Goal: Task Accomplishment & Management: Manage account settings

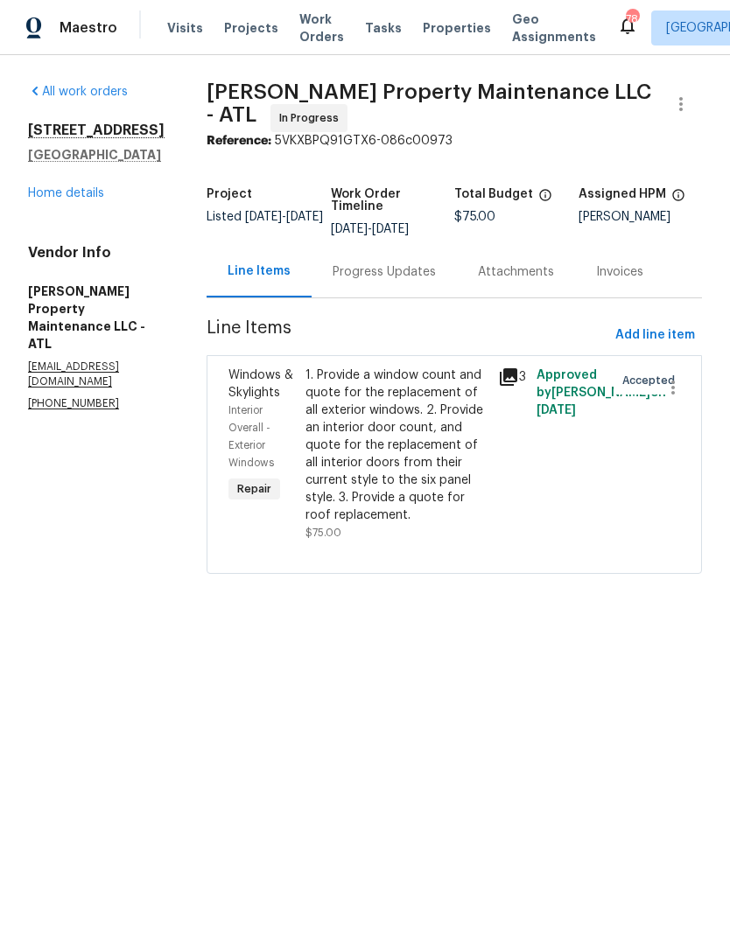
click at [673, 334] on span "Add line item" at bounding box center [655, 336] width 80 height 22
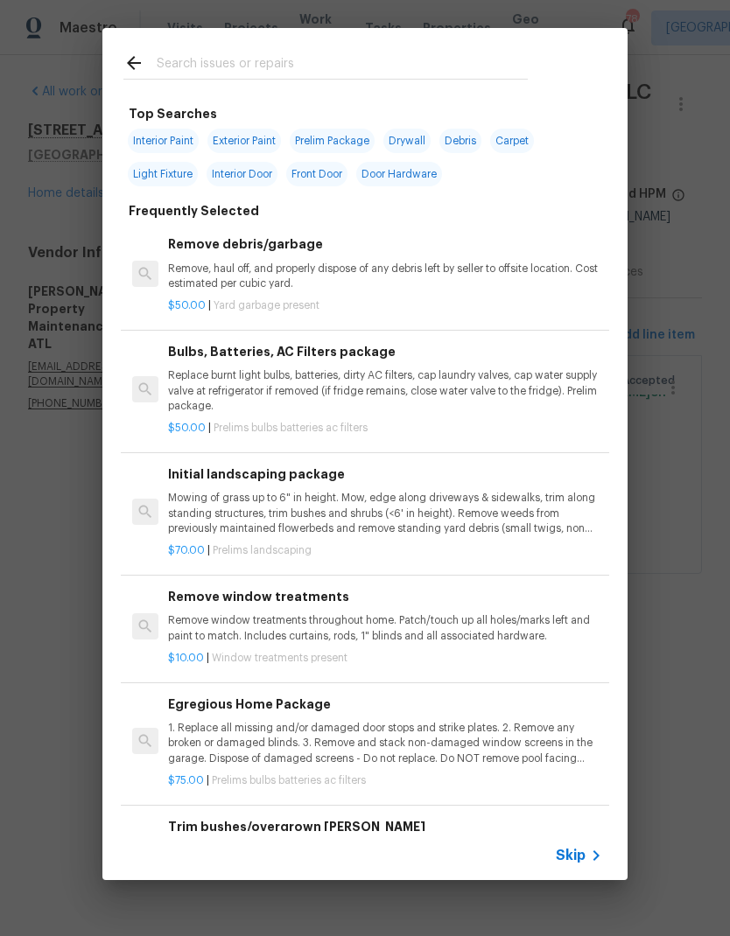
click at [280, 68] on input "text" at bounding box center [342, 65] width 371 height 26
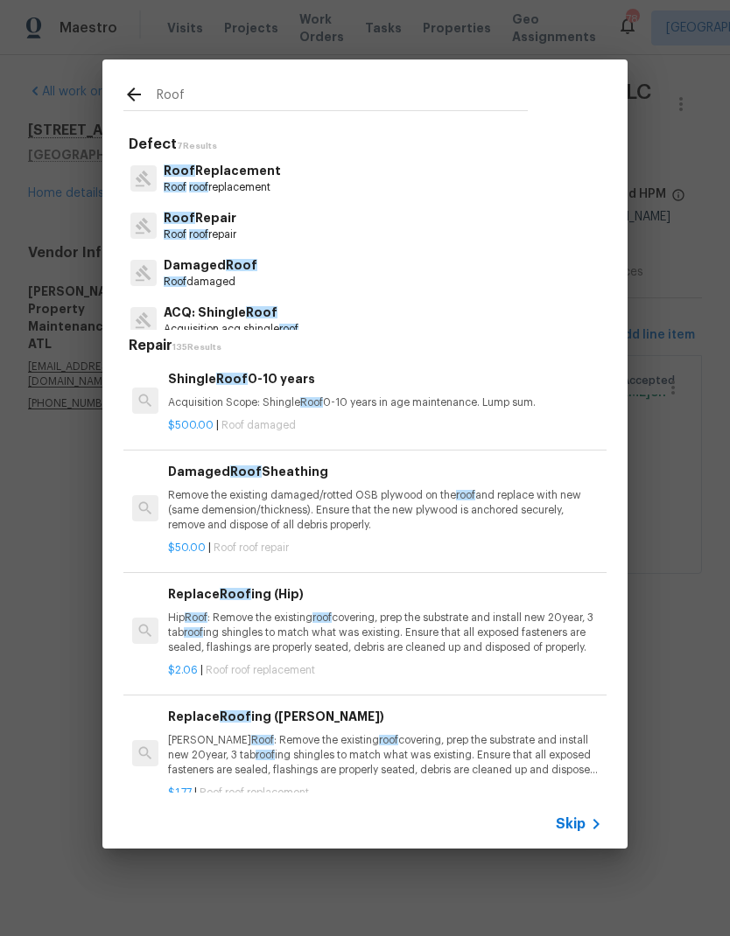
type input "Roof"
click at [683, 470] on div "Roof Defect 7 Results Roof Replacement Roof roof replacement Roof Repair Roof r…" at bounding box center [365, 454] width 730 height 908
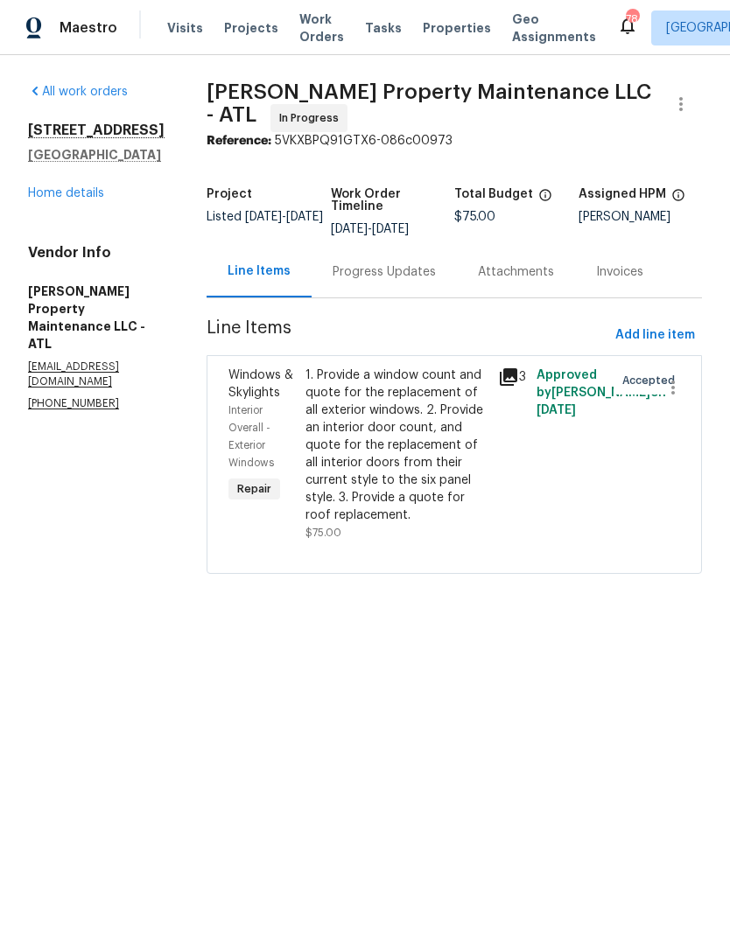
click at [389, 270] on div "Progress Updates" at bounding box center [383, 271] width 103 height 17
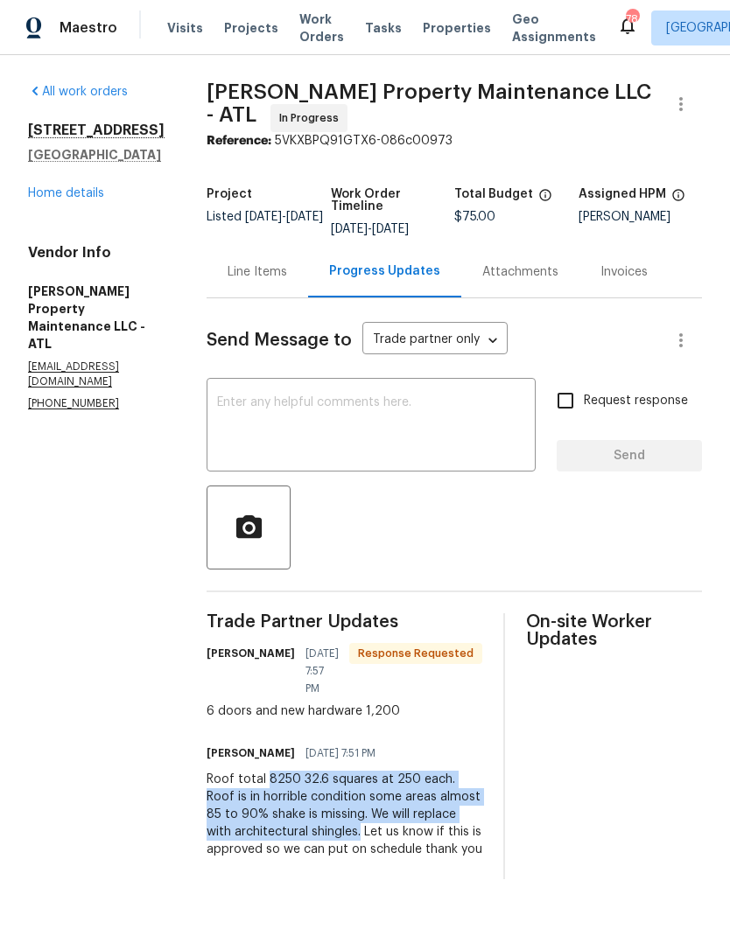
copy div "8250 32.6 squares at 250 each. Roof is in horrible condition some areas almost …"
click at [268, 274] on div "Line Items" at bounding box center [256, 271] width 59 height 17
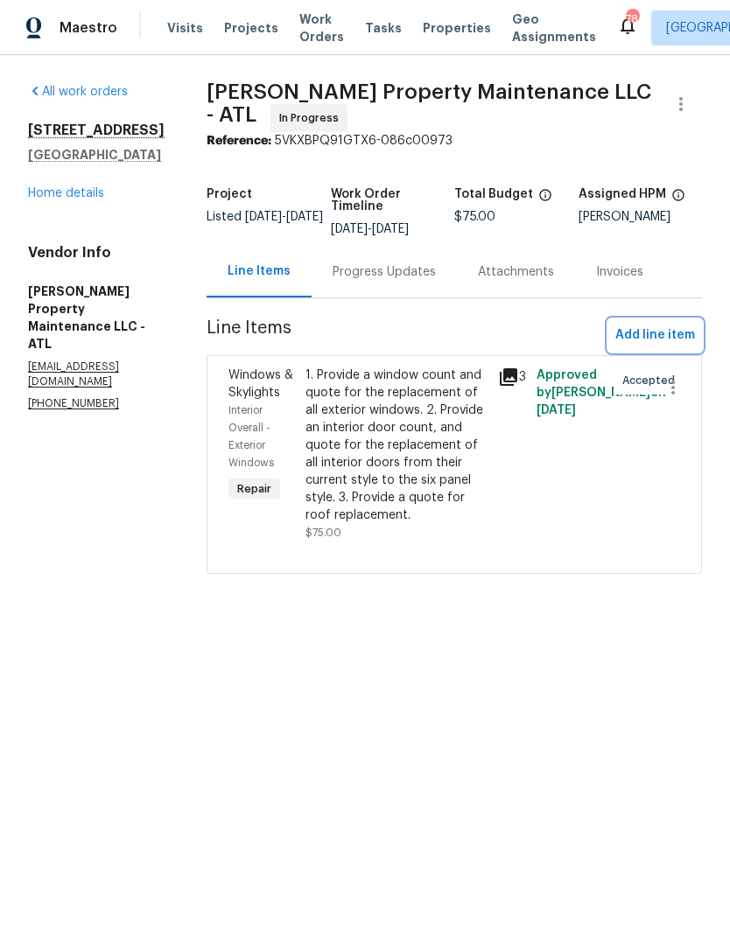
click at [676, 328] on span "Add line item" at bounding box center [655, 336] width 80 height 22
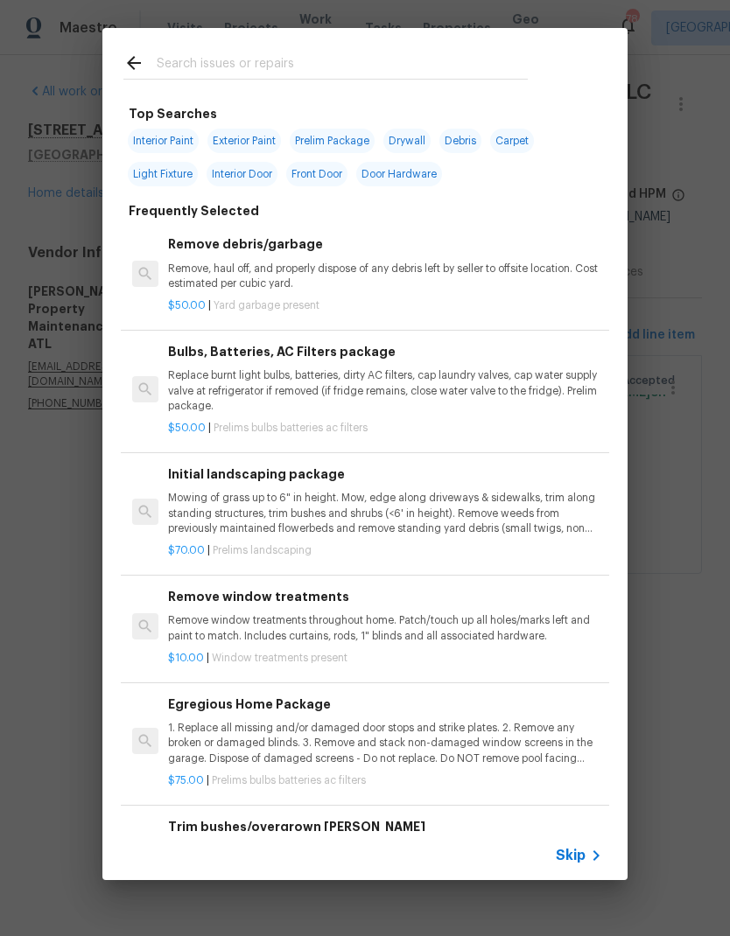
click at [302, 64] on input "text" at bounding box center [342, 65] width 371 height 26
type input "Roof"
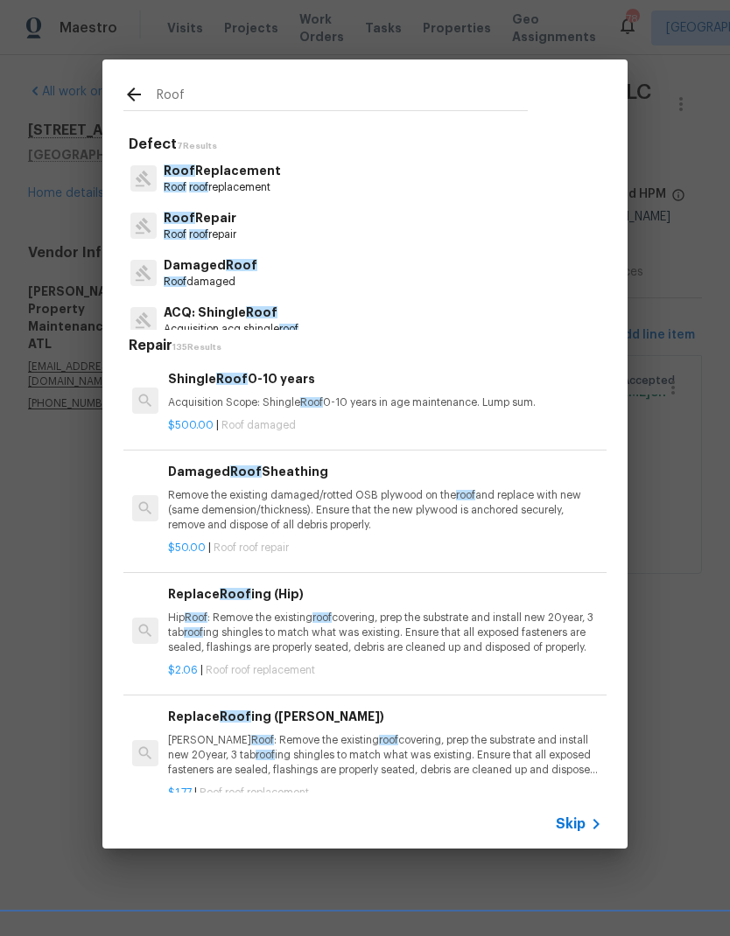
click at [255, 185] on p "Roof roof replacement" at bounding box center [222, 187] width 117 height 15
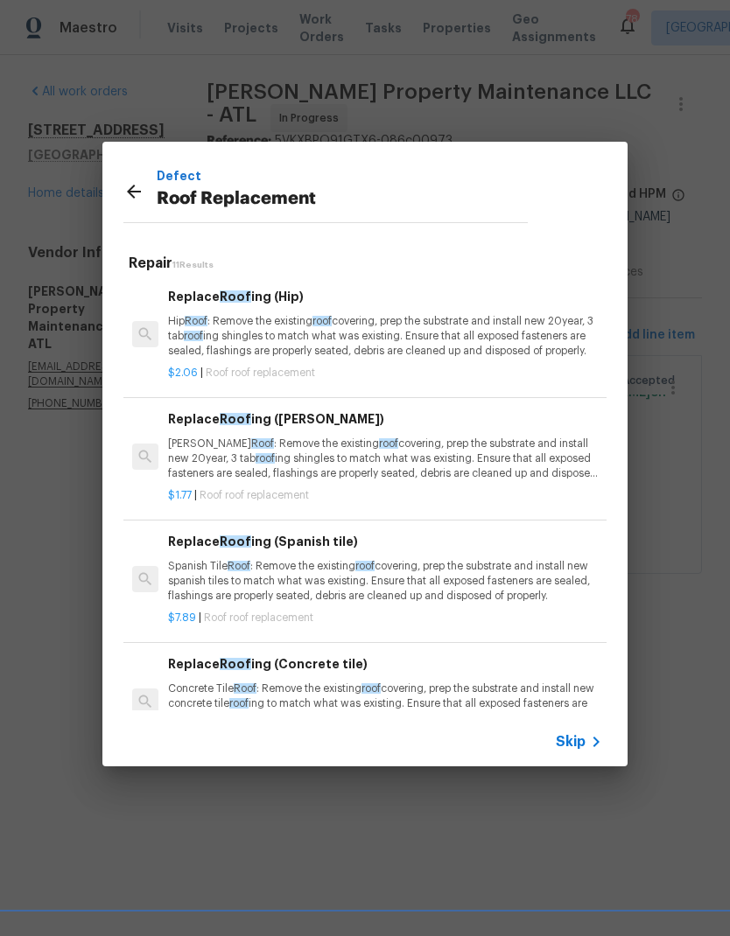
click at [391, 332] on p "Hip Roof : Remove the existing roof covering, prep the substrate and install ne…" at bounding box center [385, 336] width 434 height 45
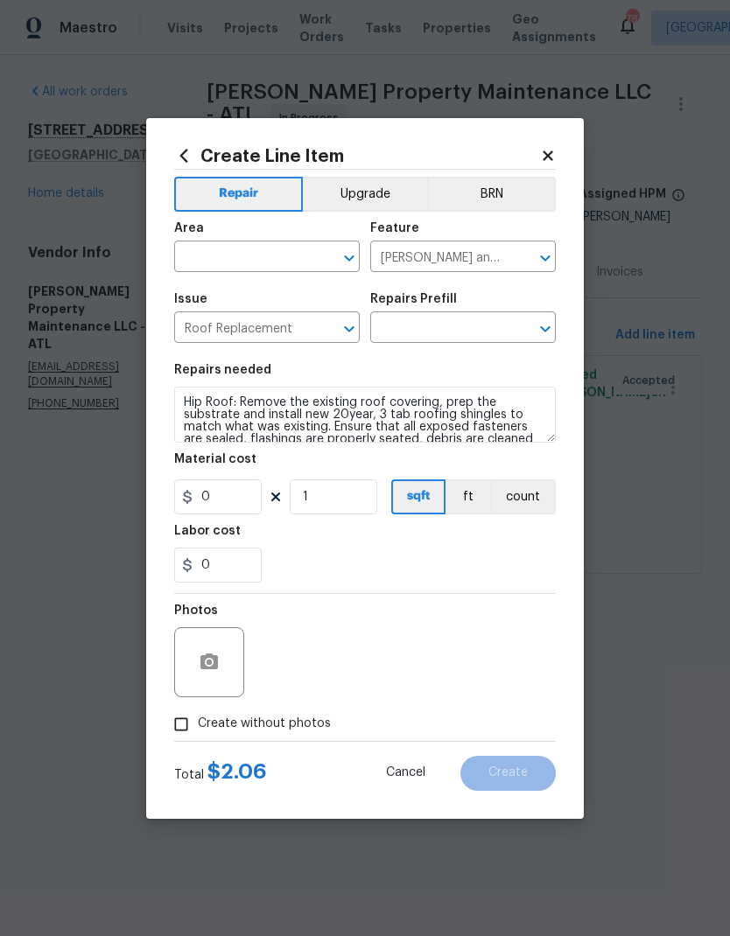
type input "Replace Roofing (Hip) $2.06"
type input "2.06"
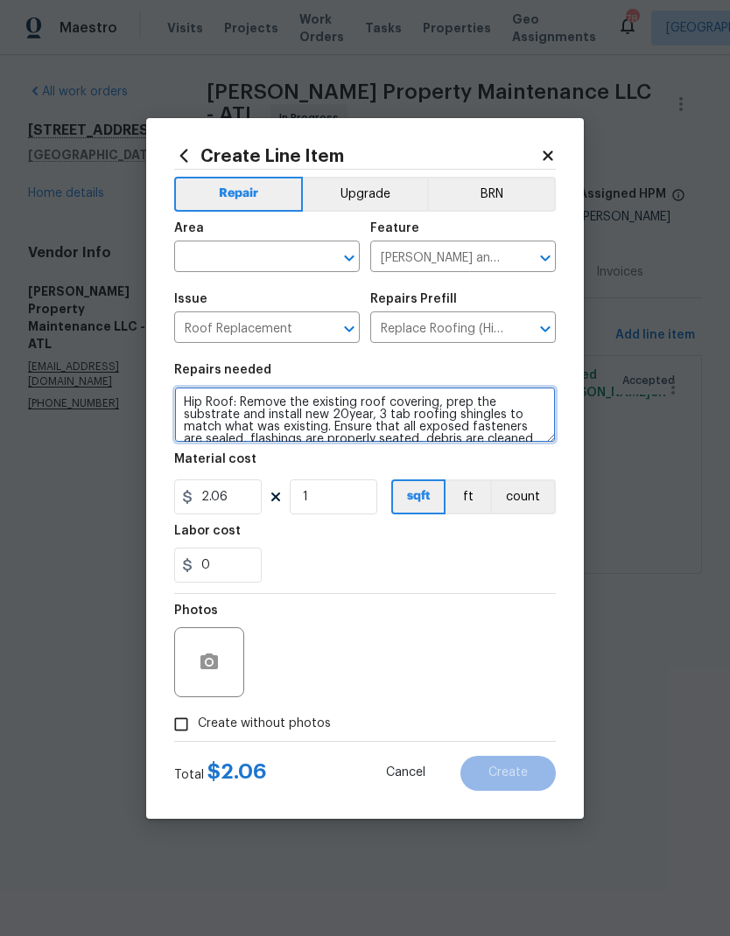
click at [185, 398] on textarea "Hip Roof: Remove the existing roof covering, prep the substrate and install new…" at bounding box center [364, 415] width 381 height 56
click at [233, 405] on textarea "Hip Roof: Remove the existing roof covering, prep the substrate and install new…" at bounding box center [364, 415] width 381 height 56
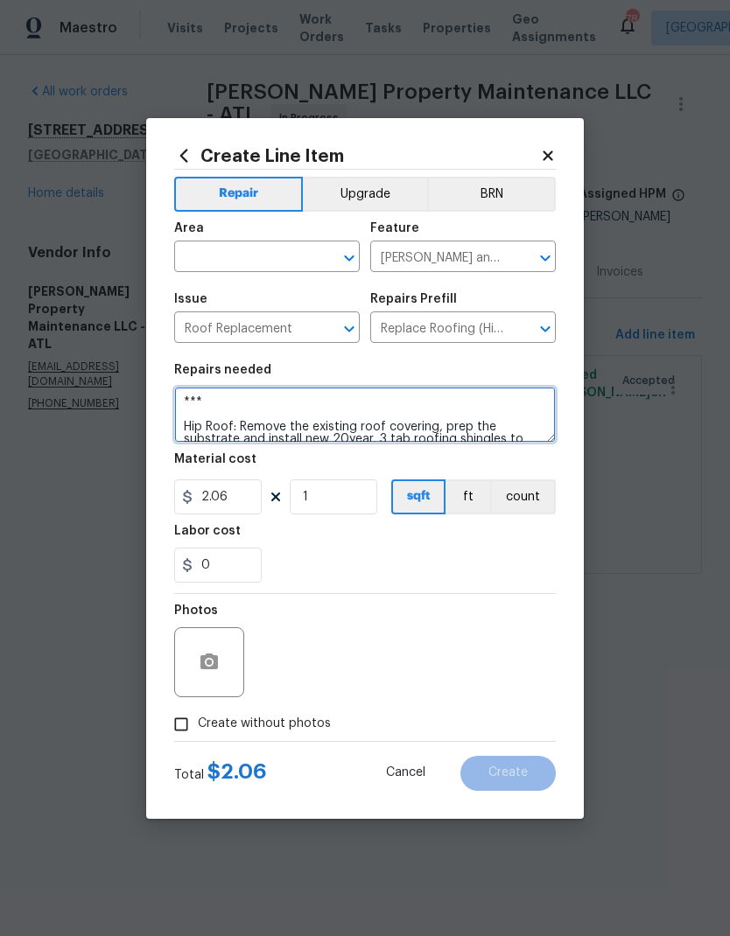
click at [250, 402] on textarea "*** Hip Roof: Remove the existing roof covering, prep the substrate and install…" at bounding box center [364, 415] width 381 height 56
paste textarea "8250 32.6 squares at 250 each. Roof is in horrible condition some areas almost …"
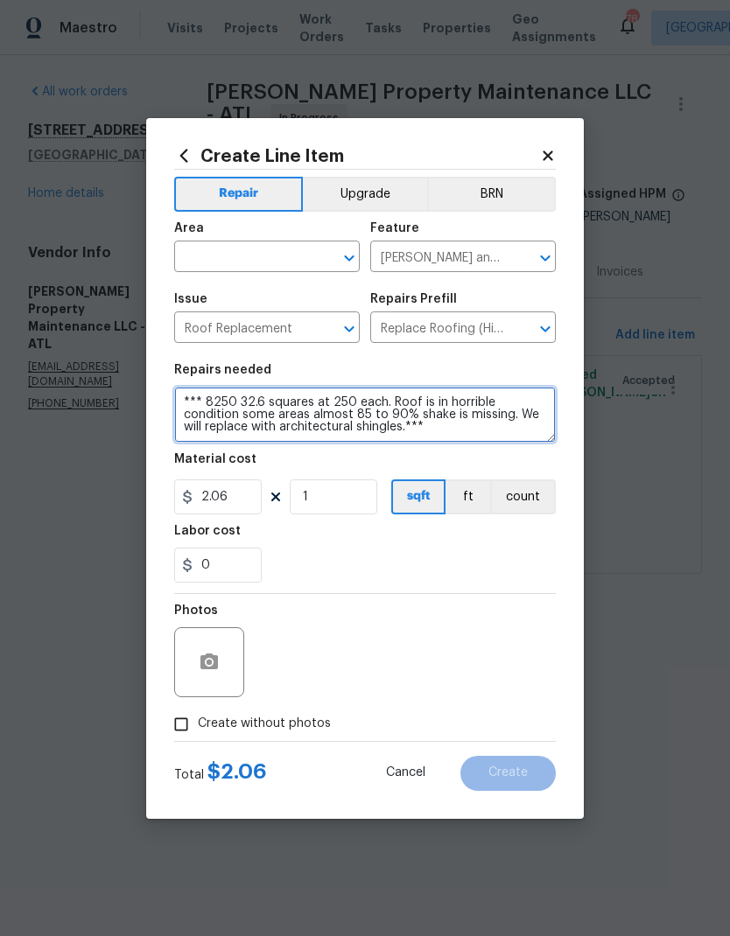
type textarea "*** 8250 32.6 squares at 250 each. Roof is in horrible condition some areas alm…"
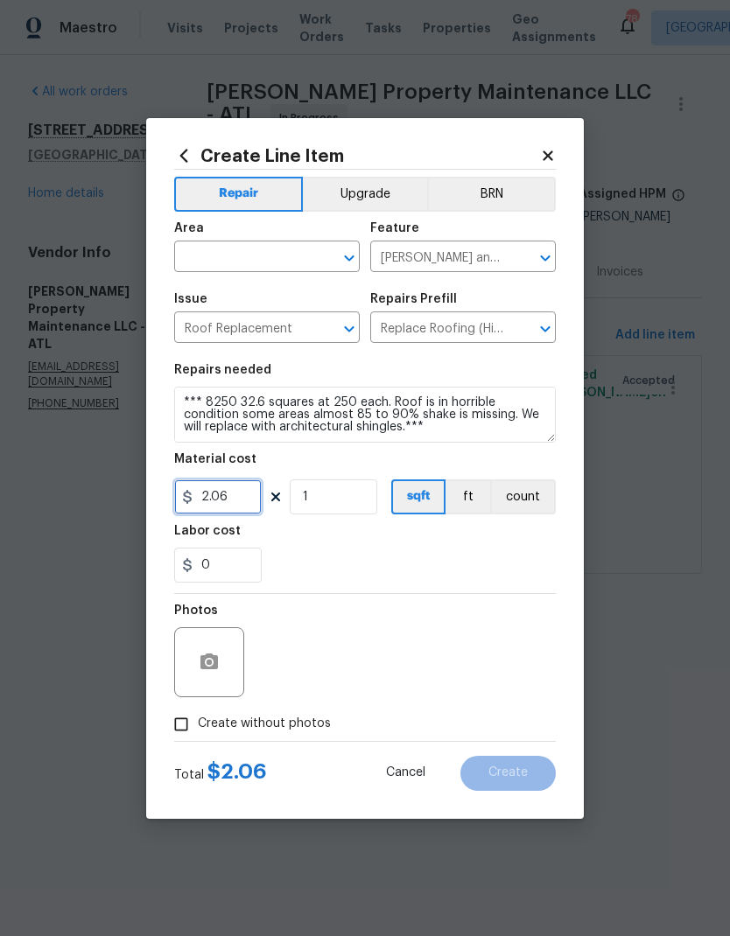
click at [241, 504] on input "2.06" at bounding box center [217, 496] width 87 height 35
type input "8250"
click at [221, 671] on button "button" at bounding box center [209, 662] width 42 height 42
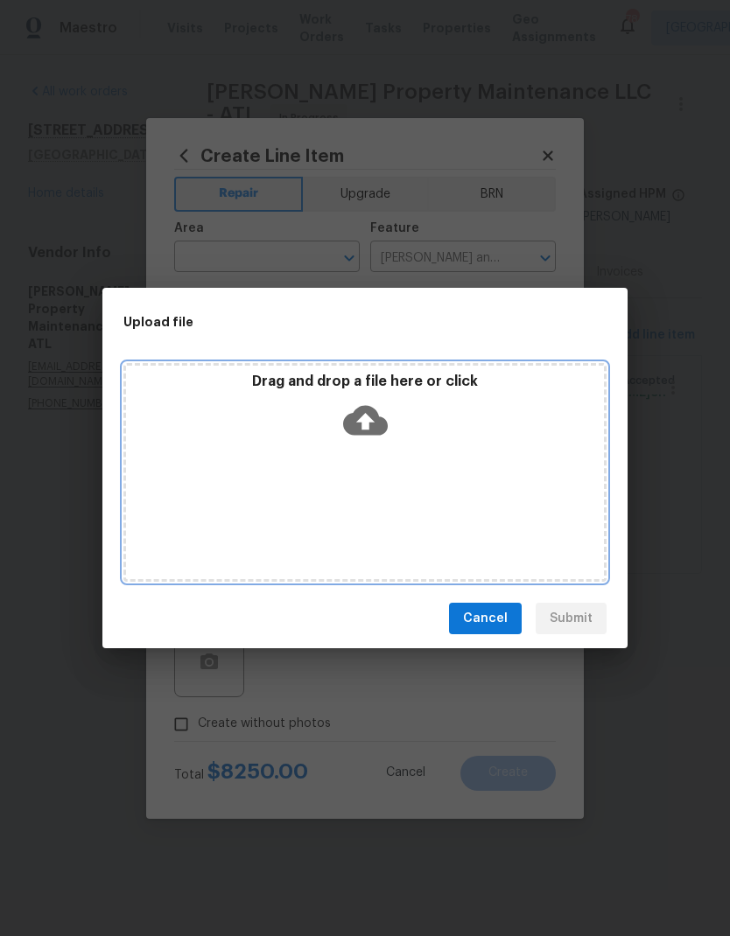
click at [353, 413] on icon at bounding box center [365, 421] width 45 height 30
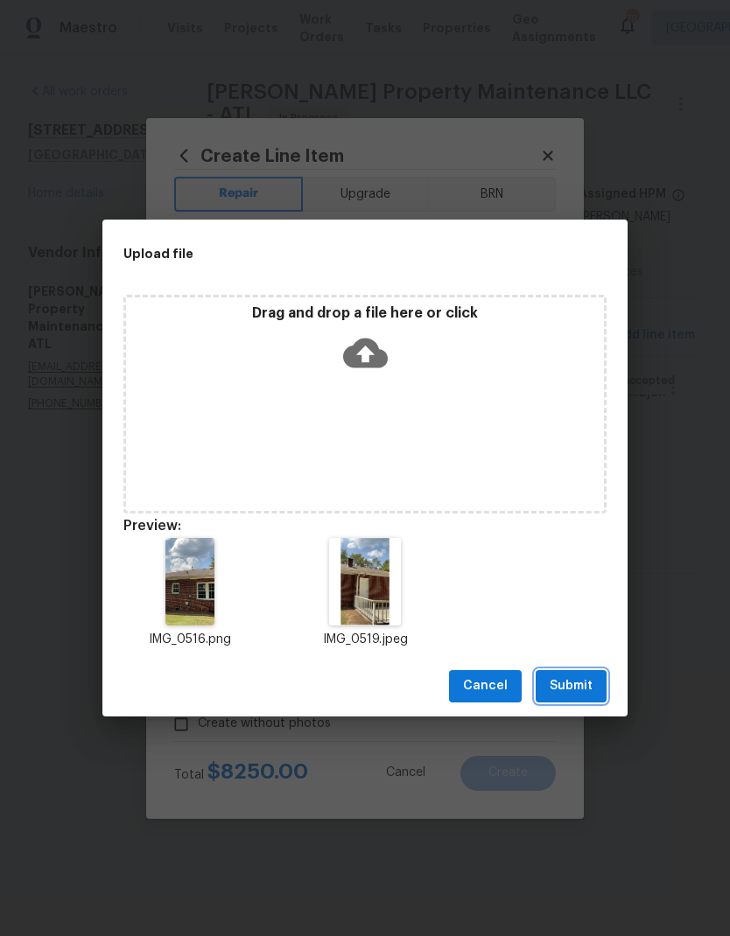
click at [596, 688] on button "Submit" at bounding box center [570, 686] width 71 height 32
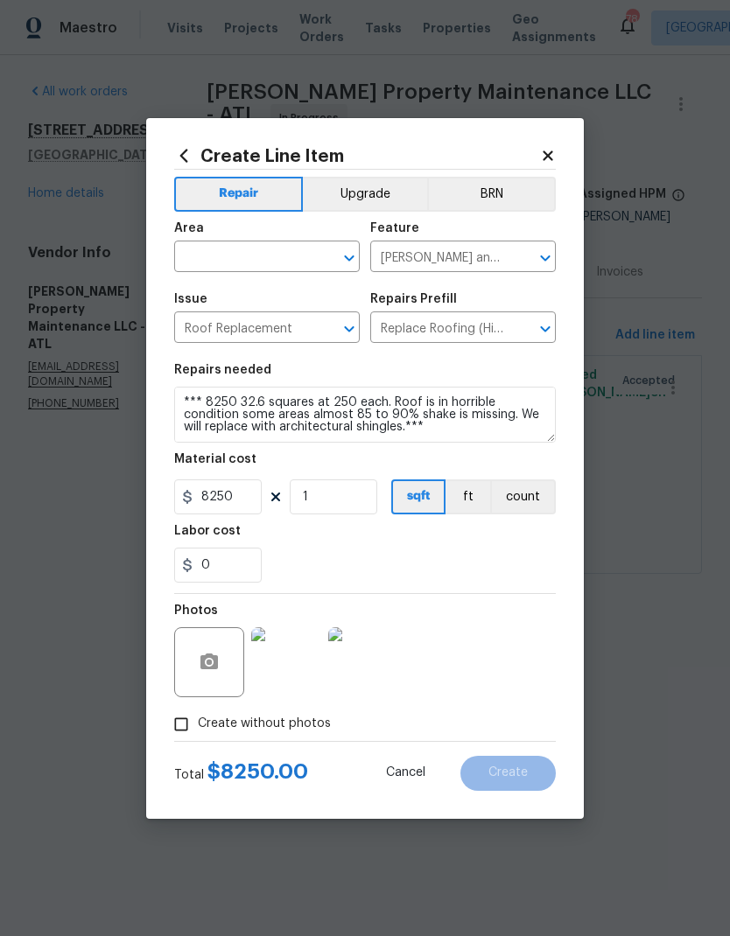
click at [494, 659] on div "Photos" at bounding box center [364, 651] width 381 height 114
click at [279, 257] on input "text" at bounding box center [242, 258] width 136 height 27
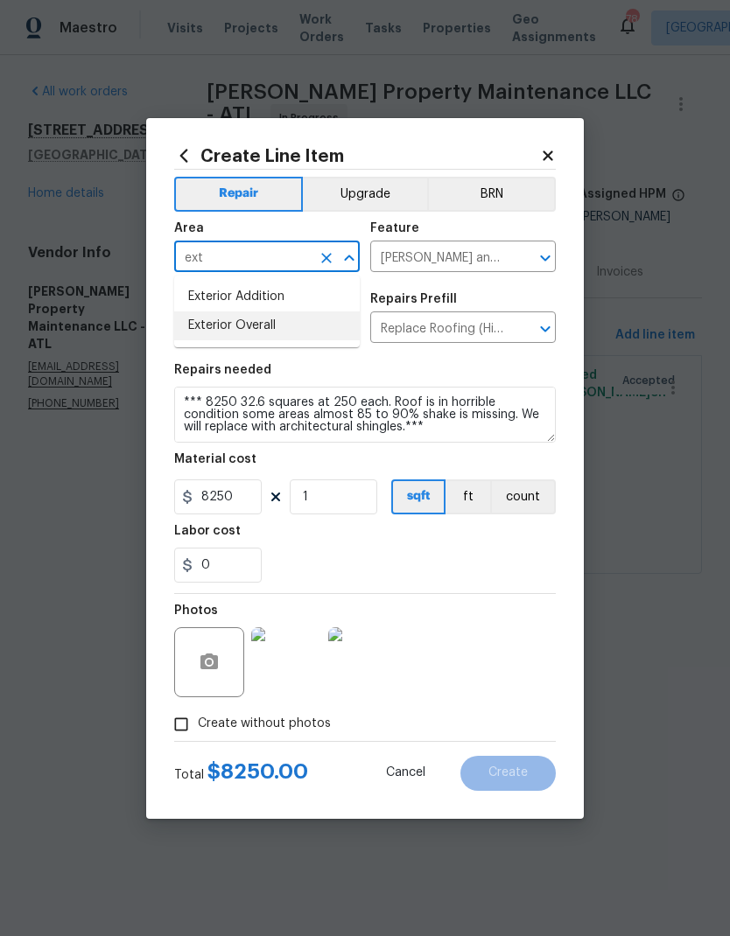
click at [277, 323] on li "Exterior Overall" at bounding box center [266, 325] width 185 height 29
type input "Exterior Overall"
click at [519, 251] on icon "Clear" at bounding box center [521, 257] width 17 height 17
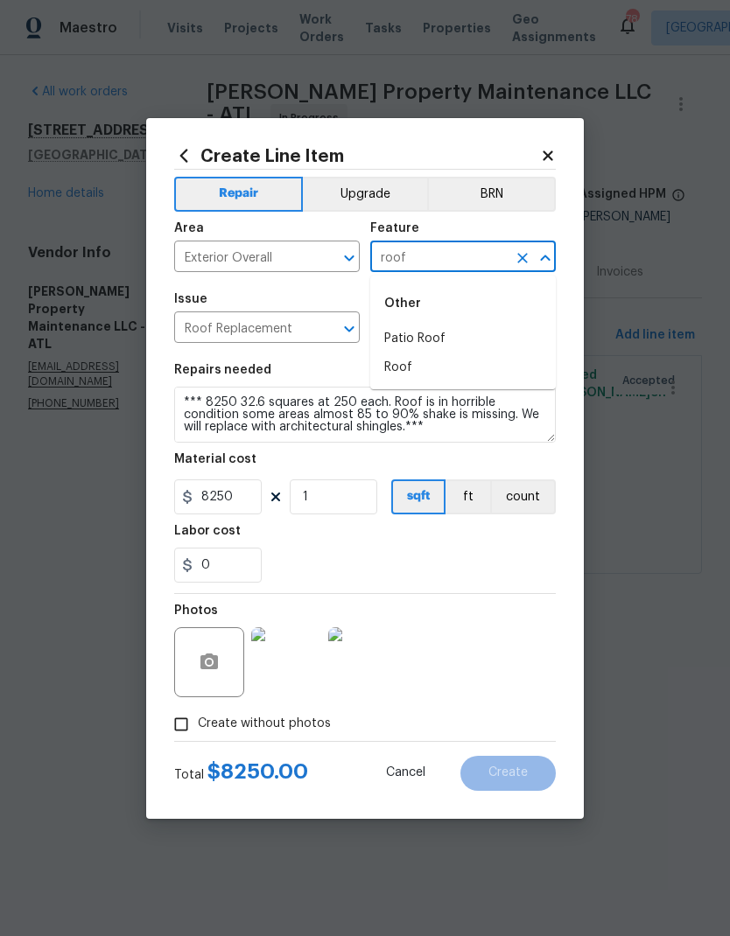
click at [410, 373] on li "Roof" at bounding box center [462, 367] width 185 height 29
type input "Roof"
click at [532, 783] on button "Create" at bounding box center [507, 773] width 95 height 35
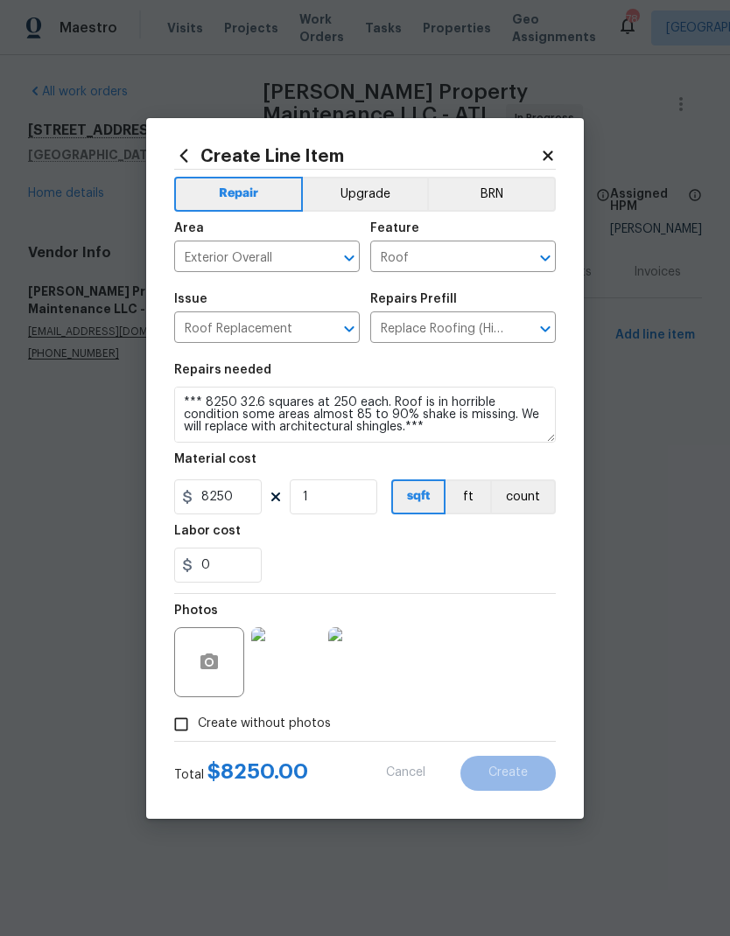
type input "0"
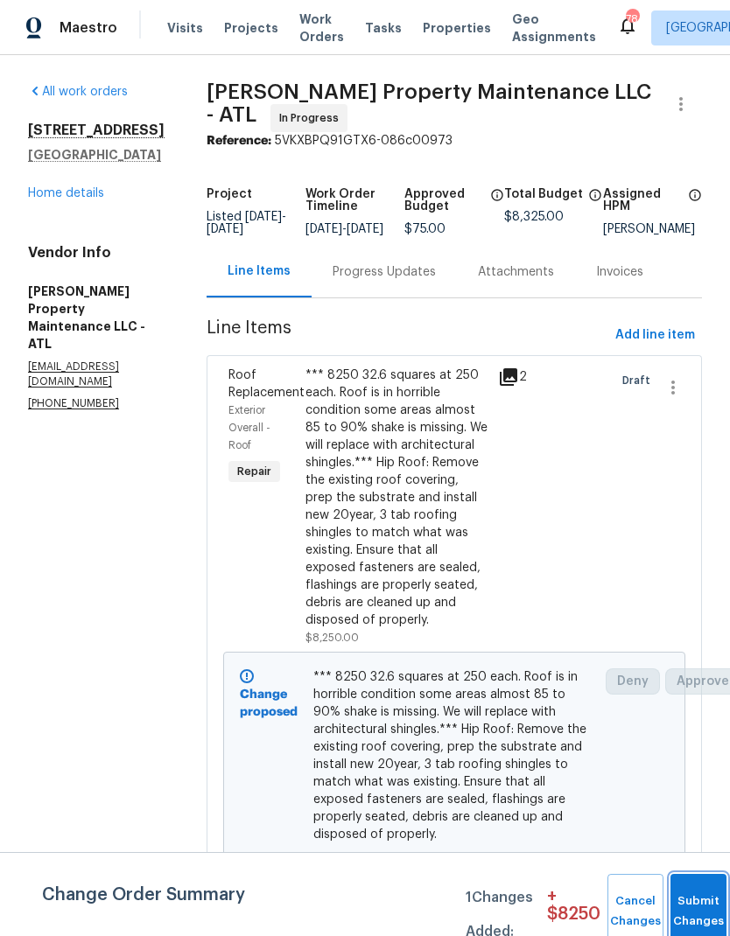
click at [704, 896] on button "Submit Changes" at bounding box center [698, 911] width 56 height 75
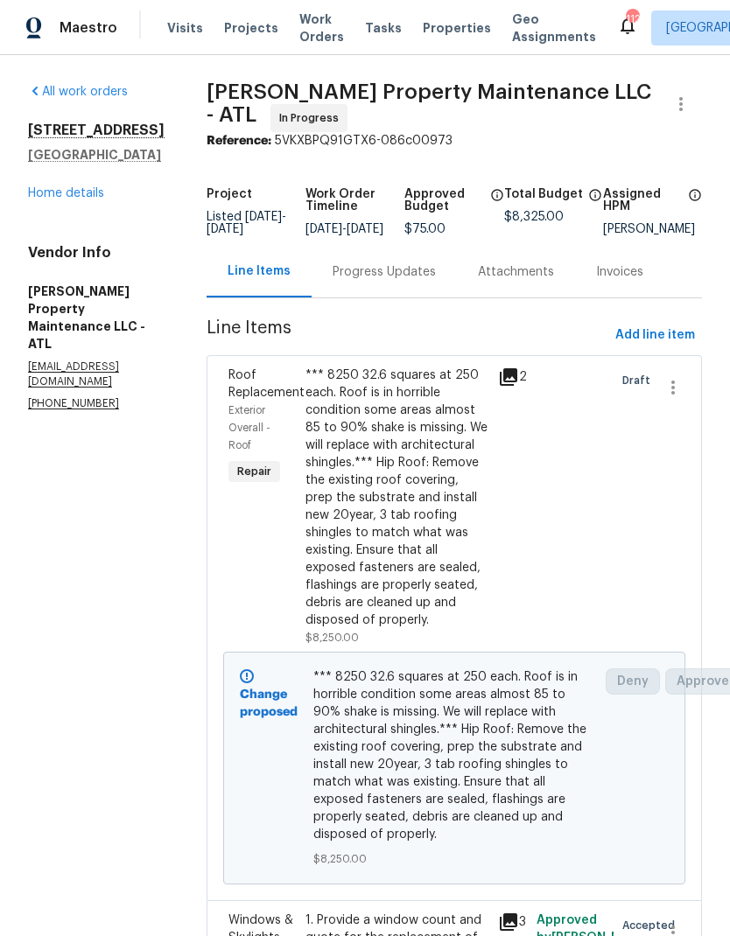
click at [95, 199] on link "Home details" at bounding box center [66, 193] width 76 height 12
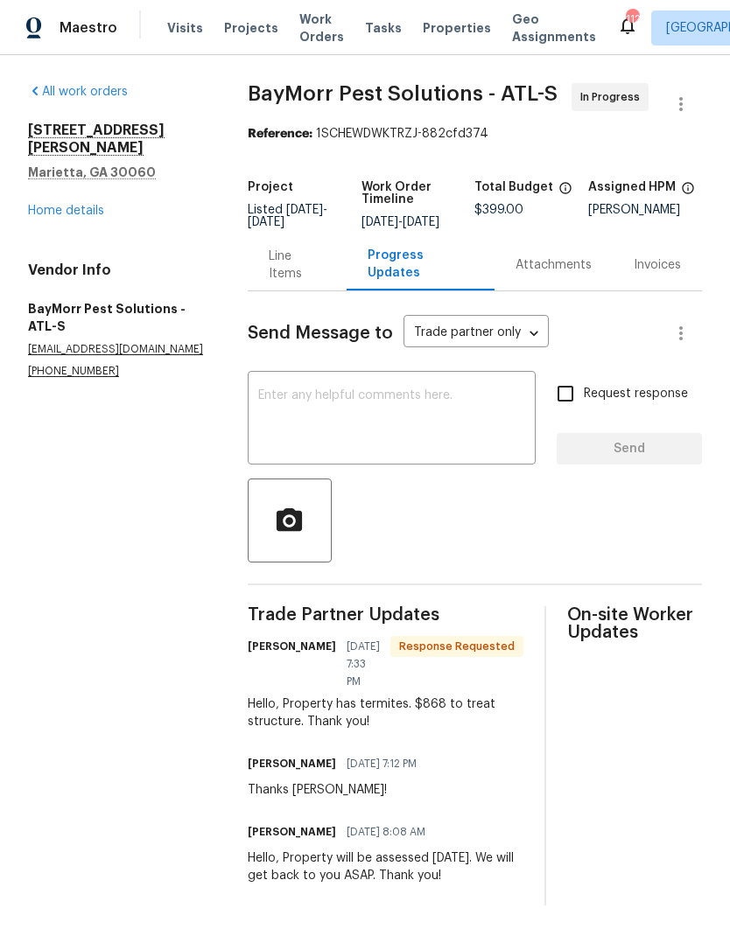
click at [308, 276] on div "Line Items" at bounding box center [297, 265] width 57 height 35
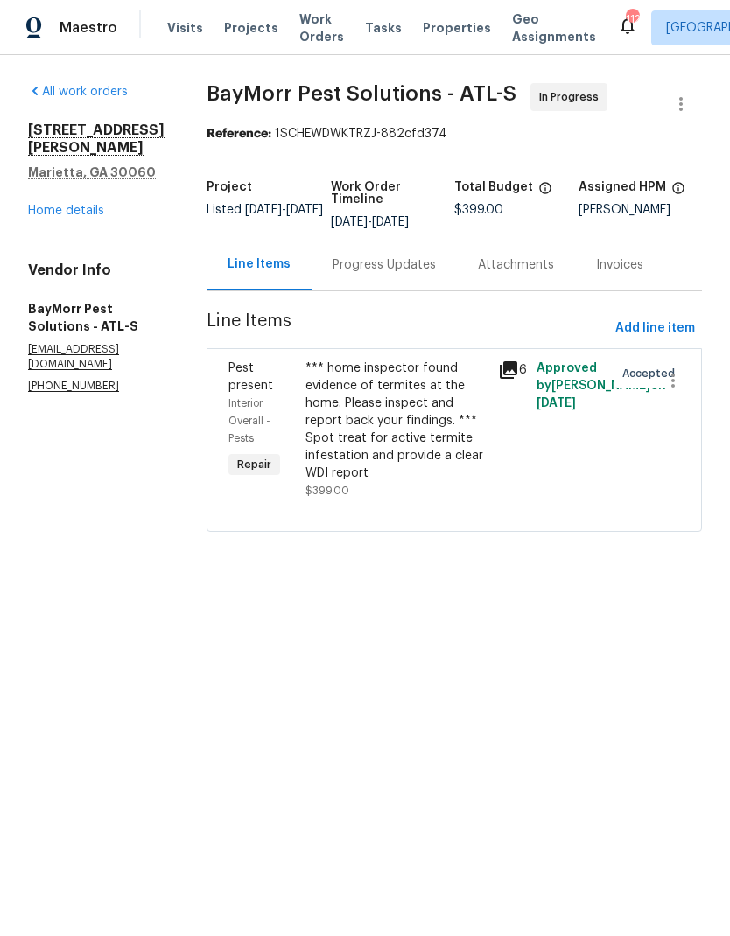
click at [392, 268] on div "Progress Updates" at bounding box center [383, 264] width 103 height 17
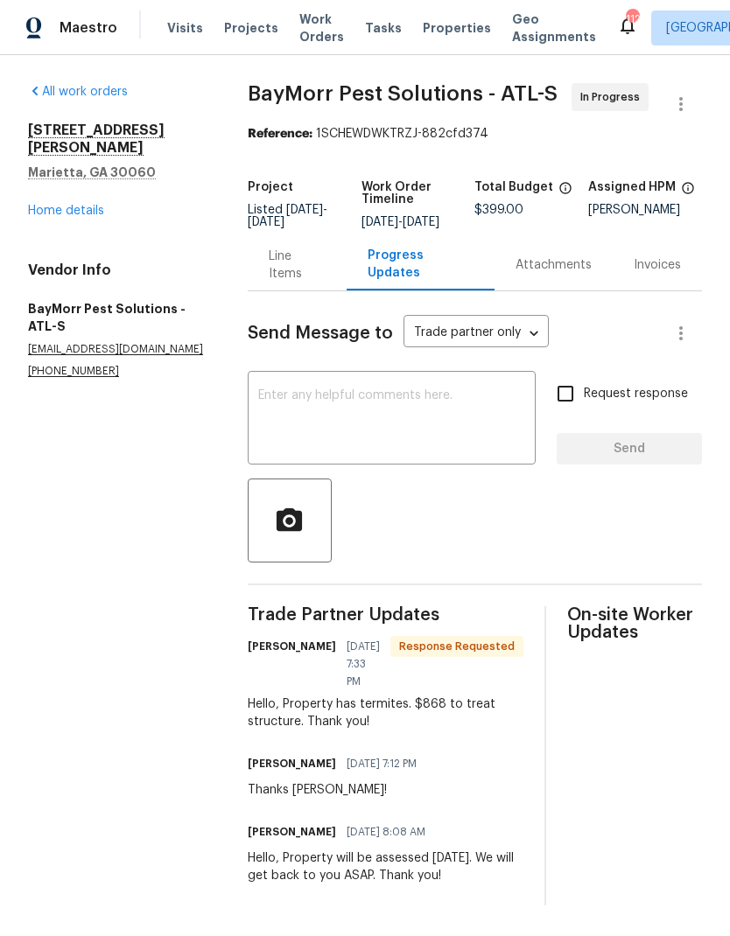
click at [311, 271] on div "Line Items" at bounding box center [297, 265] width 57 height 35
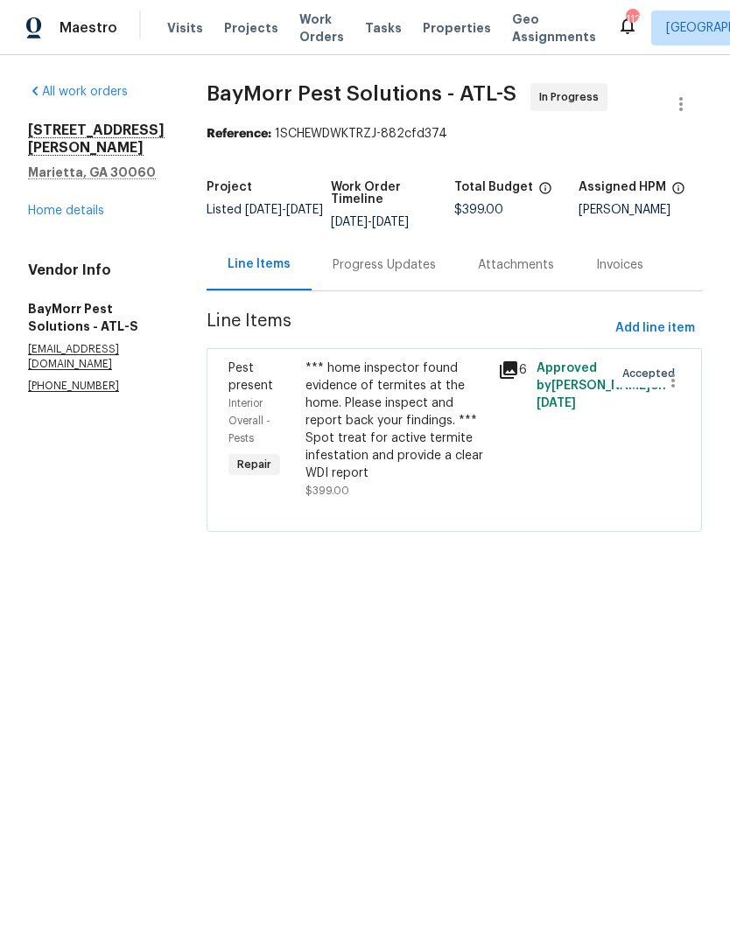
click at [385, 416] on div "*** home inspector found evidence of termites at the home. Please inspect and r…" at bounding box center [396, 421] width 182 height 122
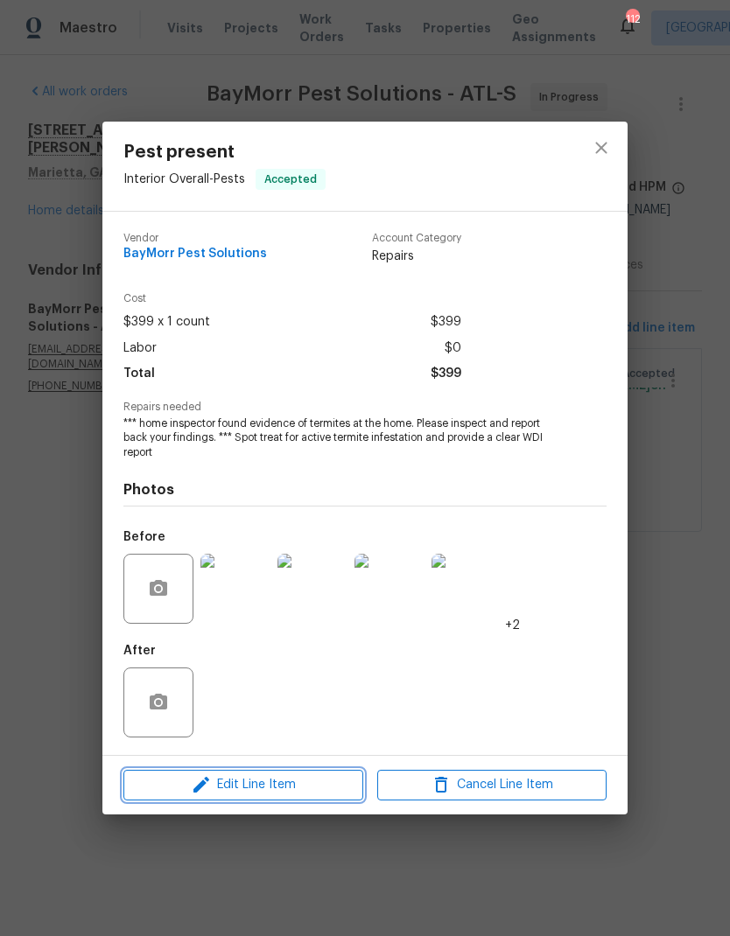
click at [322, 791] on span "Edit Line Item" at bounding box center [243, 785] width 229 height 22
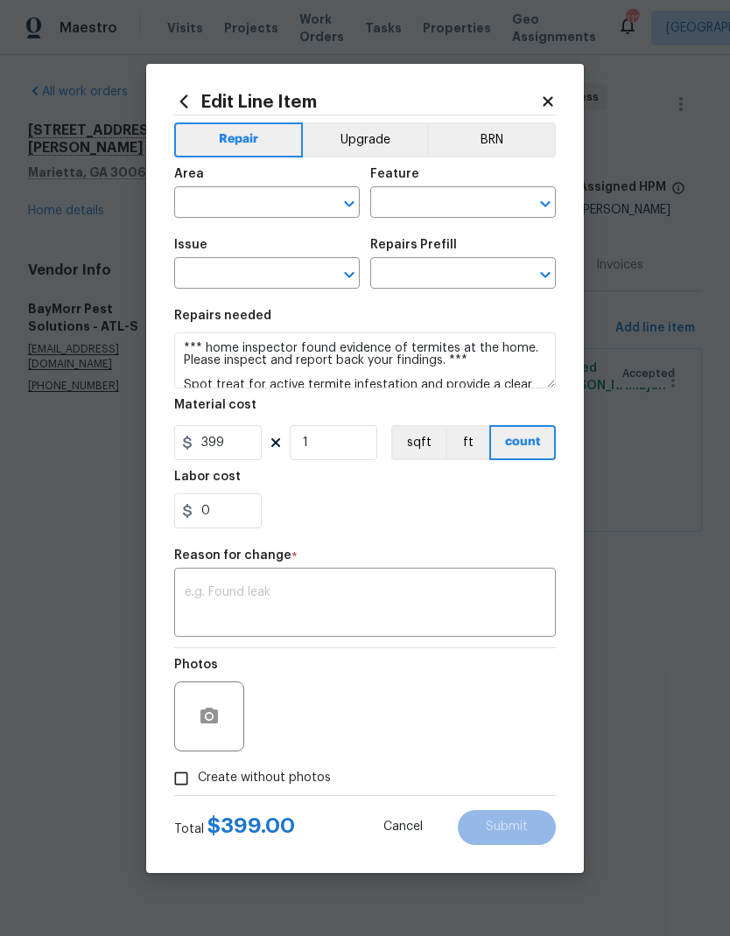
type input "Interior Overall"
type input "Pests"
type input "Pest present"
type input "Termite Treatment (spot treatment) $399.00"
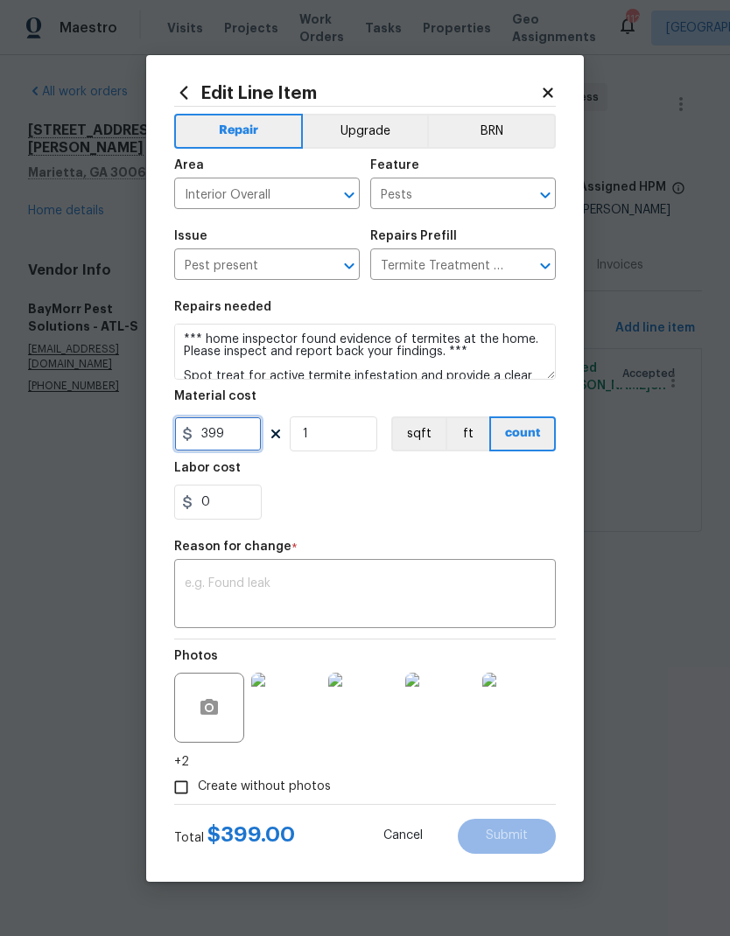
click at [253, 433] on input "399" at bounding box center [217, 433] width 87 height 35
type input "868"
click at [320, 583] on textarea at bounding box center [365, 595] width 360 height 37
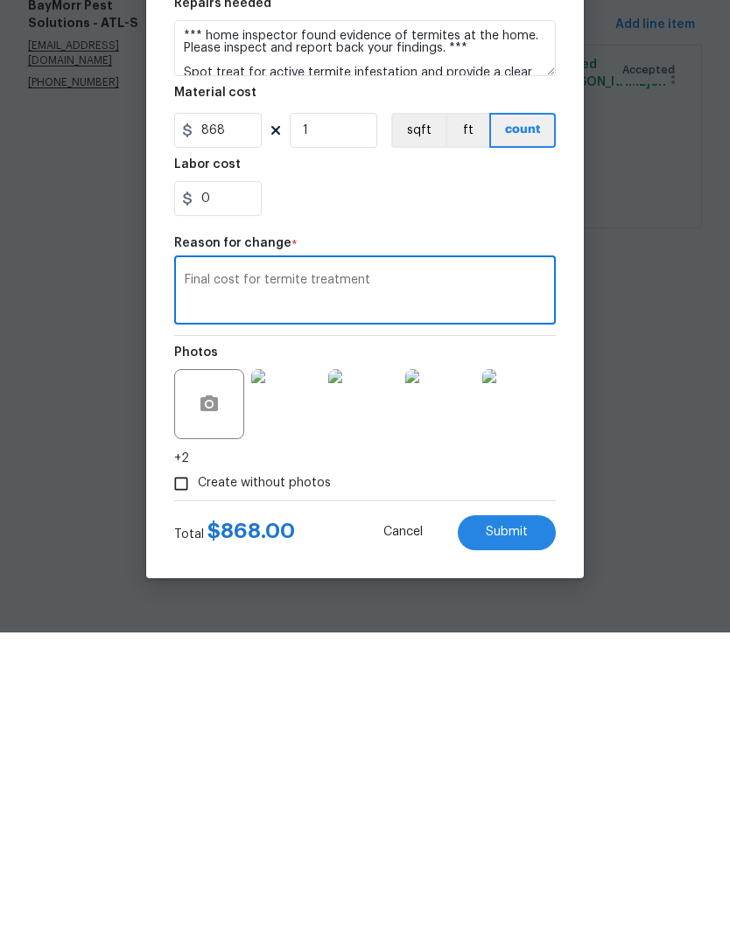
type textarea "Final cost for termite treatment"
click at [525, 829] on span "Submit" at bounding box center [506, 835] width 42 height 13
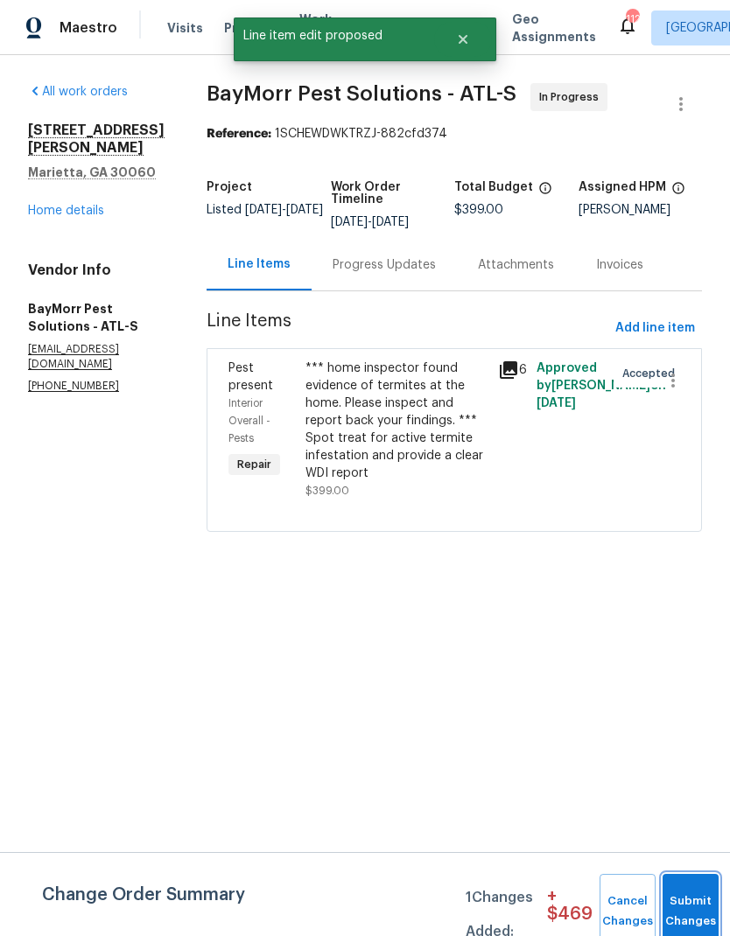
click at [695, 897] on button "Submit Changes" at bounding box center [690, 911] width 56 height 75
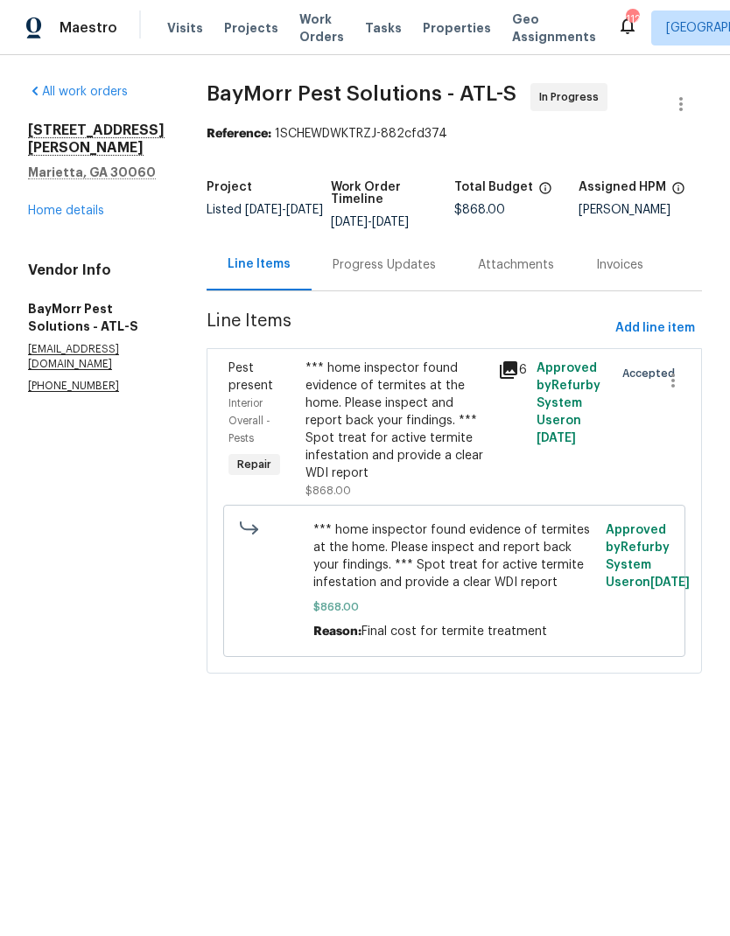
click at [385, 263] on div "Progress Updates" at bounding box center [383, 264] width 103 height 17
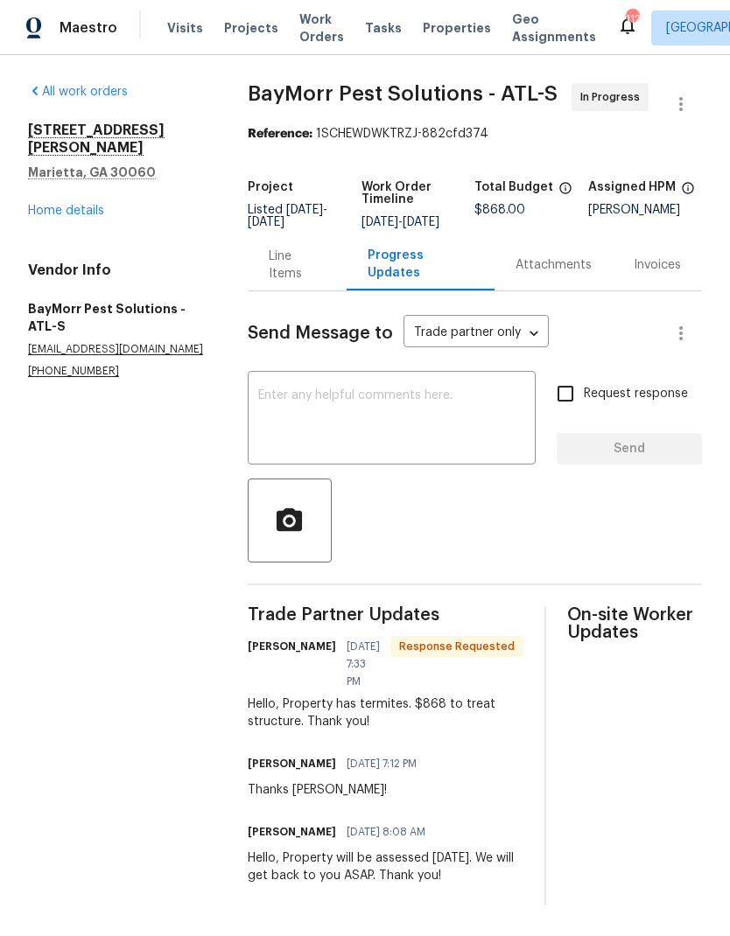
click at [378, 406] on textarea at bounding box center [391, 419] width 267 height 61
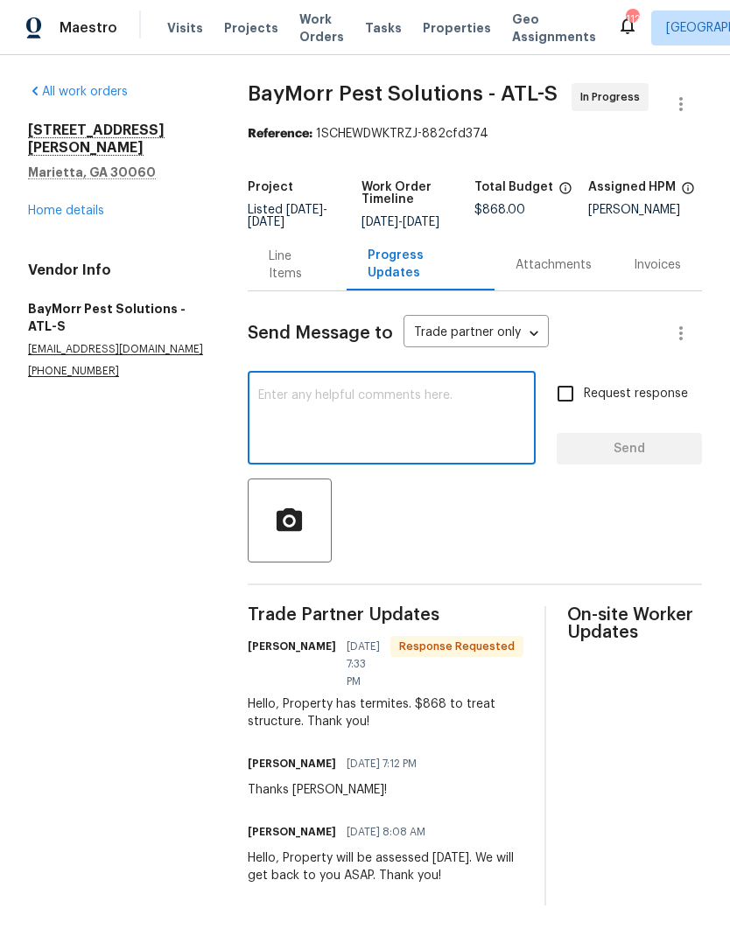
click at [313, 279] on div "Line Items" at bounding box center [297, 265] width 57 height 35
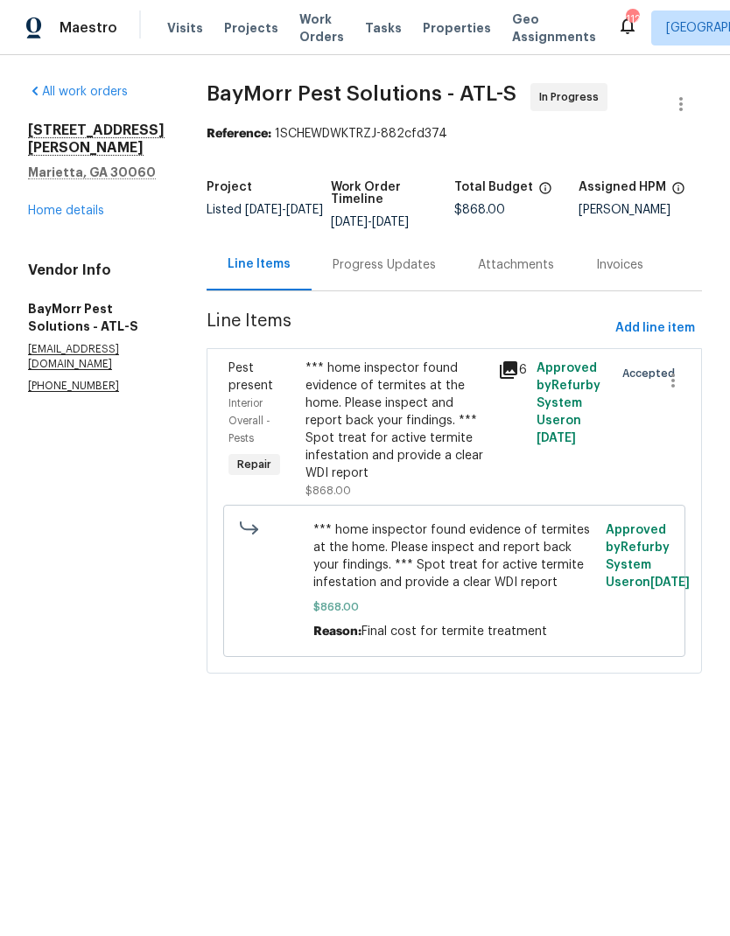
click at [97, 209] on link "Home details" at bounding box center [66, 211] width 76 height 12
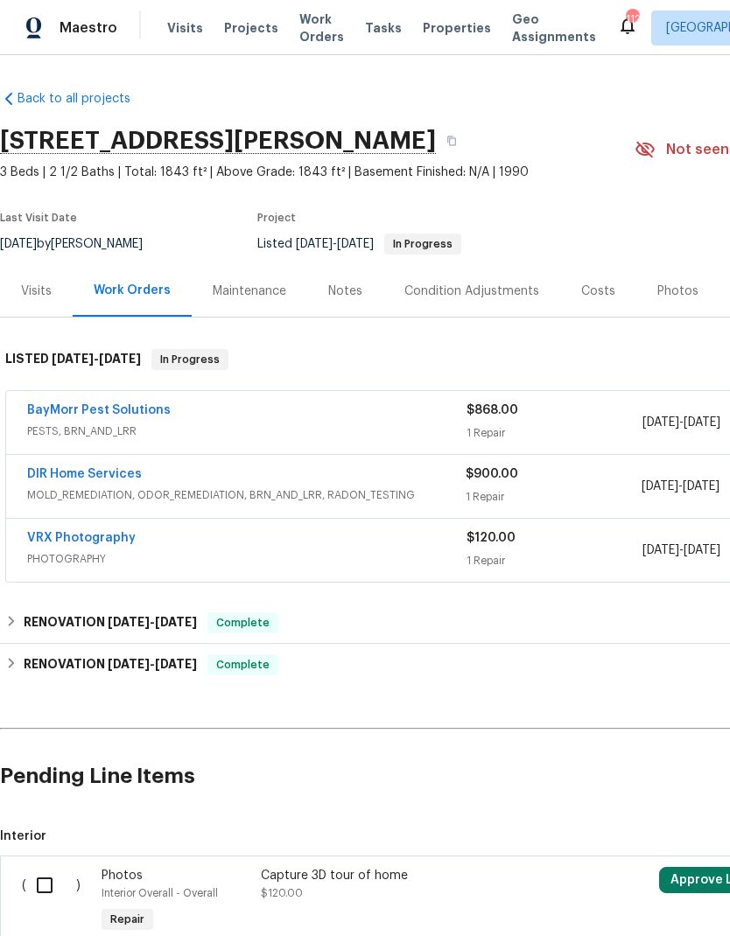
click at [104, 478] on link "DIR Home Services" at bounding box center [84, 474] width 115 height 12
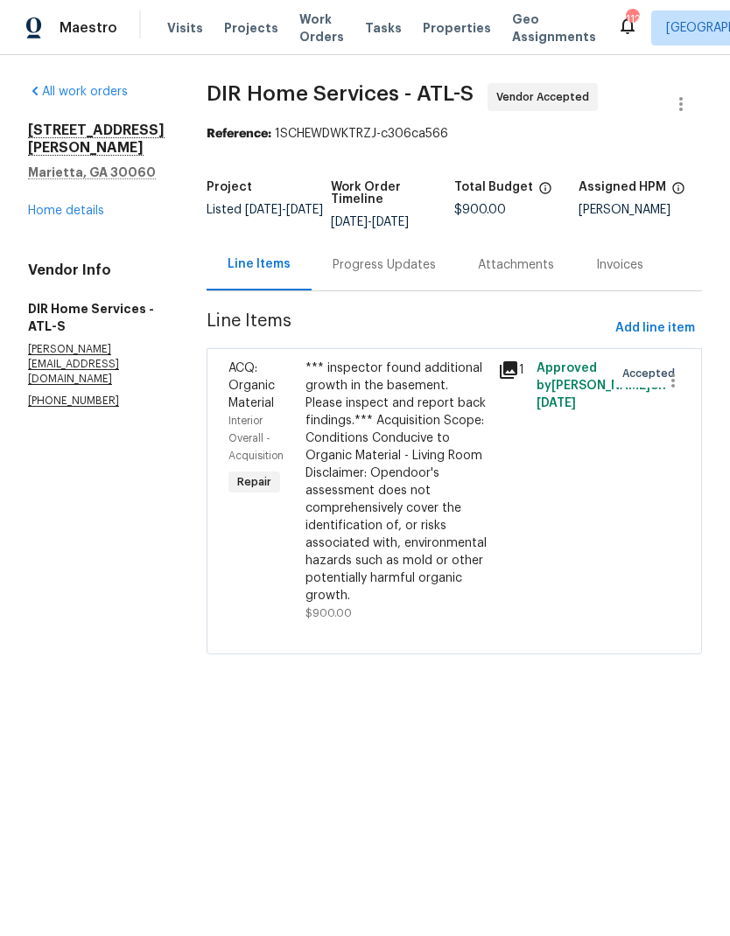
click at [408, 274] on div "Progress Updates" at bounding box center [383, 264] width 103 height 17
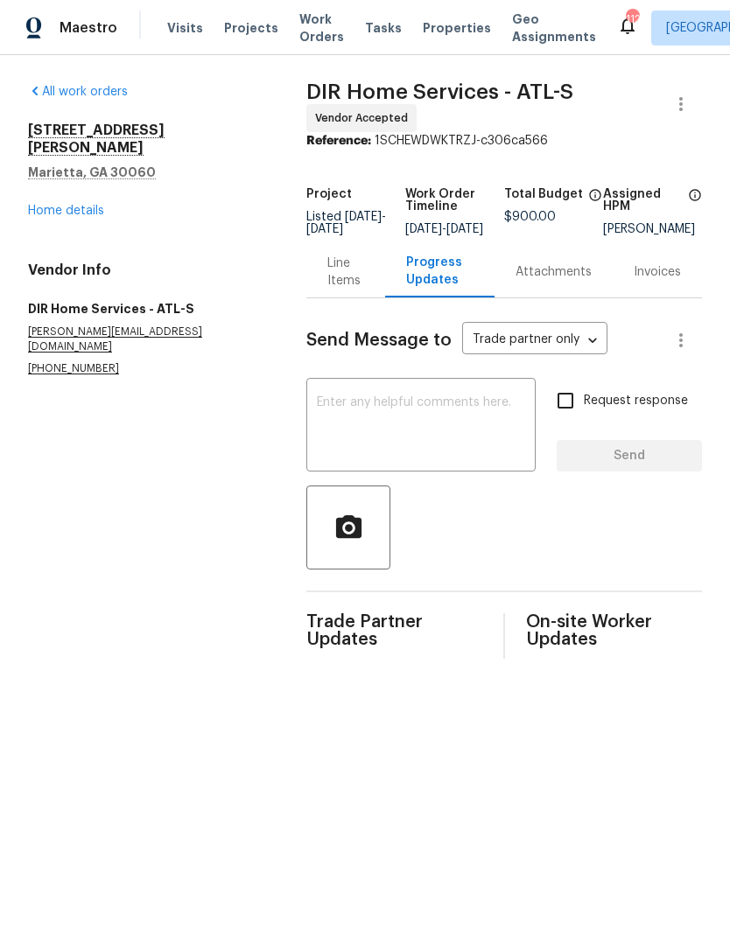
click at [88, 205] on link "Home details" at bounding box center [66, 211] width 76 height 12
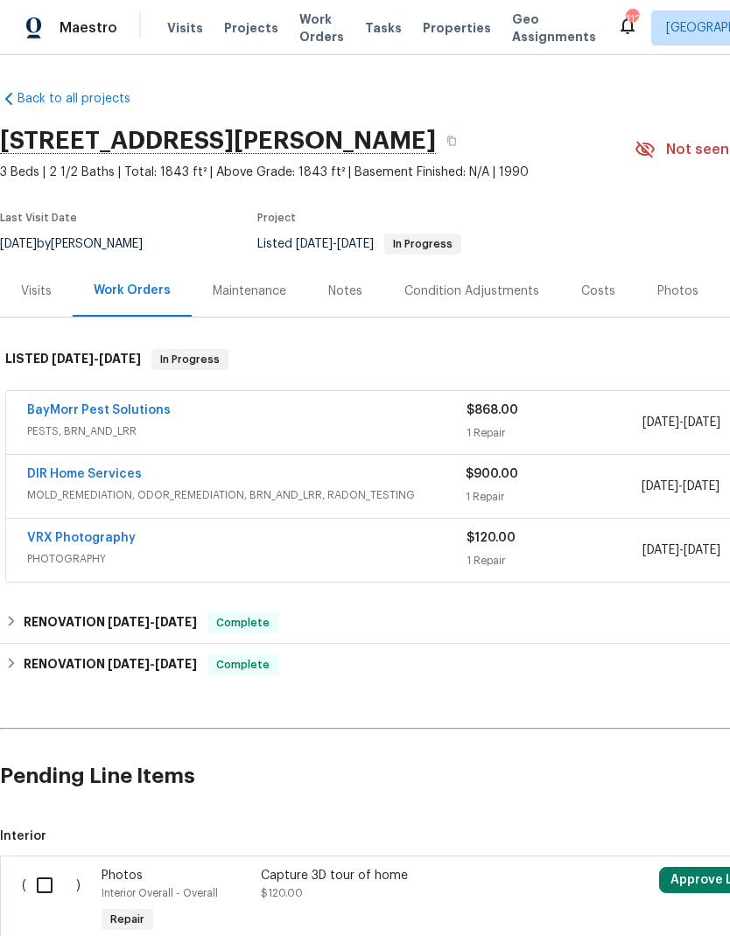
click at [147, 408] on link "BayMorr Pest Solutions" at bounding box center [98, 410] width 143 height 12
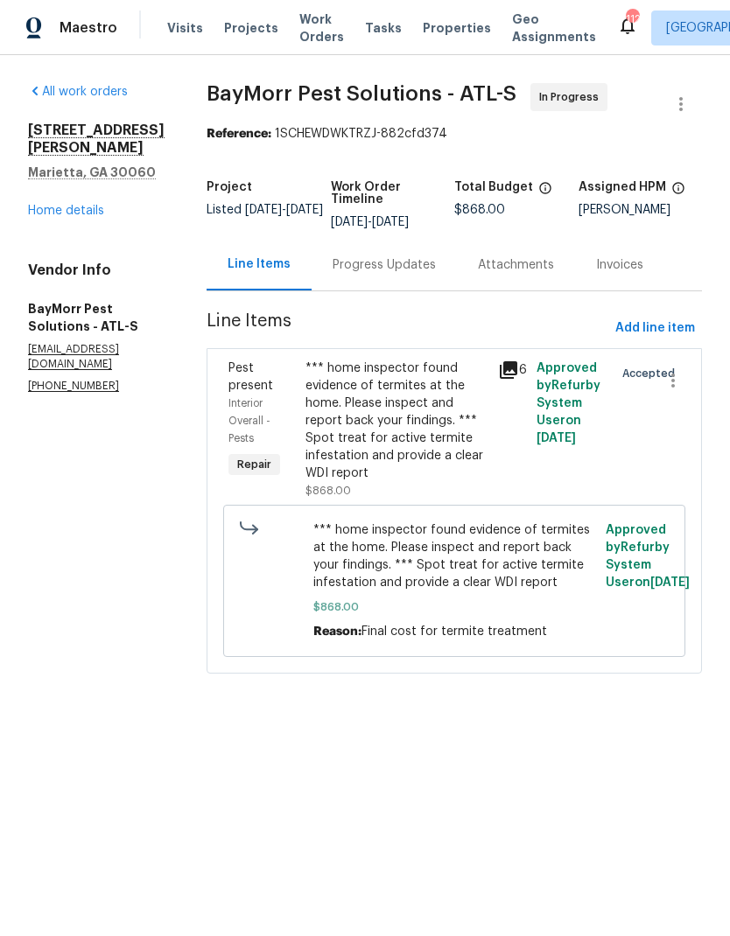
click at [380, 266] on div "Progress Updates" at bounding box center [383, 264] width 103 height 17
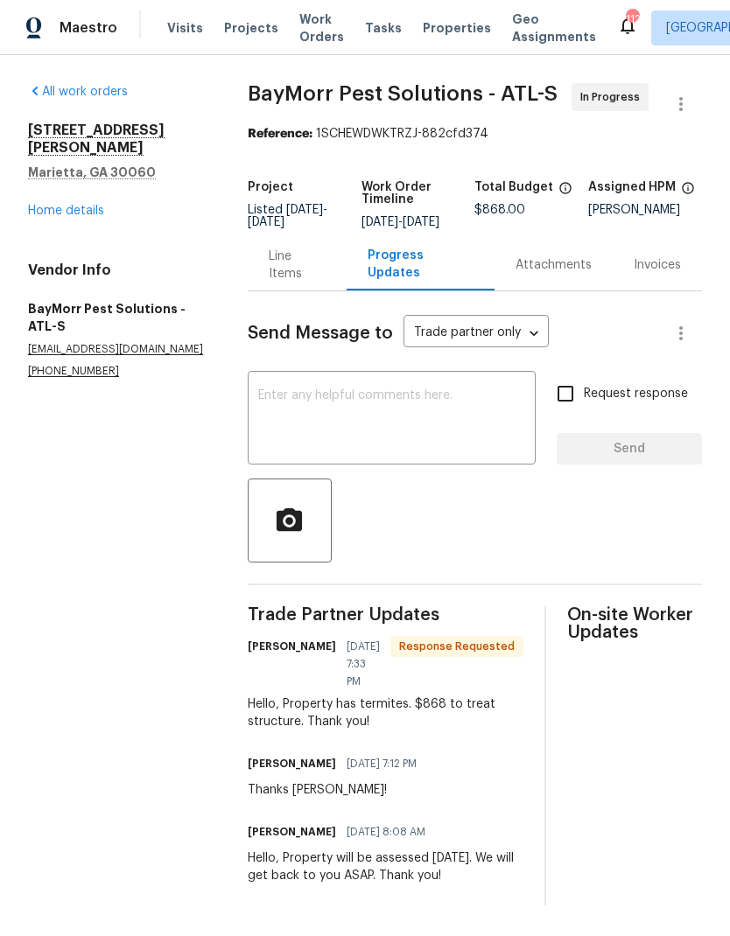
click at [370, 408] on textarea at bounding box center [391, 419] width 267 height 61
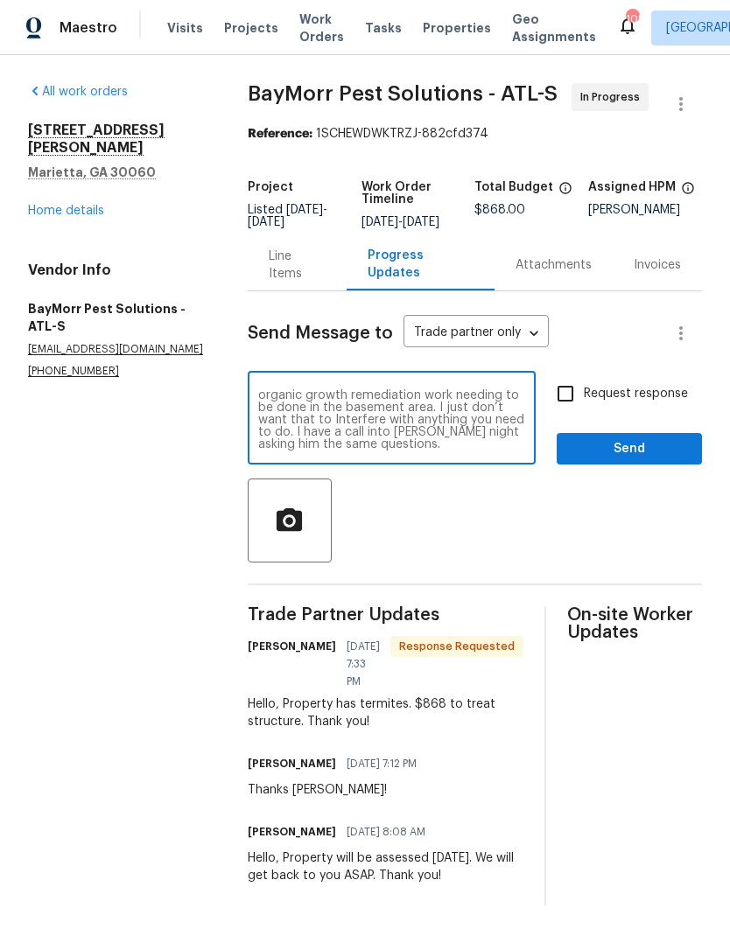
scroll to position [49, 0]
click at [298, 439] on textarea "This is approved. Is your treatment going to be strictly exterior or do you nee…" at bounding box center [391, 419] width 267 height 61
click at [297, 439] on textarea "This is approved. Is your treatment going to be strictly exterior or do you nee…" at bounding box center [391, 419] width 267 height 61
type textarea "This is approved. Is your treatment going to be strictly exterior or do you nee…"
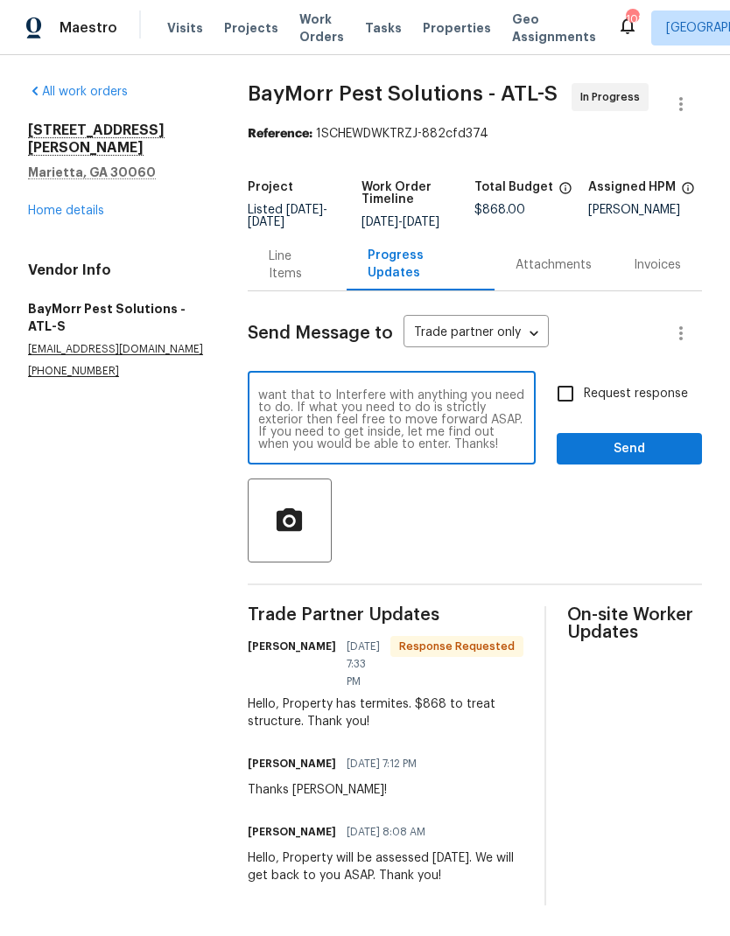
click at [572, 407] on input "Request response" at bounding box center [565, 393] width 37 height 37
checkbox input "true"
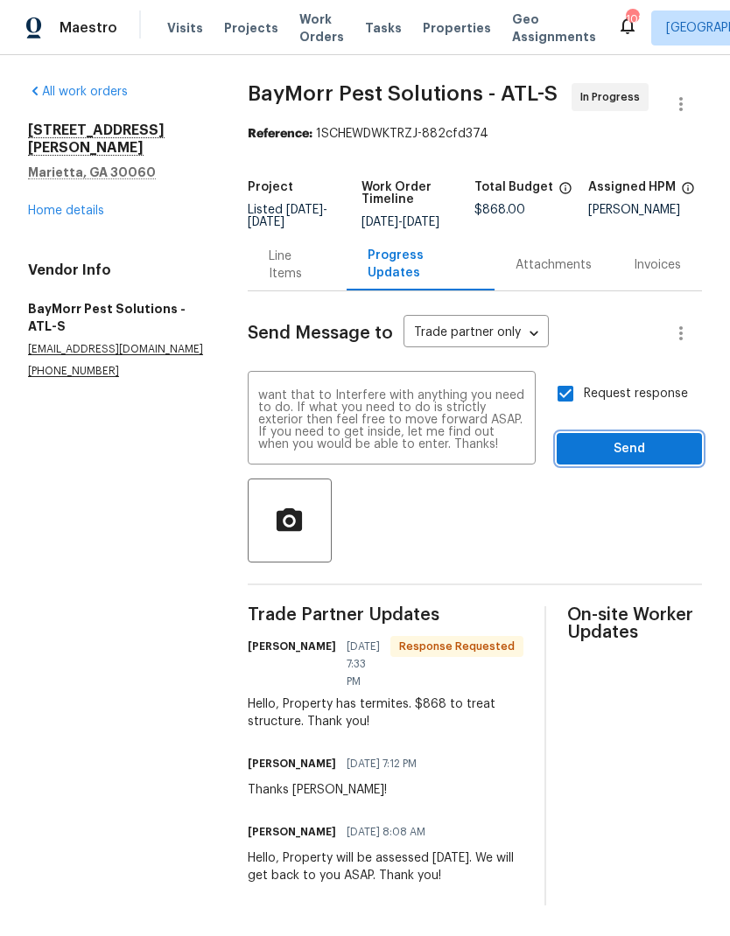
click at [652, 460] on span "Send" at bounding box center [628, 449] width 117 height 22
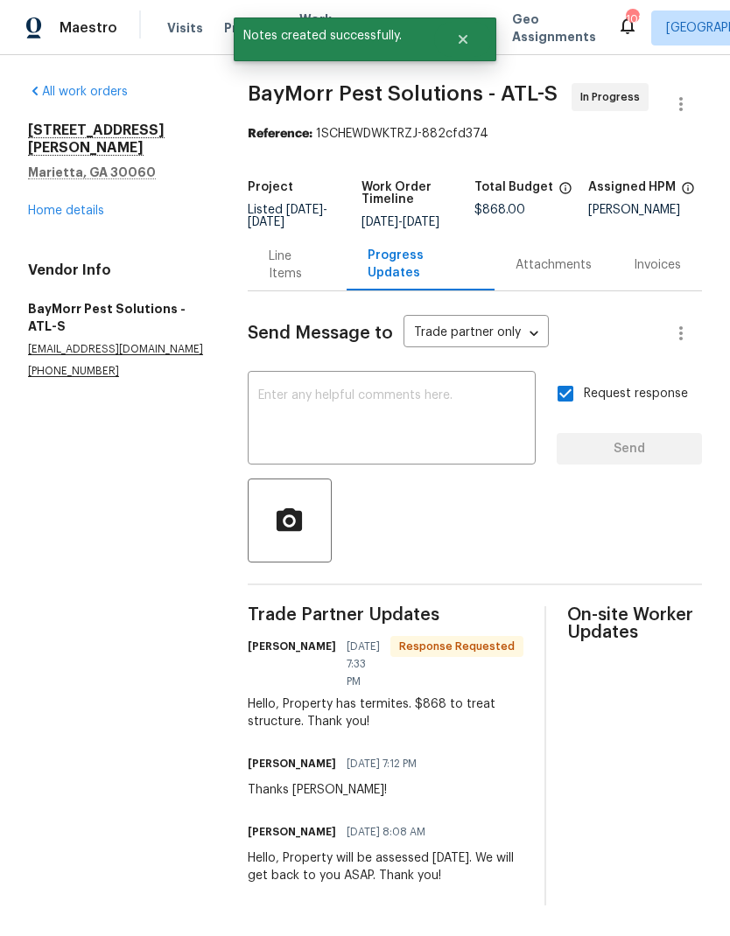
scroll to position [0, 0]
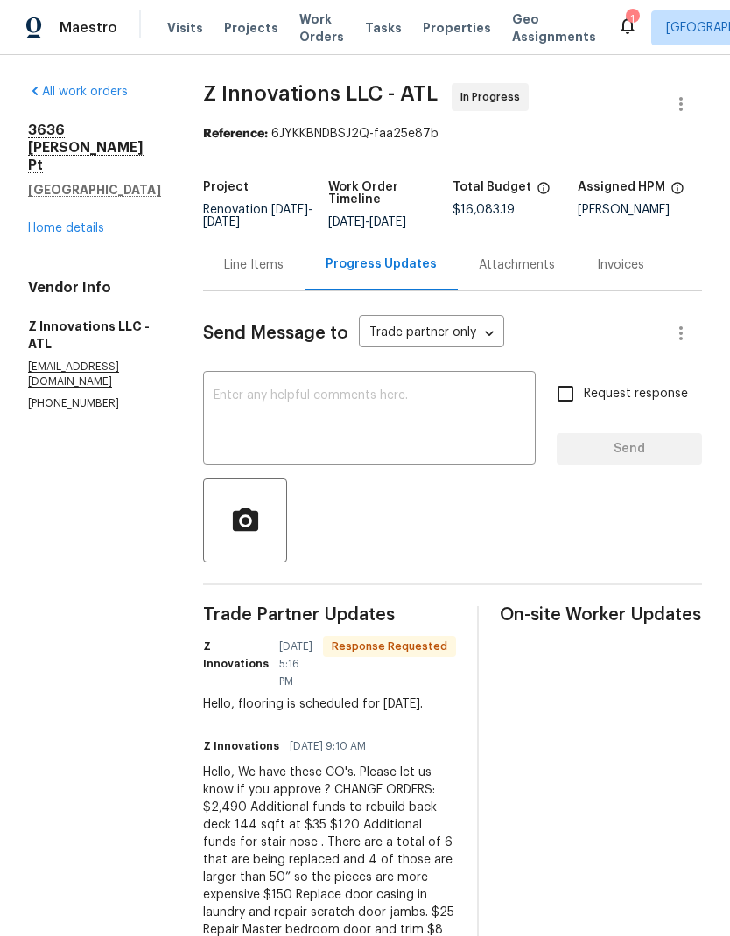
click at [69, 222] on link "Home details" at bounding box center [66, 228] width 76 height 12
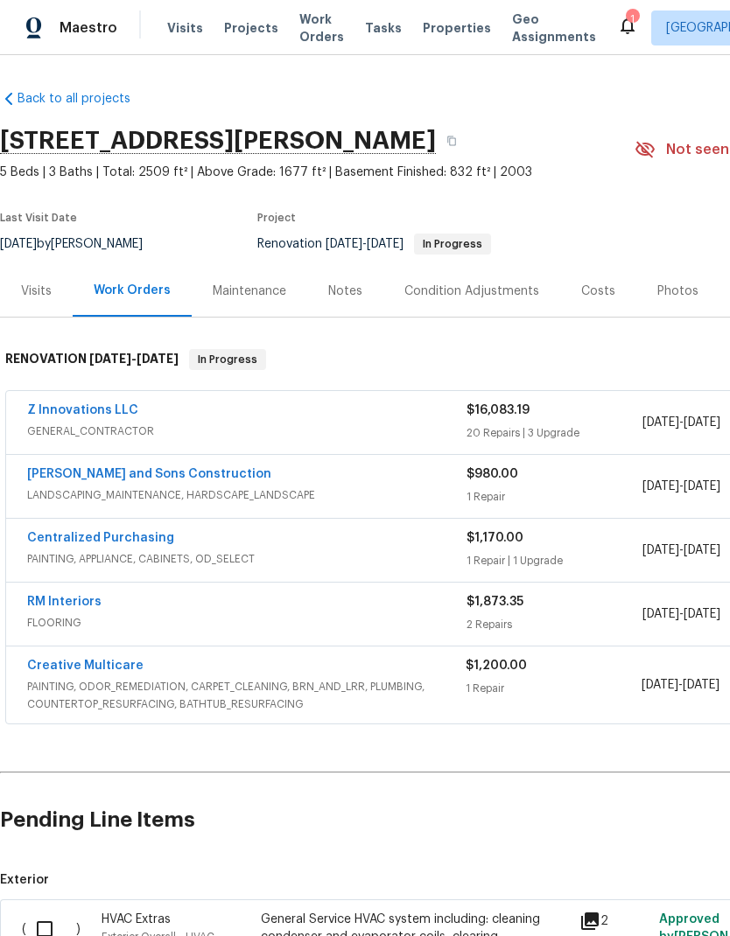
click at [347, 287] on div "Notes" at bounding box center [345, 291] width 34 height 17
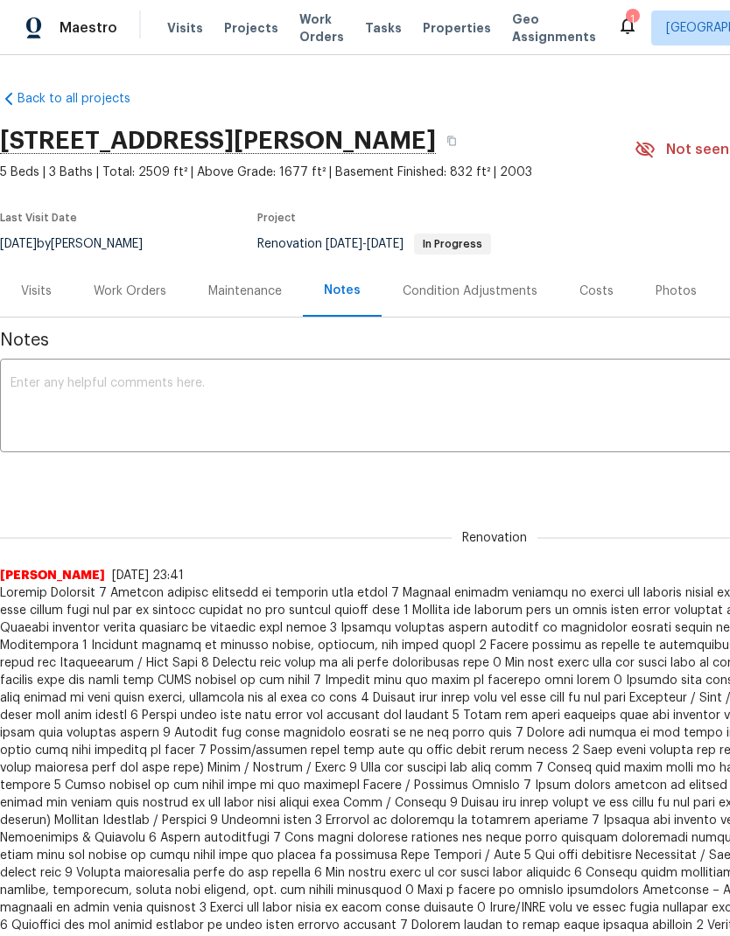
click at [166, 379] on textarea at bounding box center [493, 407] width 967 height 61
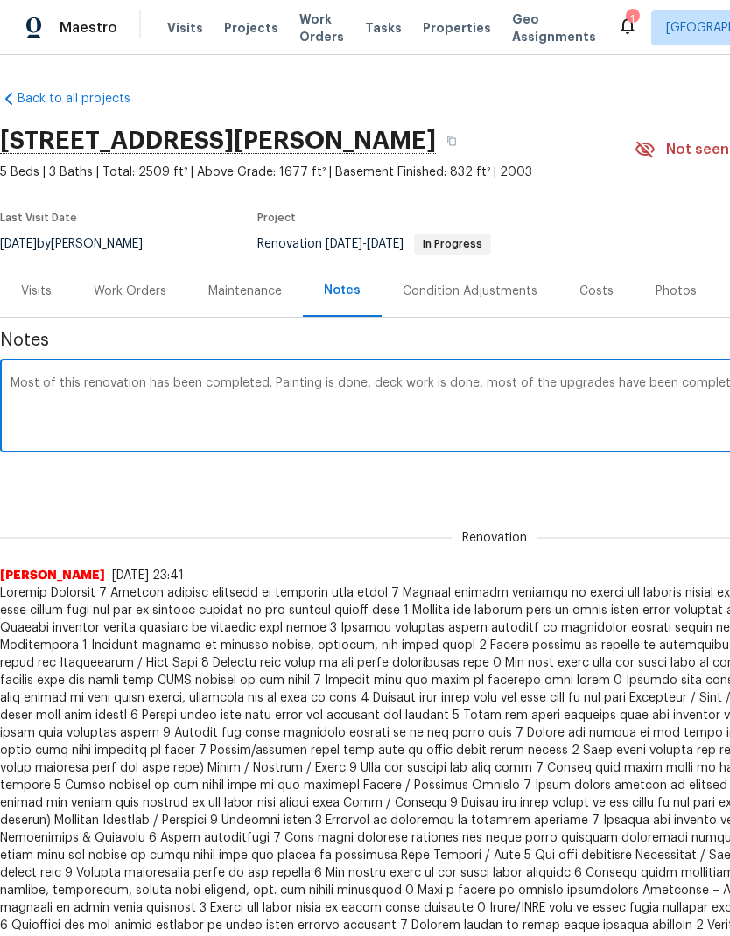
scroll to position [0, 259]
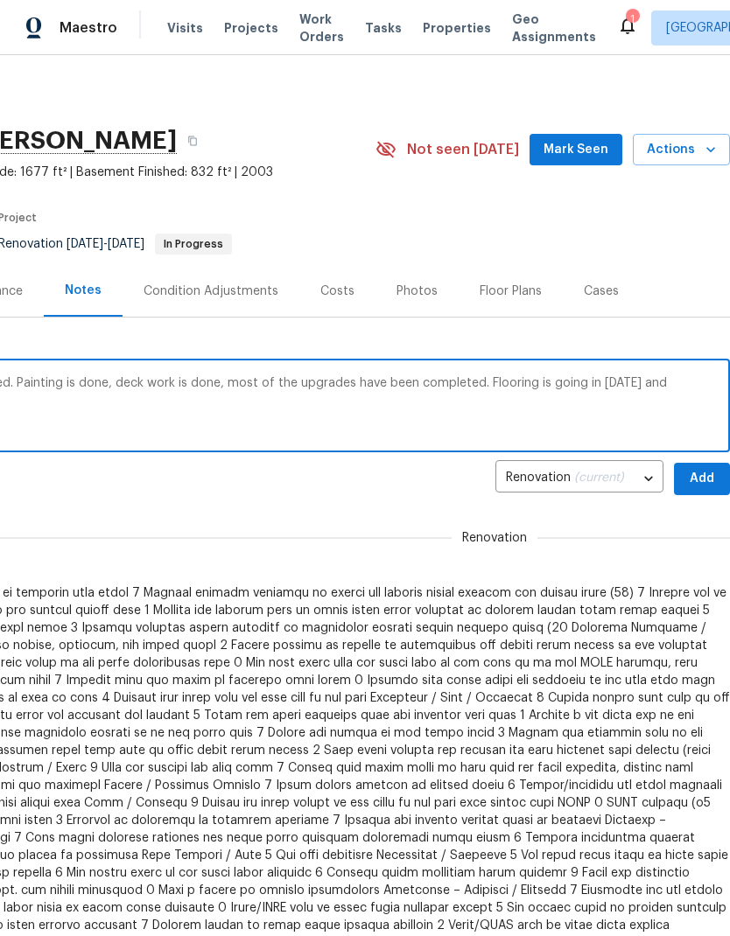
click at [646, 381] on textarea "Most of this renovation has been completed. Painting is done, deck work is done…" at bounding box center [235, 407] width 967 height 61
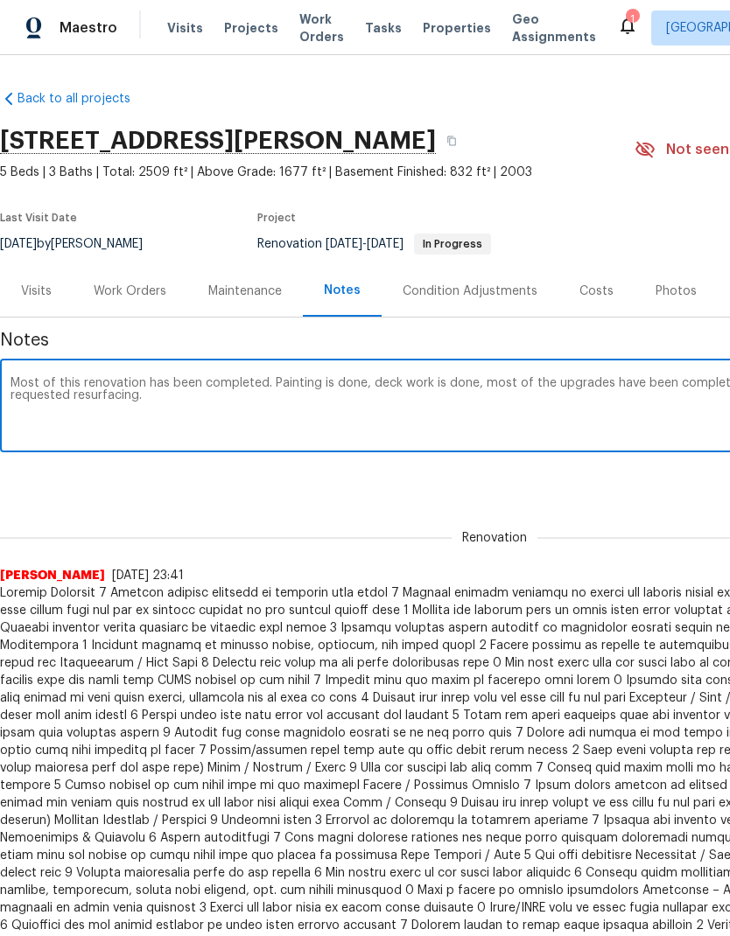
click at [164, 401] on textarea "Most of this renovation has been completed. Painting is done, deck work is done…" at bounding box center [493, 407] width 967 height 61
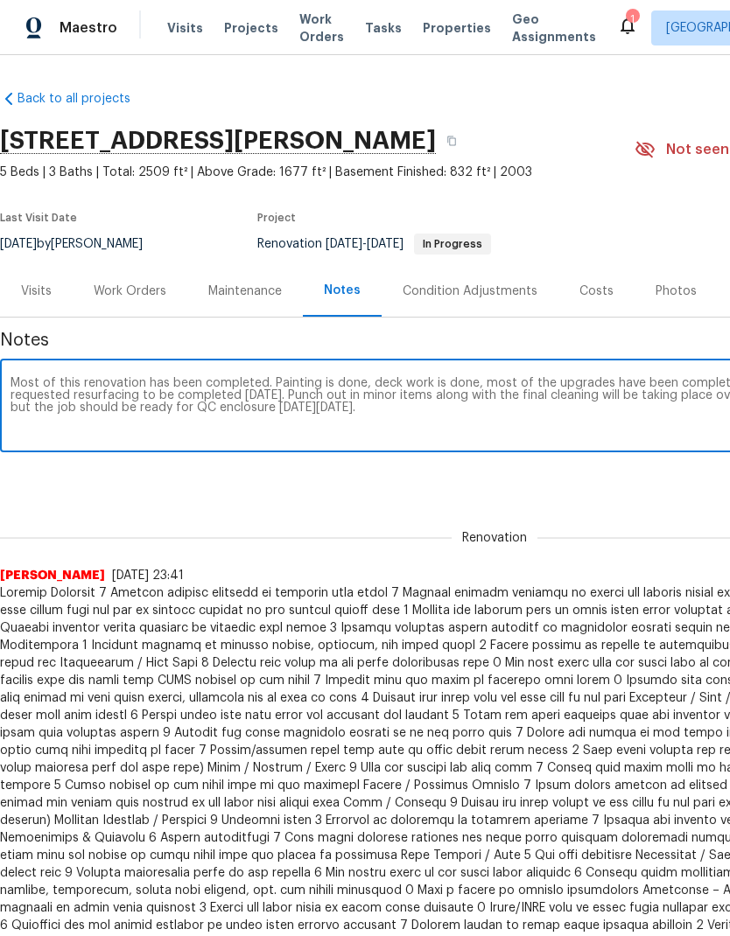
click at [363, 390] on textarea "Most of this renovation has been completed. Painting is done, deck work is done…" at bounding box center [493, 407] width 967 height 61
click at [301, 404] on textarea "Most of this renovation has been completed. Painting is done, deck work is done…" at bounding box center [493, 407] width 967 height 61
click at [465, 407] on textarea "Most of this renovation has been completed. Painting is done, deck work is done…" at bounding box center [493, 407] width 967 height 61
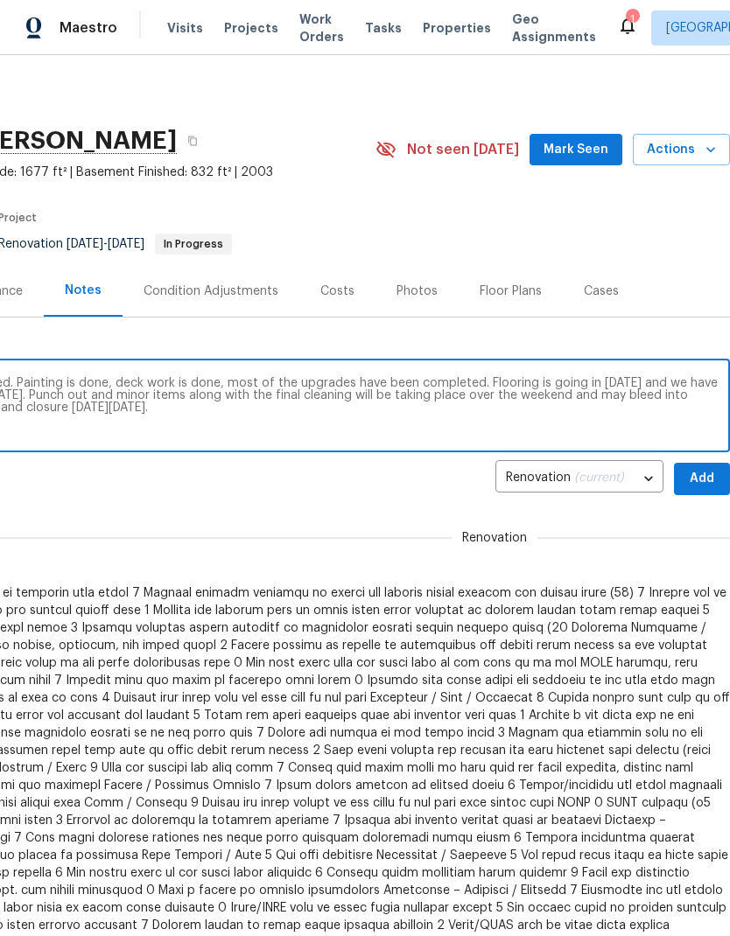
scroll to position [0, 259]
type textarea "Most of this renovation has been completed. Painting is done, deck work is done…"
click at [696, 478] on span "Add" at bounding box center [702, 479] width 28 height 22
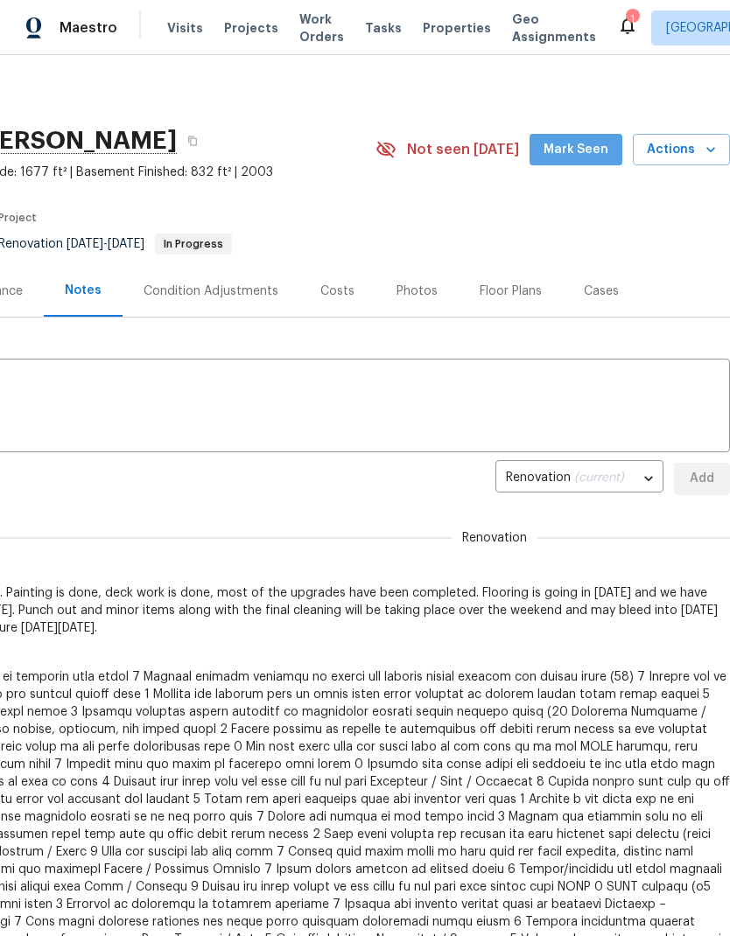
click at [592, 154] on span "Mark Seen" at bounding box center [575, 150] width 65 height 22
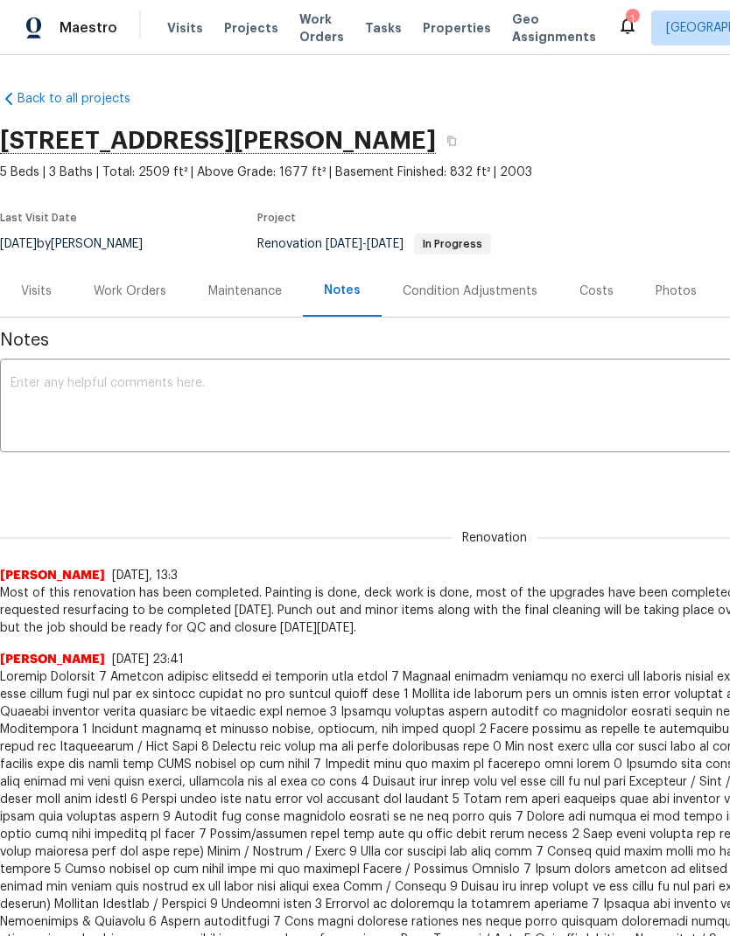
scroll to position [0, 0]
click at [137, 290] on div "Work Orders" at bounding box center [130, 291] width 73 height 17
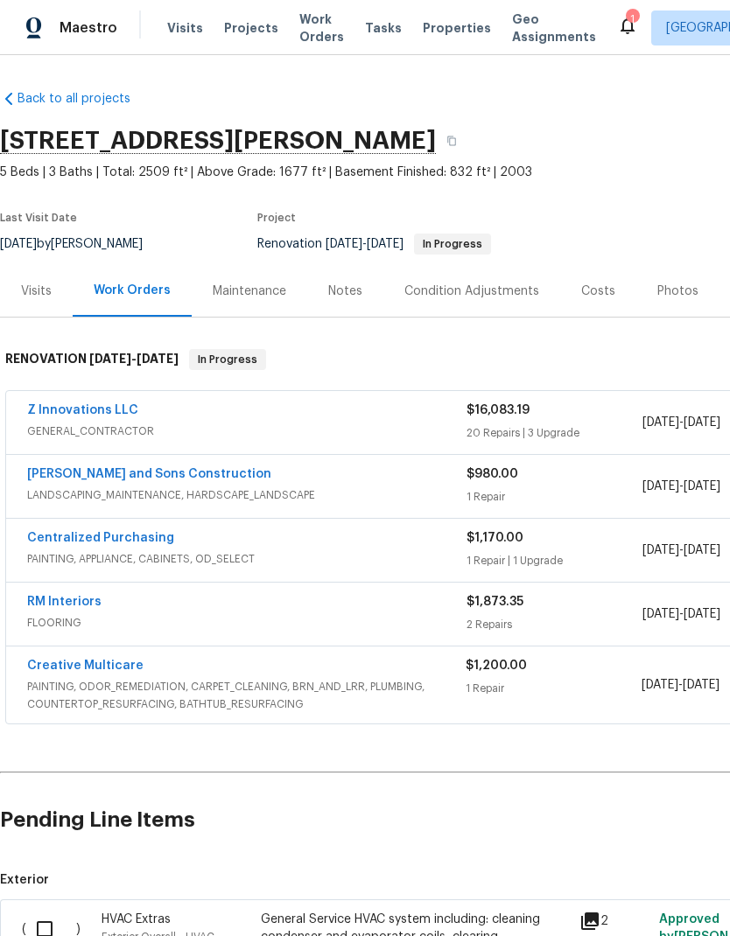
click at [128, 660] on link "Creative Multicare" at bounding box center [85, 666] width 116 height 12
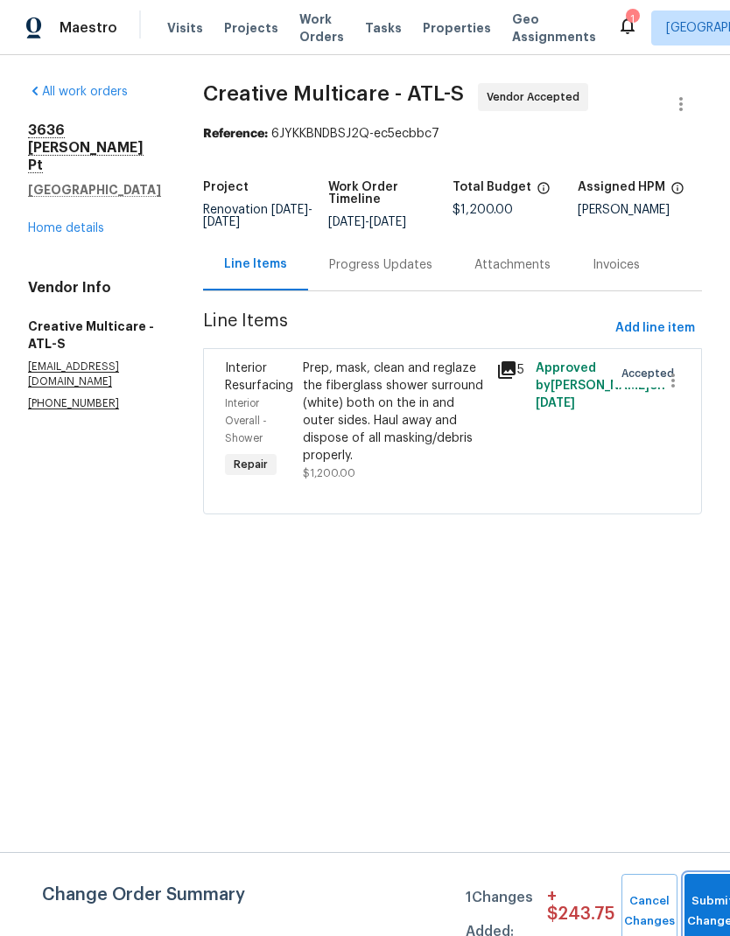
click at [707, 906] on button "Submit Changes" at bounding box center [712, 911] width 56 height 75
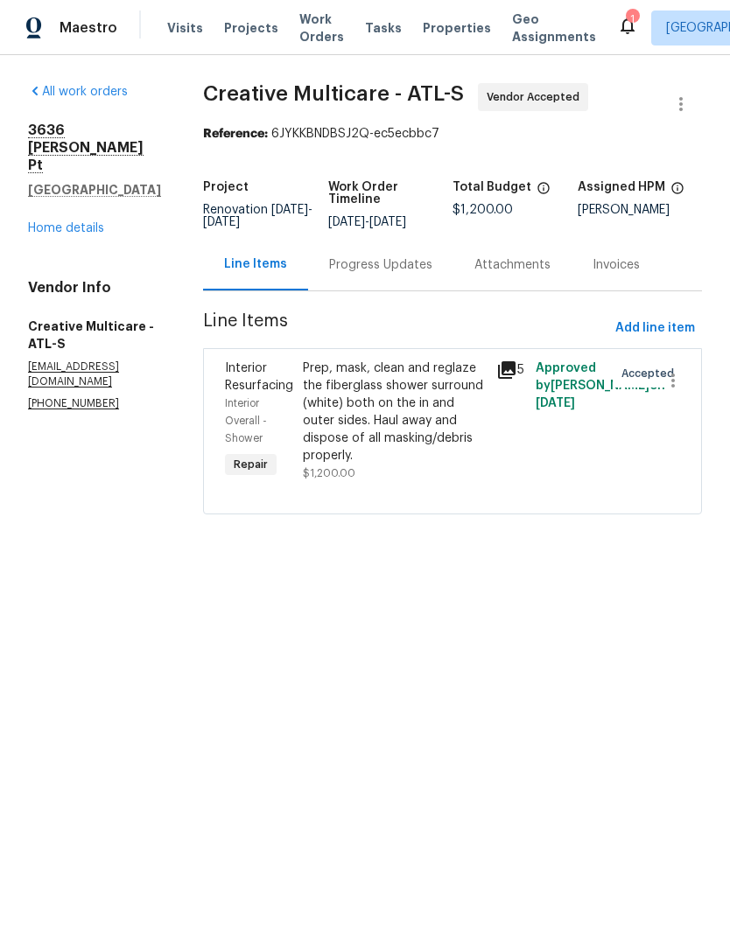
click at [86, 222] on link "Home details" at bounding box center [66, 228] width 76 height 12
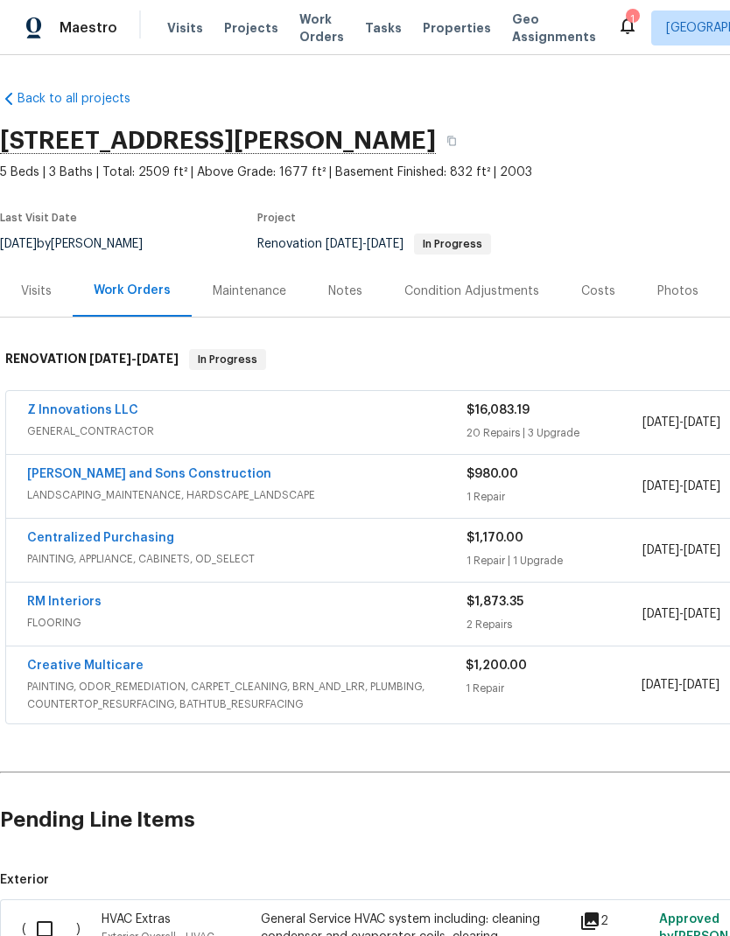
click at [497, 289] on div "Condition Adjustments" at bounding box center [471, 291] width 135 height 17
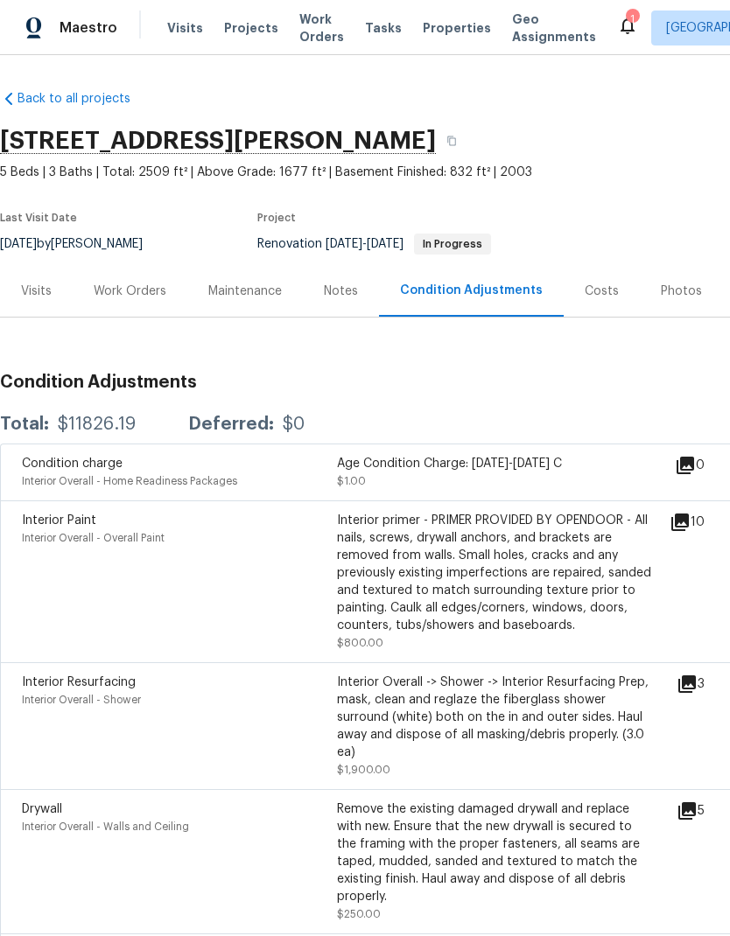
click at [124, 294] on div "Work Orders" at bounding box center [130, 291] width 73 height 17
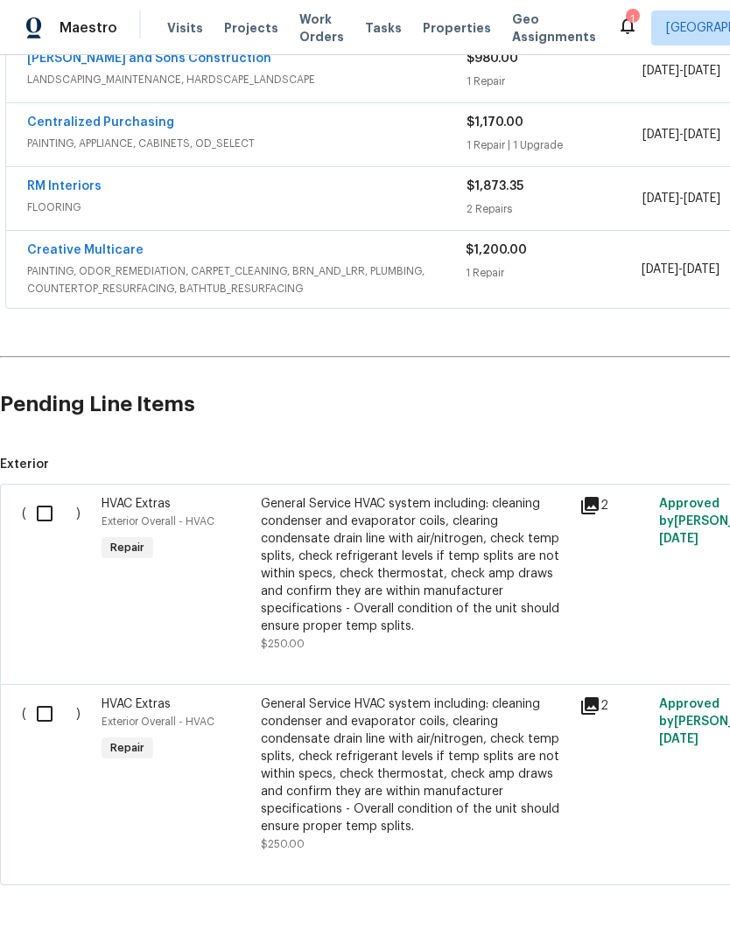
scroll to position [415, 0]
click at [46, 513] on input "checkbox" at bounding box center [51, 514] width 50 height 37
checkbox input "true"
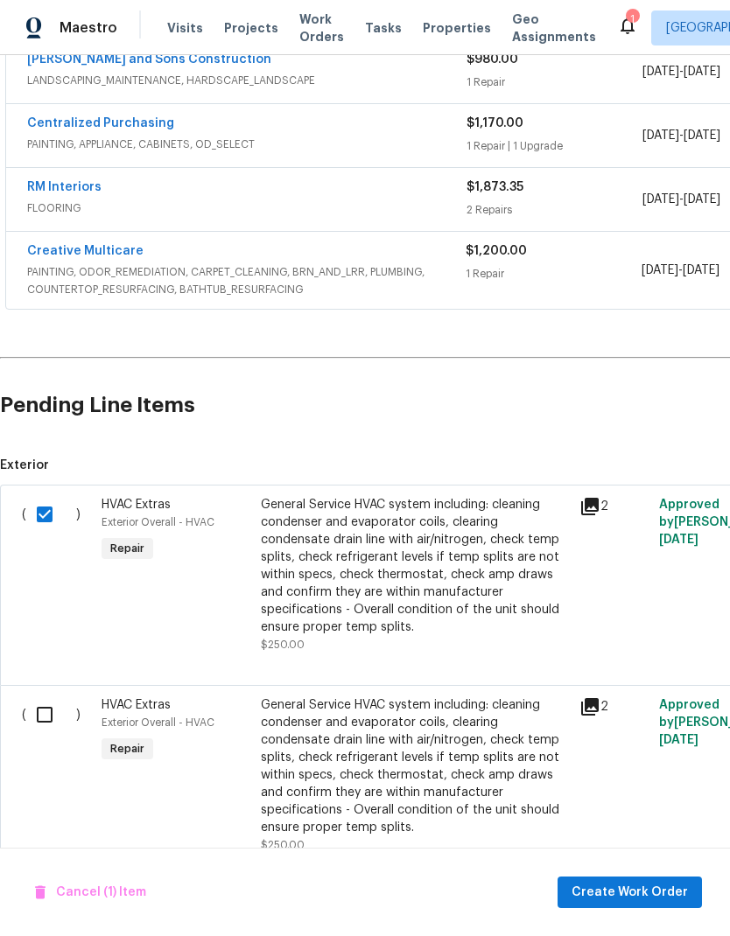
click at [27, 708] on input "checkbox" at bounding box center [51, 714] width 50 height 37
checkbox input "true"
click at [675, 899] on span "Create Work Order" at bounding box center [629, 893] width 116 height 22
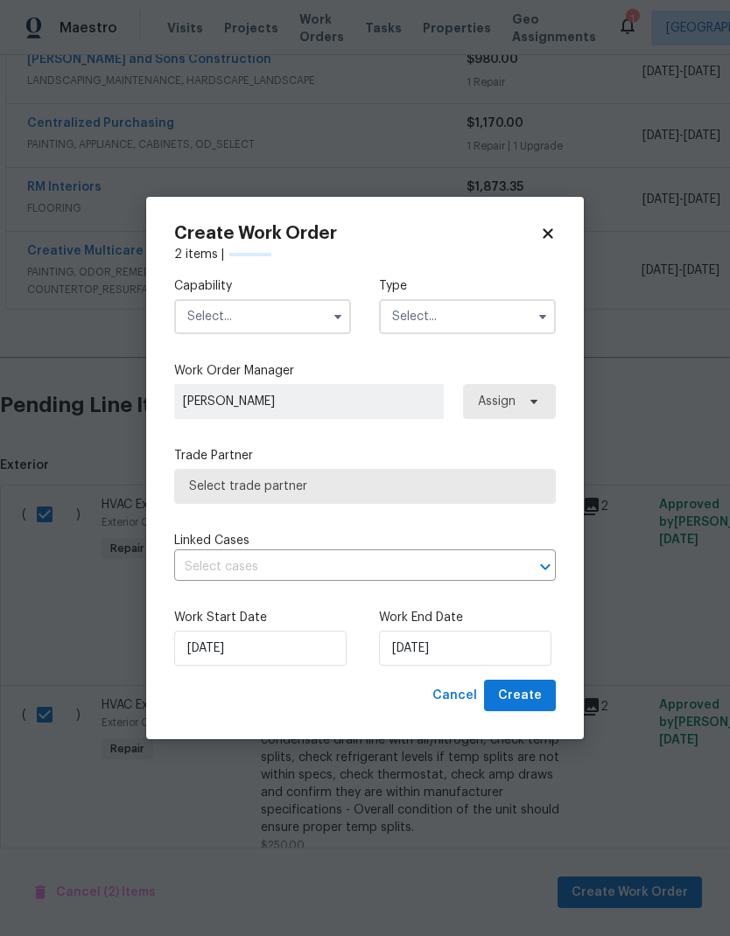
checkbox input "false"
click at [308, 312] on input "text" at bounding box center [262, 316] width 177 height 35
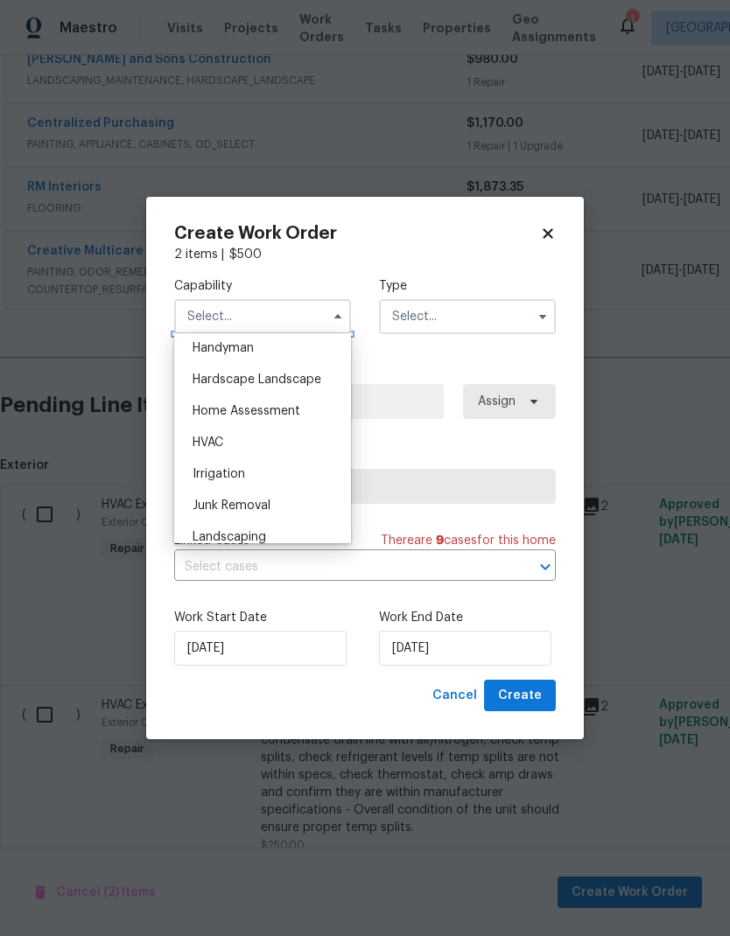
scroll to position [969, 0]
click at [232, 440] on div "HVAC" at bounding box center [262, 440] width 168 height 31
type input "HVAC"
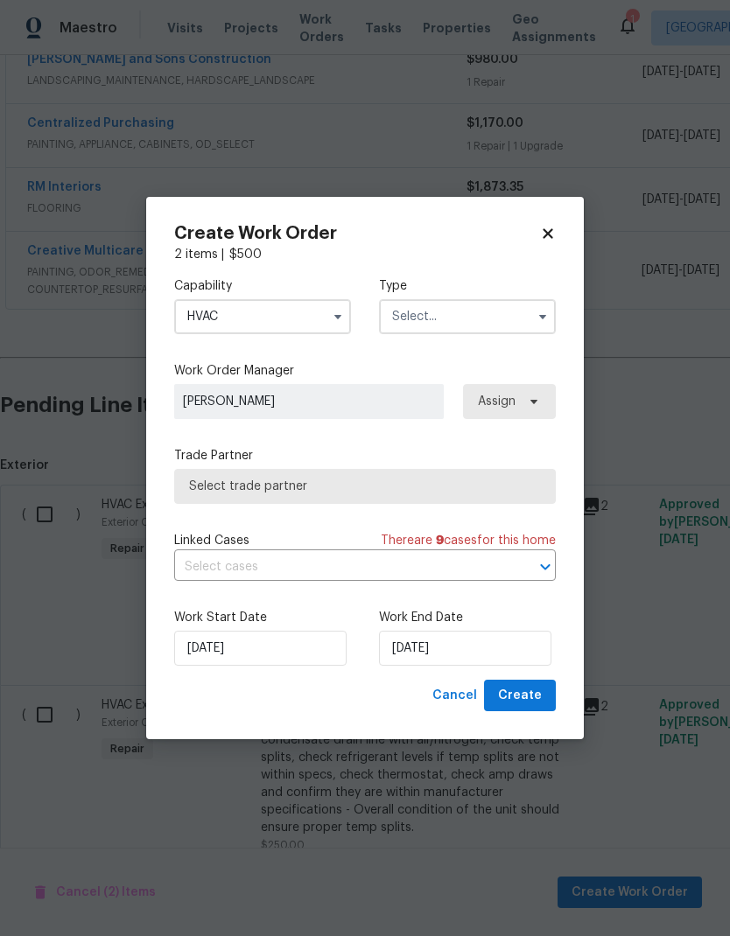
click at [493, 314] on input "text" at bounding box center [467, 316] width 177 height 35
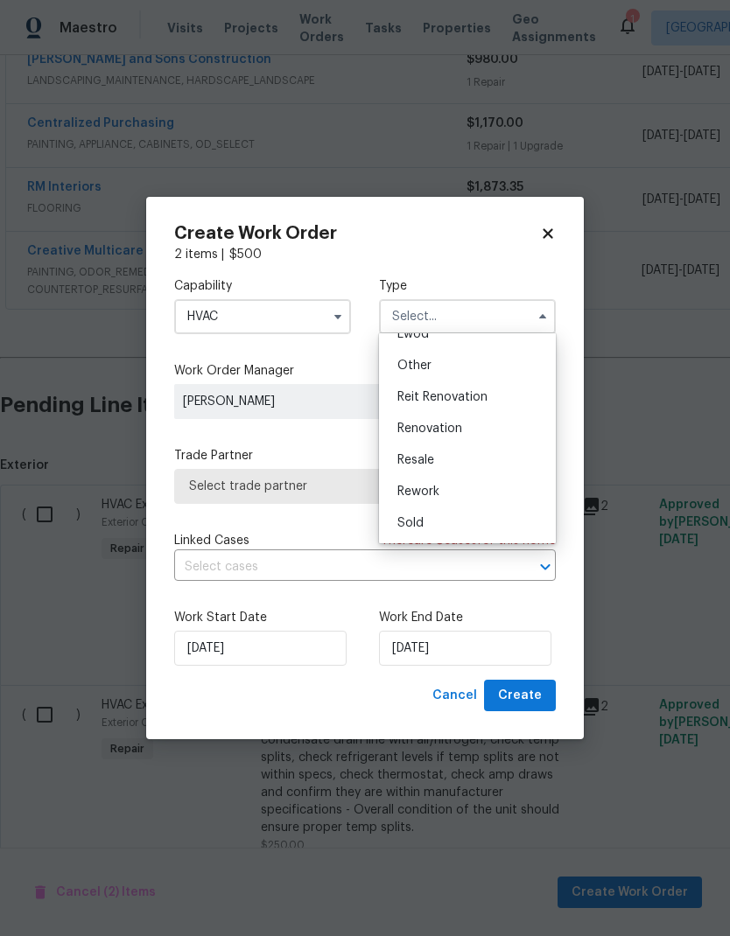
scroll to position [208, 0]
click at [469, 424] on div "Renovation" at bounding box center [467, 428] width 168 height 31
type input "Renovation"
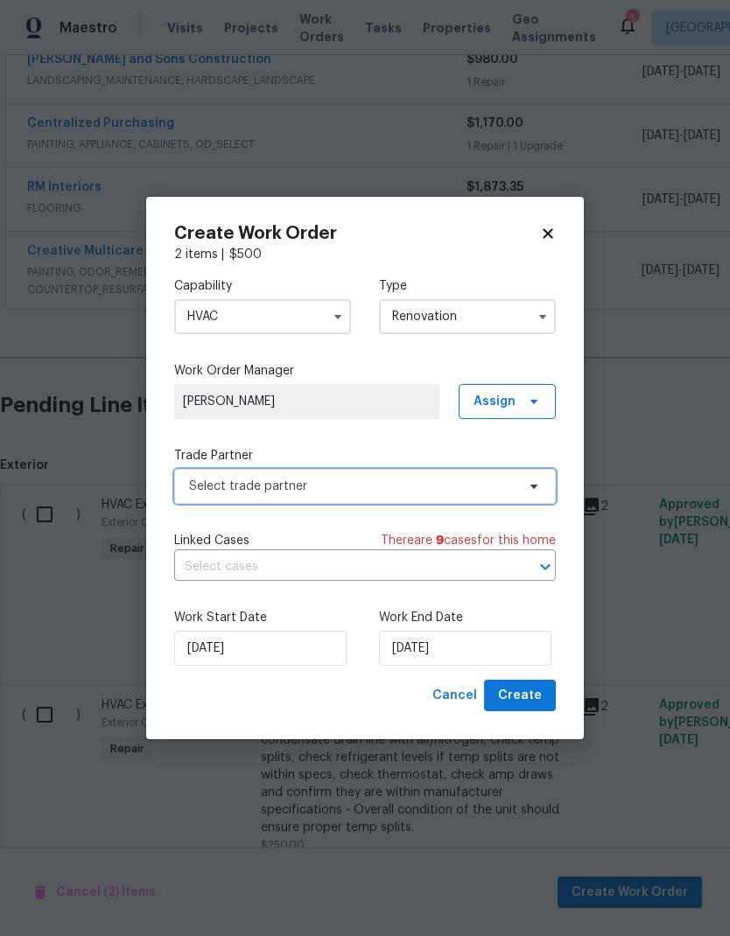
click at [523, 488] on span at bounding box center [530, 486] width 19 height 14
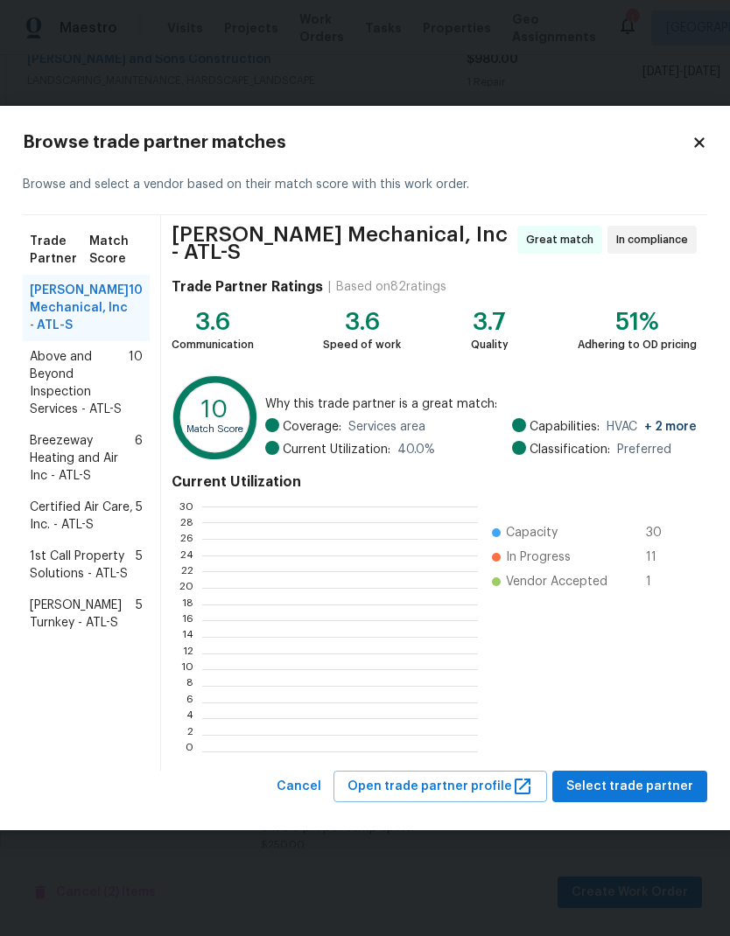
scroll to position [245, 275]
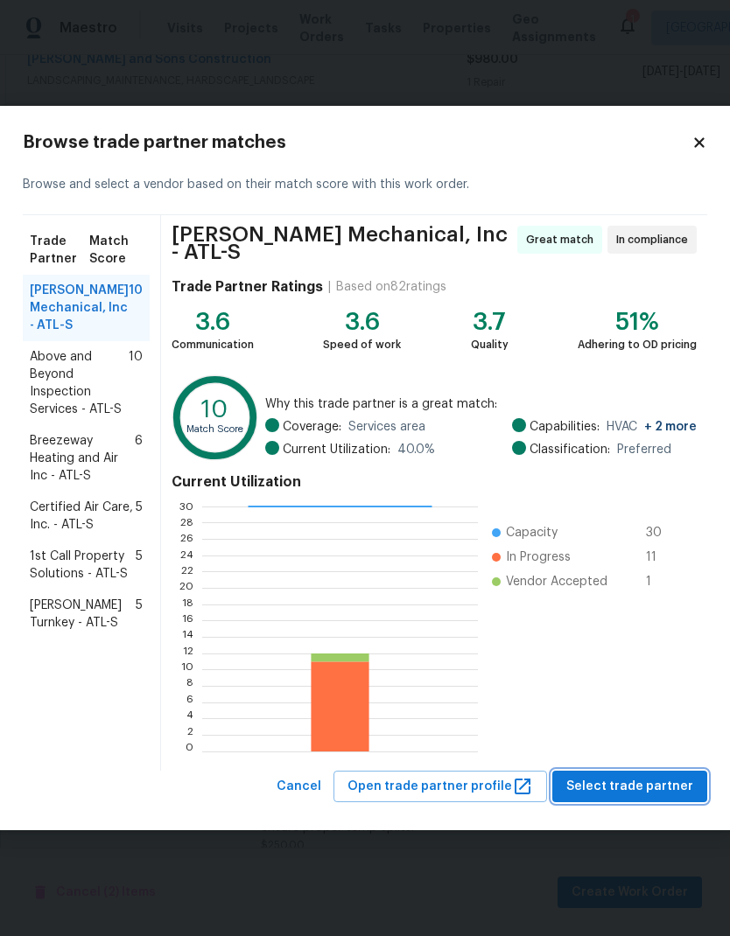
click at [614, 783] on span "Select trade partner" at bounding box center [629, 787] width 127 height 22
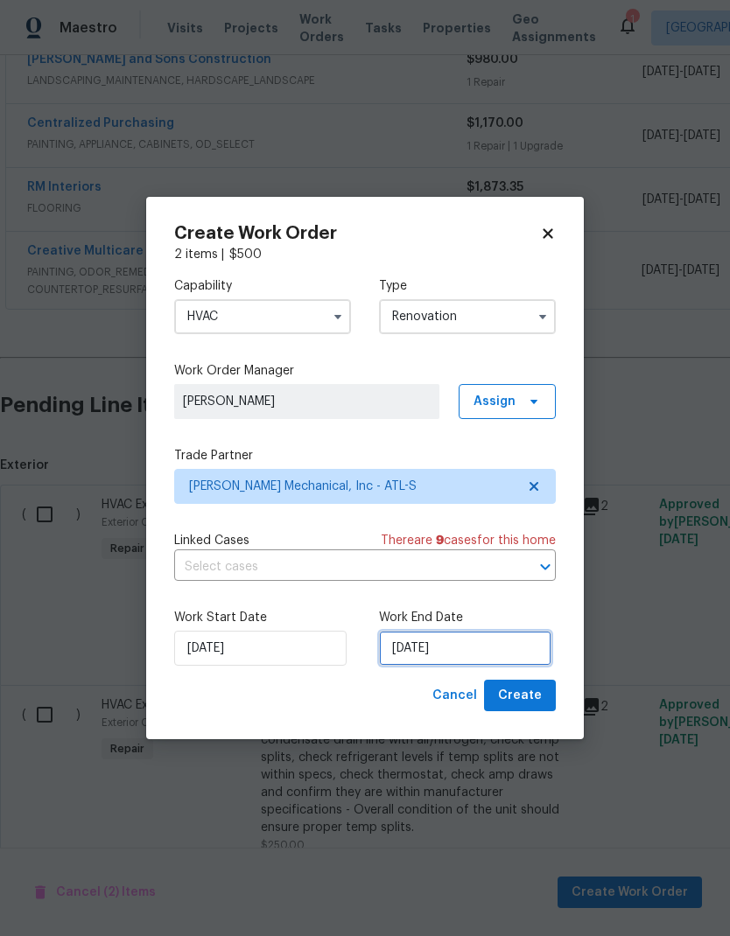
click at [484, 651] on input "9/24/2025" at bounding box center [465, 648] width 172 height 35
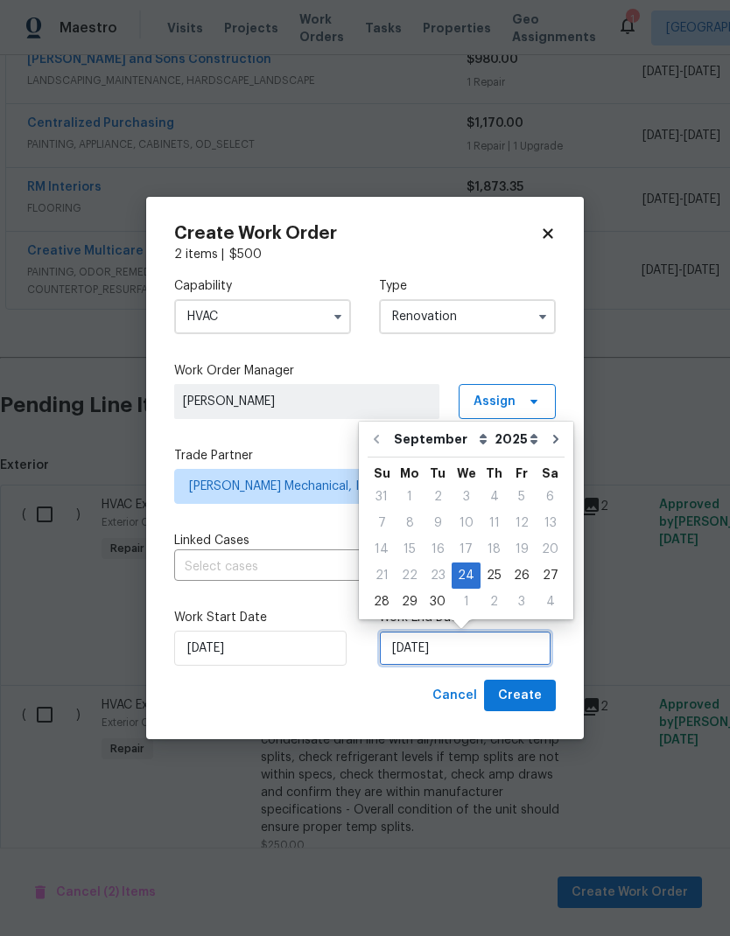
scroll to position [7, 0]
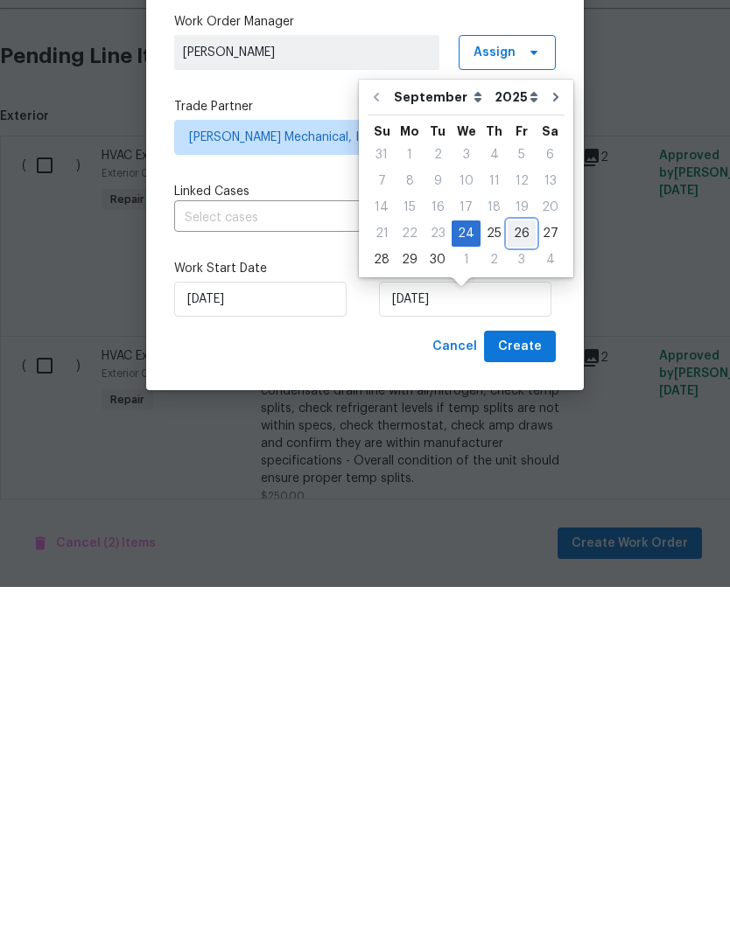
click at [522, 570] on div "26" at bounding box center [521, 582] width 28 height 24
type input "[DATE]"
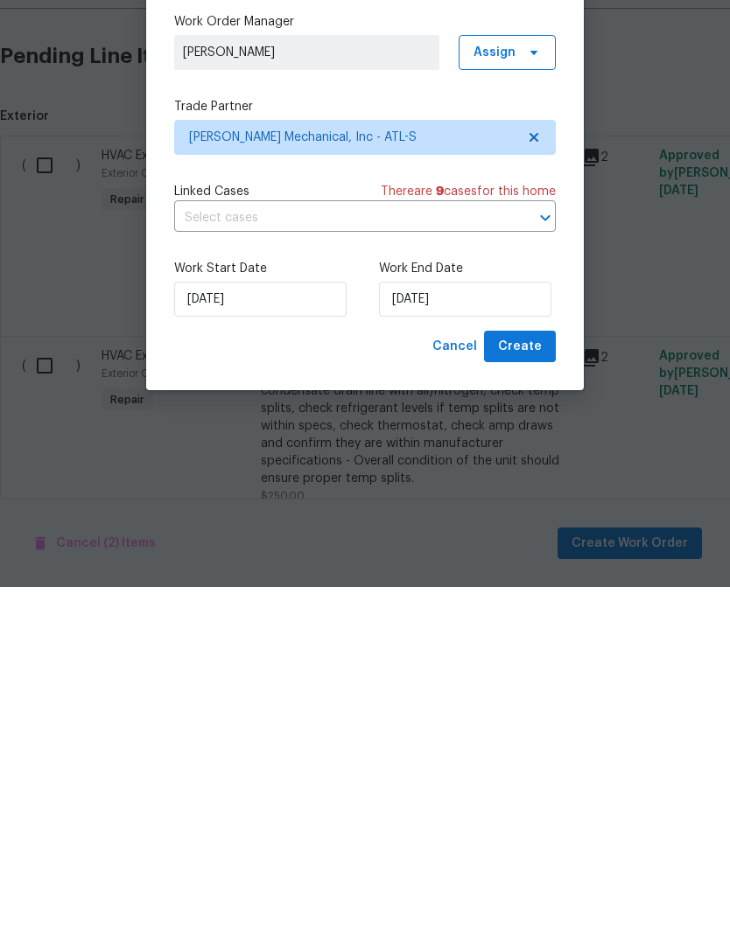
scroll to position [70, 0]
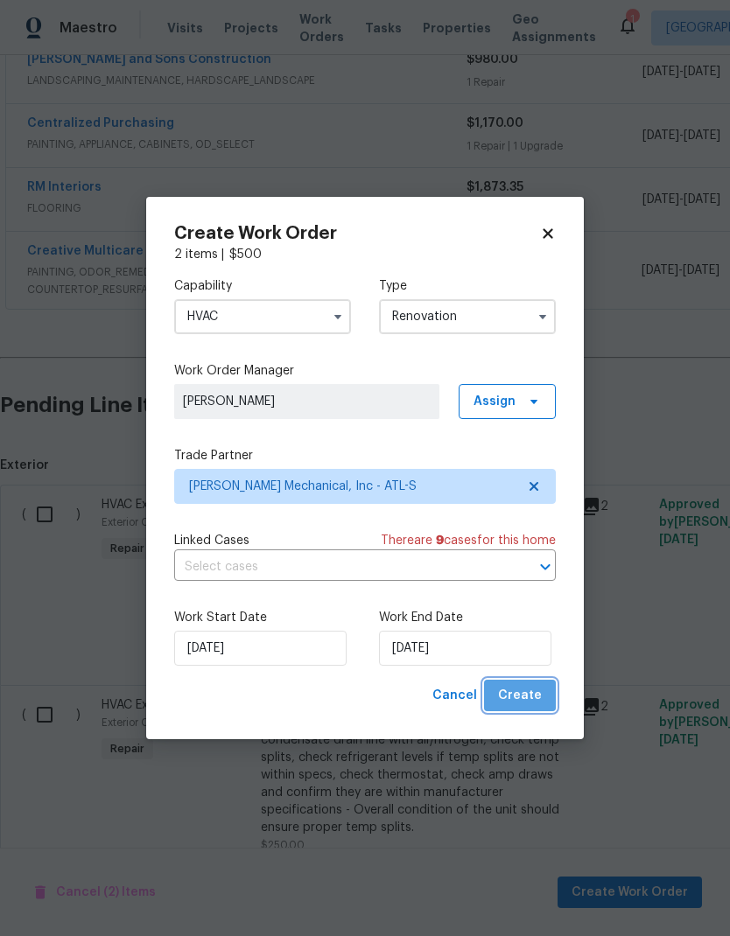
click at [544, 701] on button "Create" at bounding box center [520, 696] width 72 height 32
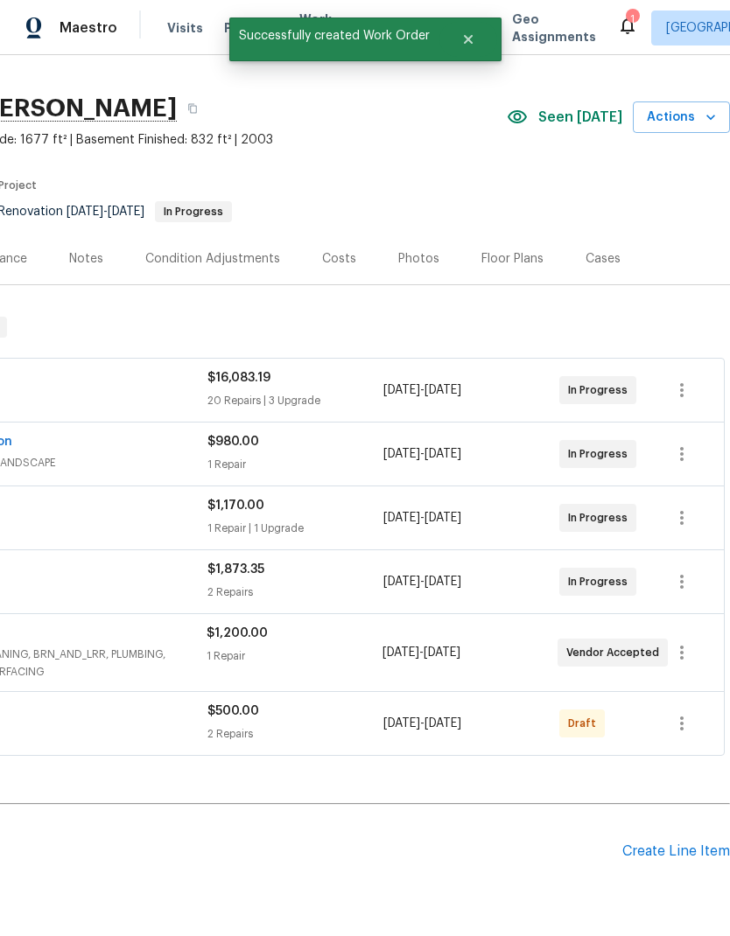
scroll to position [32, 259]
click at [687, 713] on icon "button" at bounding box center [681, 723] width 21 height 21
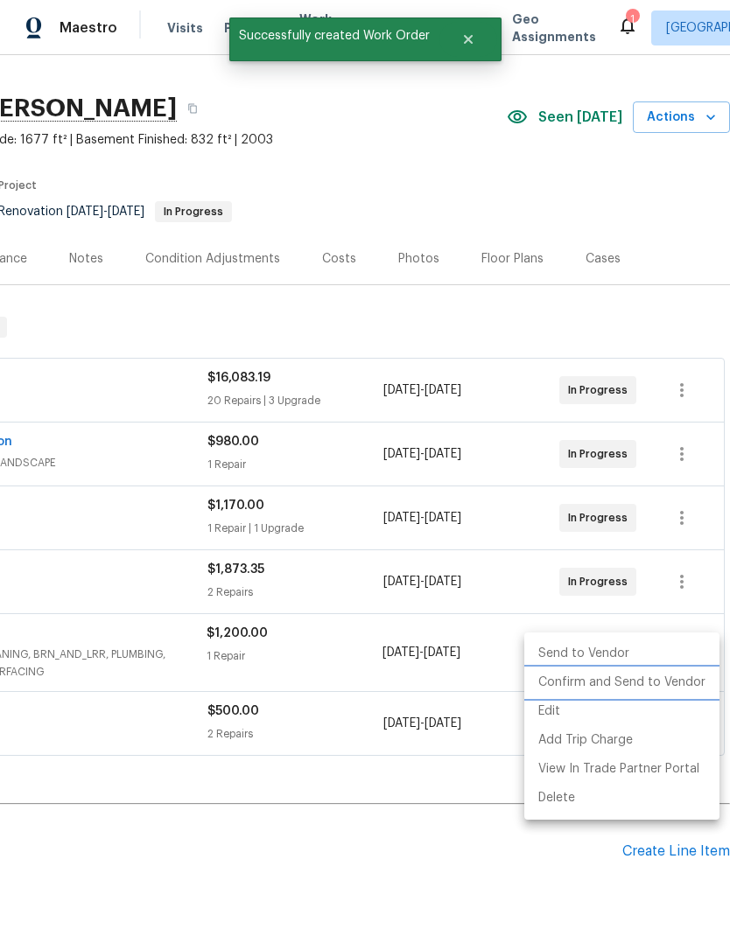
click at [639, 681] on li "Confirm and Send to Vendor" at bounding box center [621, 682] width 195 height 29
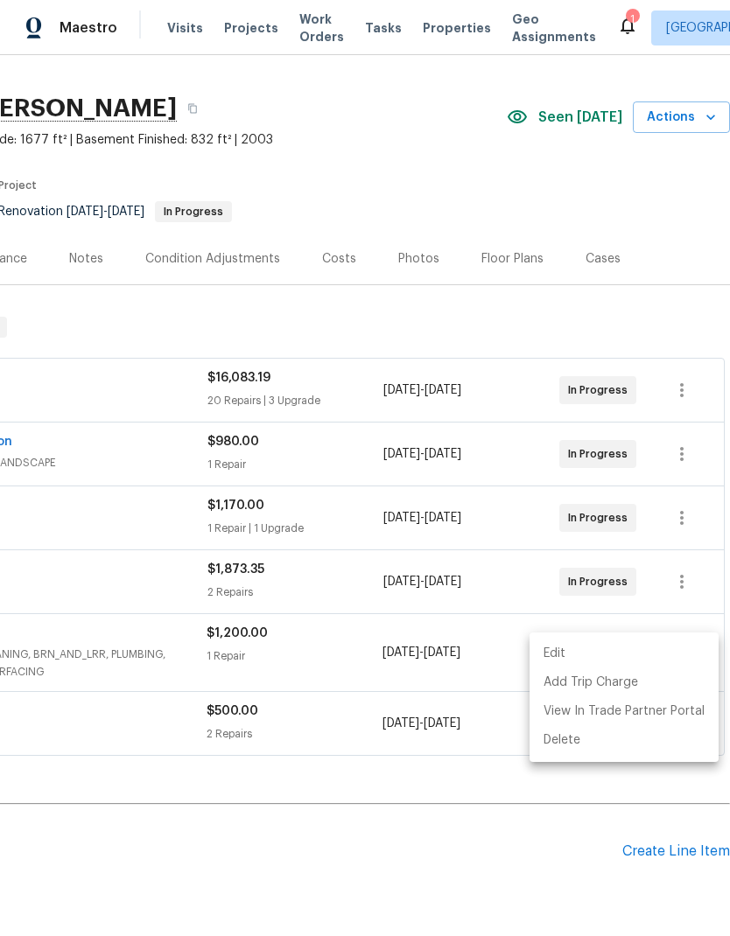
click at [389, 832] on div at bounding box center [365, 468] width 730 height 936
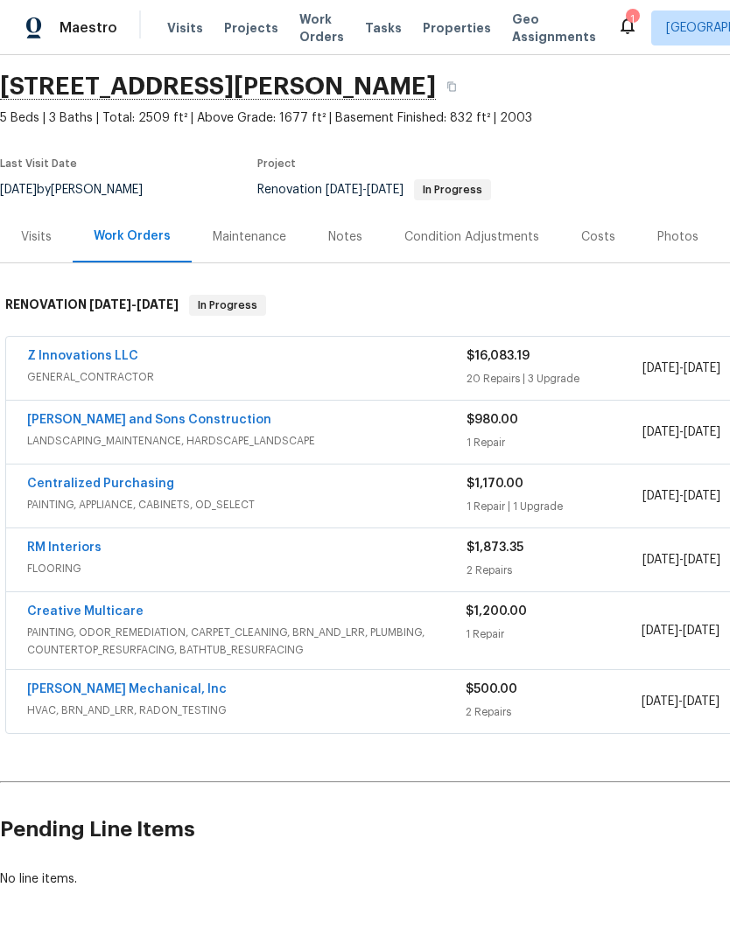
scroll to position [54, 0]
click at [154, 683] on link "JH Martin Mechanical, Inc" at bounding box center [126, 689] width 199 height 12
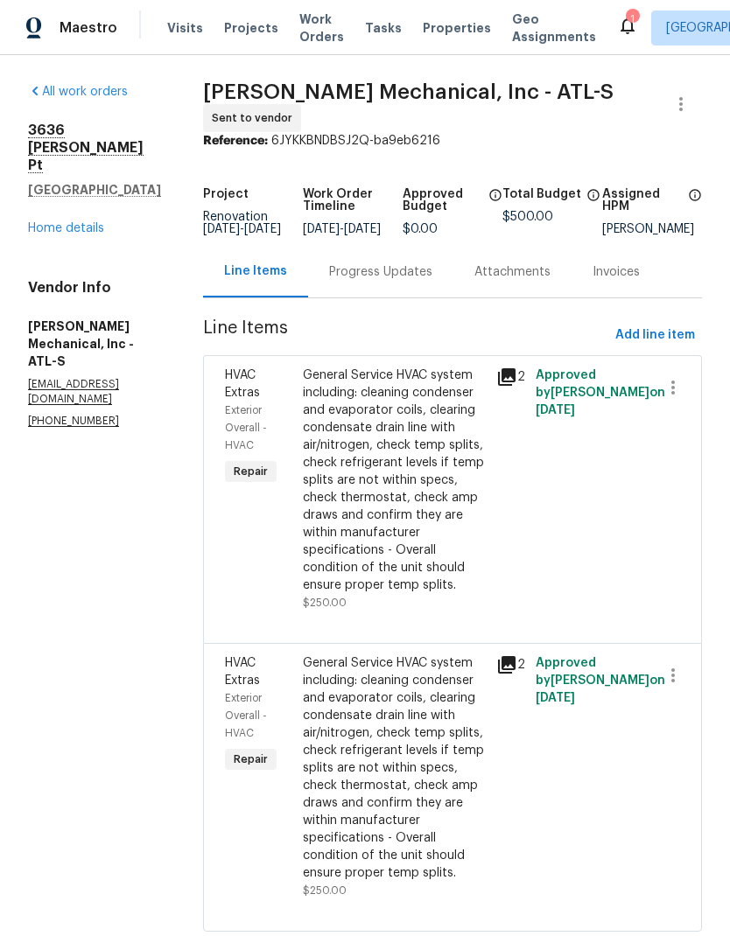
click at [88, 222] on link "Home details" at bounding box center [66, 228] width 76 height 12
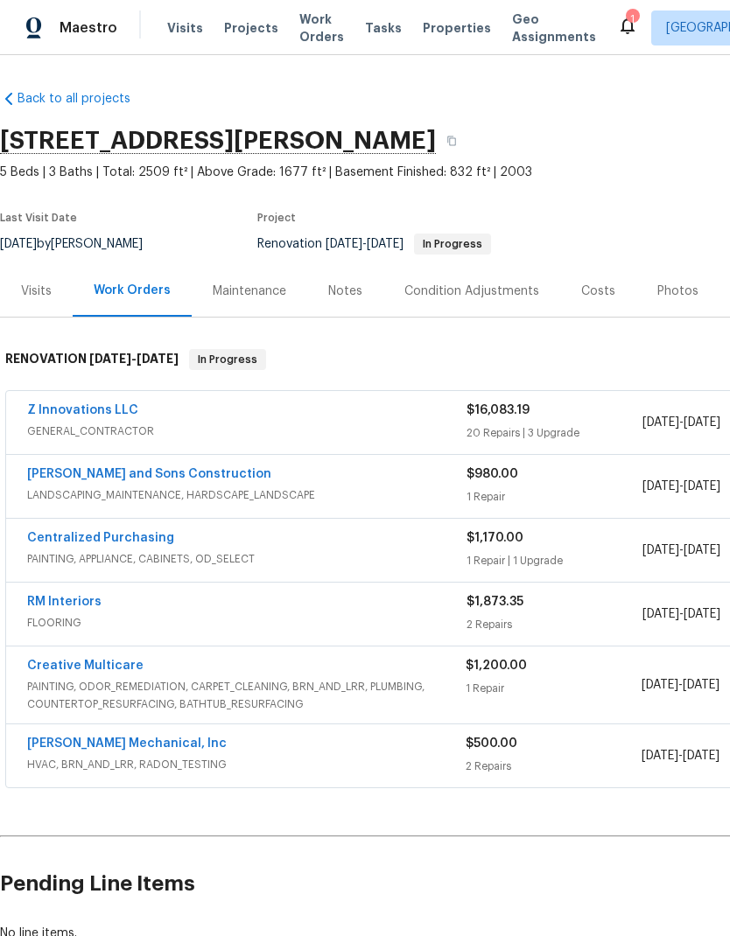
click at [592, 287] on div "Costs" at bounding box center [598, 291] width 34 height 17
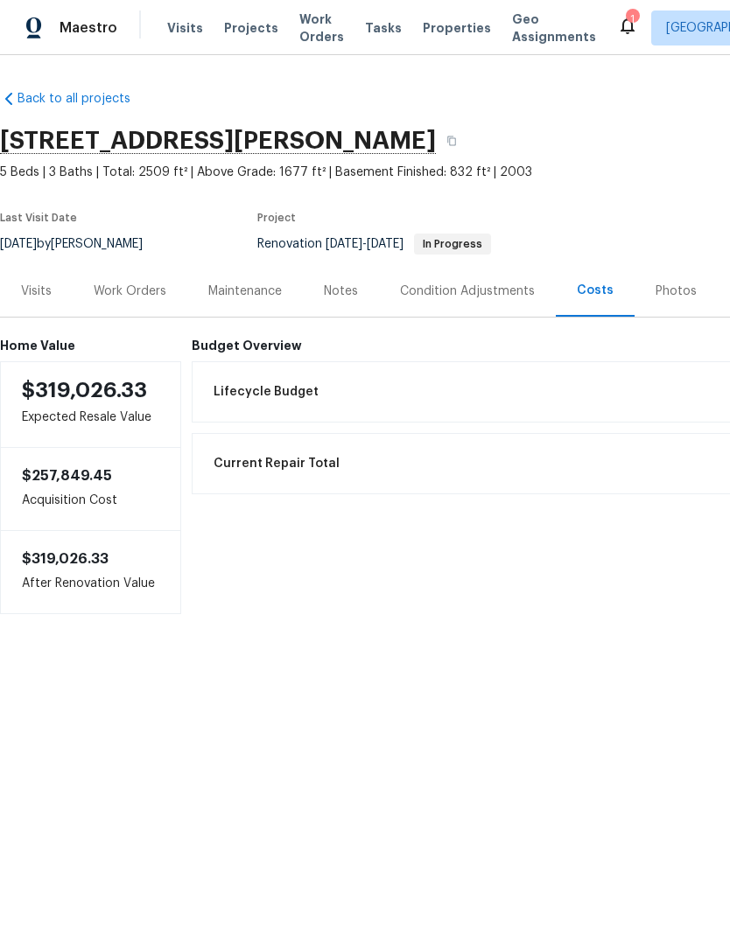
click at [482, 293] on div "Condition Adjustments" at bounding box center [467, 291] width 135 height 17
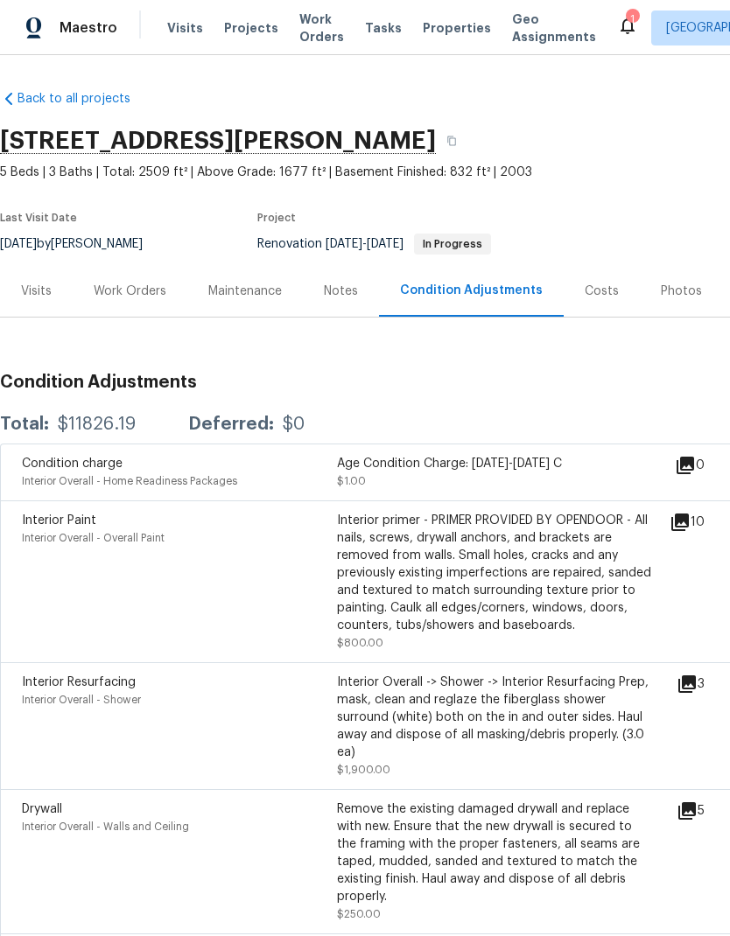
click at [45, 288] on div "Visits" at bounding box center [36, 291] width 31 height 17
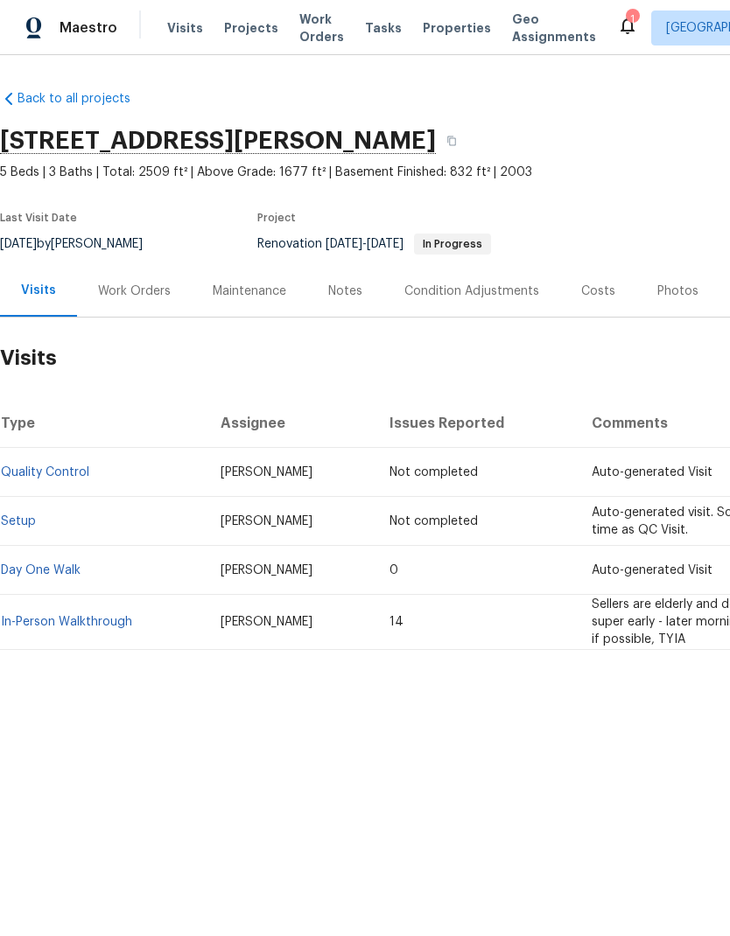
click at [595, 290] on div "Costs" at bounding box center [598, 291] width 34 height 17
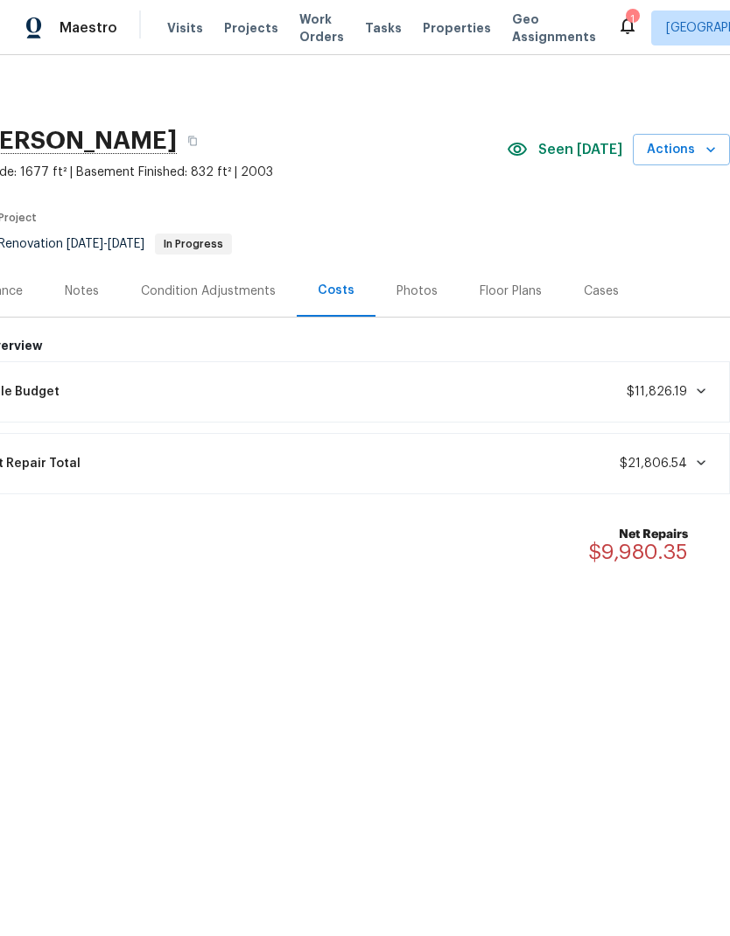
scroll to position [0, 259]
click at [700, 389] on icon at bounding box center [701, 391] width 14 height 14
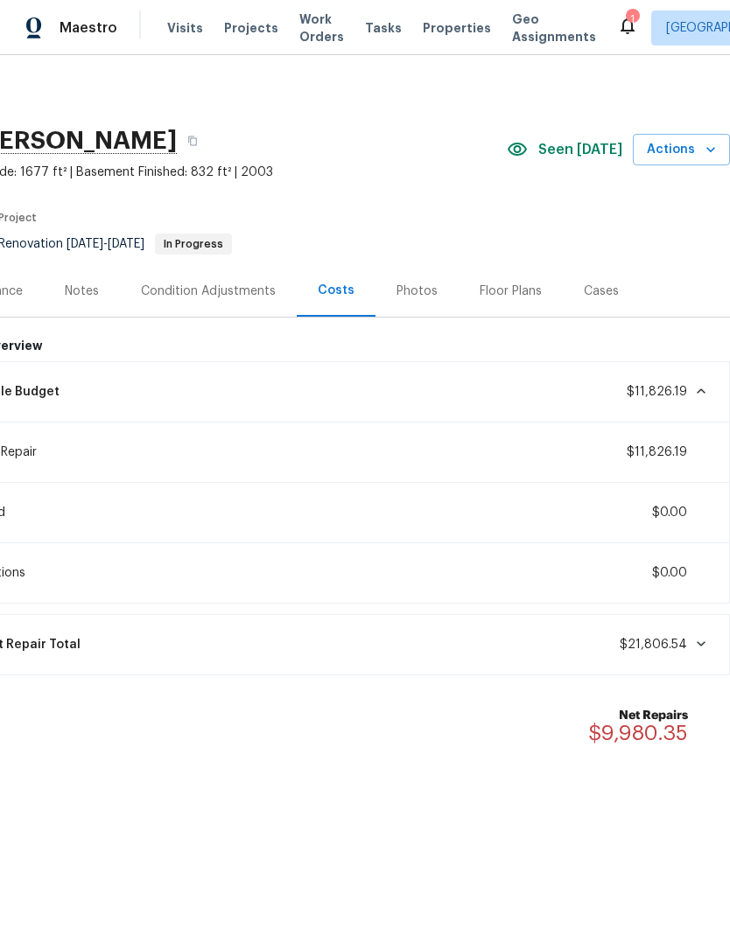
click at [695, 389] on icon at bounding box center [701, 391] width 14 height 14
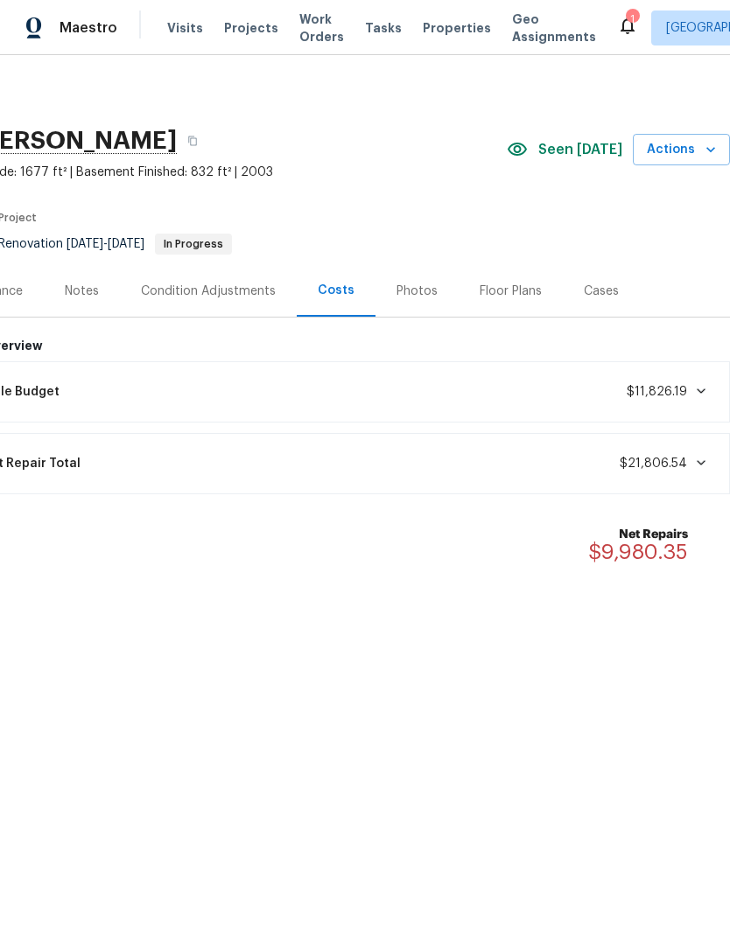
click at [694, 464] on icon at bounding box center [701, 463] width 14 height 14
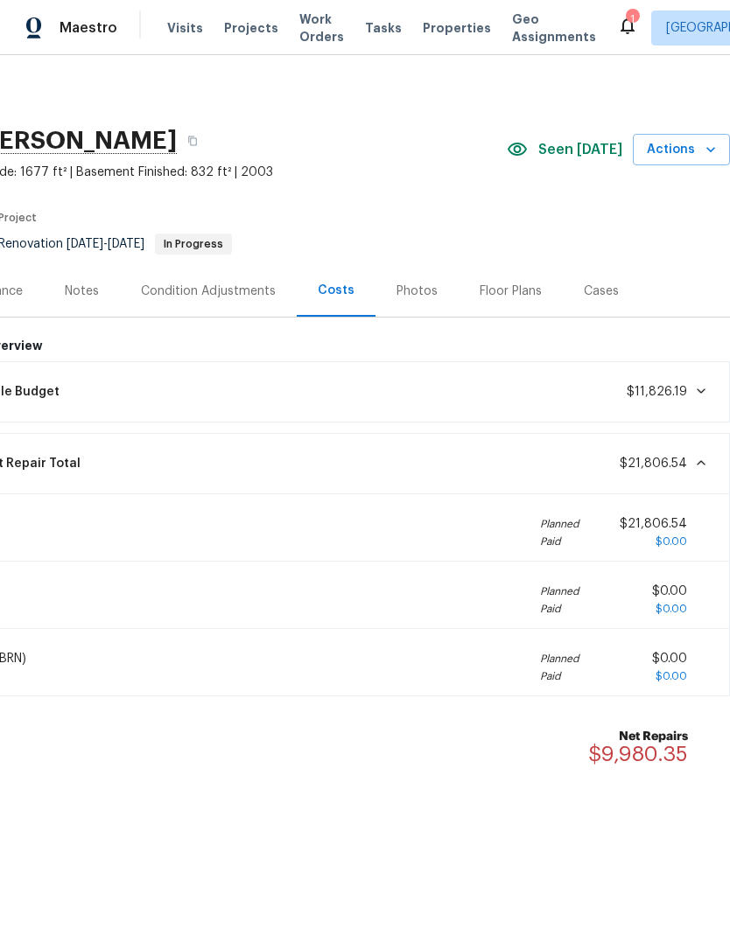
click at [702, 461] on icon at bounding box center [700, 462] width 9 height 5
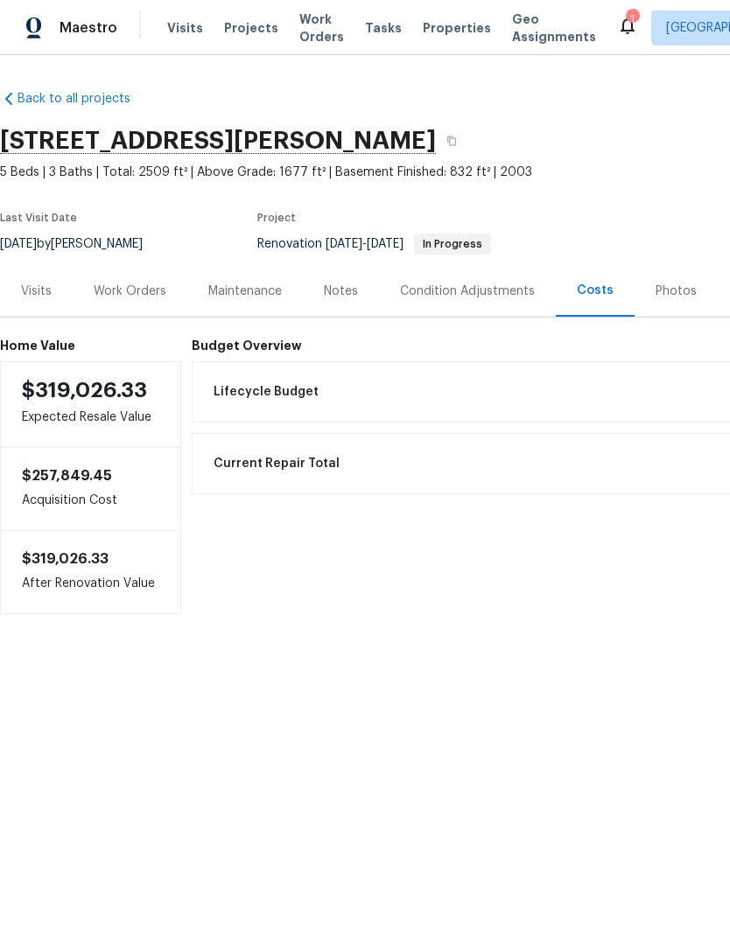
scroll to position [0, 0]
click at [145, 290] on div "Work Orders" at bounding box center [130, 291] width 73 height 17
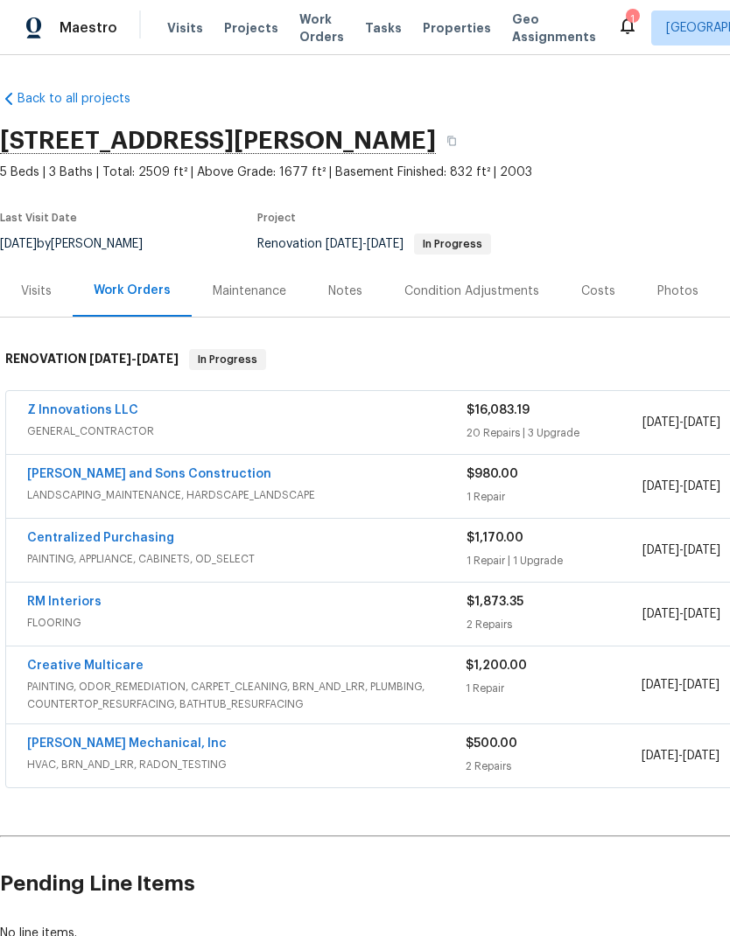
click at [488, 294] on div "Condition Adjustments" at bounding box center [471, 291] width 135 height 17
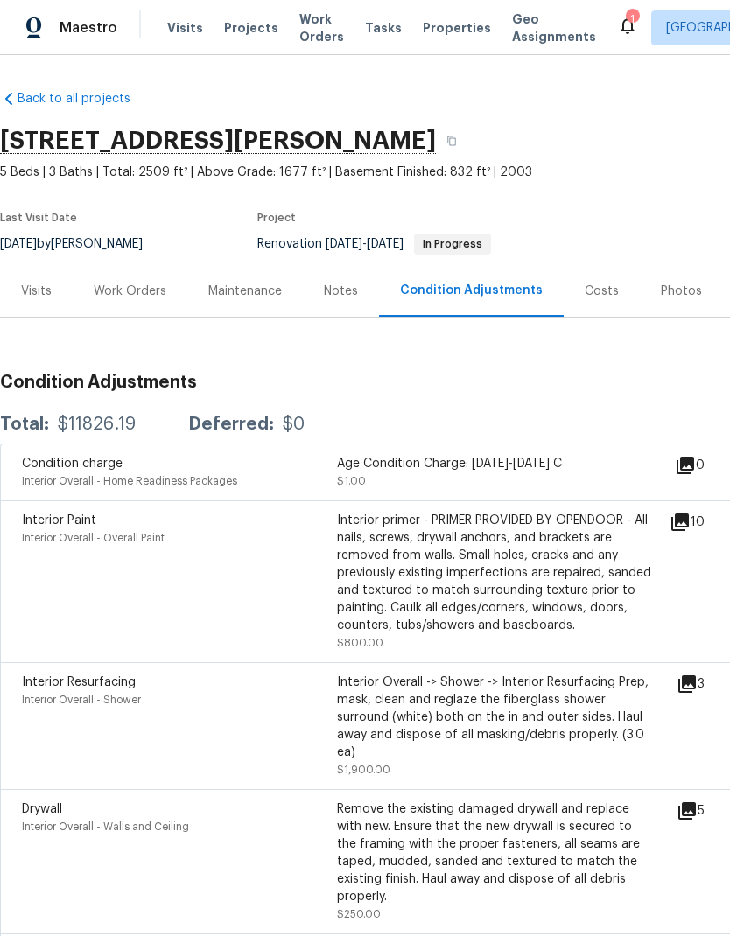
click at [143, 295] on div "Work Orders" at bounding box center [130, 291] width 73 height 17
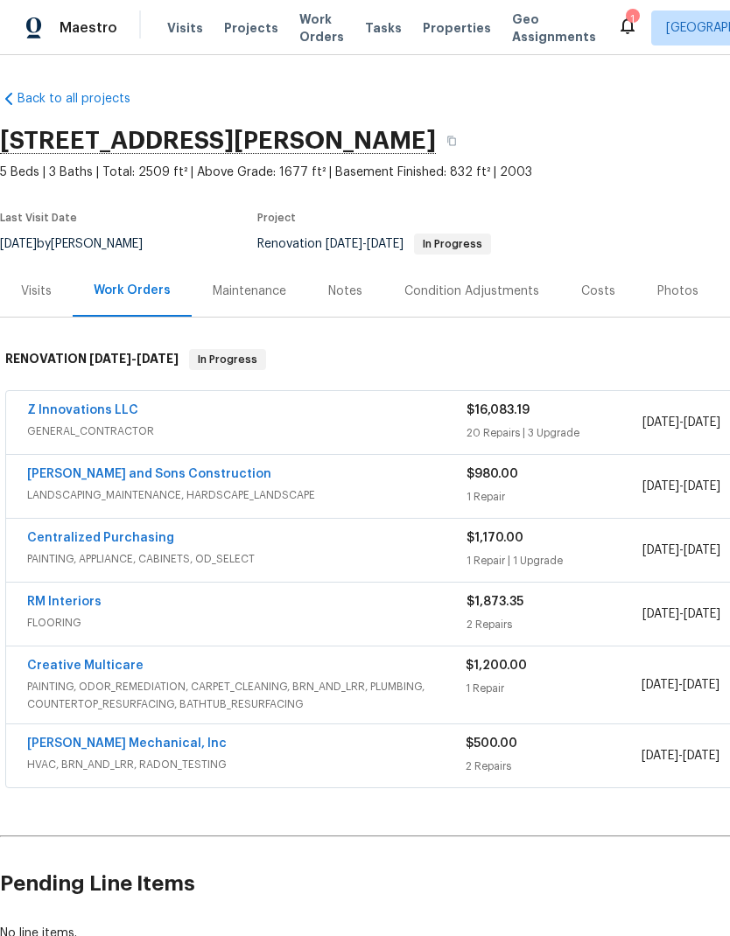
click at [121, 410] on link "Z Innovations LLC" at bounding box center [82, 410] width 111 height 12
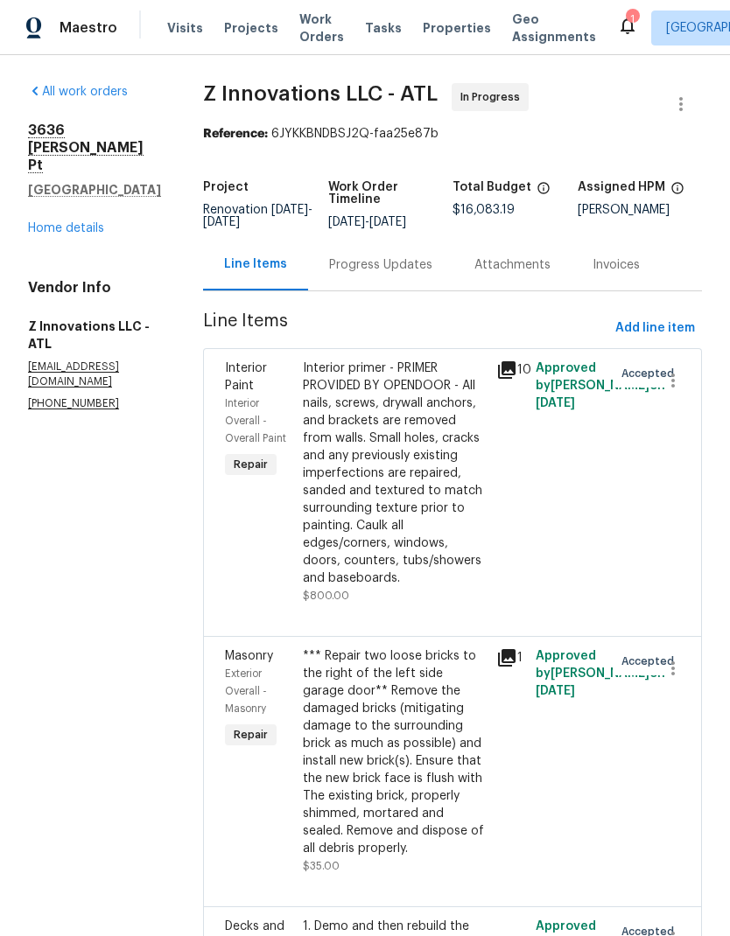
click at [87, 222] on link "Home details" at bounding box center [66, 228] width 76 height 12
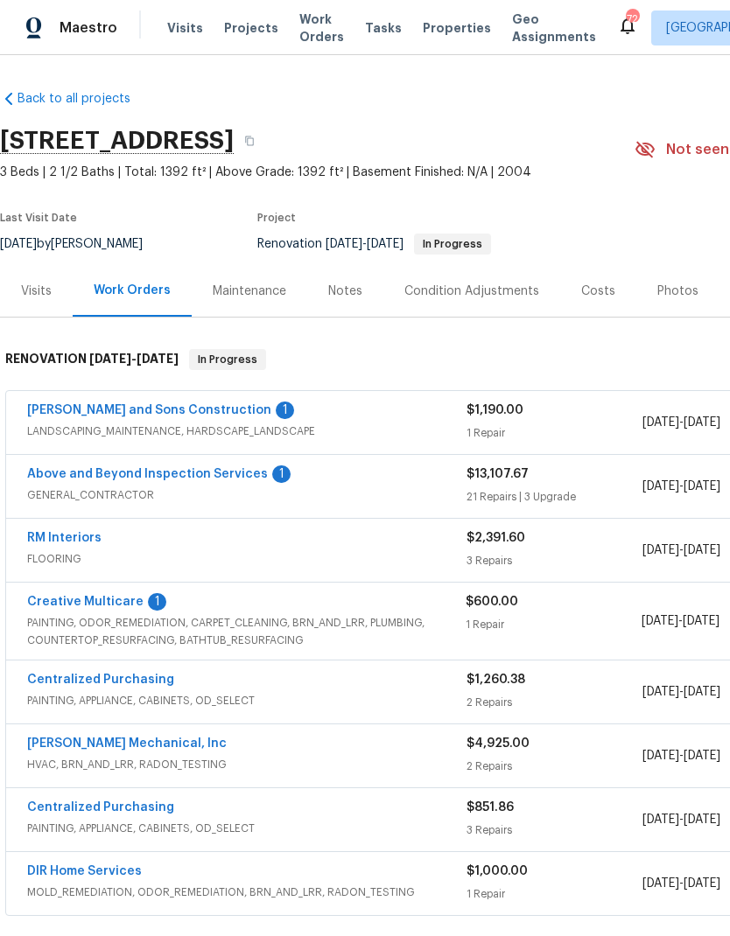
click at [343, 285] on div "Notes" at bounding box center [345, 291] width 34 height 17
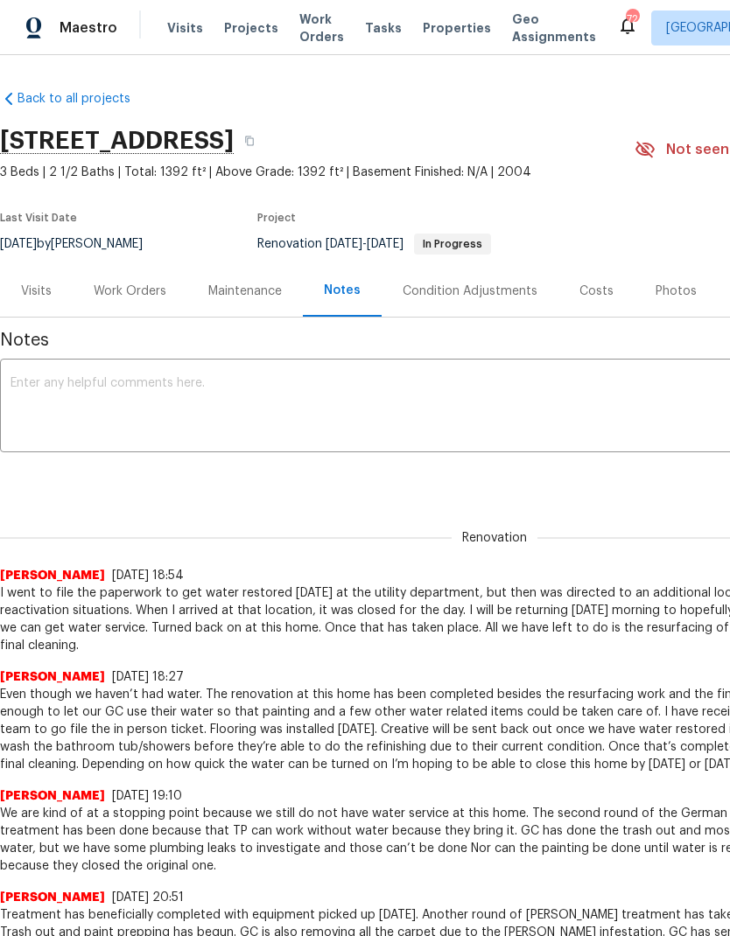
click at [173, 389] on textarea at bounding box center [493, 407] width 967 height 61
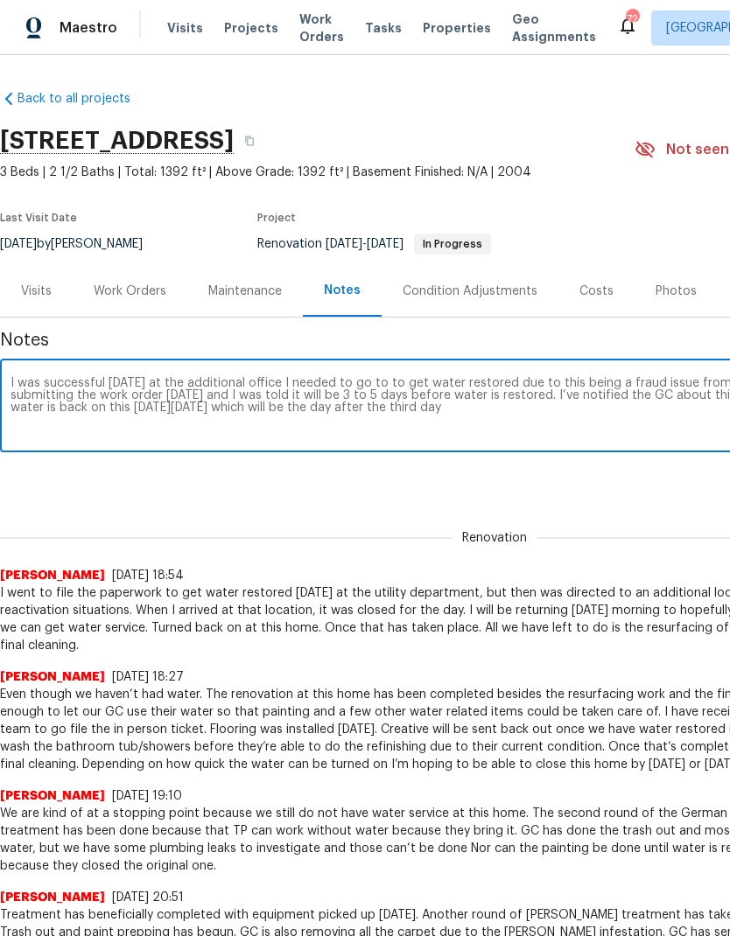
click at [284, 395] on textarea "I was successful today at the additional office I needed to go to to get water …" at bounding box center [493, 407] width 967 height 61
click at [459, 410] on textarea "I was successful today at the additional office I needed to go to to get water …" at bounding box center [493, 407] width 967 height 61
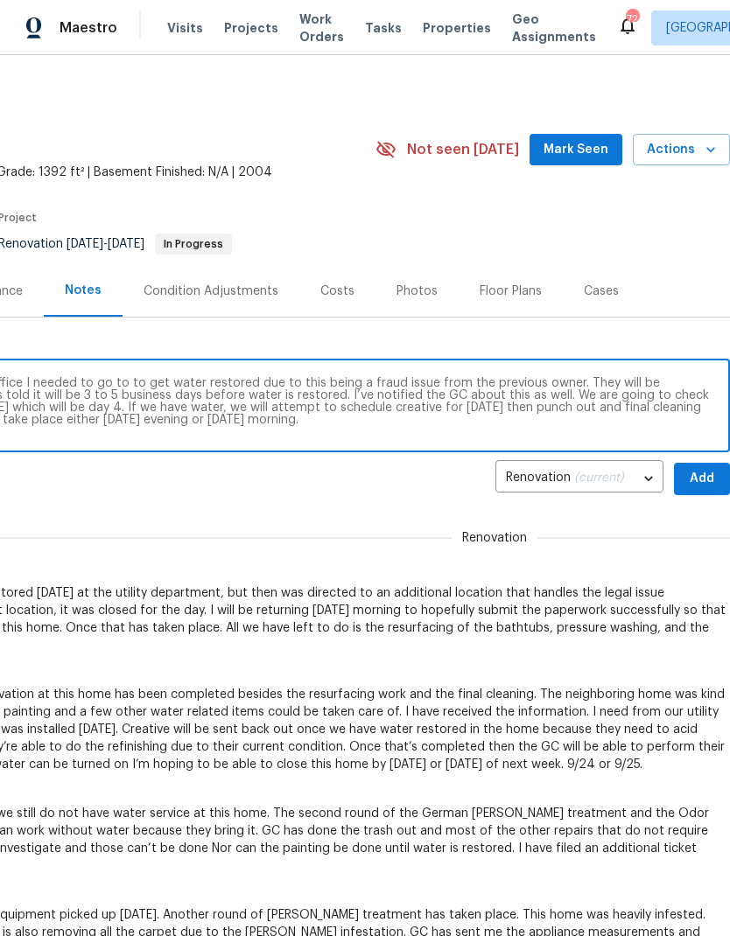
scroll to position [0, 259]
type textarea "I was successful today at the additional office I needed to go to to get water …"
click at [702, 475] on span "Add" at bounding box center [702, 479] width 28 height 22
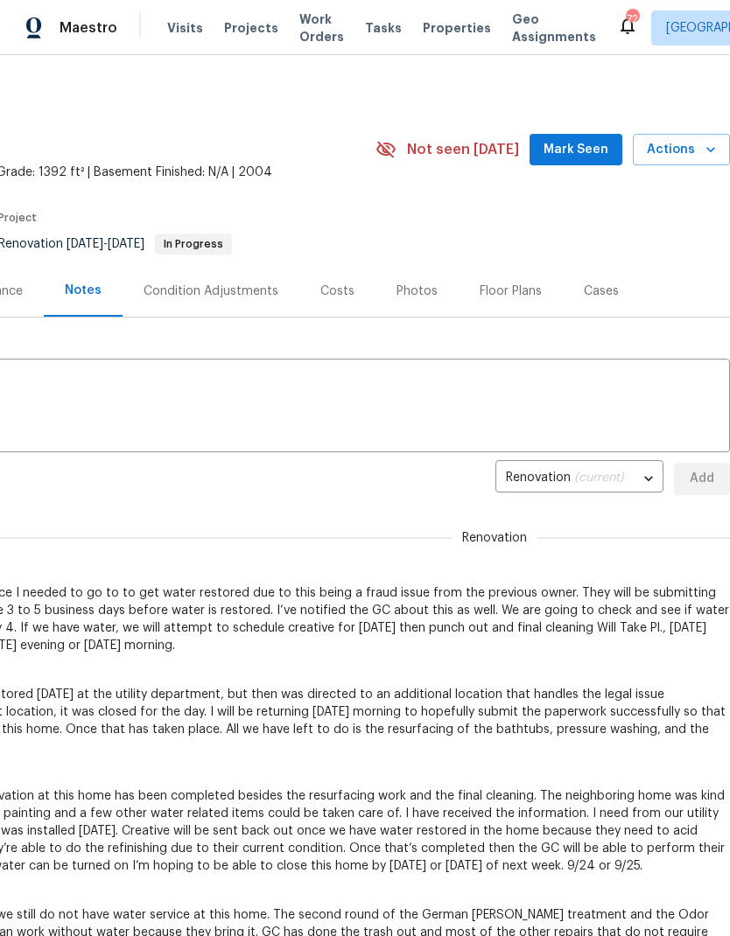
click at [582, 142] on span "Mark Seen" at bounding box center [575, 150] width 65 height 22
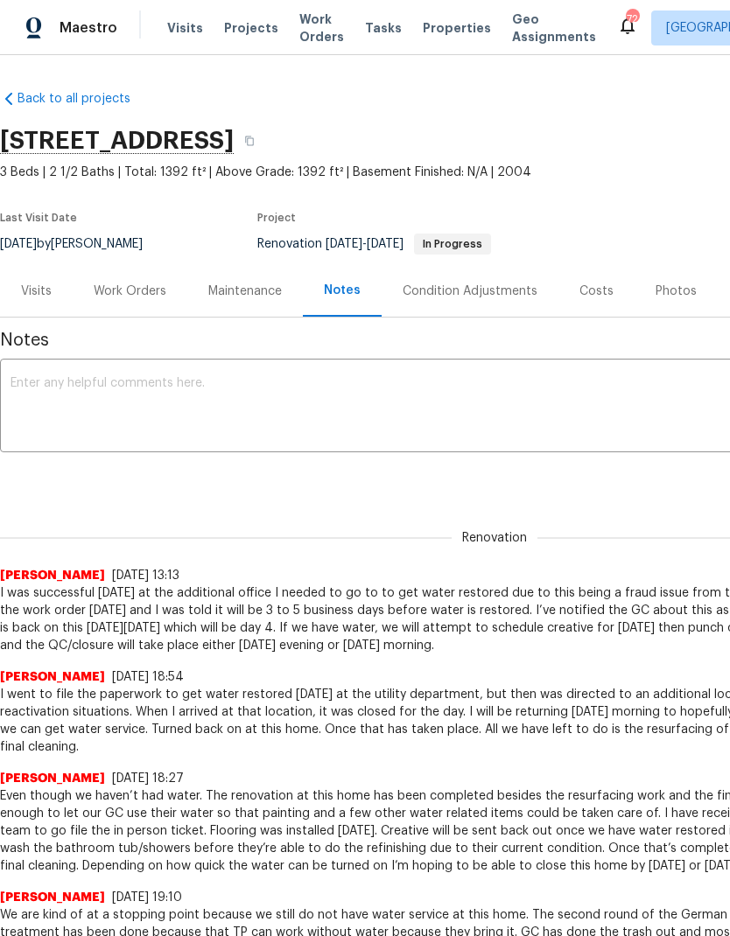
scroll to position [0, 0]
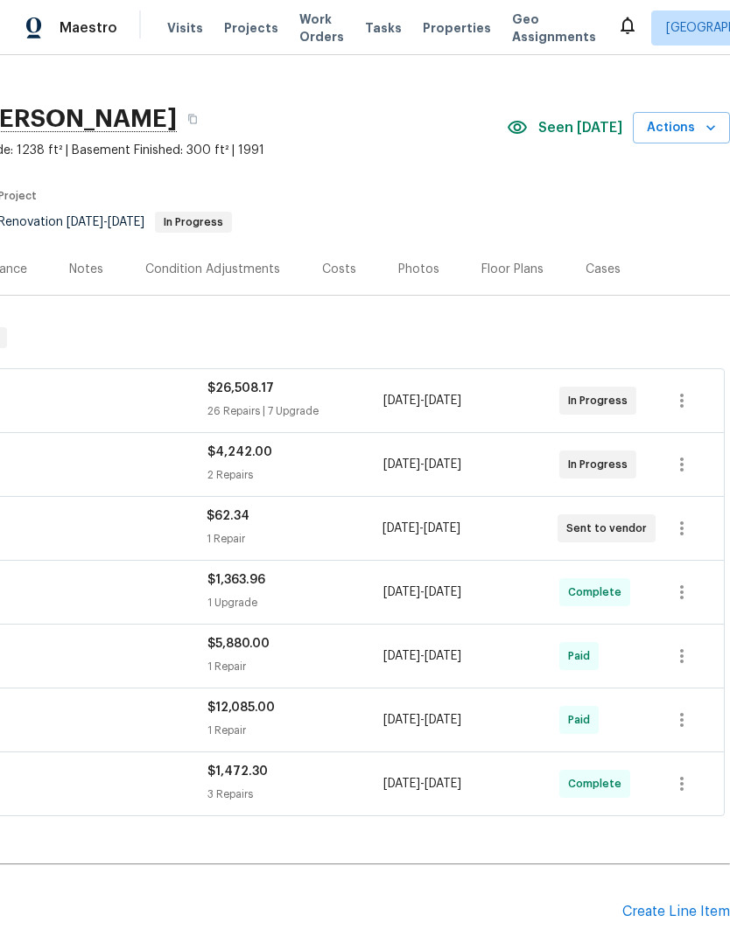
scroll to position [21, 259]
click at [334, 270] on div "Costs" at bounding box center [339, 270] width 34 height 17
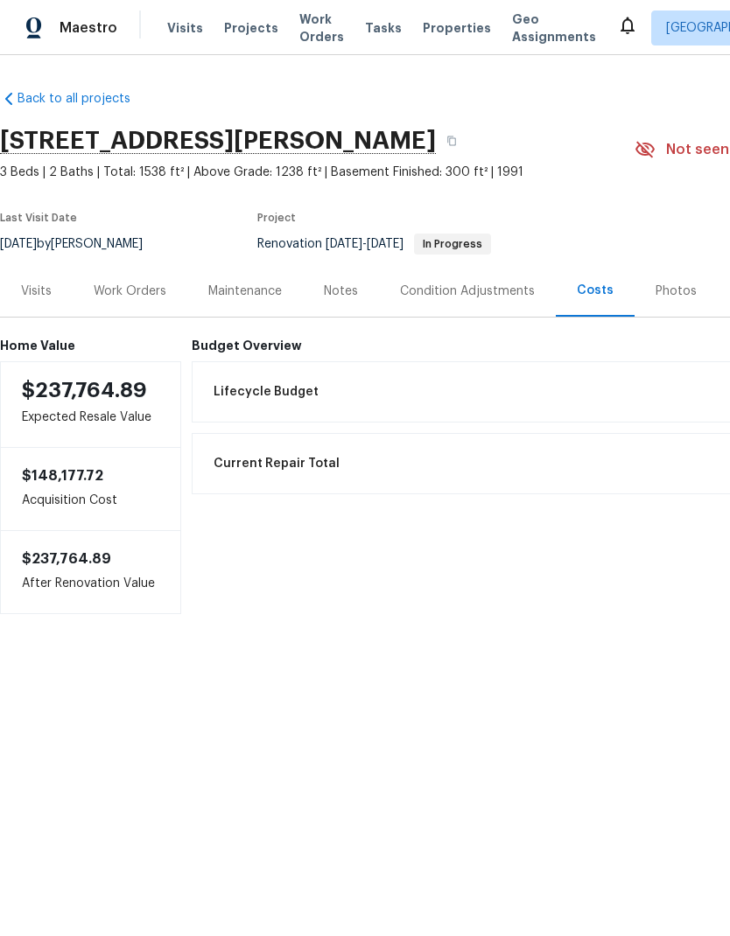
click at [150, 284] on div "Work Orders" at bounding box center [130, 291] width 73 height 17
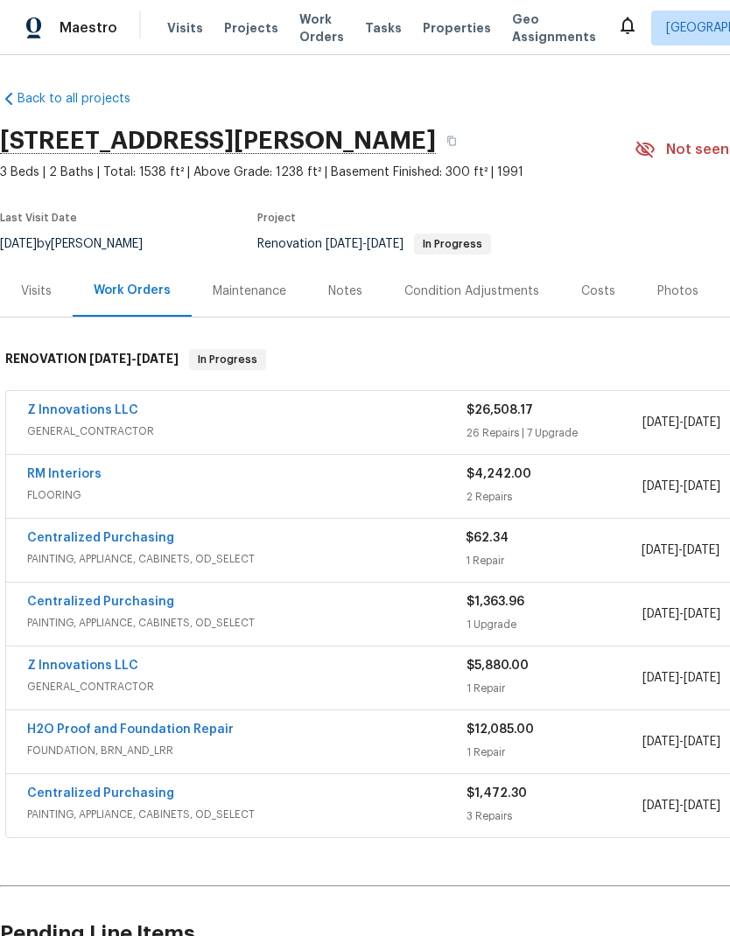
click at [122, 409] on link "Z Innovations LLC" at bounding box center [82, 410] width 111 height 12
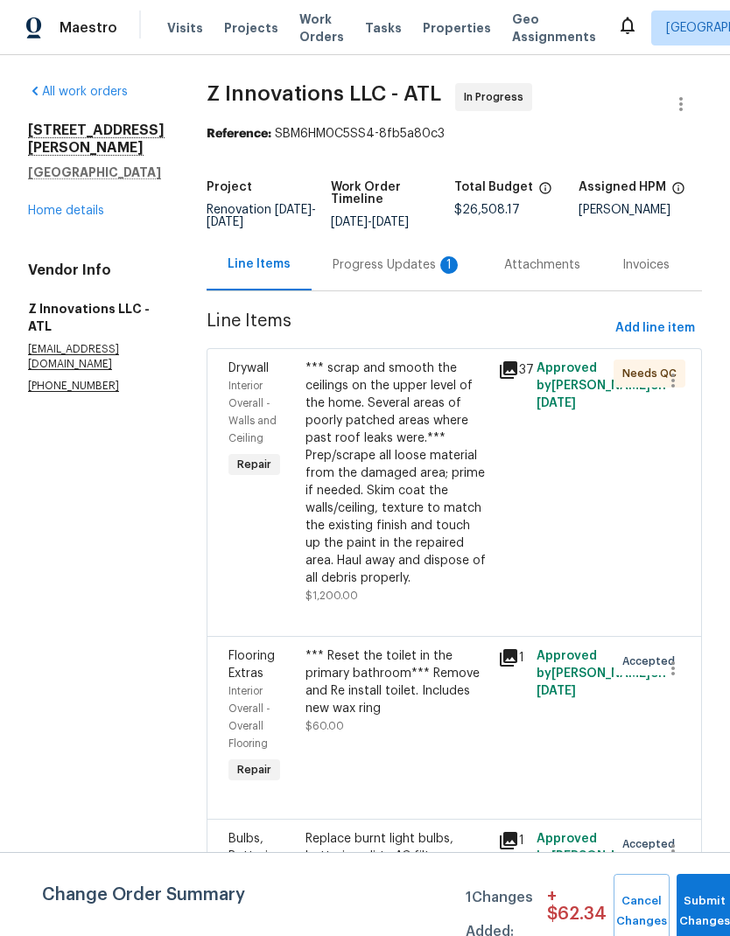
click at [422, 266] on div "Progress Updates 1" at bounding box center [396, 264] width 129 height 17
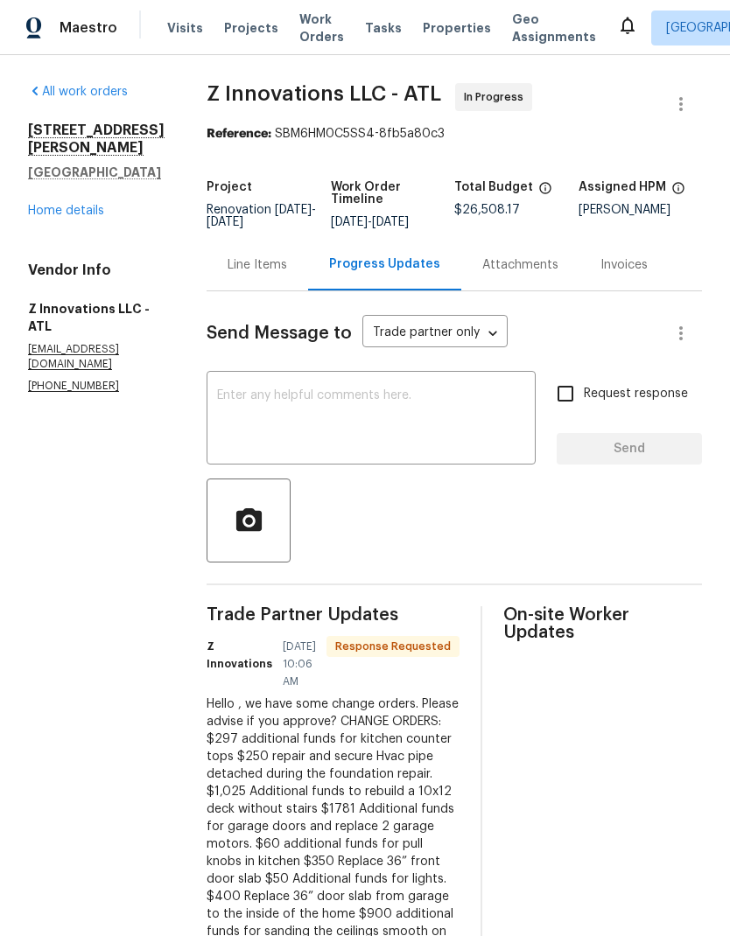
click at [255, 271] on div "Line Items" at bounding box center [256, 264] width 59 height 17
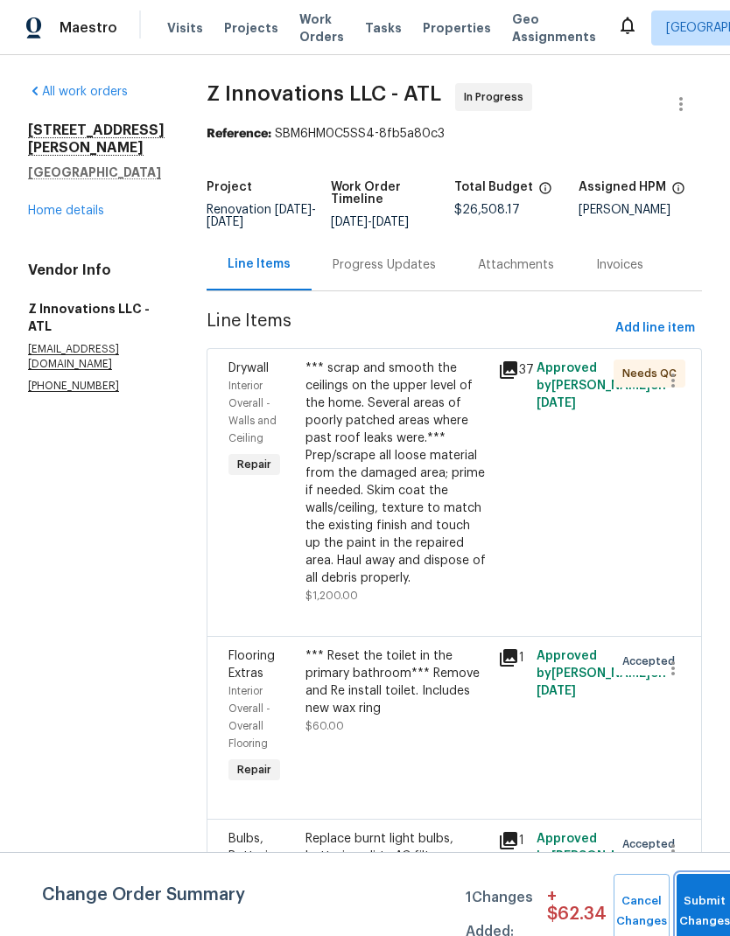
click at [700, 911] on span "Submit Changes" at bounding box center [704, 911] width 38 height 40
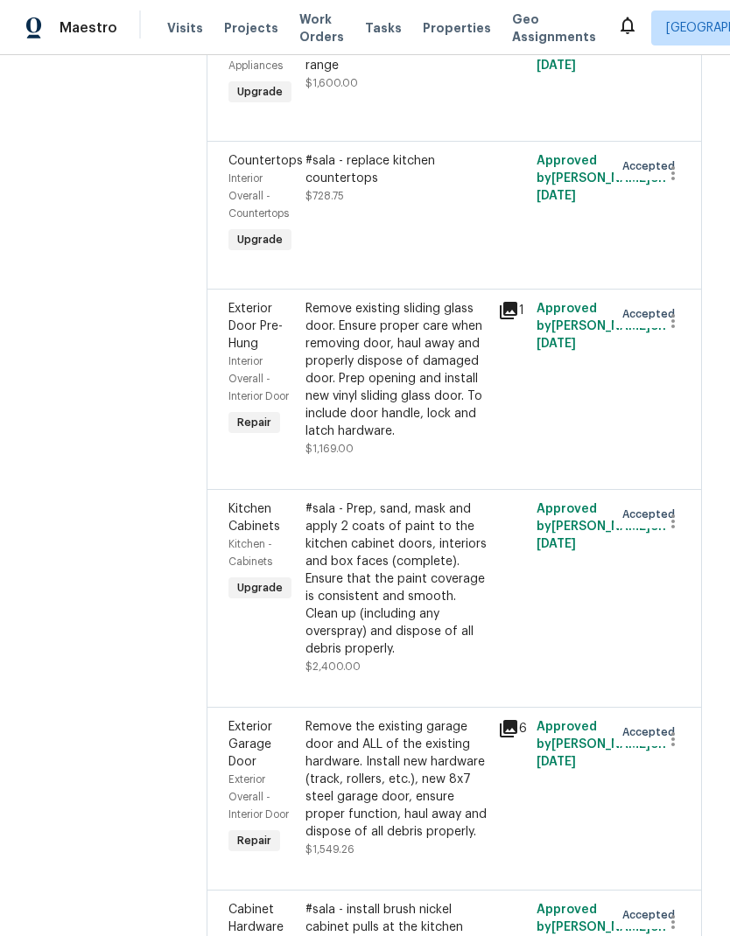
scroll to position [2943, 0]
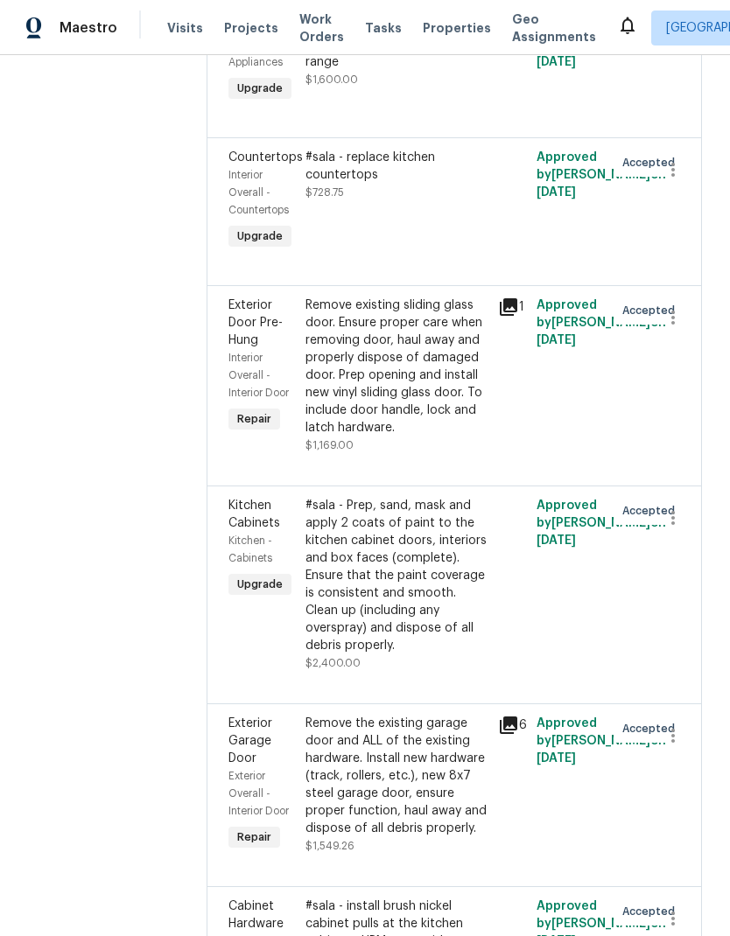
click at [511, 715] on icon at bounding box center [508, 725] width 21 height 21
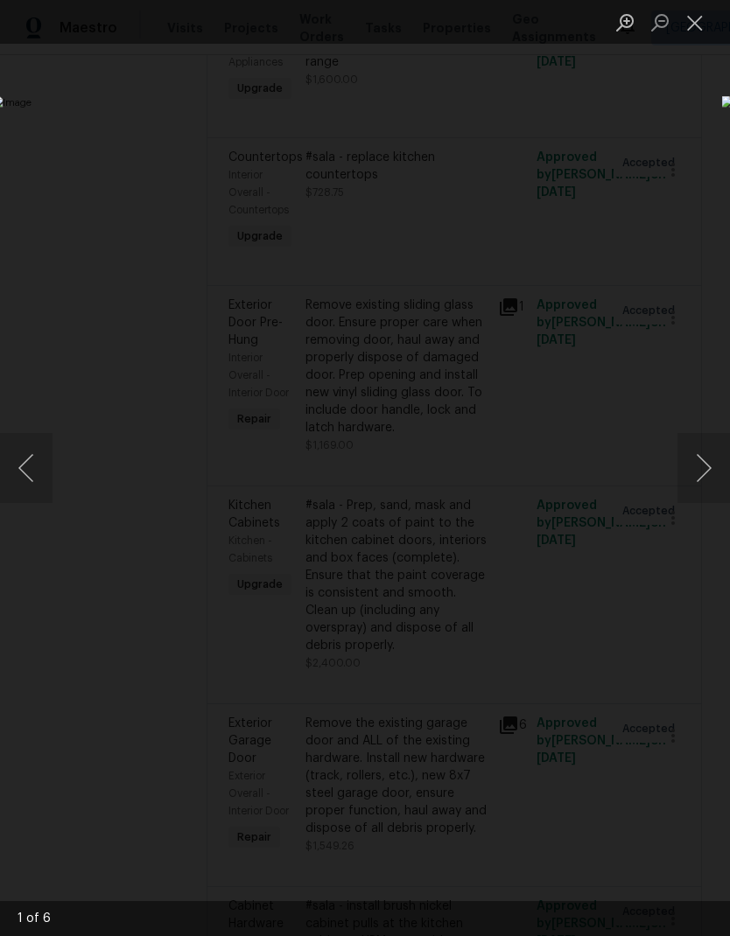
click at [707, 470] on button "Next image" at bounding box center [703, 468] width 52 height 70
click at [710, 471] on button "Next image" at bounding box center [703, 468] width 52 height 70
click at [705, 476] on button "Next image" at bounding box center [703, 468] width 52 height 70
click at [692, 33] on button "Close lightbox" at bounding box center [694, 22] width 35 height 31
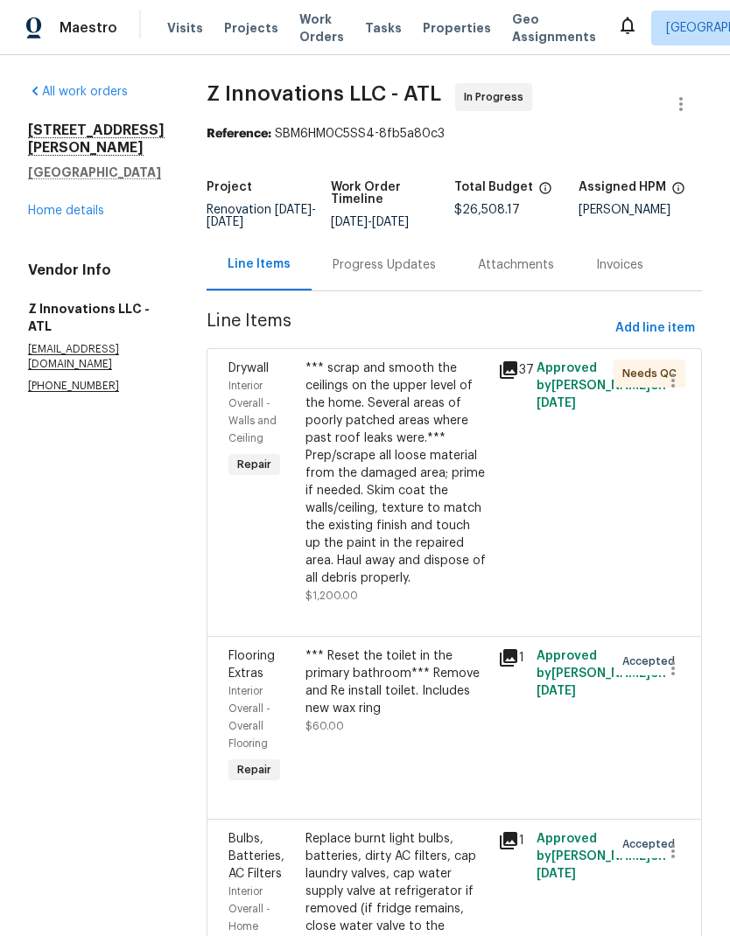
scroll to position [0, 0]
click at [671, 330] on span "Add line item" at bounding box center [655, 329] width 80 height 22
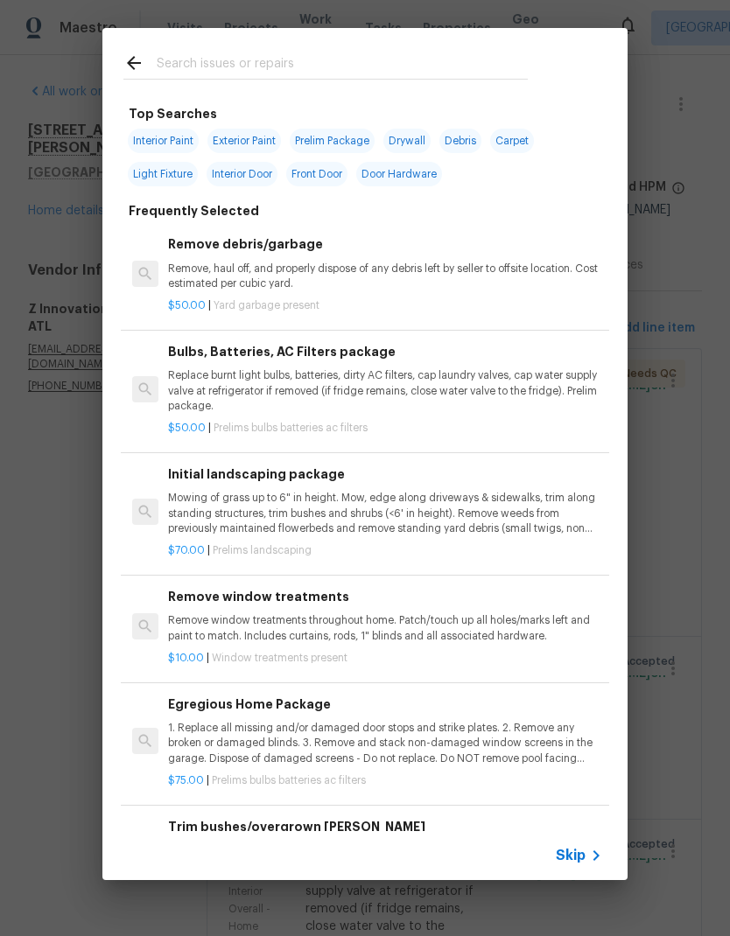
click at [263, 62] on input "text" at bounding box center [342, 65] width 371 height 26
type input "Appli"
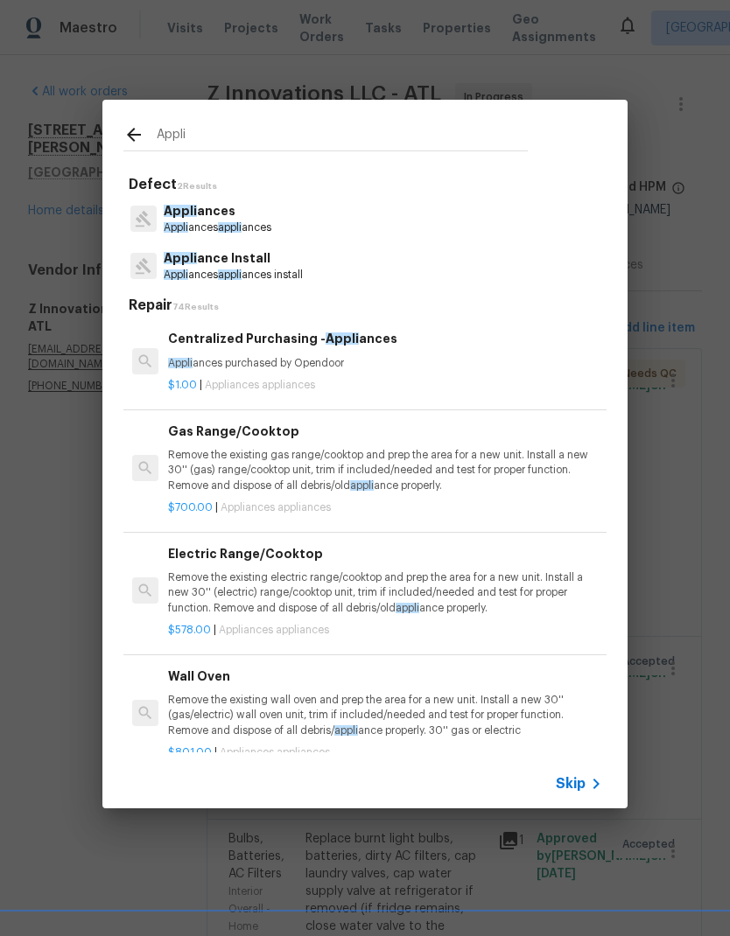
click at [178, 256] on span "Appli" at bounding box center [180, 258] width 33 height 12
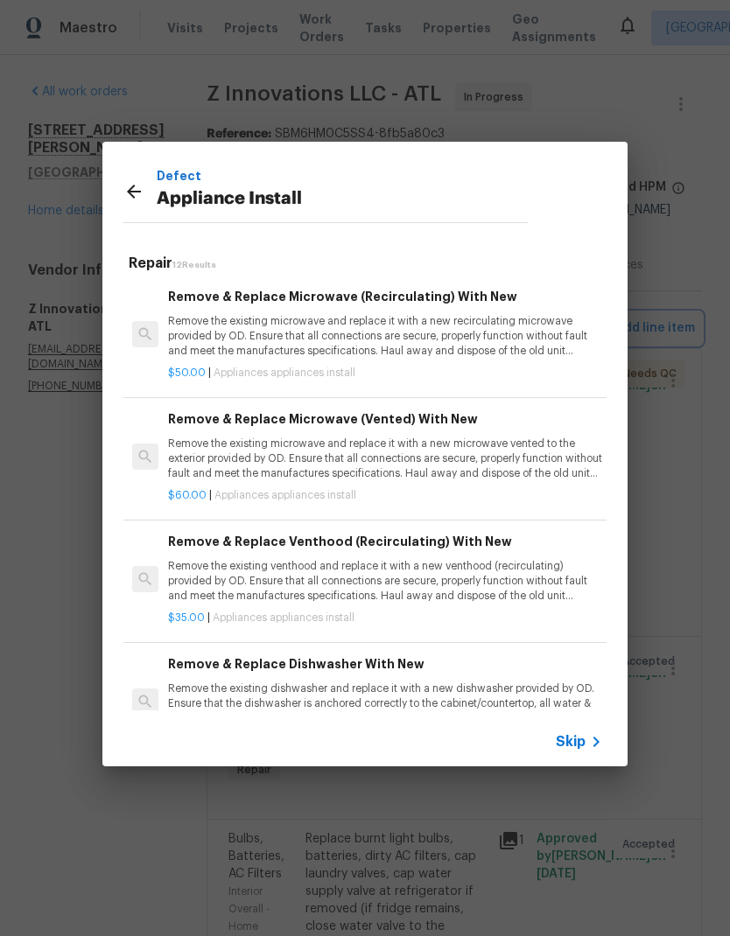
click at [672, 724] on div "Defect Appliance Install Repair 12 Results Remove & Replace Microwave (Recircul…" at bounding box center [365, 454] width 730 height 908
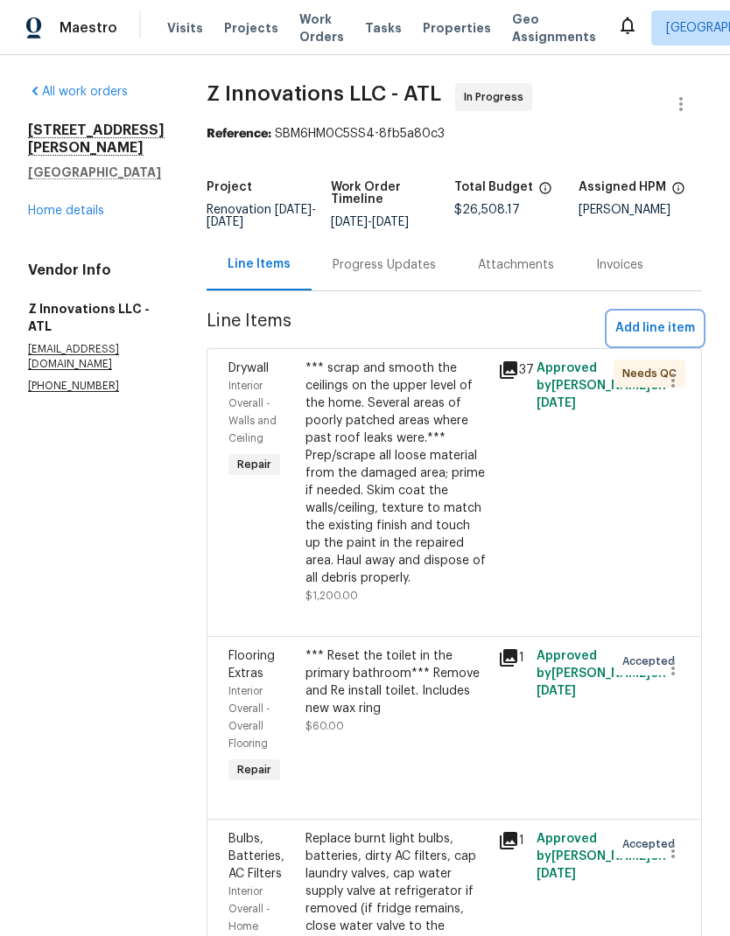
click at [672, 325] on span "Add line item" at bounding box center [655, 329] width 80 height 22
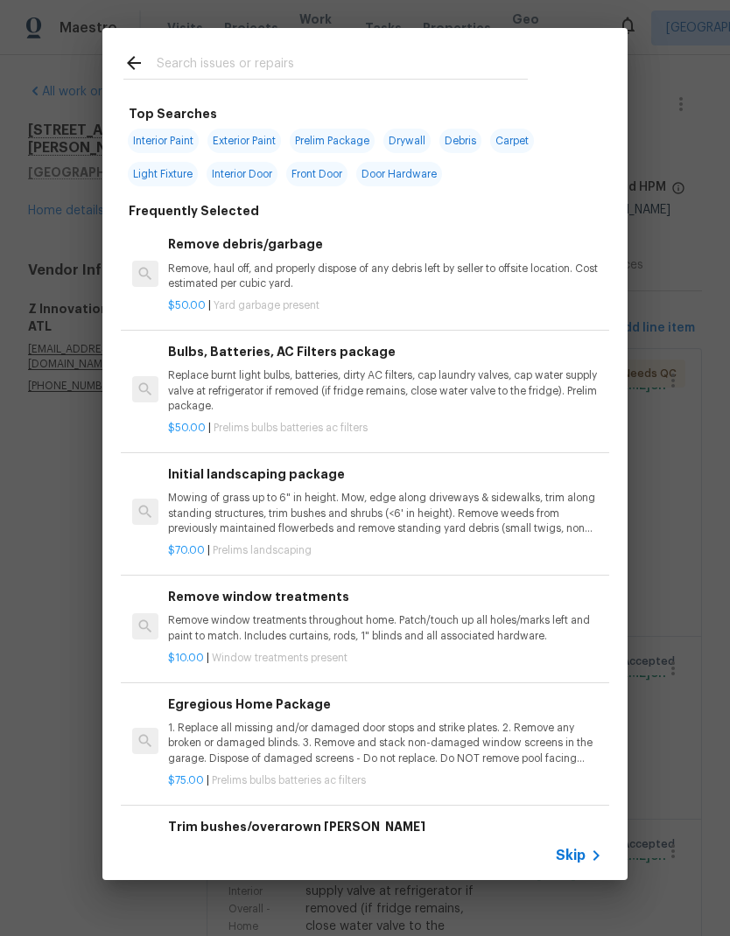
click at [255, 68] on input "text" at bounding box center [342, 65] width 371 height 26
type input "Appl"
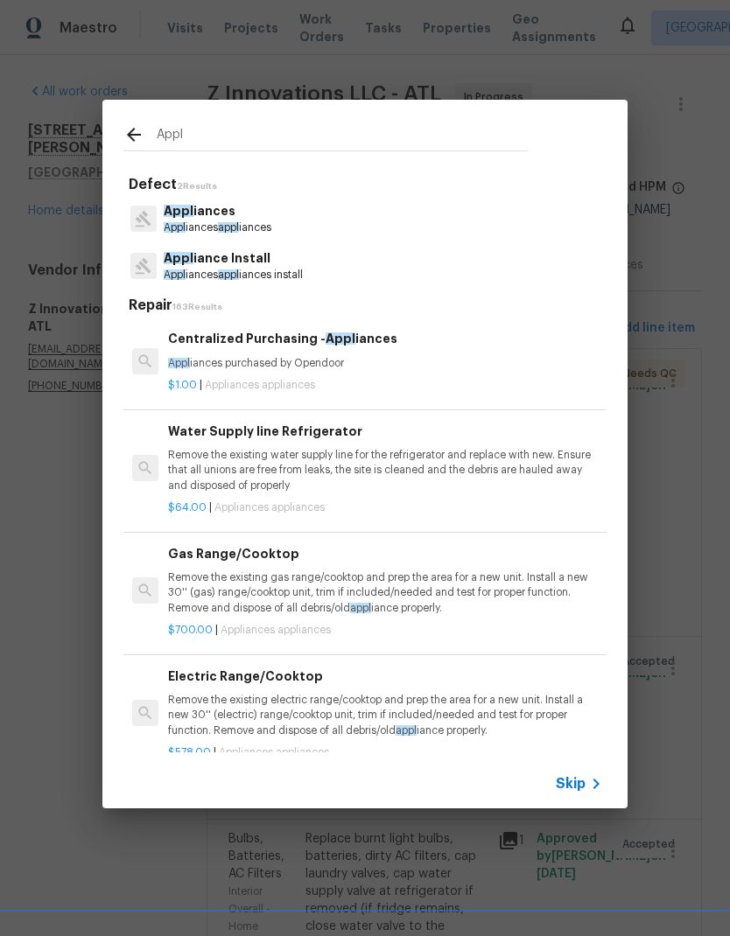
click at [280, 267] on p "Appl iance Install" at bounding box center [233, 258] width 139 height 18
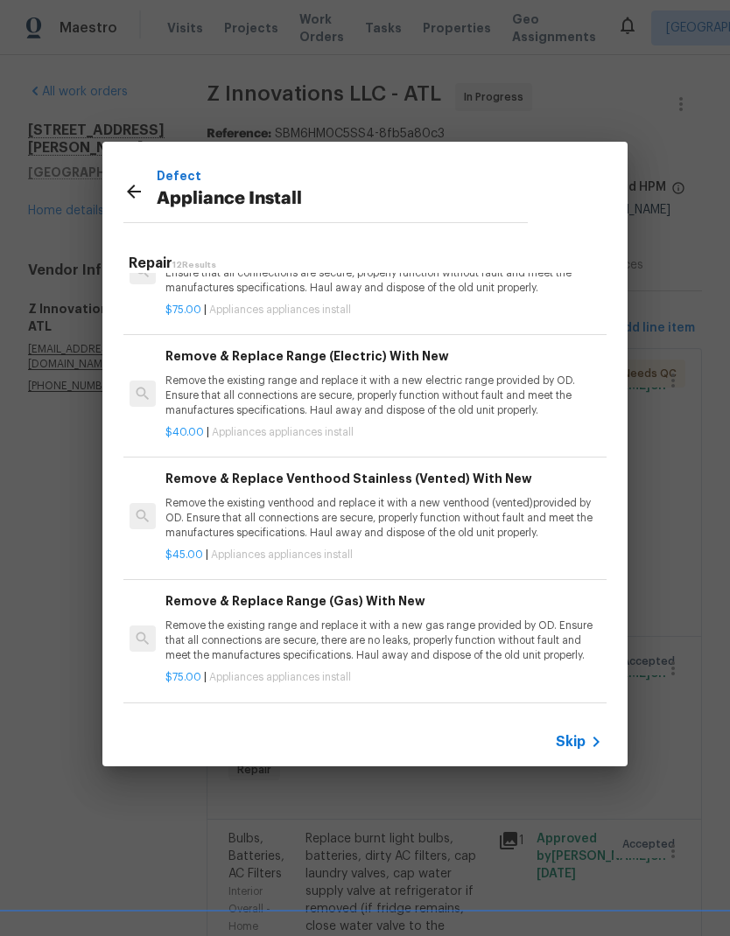
scroll to position [676, 3]
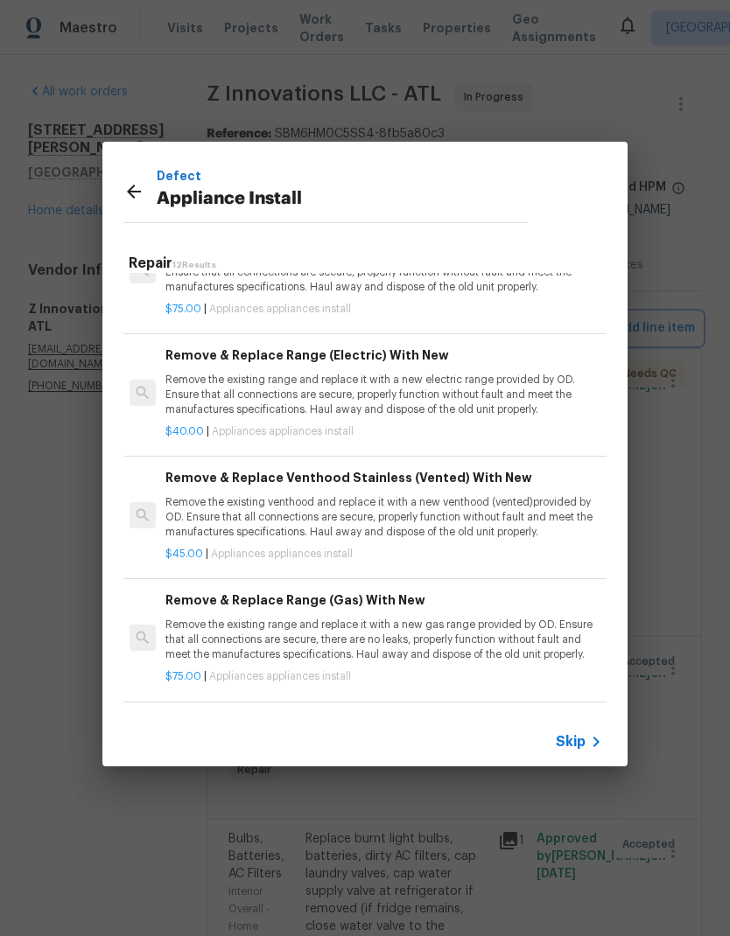
click at [666, 754] on div "Defect Appliance Install Repair 12 Results Remove & Replace Microwave (Recircul…" at bounding box center [365, 454] width 730 height 908
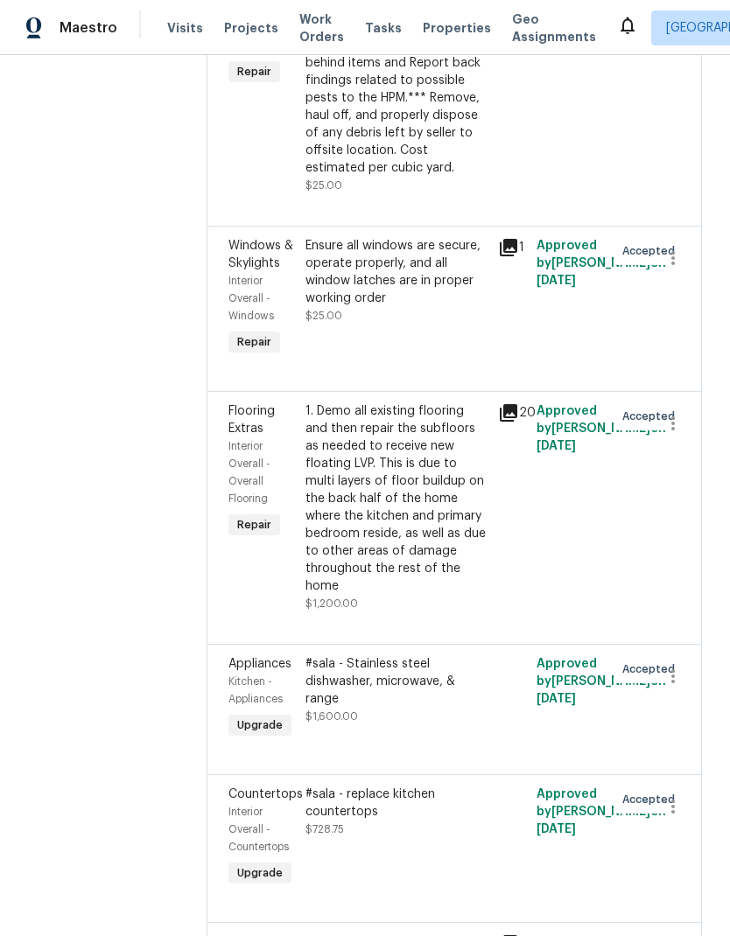
scroll to position [2308, 0]
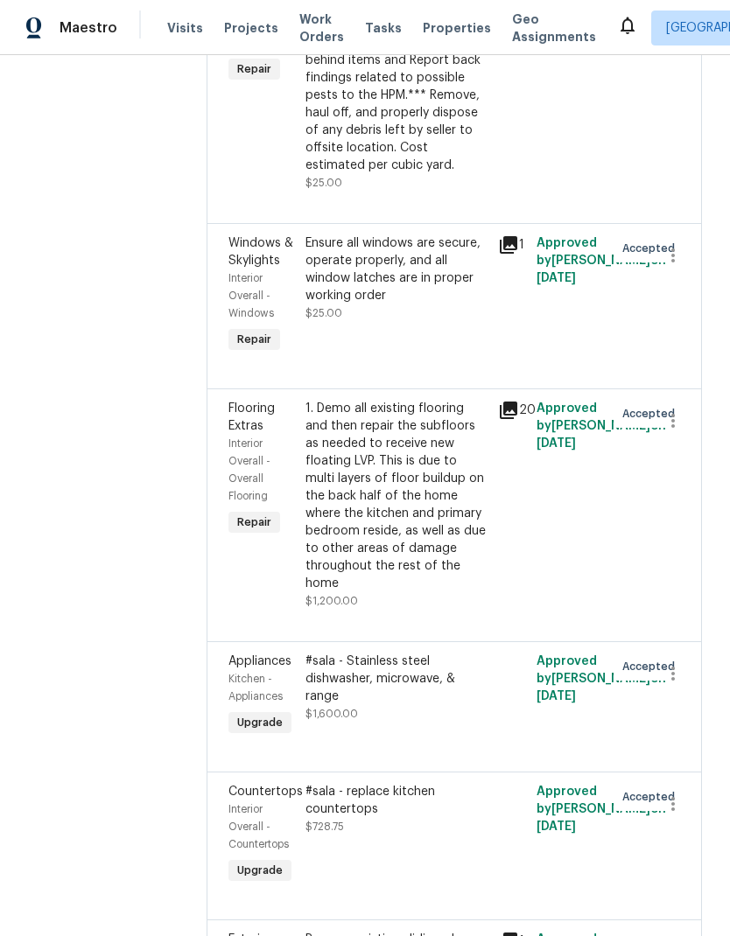
click at [378, 653] on div "#sala - Stainless steel dishwasher, microwave, & range" at bounding box center [396, 679] width 182 height 52
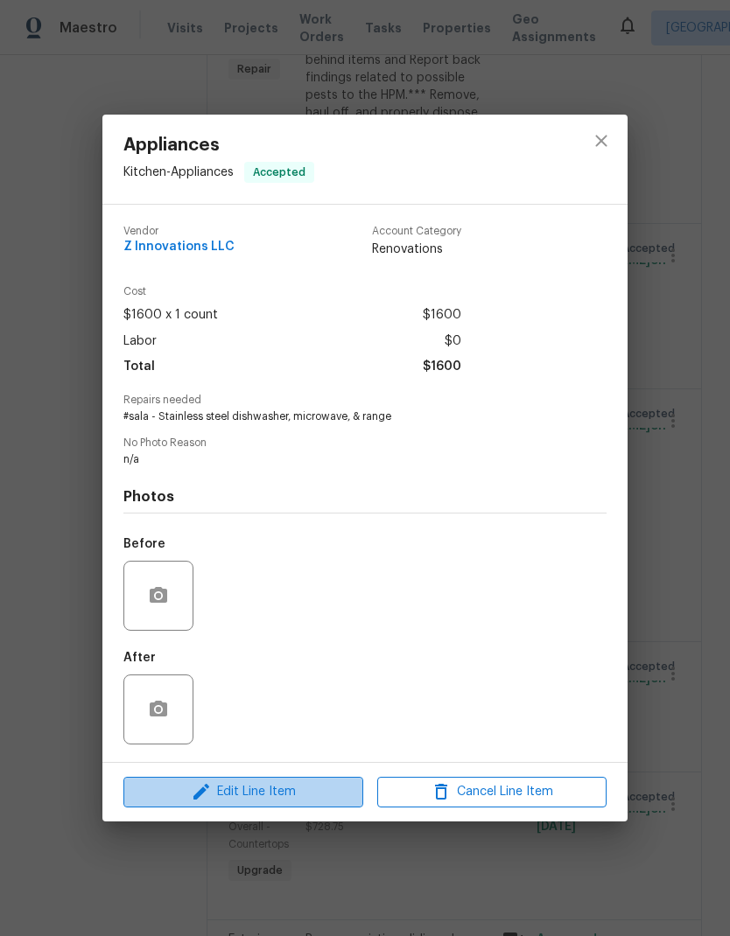
click at [317, 803] on span "Edit Line Item" at bounding box center [243, 792] width 229 height 22
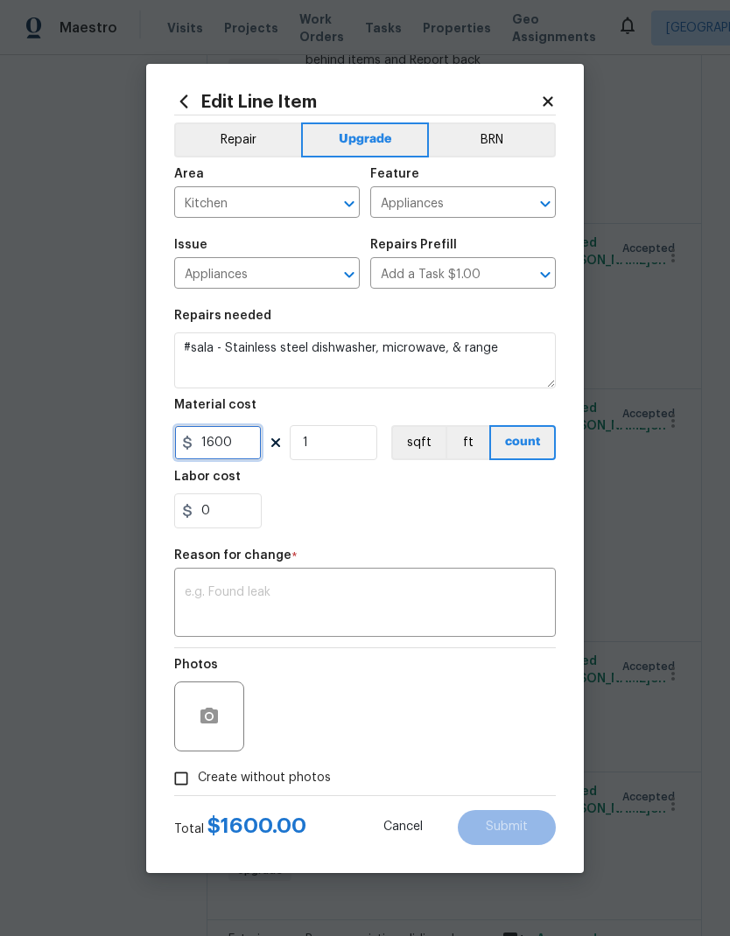
click at [241, 442] on input "1600" at bounding box center [217, 442] width 87 height 35
type input "200"
click at [303, 600] on textarea at bounding box center [365, 604] width 360 height 37
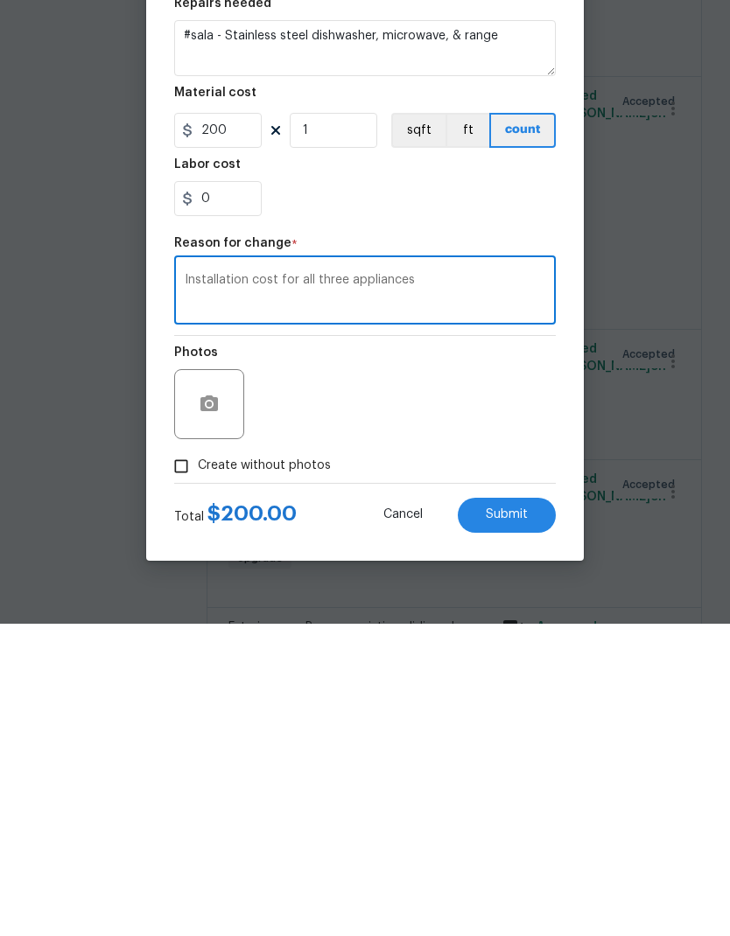
type textarea "Installation cost for all three appliances"
click at [515, 820] on span "Submit" at bounding box center [506, 826] width 42 height 13
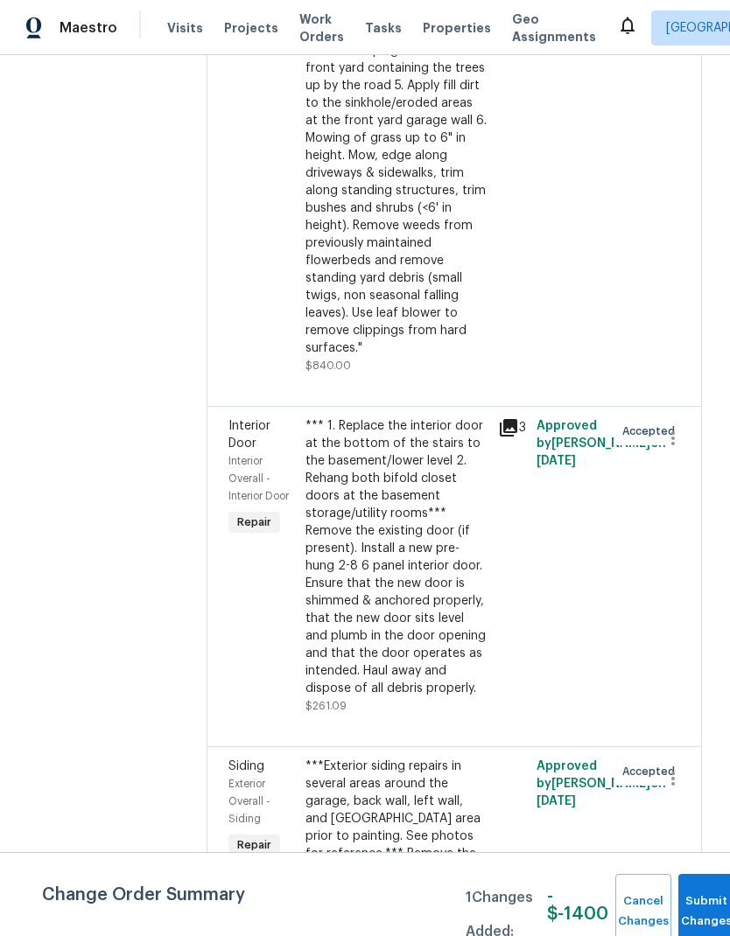
scroll to position [7908, 0]
click at [388, 520] on div "*** 1. Replace the interior door at the bottom of the stairs to the basement/lo…" at bounding box center [396, 556] width 182 height 280
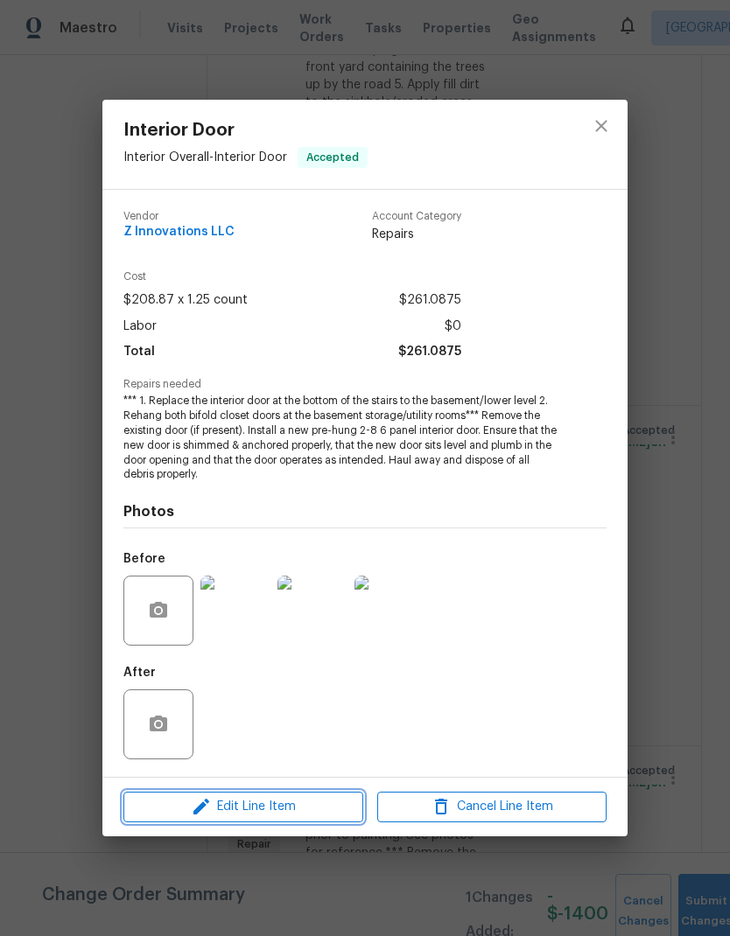
click at [305, 819] on button "Edit Line Item" at bounding box center [243, 807] width 240 height 31
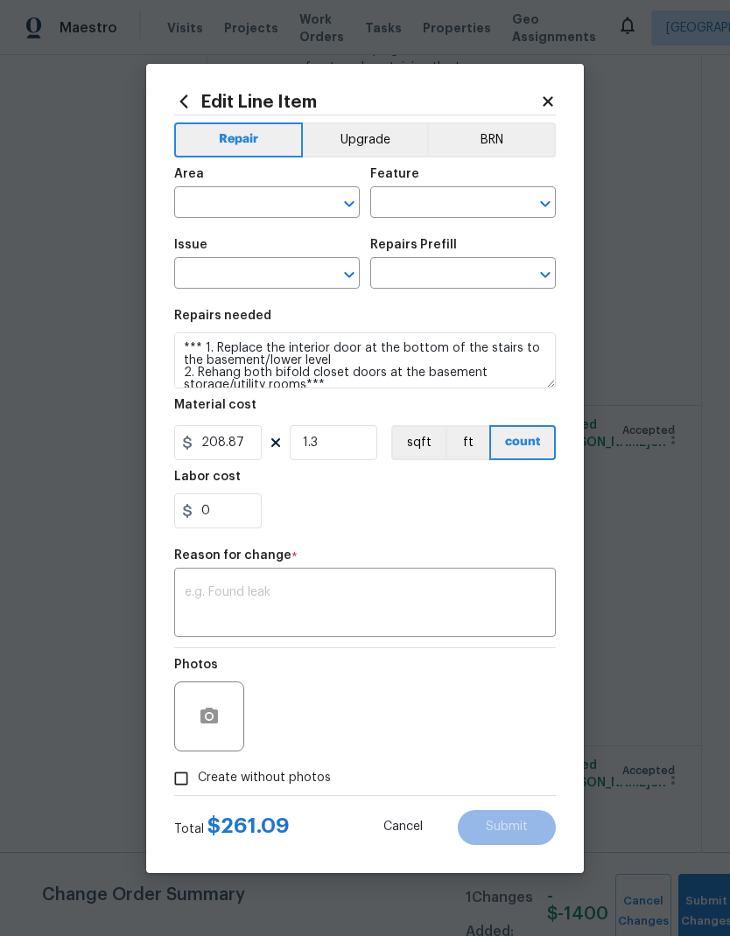
type input "Interior Overall"
type input "Interior Door"
type input "Door Installation 2-8 6 Panel $208.87"
type input "1.25"
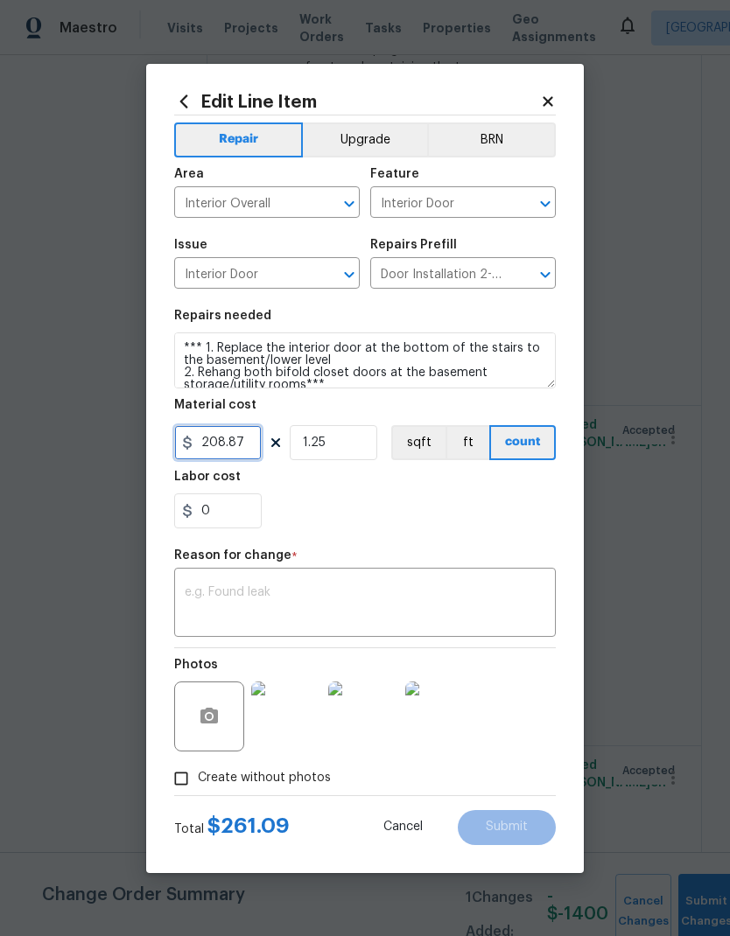
click at [247, 439] on input "208.87" at bounding box center [217, 442] width 87 height 35
type input "400"
click at [368, 441] on input "1.25" at bounding box center [333, 442] width 87 height 35
type input "1"
click at [347, 592] on textarea at bounding box center [365, 604] width 360 height 37
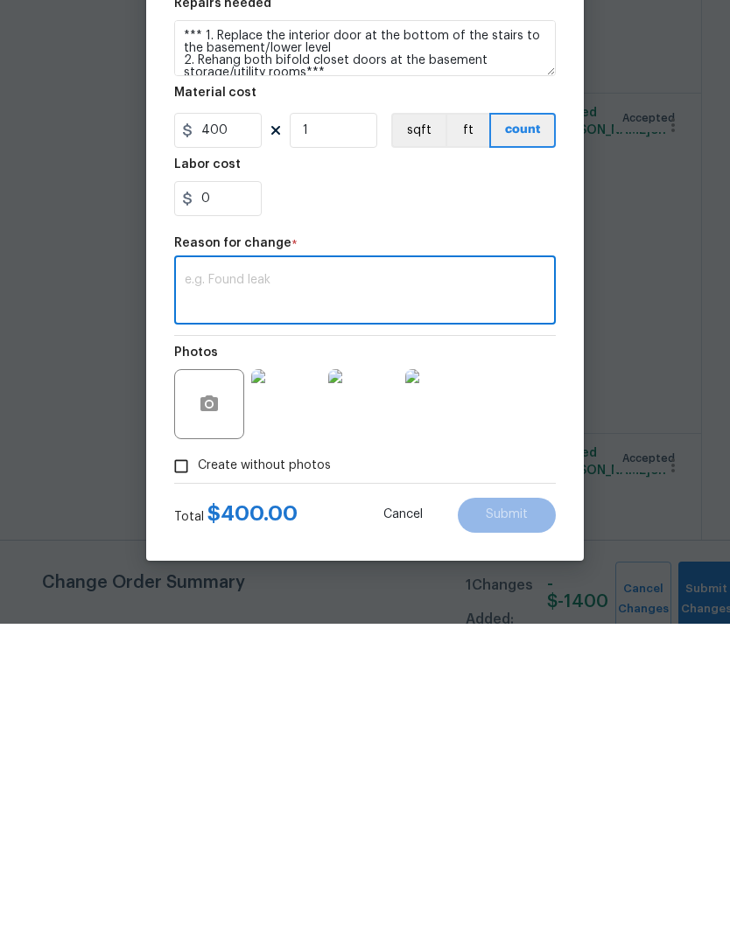
click at [269, 586] on textarea at bounding box center [365, 604] width 360 height 37
paste textarea "$350 Replace 36” front door slab"
click at [189, 586] on textarea "$350 Replace 36” front door slab" at bounding box center [365, 604] width 360 height 37
click at [186, 572] on div "$350 Replace 36” front door slab x ​" at bounding box center [364, 604] width 381 height 65
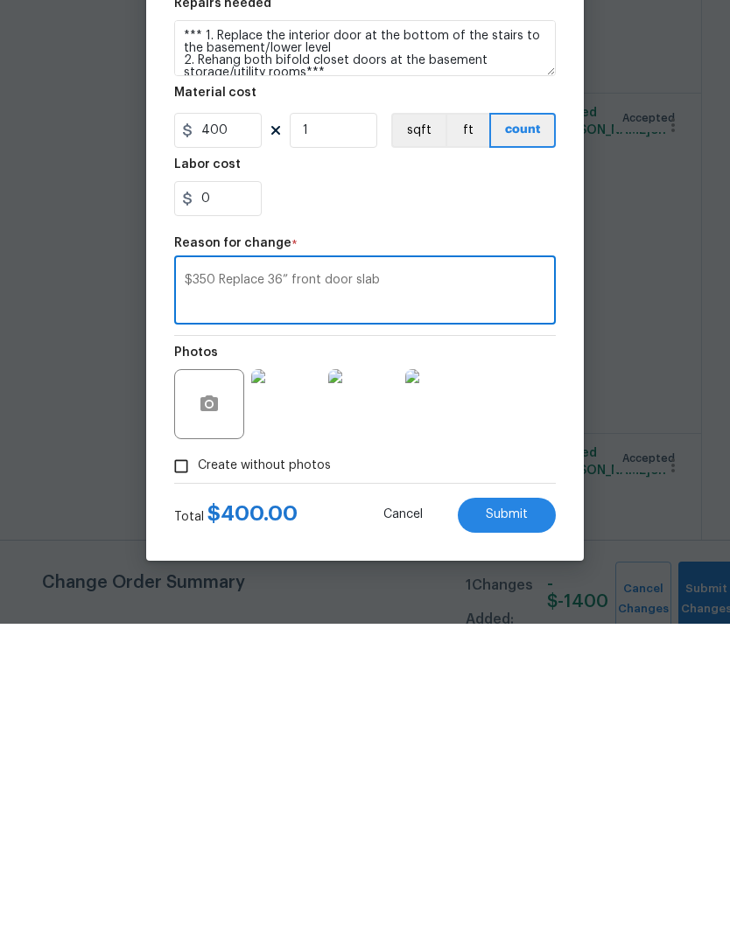
paste textarea "1. Replace 36” door slab from garage to the inside of the home 2."
click at [196, 586] on textarea "1. Replace 36” door slab from garage to the inside of the home 2. Replace 36” f…" at bounding box center [365, 604] width 360 height 37
click at [350, 586] on textarea "Replace 36” door slab from garage to the inside of the home 2. Replace 36” fron…" at bounding box center [365, 604] width 360 height 37
click at [349, 586] on textarea "Replace 36” door slab from garage to the inside of the home 2. Replace 36” fron…" at bounding box center [365, 604] width 360 height 37
click at [175, 572] on div "Replace 36” door slab from garage to the inside of the home x ​" at bounding box center [364, 604] width 381 height 65
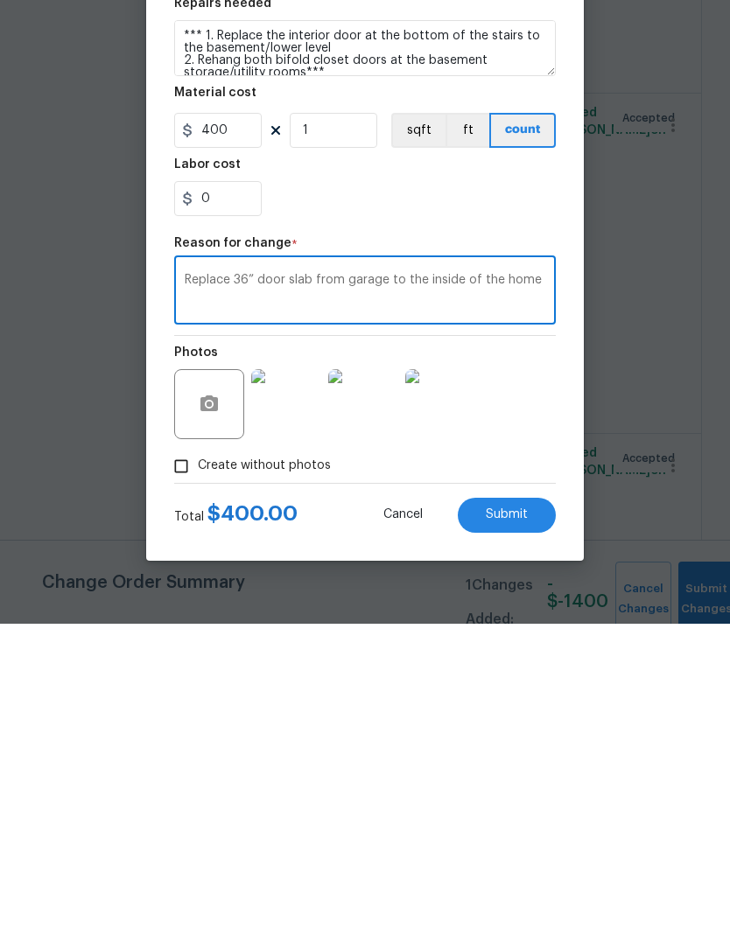
click at [191, 586] on textarea "Replace 36” door slab from garage to the inside of the home" at bounding box center [365, 604] width 360 height 37
type textarea "Final cost for this line item. Replace 36” door slab from garage to the inside …"
click at [530, 810] on button "Submit" at bounding box center [506, 827] width 98 height 35
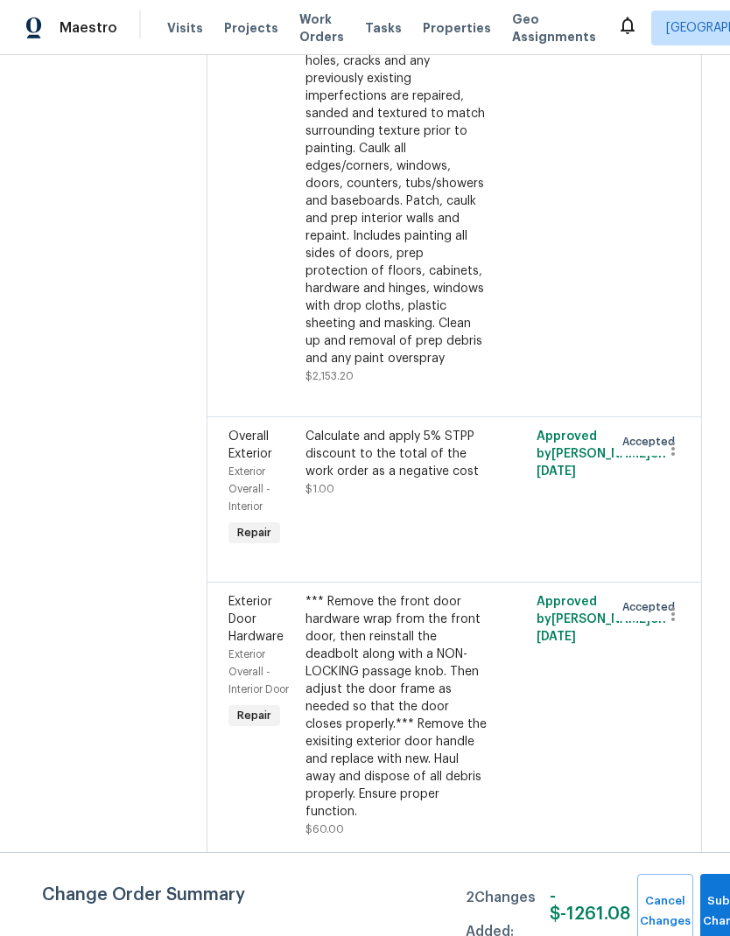
scroll to position [6435, 0]
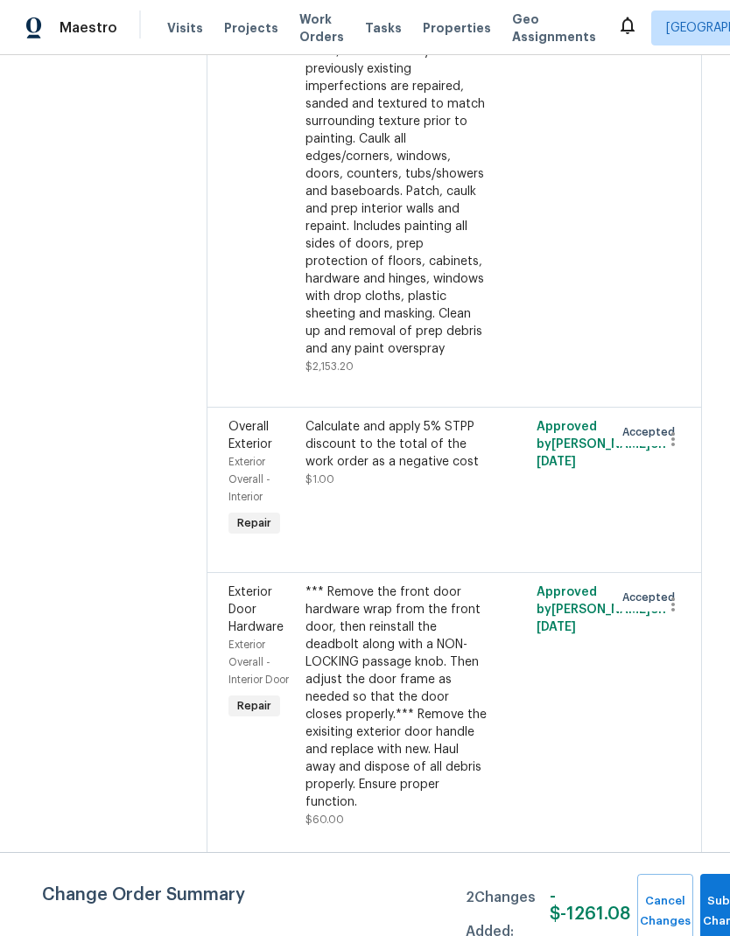
click at [403, 665] on div "*** Remove the front door hardware wrap from the front door, then reinstall the…" at bounding box center [396, 696] width 182 height 227
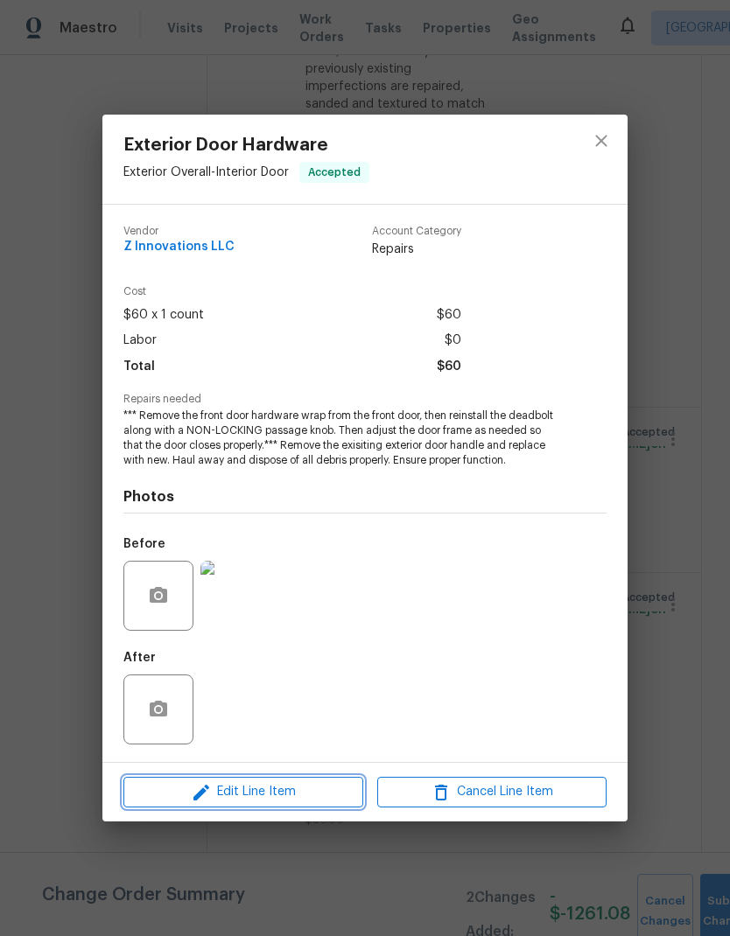
click at [318, 807] on button "Edit Line Item" at bounding box center [243, 792] width 240 height 31
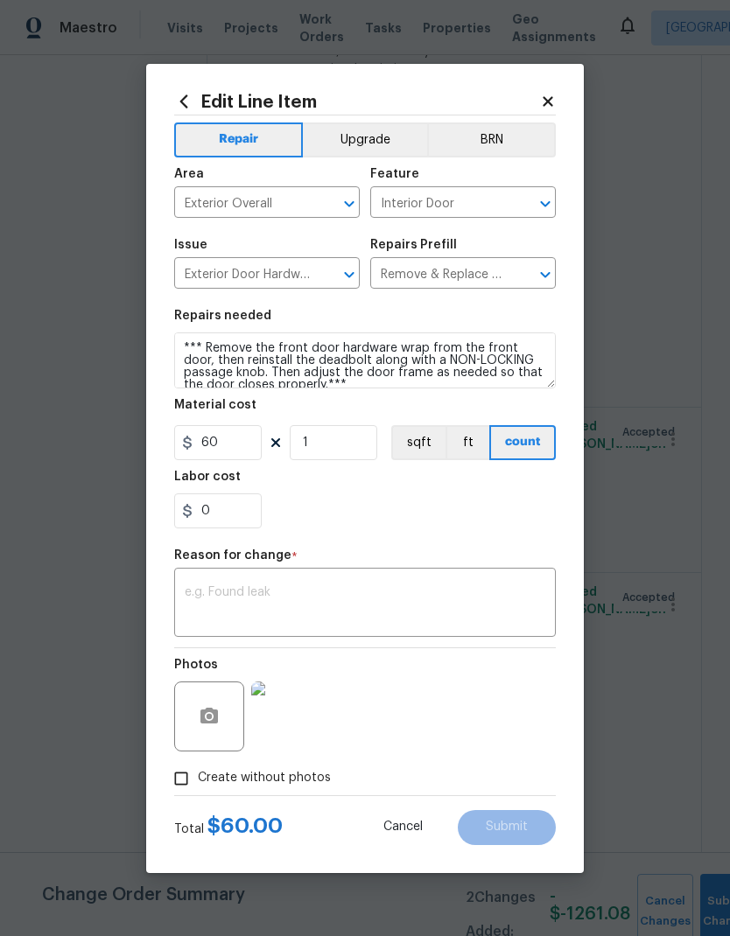
click at [286, 591] on textarea at bounding box center [365, 604] width 360 height 37
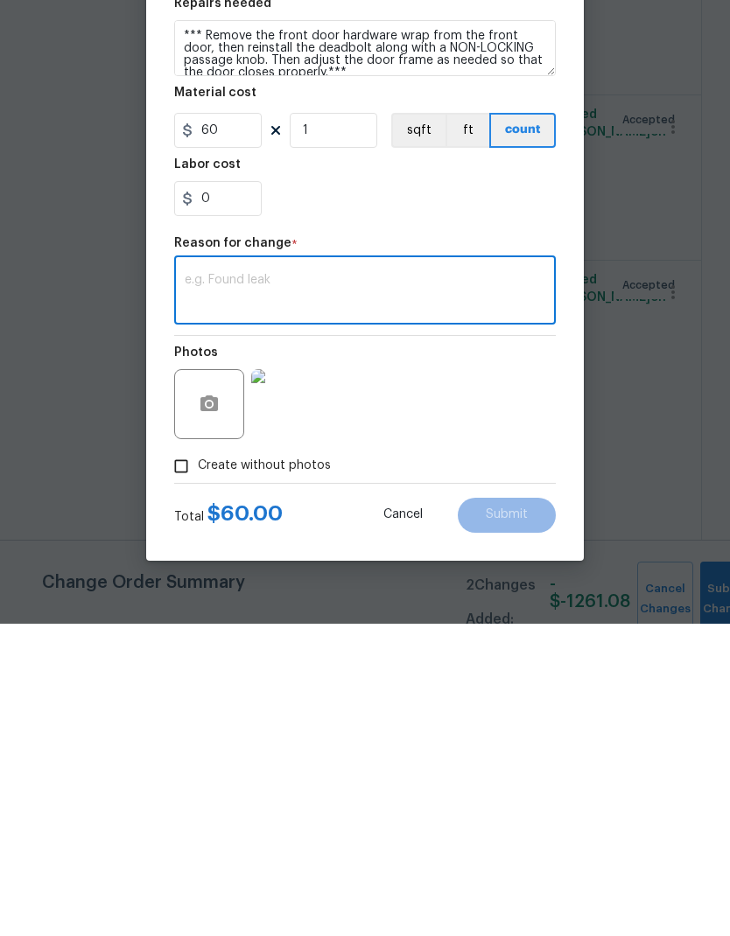
click at [278, 586] on textarea at bounding box center [365, 604] width 360 height 37
paste textarea "1. Replace 36” door slab from garage to the inside of the home 2. Replace 36” f…"
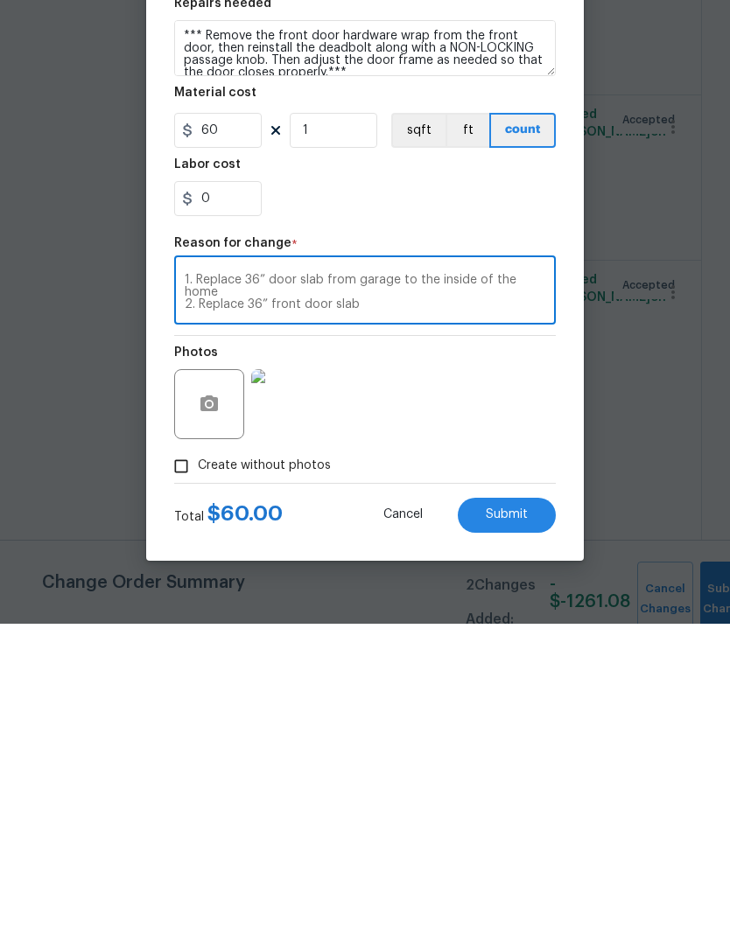
click at [186, 586] on textarea "1. Replace 36” door slab from garage to the inside of the home 2. Replace 36” f…" at bounding box center [365, 604] width 360 height 37
click at [185, 586] on textarea "1. Replace 36” door slab from garage to the inside of the home 2. Replace 36” f…" at bounding box center [365, 604] width 360 height 37
type textarea "Replace 36” front door slab"
click at [231, 425] on input "60" at bounding box center [217, 442] width 87 height 35
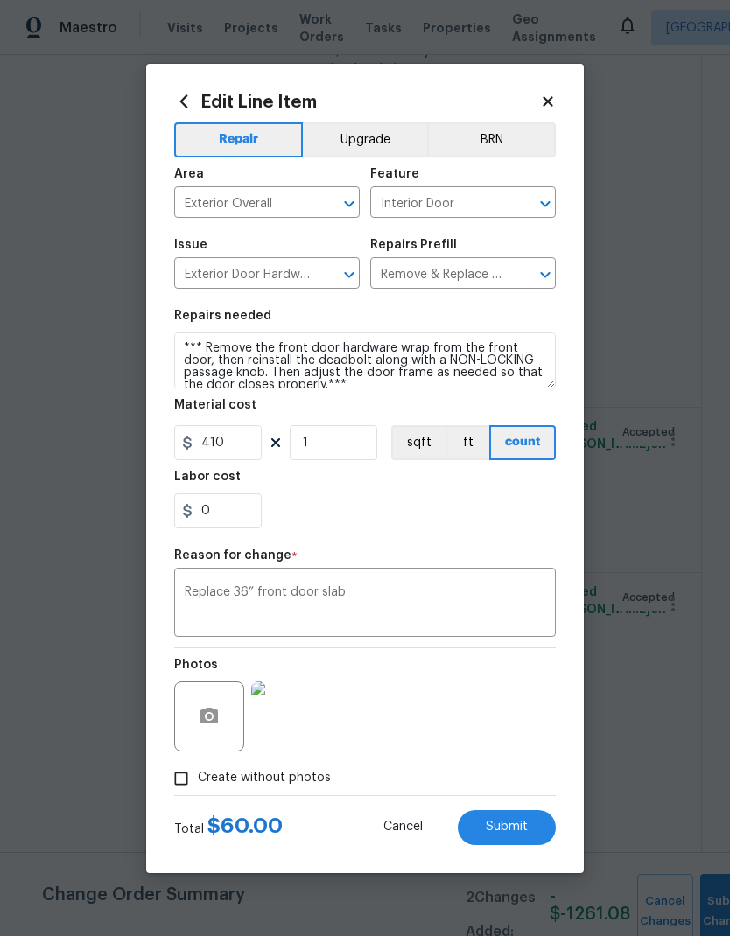
click at [517, 838] on button "Submit" at bounding box center [506, 827] width 98 height 35
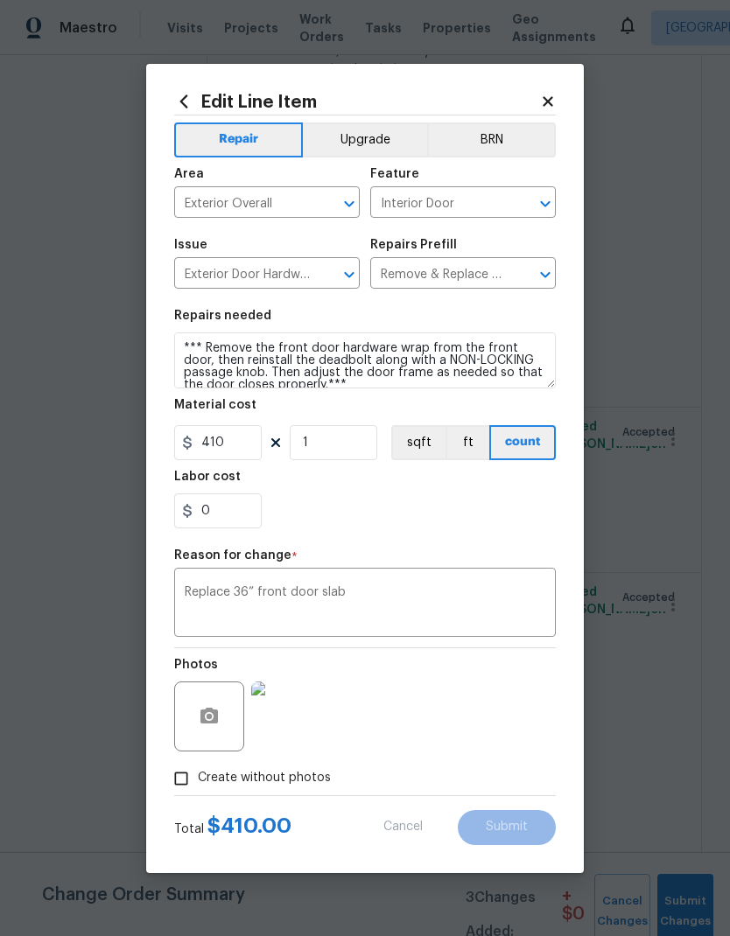
type input "60"
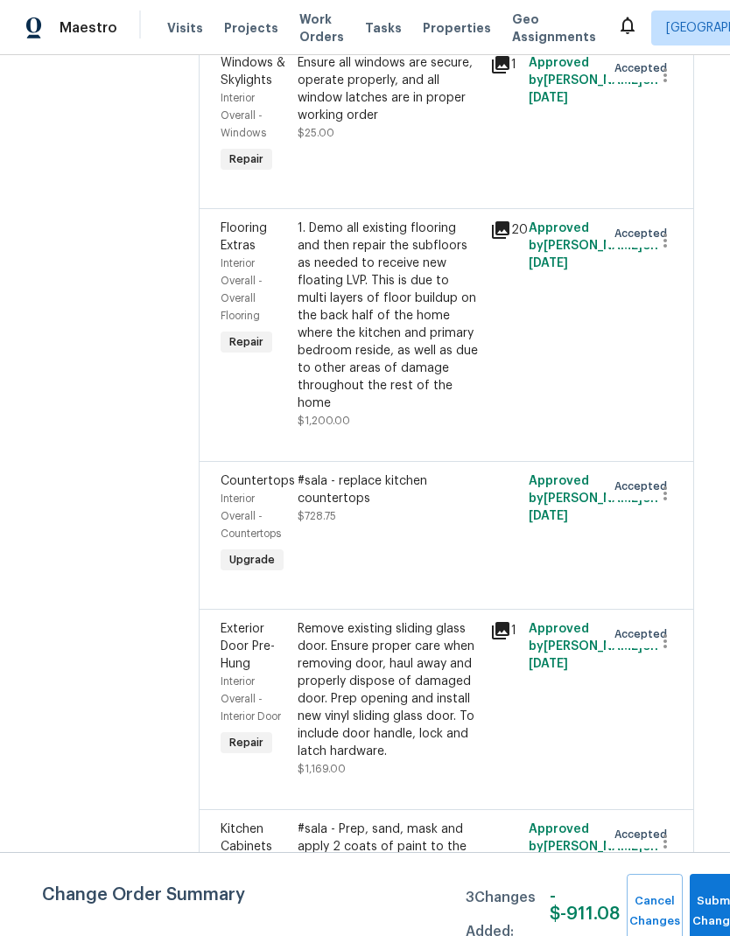
scroll to position [3849, 8]
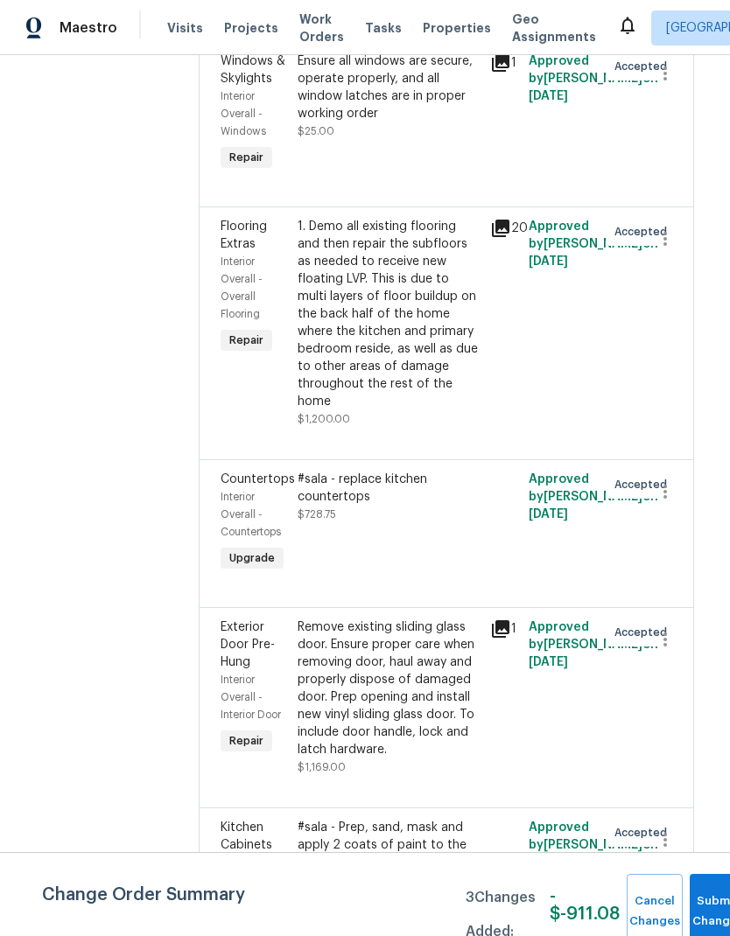
click at [353, 471] on div "#sala - replace kitchen countertops" at bounding box center [388, 488] width 182 height 35
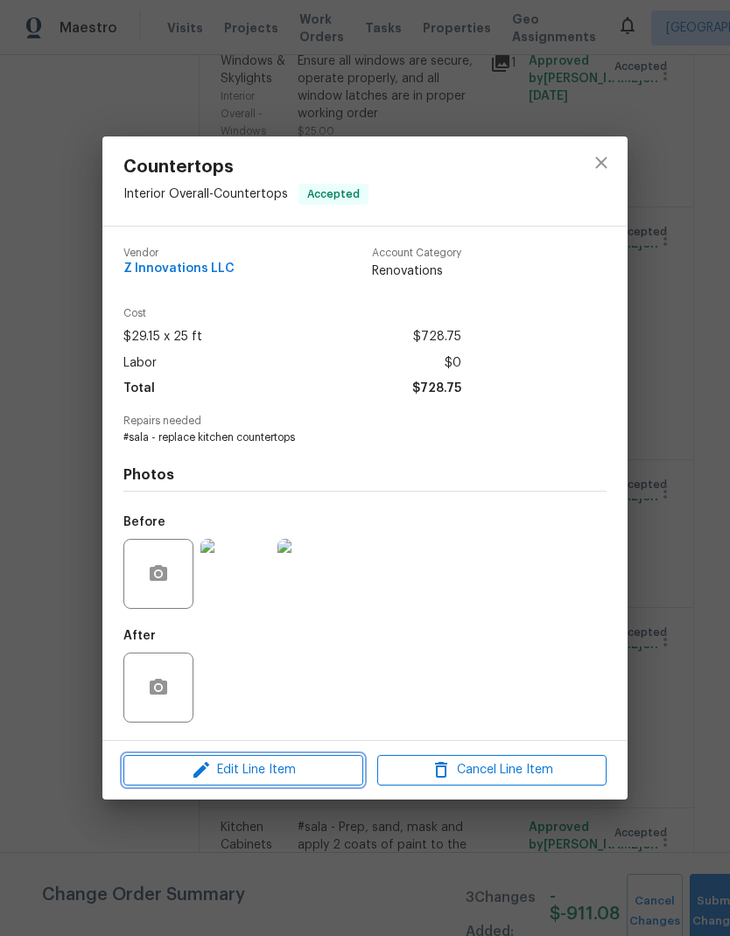
click at [327, 776] on span "Edit Line Item" at bounding box center [243, 770] width 229 height 22
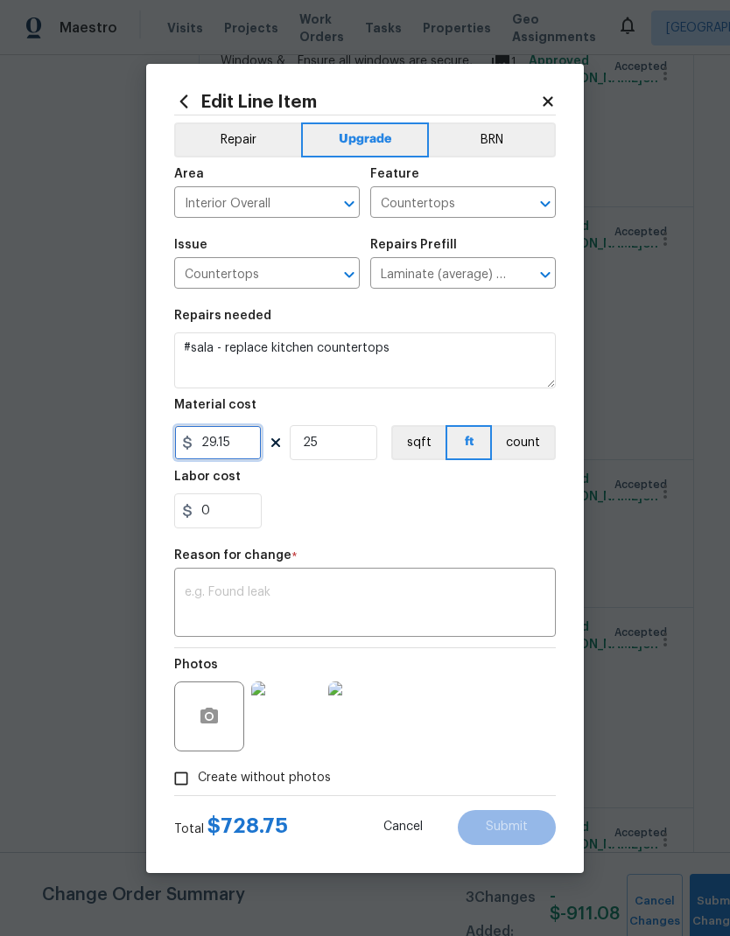
click at [251, 448] on input "29.15" at bounding box center [217, 442] width 87 height 35
type input "1003.75"
click at [366, 442] on input "25" at bounding box center [333, 442] width 87 height 35
type input "1"
click at [279, 591] on textarea at bounding box center [365, 604] width 360 height 37
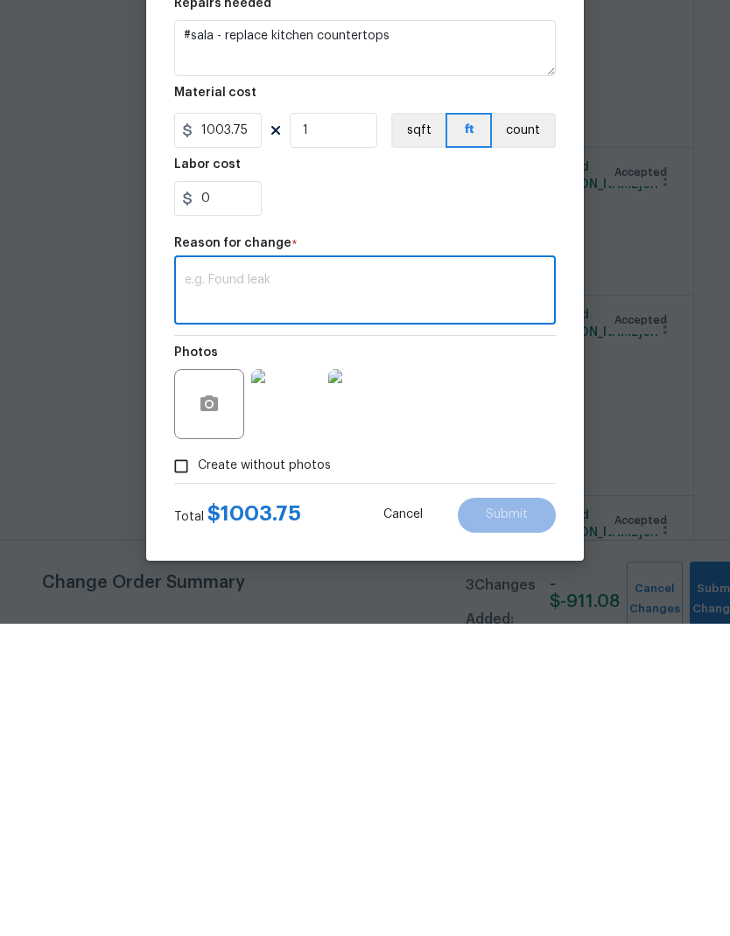
click at [281, 586] on textarea at bounding box center [365, 604] width 360 height 37
paste textarea "additional funds for kitchen countertops"
type textarea "additional funds for kitchen countertops"
click at [527, 810] on button "Submit" at bounding box center [506, 827] width 98 height 35
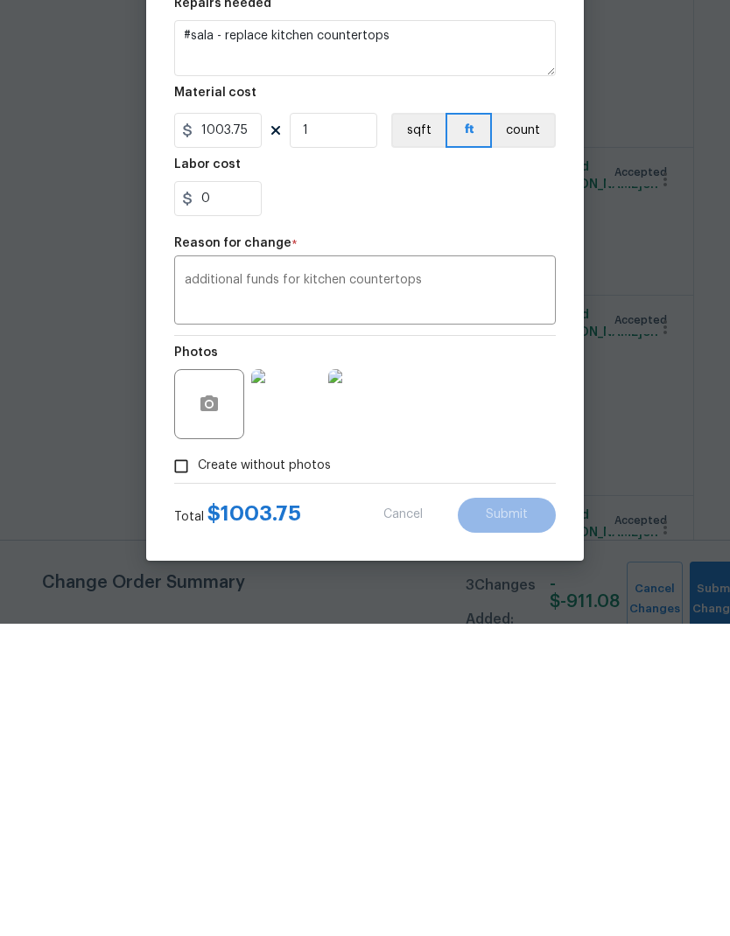
scroll to position [70, 0]
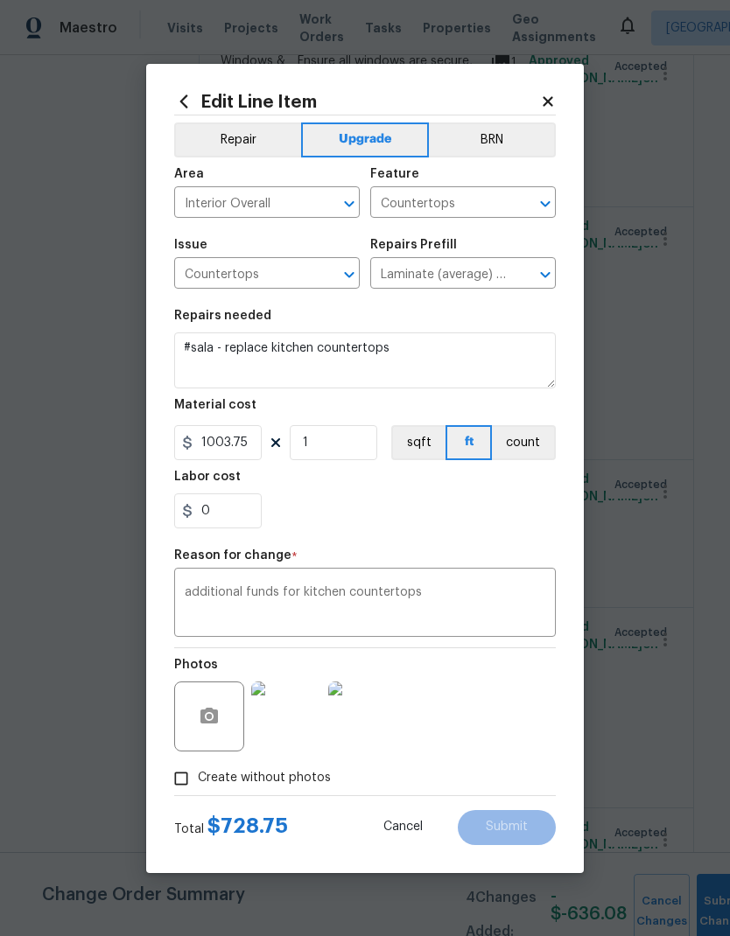
type input "29.15"
type input "25"
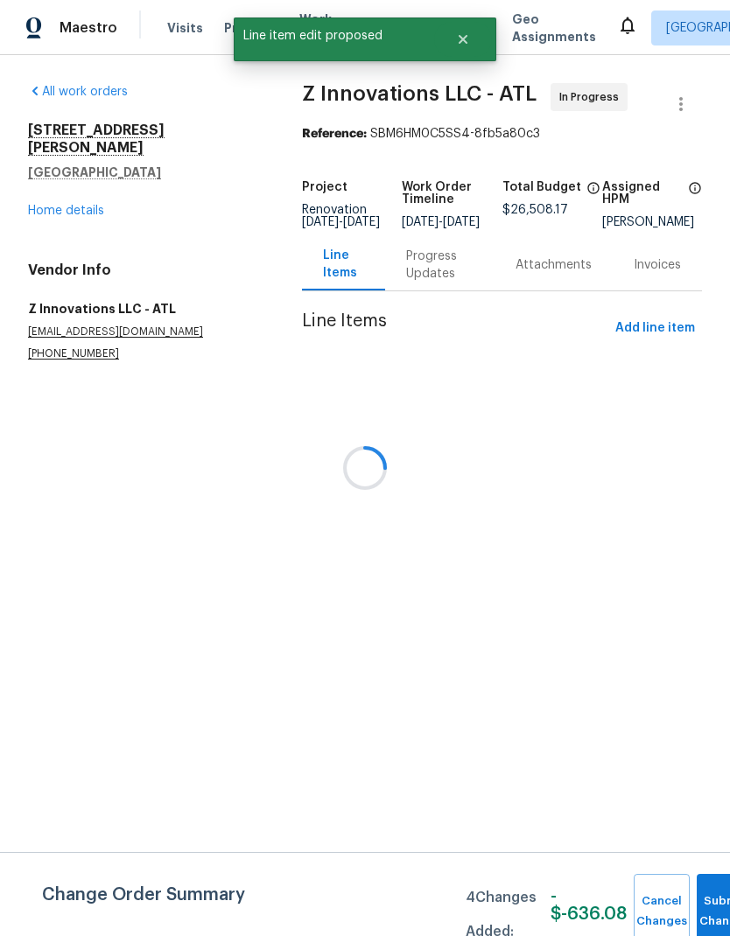
scroll to position [0, 0]
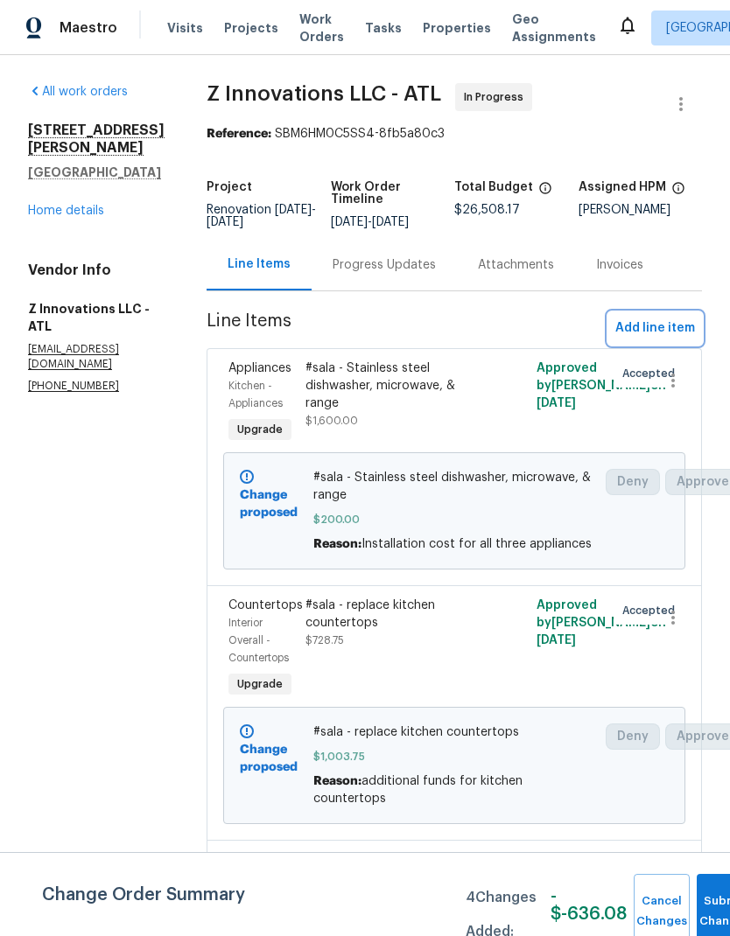
click at [676, 322] on span "Add line item" at bounding box center [655, 329] width 80 height 22
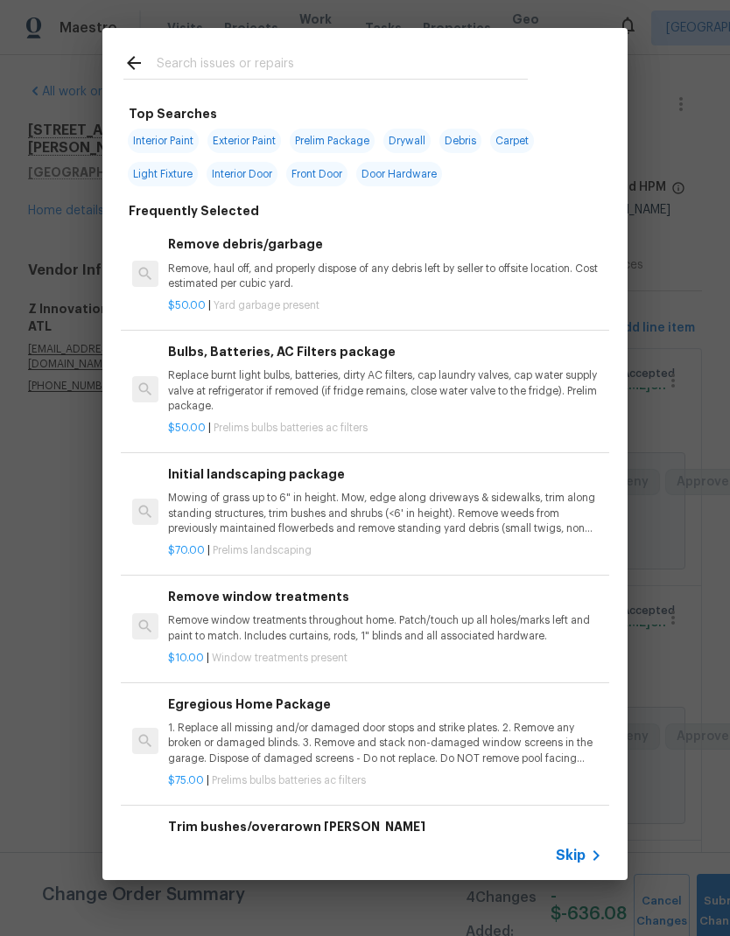
click at [290, 52] on input "text" at bounding box center [342, 65] width 371 height 26
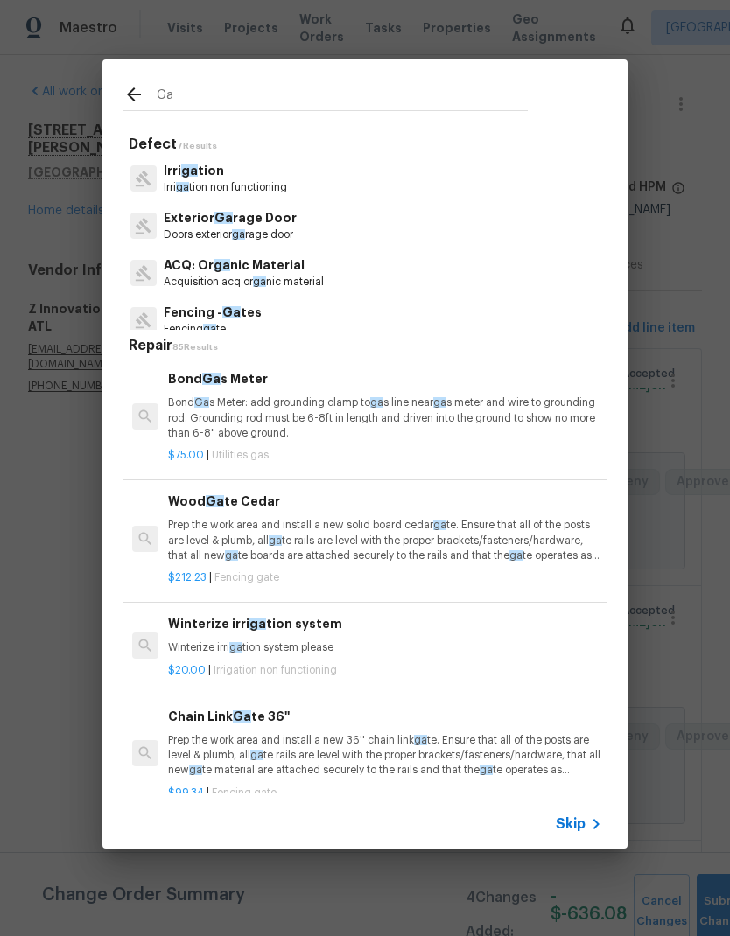
type input "Gar"
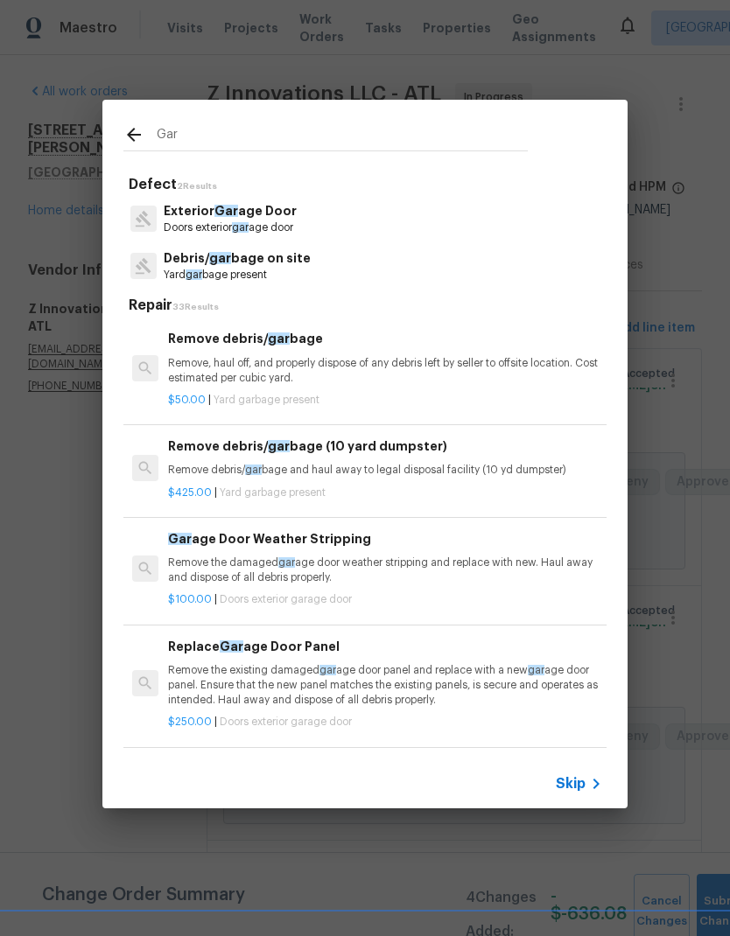
click at [259, 209] on p "Exterior Gar age Door" at bounding box center [230, 211] width 133 height 18
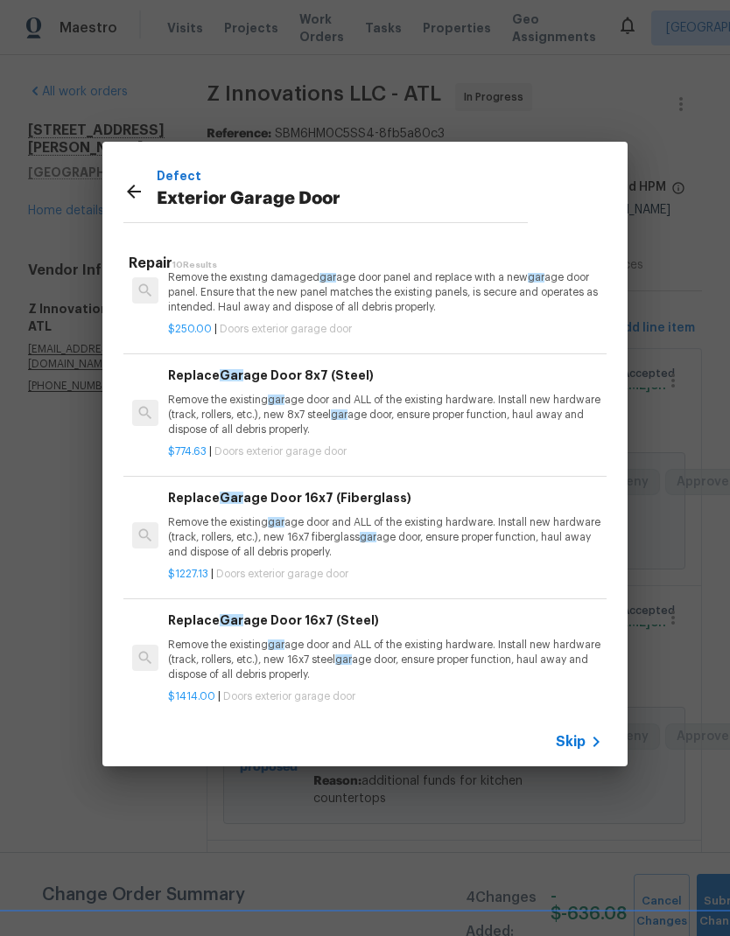
scroll to position [153, 0]
click at [177, 165] on div "Defect Exterior Garage Door" at bounding box center [325, 191] width 446 height 99
click at [183, 177] on p "Defect" at bounding box center [342, 175] width 371 height 19
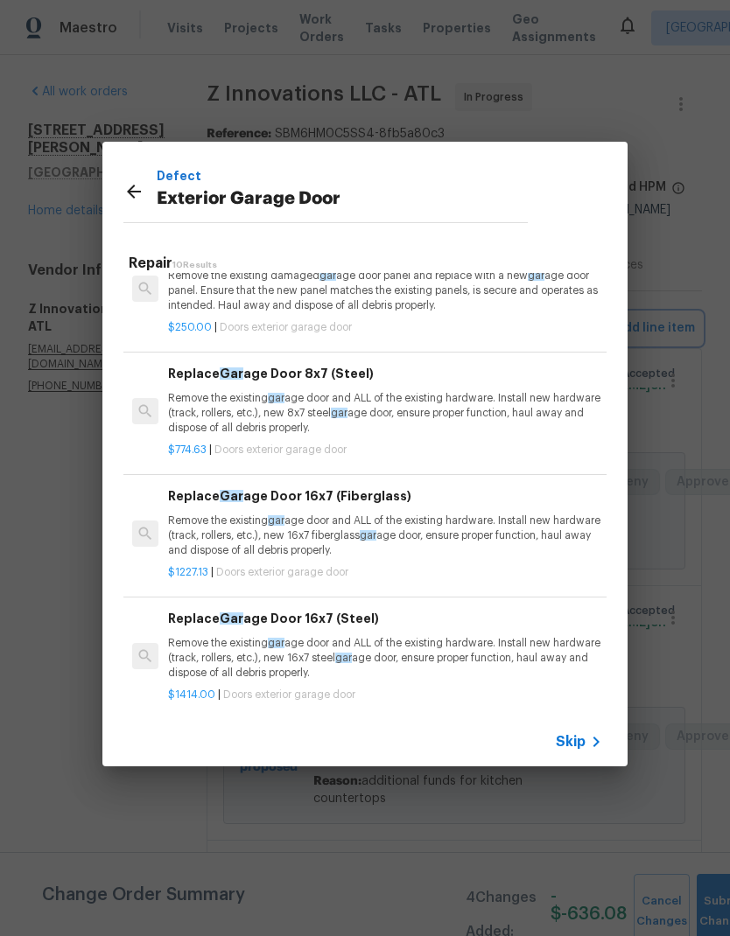
click at [685, 389] on div "Defect Exterior Garage Door Repair 10 Results Gar age Door Weather Stripping Re…" at bounding box center [365, 454] width 730 height 908
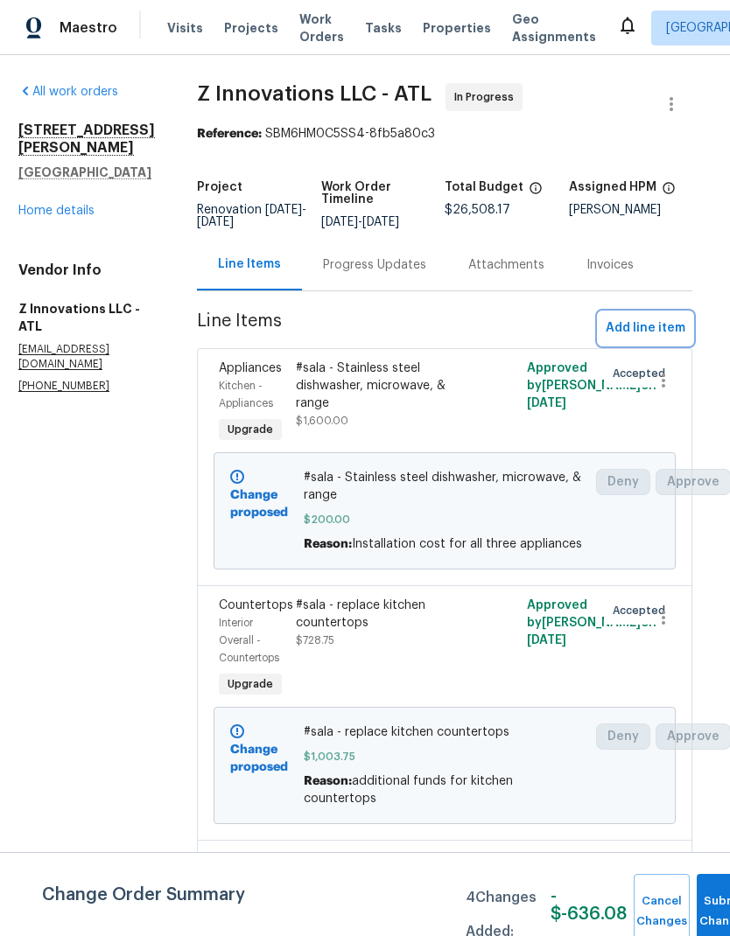
scroll to position [0, 10]
click at [89, 205] on link "Home details" at bounding box center [55, 211] width 76 height 12
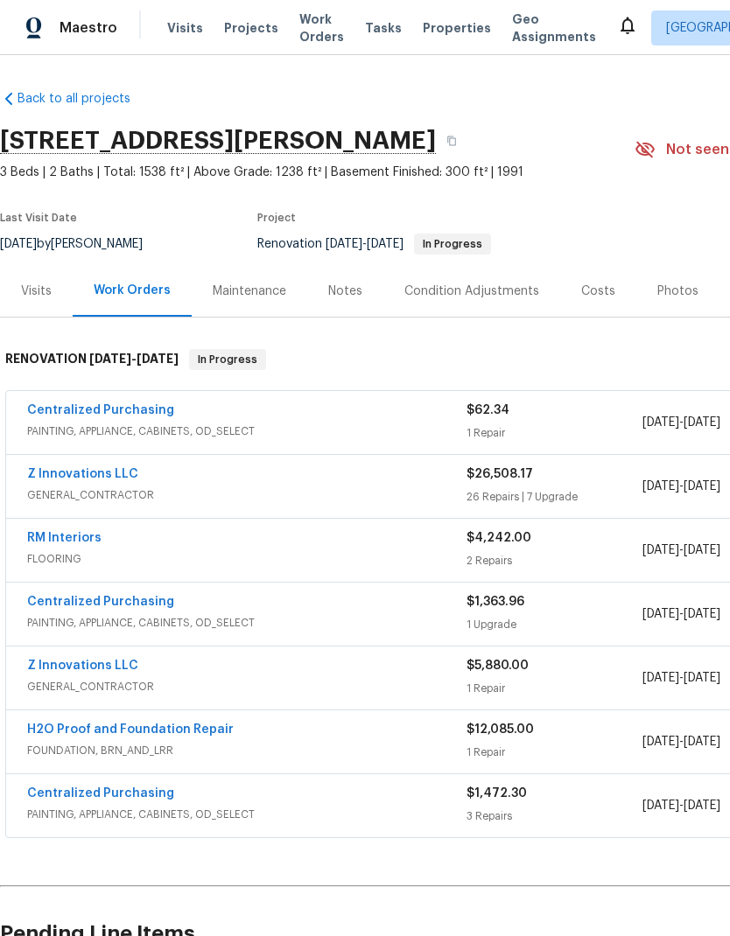
click at [91, 543] on link "RM Interiors" at bounding box center [64, 538] width 74 height 12
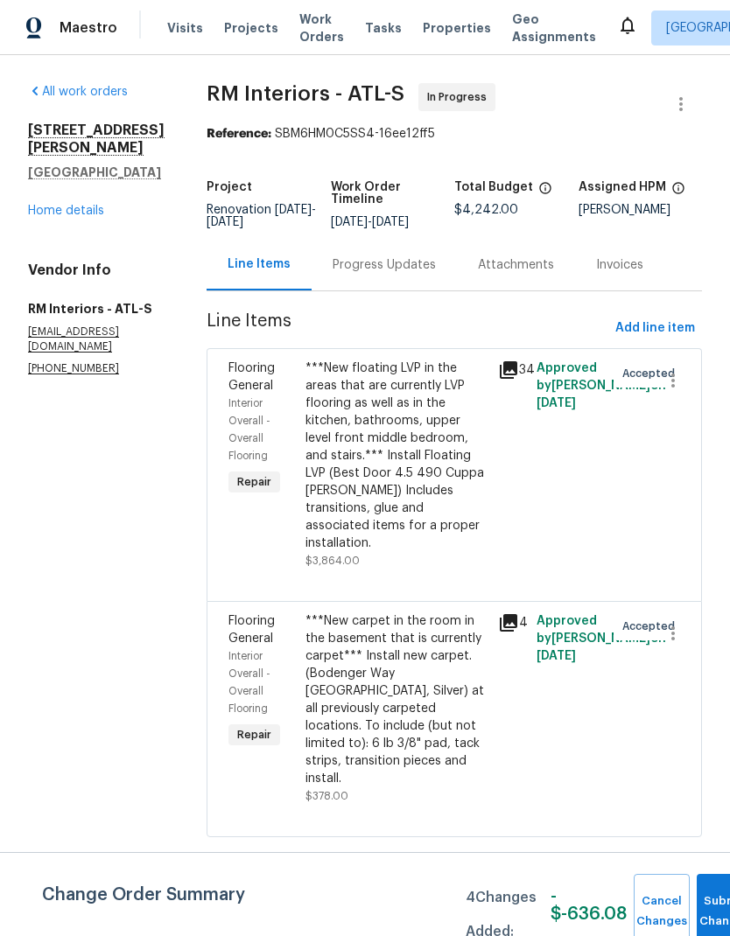
click at [415, 678] on div "***New carpet in the room in the basement that is currently carpet*** Install n…" at bounding box center [396, 699] width 182 height 175
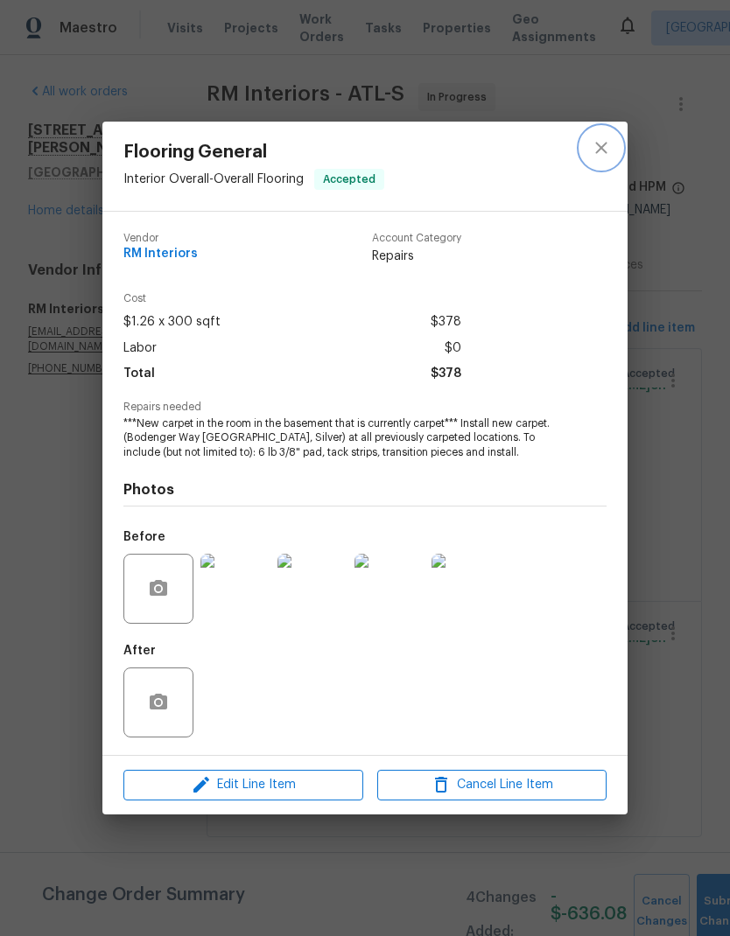
click at [602, 148] on icon "close" at bounding box center [600, 148] width 11 height 11
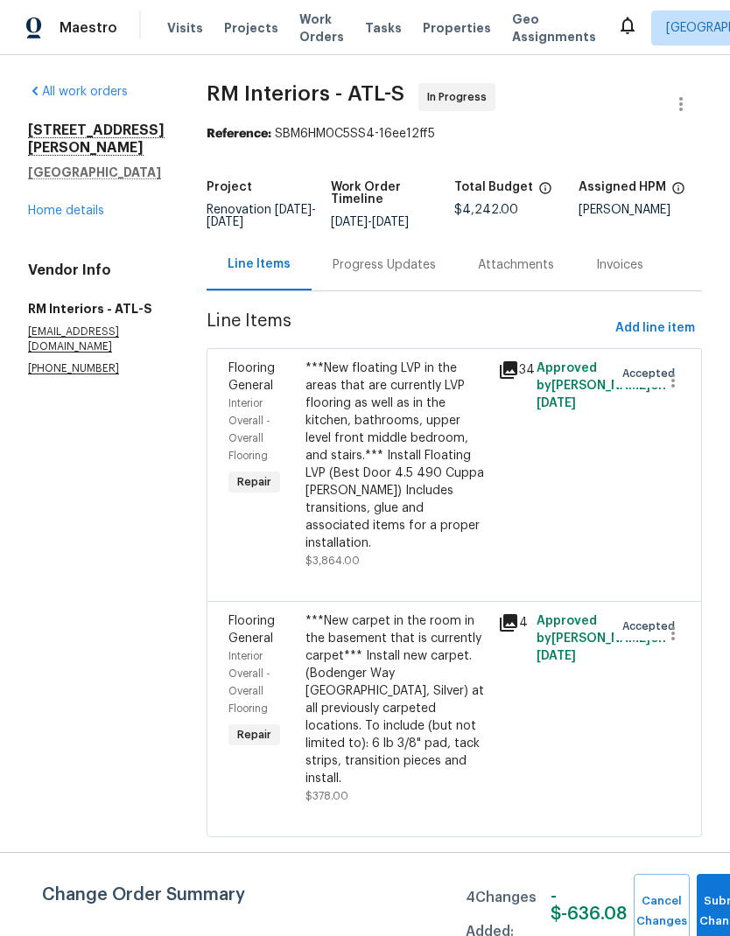
click at [390, 265] on div "Progress Updates" at bounding box center [383, 264] width 103 height 17
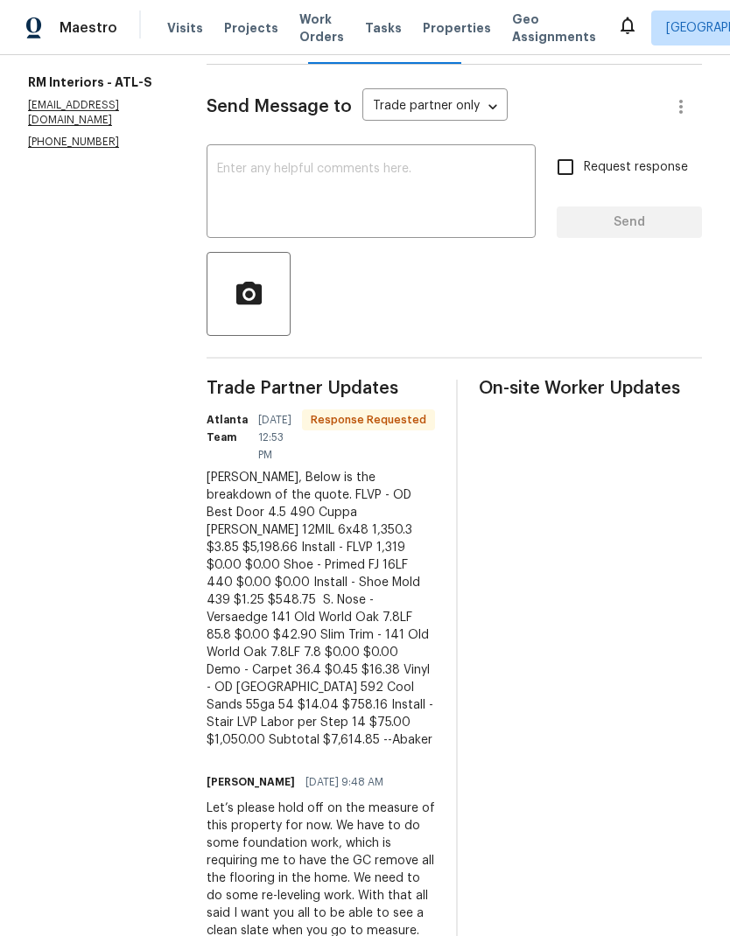
scroll to position [13, 0]
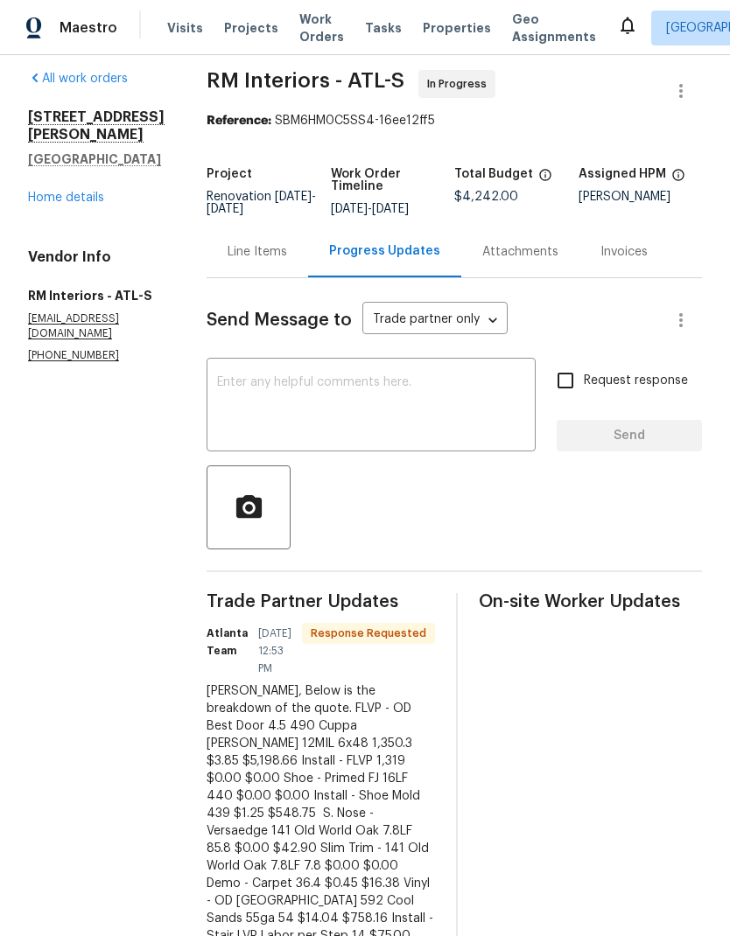
click at [255, 262] on div "Line Items" at bounding box center [256, 252] width 101 height 52
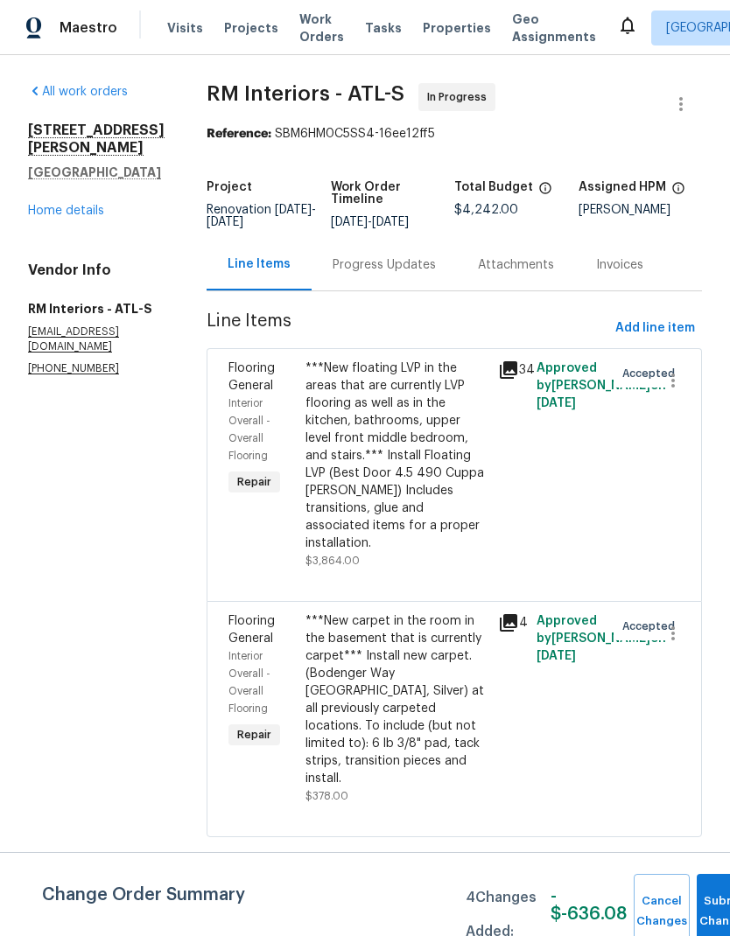
click at [389, 271] on div "Progress Updates" at bounding box center [383, 264] width 103 height 17
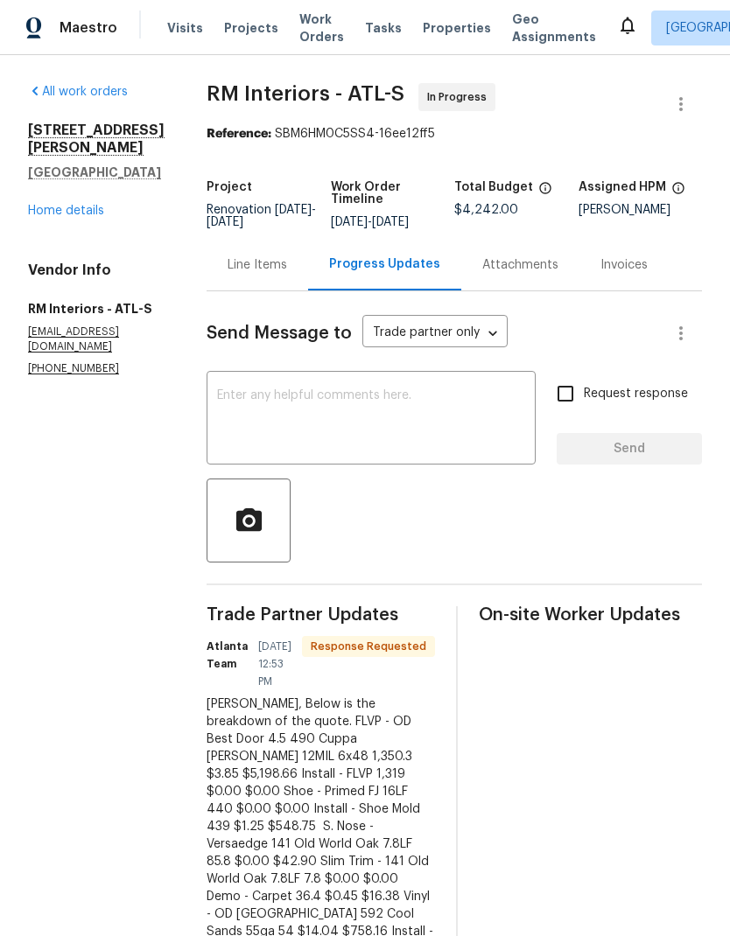
click at [243, 266] on div "Line Items" at bounding box center [256, 264] width 59 height 17
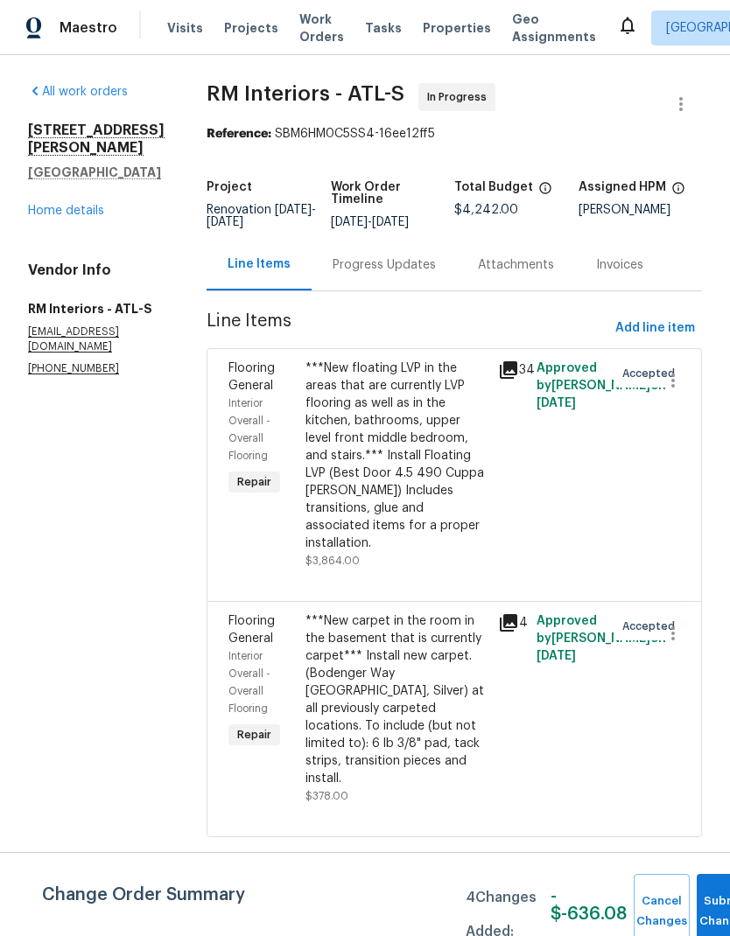
click at [82, 205] on link "Home details" at bounding box center [66, 211] width 76 height 12
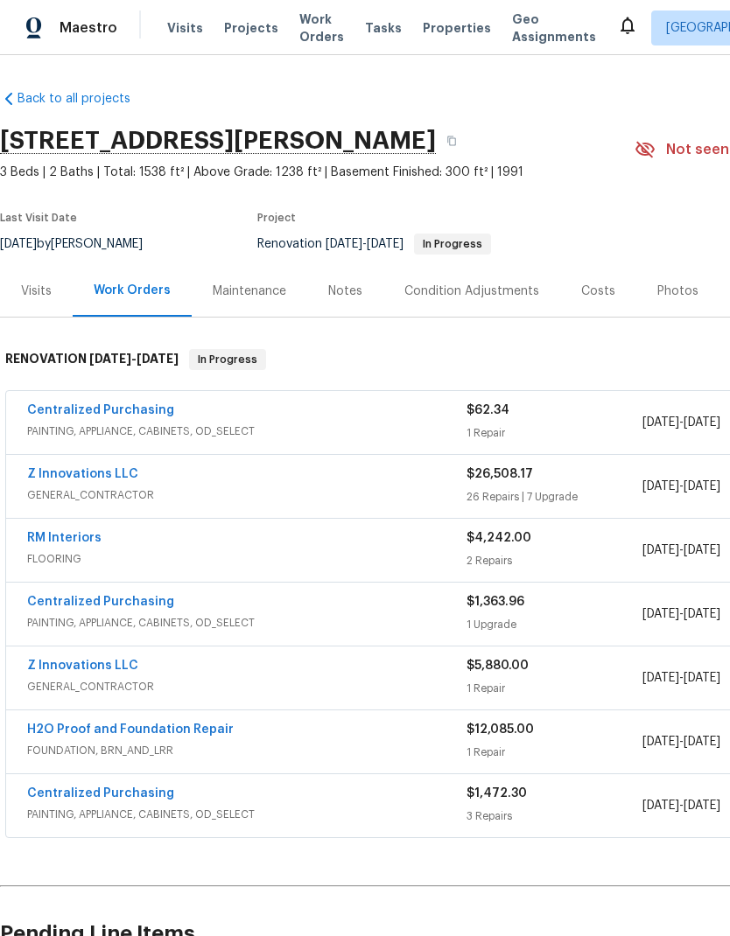
click at [121, 476] on link "Z Innovations LLC" at bounding box center [82, 474] width 111 height 12
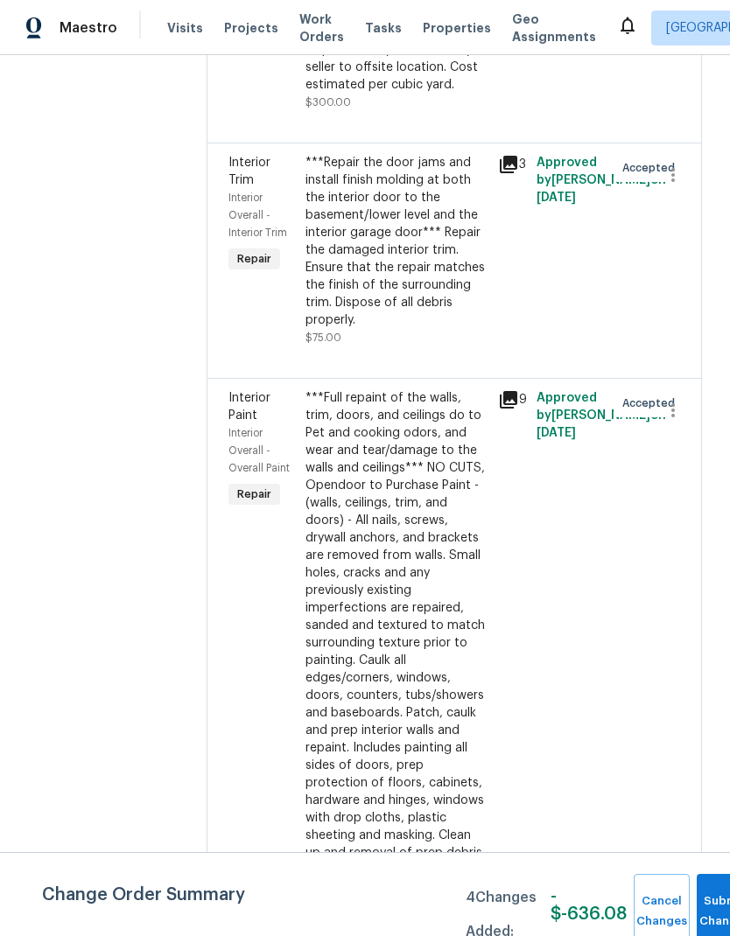
scroll to position [6521, 0]
click at [419, 618] on div "***Full repaint of the walls, trim, doors, and ceilings do to Pet and cooking o…" at bounding box center [396, 633] width 182 height 490
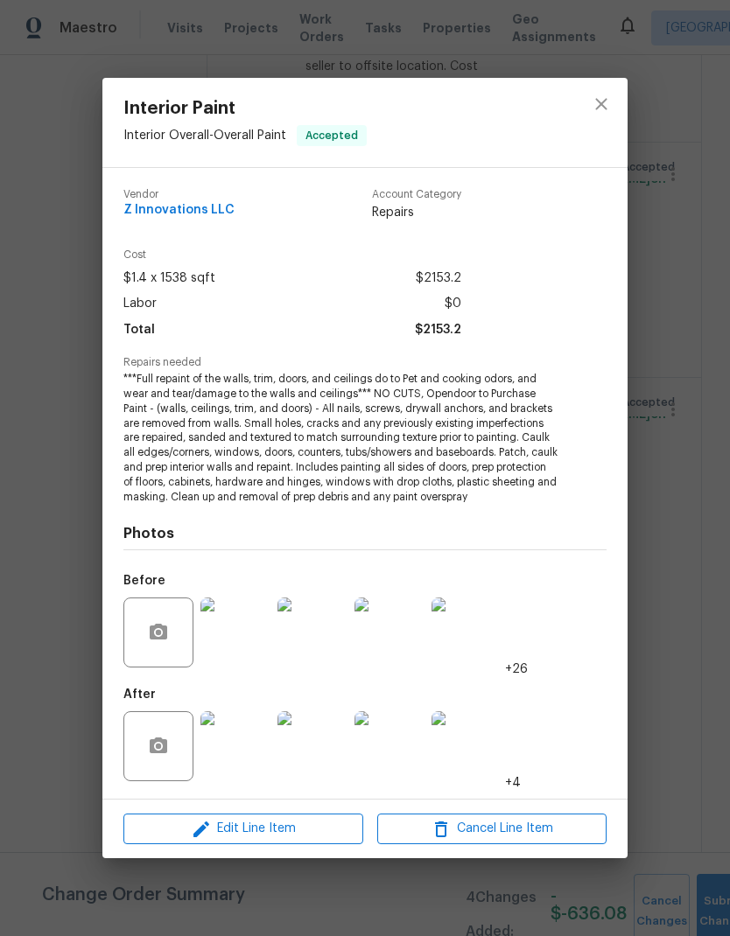
click at [239, 651] on img at bounding box center [235, 632] width 70 height 70
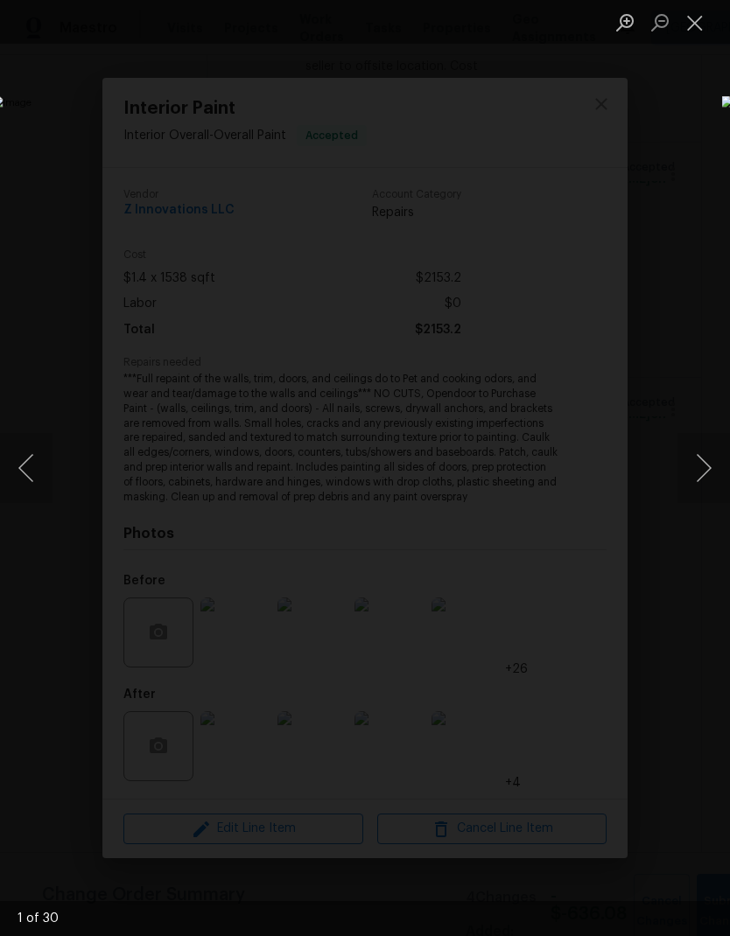
click at [703, 471] on button "Next image" at bounding box center [703, 468] width 52 height 70
click at [705, 465] on button "Next image" at bounding box center [703, 468] width 52 height 70
click at [706, 465] on button "Next image" at bounding box center [703, 468] width 52 height 70
click at [704, 467] on button "Next image" at bounding box center [703, 468] width 52 height 70
click at [705, 466] on button "Next image" at bounding box center [703, 468] width 52 height 70
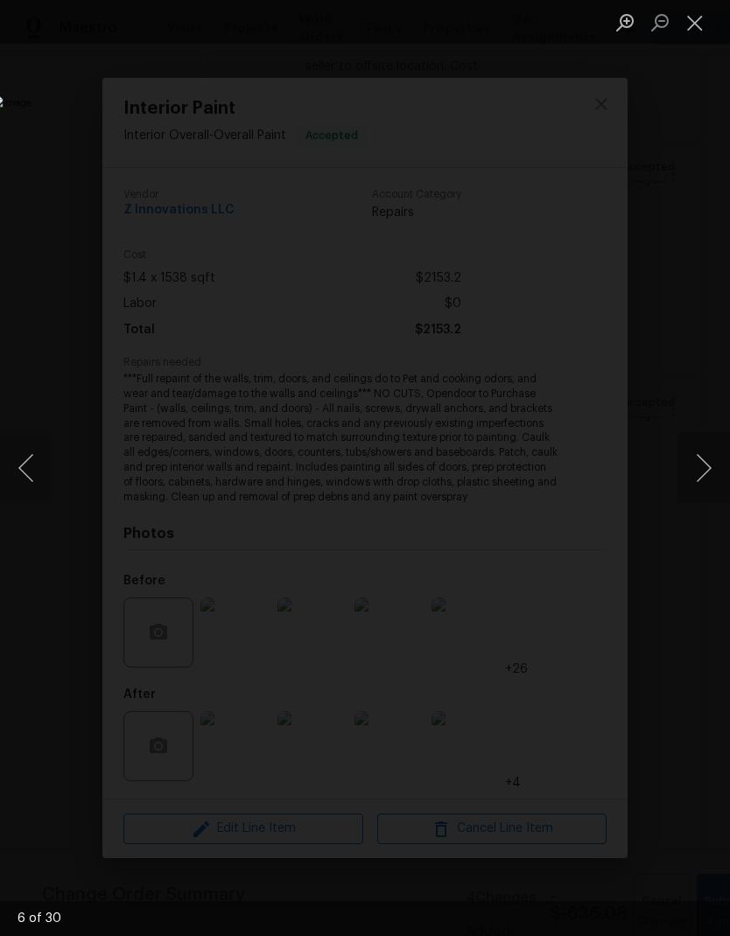
click at [705, 466] on button "Next image" at bounding box center [703, 468] width 52 height 70
click at [705, 467] on button "Next image" at bounding box center [703, 468] width 52 height 70
click at [707, 468] on button "Next image" at bounding box center [703, 468] width 52 height 70
click at [707, 467] on button "Next image" at bounding box center [703, 468] width 52 height 70
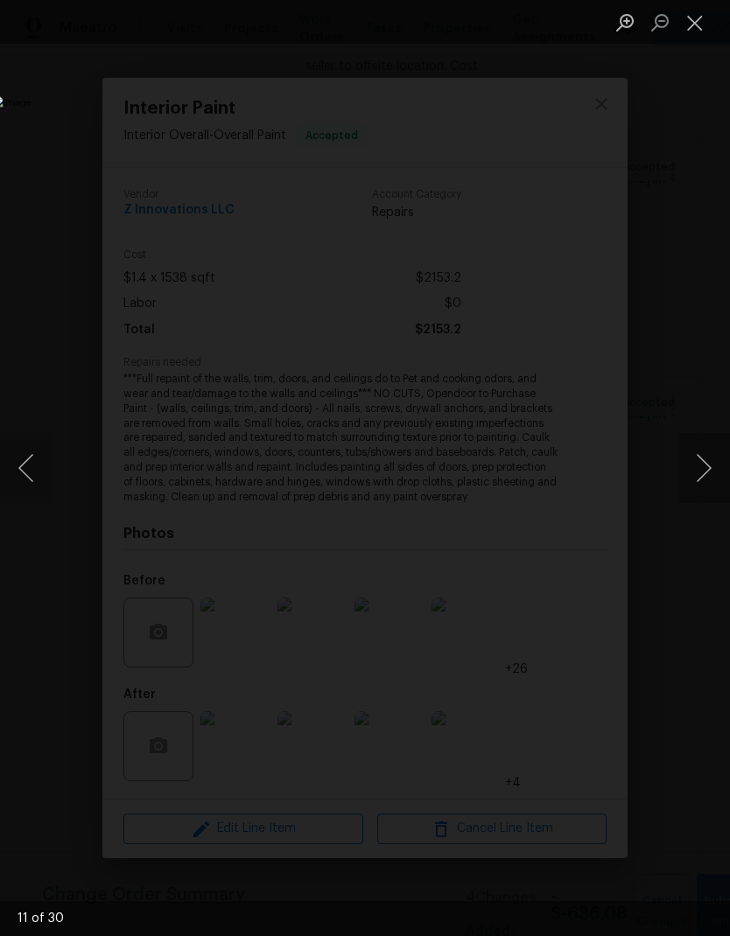
click at [706, 467] on button "Next image" at bounding box center [703, 468] width 52 height 70
click at [706, 468] on button "Next image" at bounding box center [703, 468] width 52 height 70
click at [708, 469] on button "Next image" at bounding box center [703, 468] width 52 height 70
click at [706, 470] on button "Next image" at bounding box center [703, 468] width 52 height 70
click at [706, 469] on button "Next image" at bounding box center [703, 468] width 52 height 70
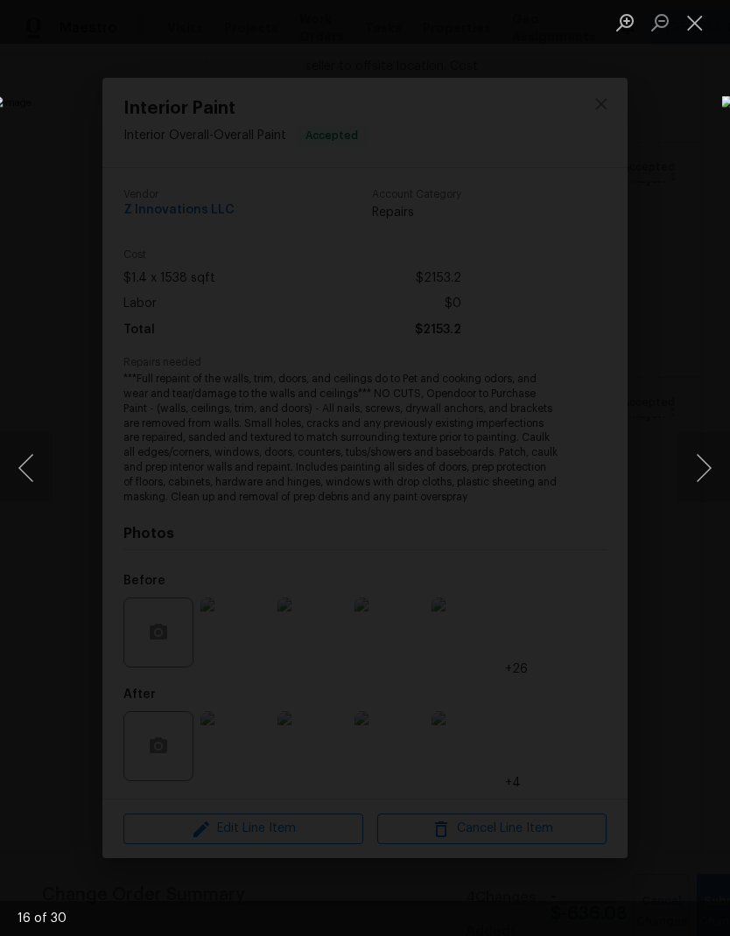
click at [707, 468] on button "Next image" at bounding box center [703, 468] width 52 height 70
click at [705, 470] on button "Next image" at bounding box center [703, 468] width 52 height 70
click at [708, 467] on button "Next image" at bounding box center [703, 468] width 52 height 70
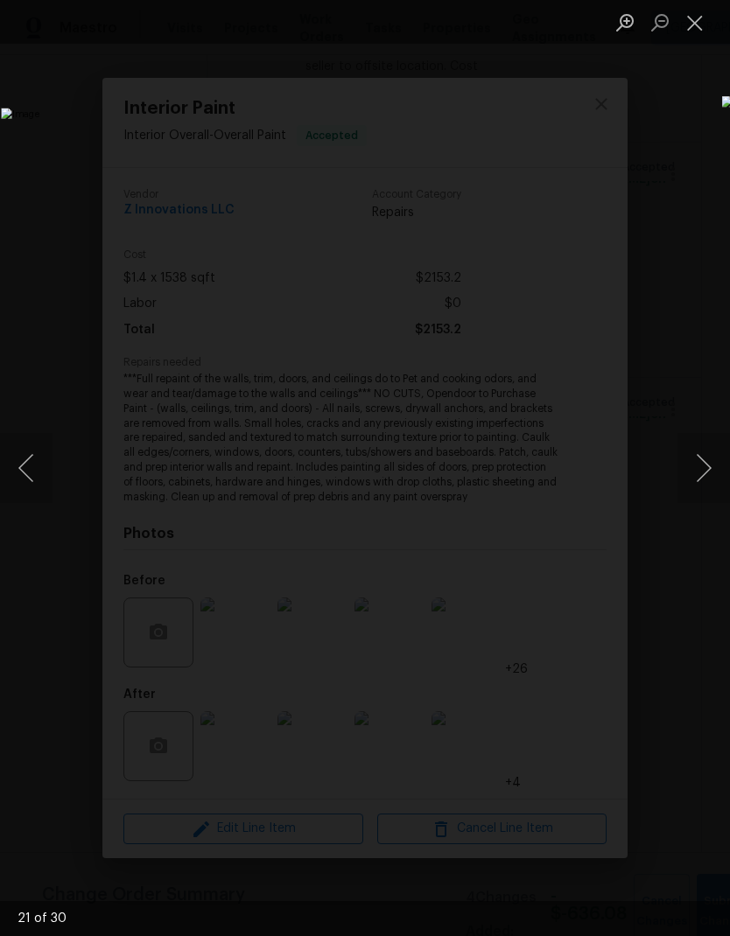
click at [707, 468] on button "Next image" at bounding box center [703, 468] width 52 height 70
click at [704, 467] on button "Next image" at bounding box center [703, 468] width 52 height 70
click at [50, 475] on button "Previous image" at bounding box center [26, 468] width 52 height 70
click at [705, 466] on button "Next image" at bounding box center [703, 468] width 52 height 70
click at [704, 465] on button "Next image" at bounding box center [703, 468] width 52 height 70
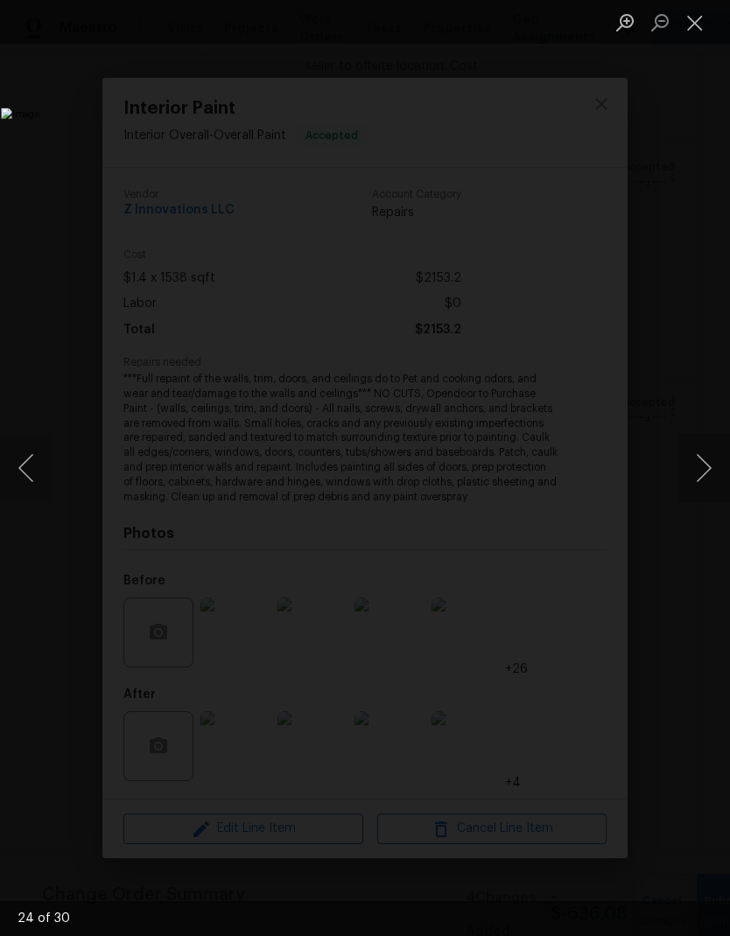
click at [702, 471] on button "Next image" at bounding box center [703, 468] width 52 height 70
click at [706, 468] on button "Next image" at bounding box center [703, 468] width 52 height 70
click at [705, 470] on button "Next image" at bounding box center [703, 468] width 52 height 70
click at [706, 469] on button "Next image" at bounding box center [703, 468] width 52 height 70
click at [705, 471] on button "Next image" at bounding box center [703, 468] width 52 height 70
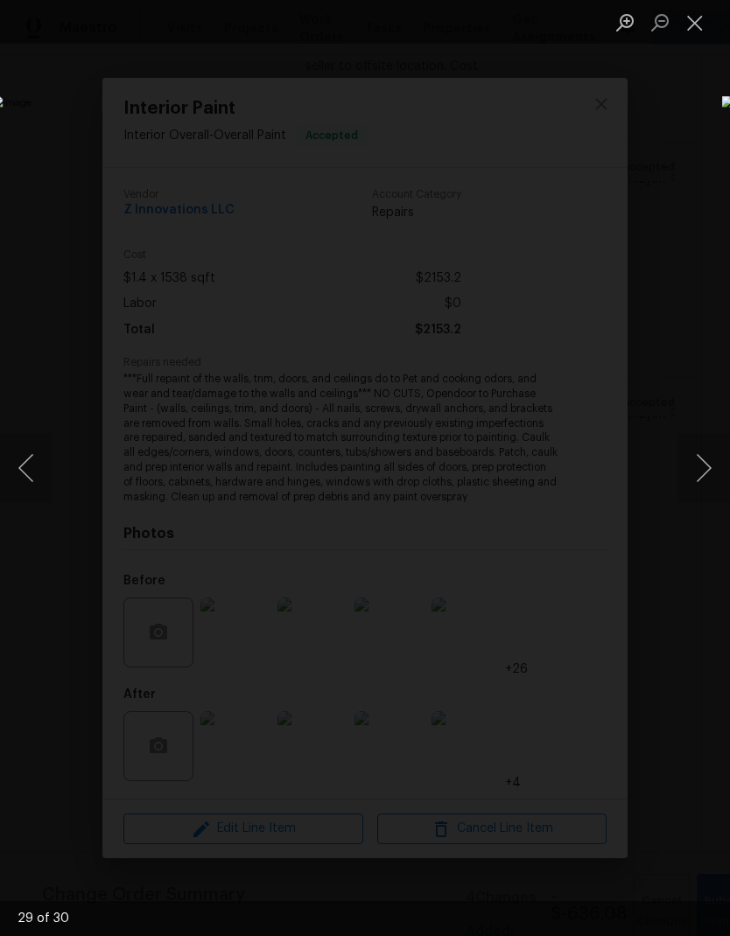
click at [705, 471] on button "Next image" at bounding box center [703, 468] width 52 height 70
click at [706, 472] on button "Next image" at bounding box center [703, 468] width 52 height 70
click at [702, 467] on button "Next image" at bounding box center [703, 468] width 52 height 70
click at [701, 467] on button "Next image" at bounding box center [703, 468] width 52 height 70
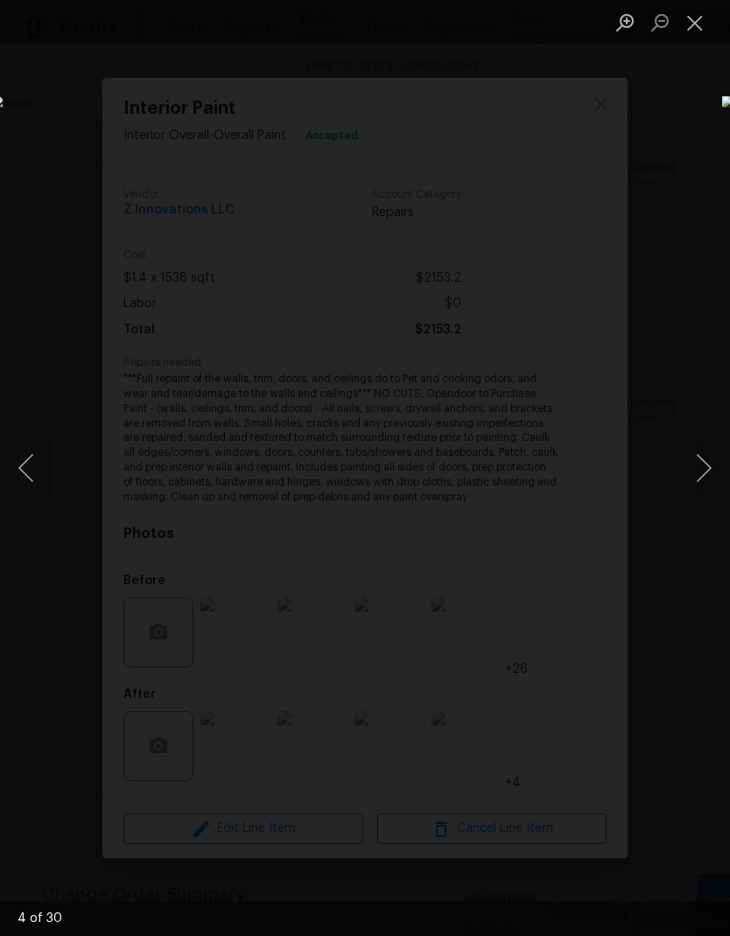
click at [704, 29] on button "Close lightbox" at bounding box center [694, 22] width 35 height 31
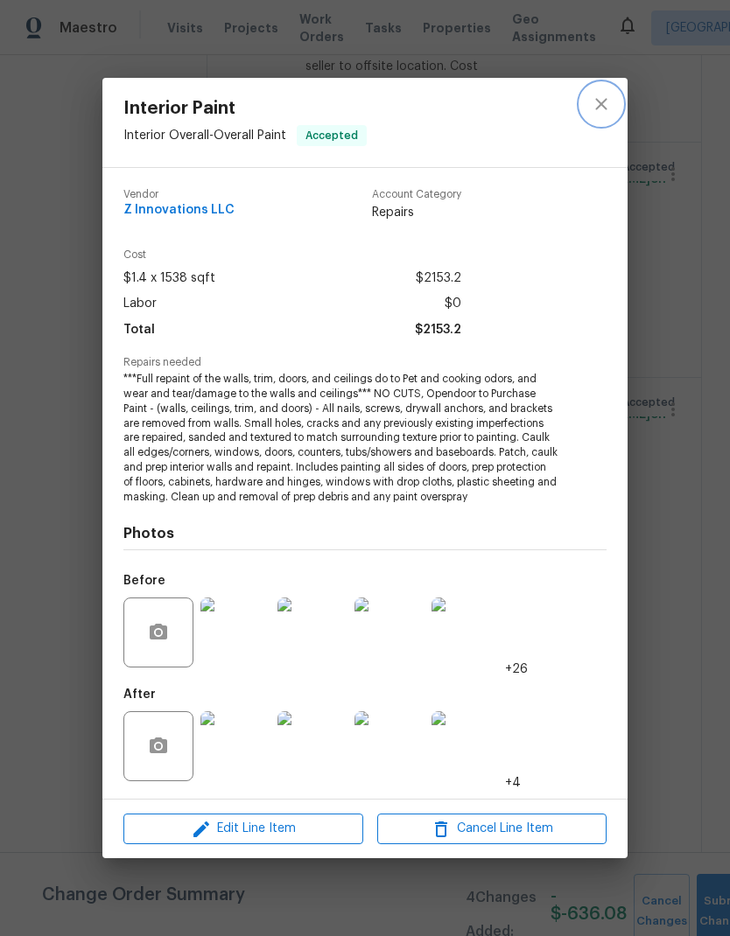
click at [603, 104] on icon "close" at bounding box center [600, 103] width 11 height 11
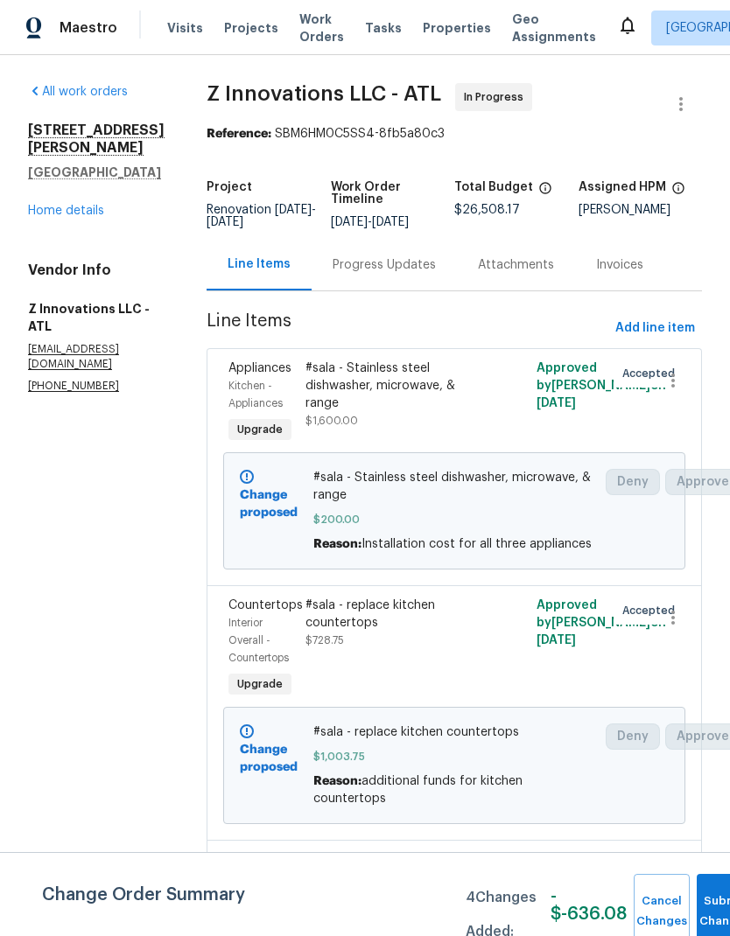
scroll to position [0, 0]
click at [81, 205] on link "Home details" at bounding box center [66, 211] width 76 height 12
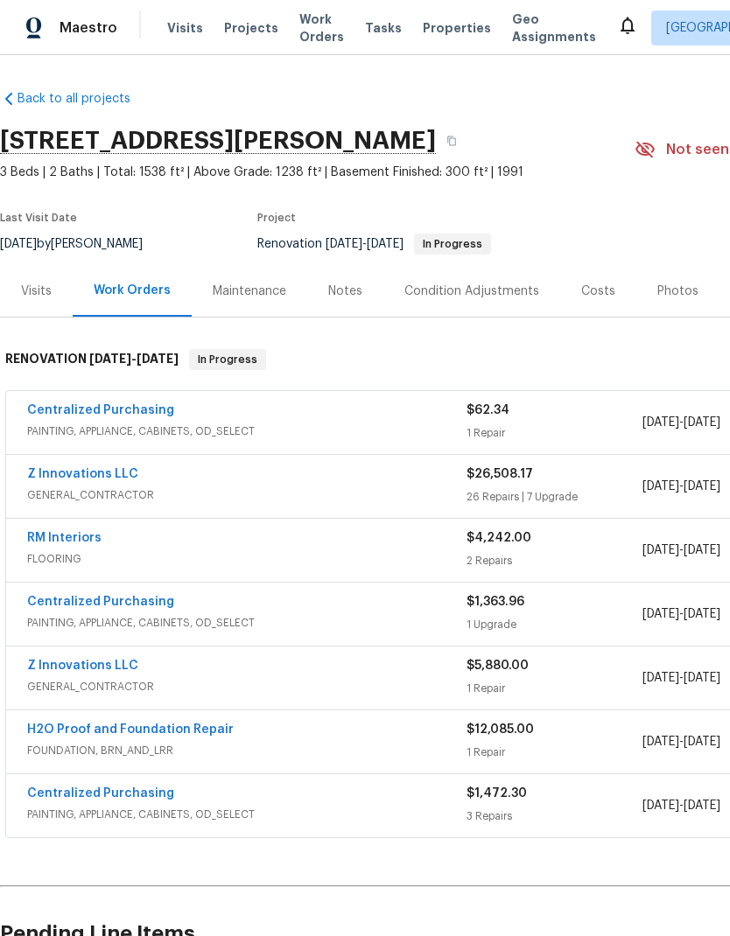
click at [94, 540] on link "RM Interiors" at bounding box center [64, 538] width 74 height 12
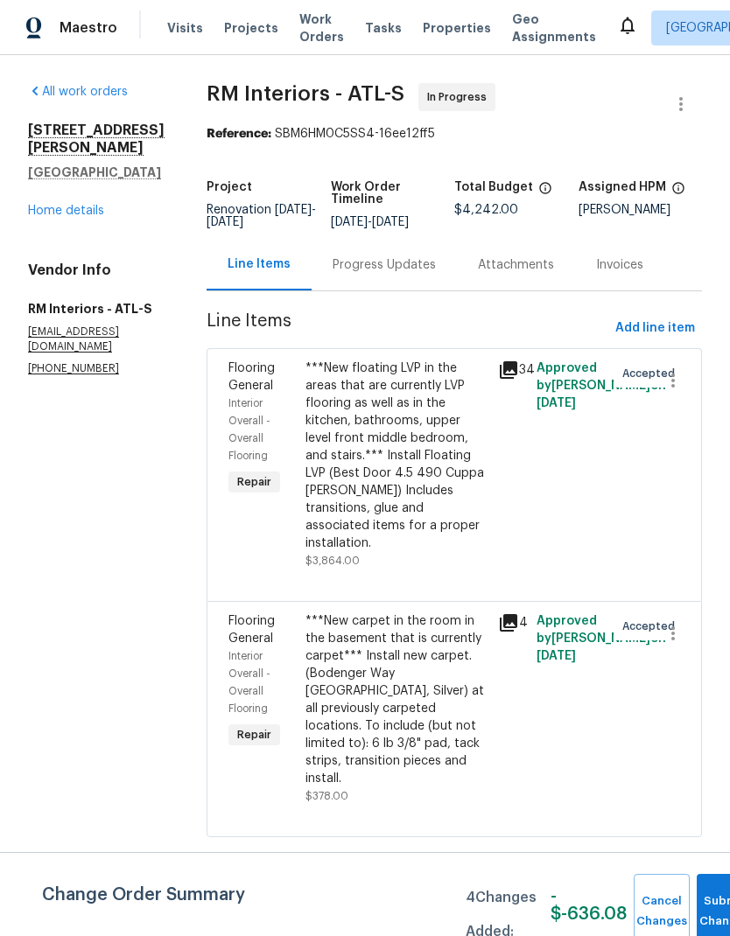
click at [388, 264] on div "Progress Updates" at bounding box center [383, 264] width 103 height 17
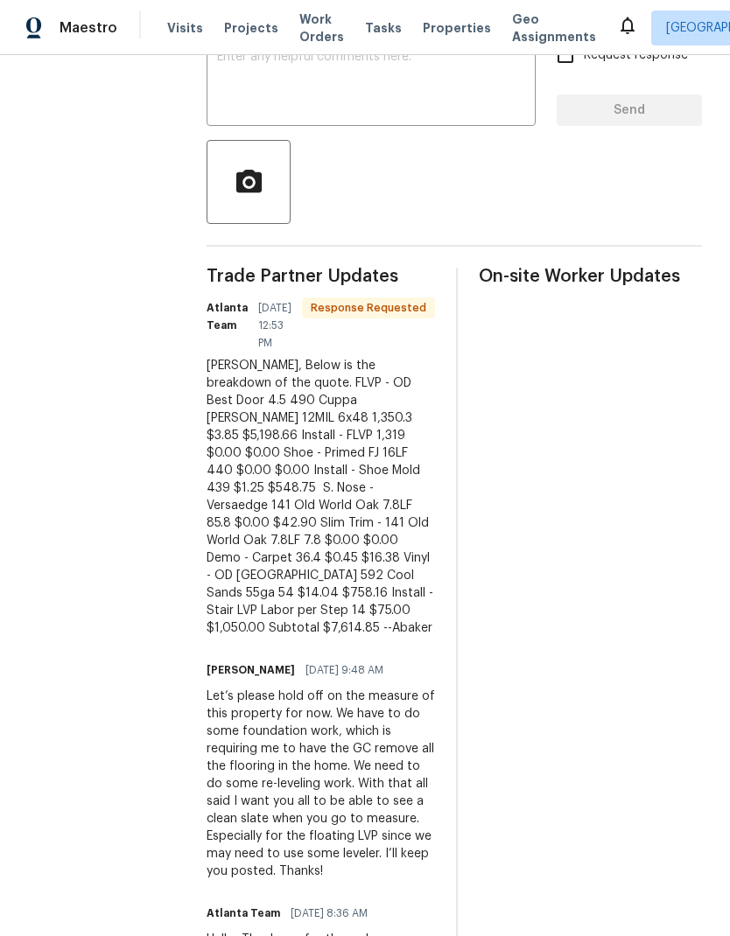
scroll to position [308, 0]
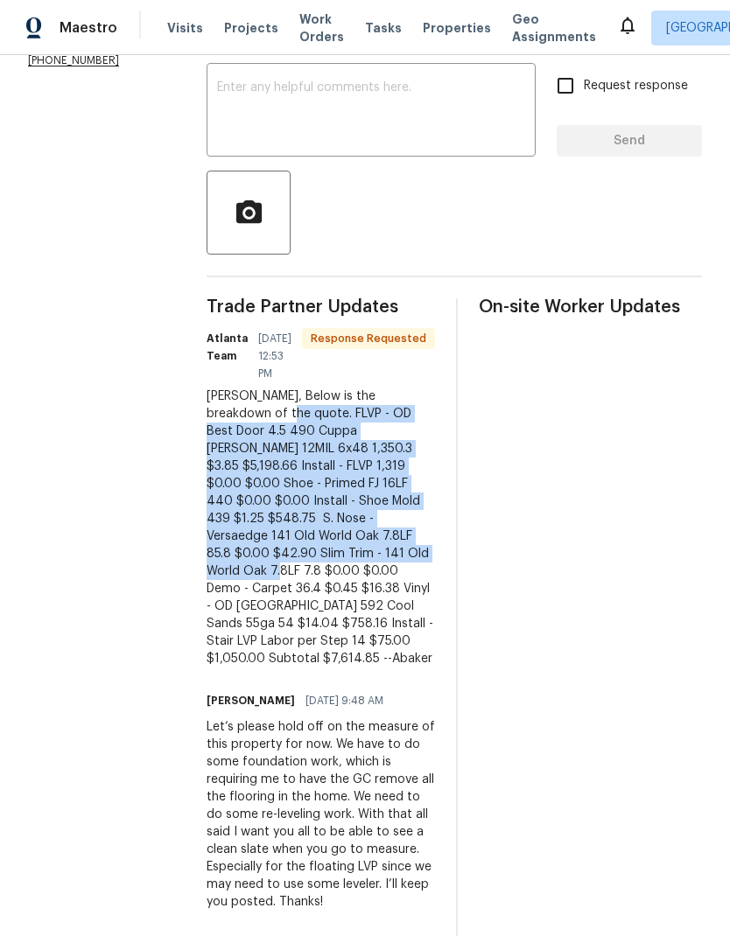
copy div "FLVP - OD Best Door 4.5 490 Cuppa Joe 12MIL 6x48 1,350.3 $3.85 $5,198.66 Instal…"
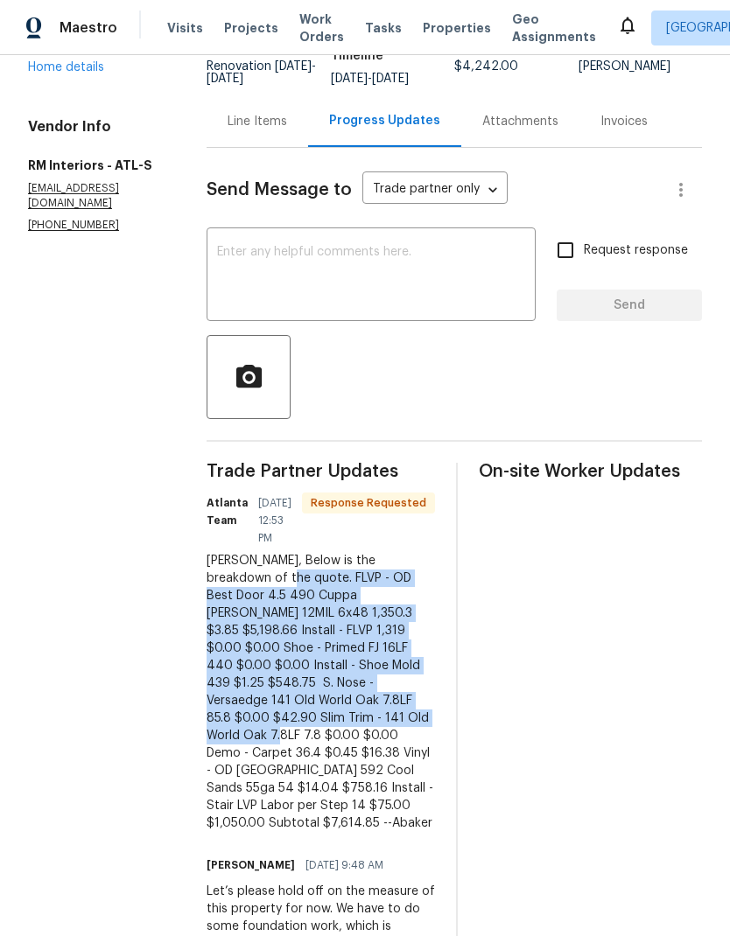
scroll to position [144, 0]
click at [254, 121] on div "Line Items" at bounding box center [256, 120] width 59 height 17
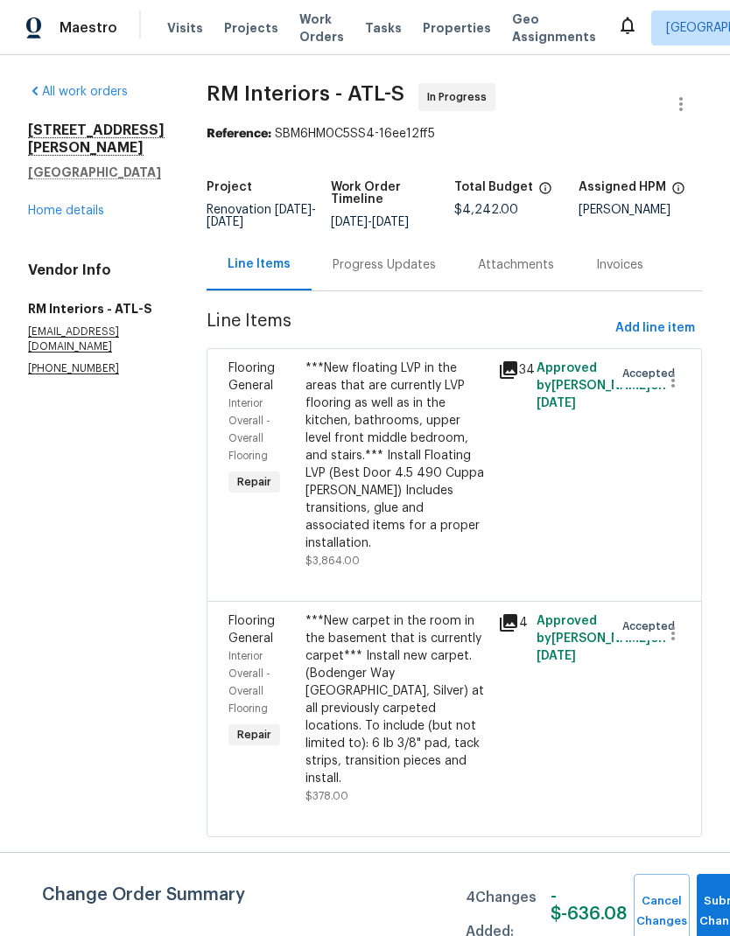
click at [389, 456] on div "***New floating LVP in the areas that are currently LVP flooring as well as in …" at bounding box center [396, 456] width 182 height 192
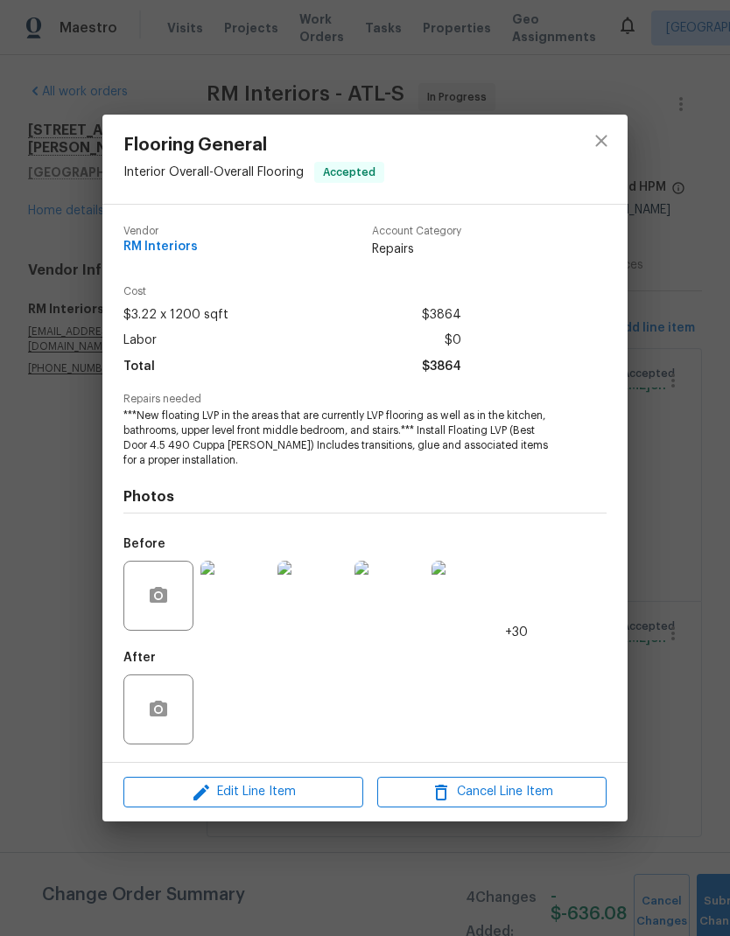
click at [325, 806] on button "Edit Line Item" at bounding box center [243, 792] width 240 height 31
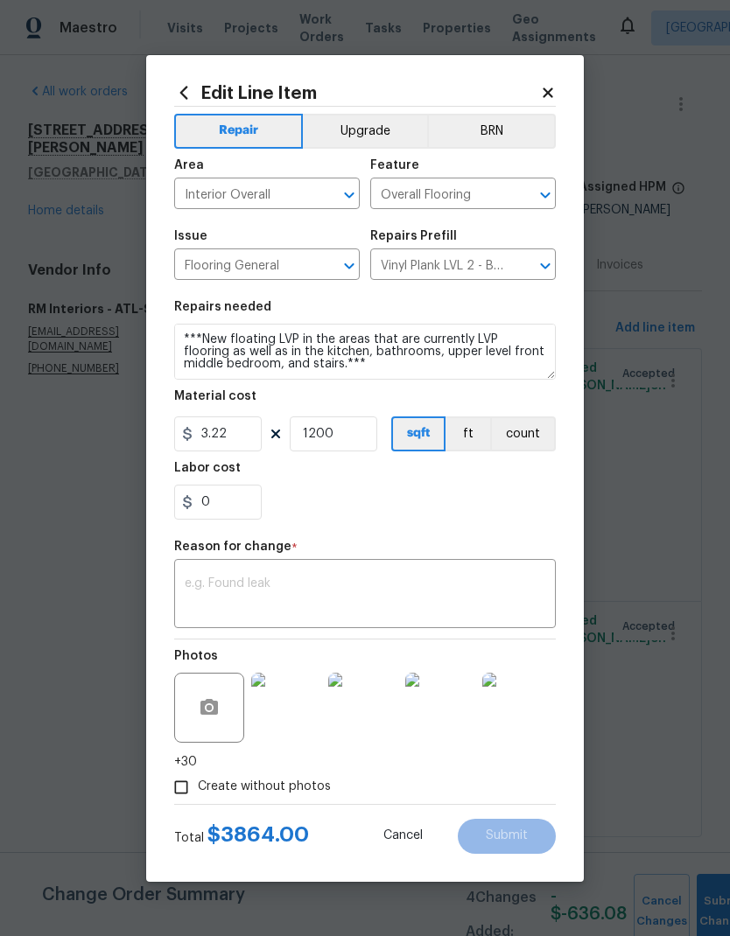
click at [276, 582] on textarea at bounding box center [365, 595] width 360 height 37
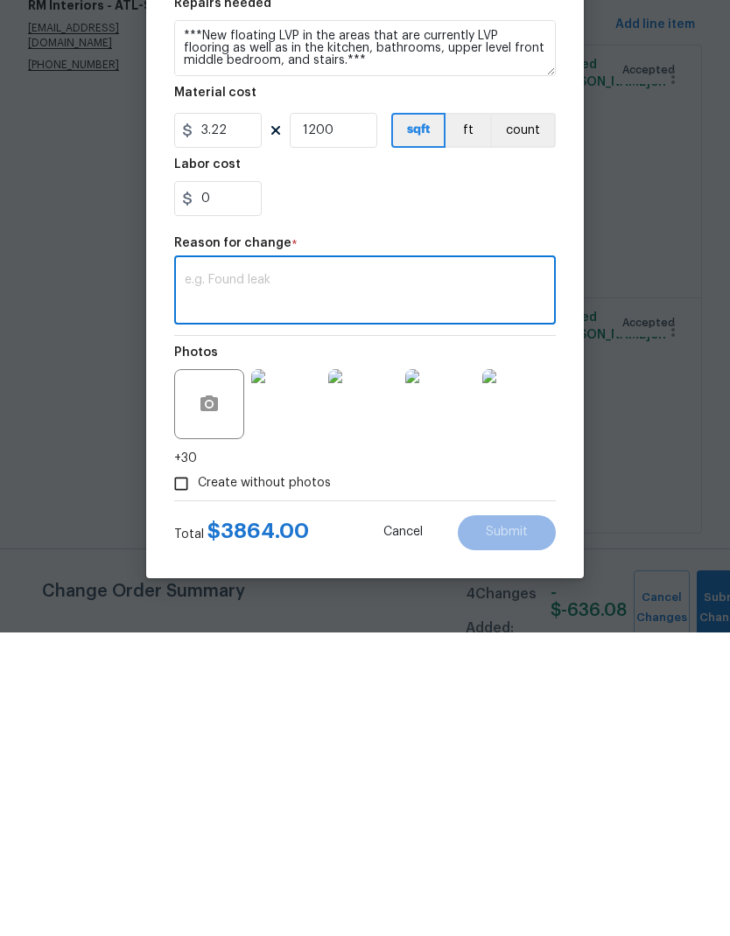
click at [262, 577] on textarea at bounding box center [365, 595] width 360 height 37
paste textarea "FLVP - OD Best Door 4.5 490 Cuppa Joe 12MIL 6x48 1,350.3 $3.85 $5,198.66 Instal…"
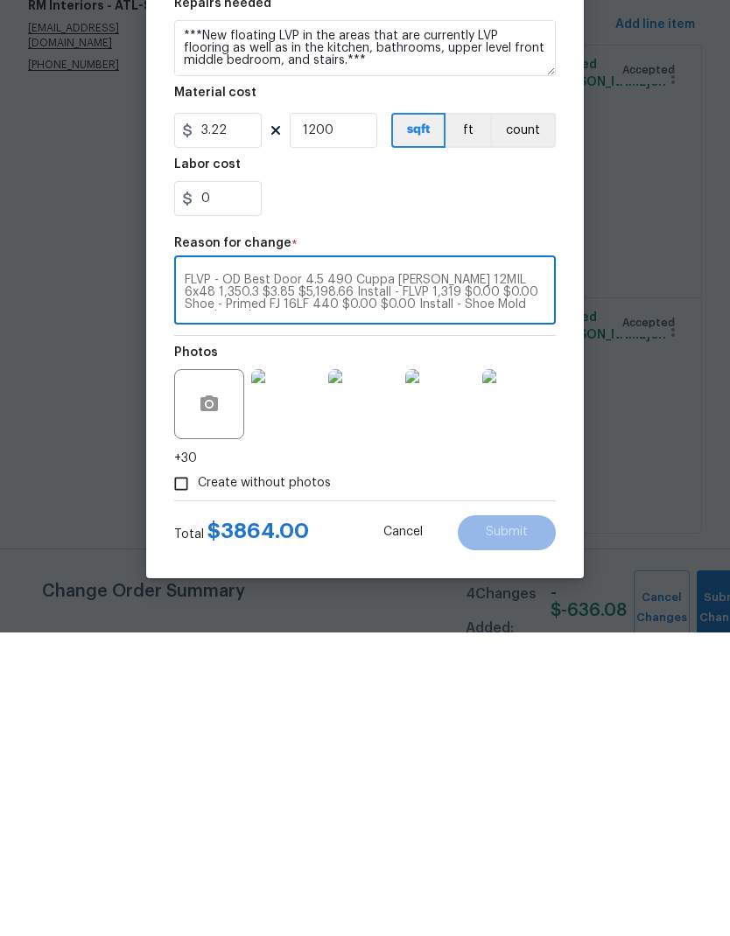
scroll to position [24, 0]
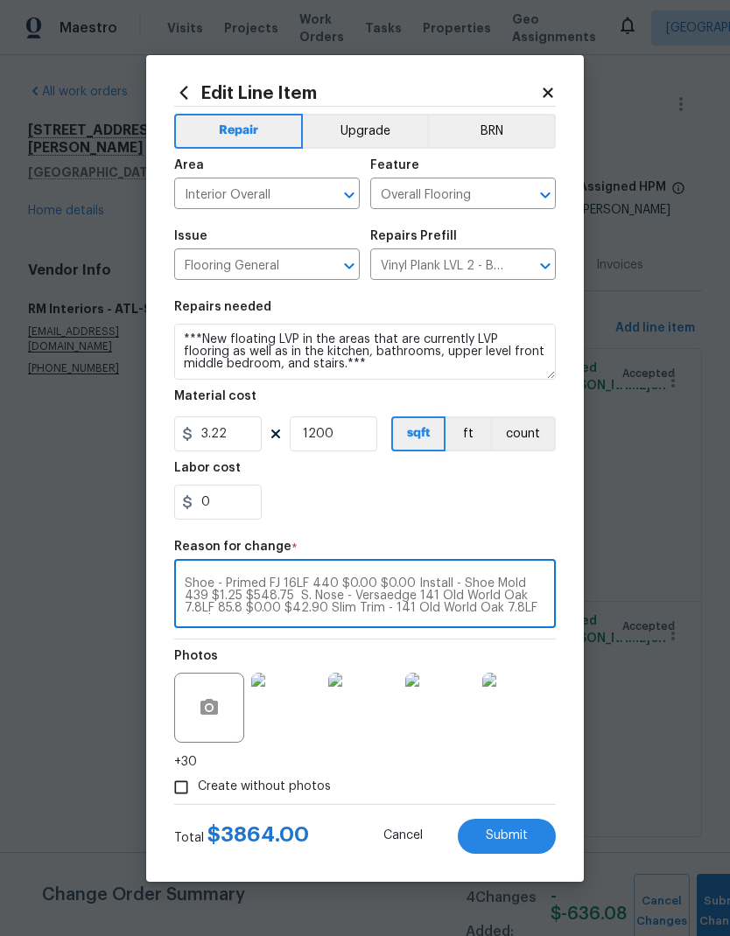
type textarea "FLVP - OD Best Door 4.5 490 Cuppa Joe 12MIL 6x48 1,350.3 $3.85 $5,198.66 Instal…"
click at [548, 88] on icon at bounding box center [548, 93] width 16 height 16
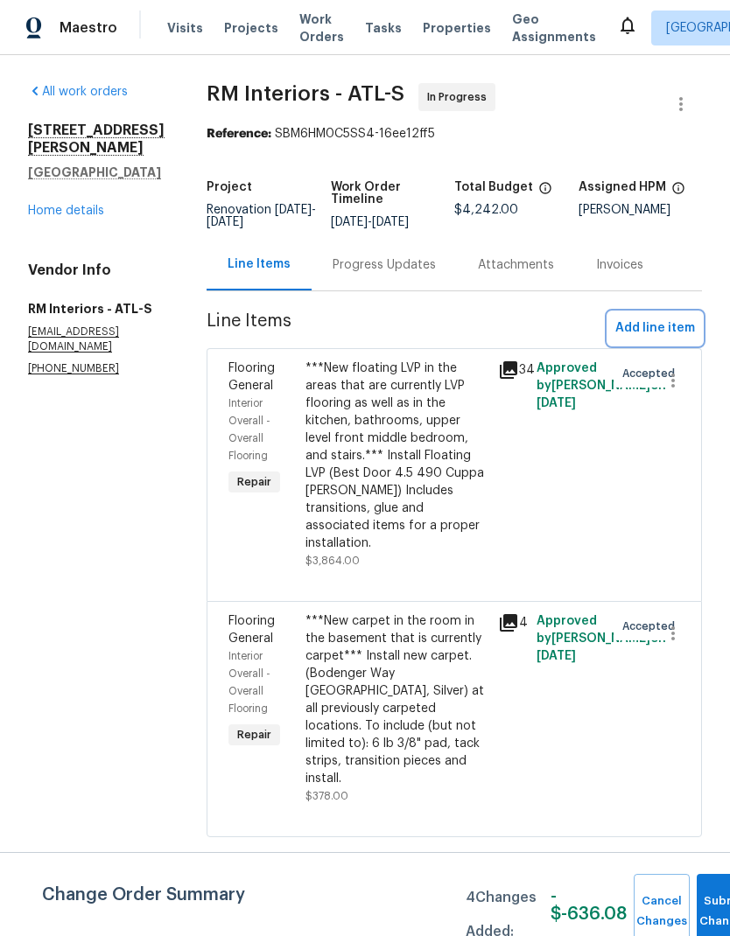
click at [676, 328] on span "Add line item" at bounding box center [655, 329] width 80 height 22
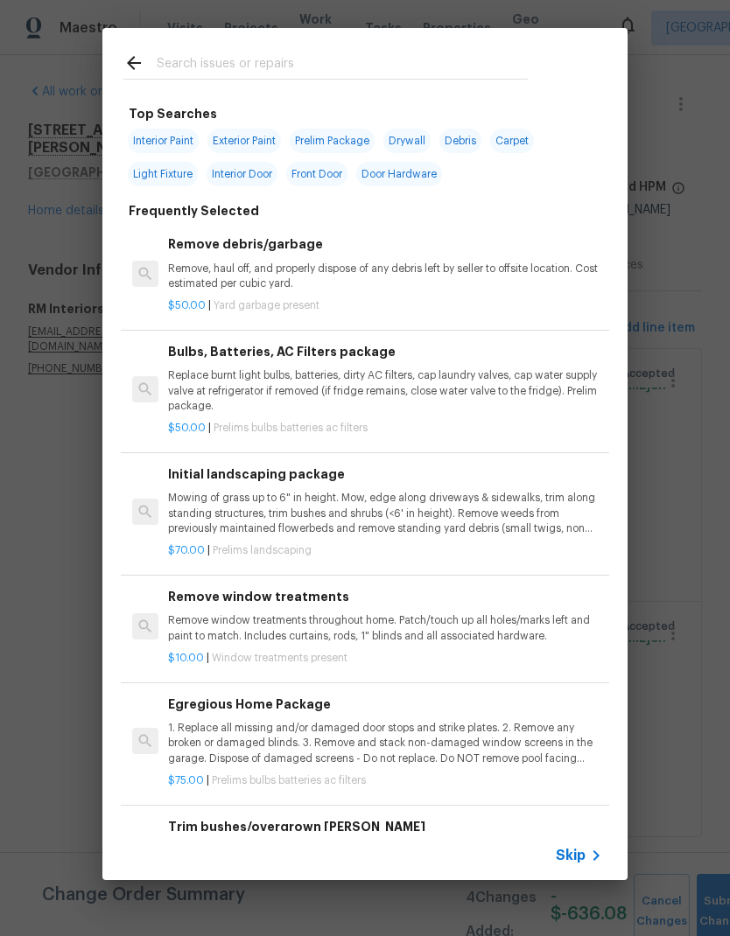
click at [290, 66] on input "text" at bounding box center [342, 65] width 371 height 26
type input "Floor"
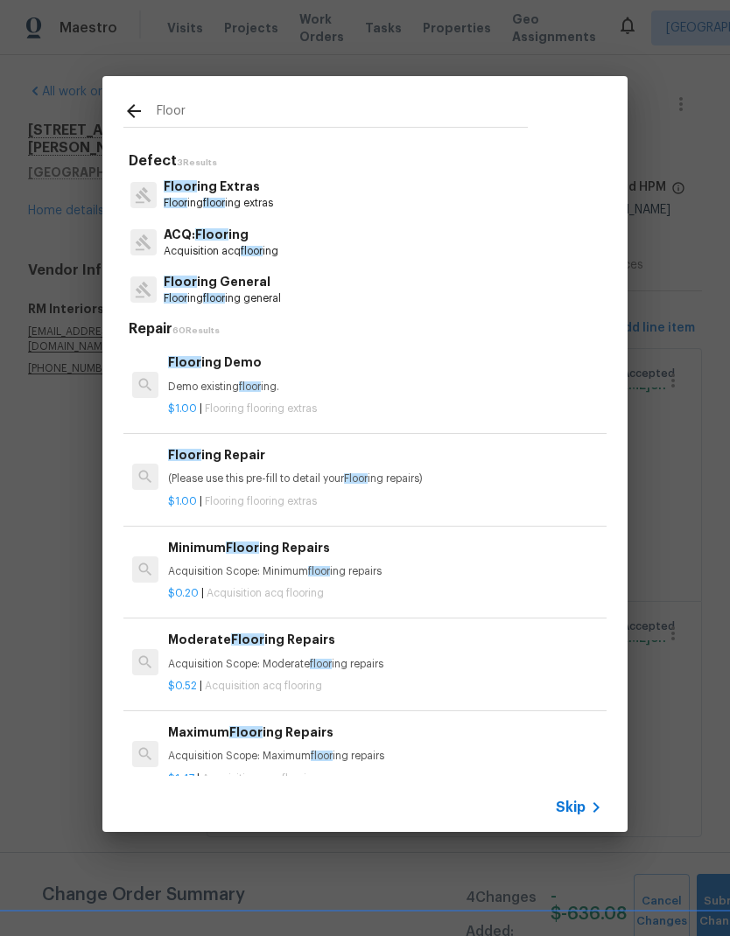
click at [247, 192] on p "Floor ing Extras" at bounding box center [218, 187] width 109 height 18
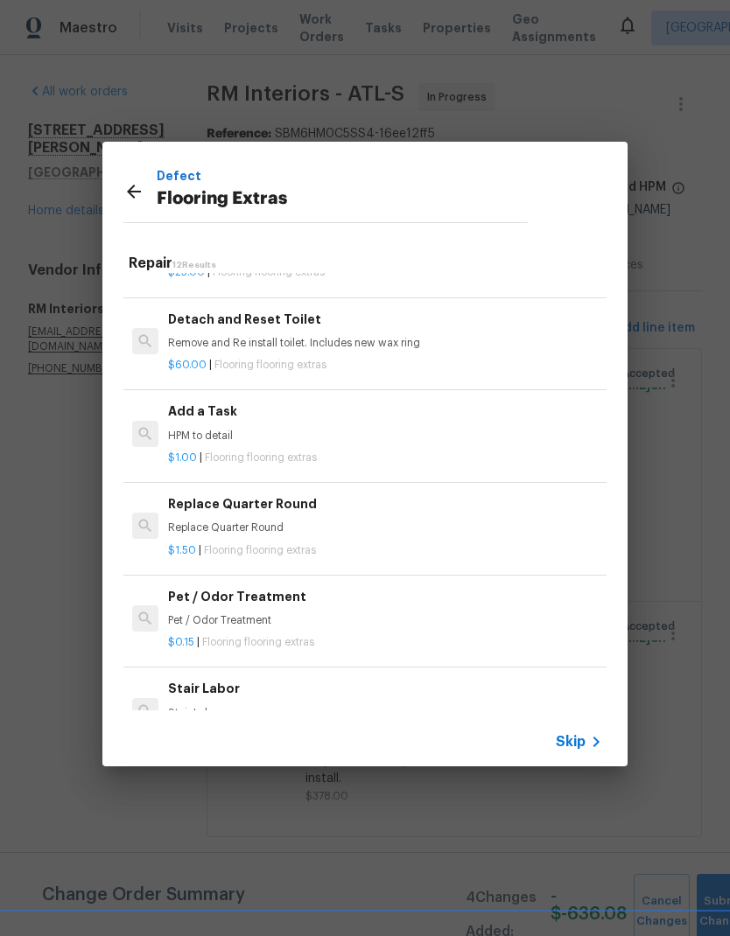
scroll to position [544, 0]
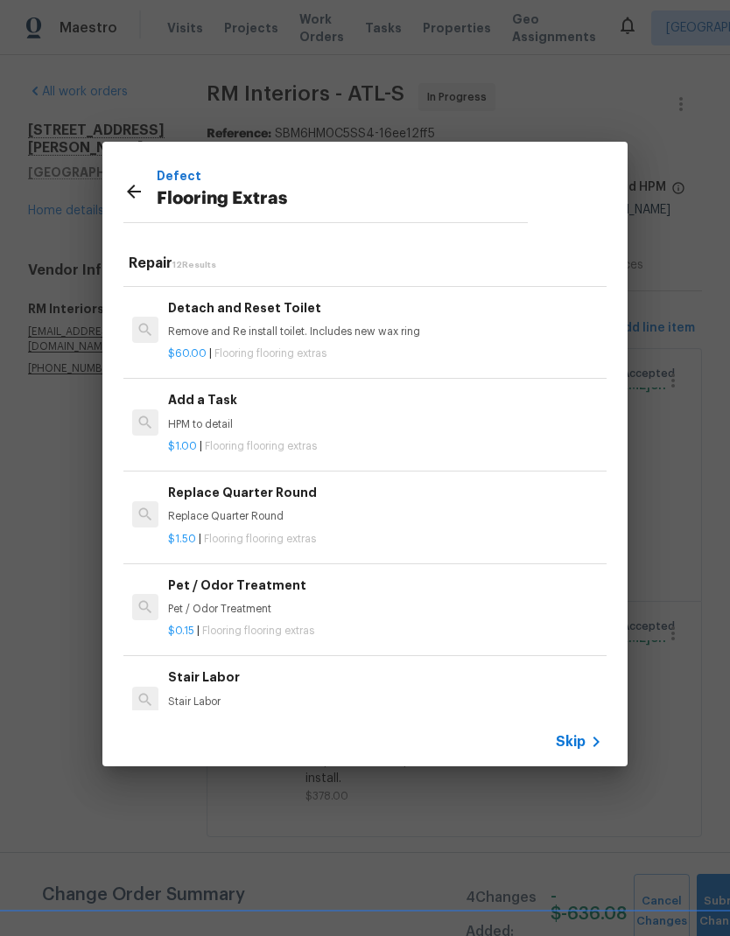
click at [201, 418] on p "HPM to detail" at bounding box center [385, 424] width 434 height 15
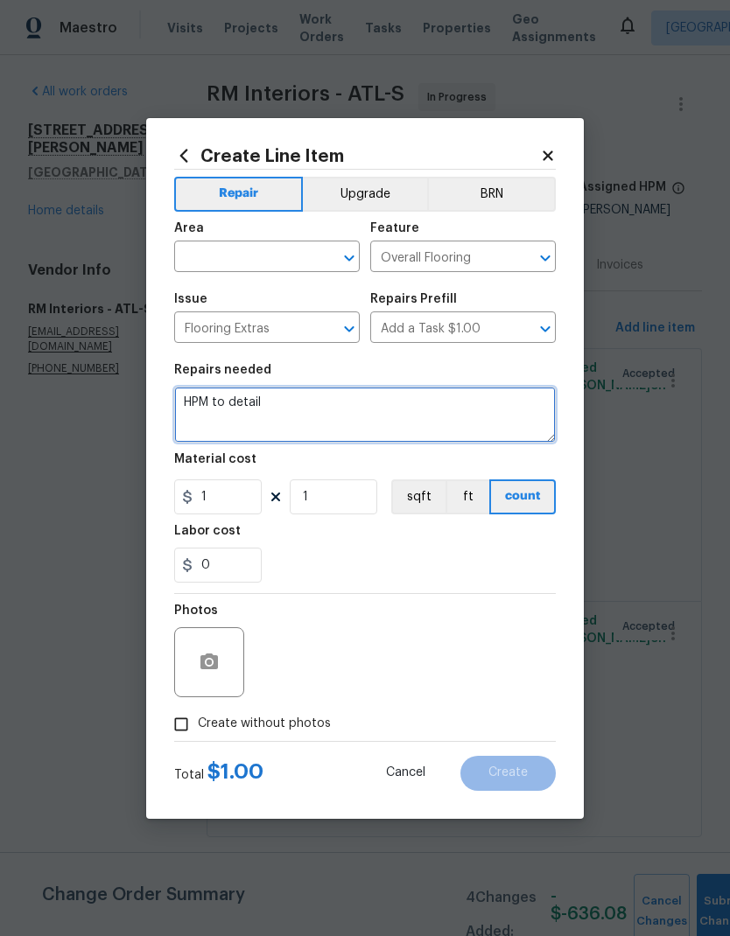
click at [200, 408] on textarea "HPM to detail" at bounding box center [364, 415] width 381 height 56
click at [191, 401] on textarea "HPM to detail" at bounding box center [364, 415] width 381 height 56
click at [190, 400] on textarea "HPM to detail" at bounding box center [364, 415] width 381 height 56
paste textarea "FLVP - OD Best Door 4.5 490 Cuppa Joe 12MIL 6x48 1,350.3 $3.85 $5,198.66 Instal…"
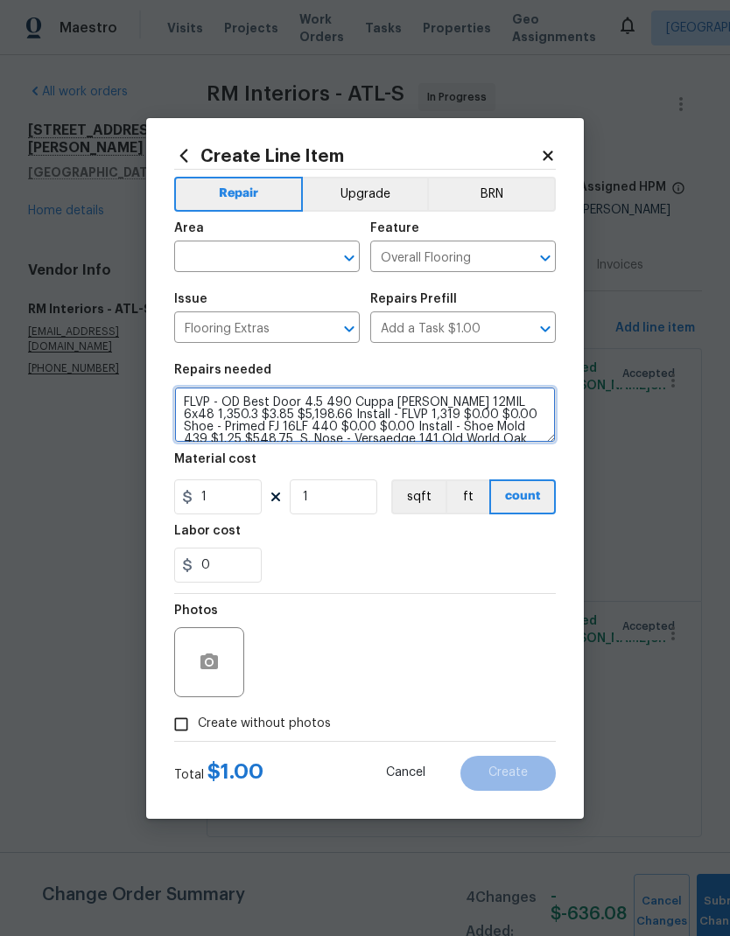
scroll to position [24, 0]
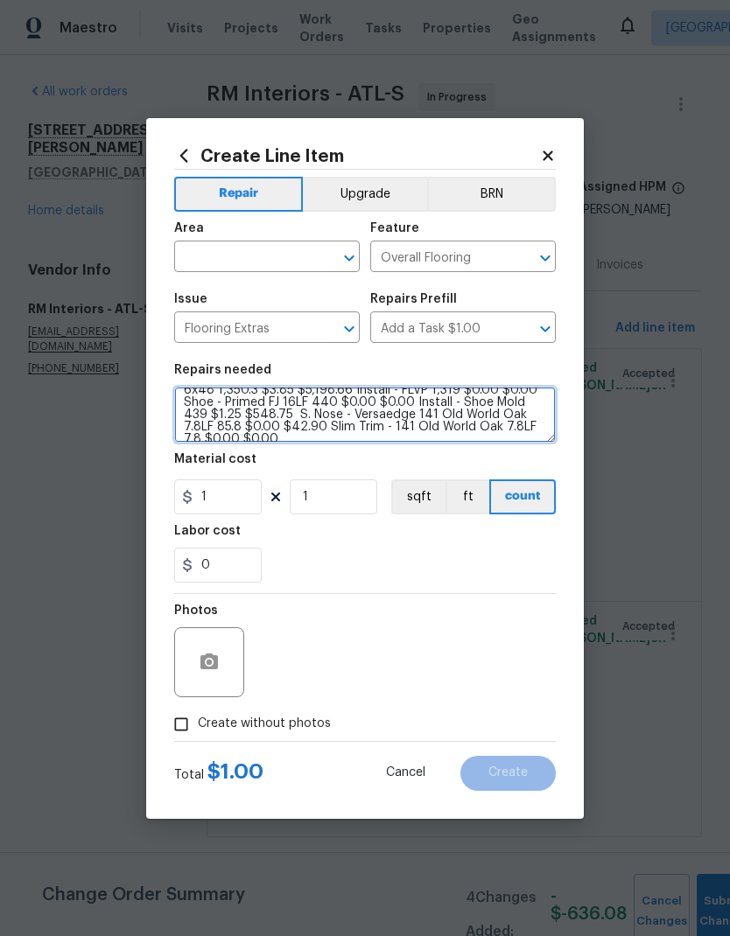
type textarea "FLVP - OD Best Door 4.5 490 Cuppa Joe 12MIL 6x48 1,350.3 $3.85 $5,198.66 Instal…"
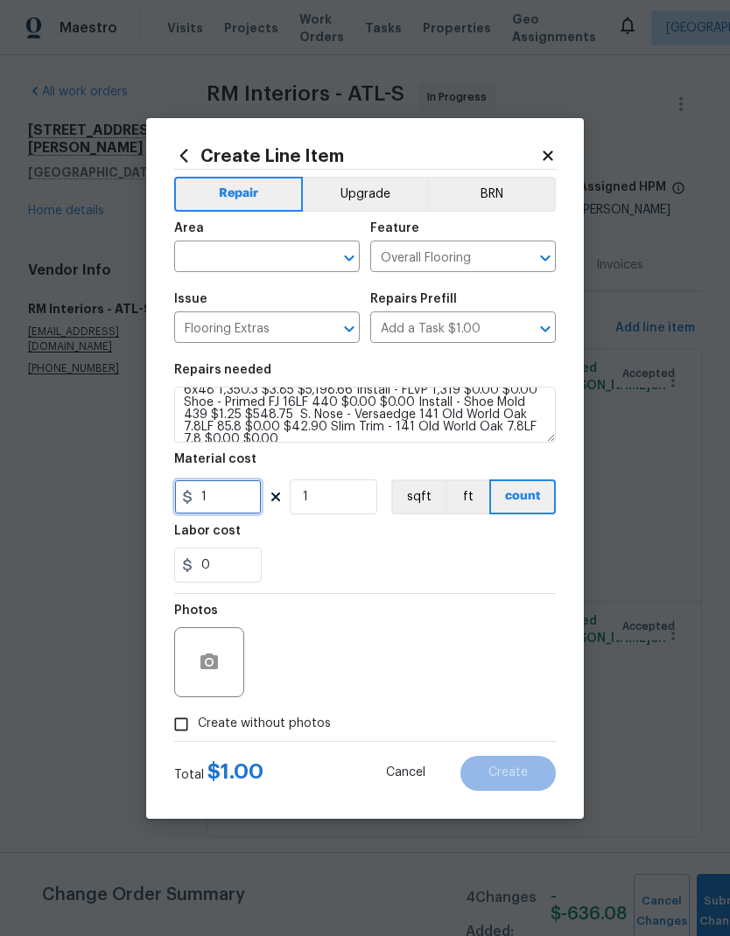
click at [241, 502] on input "1" at bounding box center [217, 496] width 87 height 35
type input "1334.66"
click at [280, 259] on input "text" at bounding box center [242, 258] width 136 height 27
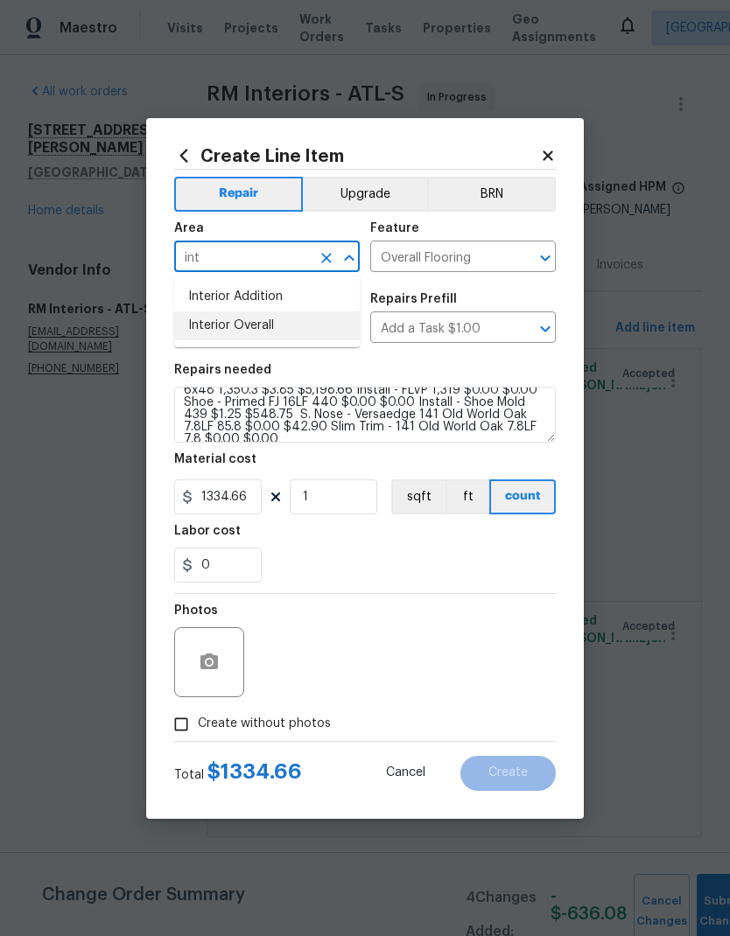
click at [273, 331] on li "Interior Overall" at bounding box center [266, 325] width 185 height 29
type input "Interior Overall"
click at [210, 683] on button "button" at bounding box center [209, 662] width 42 height 42
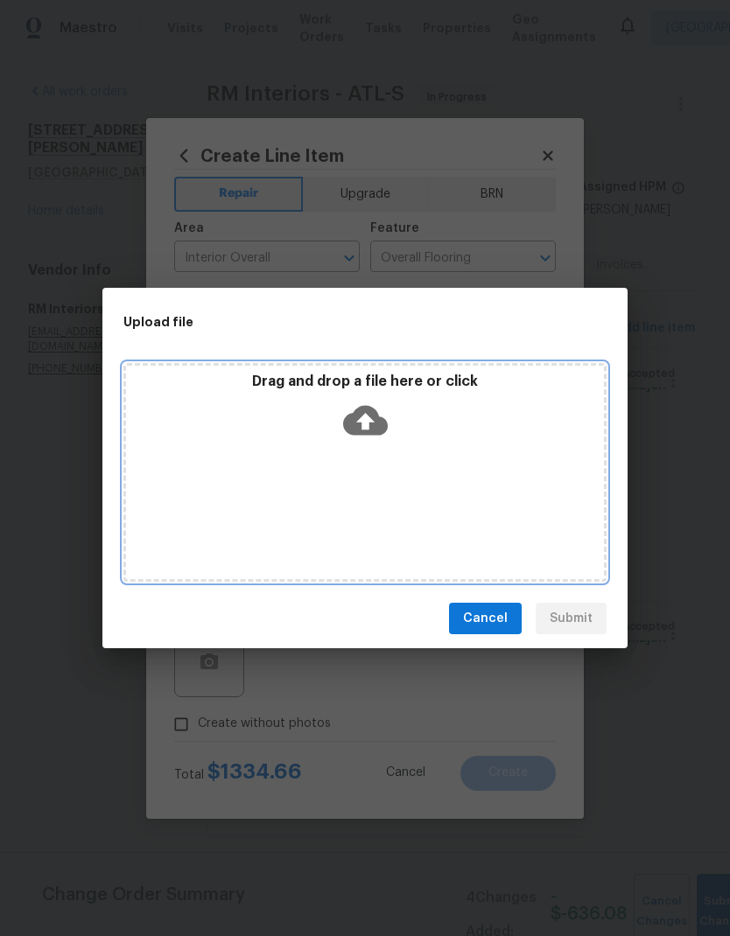
click at [372, 415] on icon at bounding box center [365, 421] width 45 height 30
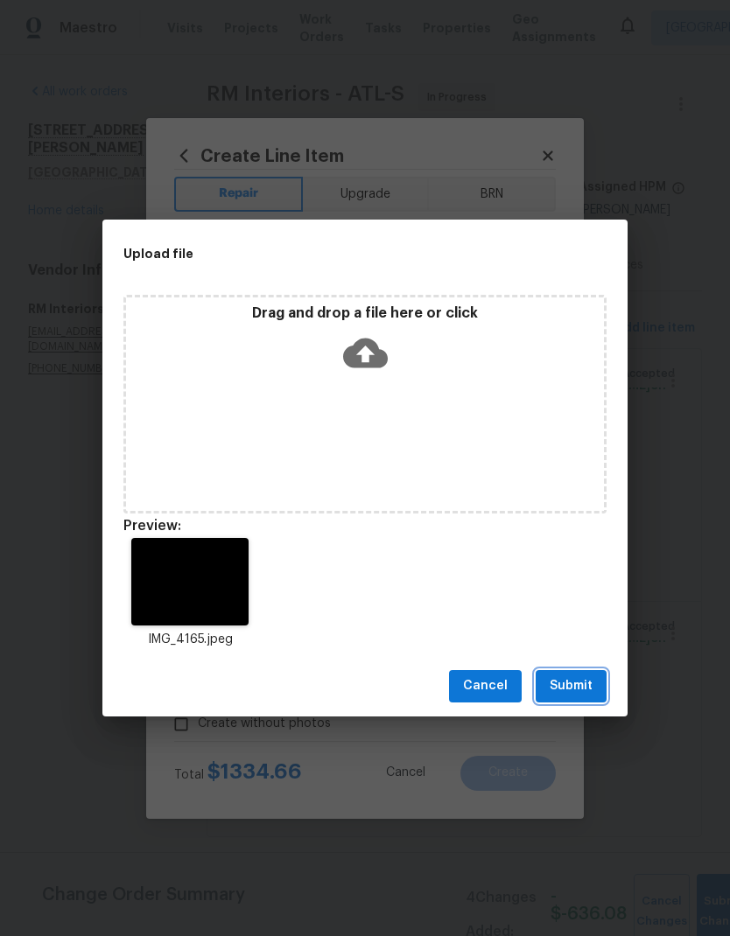
click at [580, 688] on span "Submit" at bounding box center [570, 686] width 43 height 22
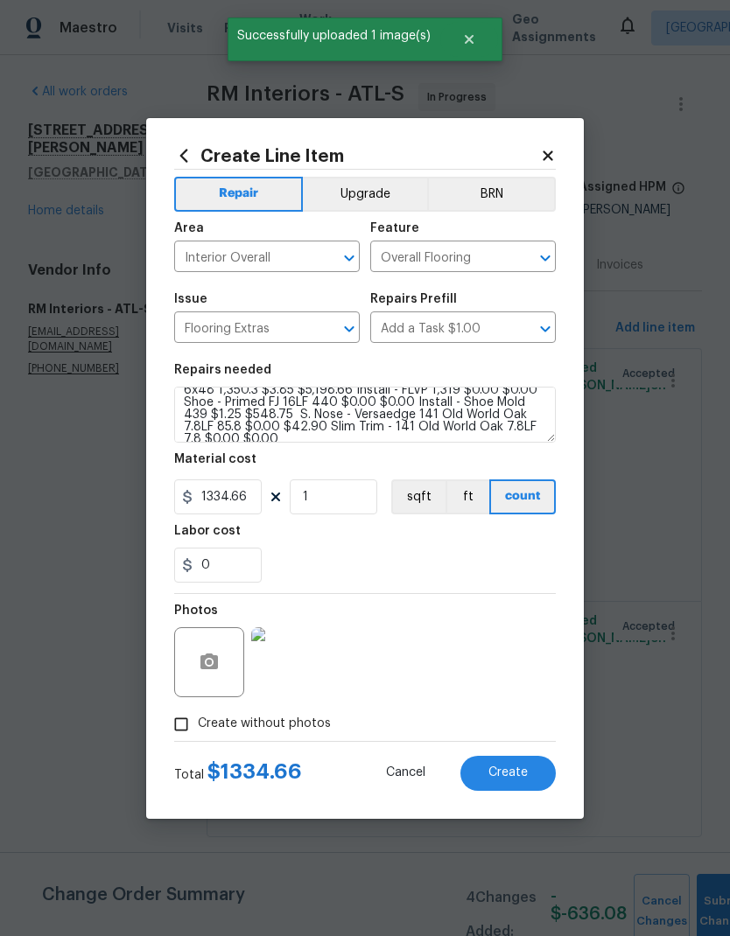
click at [536, 781] on button "Create" at bounding box center [507, 773] width 95 height 35
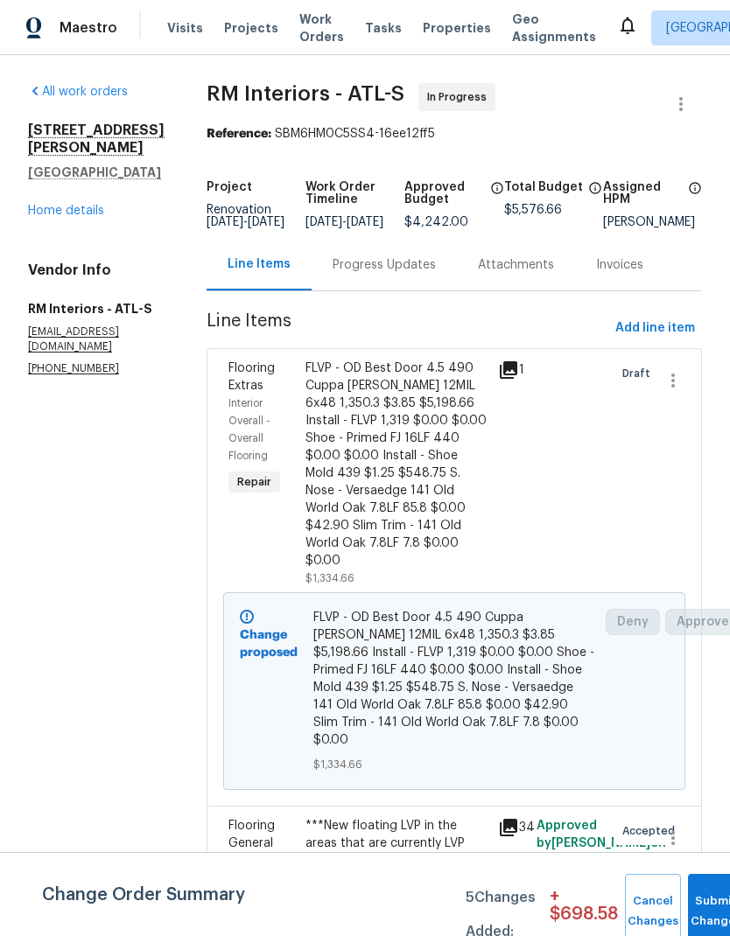
click at [396, 274] on div "Progress Updates" at bounding box center [383, 264] width 103 height 17
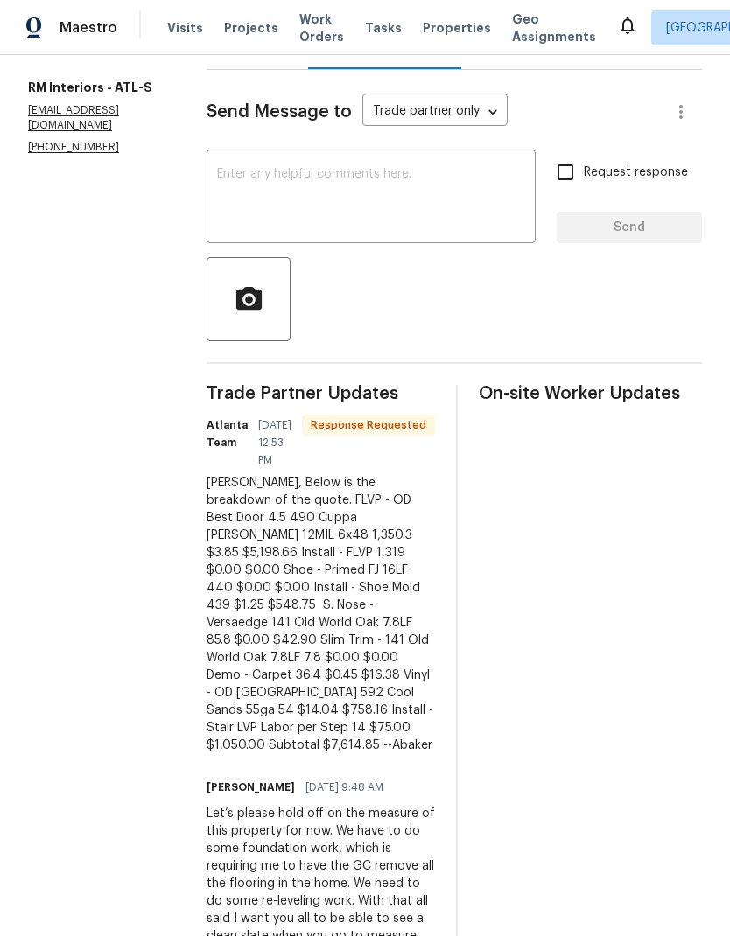
scroll to position [234, 0]
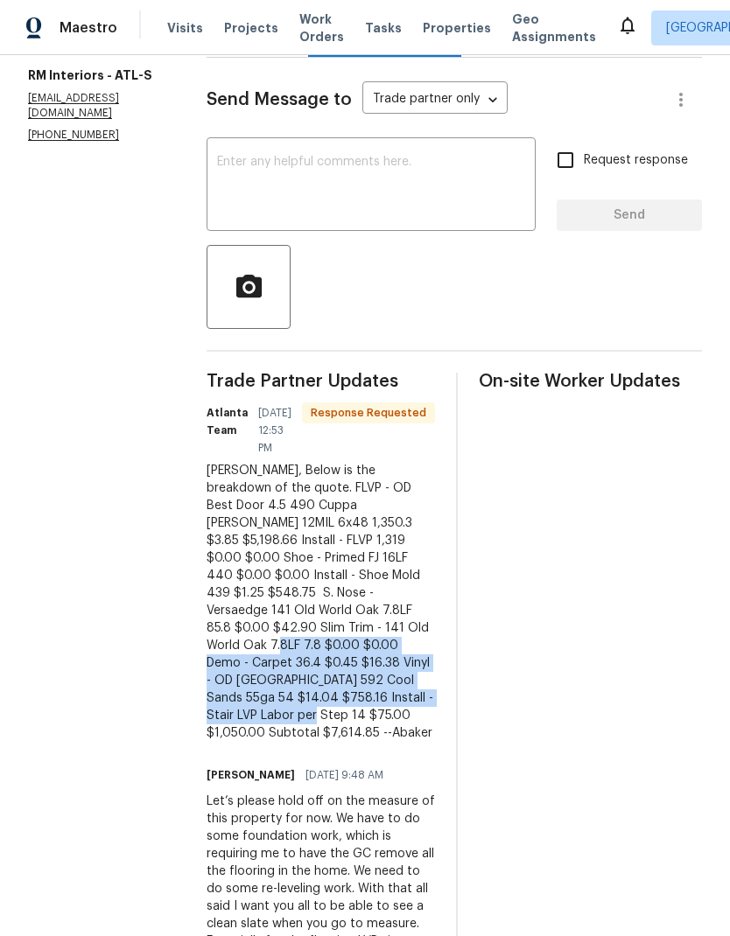
copy div "Demo - Carpet 36.4 $0.45 $16.38 Vinyl - OD Sugar Valley 592 Cool Sands 55ga 54 …"
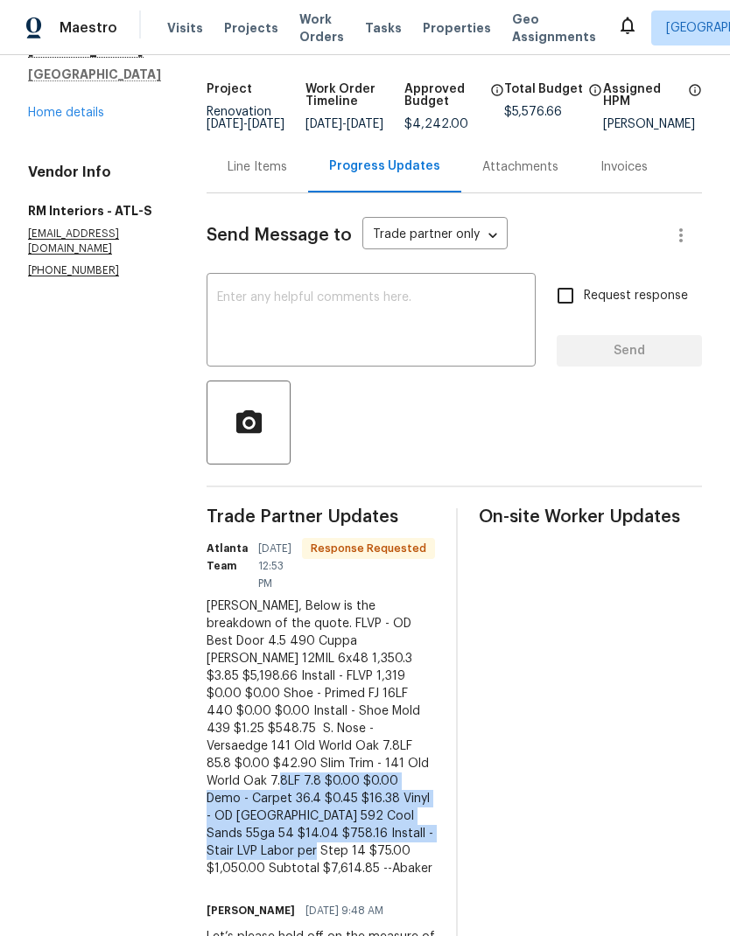
scroll to position [100, 0]
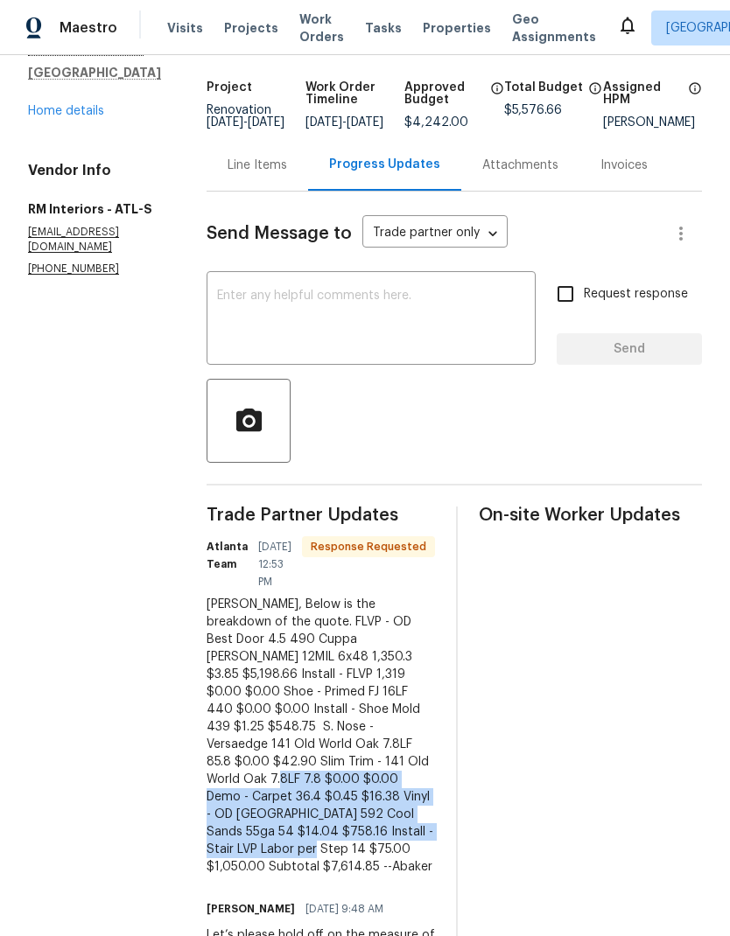
click at [243, 174] on div "Line Items" at bounding box center [256, 165] width 59 height 17
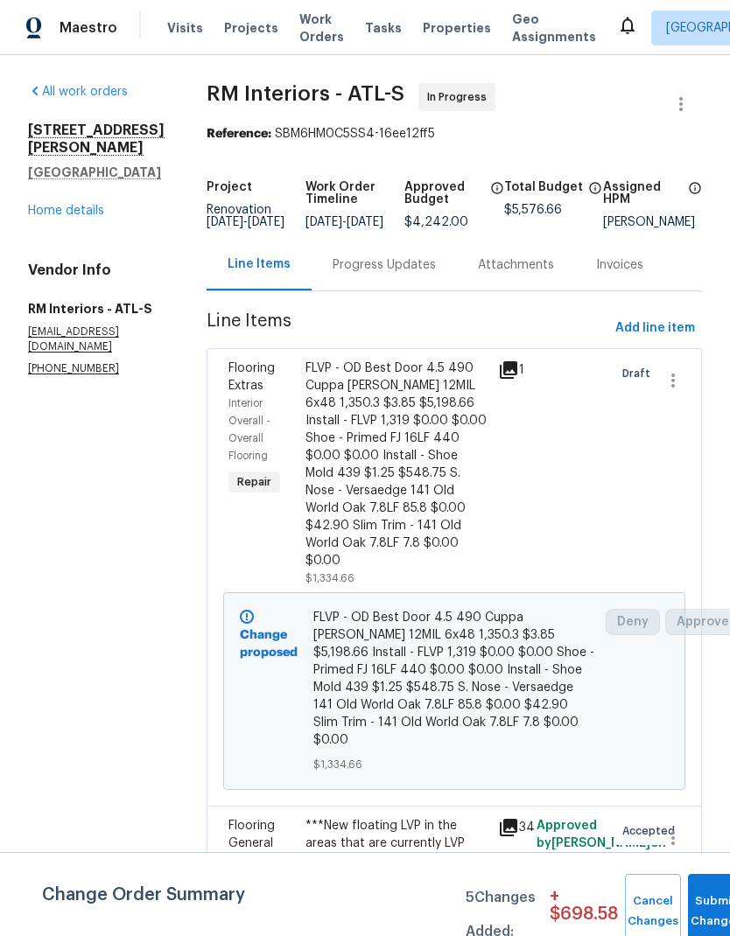
click at [385, 256] on div "Progress Updates" at bounding box center [383, 264] width 103 height 17
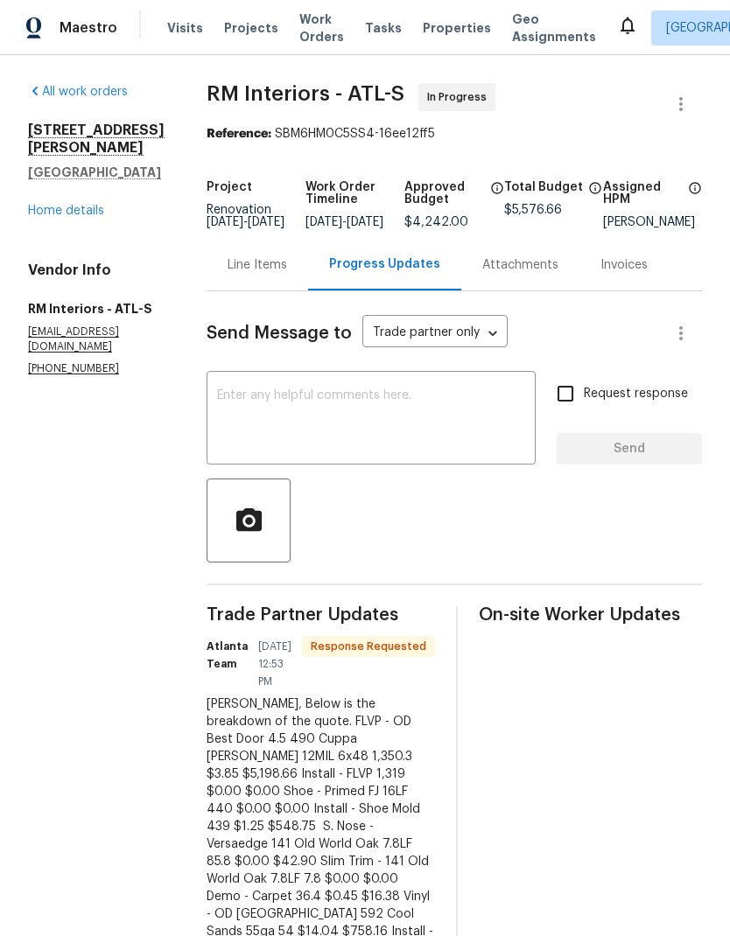
click at [263, 274] on div "Line Items" at bounding box center [256, 264] width 59 height 17
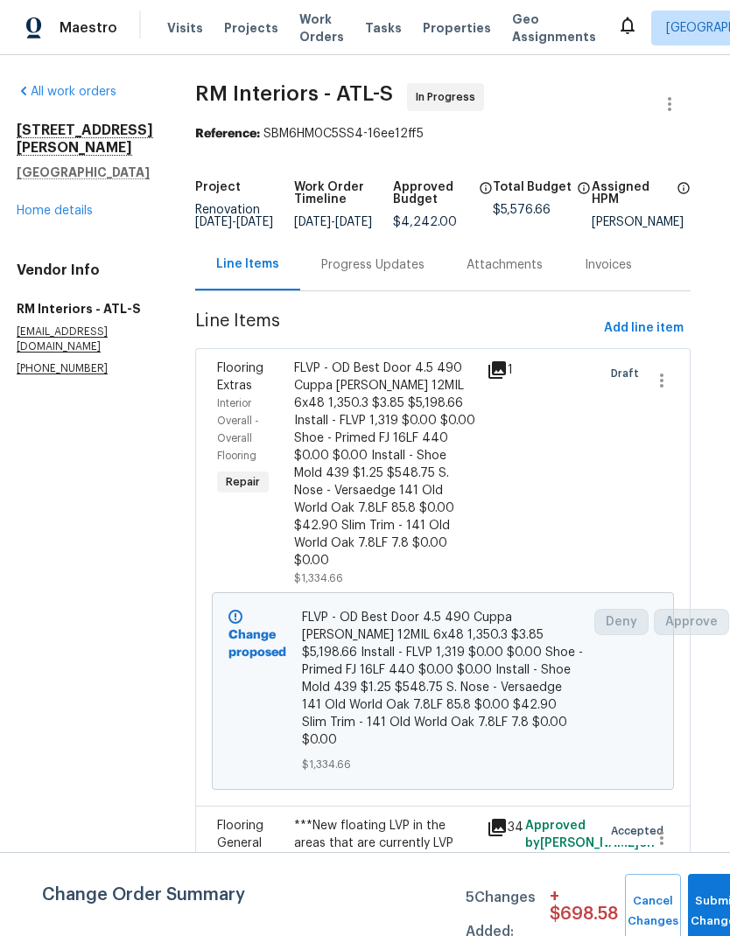
scroll to position [0, 11]
click at [370, 256] on div "Progress Updates" at bounding box center [372, 264] width 103 height 17
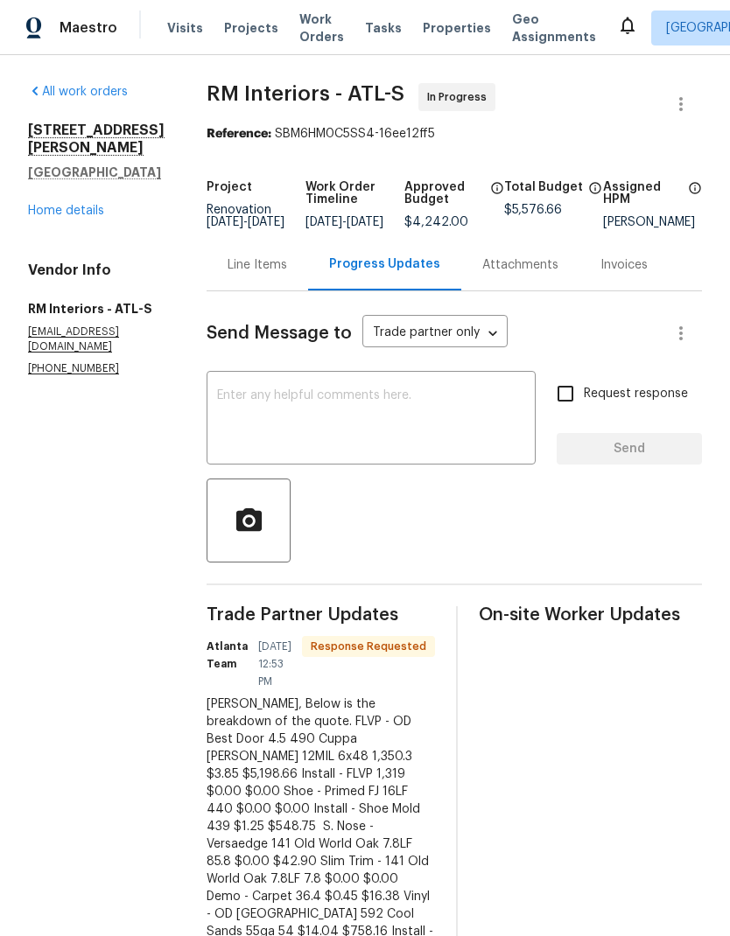
click at [246, 274] on div "Line Items" at bounding box center [256, 264] width 59 height 17
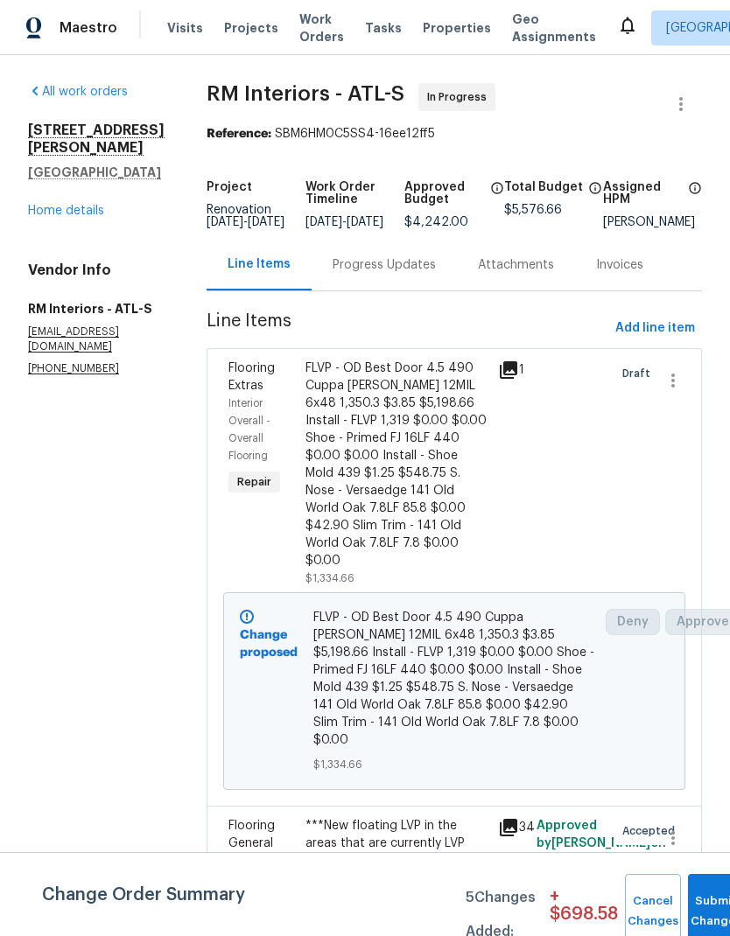
click at [87, 205] on link "Home details" at bounding box center [66, 211] width 76 height 12
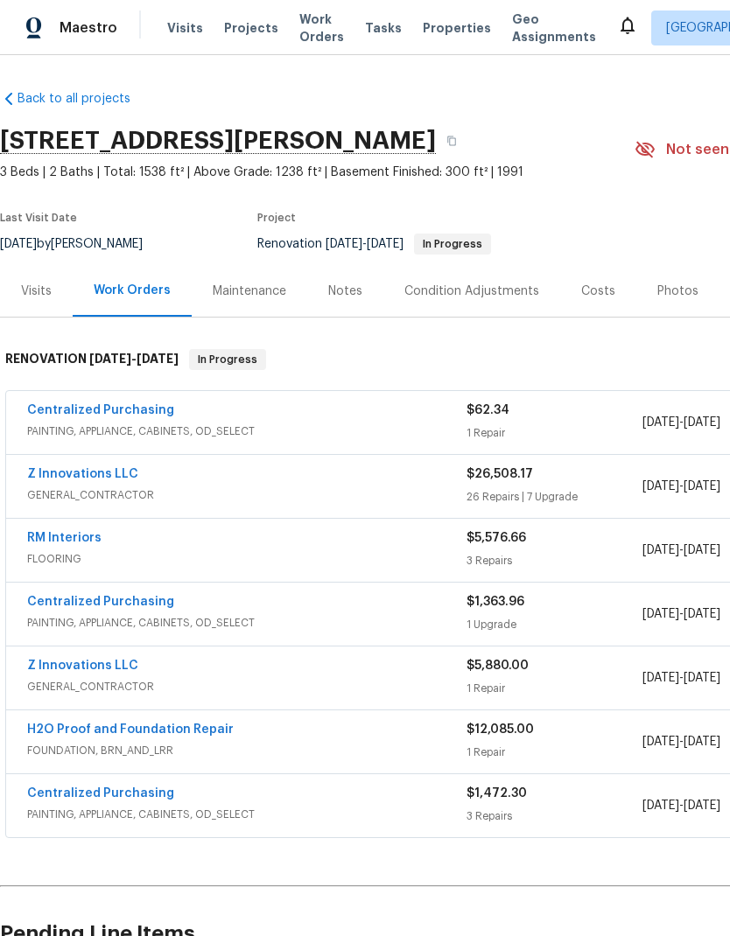
click at [588, 283] on div "Costs" at bounding box center [598, 291] width 34 height 17
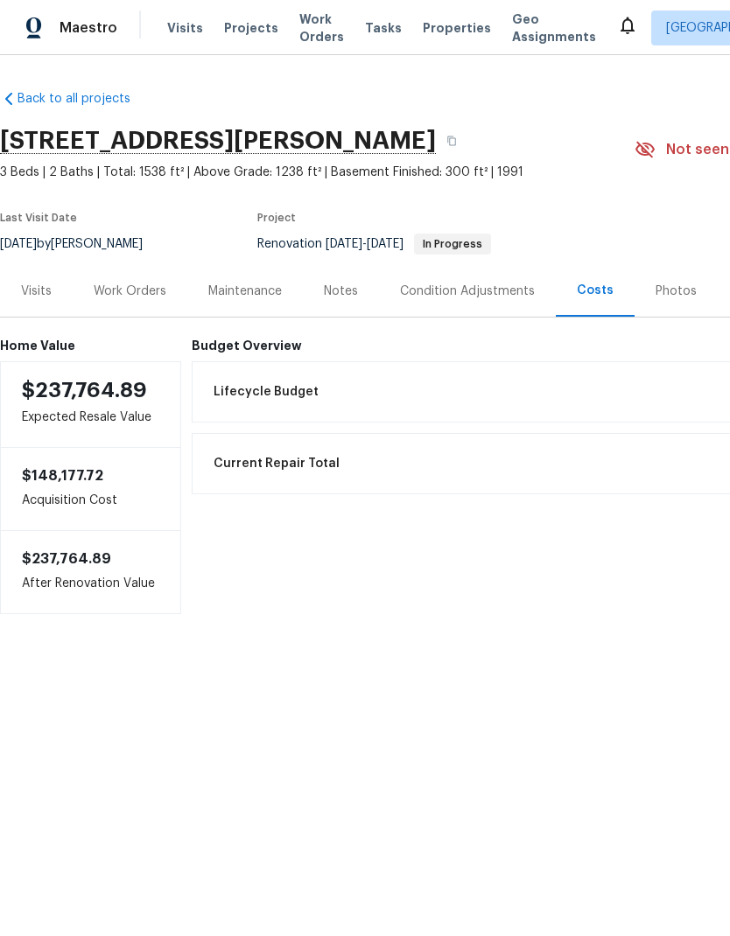
click at [150, 290] on div "Work Orders" at bounding box center [130, 291] width 73 height 17
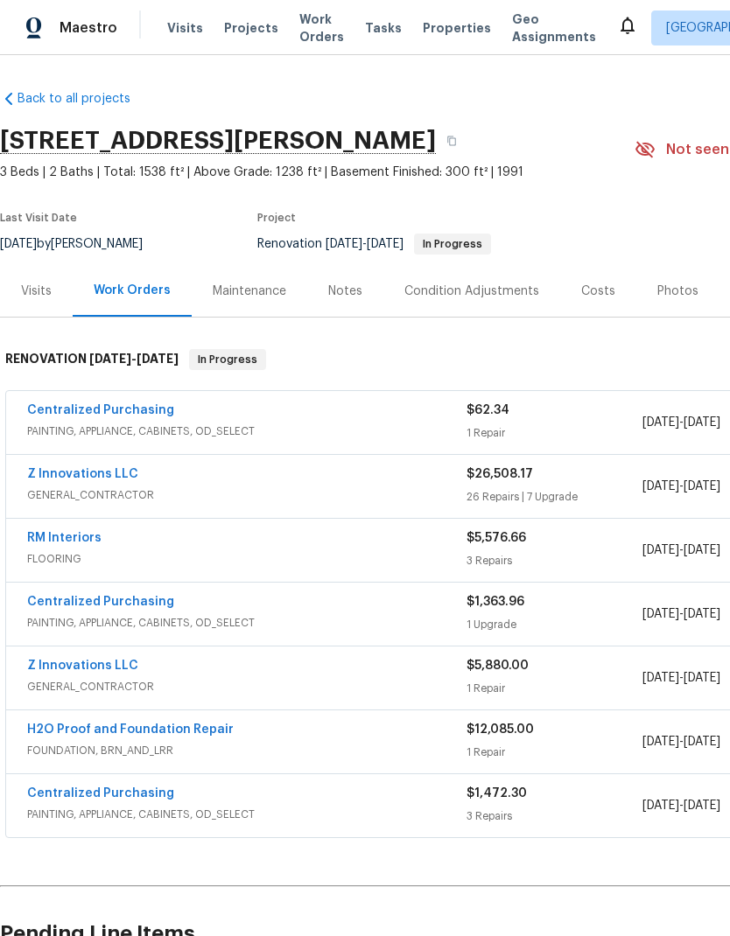
click at [108, 476] on link "Z Innovations LLC" at bounding box center [82, 474] width 111 height 12
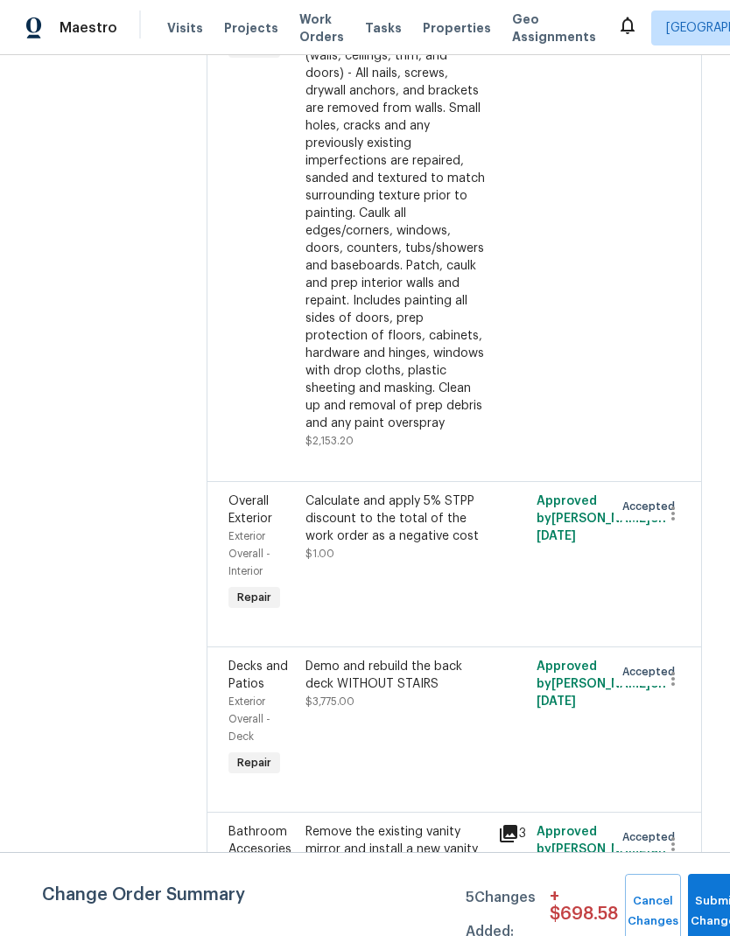
scroll to position [6964, 0]
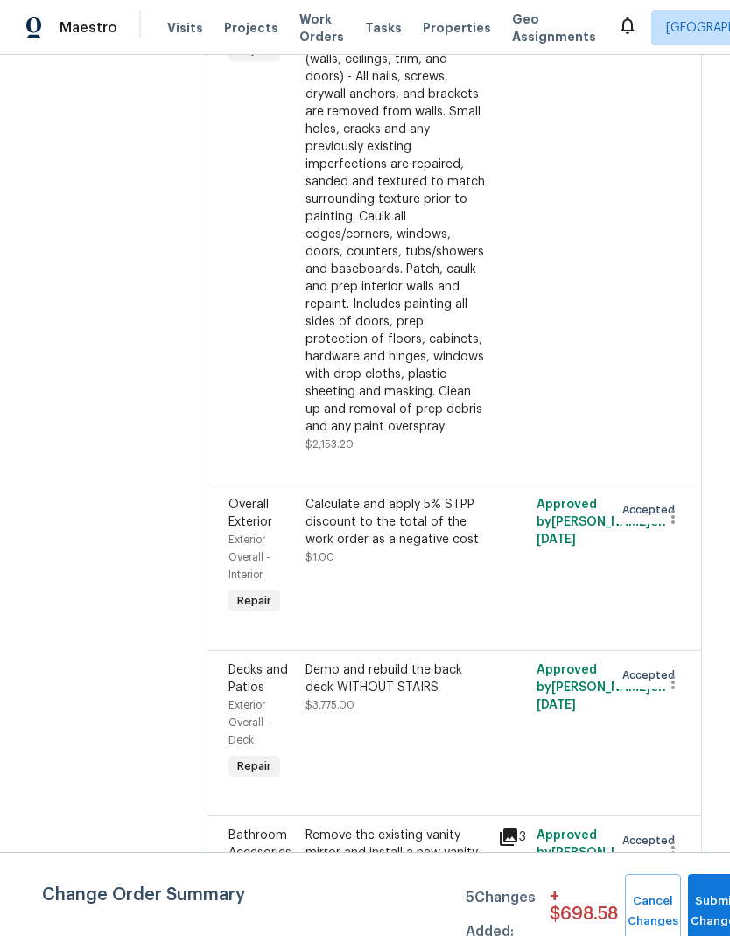
click at [395, 661] on div "Demo and rebuild the back deck WITHOUT STAIRS" at bounding box center [396, 678] width 182 height 35
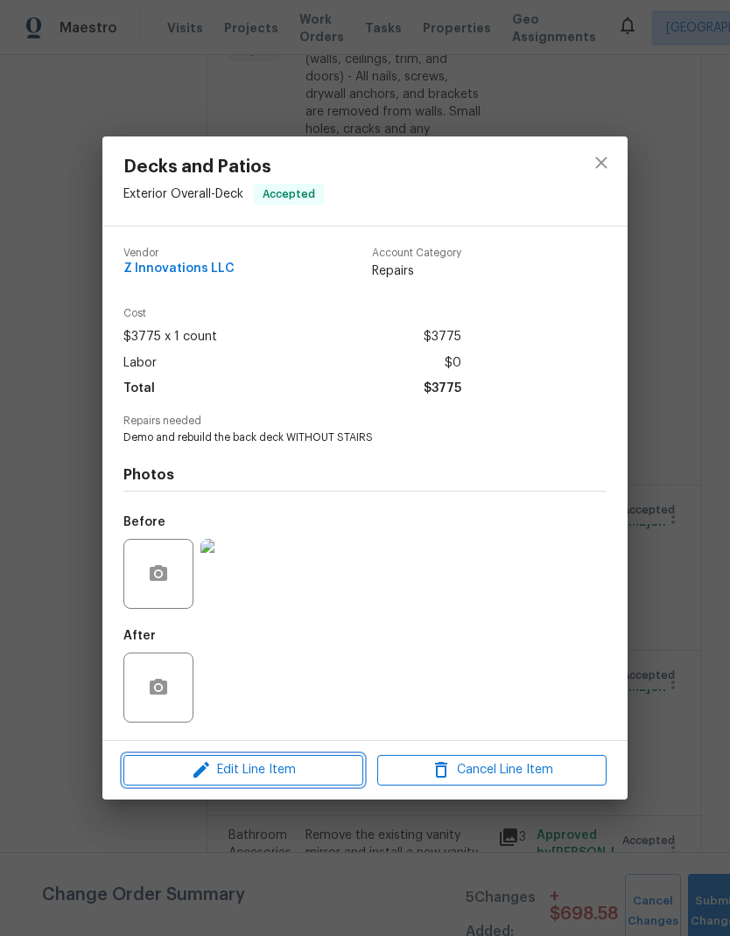
click at [310, 785] on button "Edit Line Item" at bounding box center [243, 770] width 240 height 31
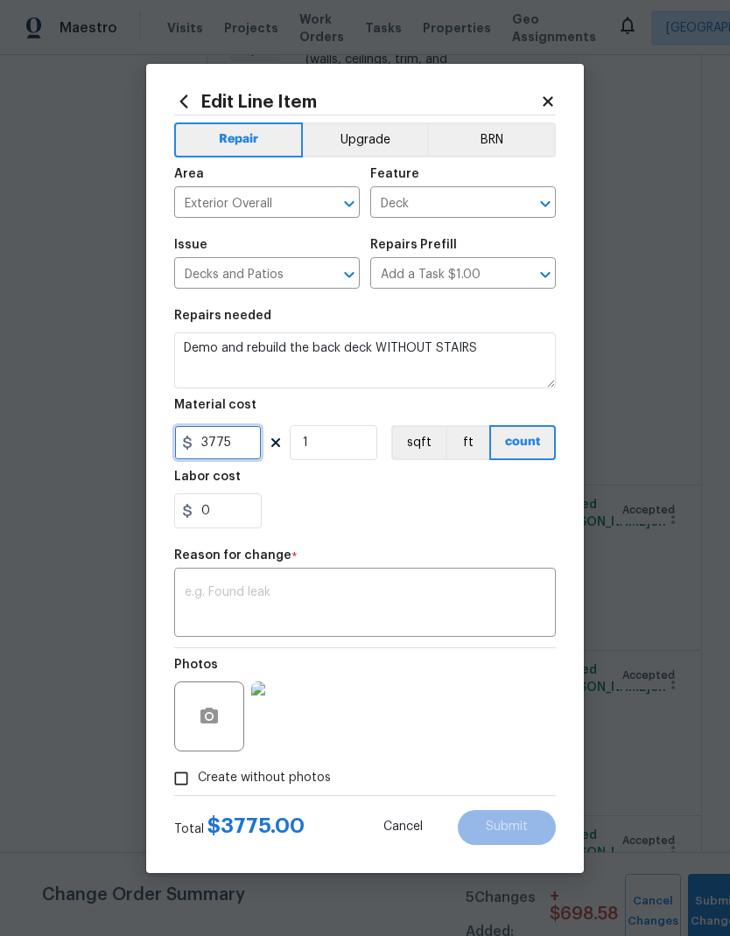
click at [245, 446] on input "3775" at bounding box center [217, 442] width 87 height 35
type input "4800"
click at [313, 589] on textarea at bounding box center [365, 604] width 360 height 37
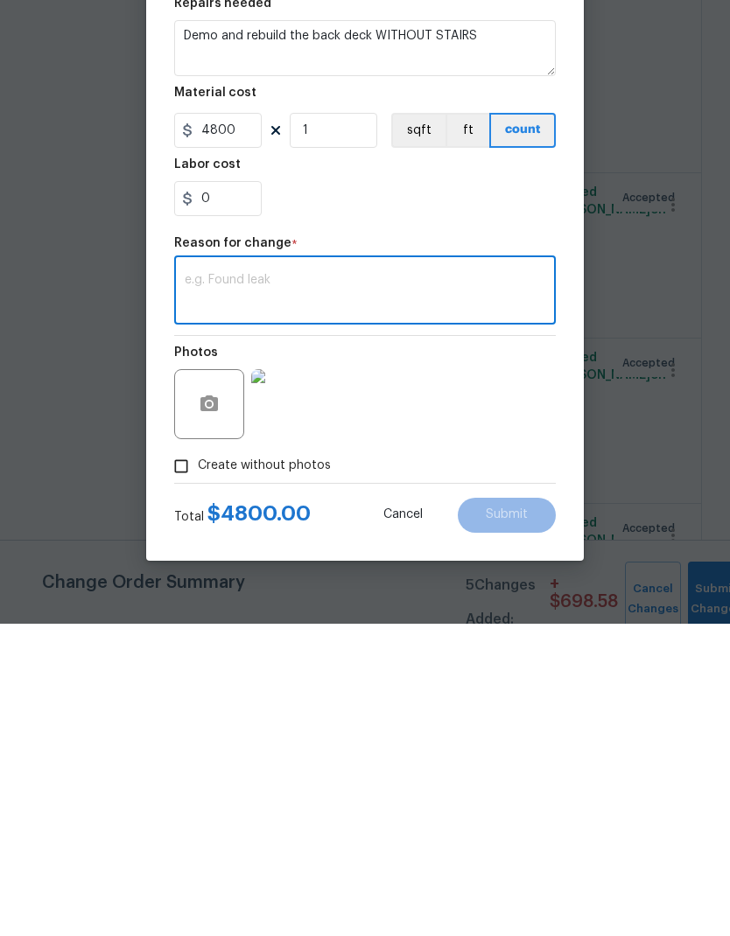
click at [271, 586] on textarea at bounding box center [365, 604] width 360 height 37
paste textarea "Additional funds to rebuild a 10x12 deck without stairs"
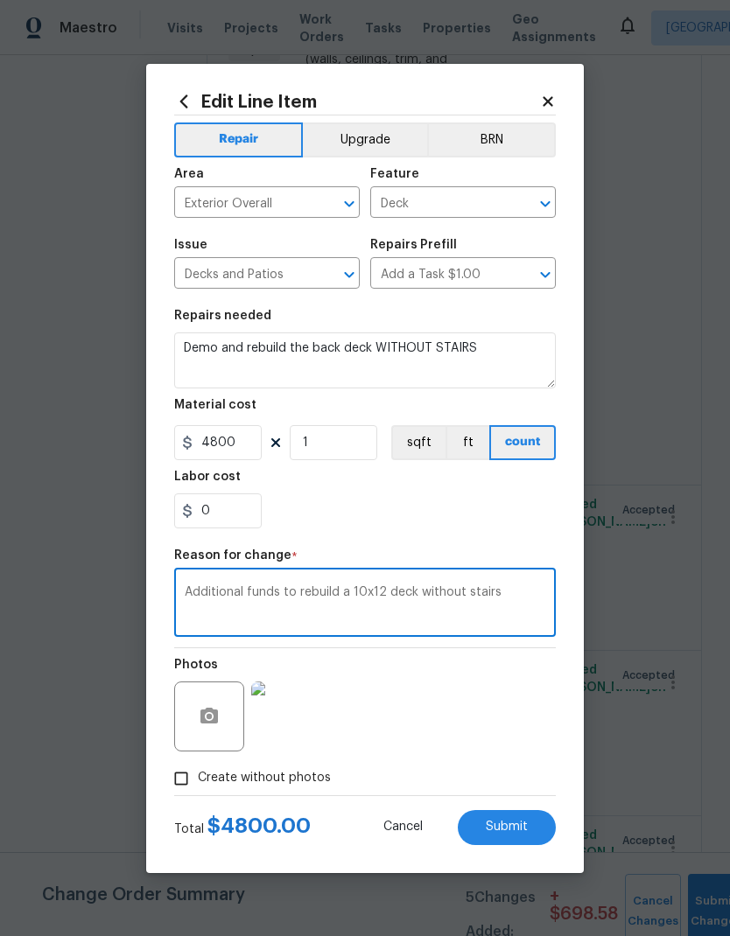
type textarea "Additional funds to rebuild a 10x12 deck without stairs"
click at [515, 827] on span "Submit" at bounding box center [506, 826] width 42 height 13
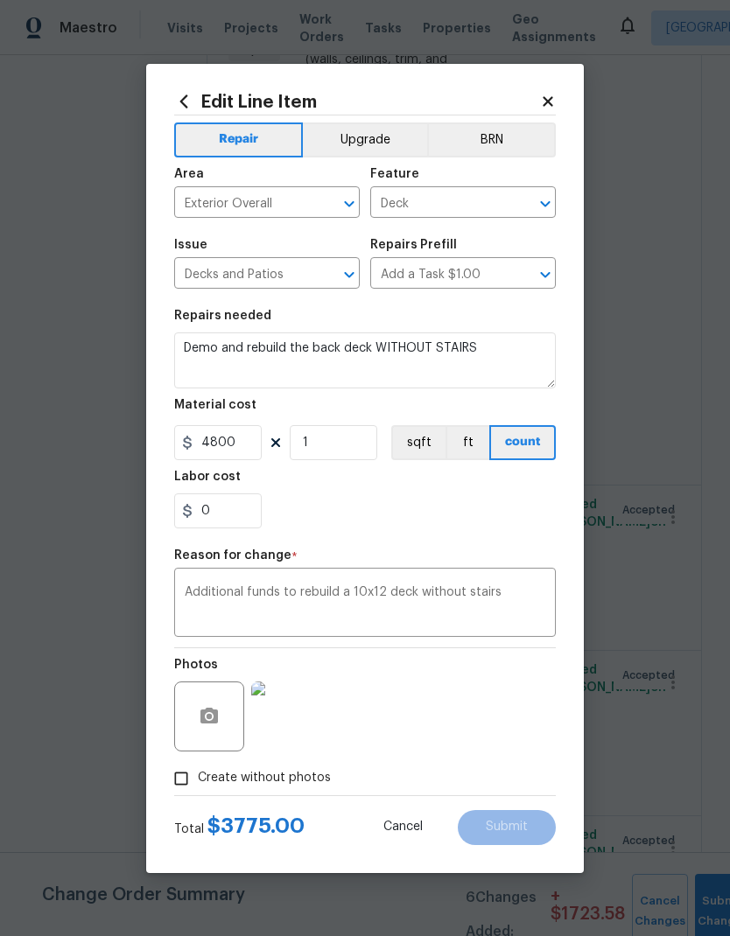
type input "3775"
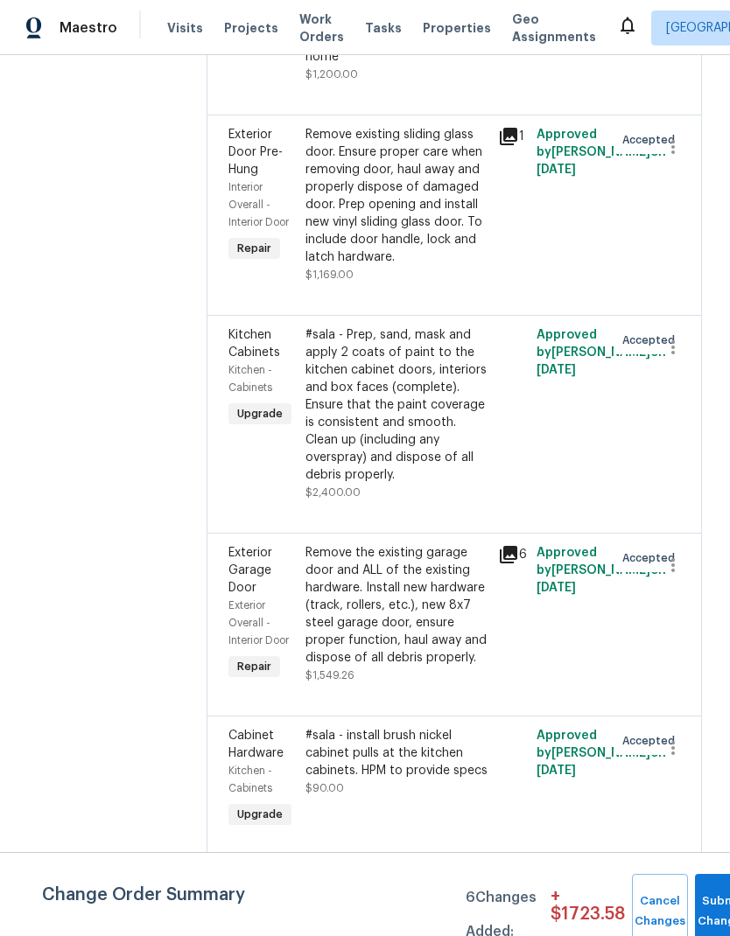
scroll to position [4738, 0]
click at [383, 544] on div "Remove the existing garage door and ALL of the existing hardware. Install new h…" at bounding box center [396, 604] width 182 height 122
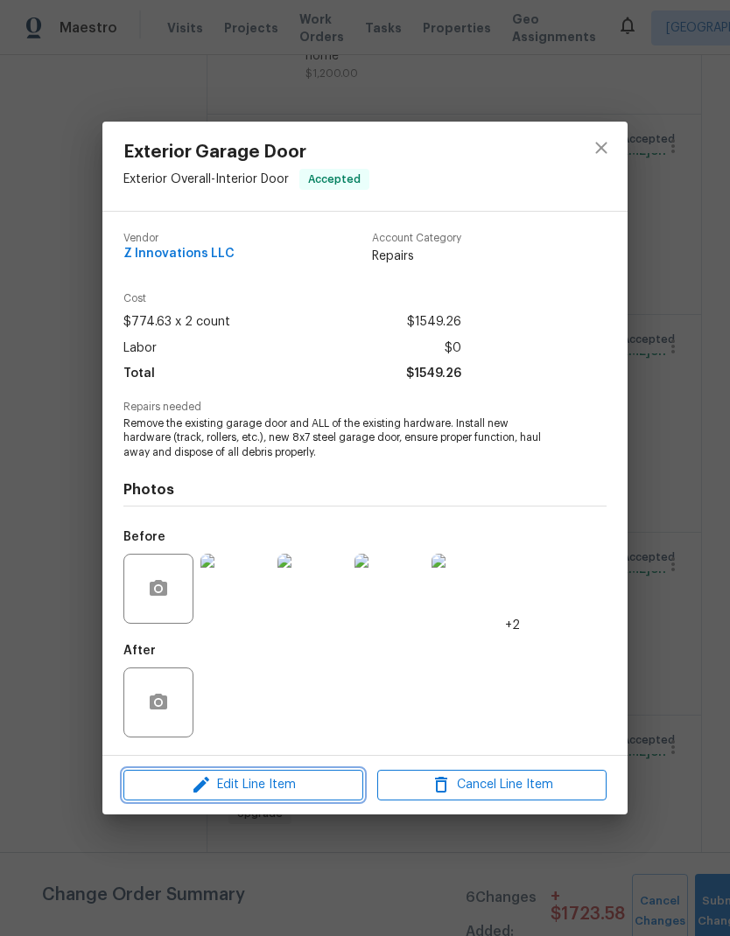
click at [332, 791] on span "Edit Line Item" at bounding box center [243, 785] width 229 height 22
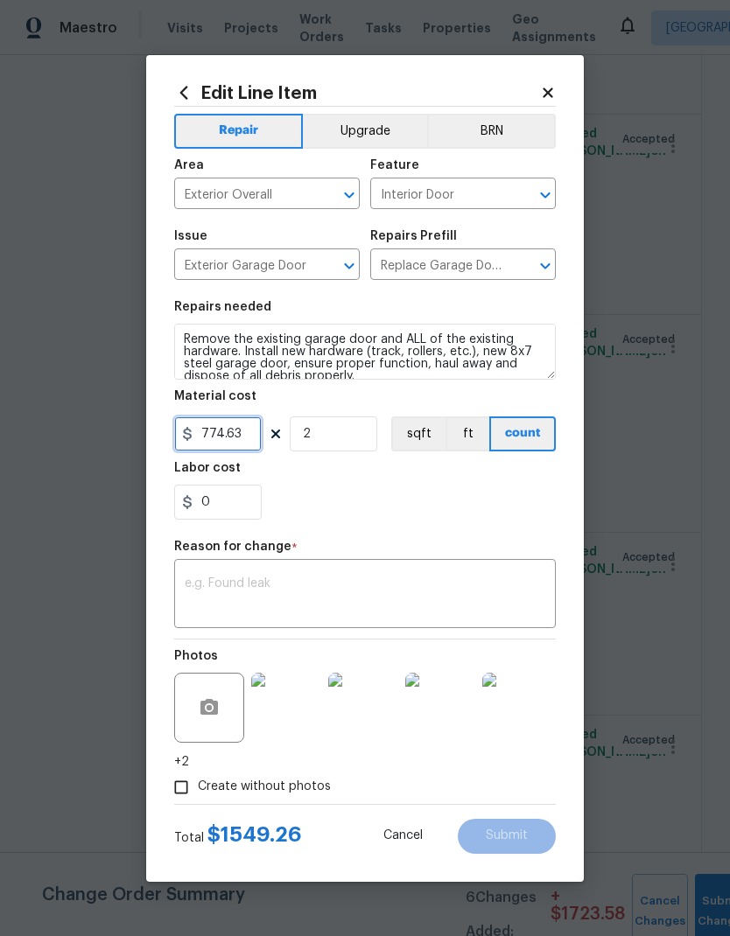
click at [251, 434] on input "774.63" at bounding box center [217, 433] width 87 height 35
type input "3330.26"
click at [347, 441] on input "2" at bounding box center [333, 433] width 87 height 35
type input "1"
click at [291, 591] on textarea at bounding box center [365, 595] width 360 height 37
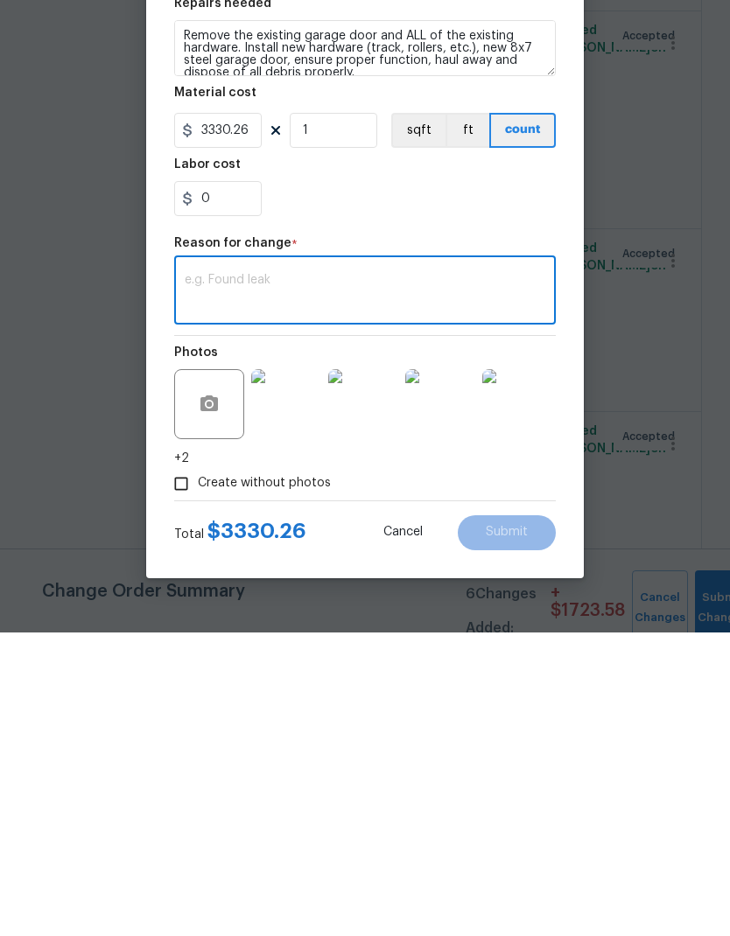
click at [284, 577] on textarea at bounding box center [365, 595] width 360 height 37
paste textarea "additional funds for garage doors and replaced two garage motors"
click at [341, 577] on textarea "additional funds for garage doors and replaced two garage motors" at bounding box center [365, 595] width 360 height 37
click at [457, 577] on textarea "additional funds for garage doors and replaced two garage motors" at bounding box center [365, 595] width 360 height 37
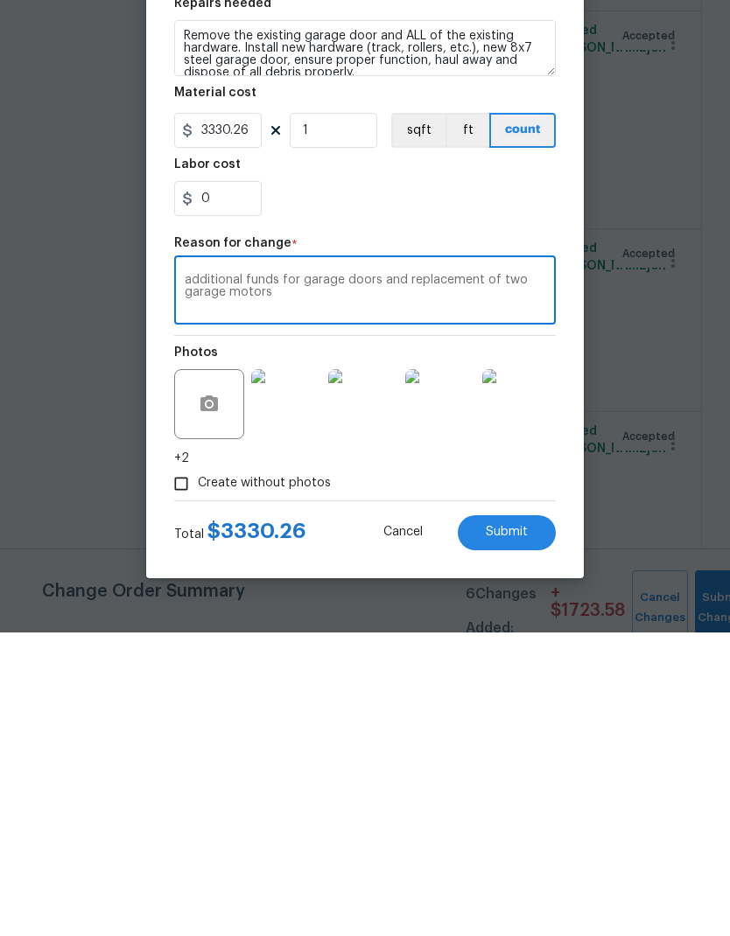
click at [192, 577] on textarea "additional funds for garage doors and replacement of two garage motors" at bounding box center [365, 595] width 360 height 37
click at [190, 577] on textarea "additional funds for garage doors and replacement of two garage motors" at bounding box center [365, 595] width 360 height 37
click at [283, 577] on textarea "additional funds for garage doors and replacement of two garage motors" at bounding box center [365, 595] width 360 height 37
type textarea "additional funds for garage doors and replacement of two garage motors"
click at [539, 819] on button "Submit" at bounding box center [506, 836] width 98 height 35
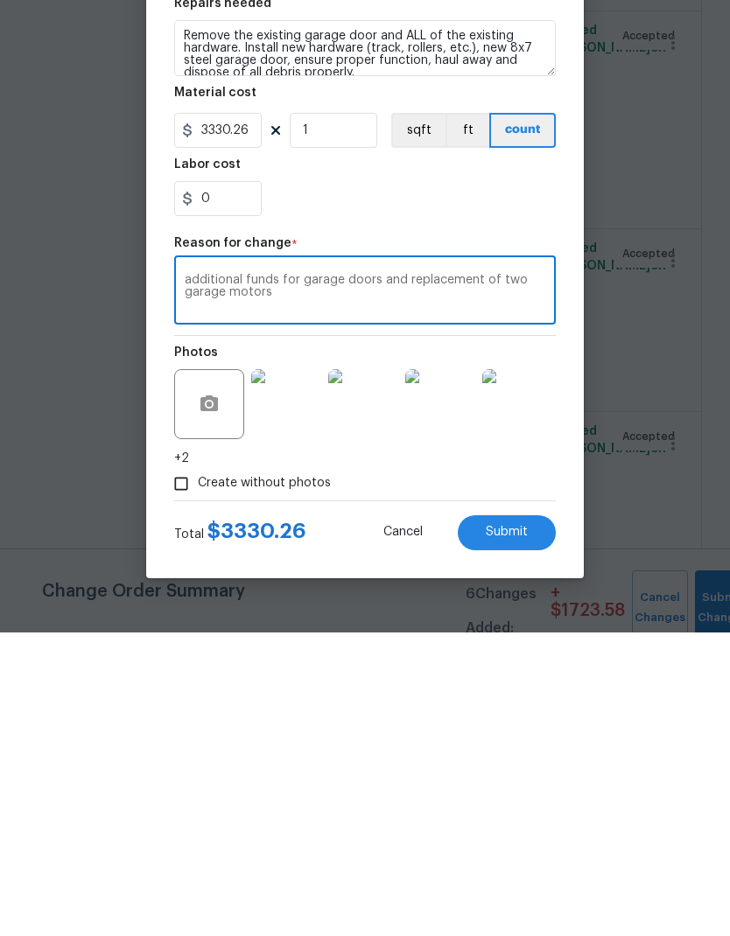
scroll to position [70, 0]
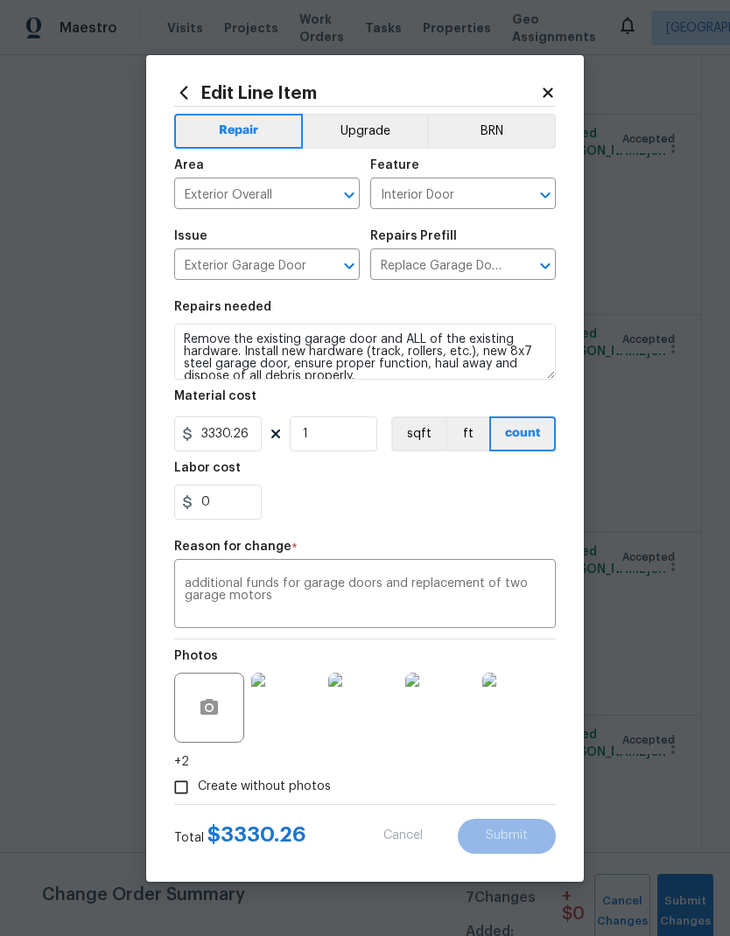
type input "2"
type input "774.63"
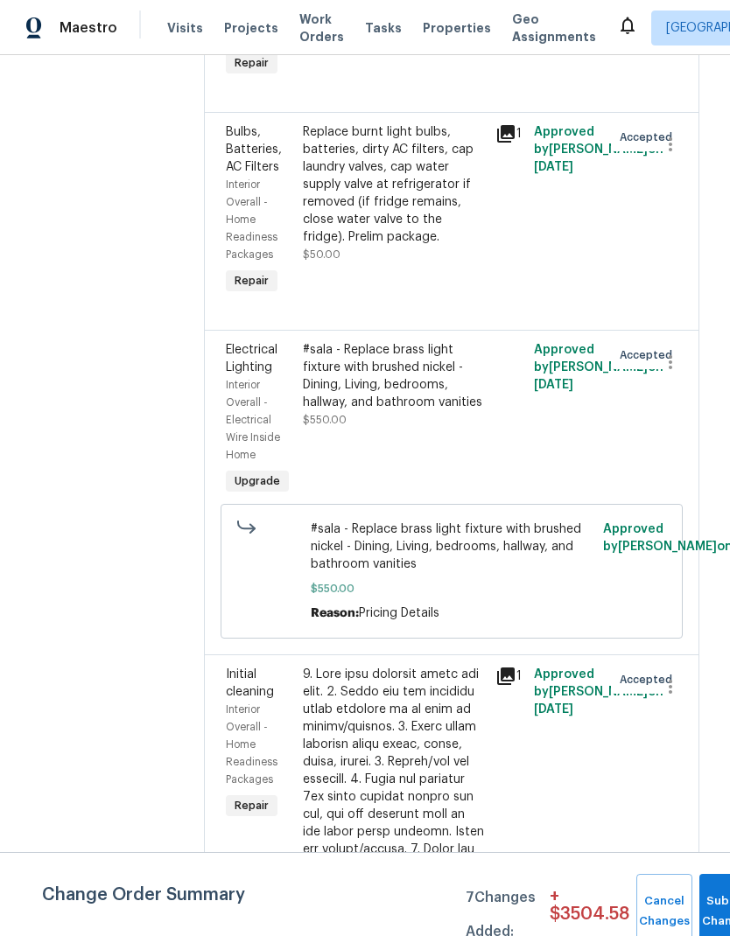
scroll to position [2970, 3]
click at [417, 353] on div "#sala - Replace brass light fixture with brushed nickel - Dining, Living, bedro…" at bounding box center [394, 375] width 182 height 70
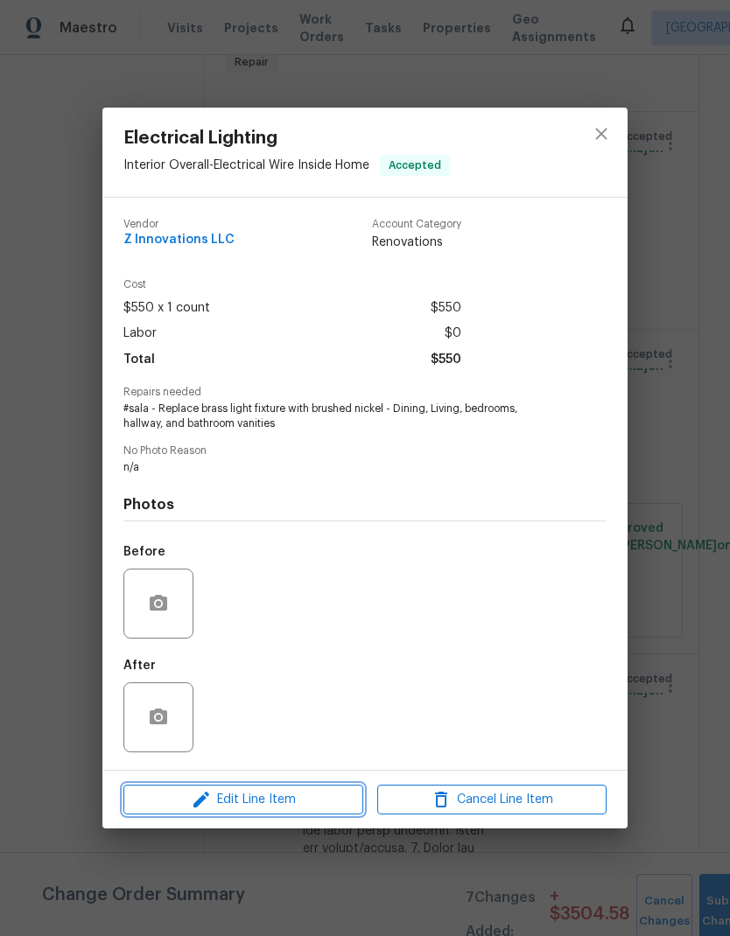
click at [304, 808] on span "Edit Line Item" at bounding box center [243, 800] width 229 height 22
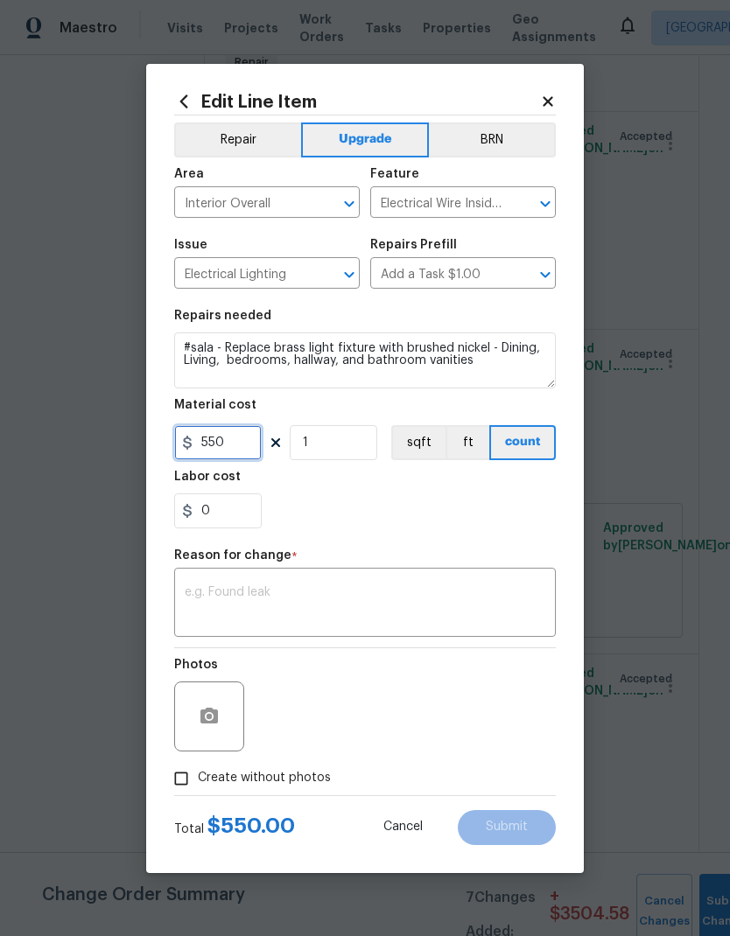
click at [218, 443] on input "550" at bounding box center [217, 442] width 87 height 35
type input "660"
click at [323, 597] on textarea at bounding box center [365, 604] width 360 height 37
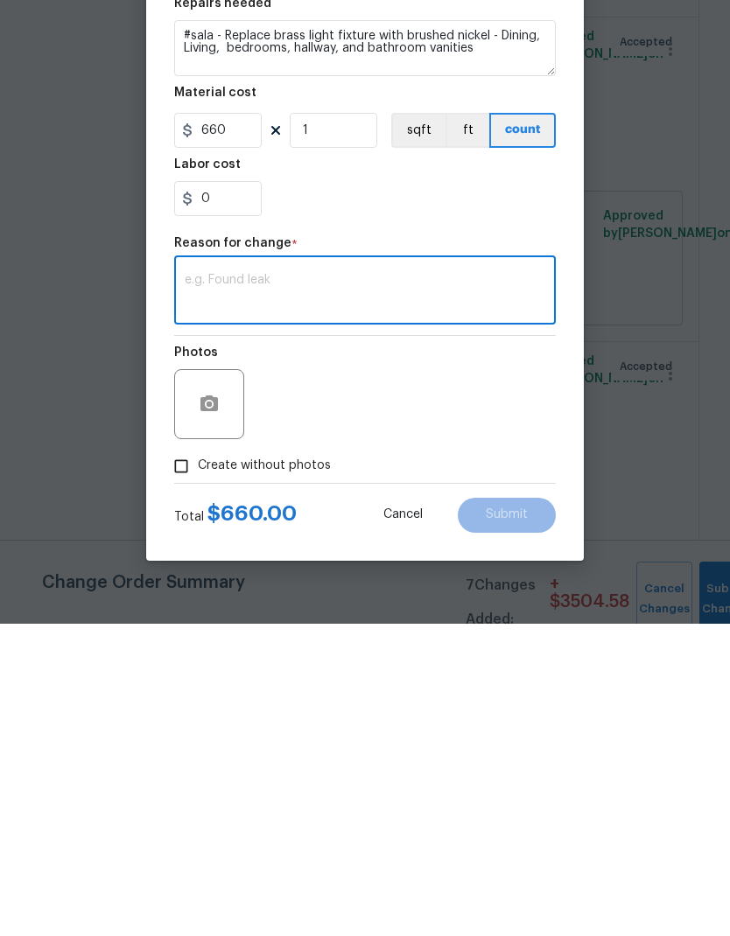
click at [284, 586] on textarea at bounding box center [365, 604] width 360 height 37
paste textarea "Additional funds for lights."
type textarea "Additional funds for lights."
click at [529, 810] on button "Submit" at bounding box center [506, 827] width 98 height 35
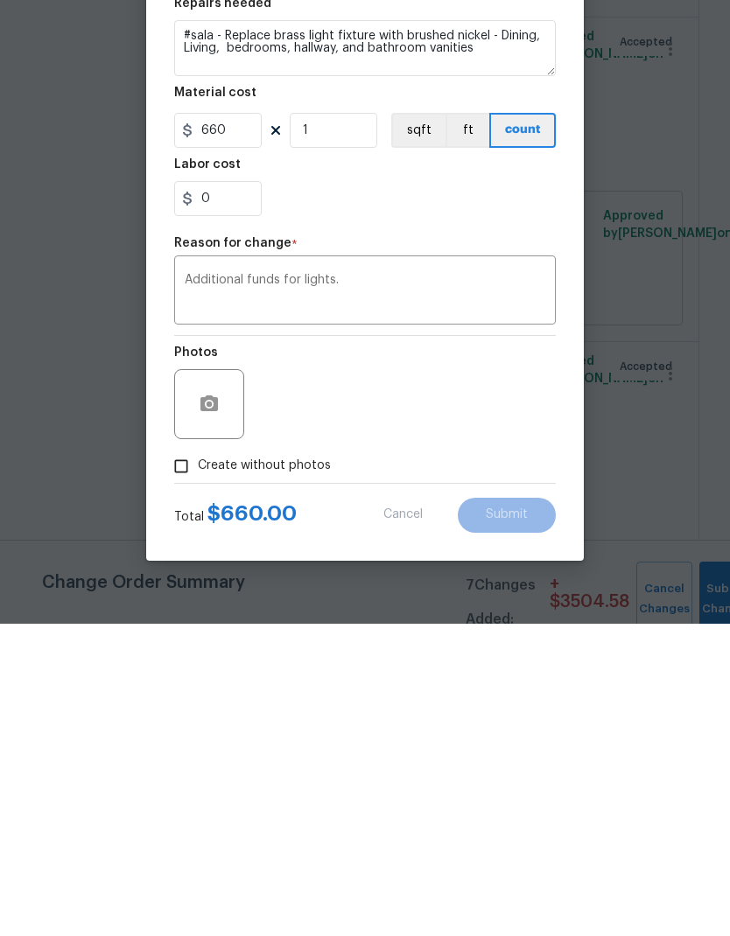
scroll to position [70, 0]
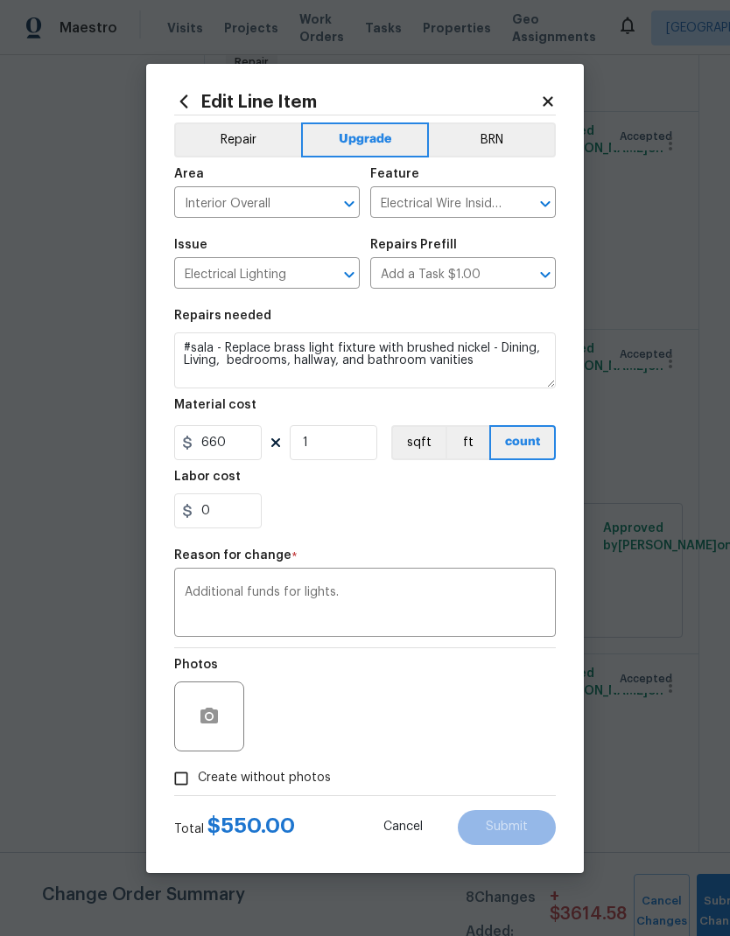
type input "550"
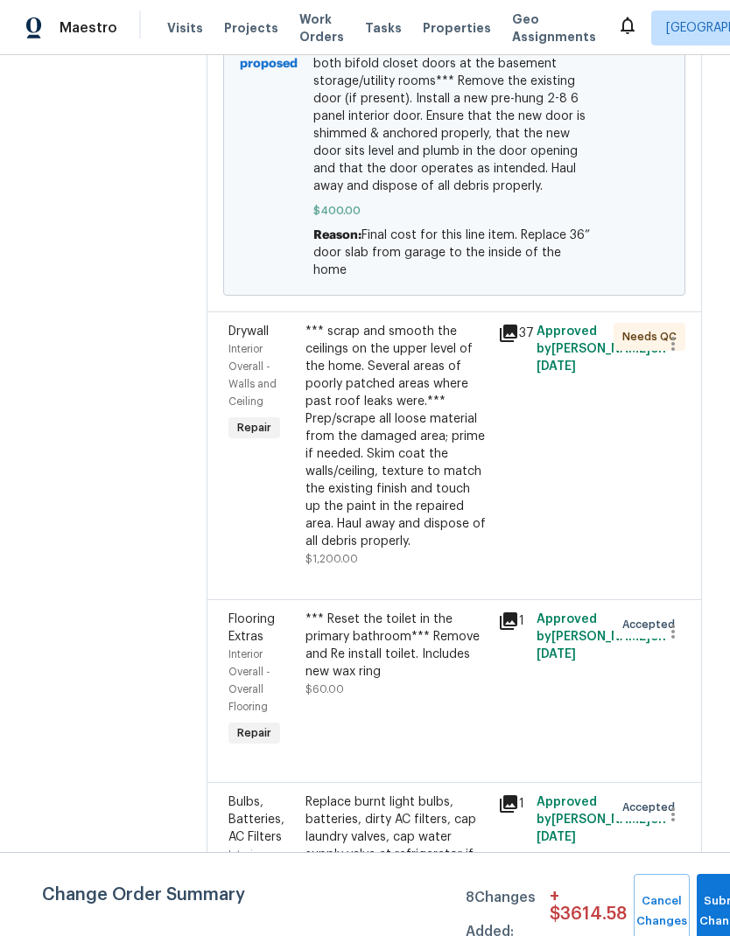
scroll to position [2753, 0]
click at [381, 450] on div "*** scrap and smooth the ceilings on the upper level of the home. Several areas…" at bounding box center [396, 435] width 182 height 227
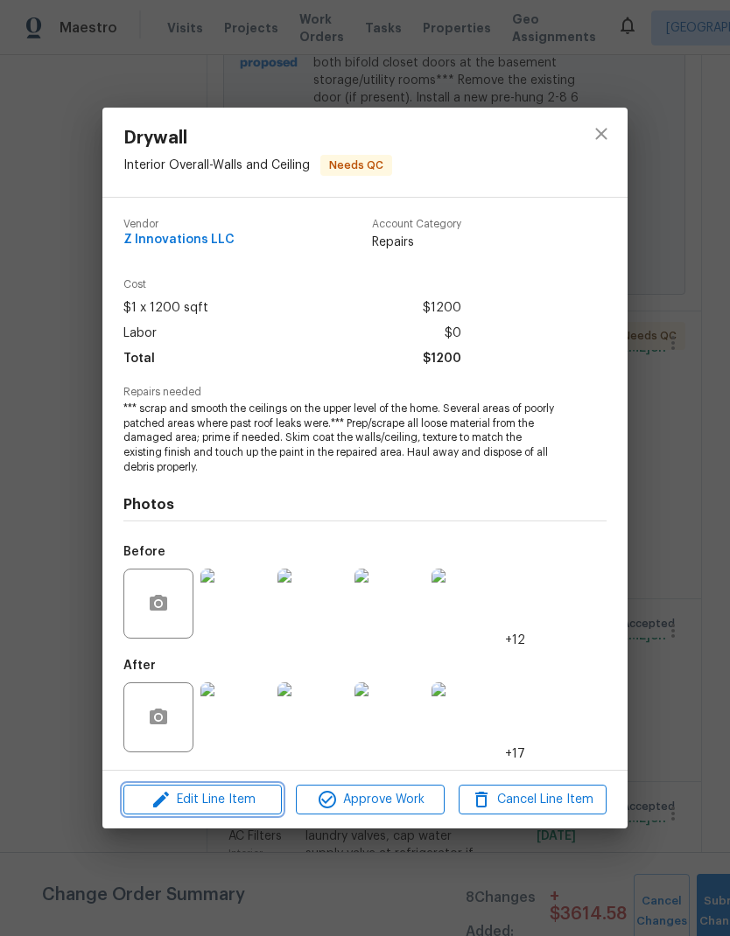
click at [249, 803] on span "Edit Line Item" at bounding box center [203, 800] width 148 height 22
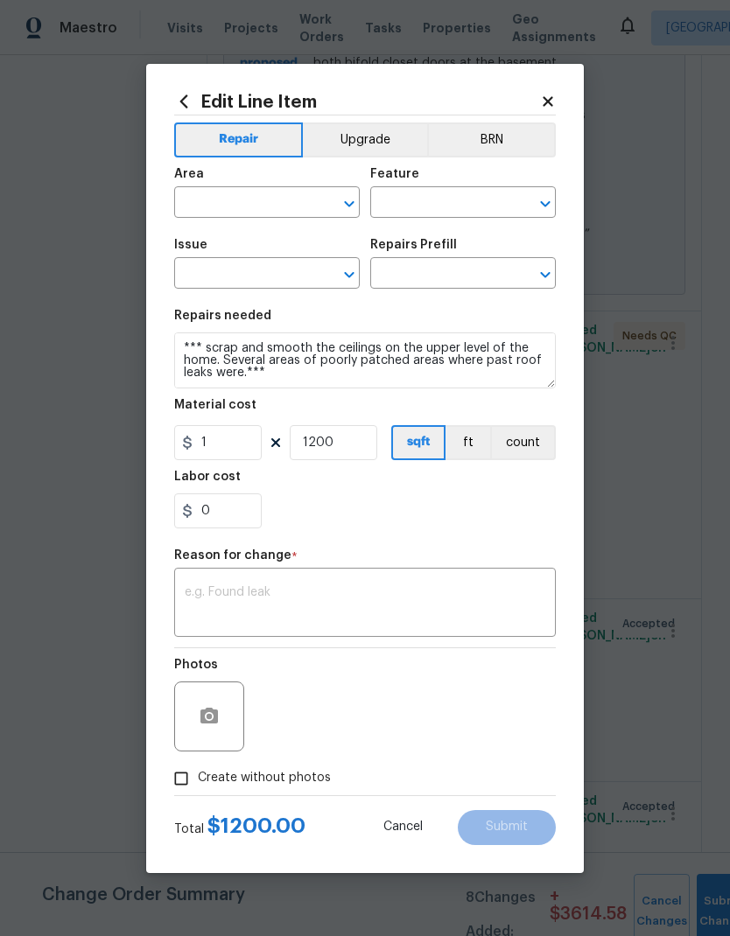
type input "Interior Overall"
type input "Walls and Ceiling"
type input "Drywall"
type input "Skim Coat Walls/Ceilings $1.00"
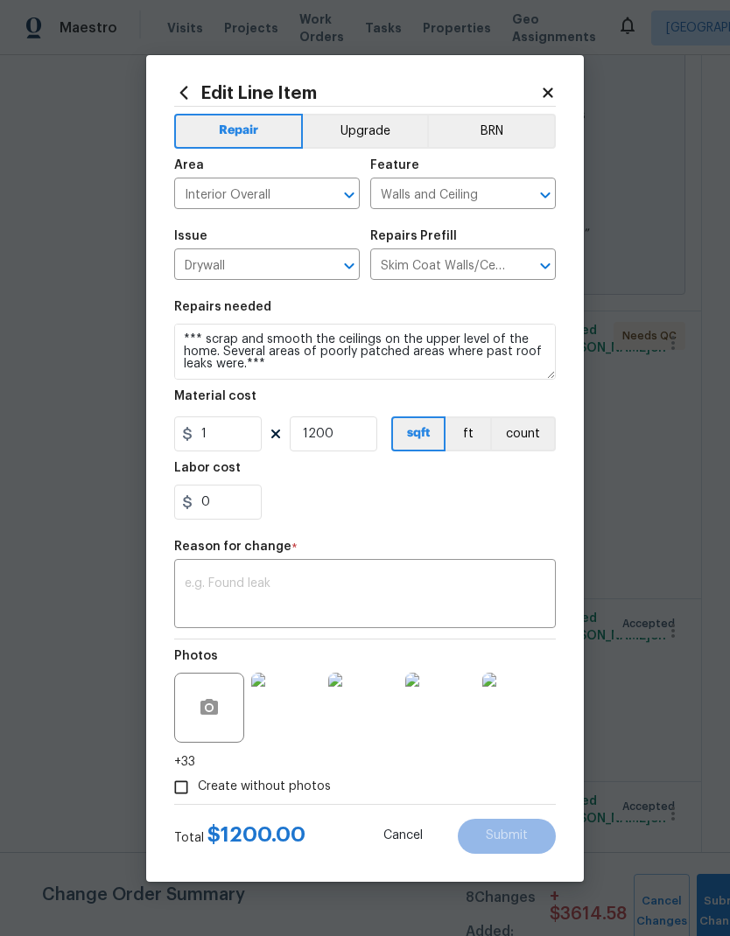
click at [299, 583] on textarea at bounding box center [365, 595] width 360 height 37
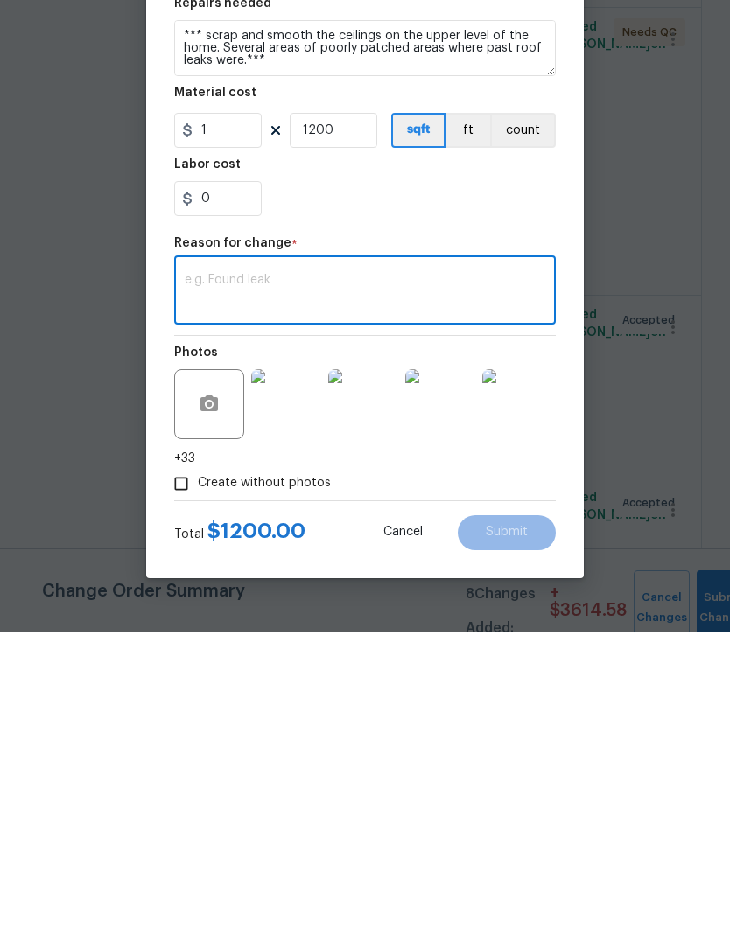
click at [261, 577] on textarea at bounding box center [365, 595] width 360 height 37
paste textarea "1. Additional funds for sanding the ceilings smooth on the main floor. 2. Repai…"
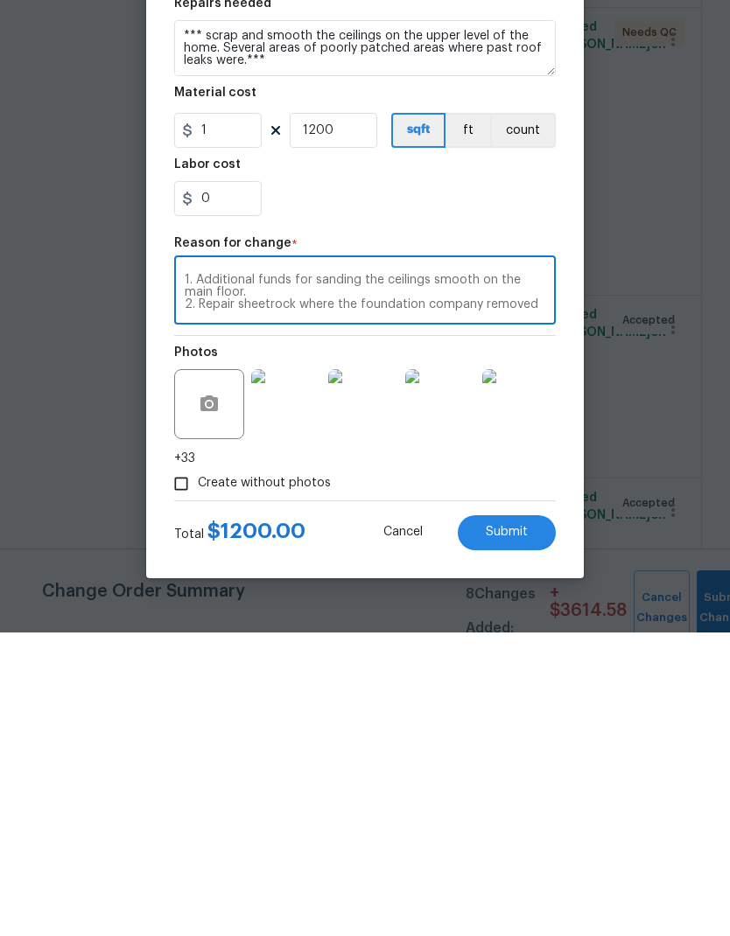
scroll to position [0, 0]
type textarea "1. Additional funds for sanding the ceilings smooth on the main floor. 2. Repai…"
click at [233, 416] on input "1" at bounding box center [217, 433] width 87 height 35
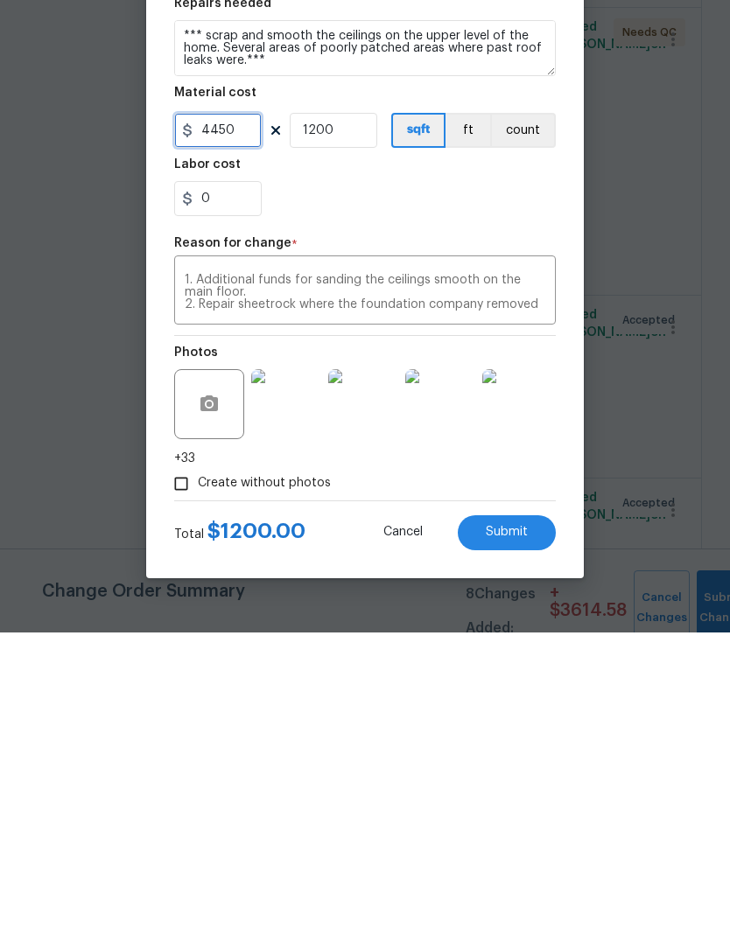
type input "4450"
click at [353, 416] on input "1200" at bounding box center [333, 433] width 87 height 35
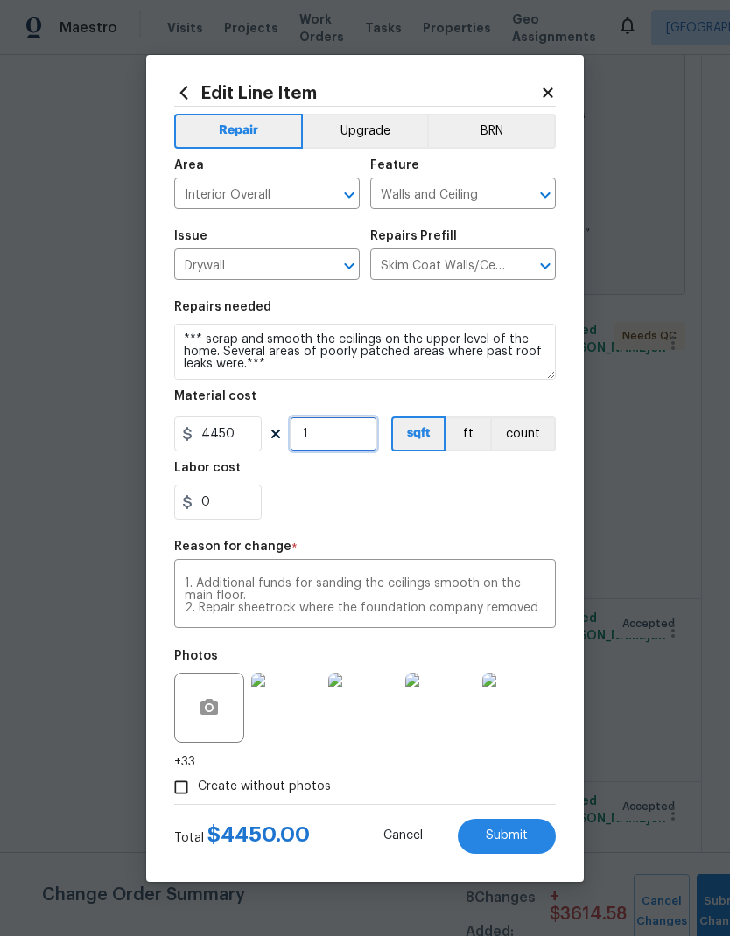
type input "1"
click at [526, 839] on span "Submit" at bounding box center [506, 835] width 42 height 13
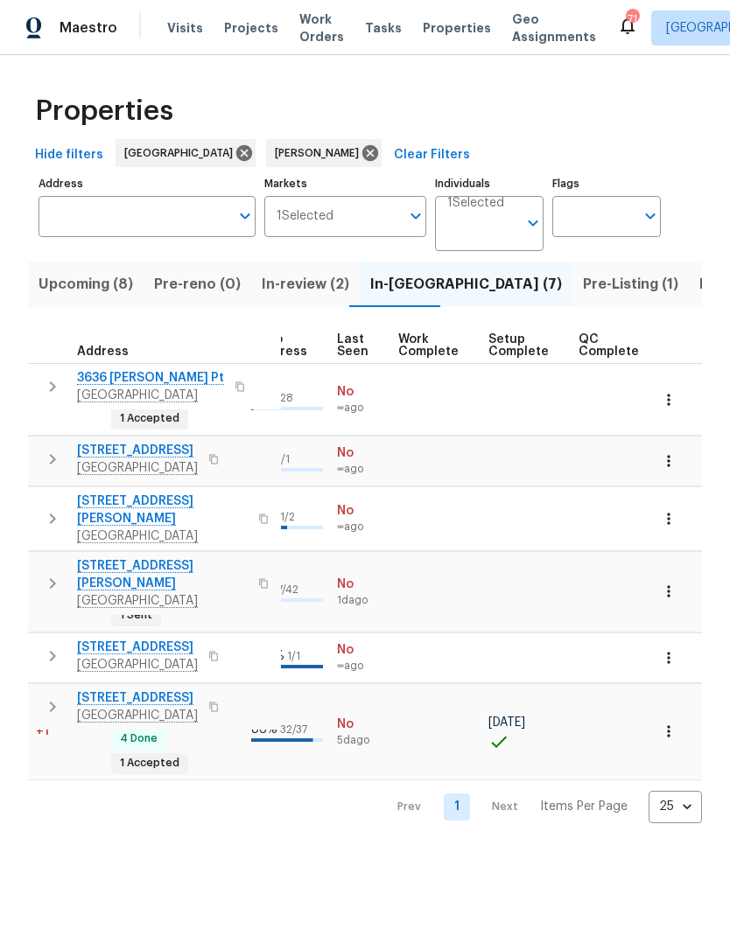
scroll to position [1, 832]
click at [670, 583] on icon "button" at bounding box center [668, 591] width 17 height 17
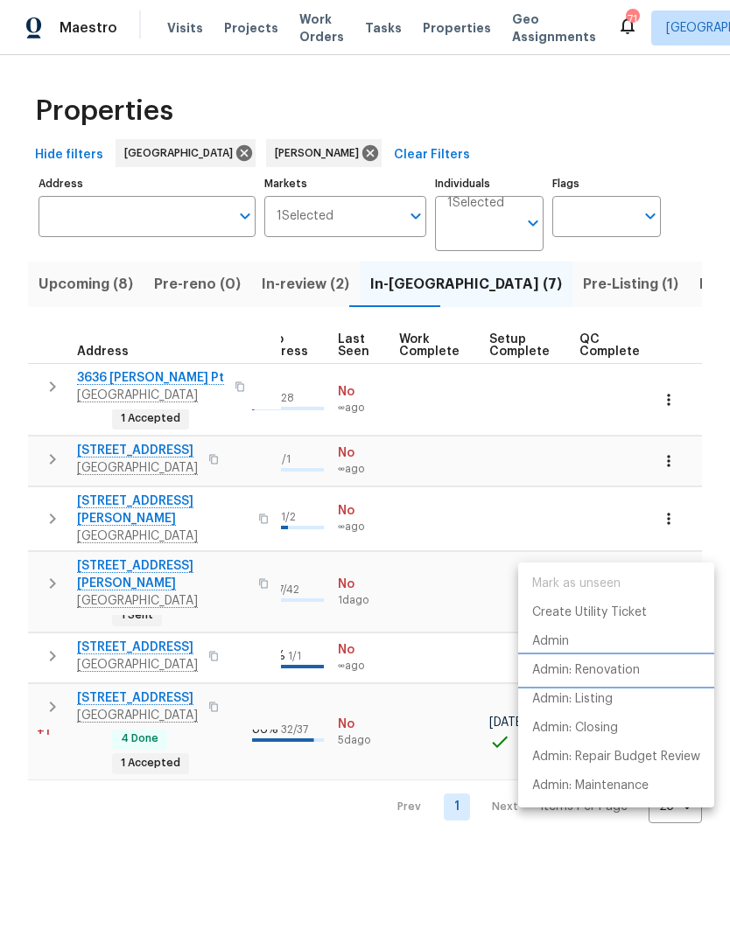
click at [617, 668] on p "Admin: Renovation" at bounding box center [586, 670] width 108 height 18
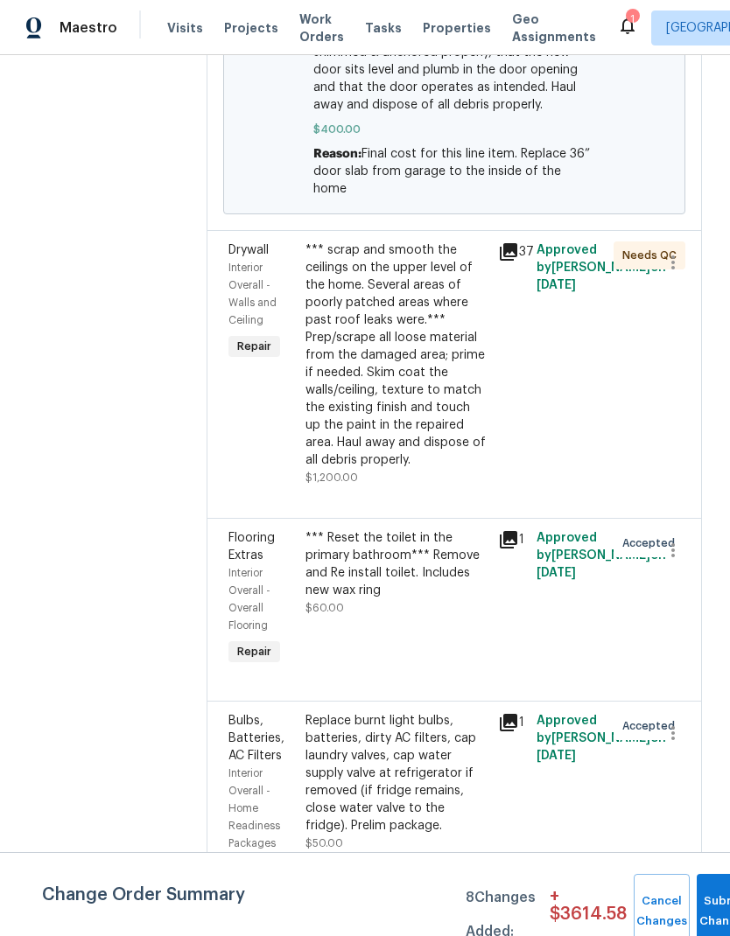
scroll to position [2833, 0]
click at [420, 368] on div "*** scrap and smooth the ceilings on the upper level of the home. Several areas…" at bounding box center [396, 354] width 182 height 227
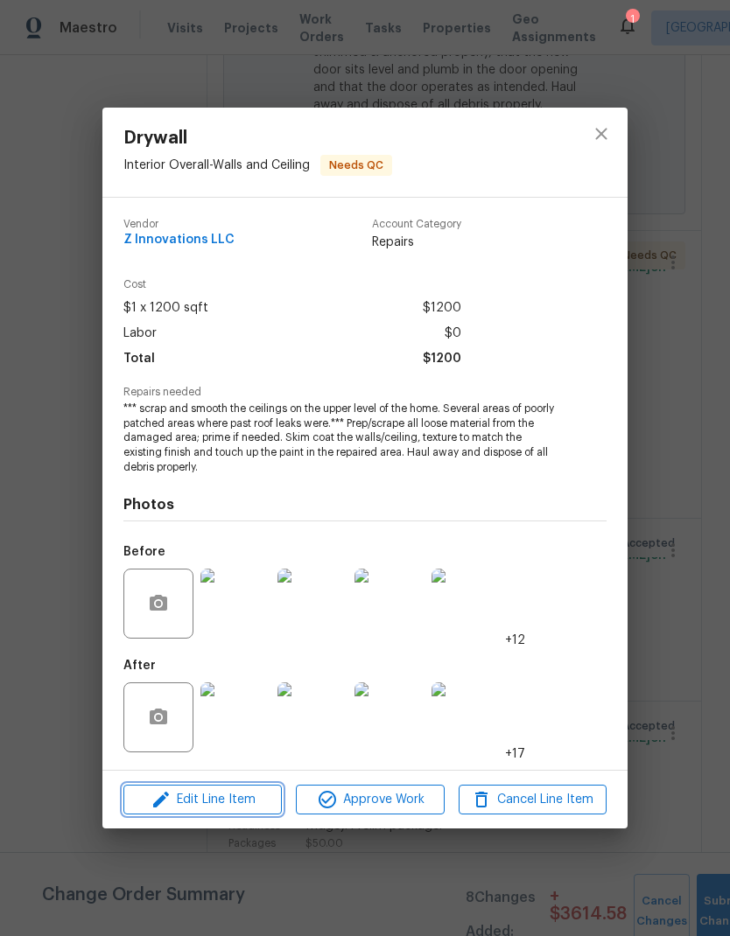
click at [252, 808] on span "Edit Line Item" at bounding box center [203, 800] width 148 height 22
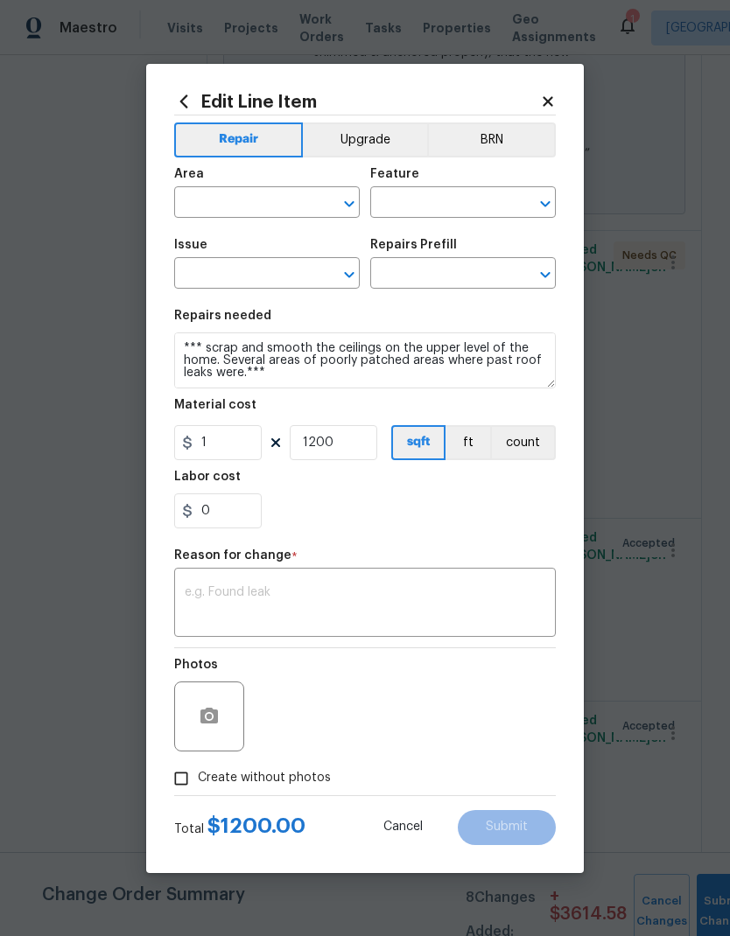
type input "Interior Overall"
type input "Walls and Ceiling"
type input "Drywall"
type input "Skim Coat Walls/Ceilings $1.00"
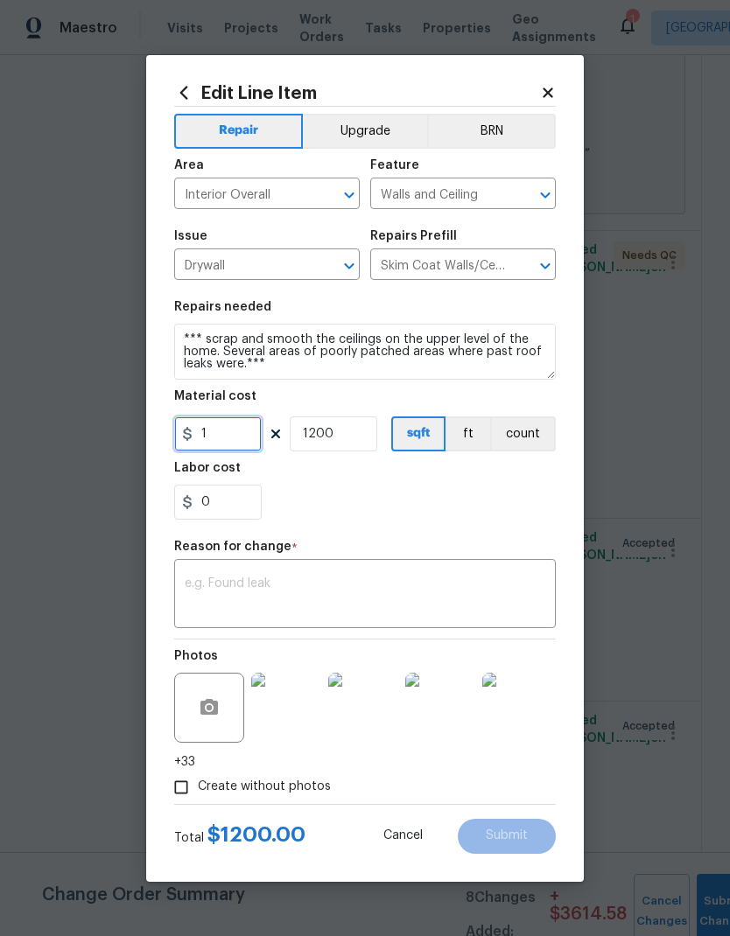
click at [239, 443] on input "1" at bounding box center [217, 433] width 87 height 35
type input "4450"
click at [349, 436] on input "1200" at bounding box center [333, 433] width 87 height 35
type input "1"
click at [286, 589] on textarea at bounding box center [365, 595] width 360 height 37
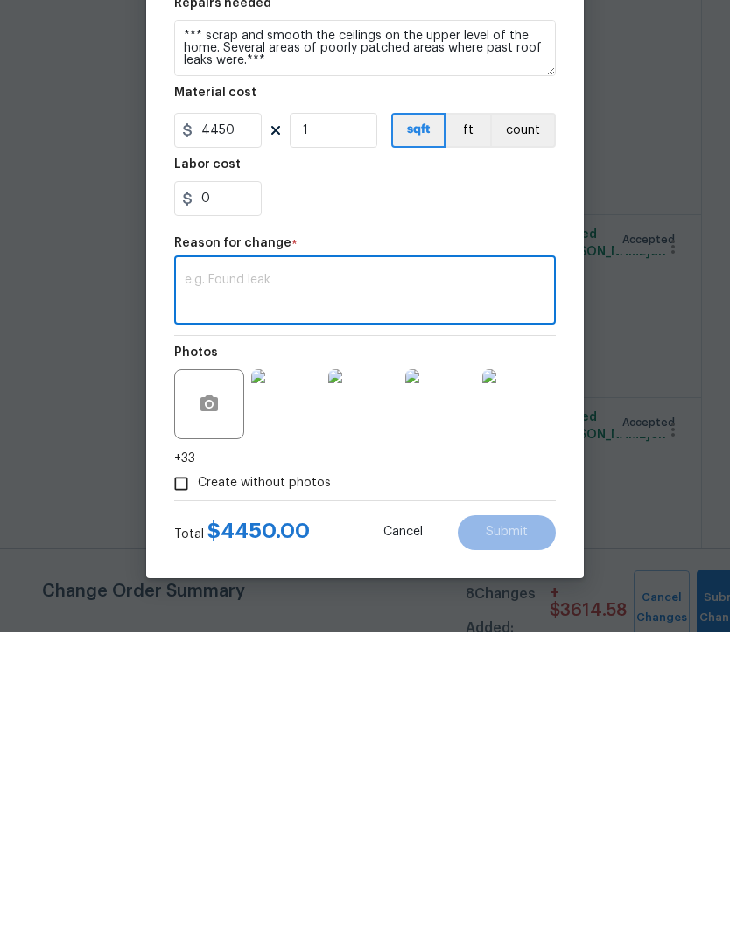
click at [259, 577] on textarea at bounding box center [365, 595] width 360 height 37
paste textarea "1. Additional funds for sanding the ceilings smooth on the main floor. 2. Repai…"
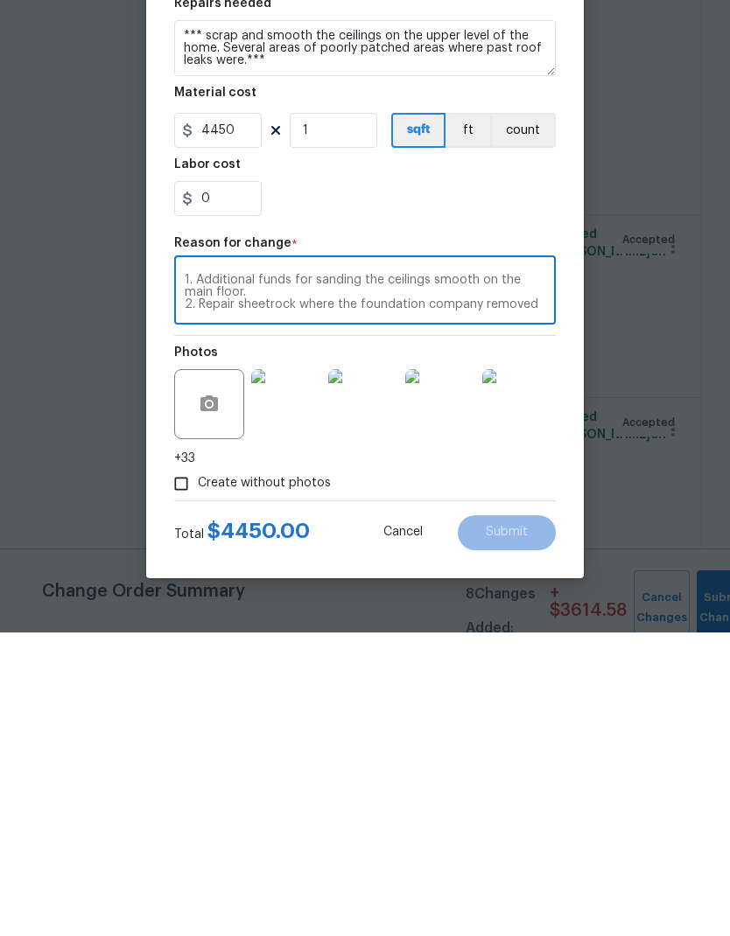
scroll to position [49, 0]
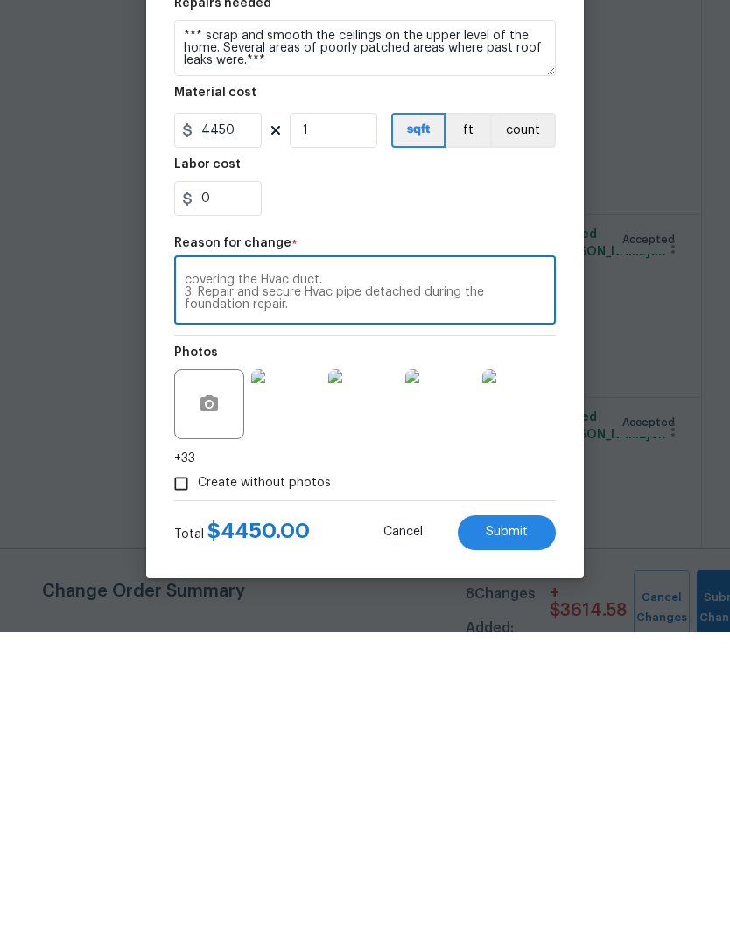
type textarea "1. Additional funds for sanding the ceilings smooth on the main floor. 2. Repai…"
click at [527, 819] on button "Submit" at bounding box center [506, 836] width 98 height 35
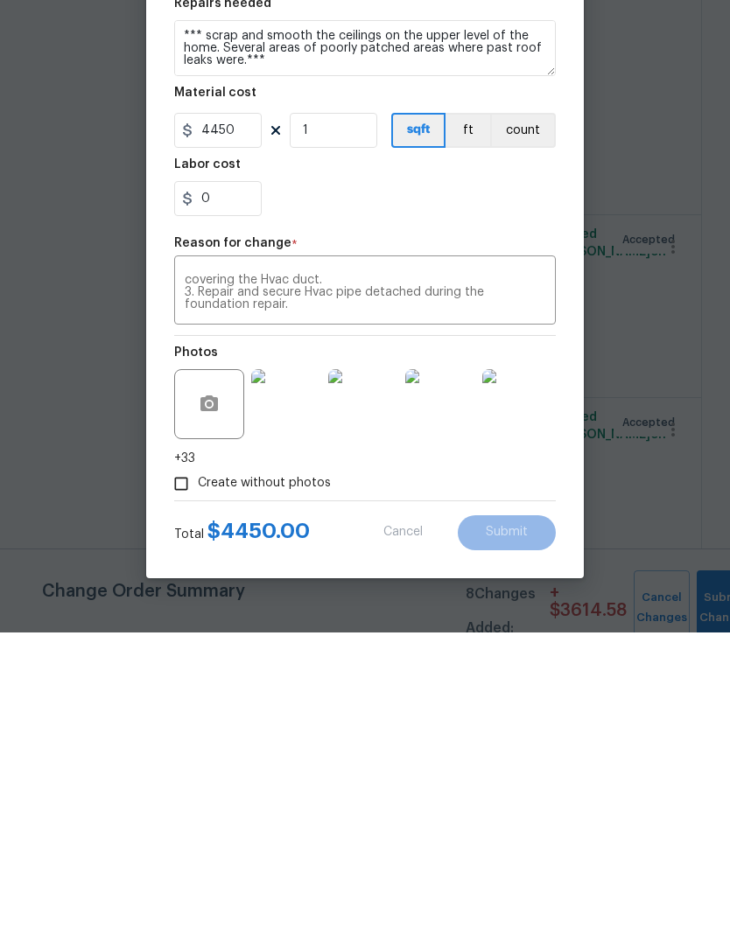
scroll to position [70, 0]
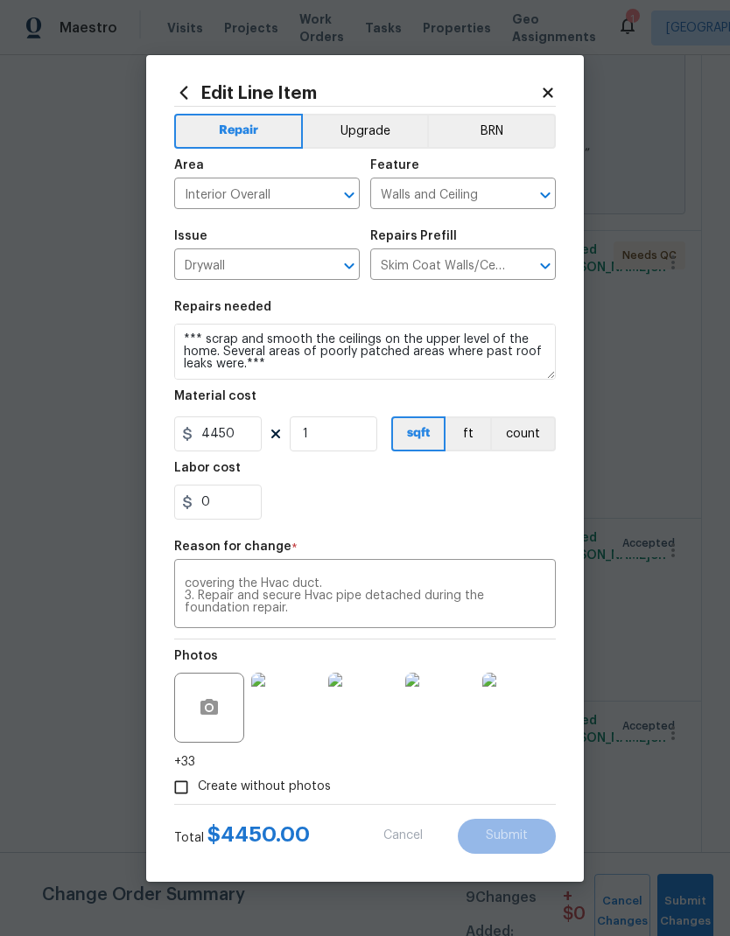
type input "1200"
type input "1"
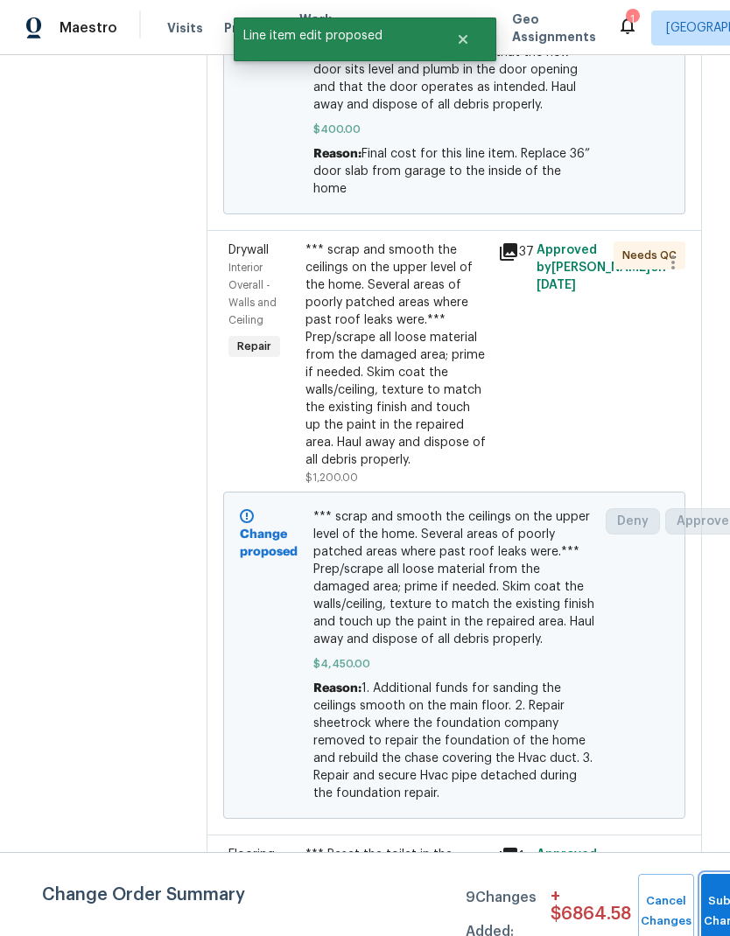
click at [708, 898] on button "Submit Changes" at bounding box center [729, 911] width 56 height 75
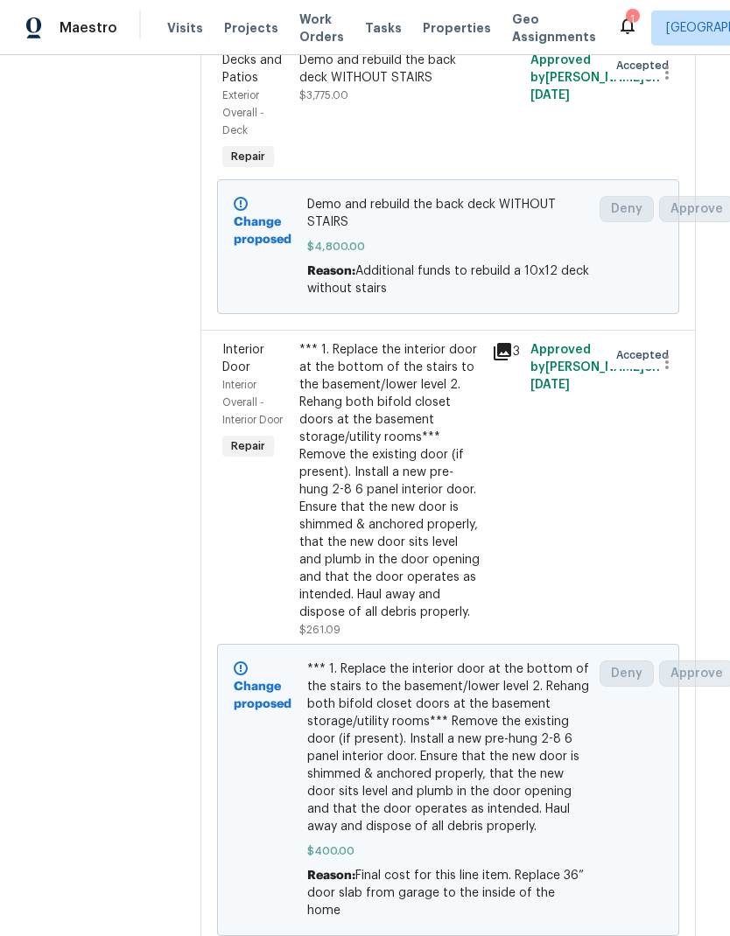
scroll to position [2073, 6]
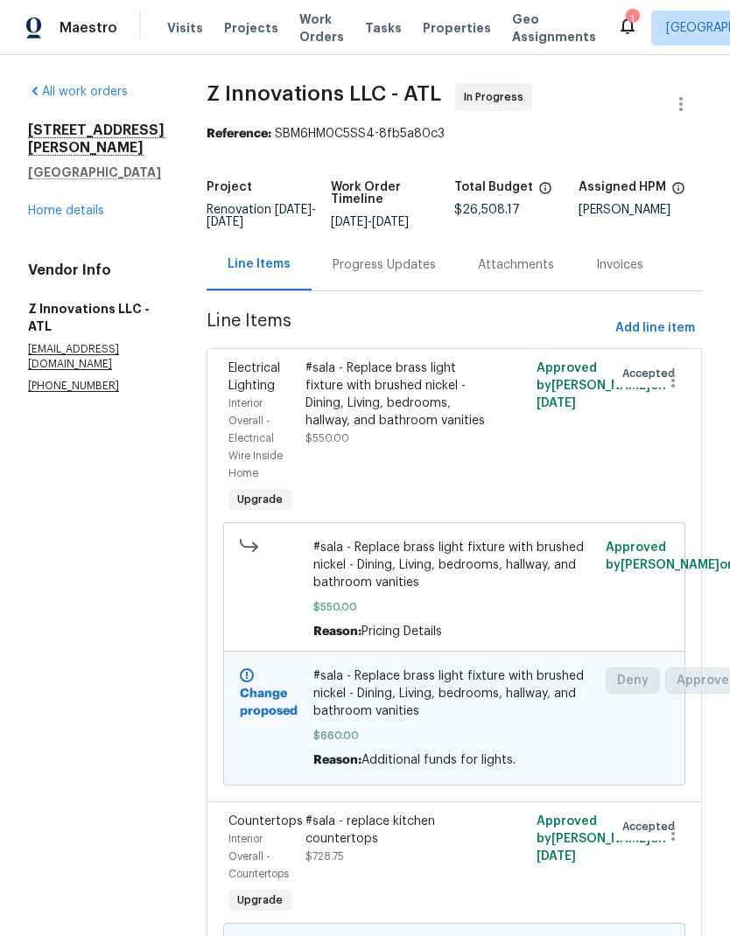
click at [87, 205] on link "Home details" at bounding box center [66, 211] width 76 height 12
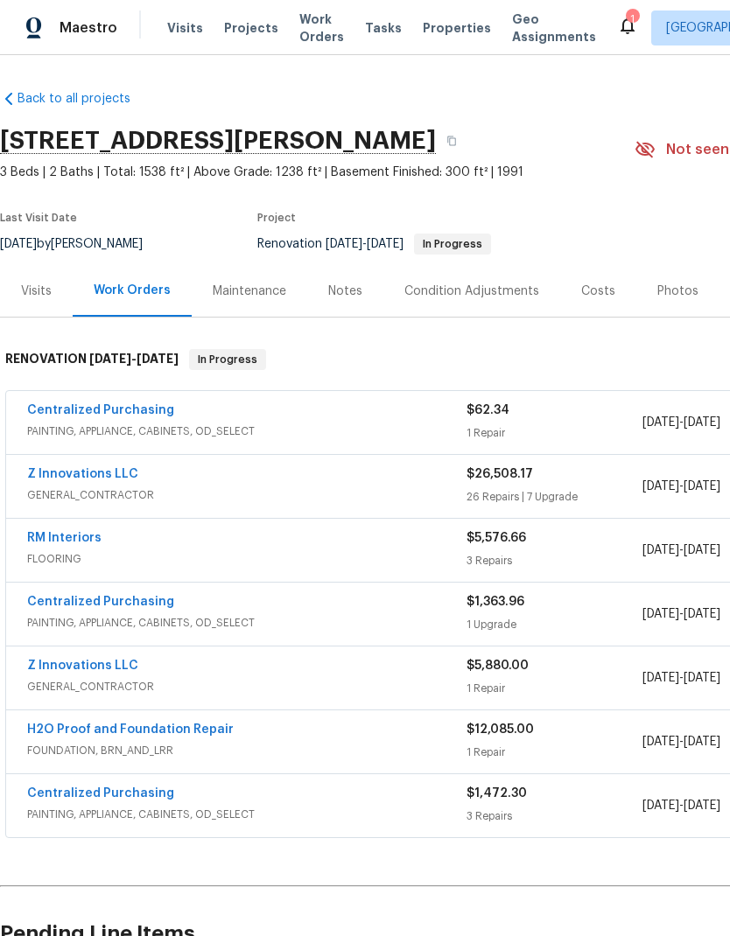
click at [597, 291] on div "Costs" at bounding box center [598, 291] width 34 height 17
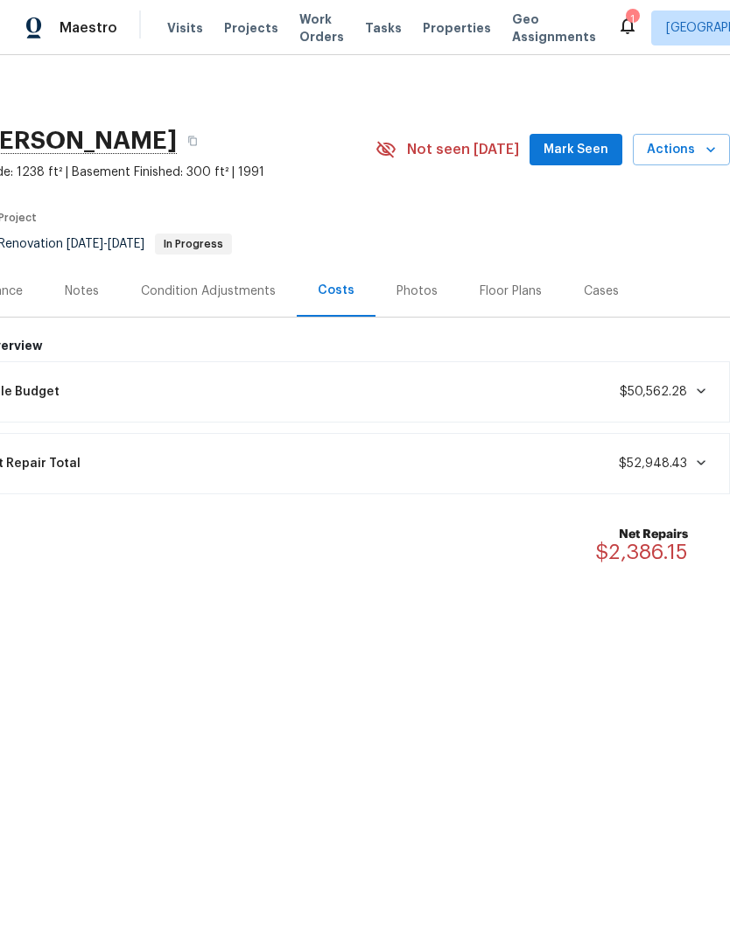
scroll to position [0, 259]
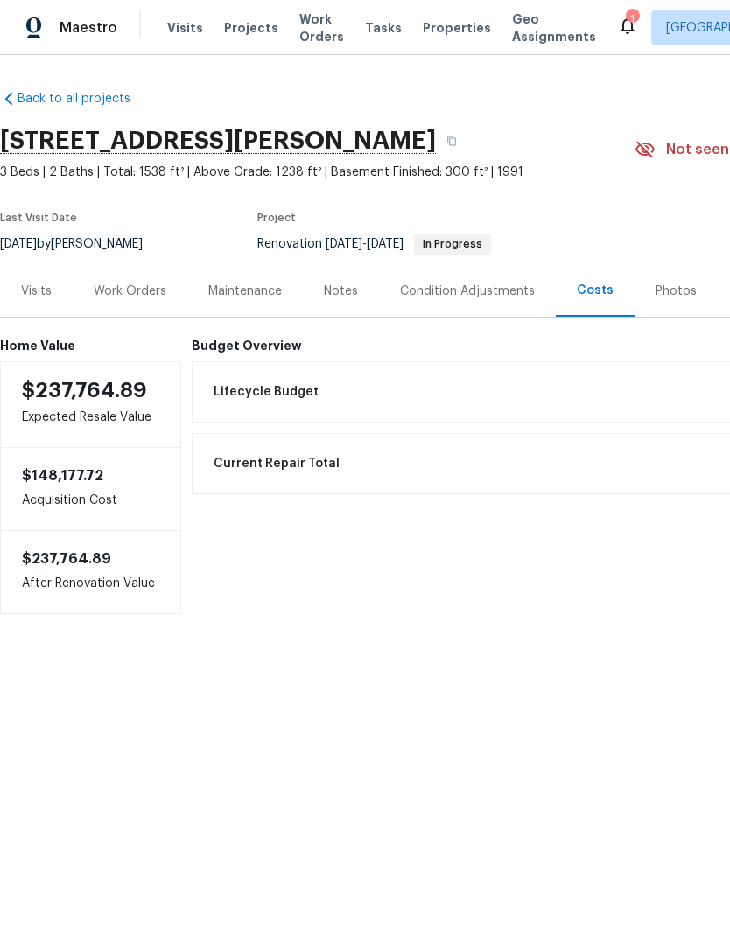
click at [125, 288] on div "Work Orders" at bounding box center [130, 291] width 73 height 17
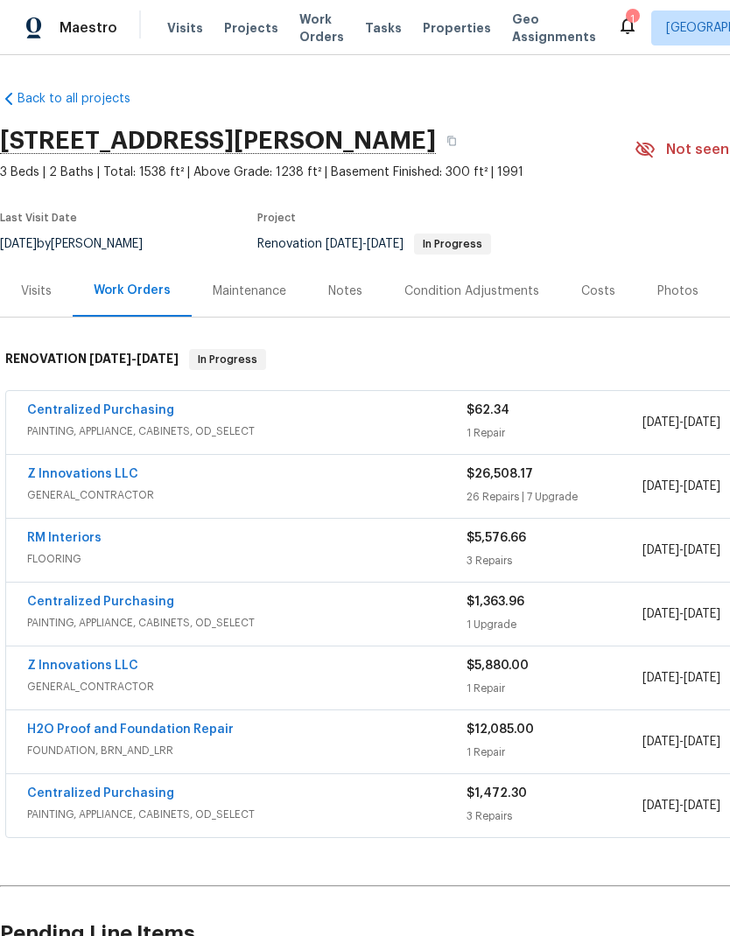
click at [88, 535] on link "RM Interiors" at bounding box center [64, 538] width 74 height 12
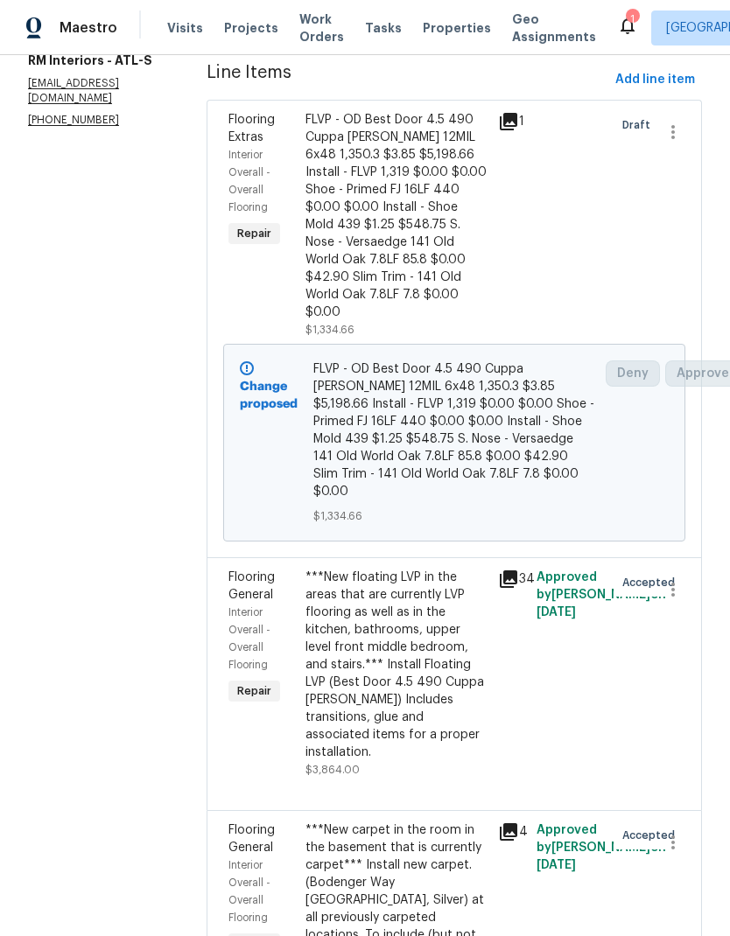
scroll to position [248, 0]
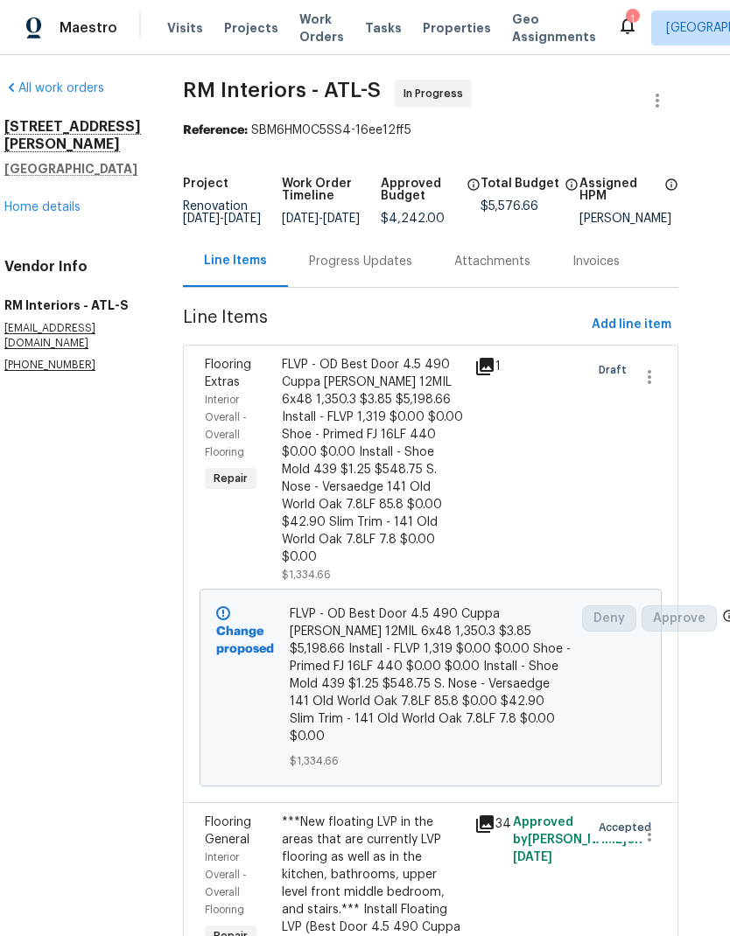
click at [360, 287] on div "Progress Updates" at bounding box center [360, 261] width 145 height 52
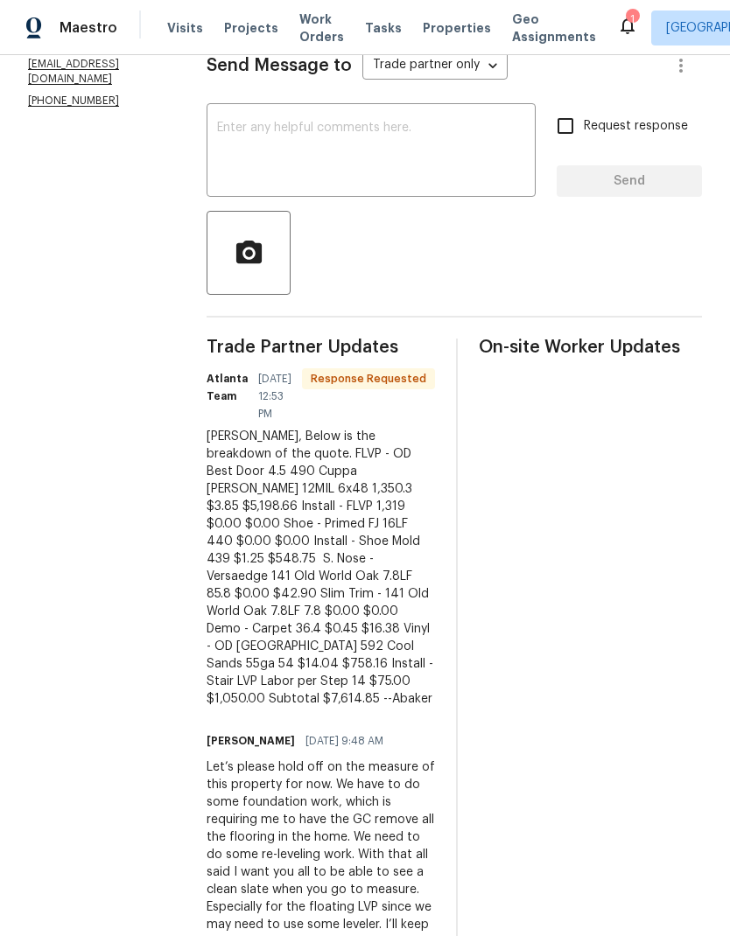
scroll to position [266, 0]
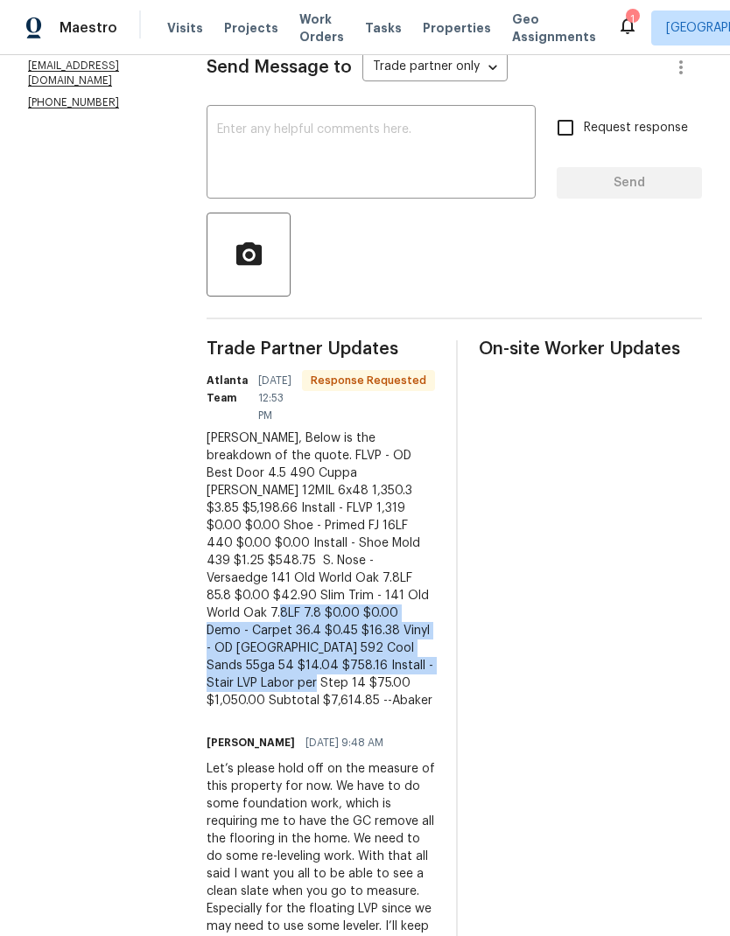
copy div "Demo - Carpet 36.4 $0.45 $16.38 Vinyl - OD Sugar Valley 592 Cool Sands 55ga 54 …"
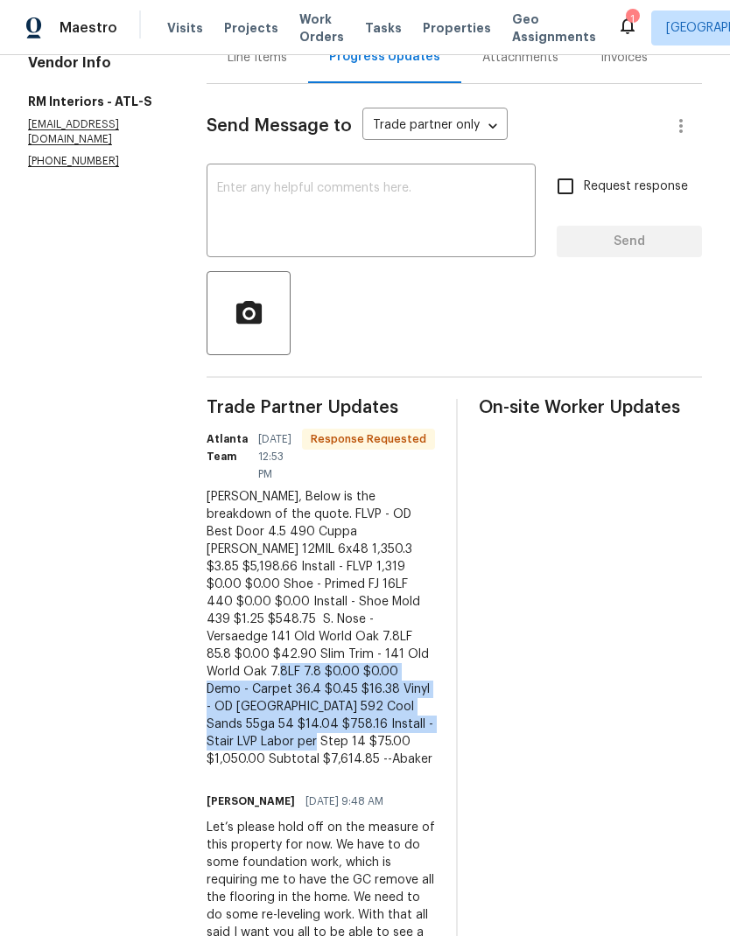
scroll to position [85, 0]
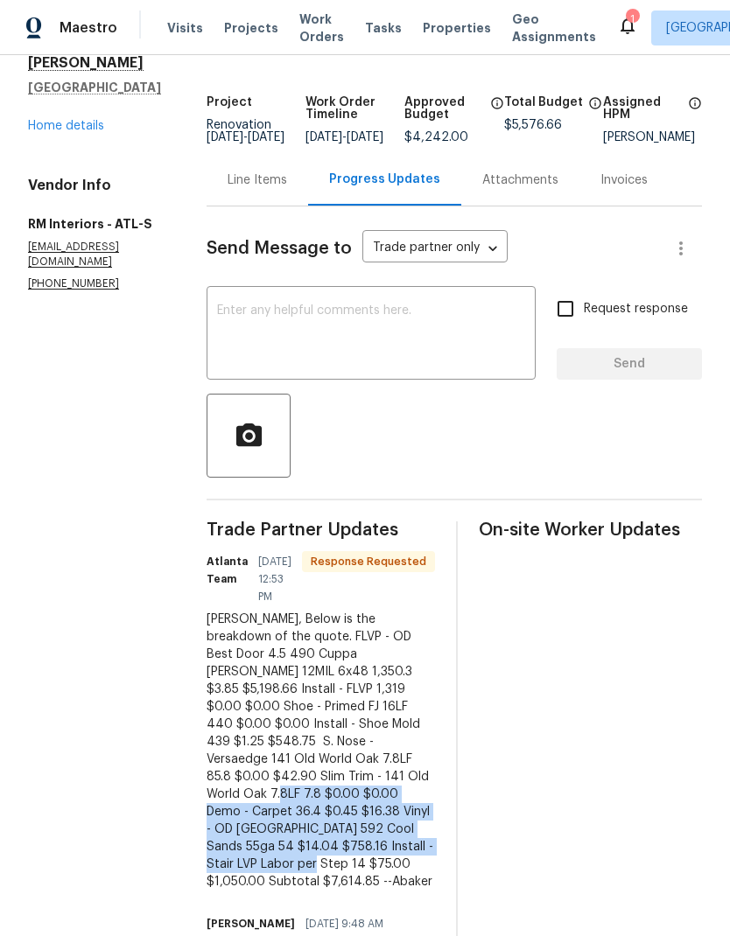
click at [248, 189] on div "Line Items" at bounding box center [256, 179] width 59 height 17
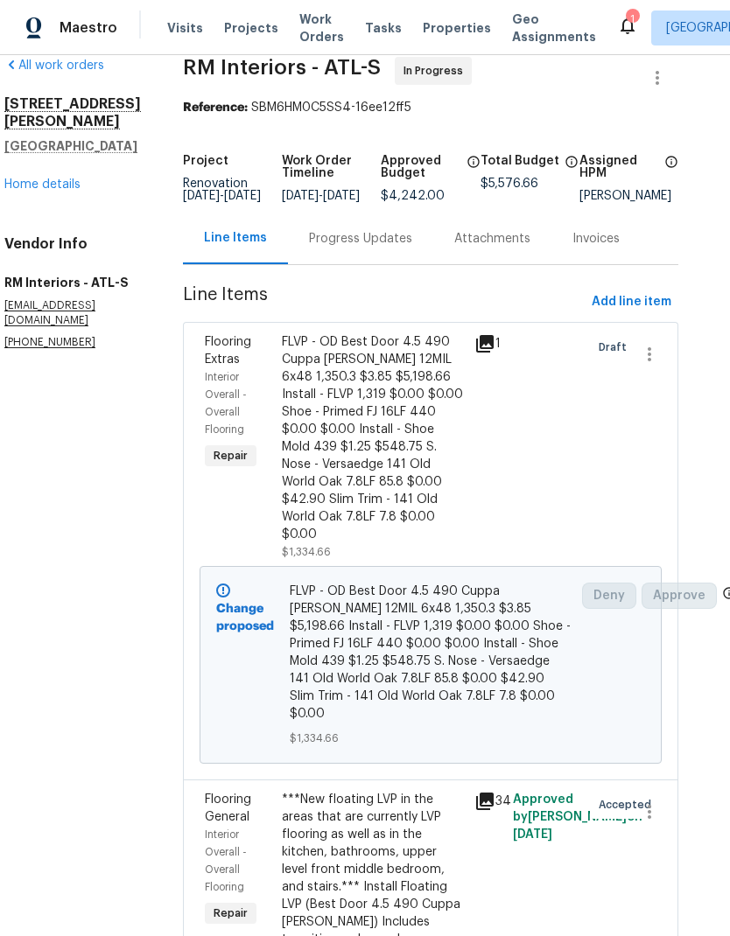
scroll to position [25, 24]
click at [639, 292] on span "Add line item" at bounding box center [631, 303] width 80 height 22
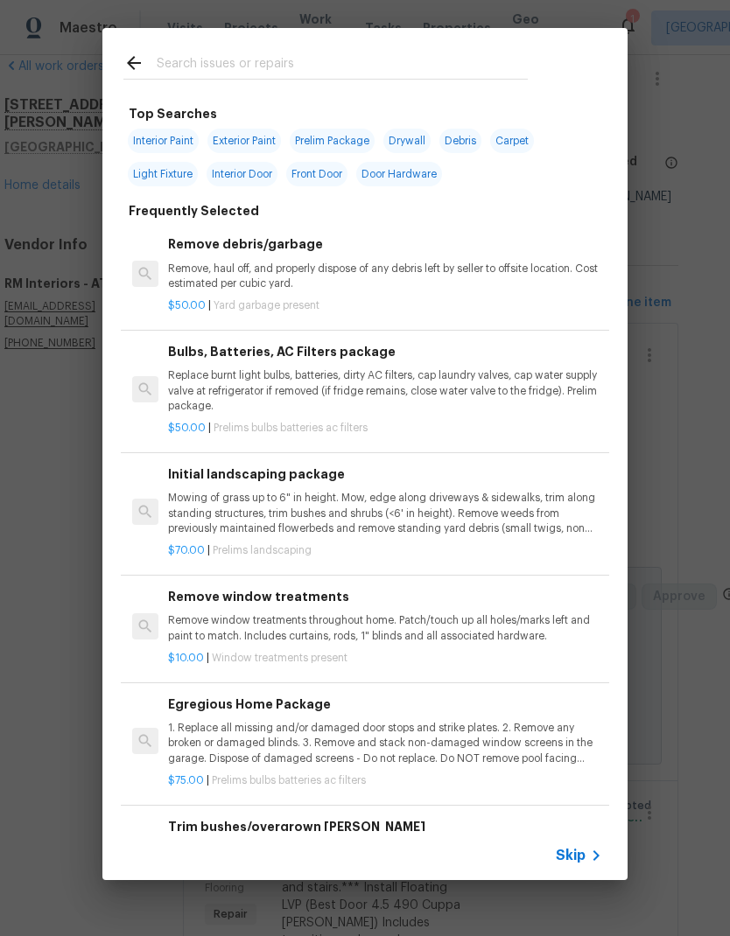
click at [178, 66] on input "text" at bounding box center [342, 65] width 371 height 26
type input "Floor"
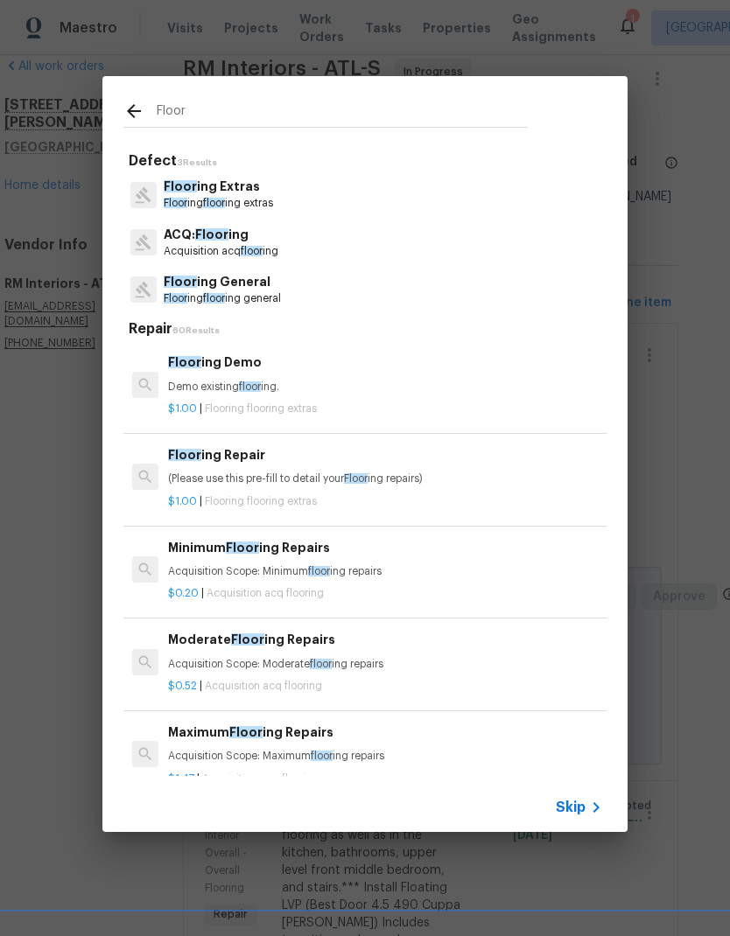
click at [238, 199] on p "Floor ing floor ing extras" at bounding box center [218, 203] width 109 height 15
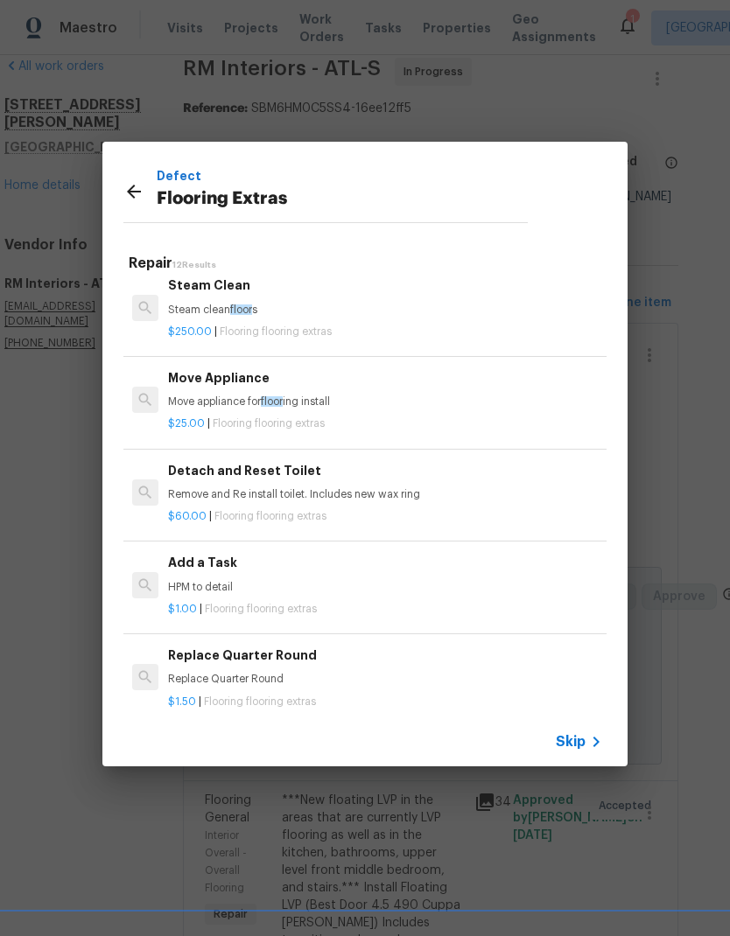
scroll to position [383, 0]
click at [213, 579] on p "HPM to detail" at bounding box center [385, 585] width 434 height 15
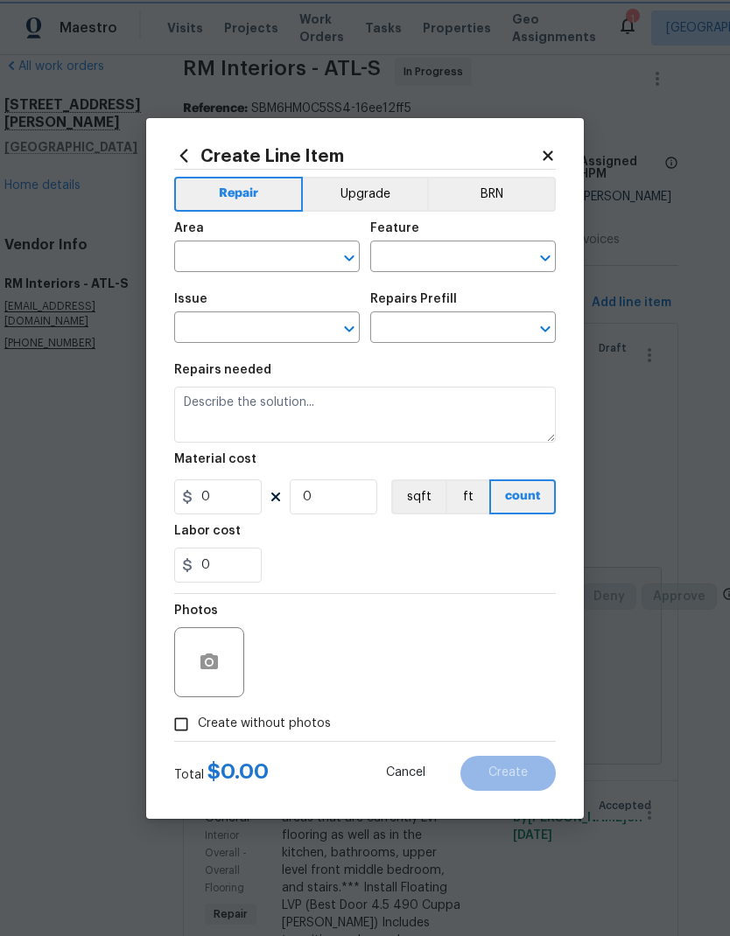
type input "Overall Flooring"
type input "Flooring Extras"
type input "Add a Task $1.00"
type textarea "HPM to detail"
type input "1"
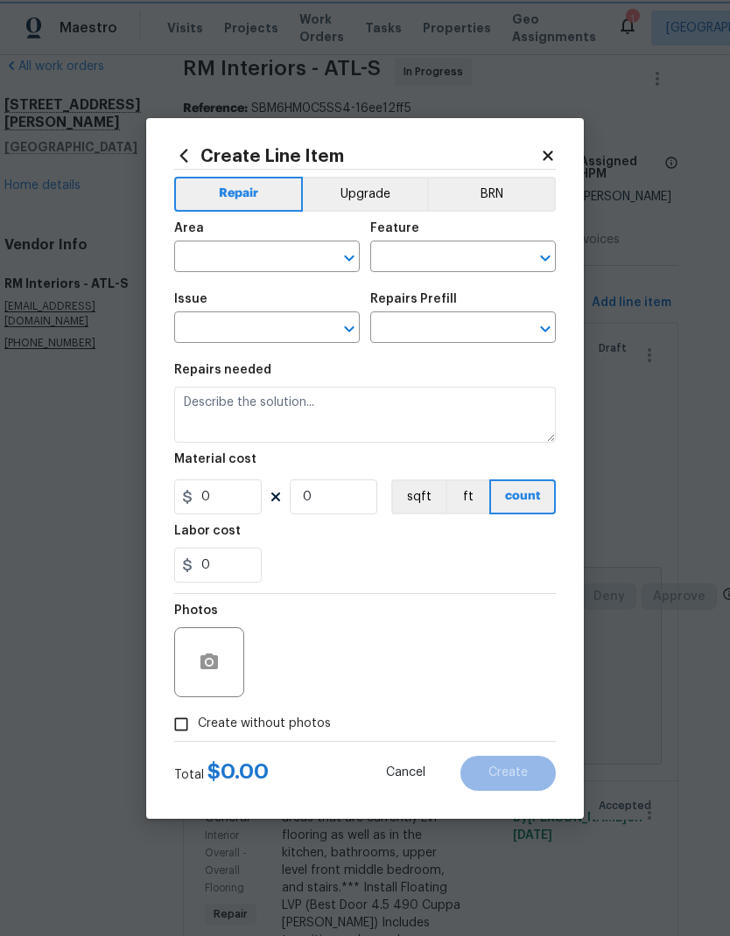
type input "1"
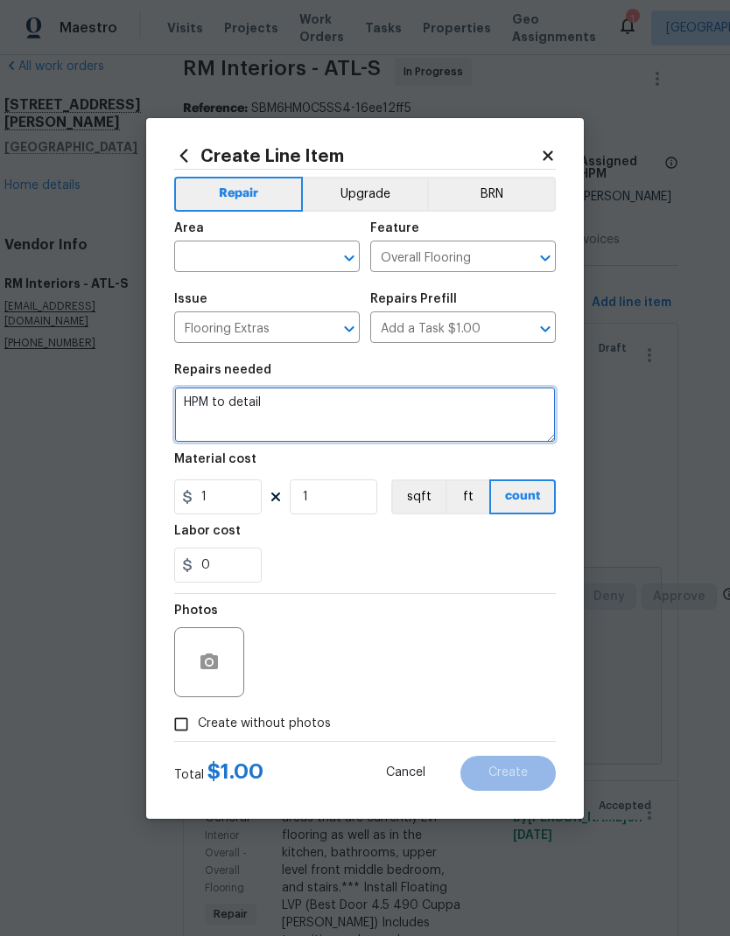
click at [206, 401] on textarea "HPM to detail" at bounding box center [364, 415] width 381 height 56
click at [200, 397] on textarea "HPM to detail" at bounding box center [364, 415] width 381 height 56
click at [200, 396] on textarea "HPM to detail" at bounding box center [364, 415] width 381 height 56
click at [254, 428] on textarea "HPM to detail" at bounding box center [364, 415] width 381 height 56
paste textarea "Demo - Carpet 36.4 $0.45 $16.38 Vinyl - OD Sugar Valley 592 Cool Sands 55ga 54 …"
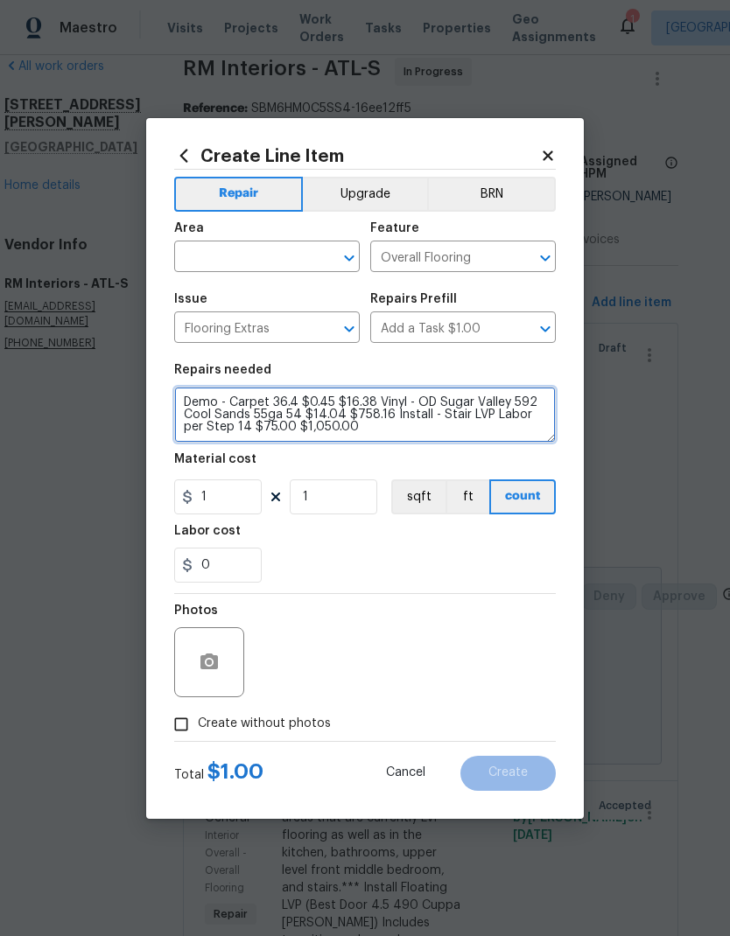
type textarea "Demo - Carpet 36.4 $0.45 $16.38 Vinyl - OD Sugar Valley 592 Cool Sands 55ga 54 …"
click at [288, 262] on input "text" at bounding box center [242, 258] width 136 height 27
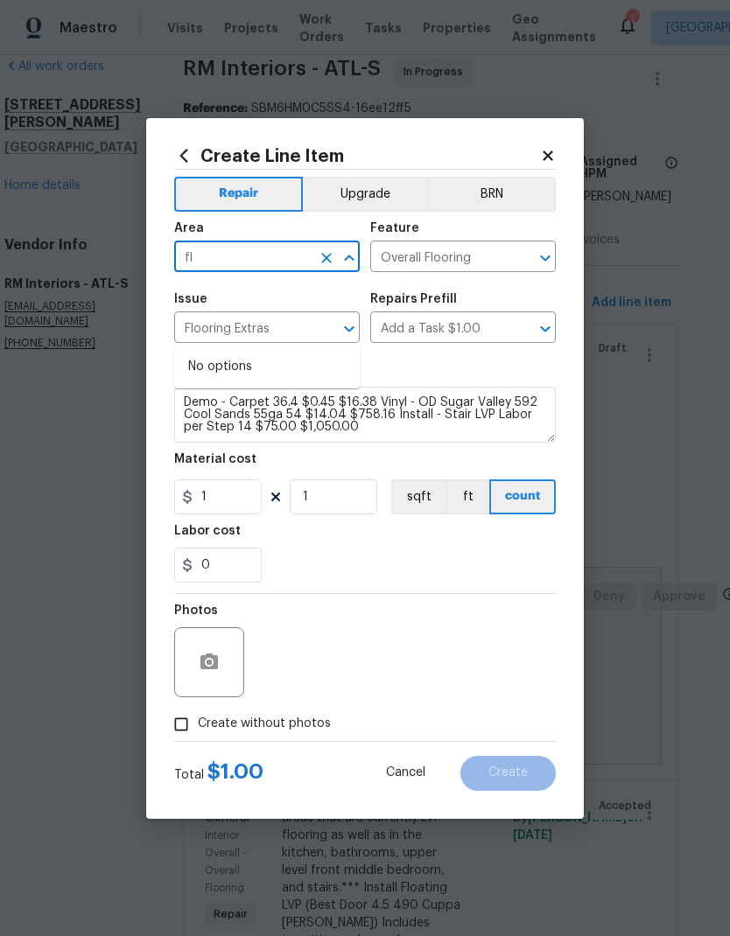
type input "f"
click at [277, 381] on li "Interior Overall" at bounding box center [266, 395] width 185 height 29
type input "Interior Overall"
click at [251, 494] on input "1" at bounding box center [217, 496] width 87 height 35
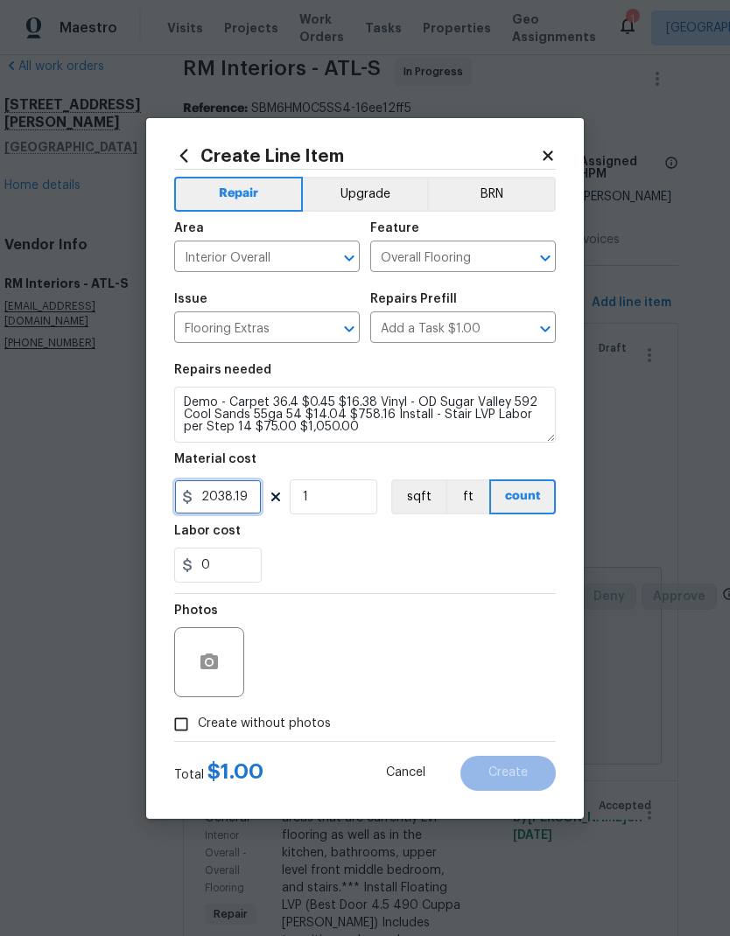
type input "2038.19"
click at [213, 669] on icon "button" at bounding box center [208, 661] width 17 height 16
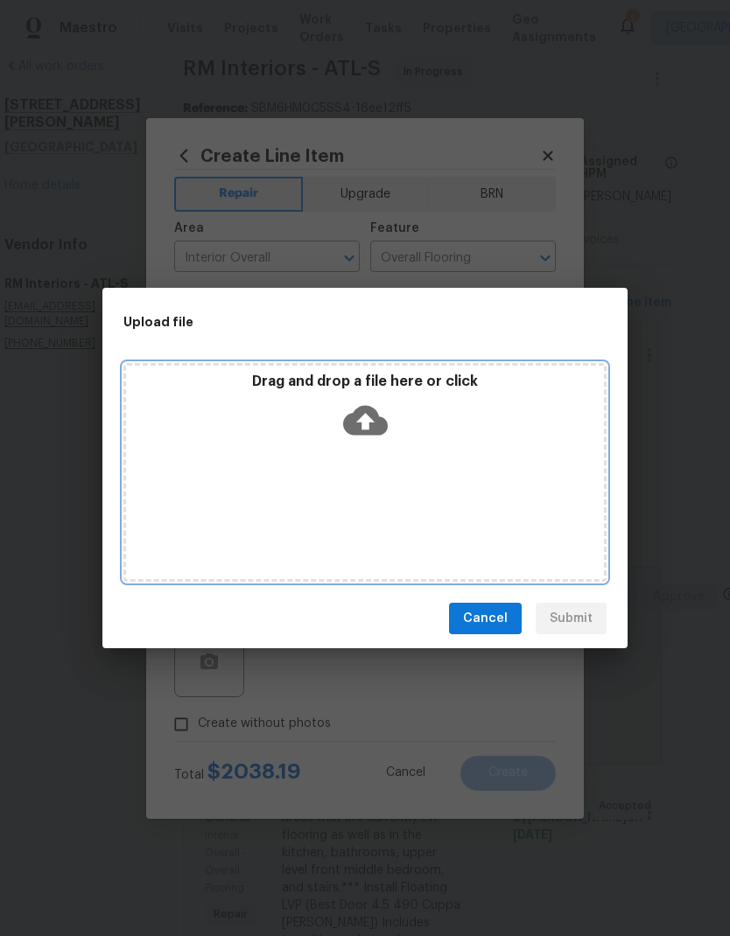
click at [381, 411] on icon at bounding box center [365, 420] width 45 height 45
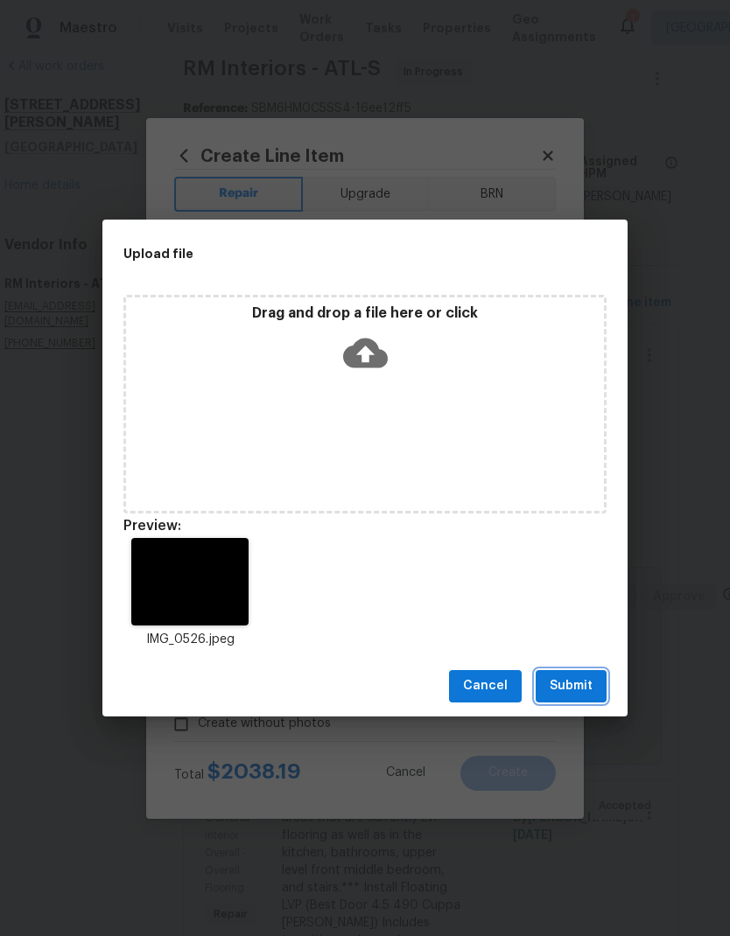
click at [586, 686] on span "Submit" at bounding box center [570, 686] width 43 height 22
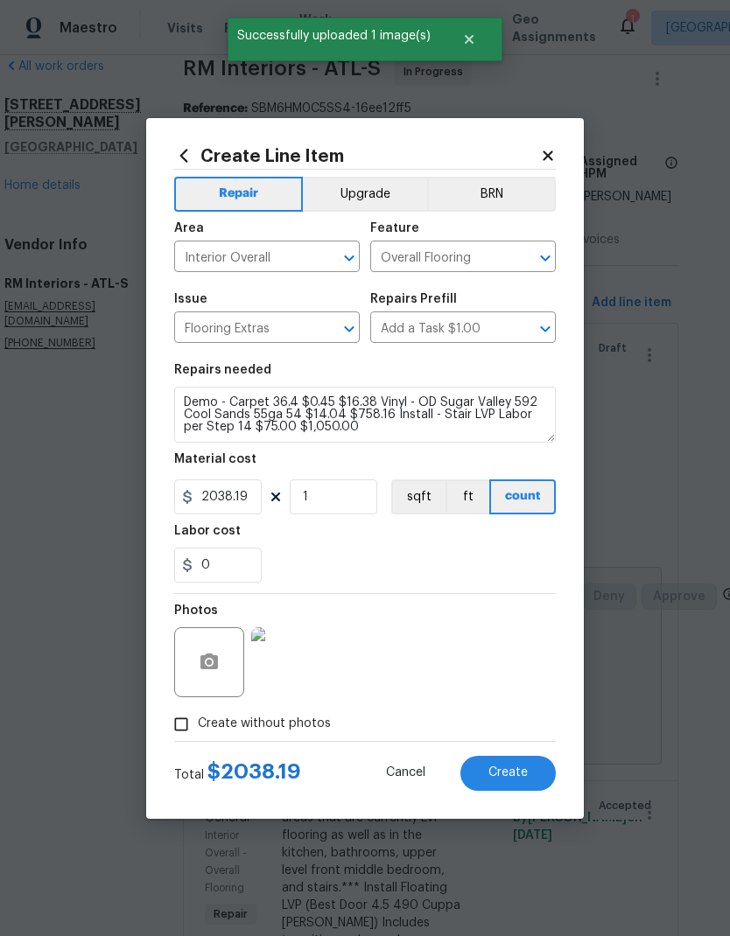
click at [529, 782] on button "Create" at bounding box center [507, 773] width 95 height 35
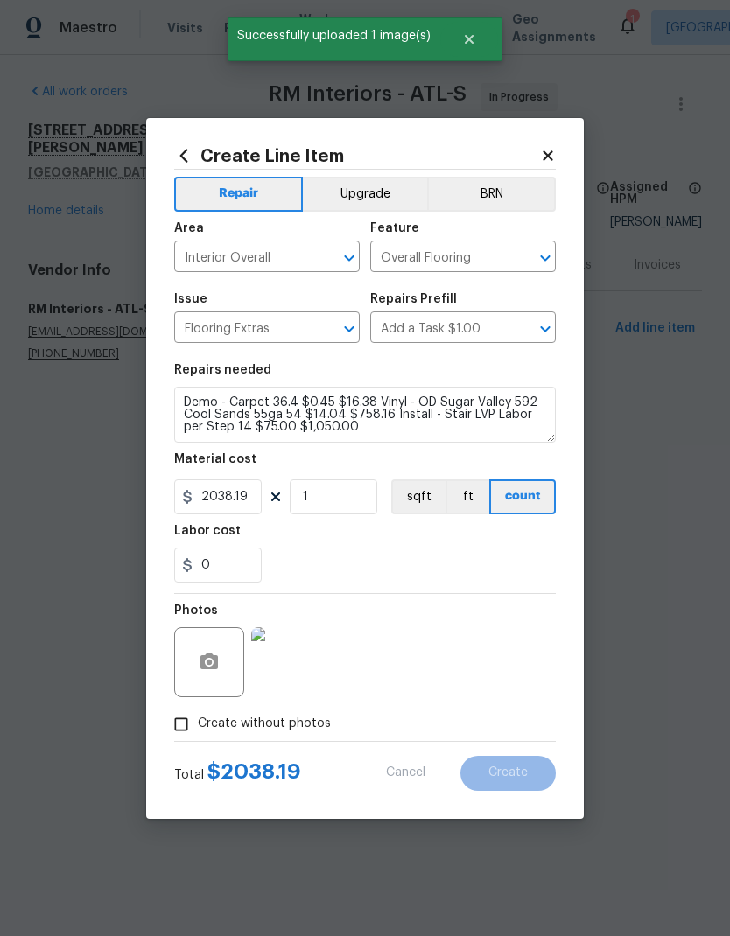
scroll to position [0, 0]
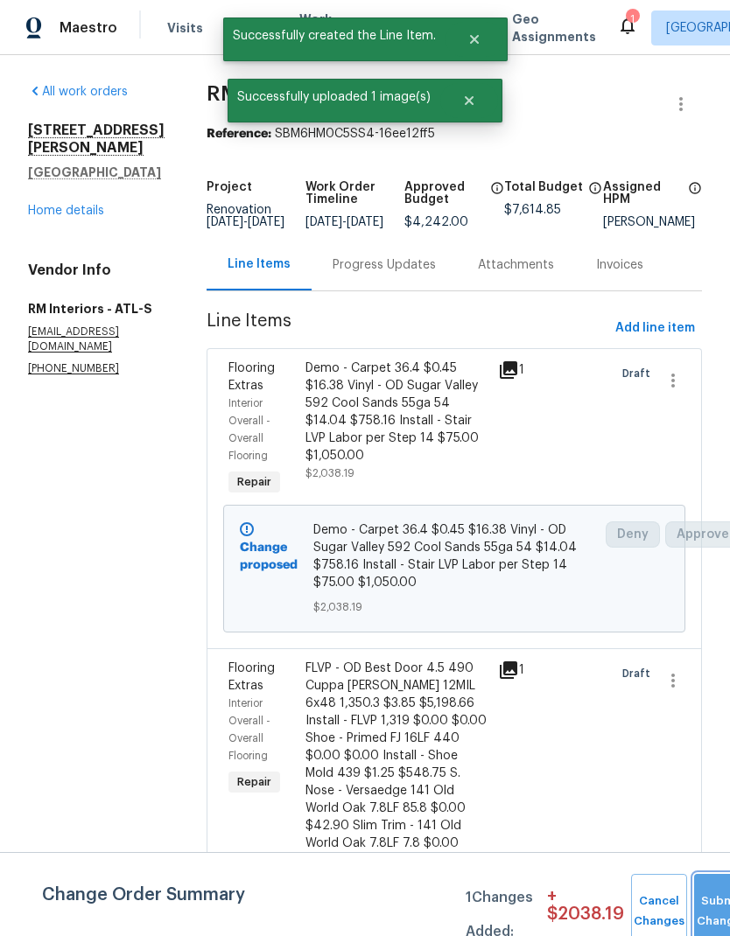
click at [709, 906] on button "Submit Changes" at bounding box center [722, 911] width 56 height 75
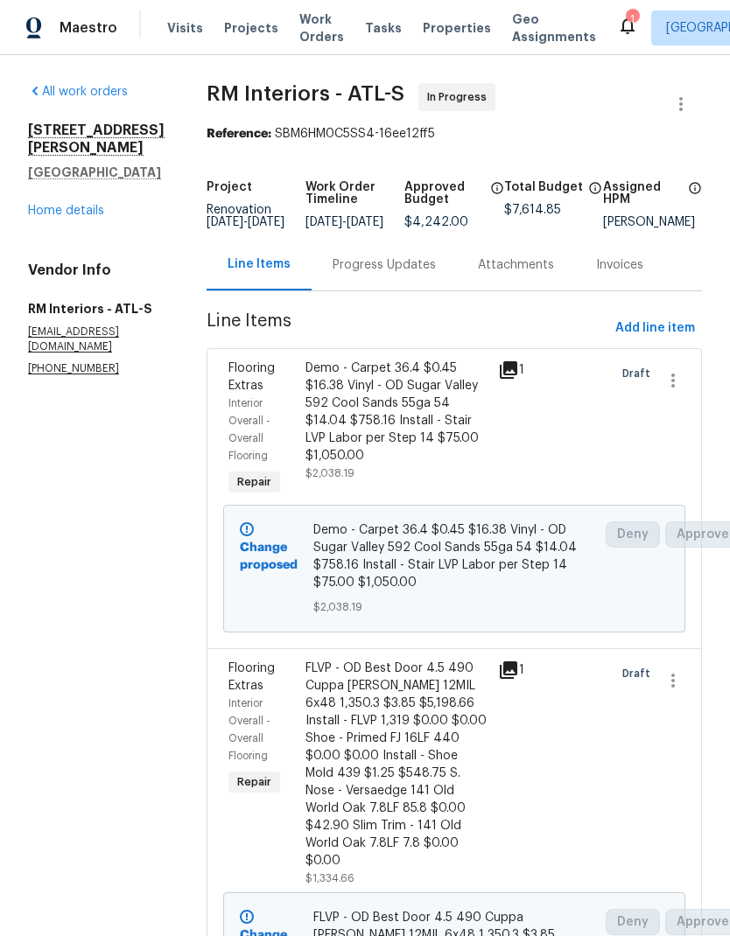
click at [383, 274] on div "Progress Updates" at bounding box center [383, 264] width 103 height 17
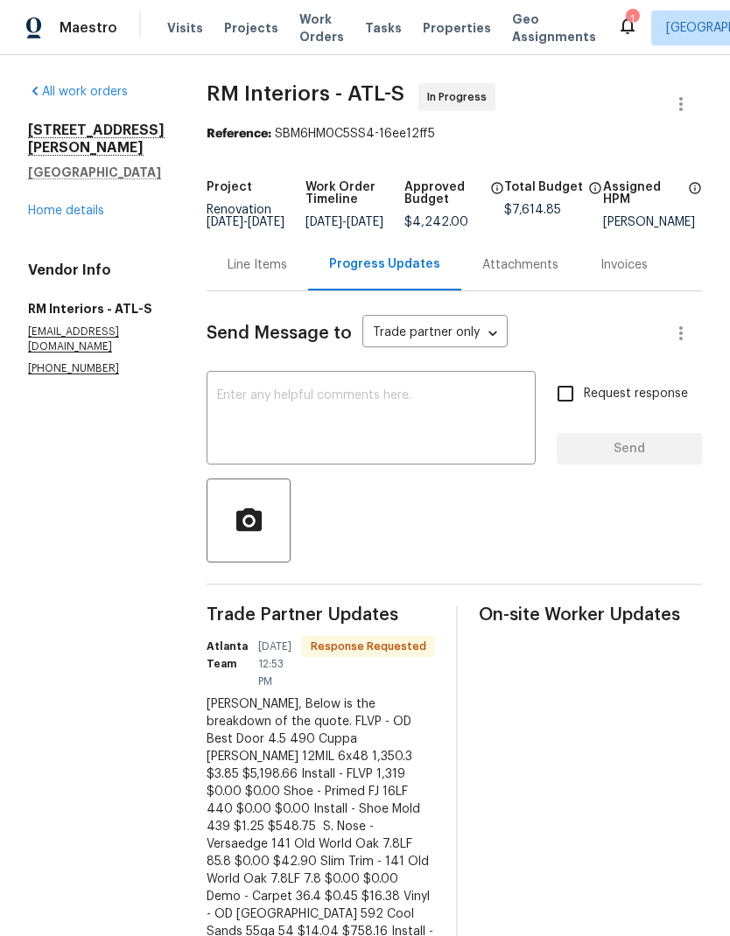
click at [75, 205] on link "Home details" at bounding box center [66, 211] width 76 height 12
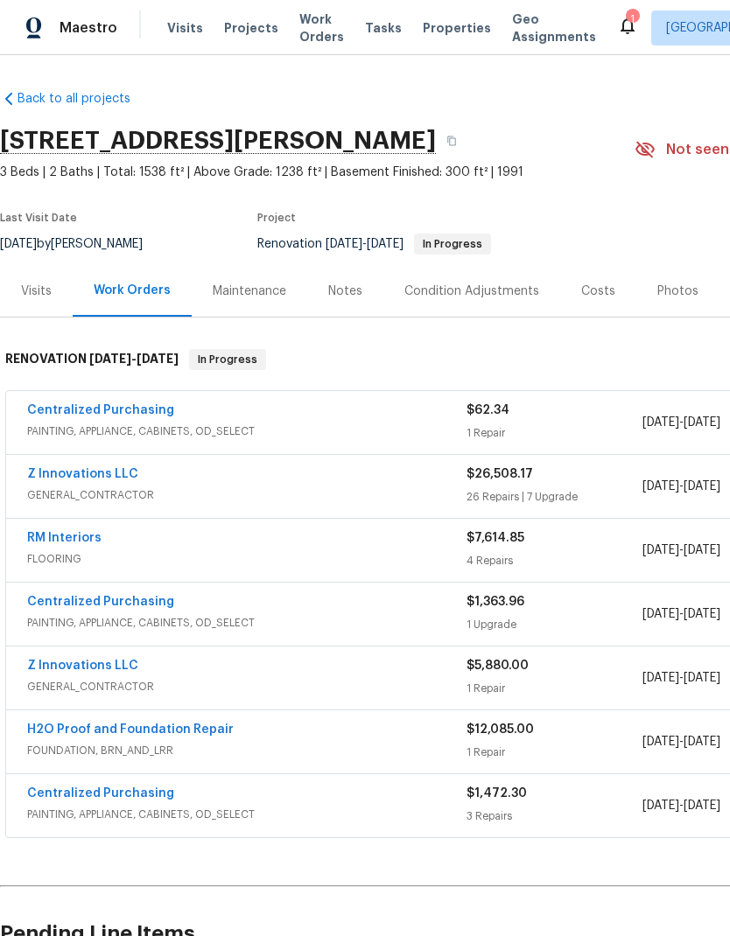
click at [588, 301] on div "Costs" at bounding box center [598, 291] width 76 height 52
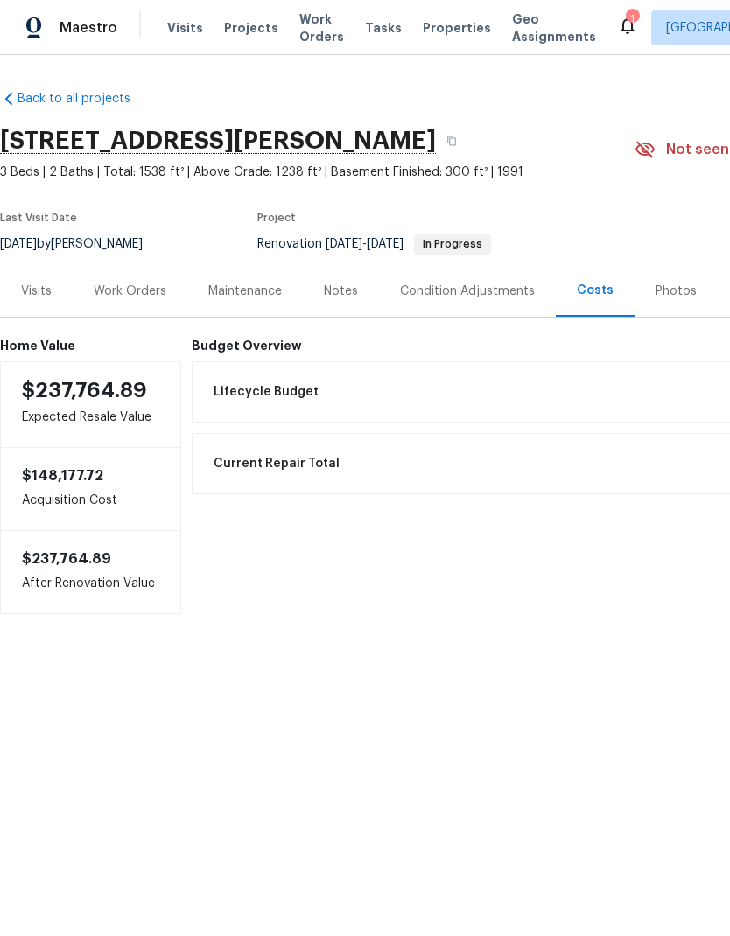
click at [146, 290] on div "Work Orders" at bounding box center [130, 291] width 73 height 17
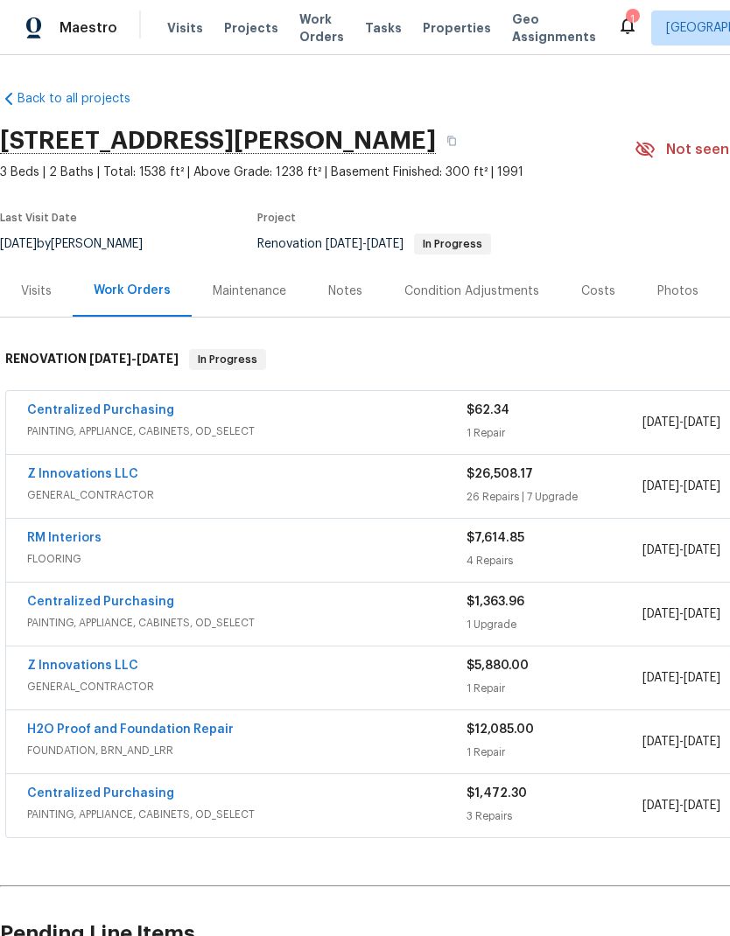
click at [126, 471] on link "Z Innovations LLC" at bounding box center [82, 474] width 111 height 12
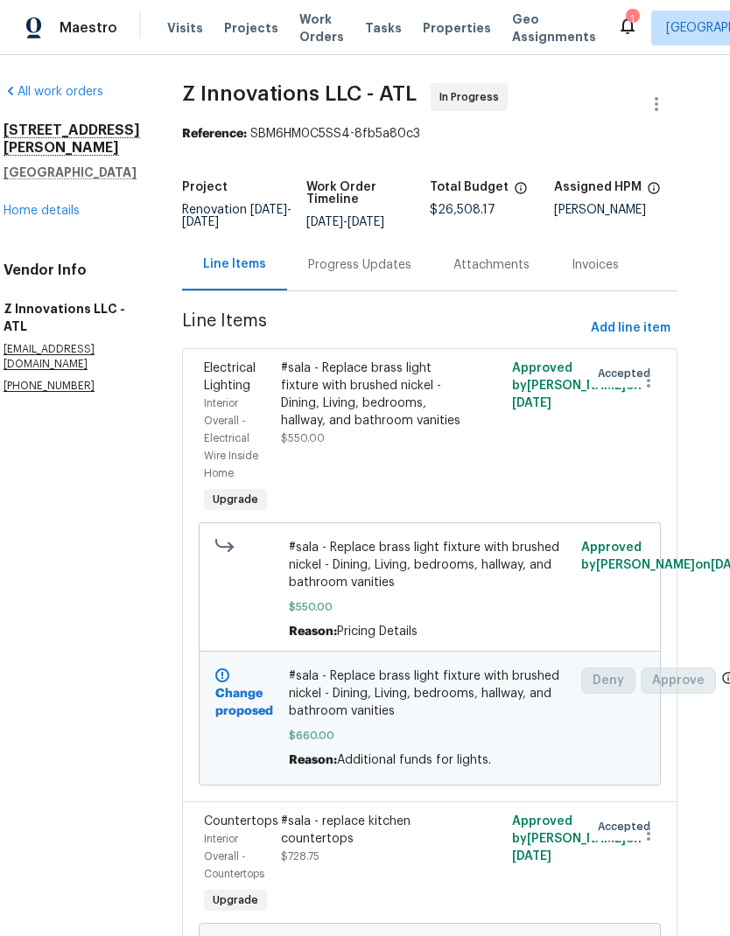
scroll to position [0, 24]
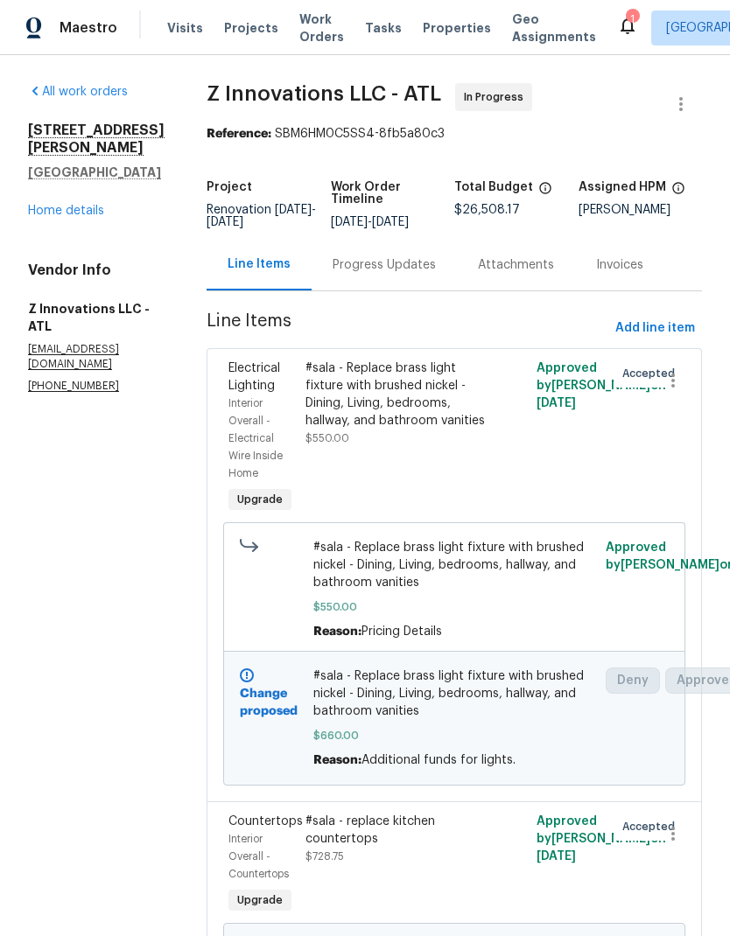
click at [43, 205] on link "Home details" at bounding box center [66, 211] width 76 height 12
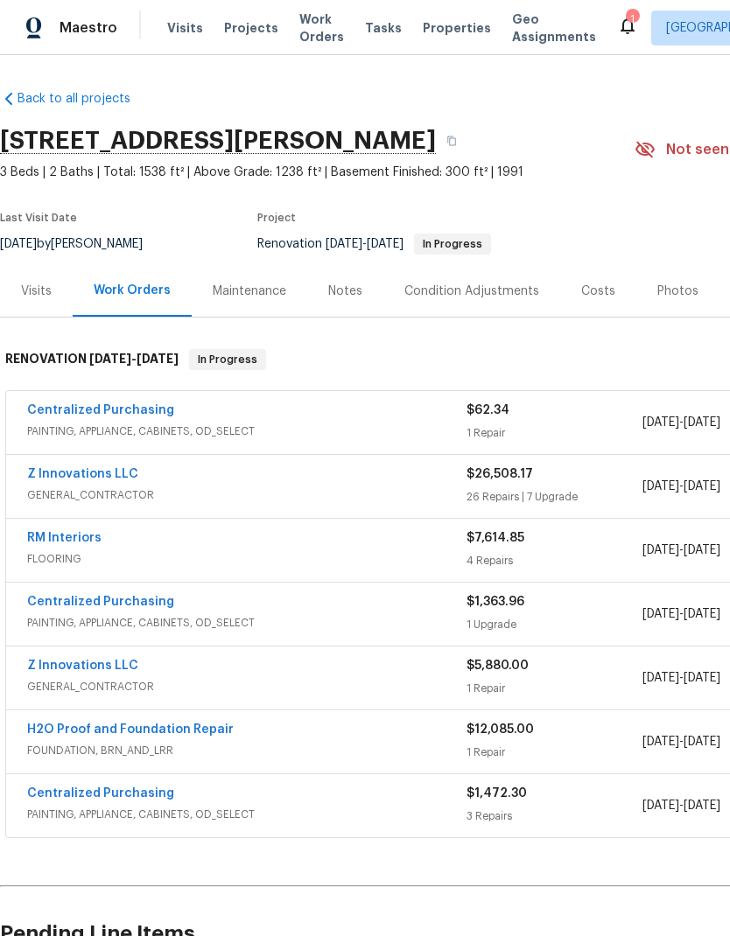
click at [35, 538] on link "RM Interiors" at bounding box center [64, 538] width 74 height 12
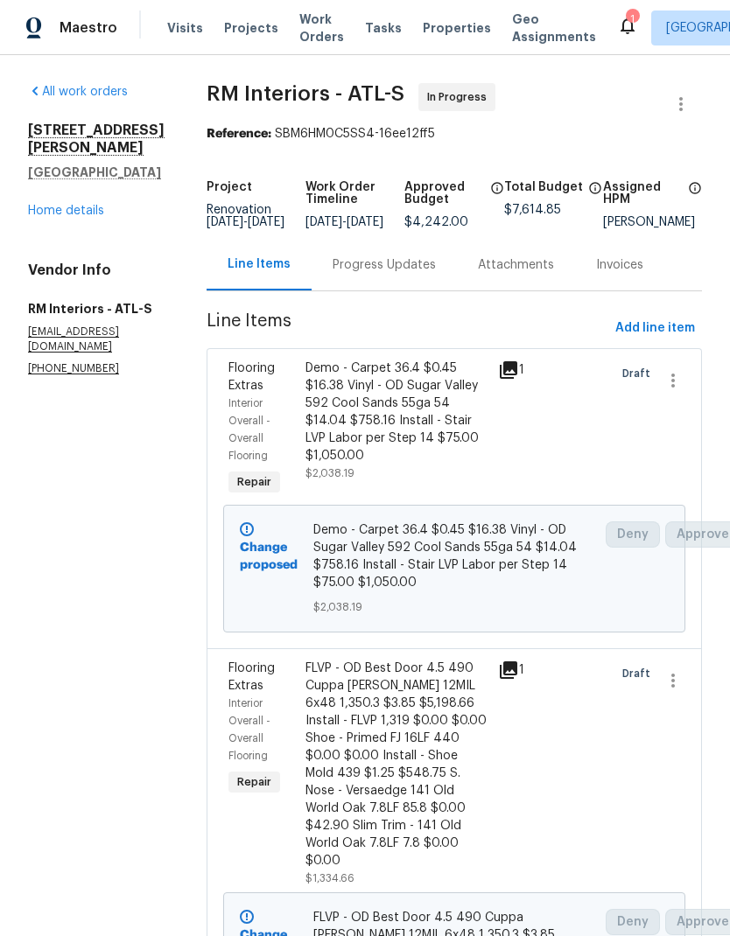
click at [44, 205] on link "Home details" at bounding box center [66, 211] width 76 height 12
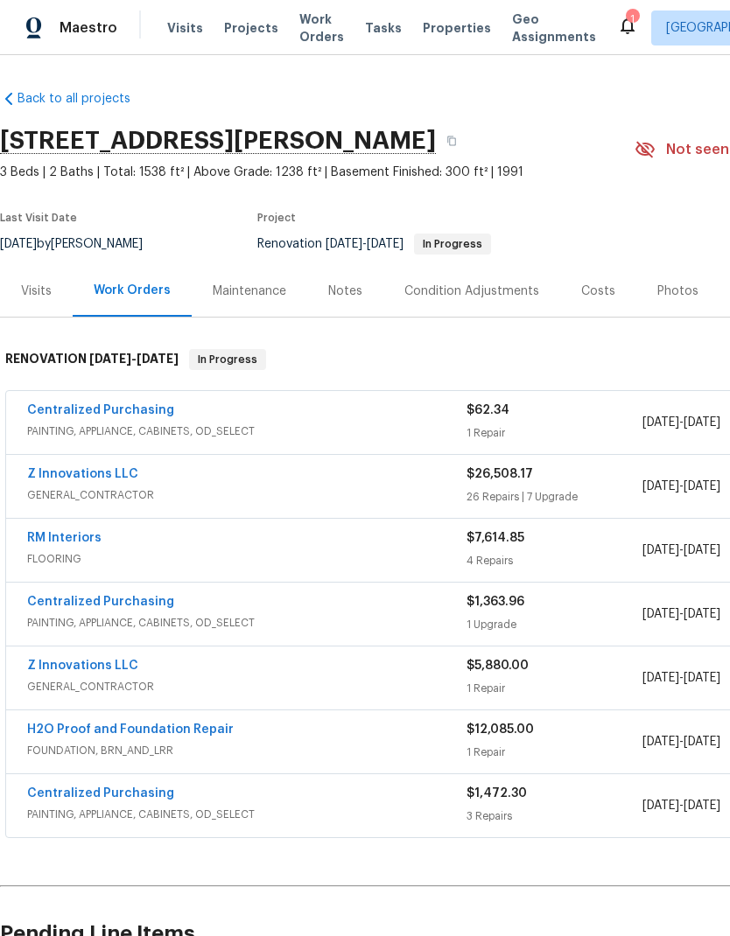
click at [597, 291] on div "Costs" at bounding box center [598, 291] width 34 height 17
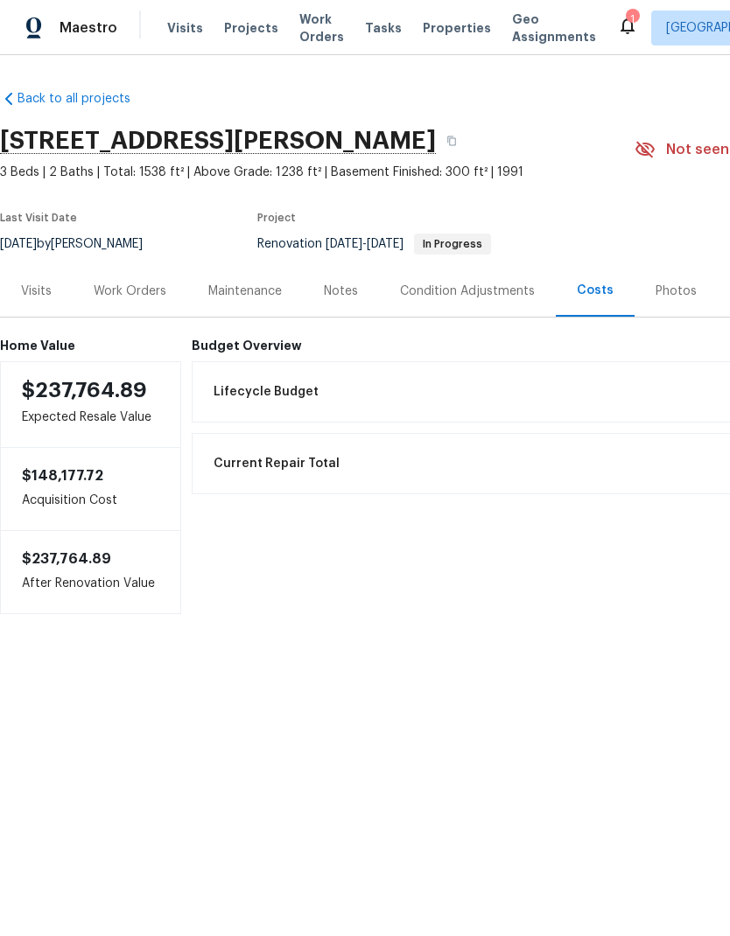
click at [119, 292] on div "Work Orders" at bounding box center [130, 291] width 73 height 17
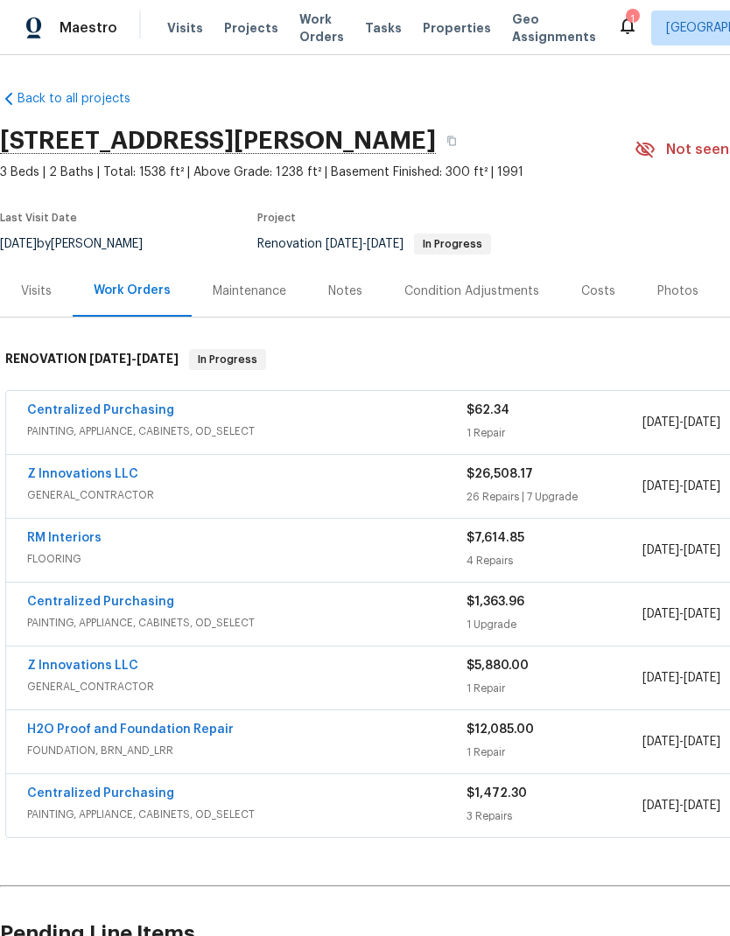
click at [134, 465] on div "Z Innovations LLC" at bounding box center [246, 475] width 439 height 21
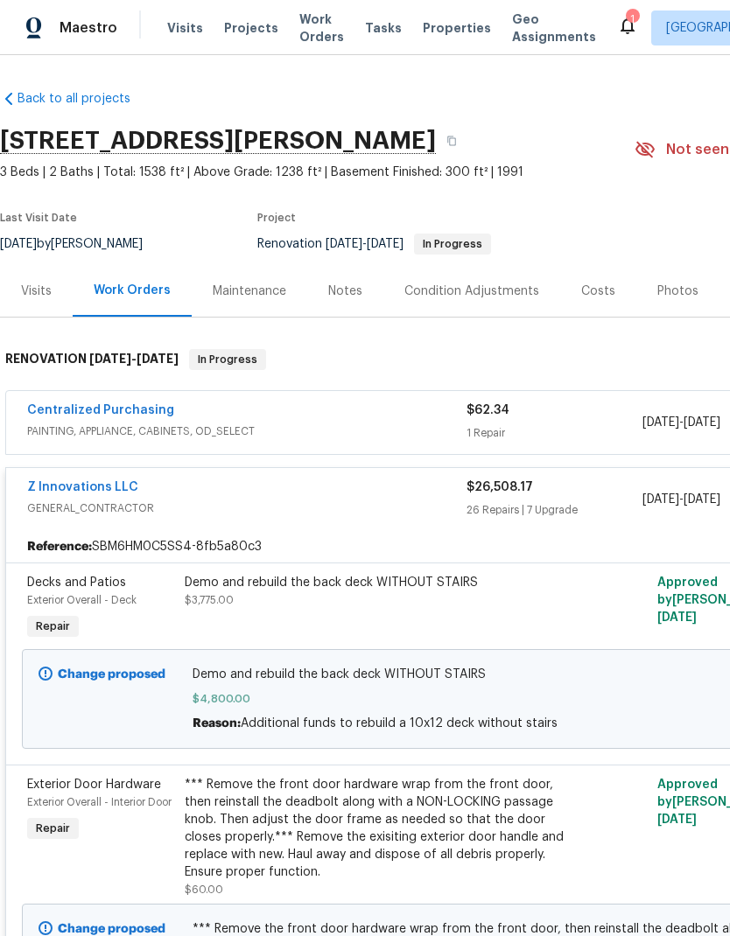
click at [122, 484] on link "Z Innovations LLC" at bounding box center [82, 487] width 111 height 12
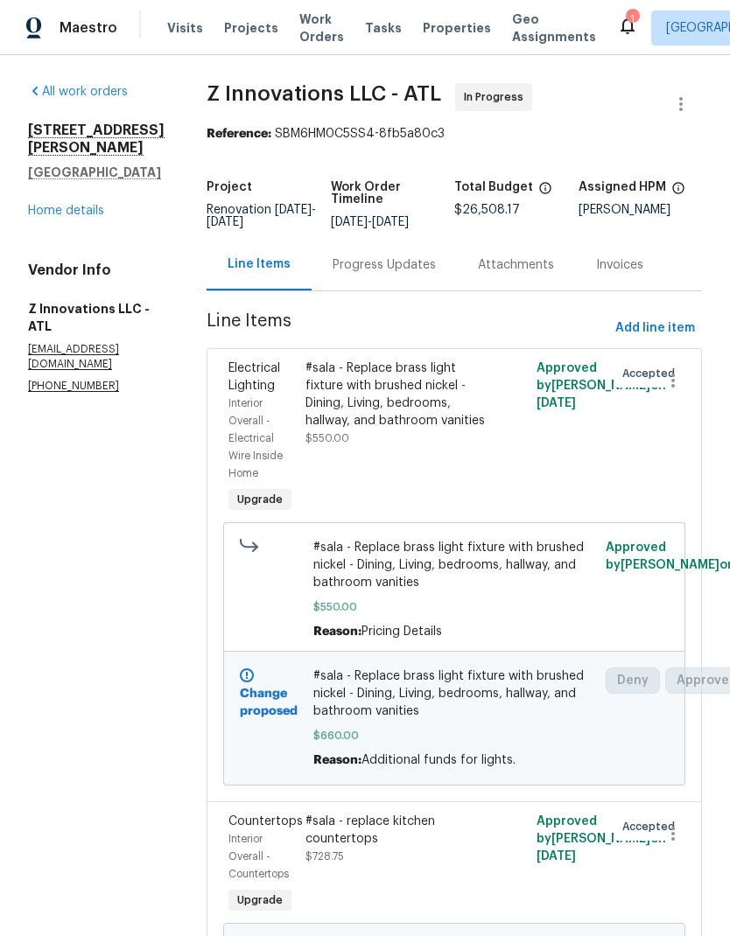
click at [56, 205] on link "Home details" at bounding box center [66, 211] width 76 height 12
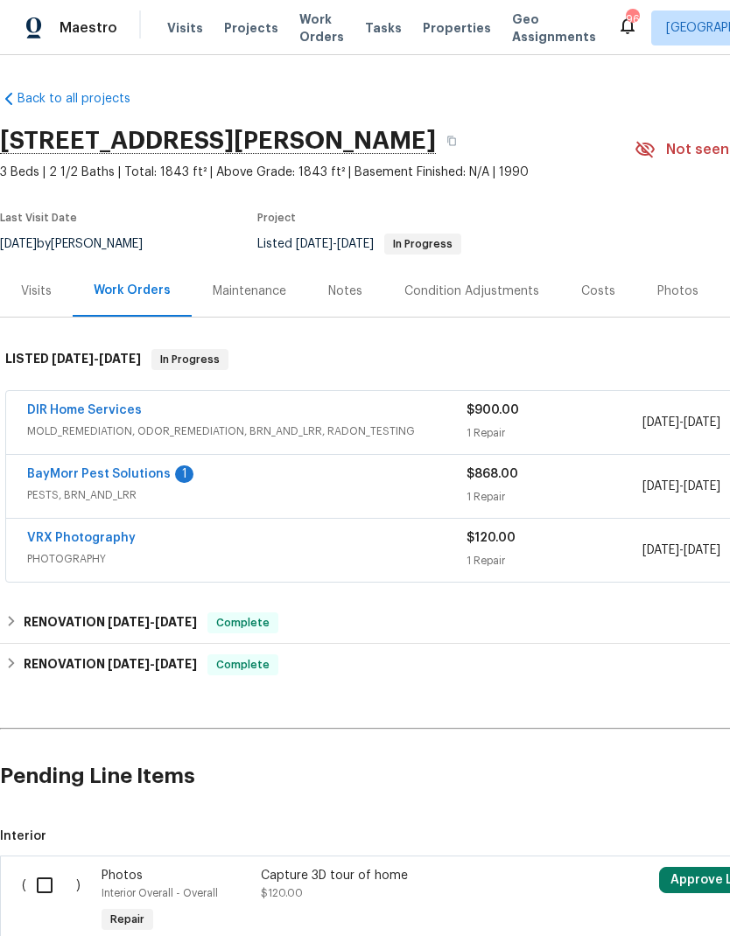
click at [162, 470] on link "BayMorr Pest Solutions" at bounding box center [98, 474] width 143 height 12
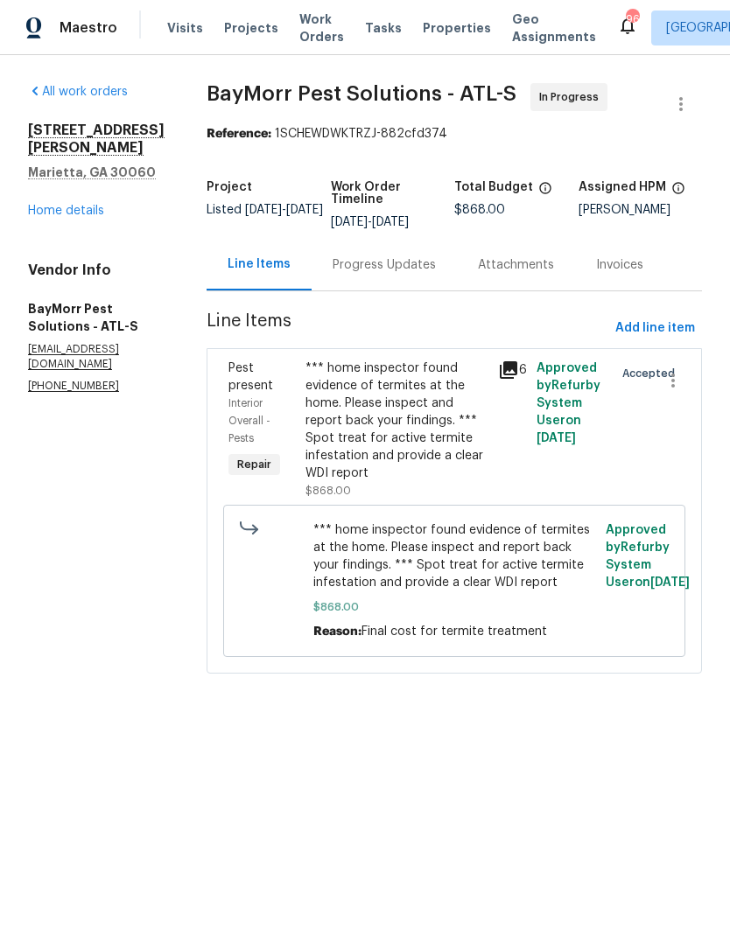
click at [395, 274] on div "Progress Updates" at bounding box center [383, 264] width 103 height 17
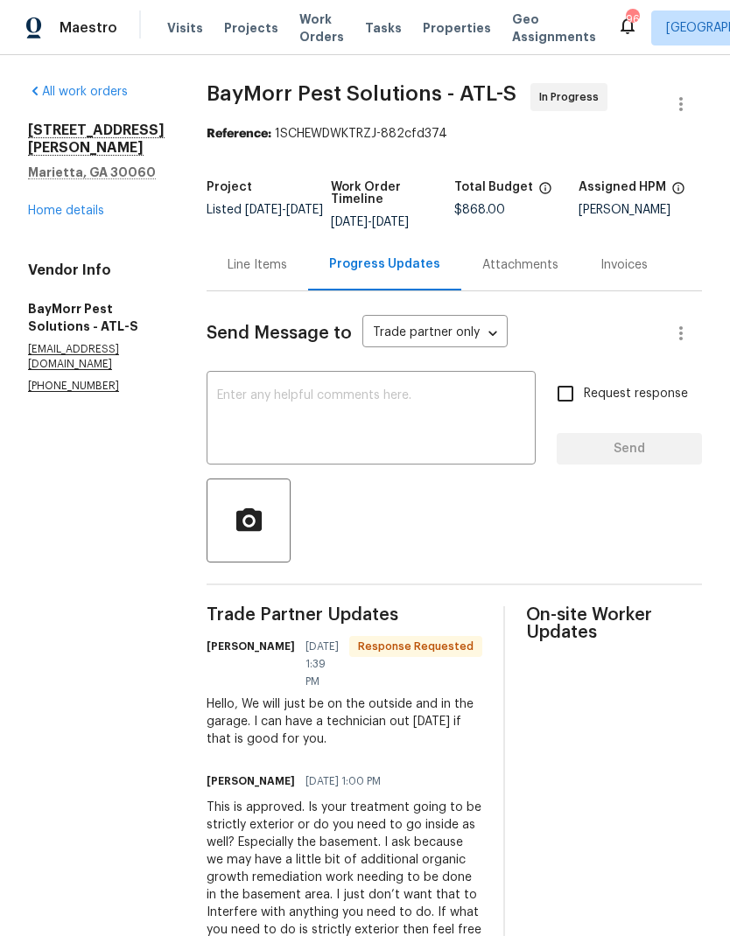
click at [362, 400] on textarea at bounding box center [371, 419] width 308 height 61
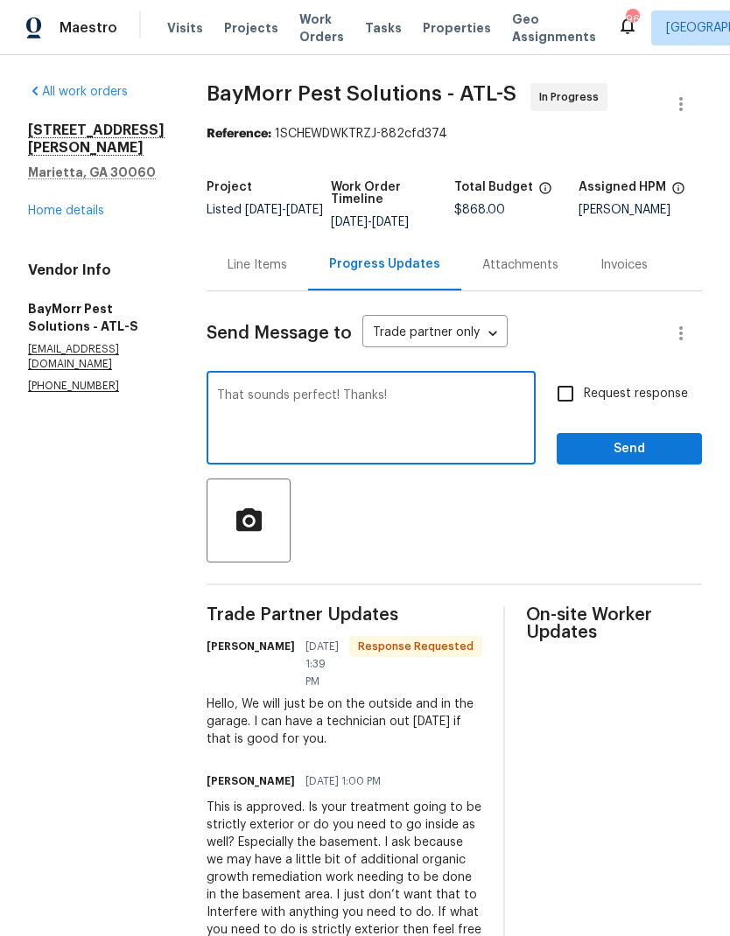
type textarea "That sounds perfect! Thanks!"
click at [570, 396] on input "Request response" at bounding box center [565, 393] width 37 height 37
checkbox input "true"
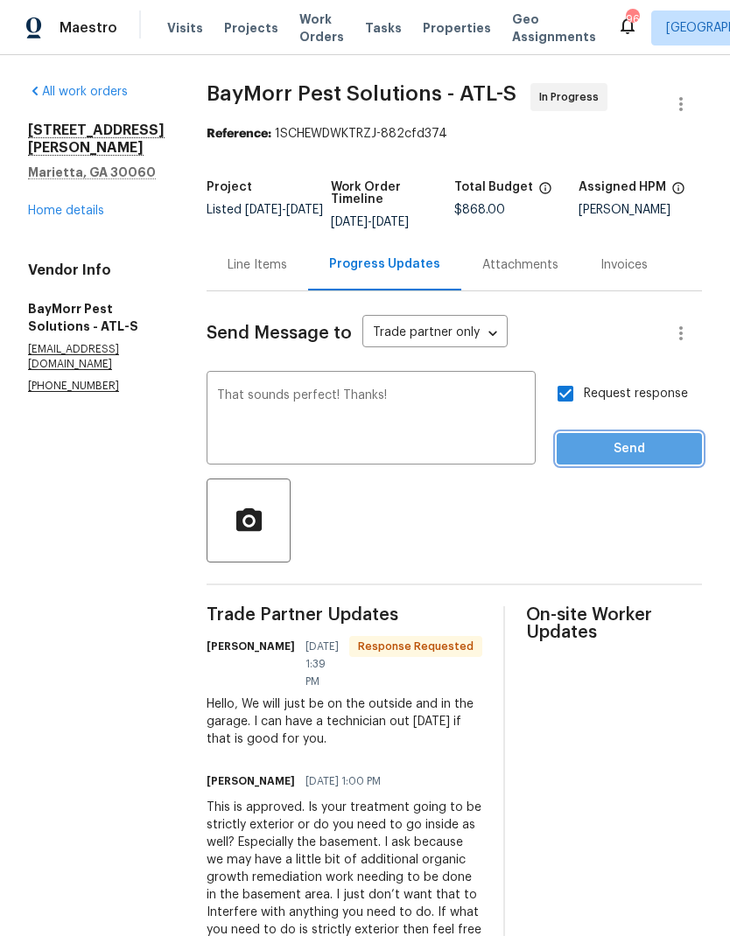
click at [631, 452] on span "Send" at bounding box center [628, 449] width 117 height 22
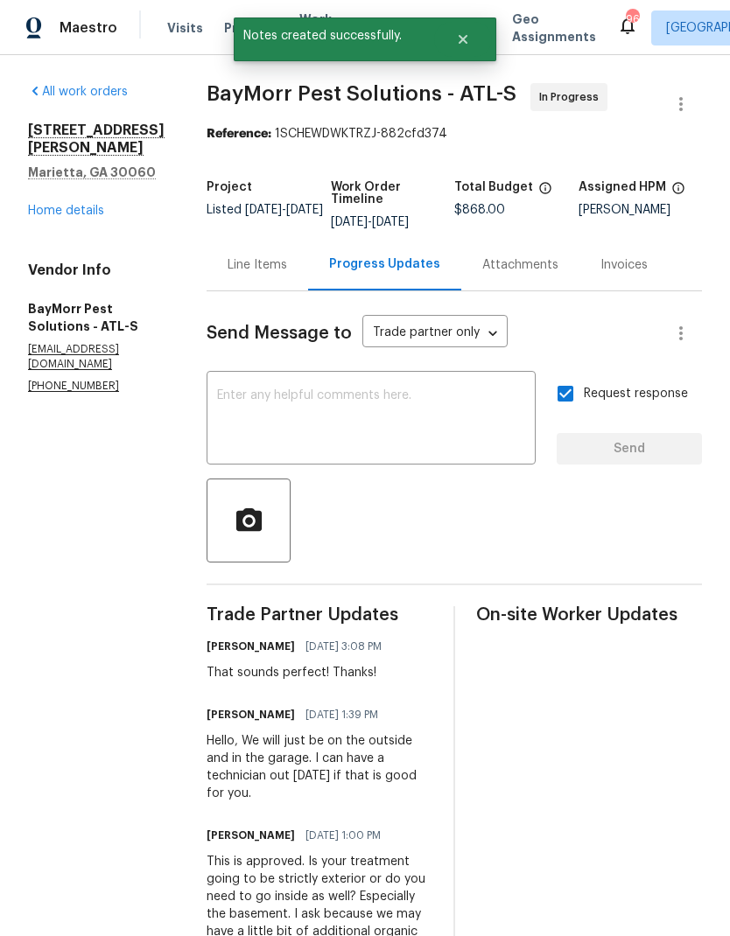
click at [255, 272] on div "Line Items" at bounding box center [256, 264] width 59 height 17
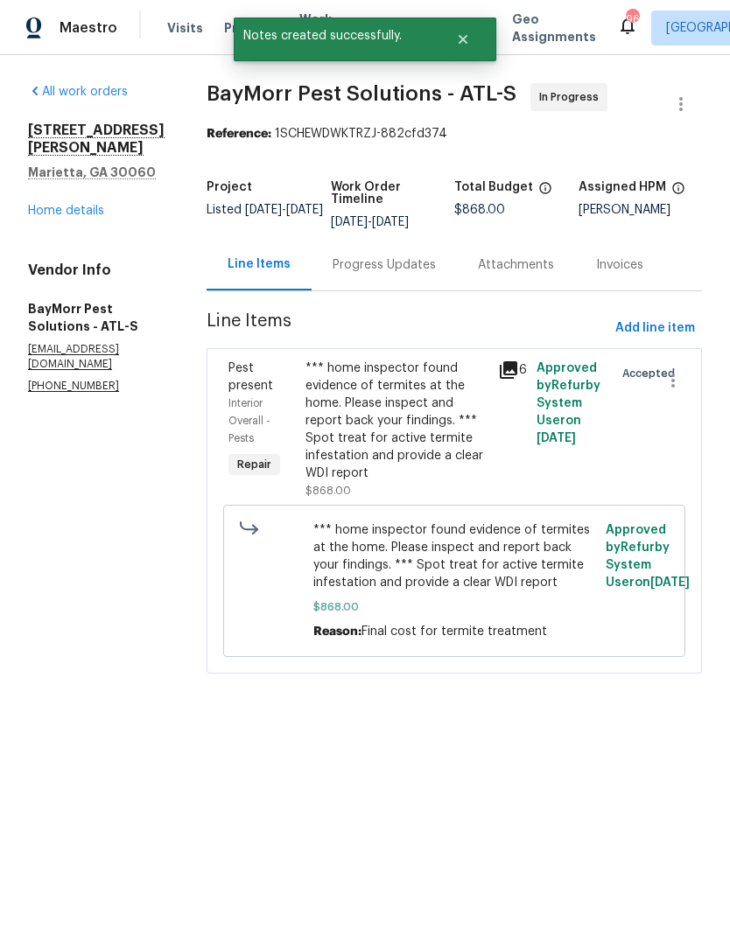
click at [52, 213] on link "Home details" at bounding box center [66, 211] width 76 height 12
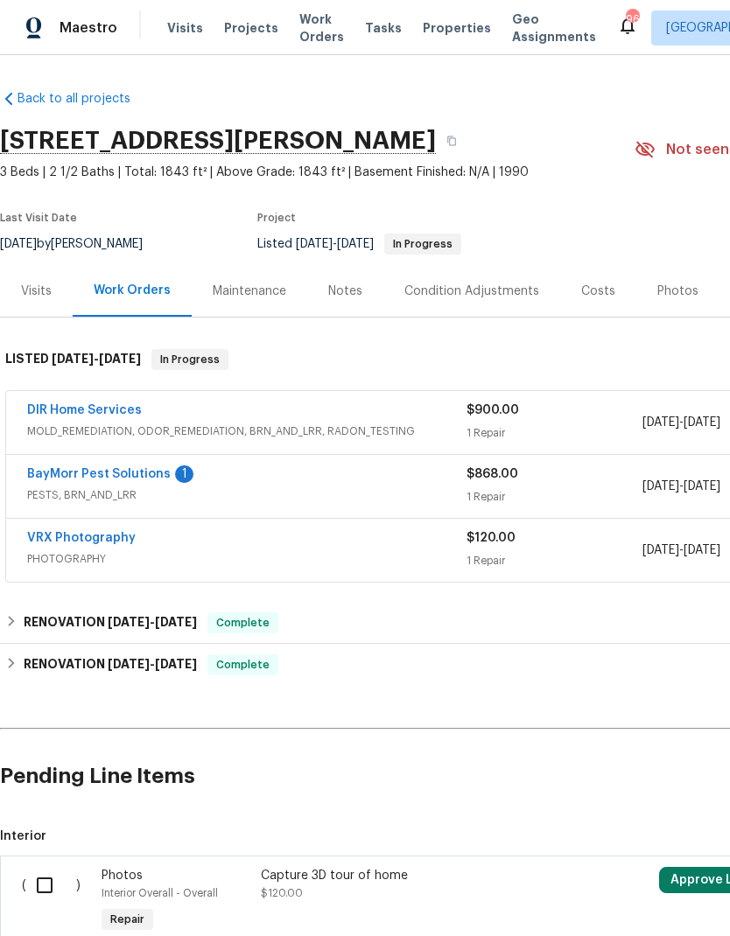
click at [136, 479] on link "BayMorr Pest Solutions" at bounding box center [98, 474] width 143 height 12
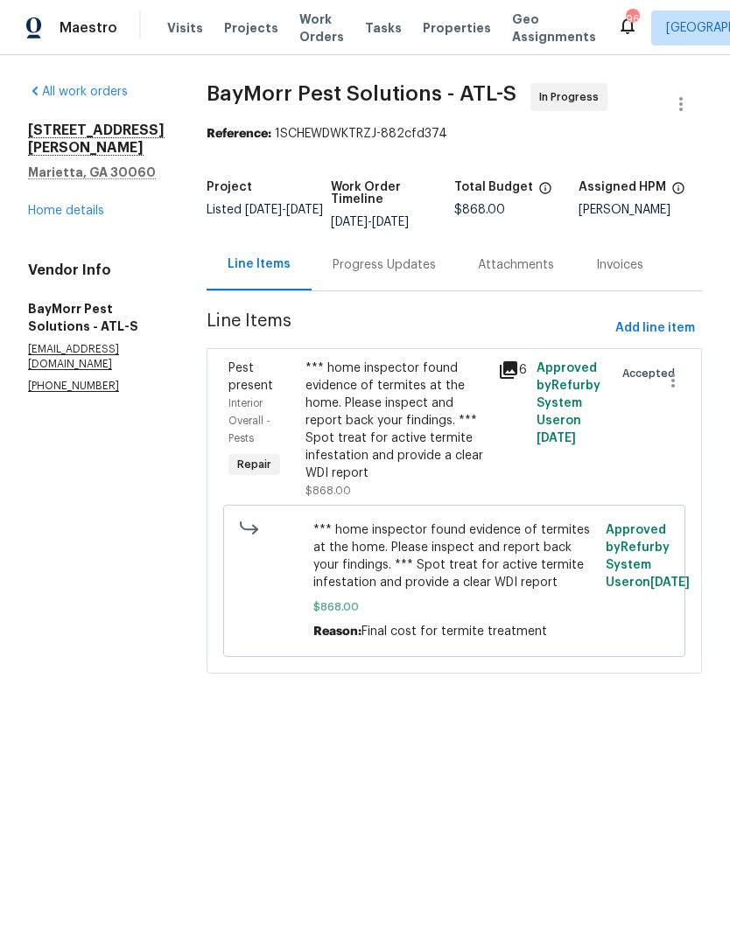
click at [389, 271] on div "Progress Updates" at bounding box center [383, 264] width 103 height 17
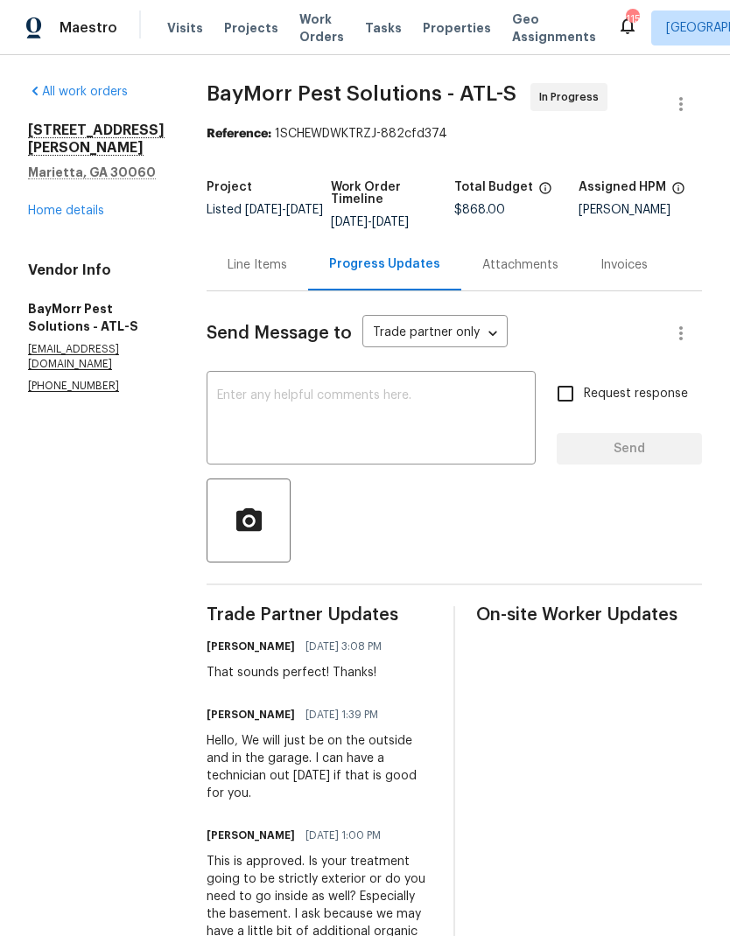
click at [253, 267] on div "Line Items" at bounding box center [256, 264] width 59 height 17
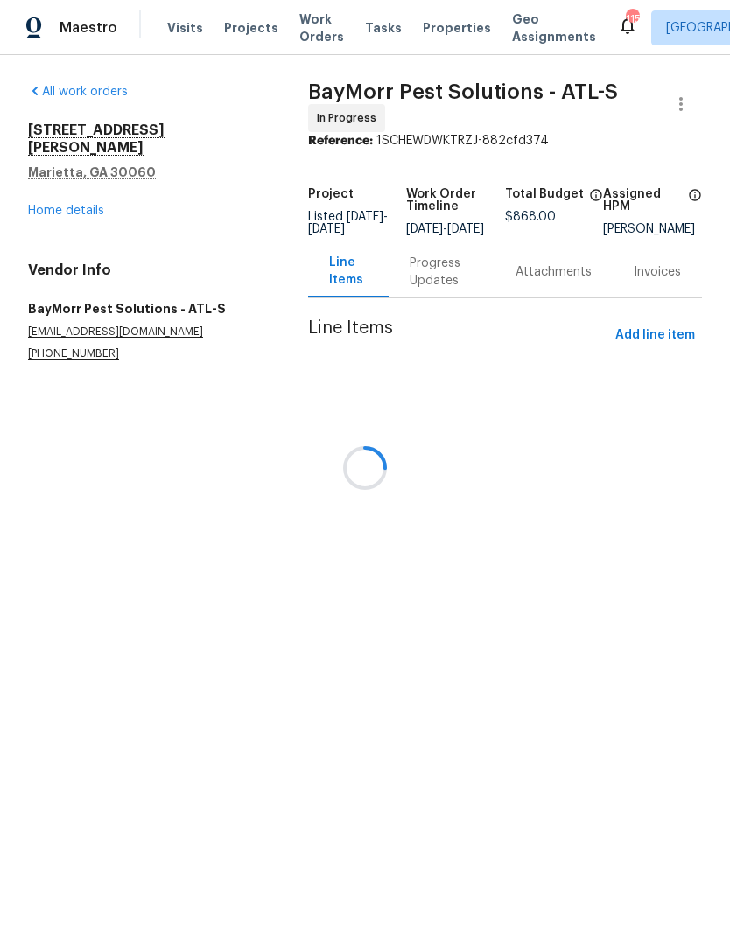
click at [45, 199] on div at bounding box center [365, 468] width 730 height 936
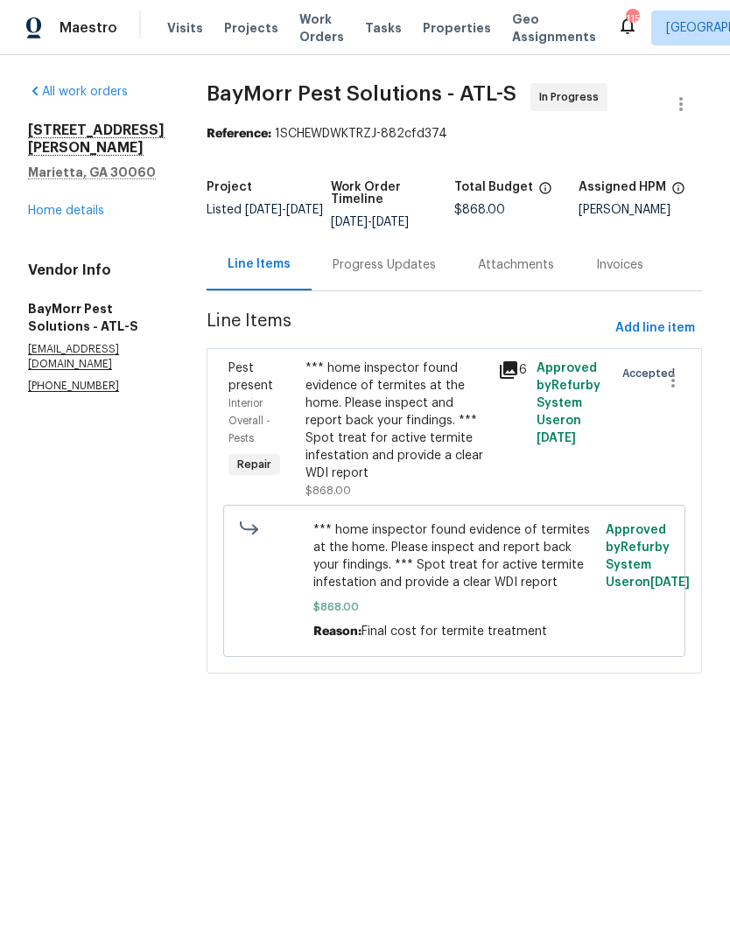
click at [54, 206] on link "Home details" at bounding box center [66, 211] width 76 height 12
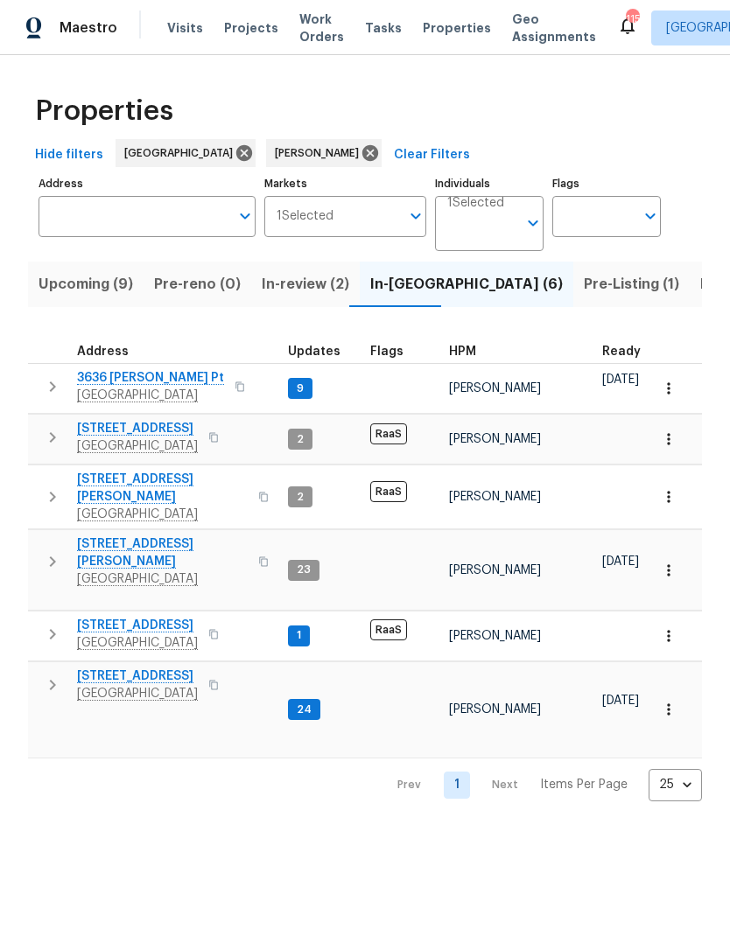
click at [310, 287] on span "In-review (2)" at bounding box center [305, 284] width 87 height 24
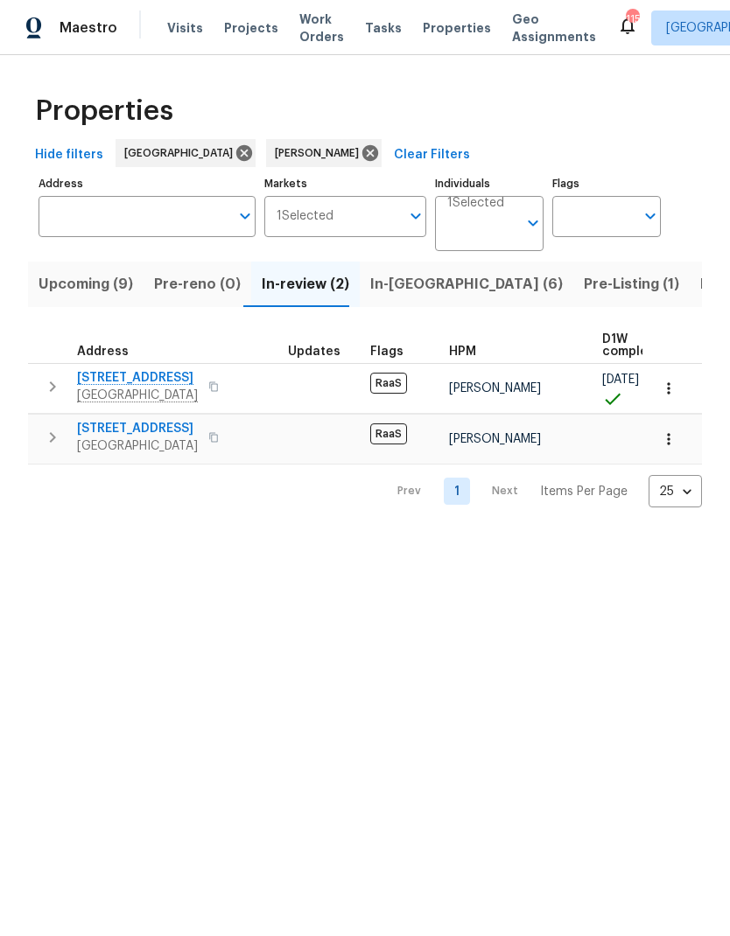
click at [406, 284] on span "In-[GEOGRAPHIC_DATA] (6)" at bounding box center [466, 284] width 192 height 24
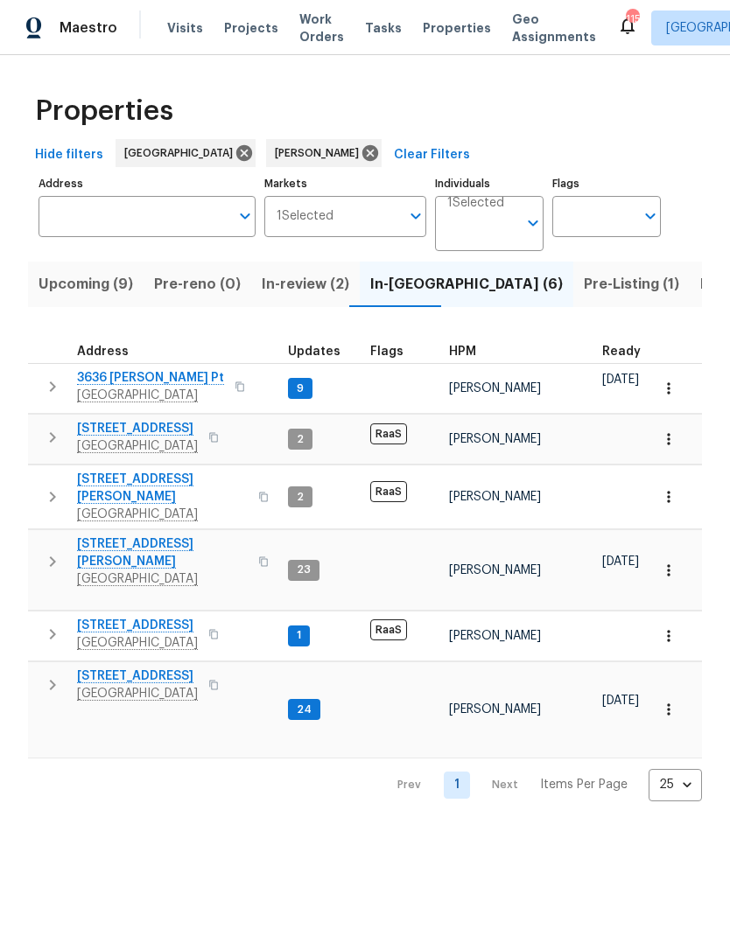
click at [150, 426] on span "[STREET_ADDRESS]" at bounding box center [137, 428] width 121 height 17
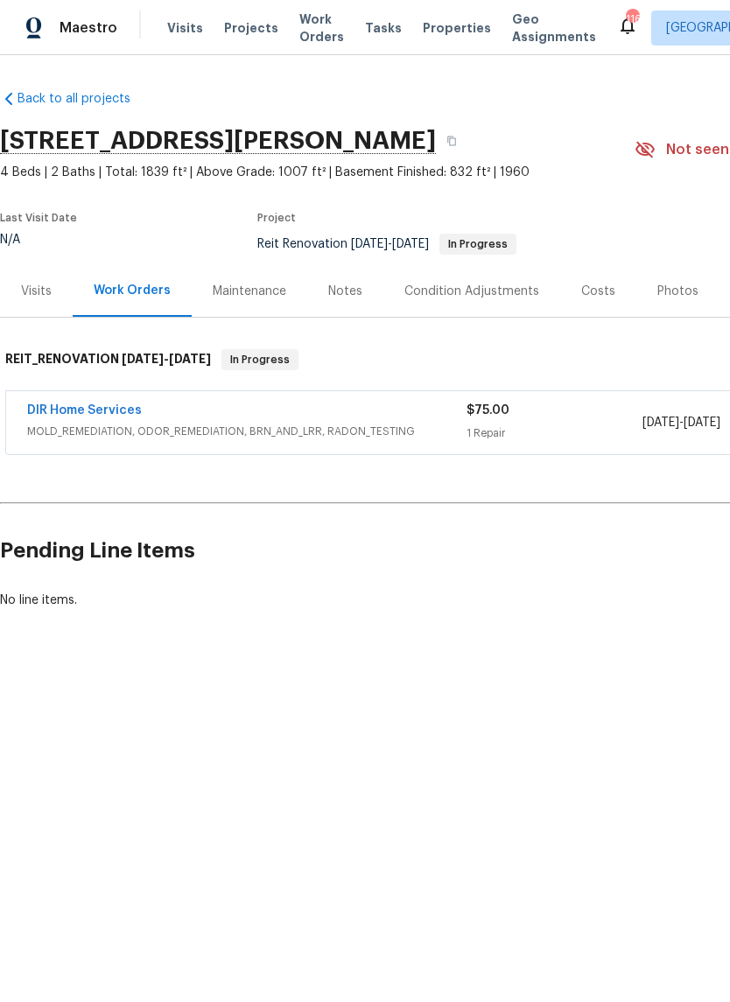
click at [121, 414] on link "DIR Home Services" at bounding box center [84, 410] width 115 height 12
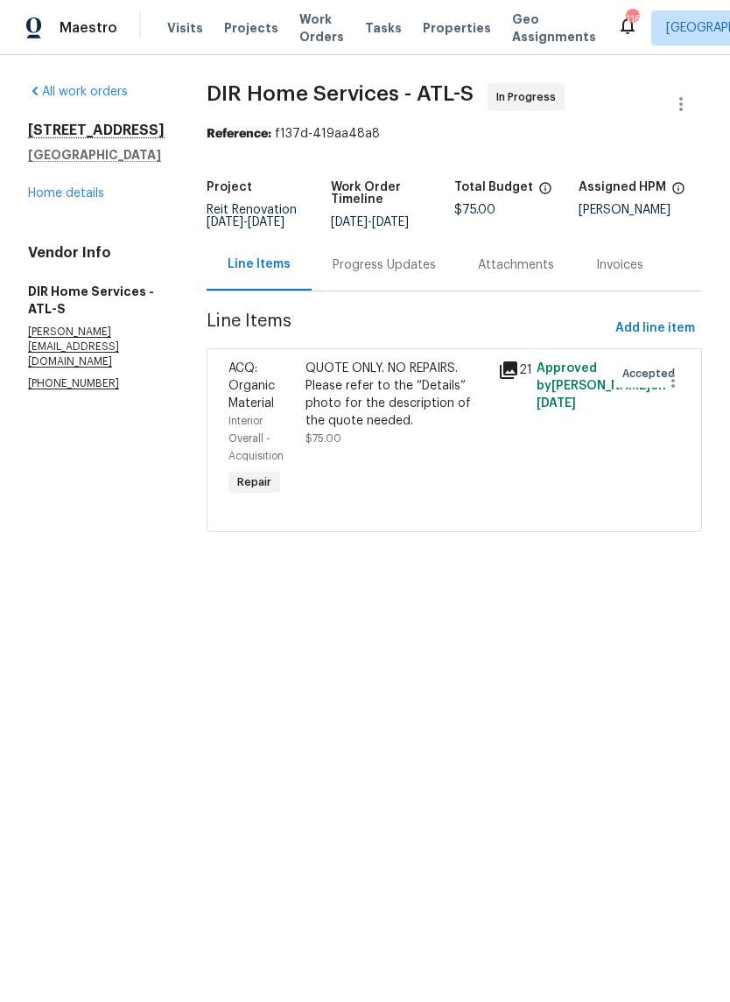
click at [402, 422] on div "QUOTE ONLY. NO REPAIRS. Please refer to the “Details” photo for the description…" at bounding box center [396, 395] width 182 height 70
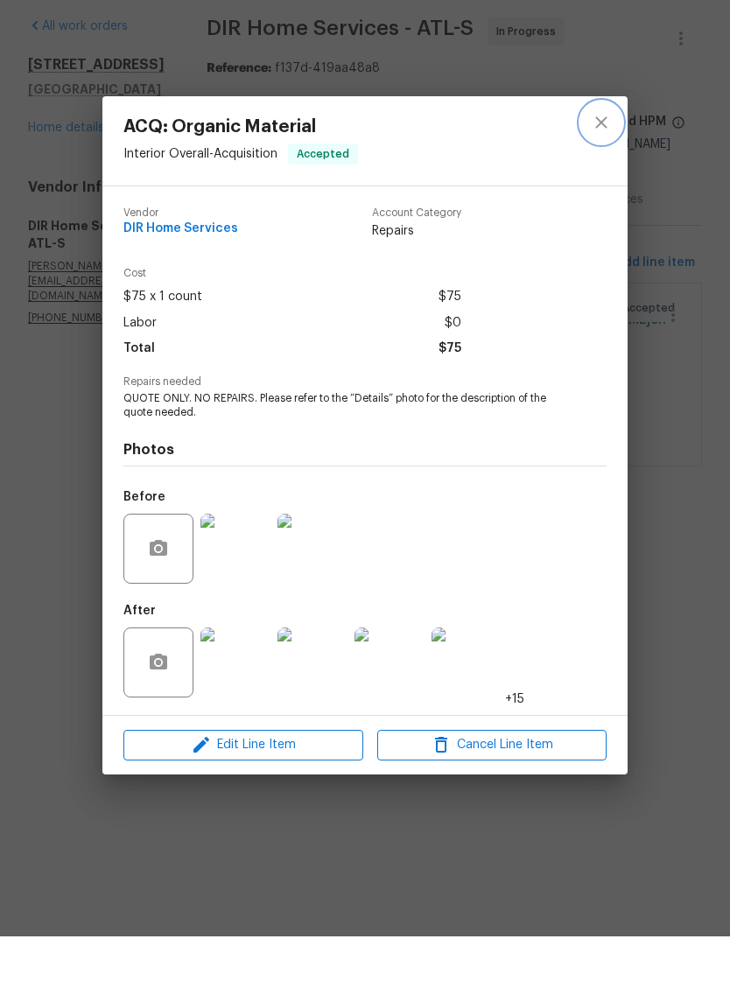
click at [604, 178] on icon "close" at bounding box center [600, 188] width 21 height 21
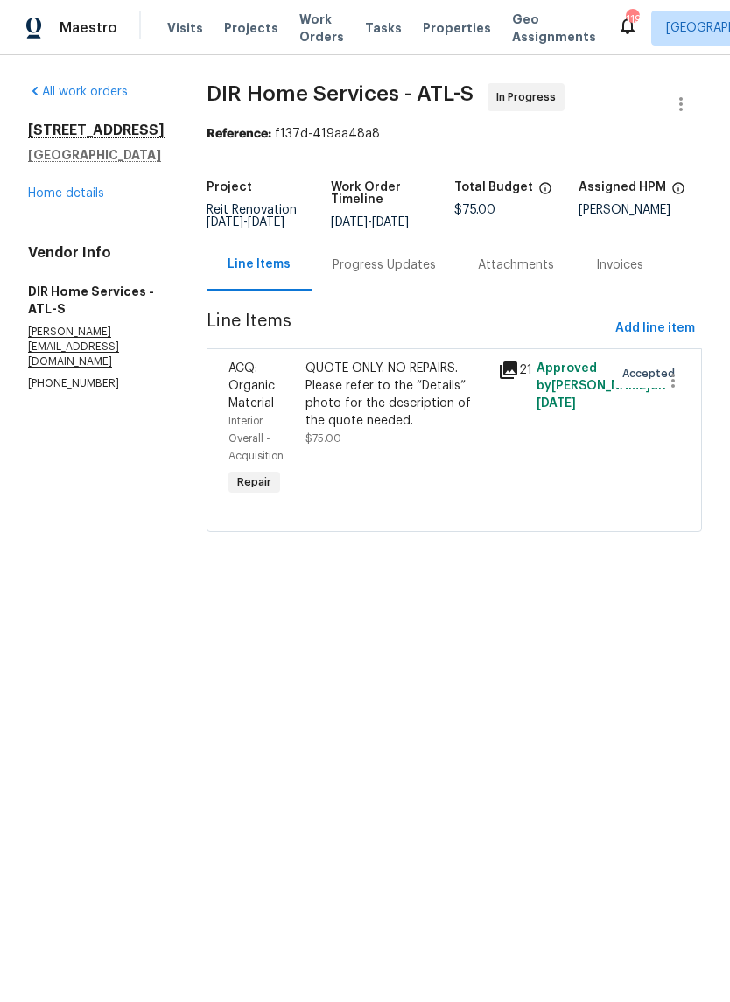
click at [73, 196] on link "Home details" at bounding box center [66, 193] width 76 height 12
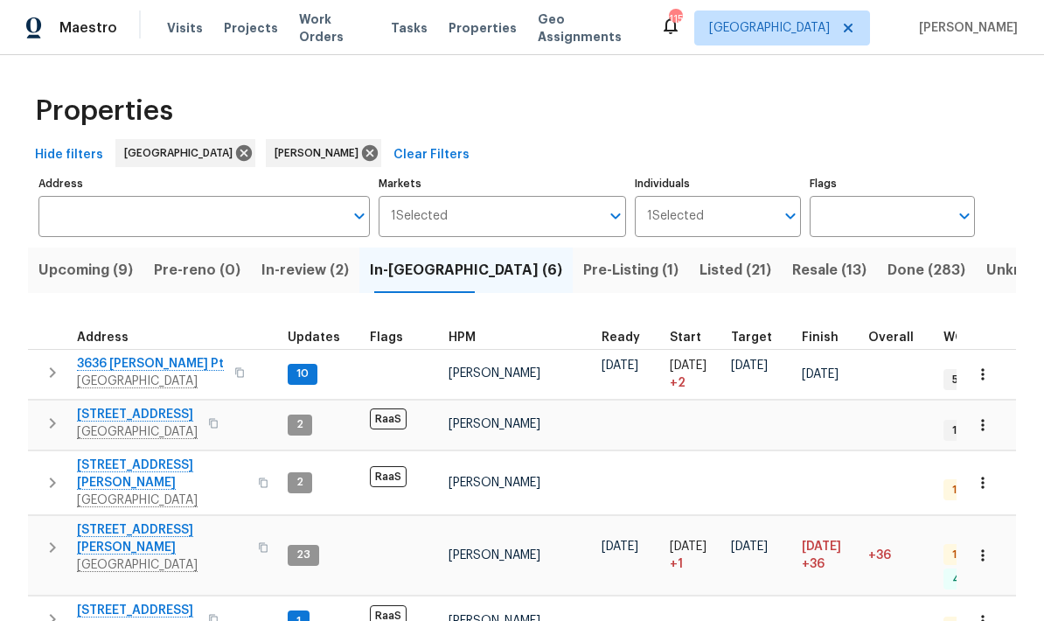
click at [120, 275] on span "Upcoming (9)" at bounding box center [85, 270] width 94 height 24
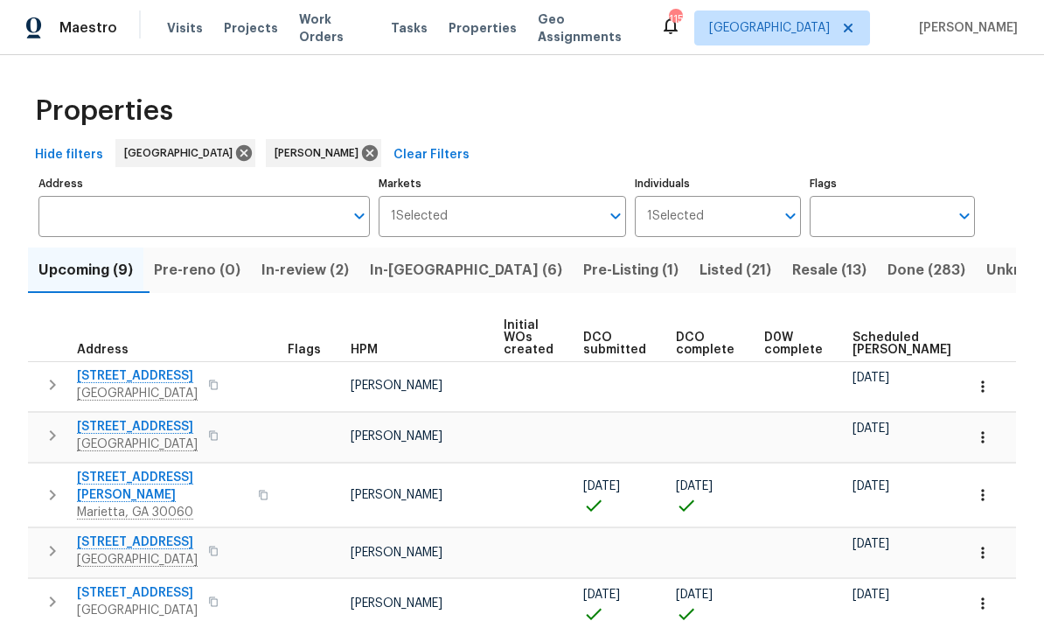
click at [863, 349] on span "Scheduled [PERSON_NAME]" at bounding box center [902, 344] width 99 height 24
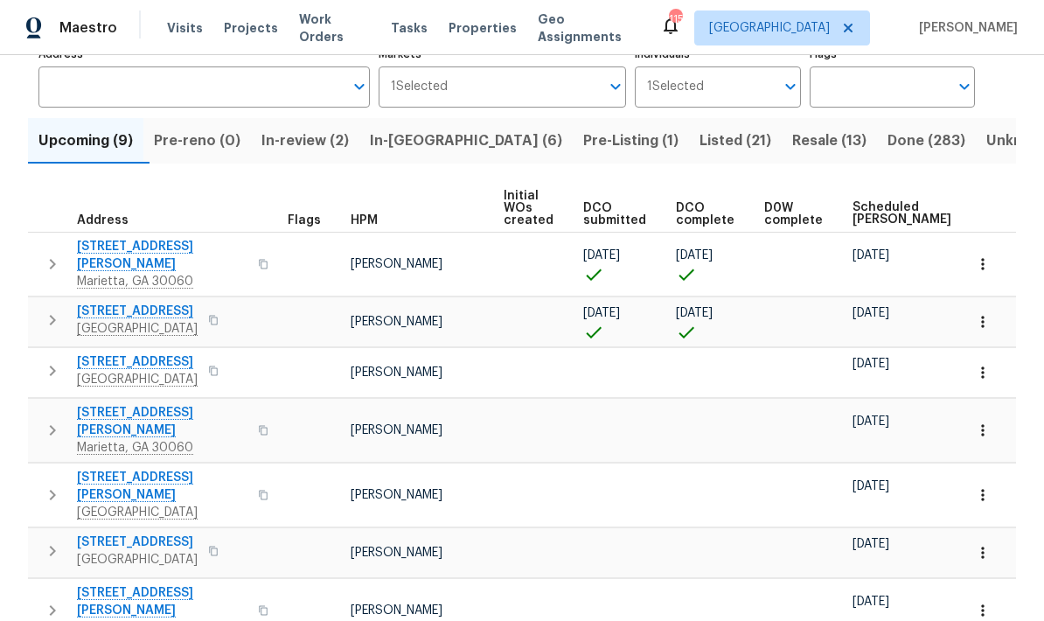
scroll to position [132, 0]
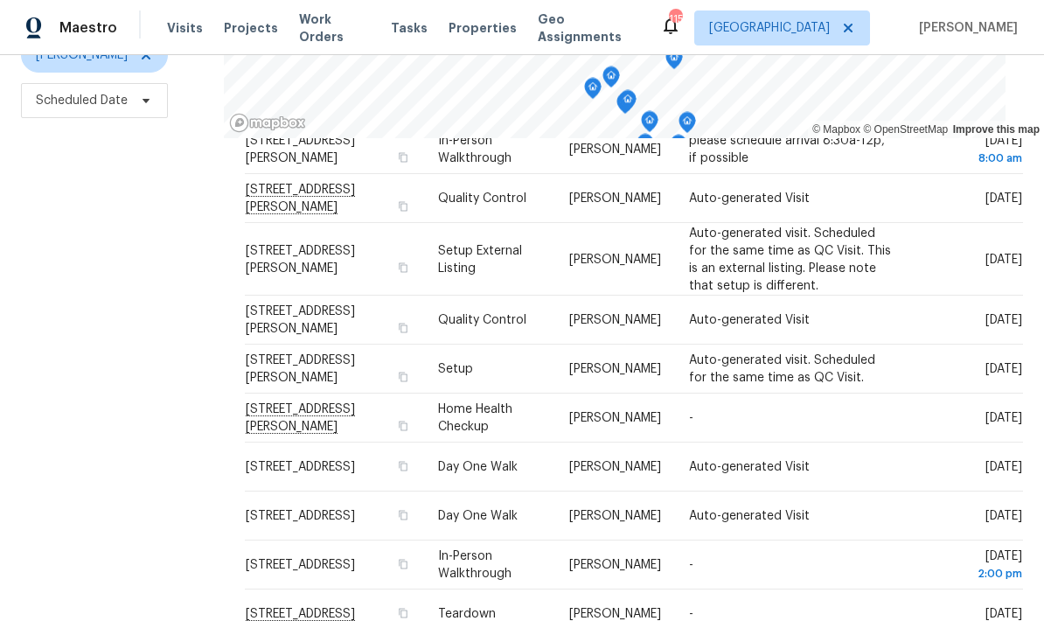
scroll to position [421, 0]
click at [0, 0] on icon at bounding box center [0, 0] width 0 height 0
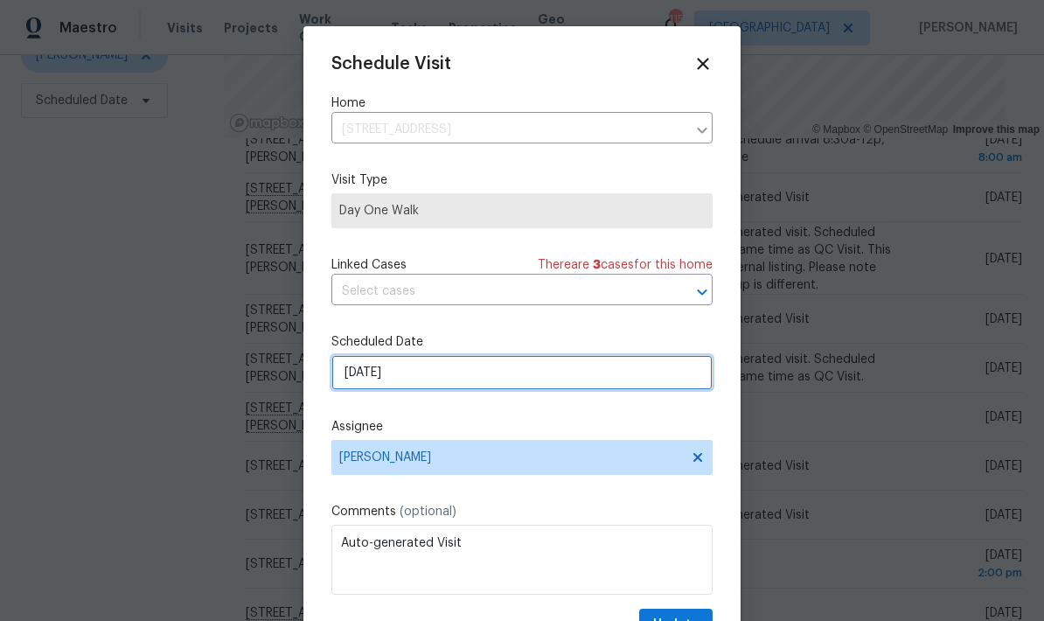
click at [491, 381] on input "9/29/2025" at bounding box center [522, 372] width 381 height 35
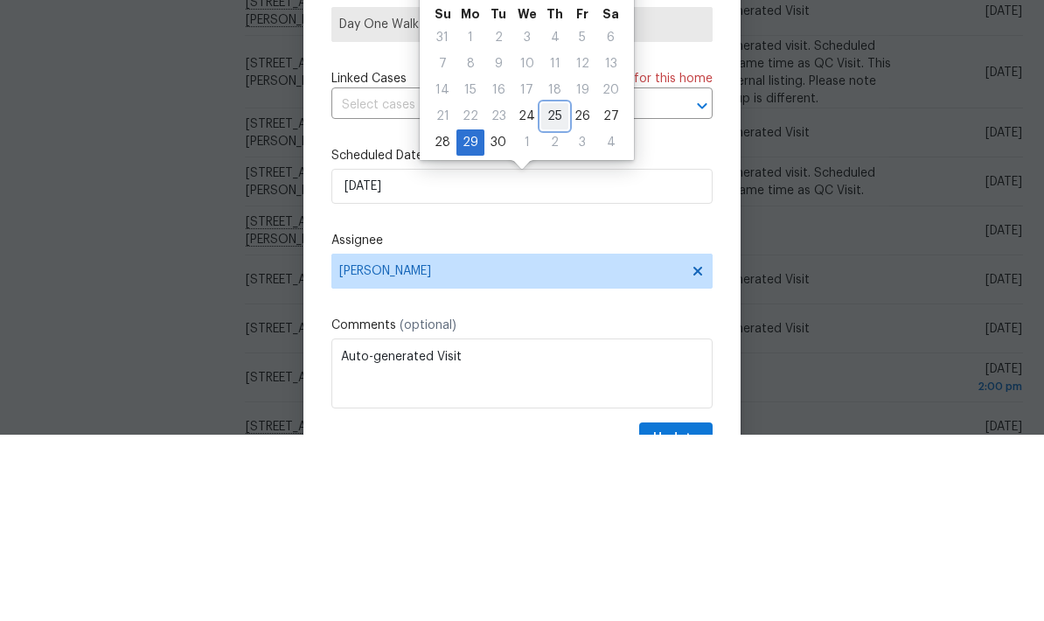
click at [552, 290] on div "25" at bounding box center [554, 302] width 27 height 24
type input "9/25/2025"
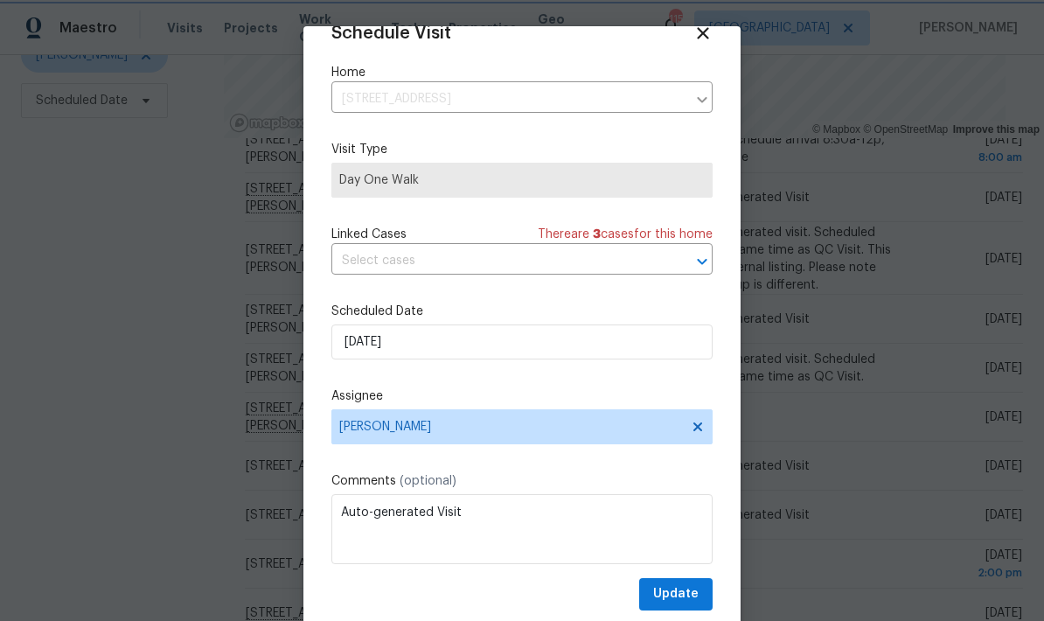
scroll to position [34, 0]
click at [692, 590] on span "Update" at bounding box center [675, 594] width 45 height 22
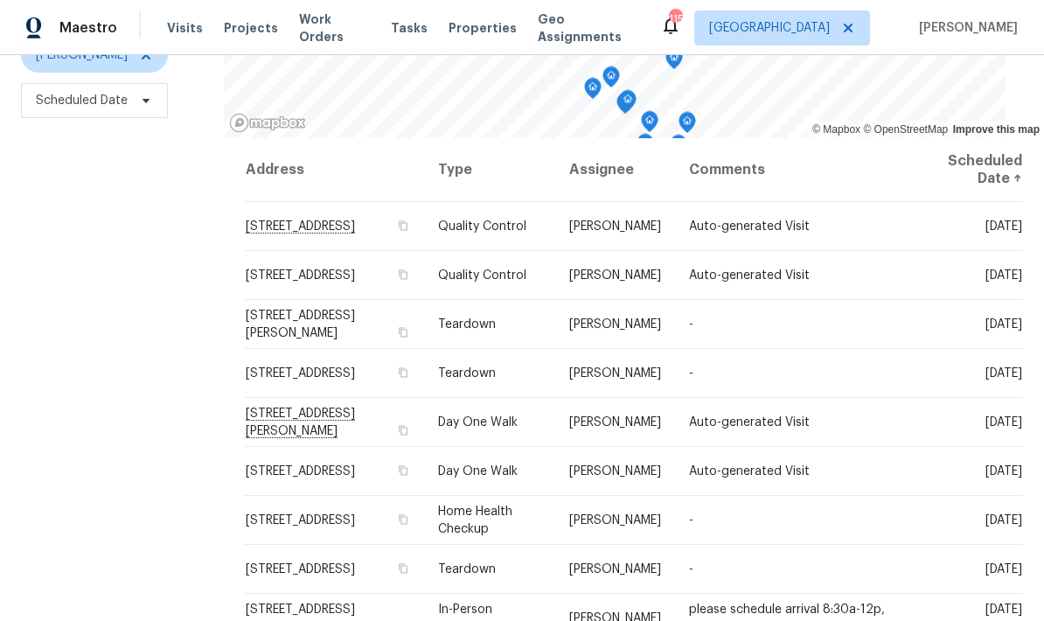
scroll to position [0, 0]
click at [0, 0] on icon at bounding box center [0, 0] width 0 height 0
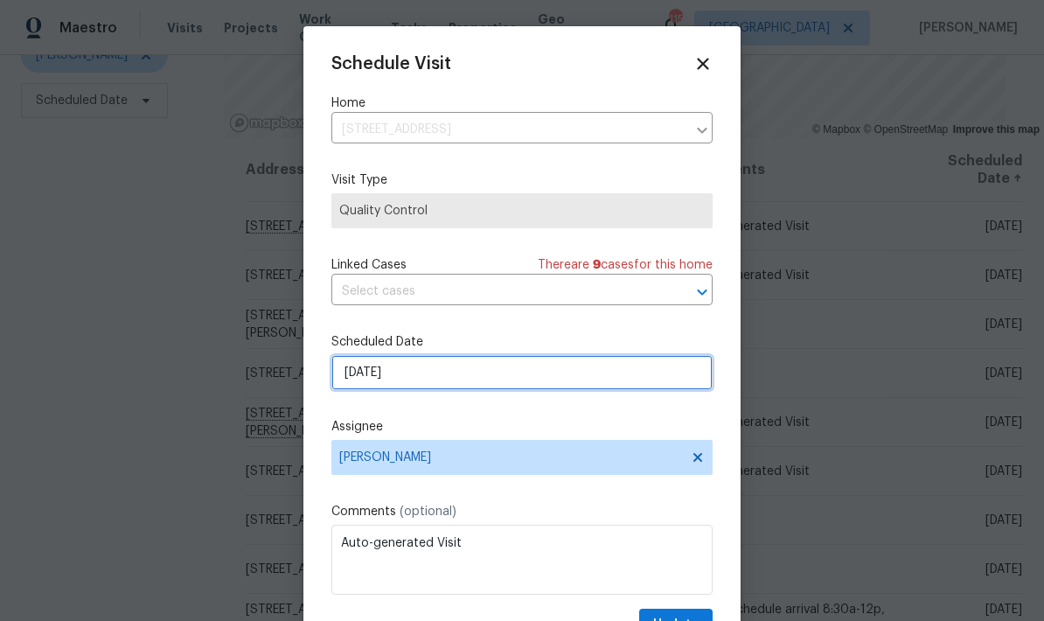
click at [583, 374] on input "9/24/2025" at bounding box center [522, 372] width 381 height 35
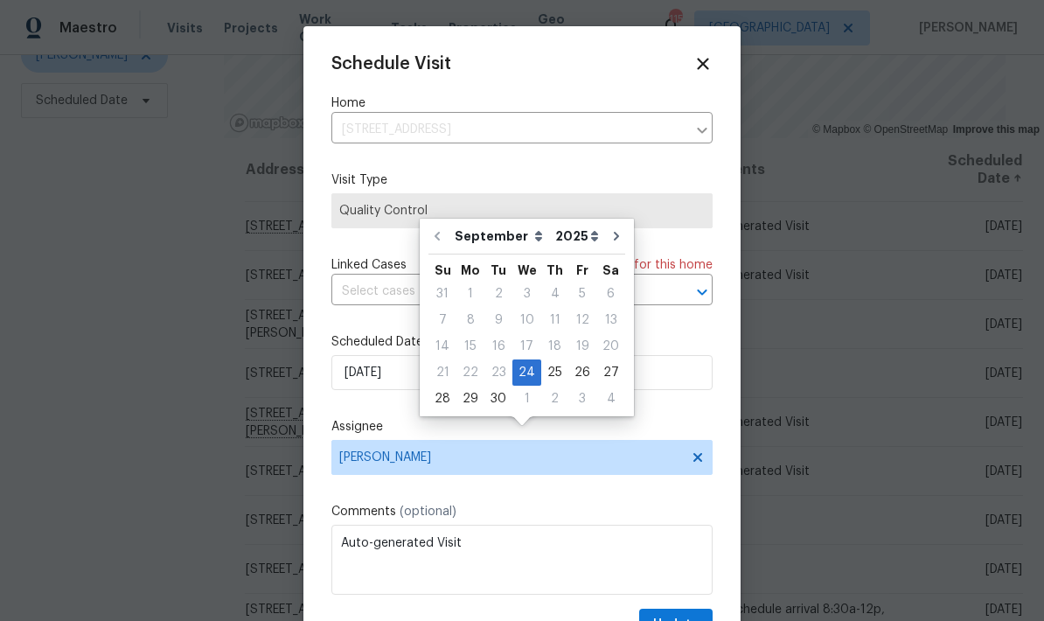
click at [704, 69] on icon at bounding box center [703, 63] width 19 height 19
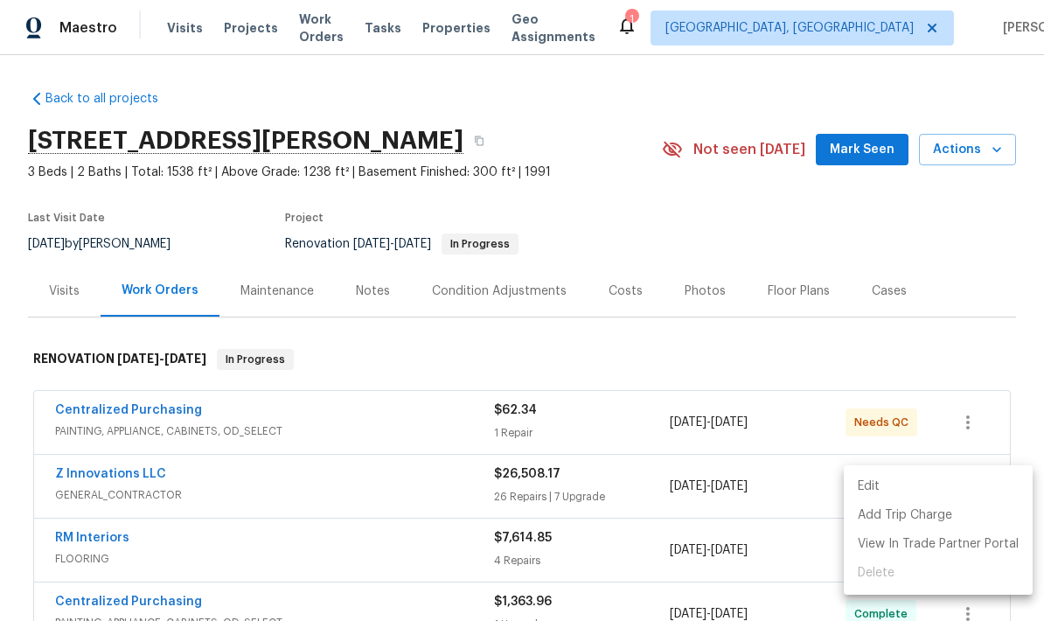
click at [865, 483] on li "Edit" at bounding box center [938, 486] width 189 height 29
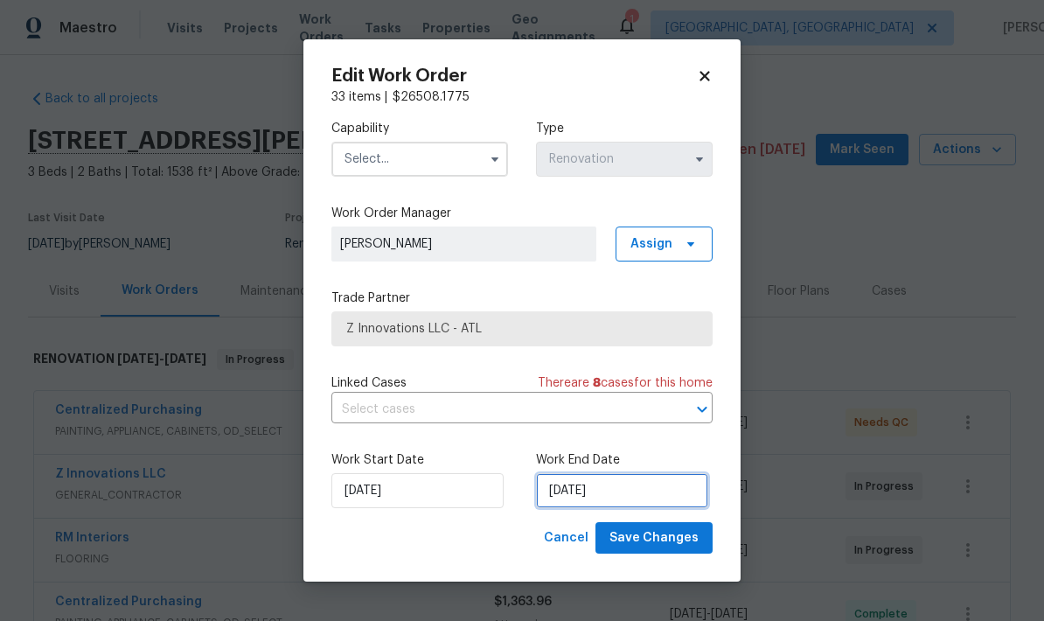
click at [637, 493] on input "[DATE]" at bounding box center [622, 490] width 172 height 35
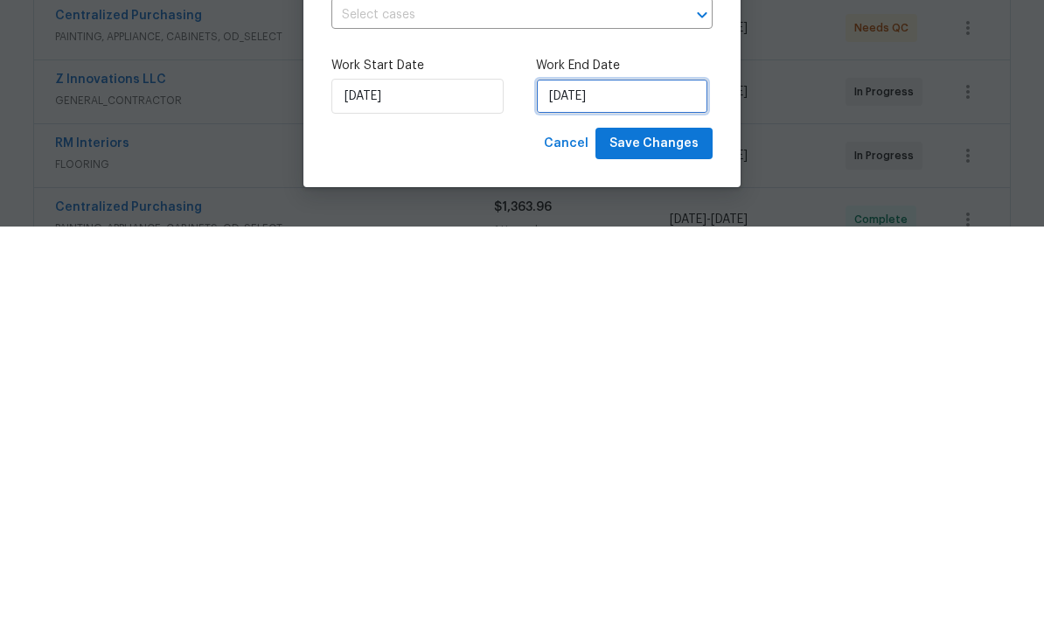
select select "8"
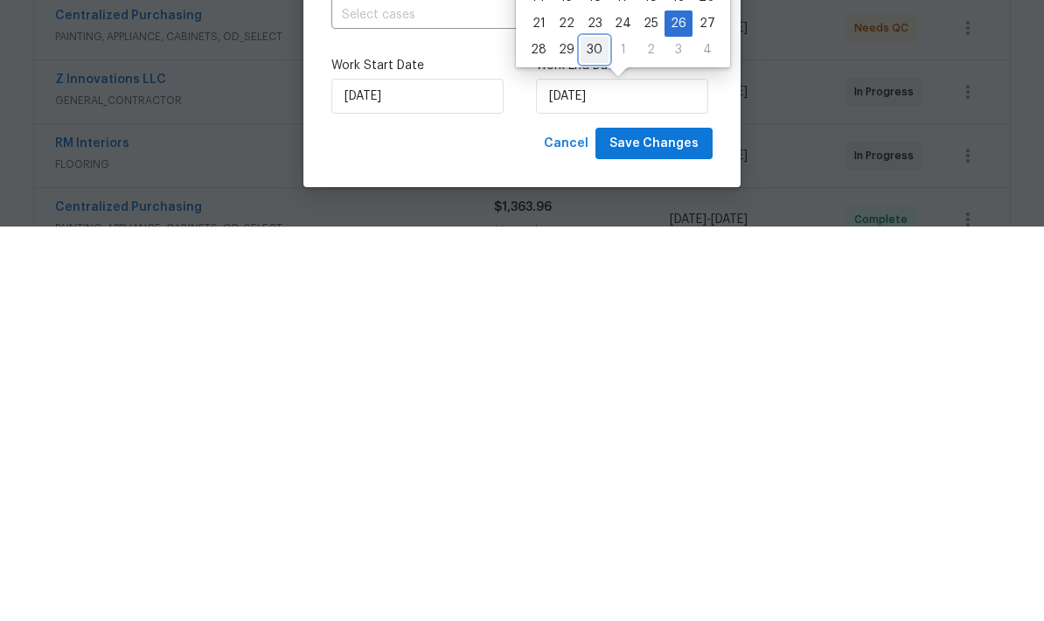
click at [590, 432] on div "30" at bounding box center [595, 444] width 28 height 24
type input "[DATE]"
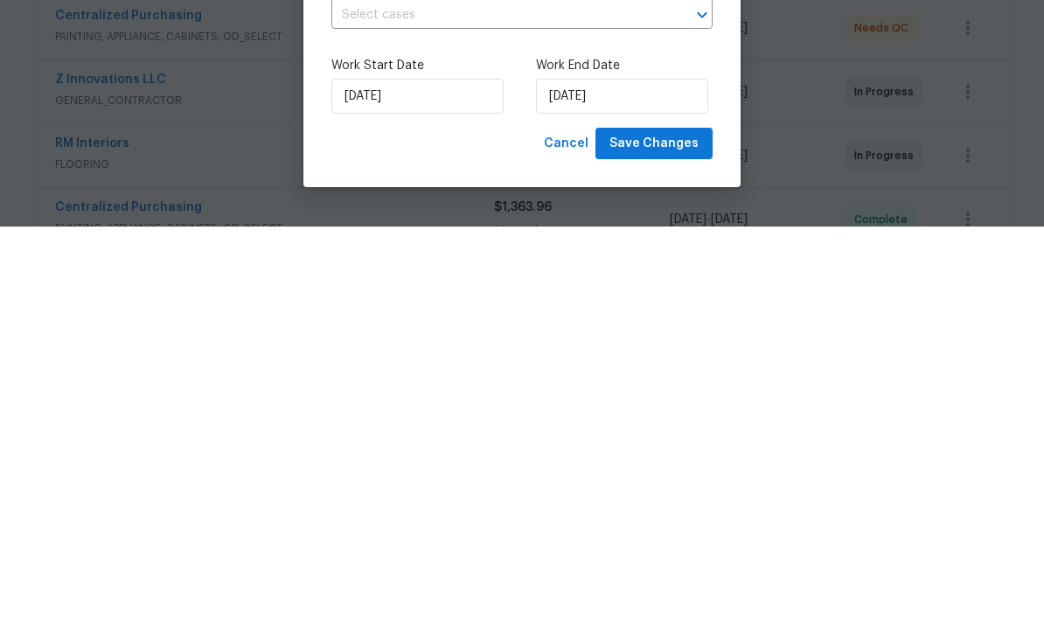
scroll to position [70, 0]
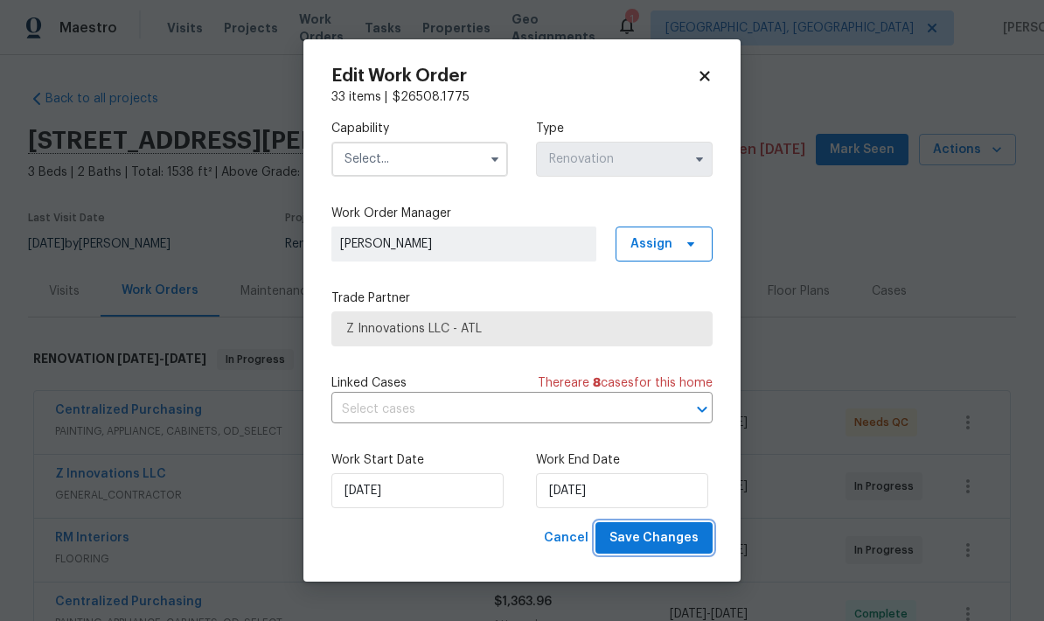
click at [681, 543] on span "Save Changes" at bounding box center [654, 538] width 89 height 22
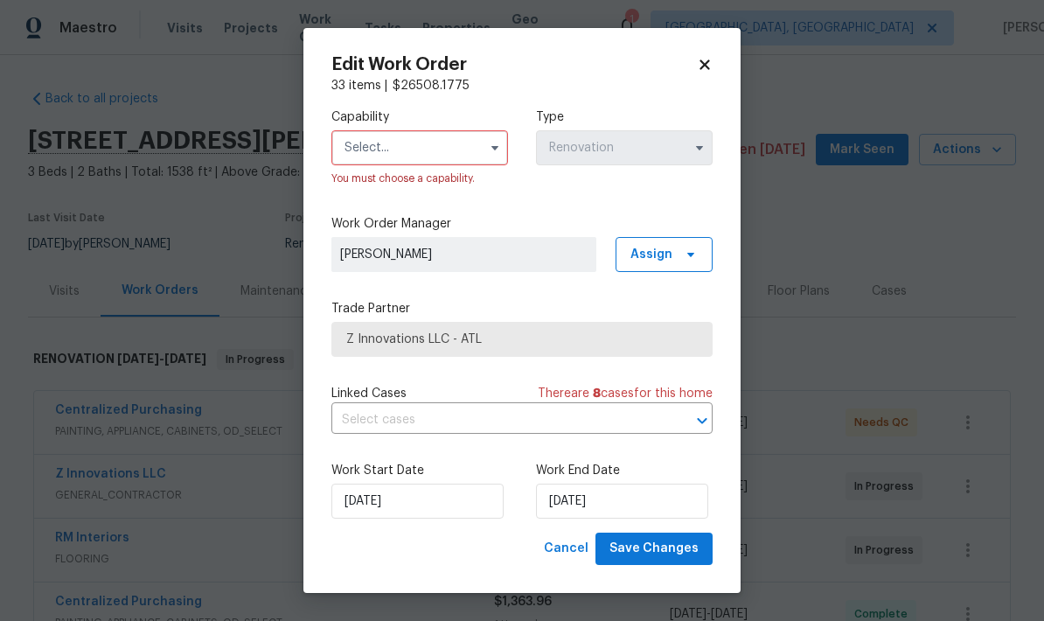
click at [477, 147] on input "text" at bounding box center [420, 147] width 177 height 35
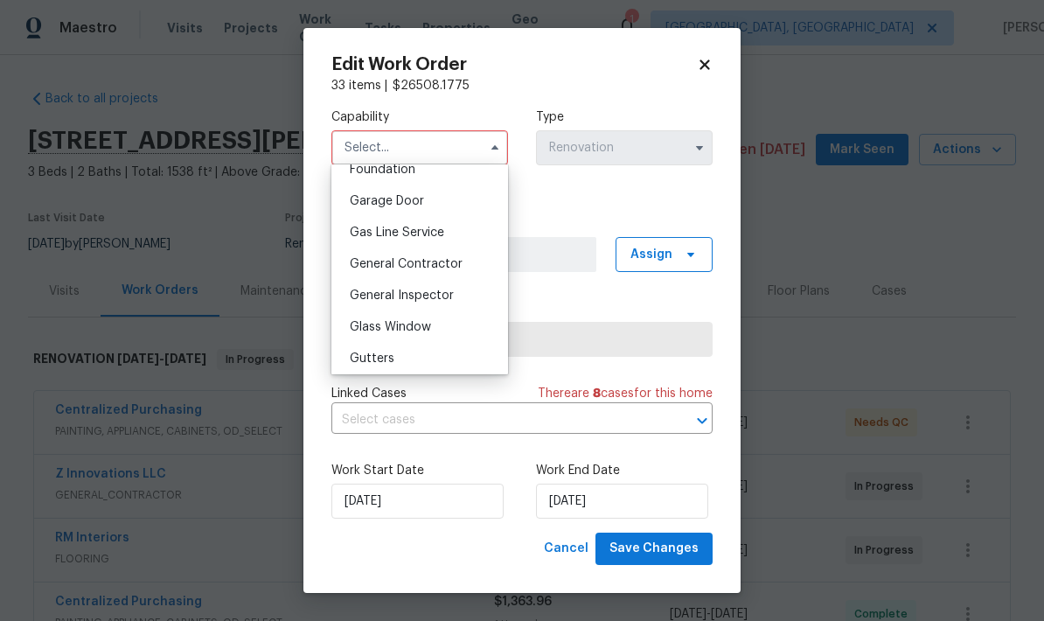
scroll to position [758, 0]
click at [443, 263] on span "General Contractor" at bounding box center [406, 262] width 113 height 12
type input "General Contractor"
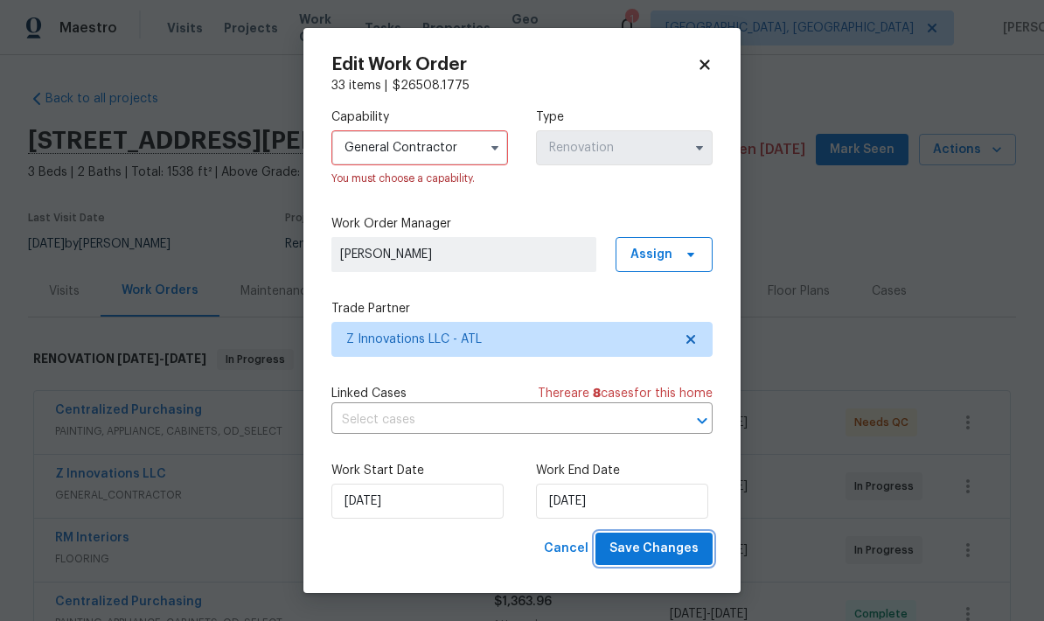
click at [691, 550] on span "Save Changes" at bounding box center [654, 549] width 89 height 22
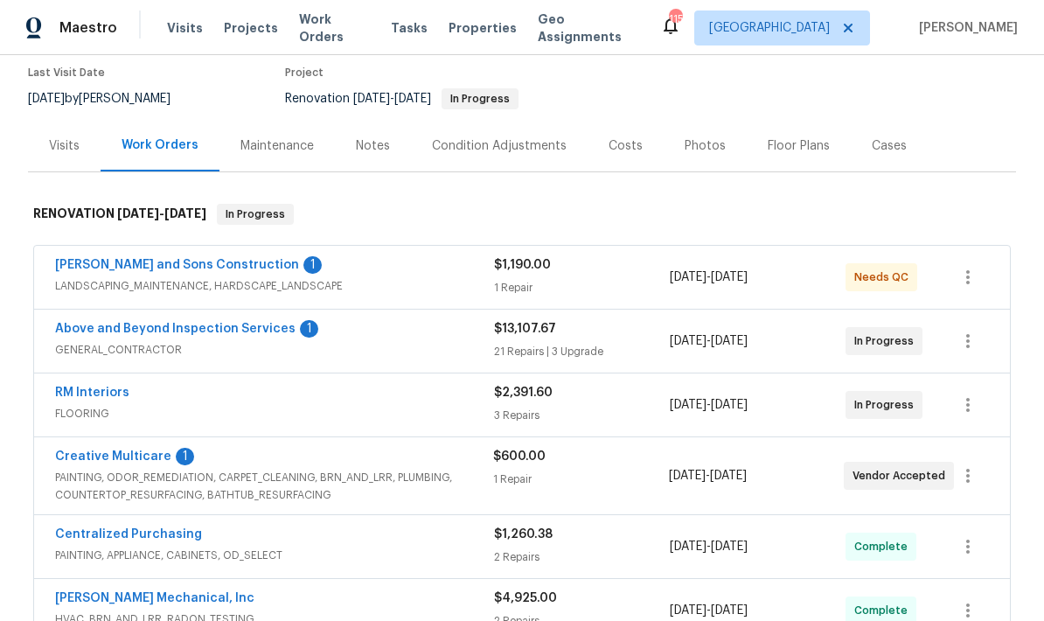
scroll to position [151, 0]
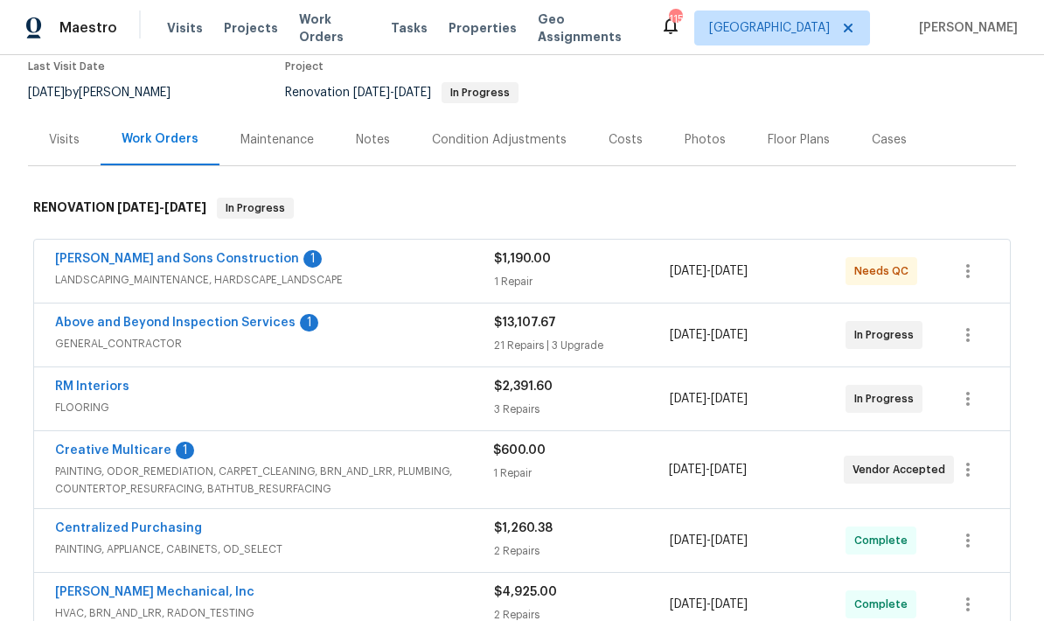
click at [264, 321] on link "Above and Beyond Inspection Services" at bounding box center [175, 323] width 241 height 12
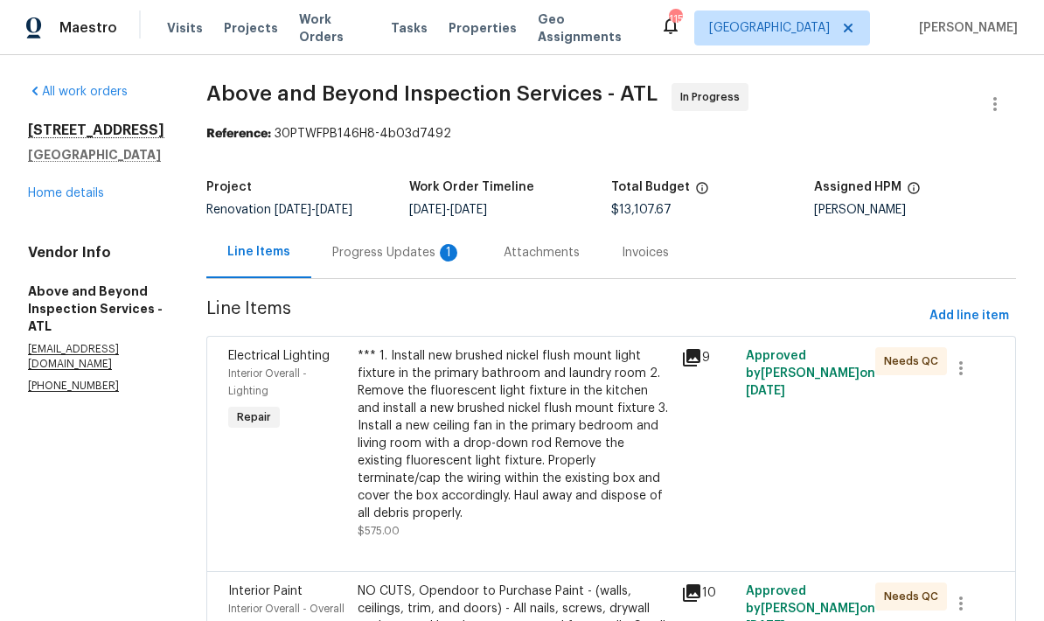
click at [462, 262] on div "Progress Updates 1" at bounding box center [396, 252] width 129 height 17
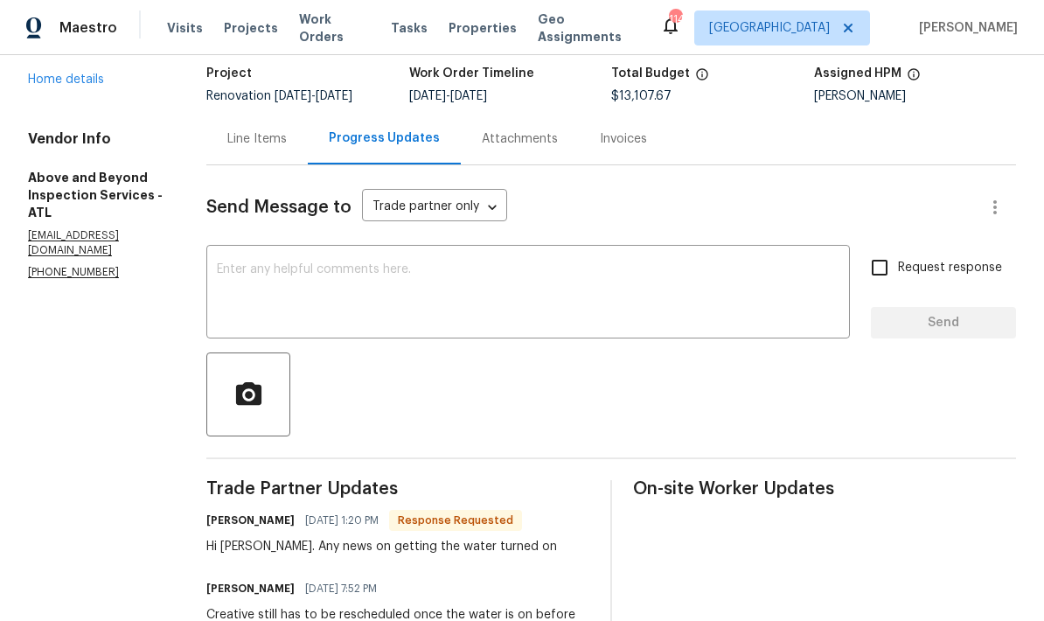
scroll to position [113, 0]
click at [92, 83] on link "Home details" at bounding box center [66, 80] width 76 height 12
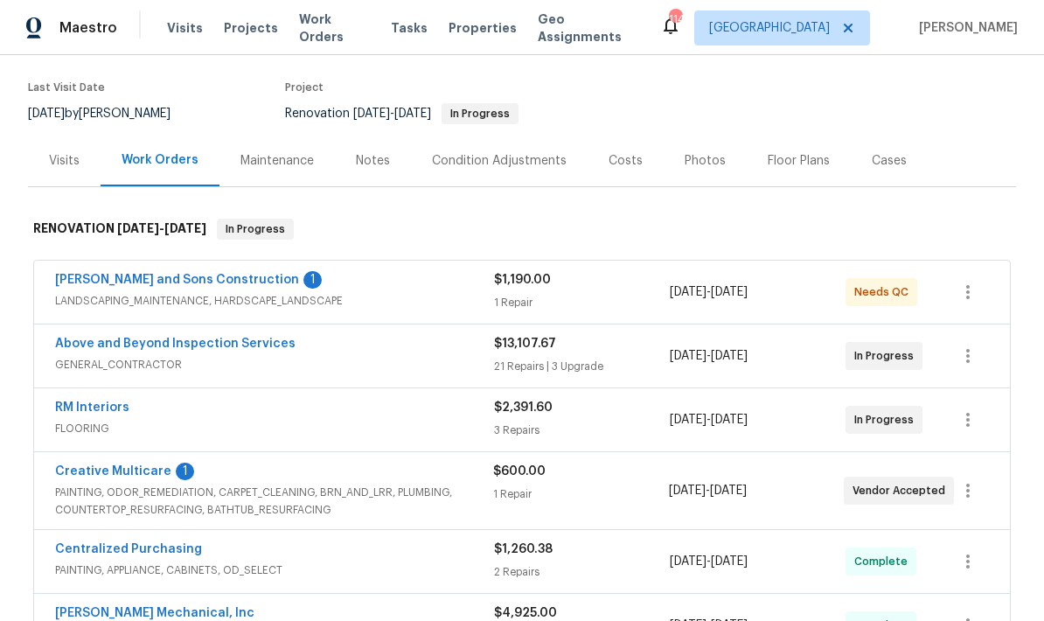
scroll to position [136, 0]
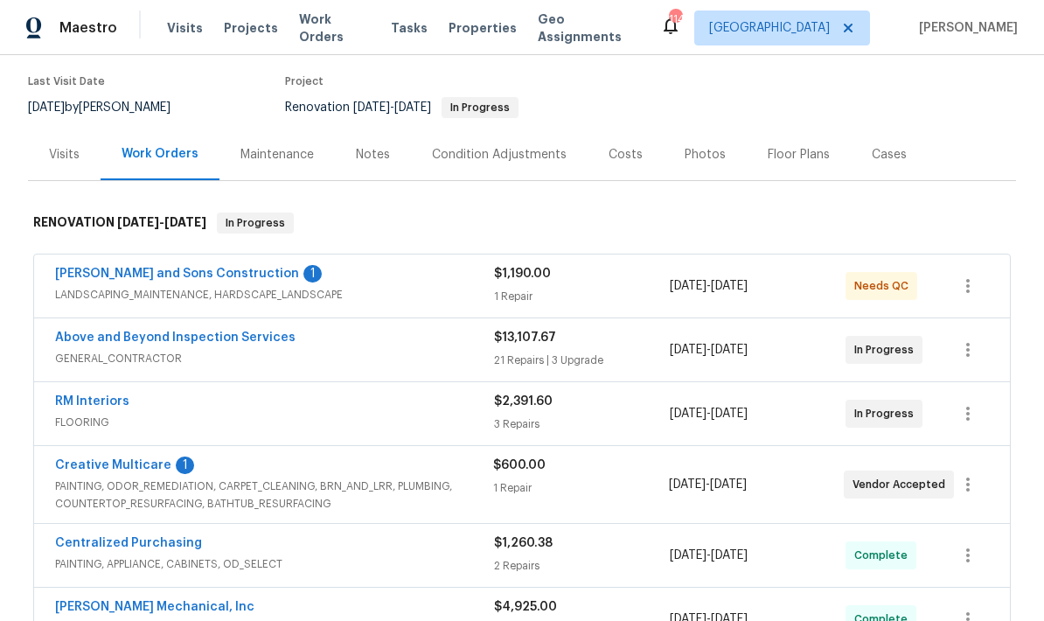
click at [138, 466] on link "Creative Multicare" at bounding box center [113, 465] width 116 height 12
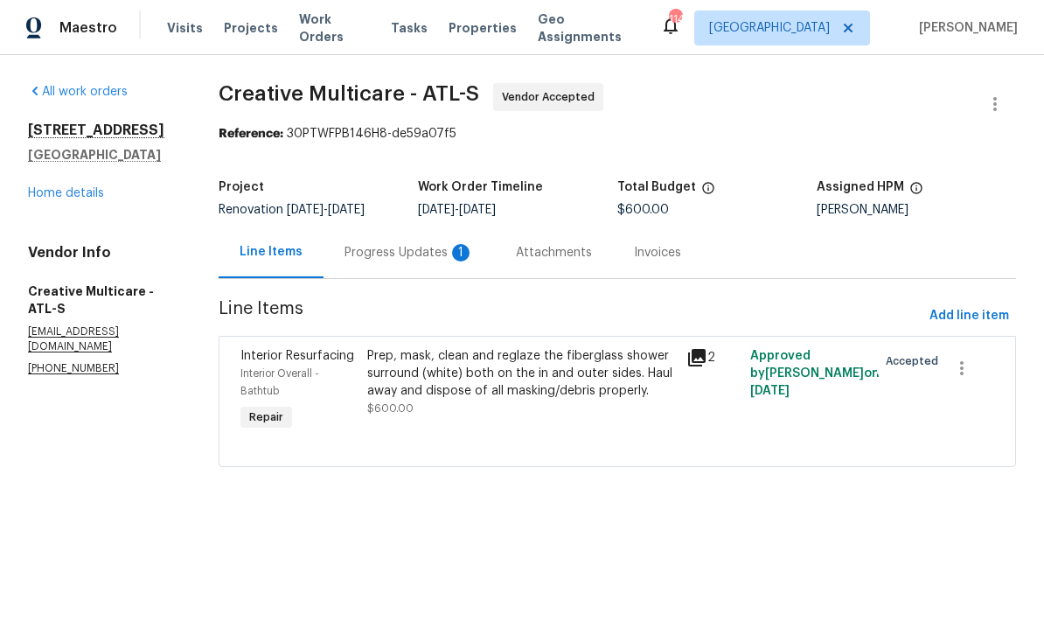
click at [450, 262] on div "Progress Updates 1" at bounding box center [409, 252] width 129 height 17
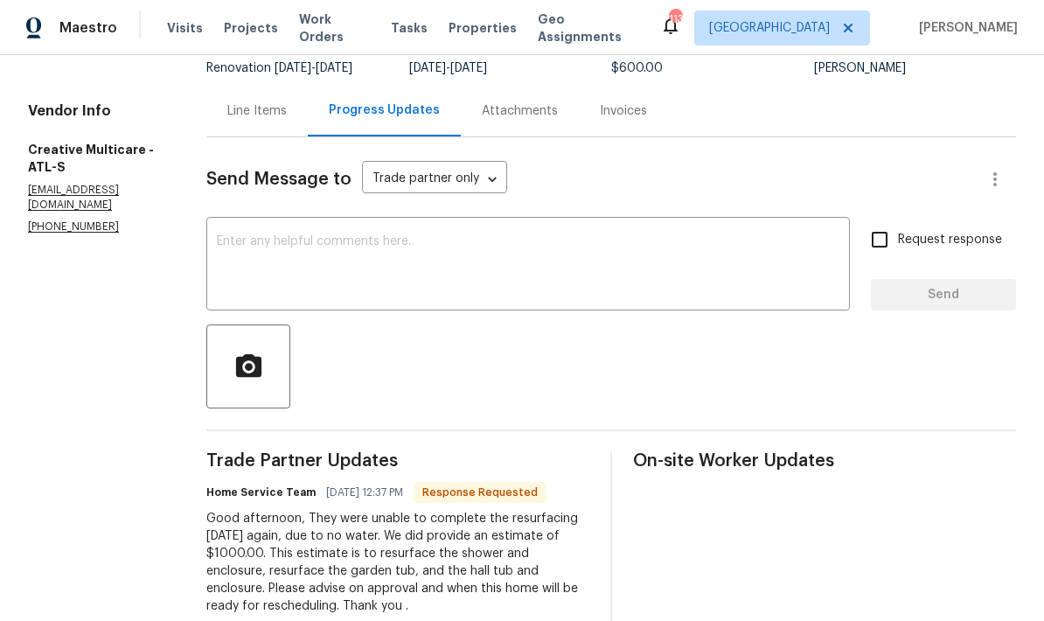
scroll to position [94, 0]
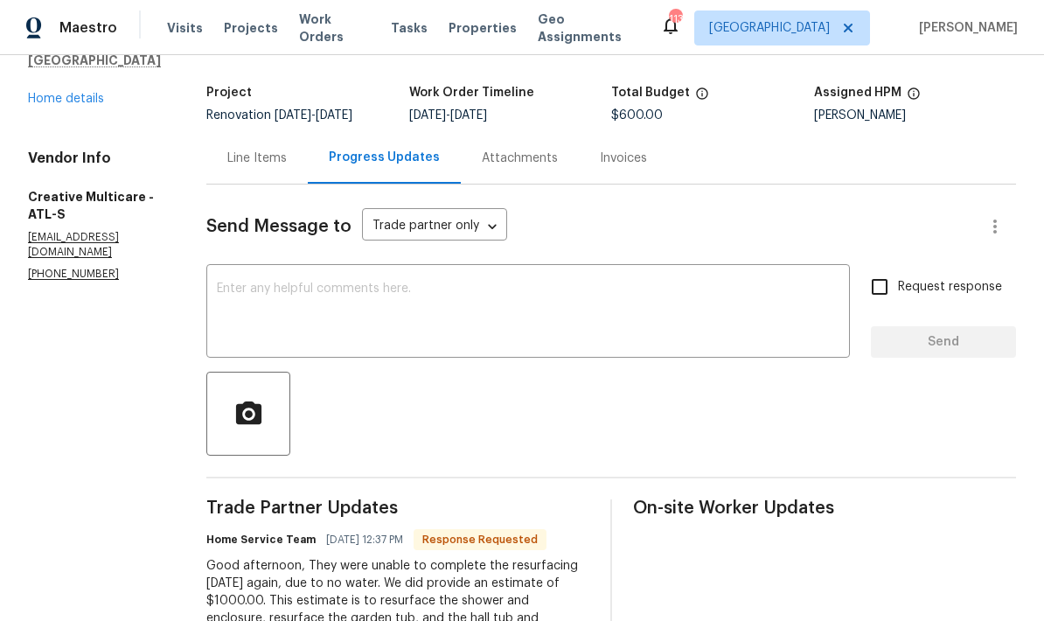
click at [287, 167] on div "Line Items" at bounding box center [256, 158] width 59 height 17
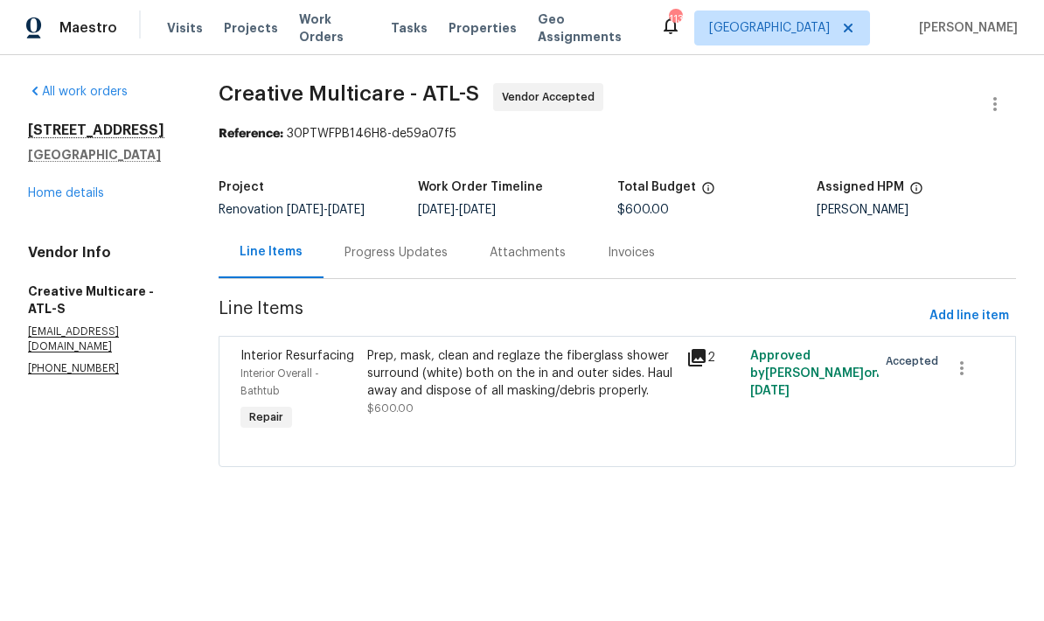
click at [549, 395] on div "Prep, mask, clean and reglaze the fiberglass shower surround (white) both on th…" at bounding box center [521, 373] width 308 height 52
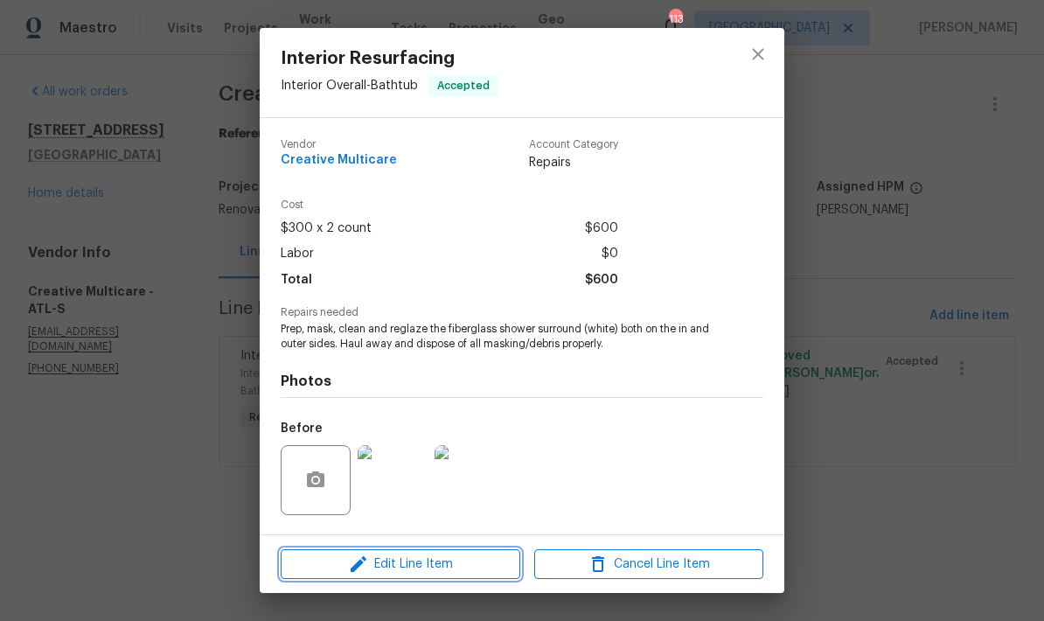
click at [470, 568] on span "Edit Line Item" at bounding box center [400, 565] width 229 height 22
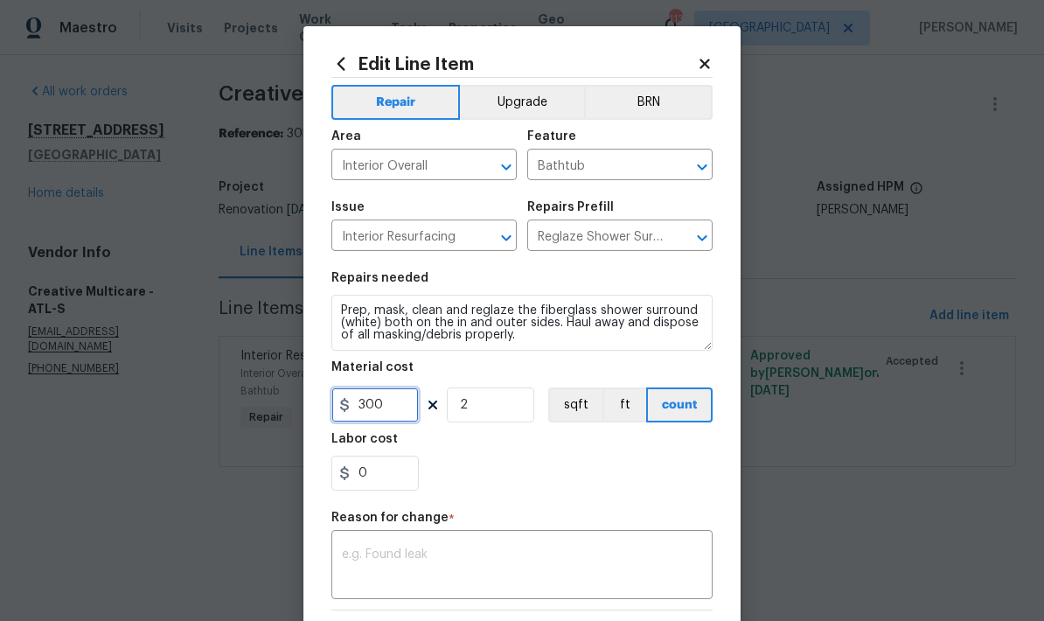
click at [402, 411] on input "300" at bounding box center [375, 405] width 87 height 35
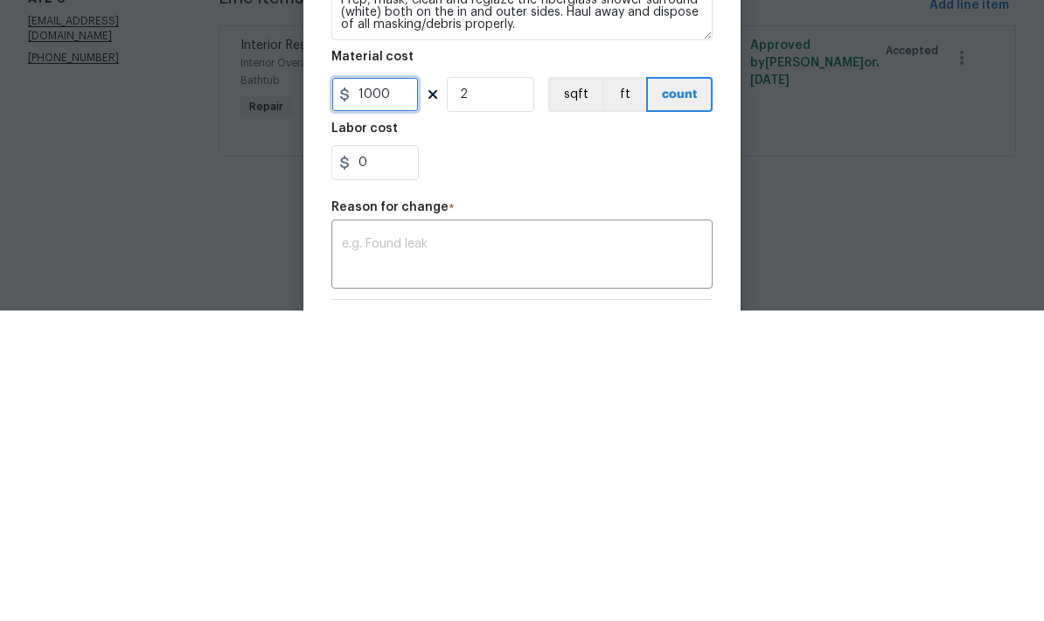
type input "1000"
click at [485, 388] on input "2" at bounding box center [490, 405] width 87 height 35
type input "1"
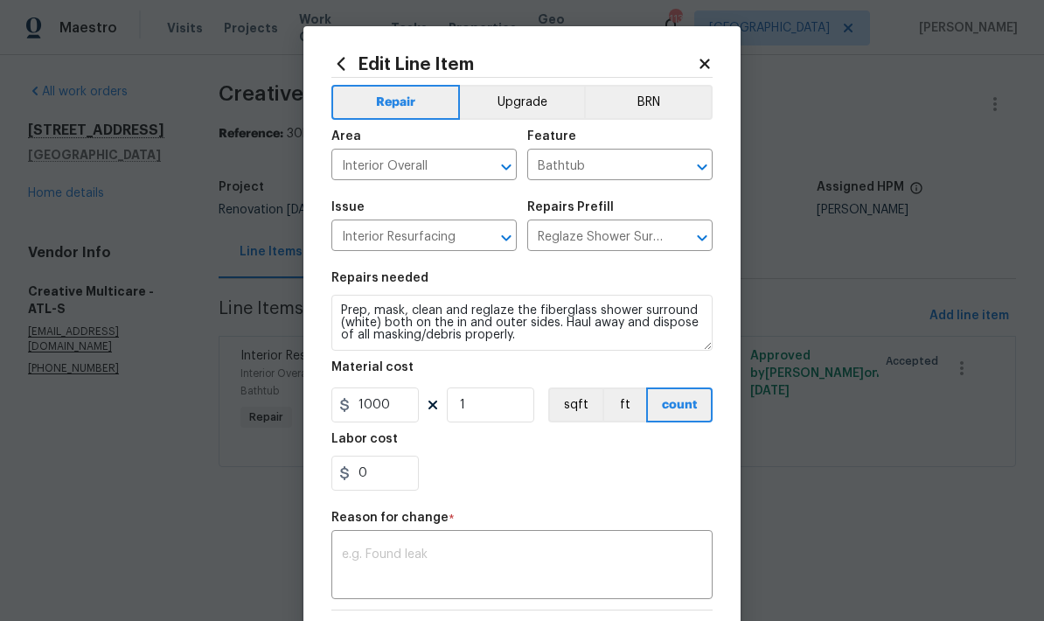
click at [487, 558] on textarea at bounding box center [522, 566] width 360 height 37
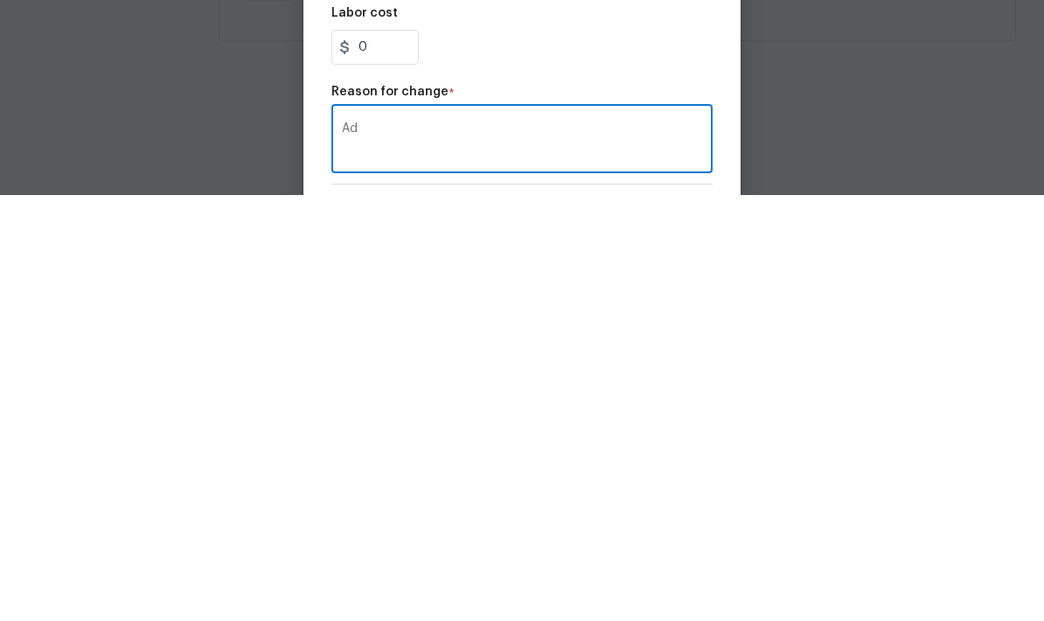
type textarea "A"
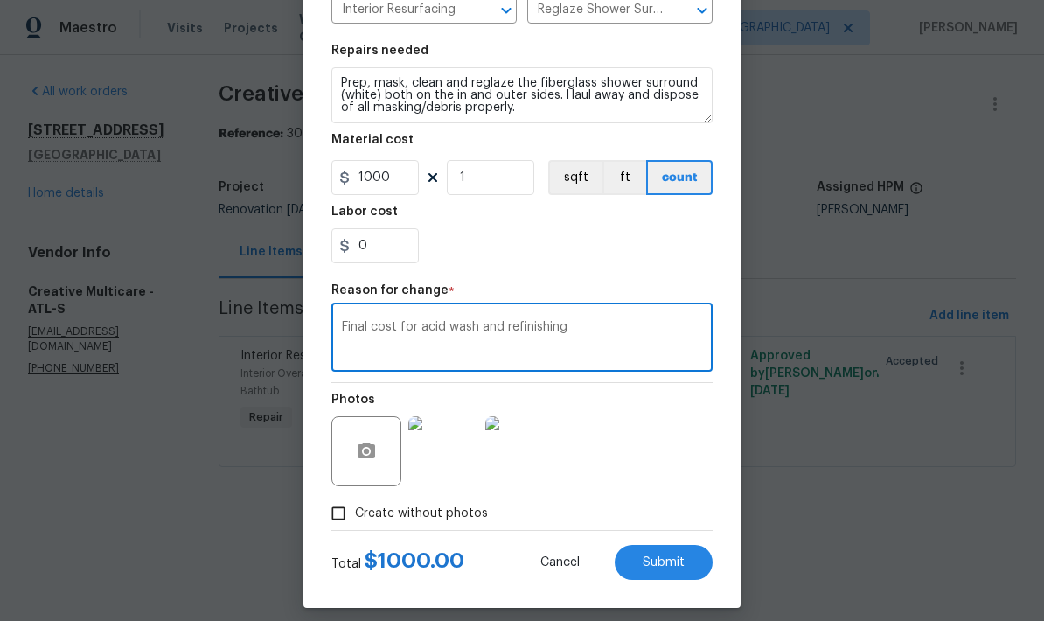
scroll to position [241, 0]
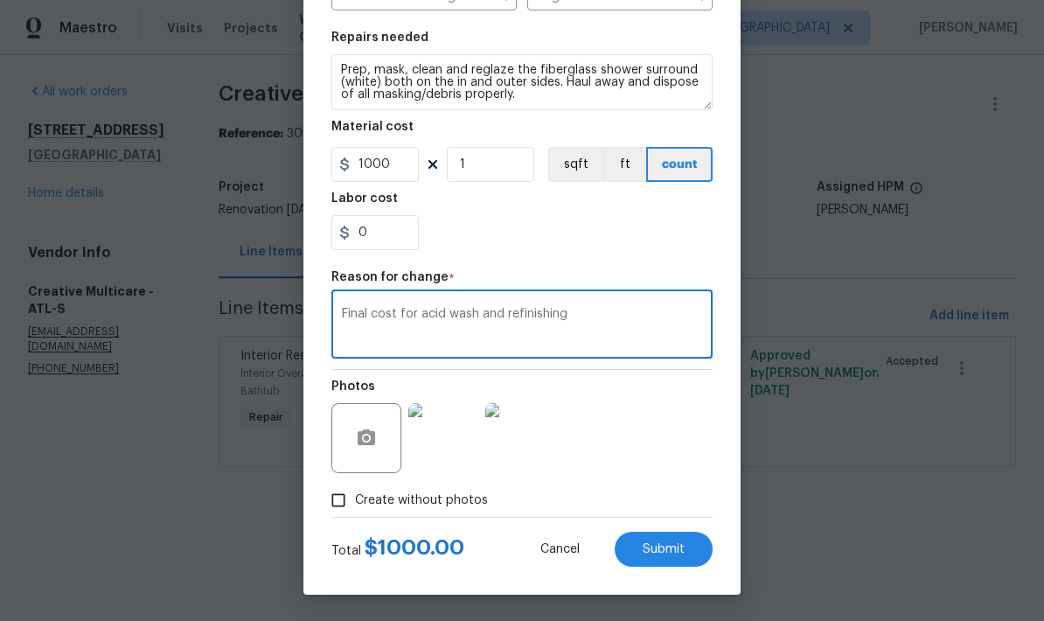
type textarea "Final cost for acid wash and refinishing"
click at [675, 560] on button "Submit" at bounding box center [664, 549] width 98 height 35
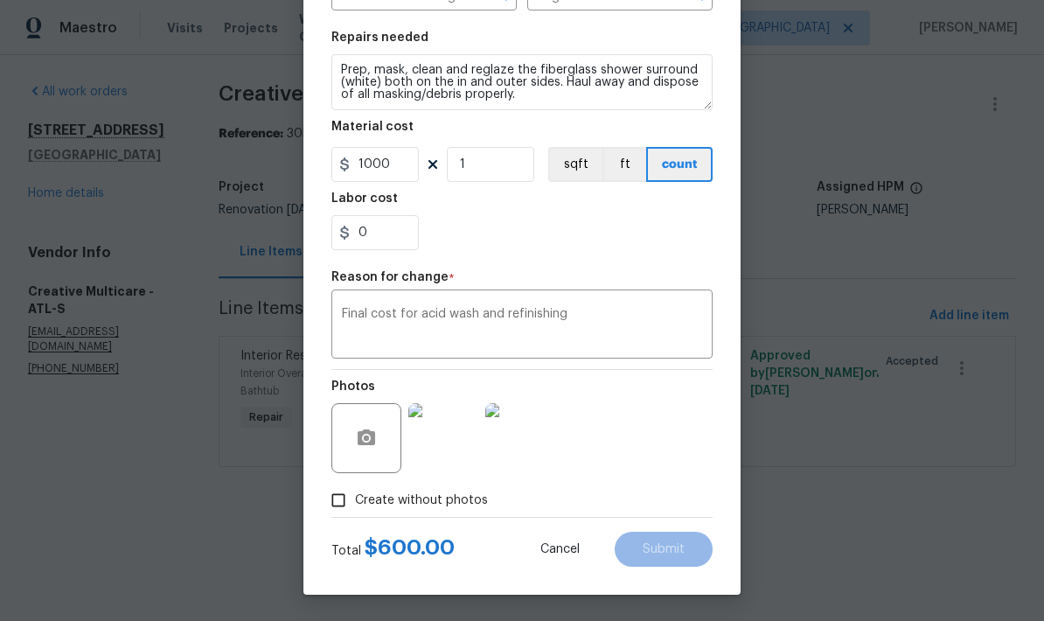
type input "300"
type input "2"
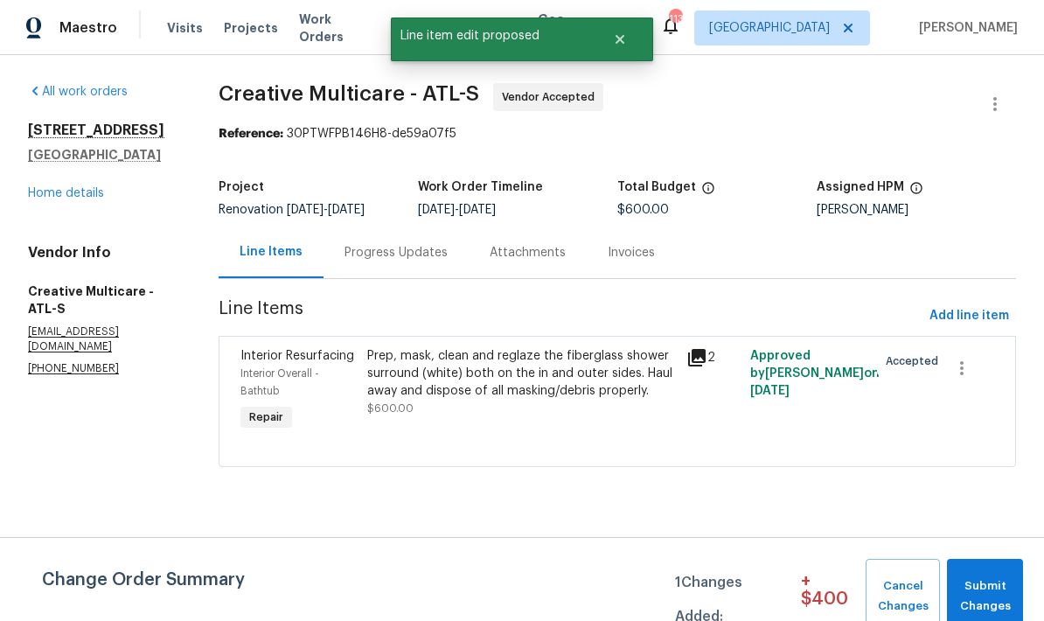
scroll to position [0, 0]
click at [981, 593] on span "Submit Changes" at bounding box center [985, 596] width 59 height 40
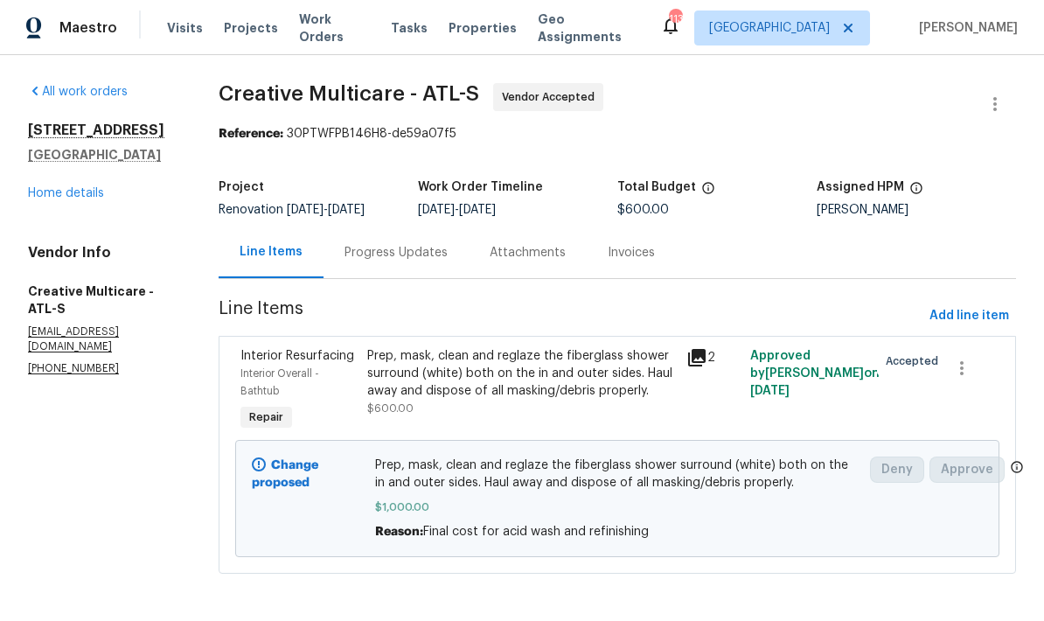
click at [398, 262] on div "Progress Updates" at bounding box center [396, 252] width 103 height 17
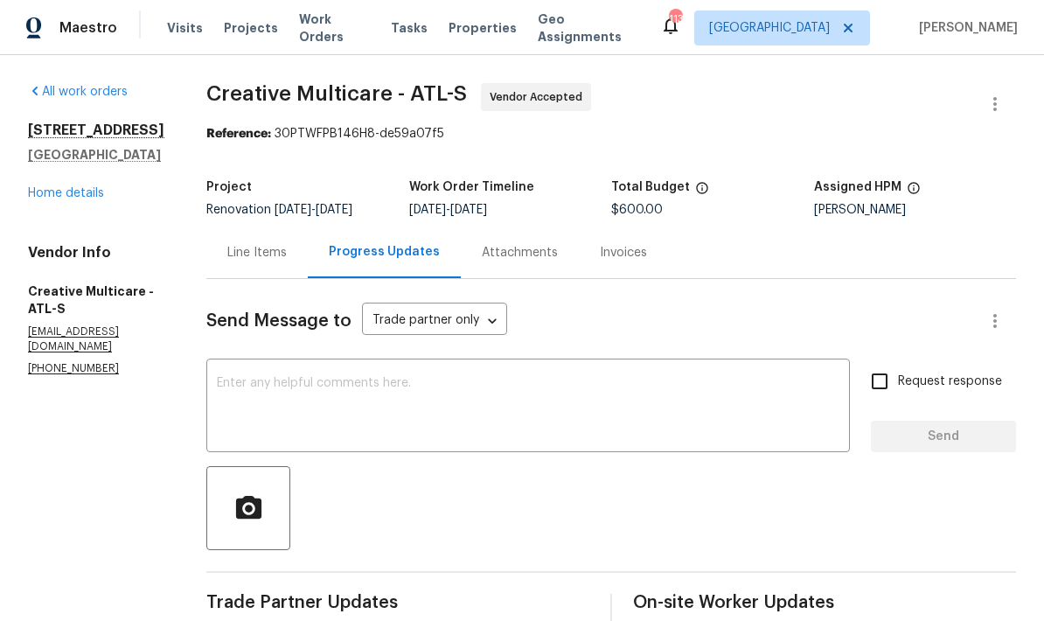
click at [287, 261] on div "Line Items" at bounding box center [256, 252] width 59 height 17
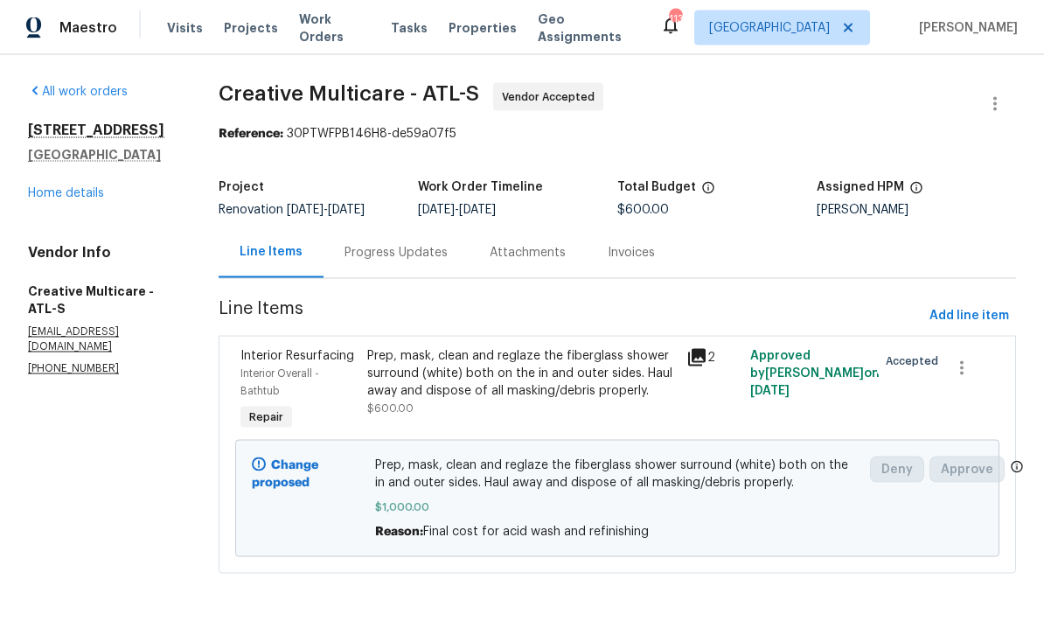
scroll to position [34, 0]
click at [84, 196] on link "Home details" at bounding box center [66, 193] width 76 height 12
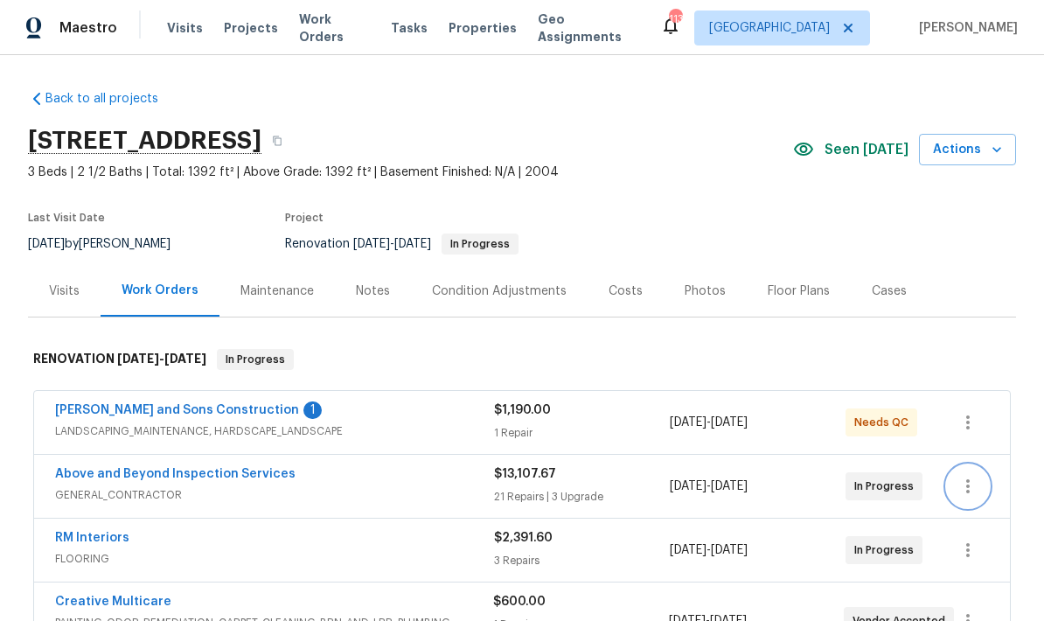
click at [966, 490] on icon "button" at bounding box center [968, 486] width 21 height 21
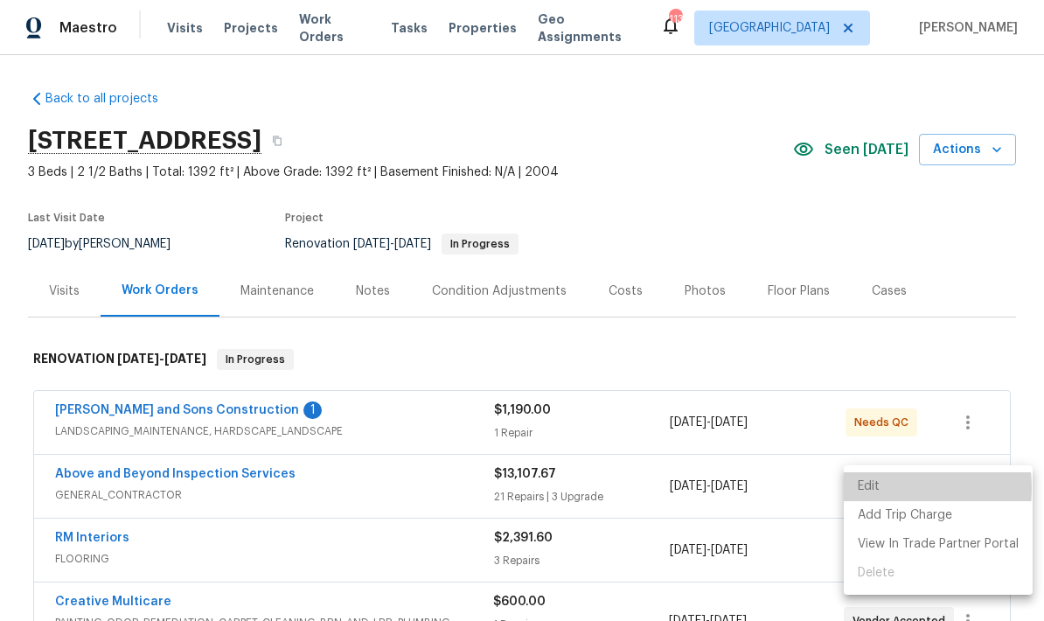
click at [867, 489] on li "Edit" at bounding box center [938, 486] width 189 height 29
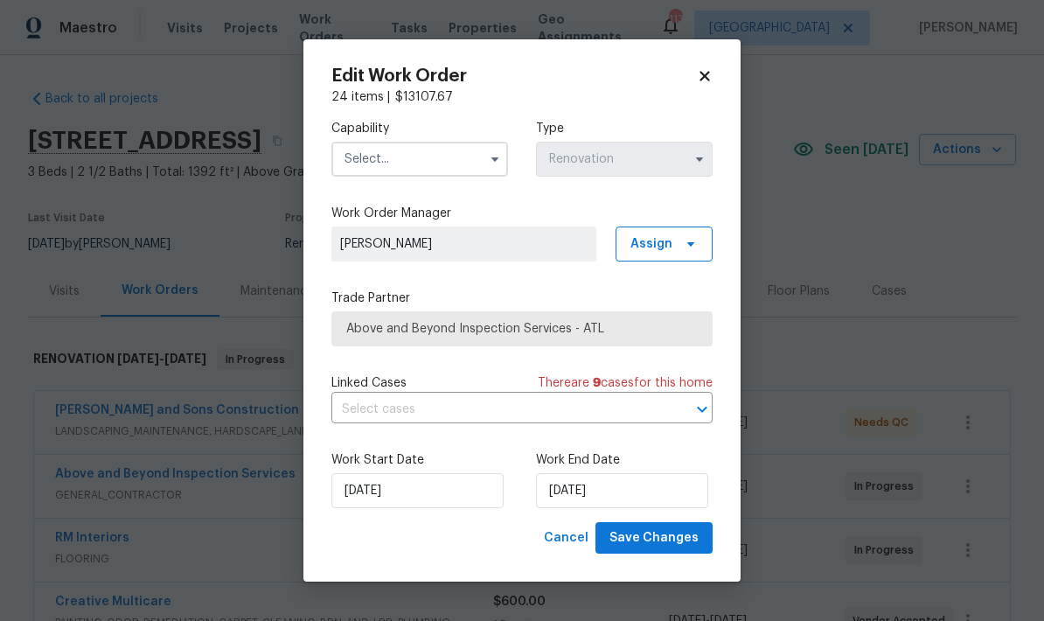
click at [457, 157] on input "text" at bounding box center [420, 159] width 177 height 35
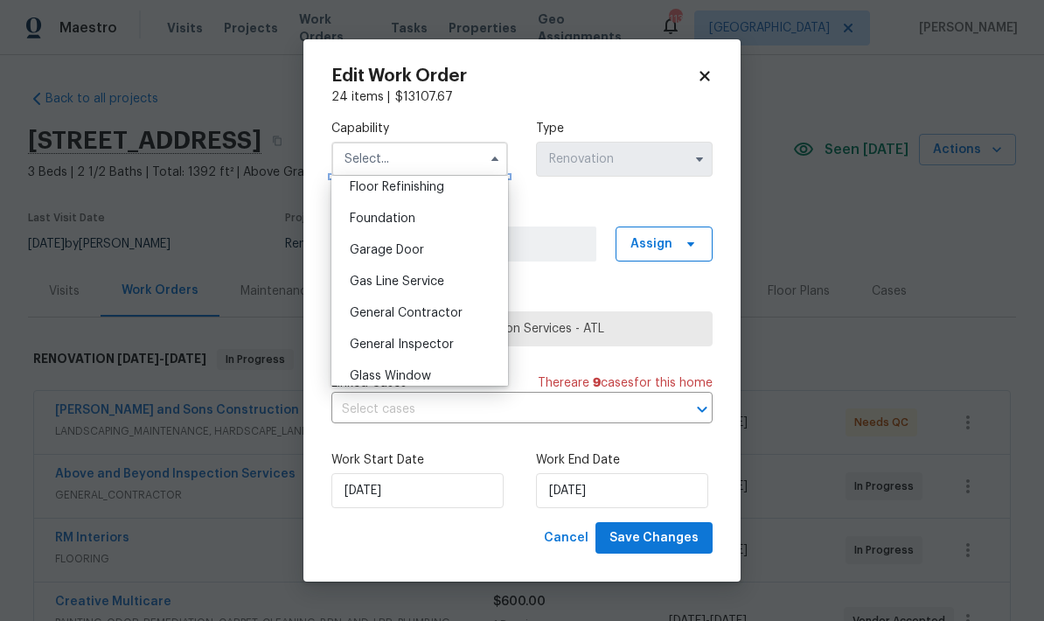
scroll to position [752, 0]
click at [450, 278] on span "General Contractor" at bounding box center [406, 280] width 113 height 12
type input "General Contractor"
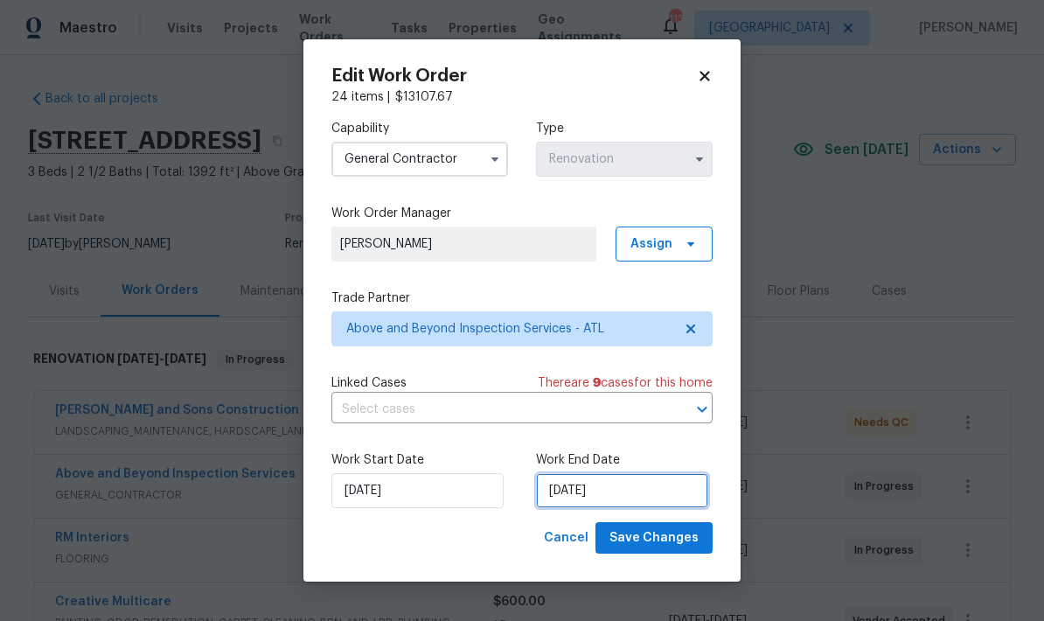
click at [647, 492] on input "9/22/2025" at bounding box center [622, 490] width 172 height 35
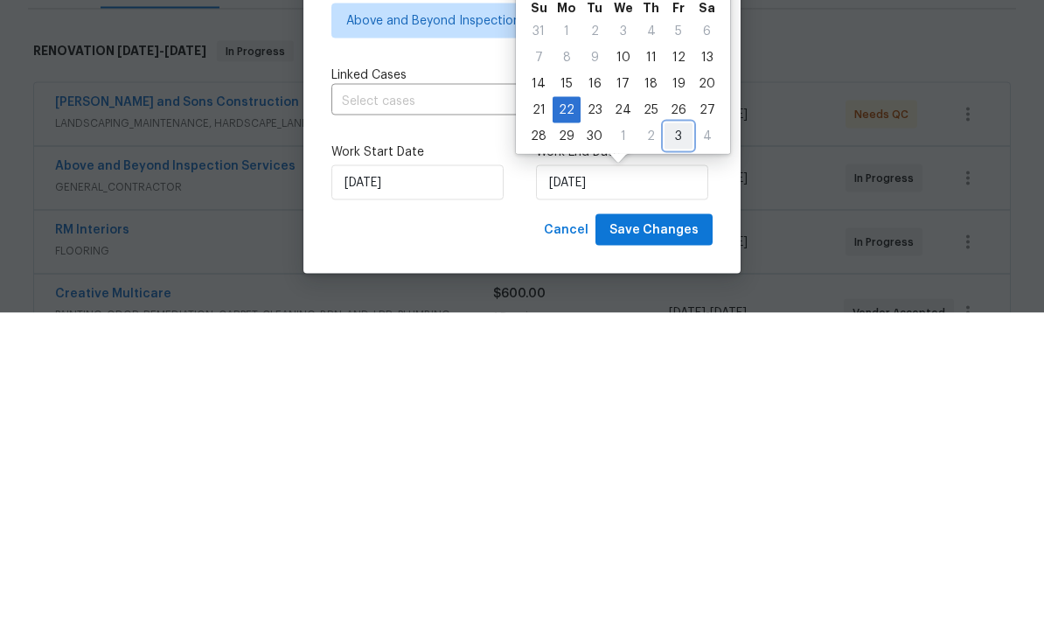
click at [670, 432] on div "3" at bounding box center [679, 444] width 28 height 24
type input "10/3/2025"
select select "9"
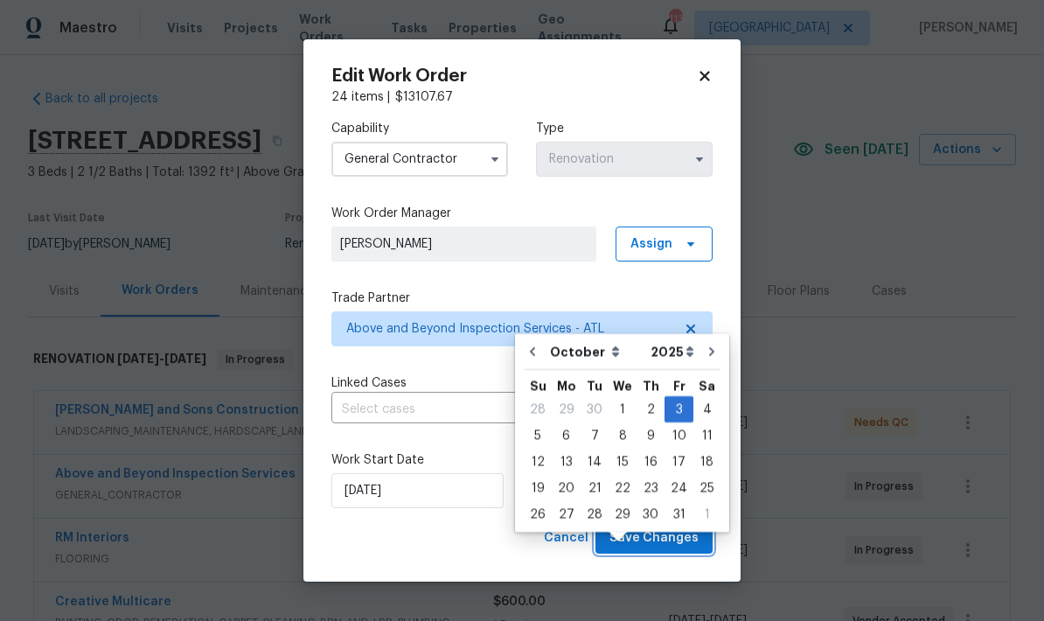
click at [673, 542] on span "Save Changes" at bounding box center [654, 538] width 89 height 22
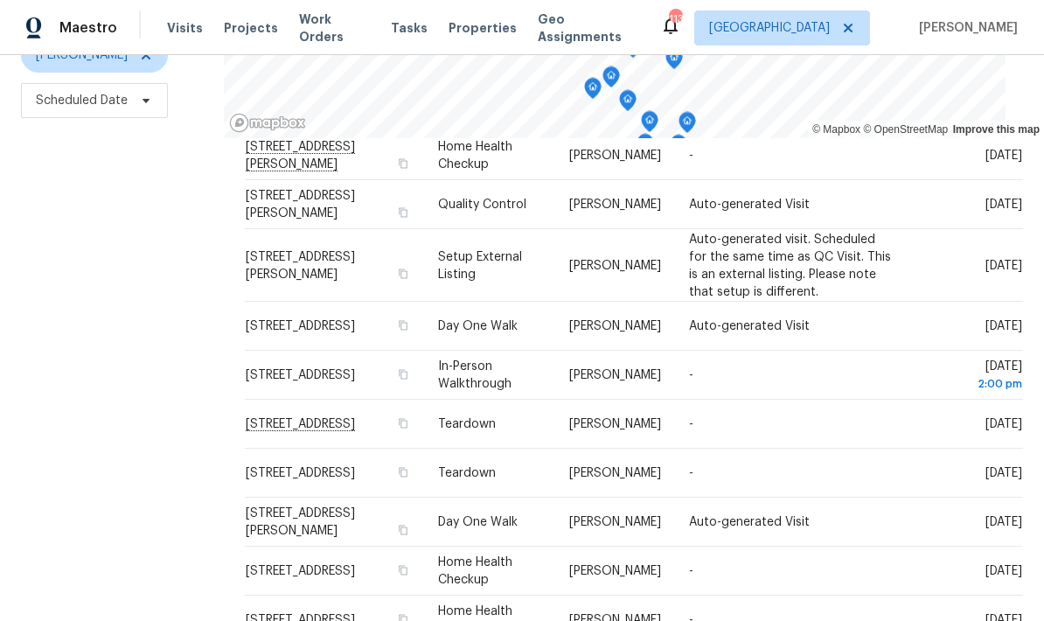
scroll to position [70, 0]
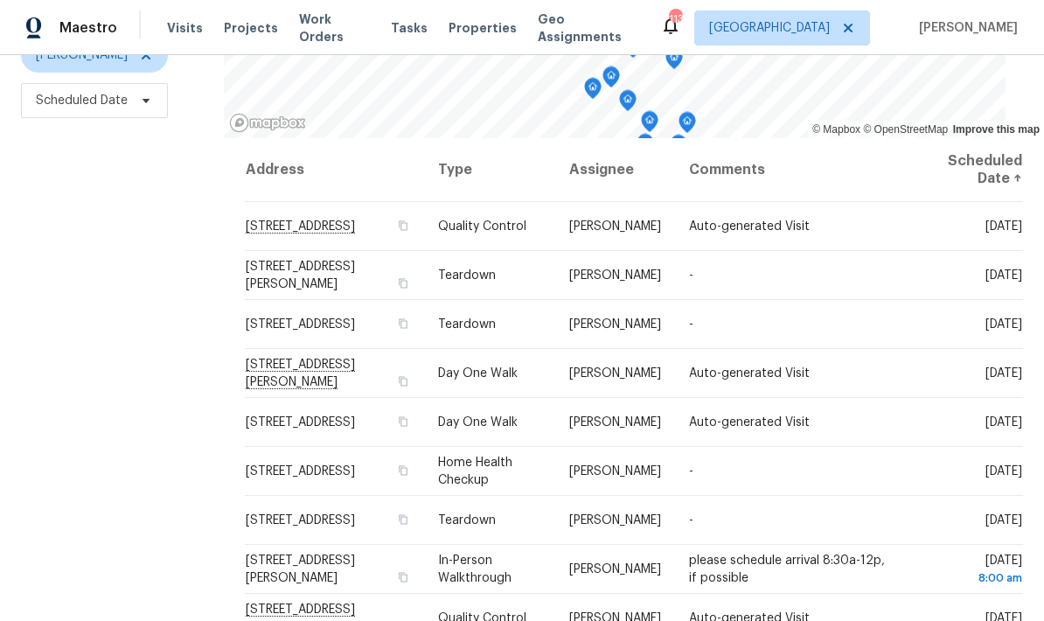
scroll to position [0, 0]
click at [0, 0] on icon at bounding box center [0, 0] width 0 height 0
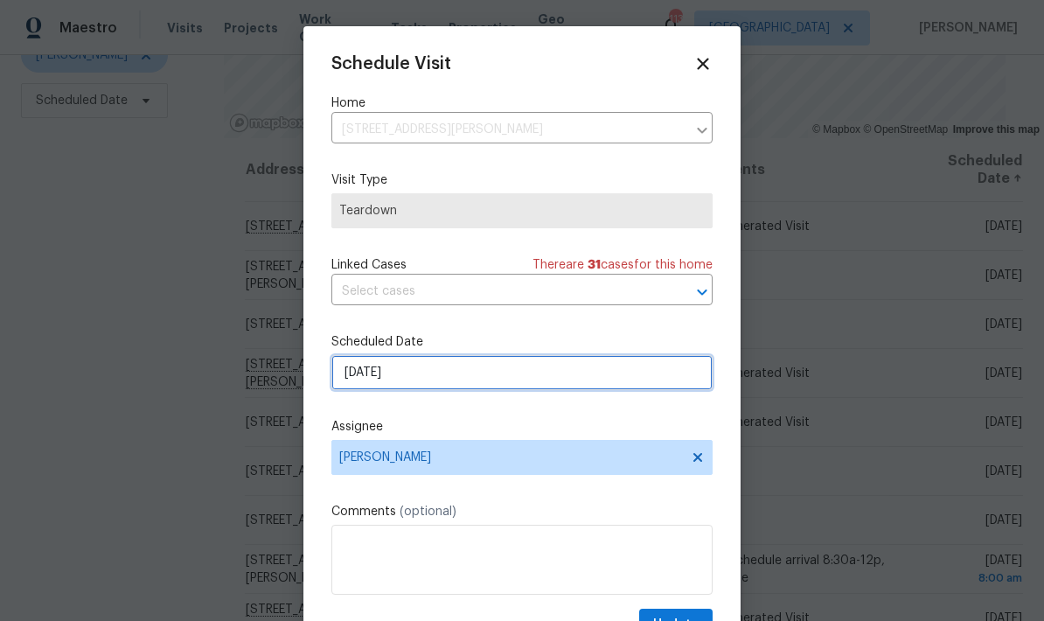
click at [494, 377] on input "[DATE]" at bounding box center [522, 372] width 381 height 35
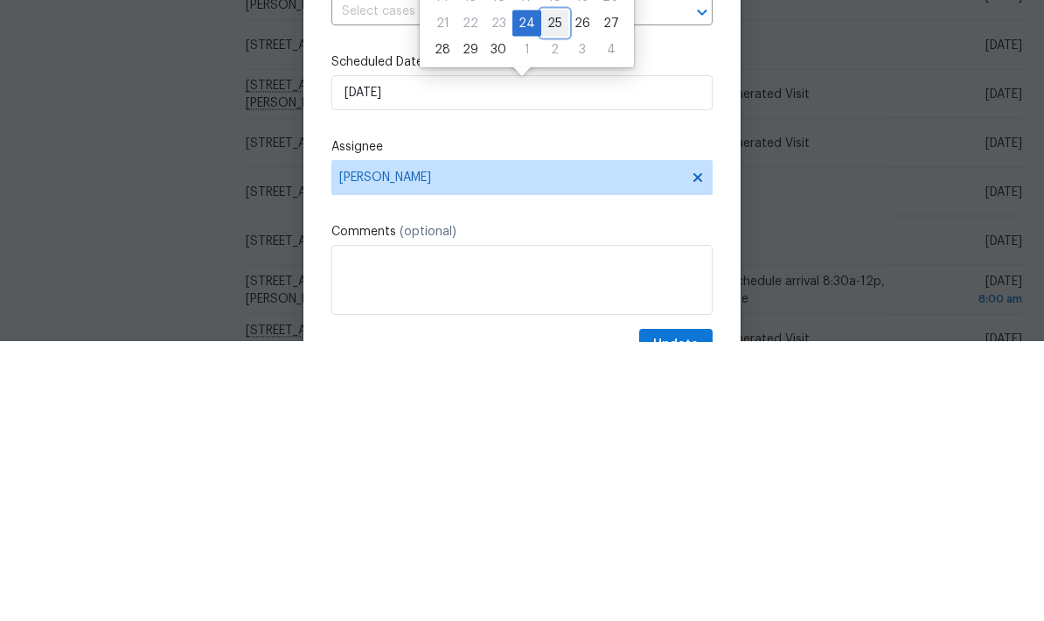
click at [544, 290] on div "25" at bounding box center [554, 302] width 27 height 24
type input "[DATE]"
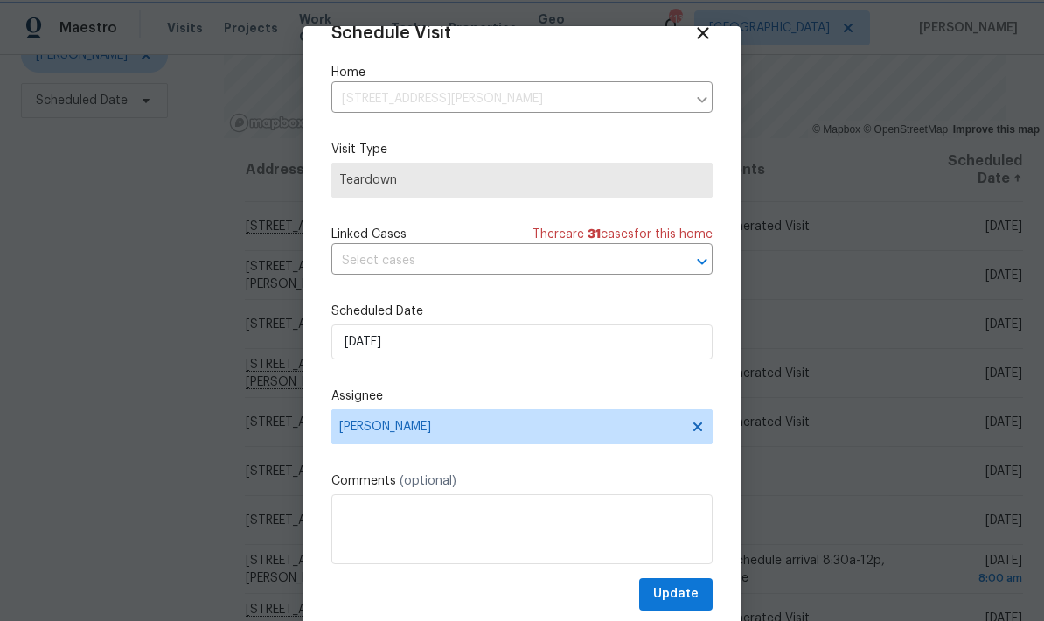
scroll to position [34, 0]
click at [700, 590] on button "Update" at bounding box center [675, 594] width 73 height 32
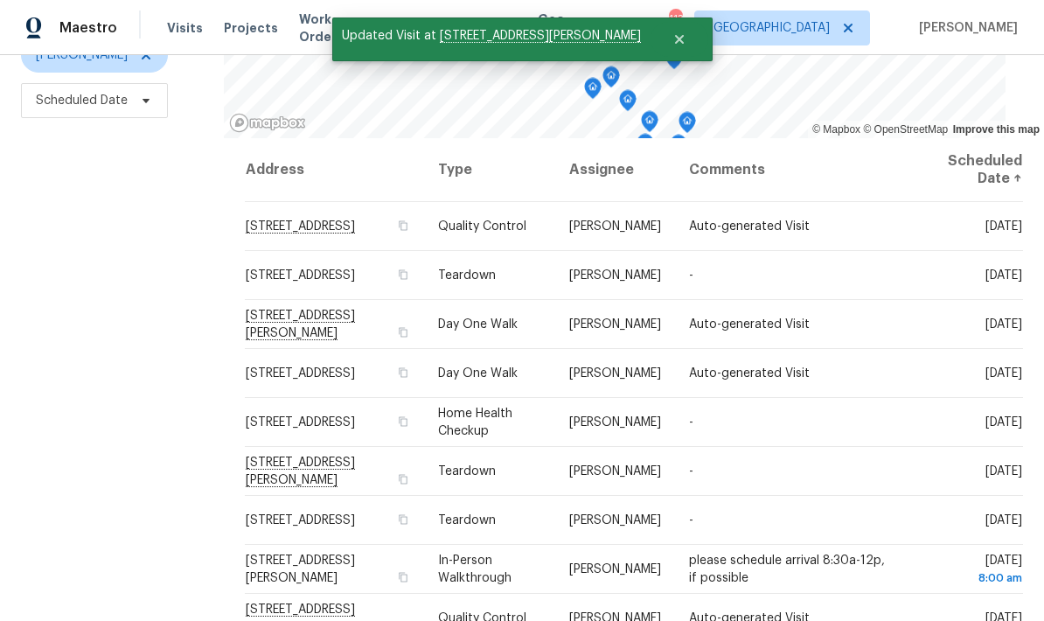
click at [0, 0] on icon at bounding box center [0, 0] width 0 height 0
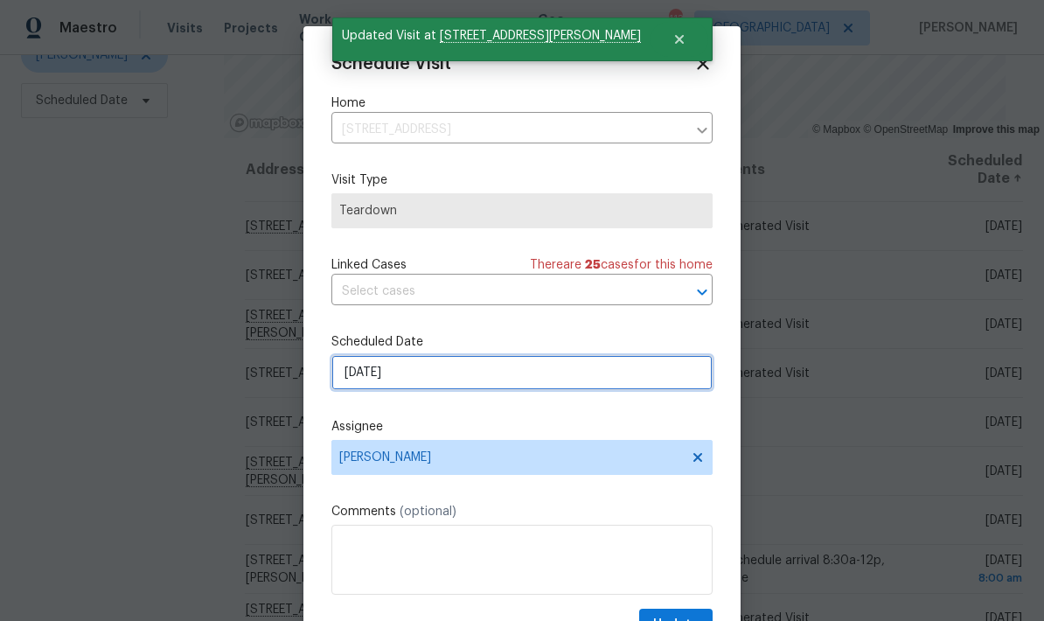
click at [588, 382] on input "[DATE]" at bounding box center [522, 372] width 381 height 35
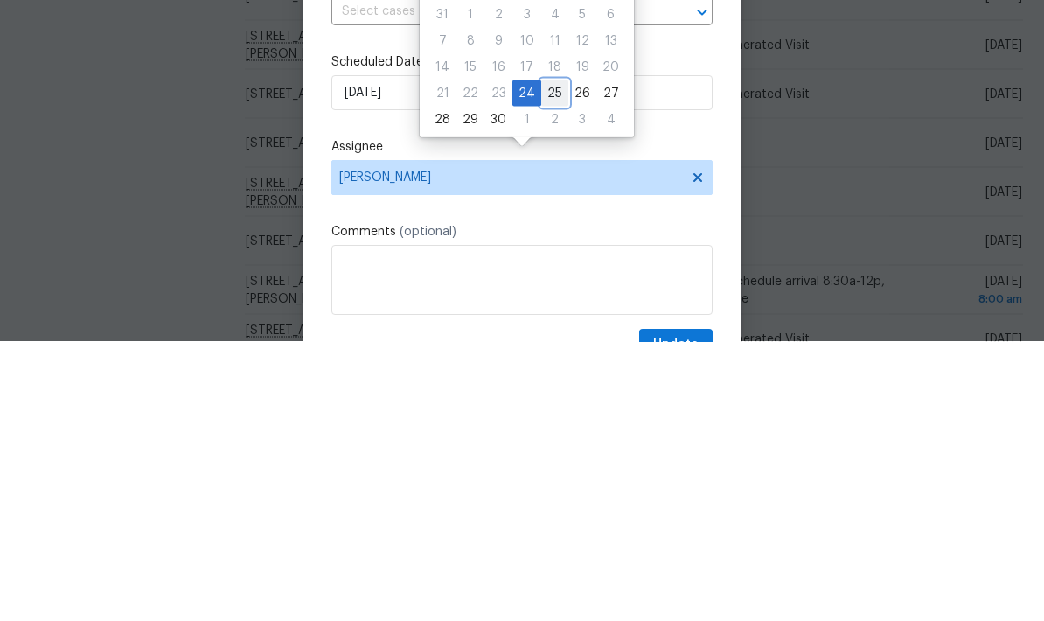
click at [552, 360] on div "25" at bounding box center [554, 372] width 27 height 24
type input "[DATE]"
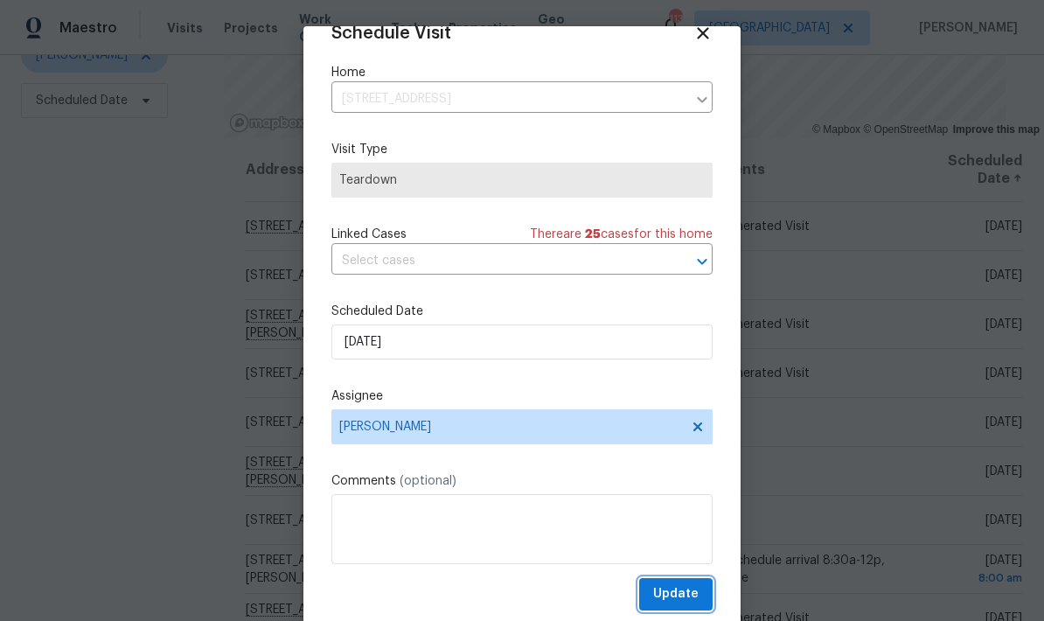
click at [694, 592] on span "Update" at bounding box center [675, 594] width 45 height 22
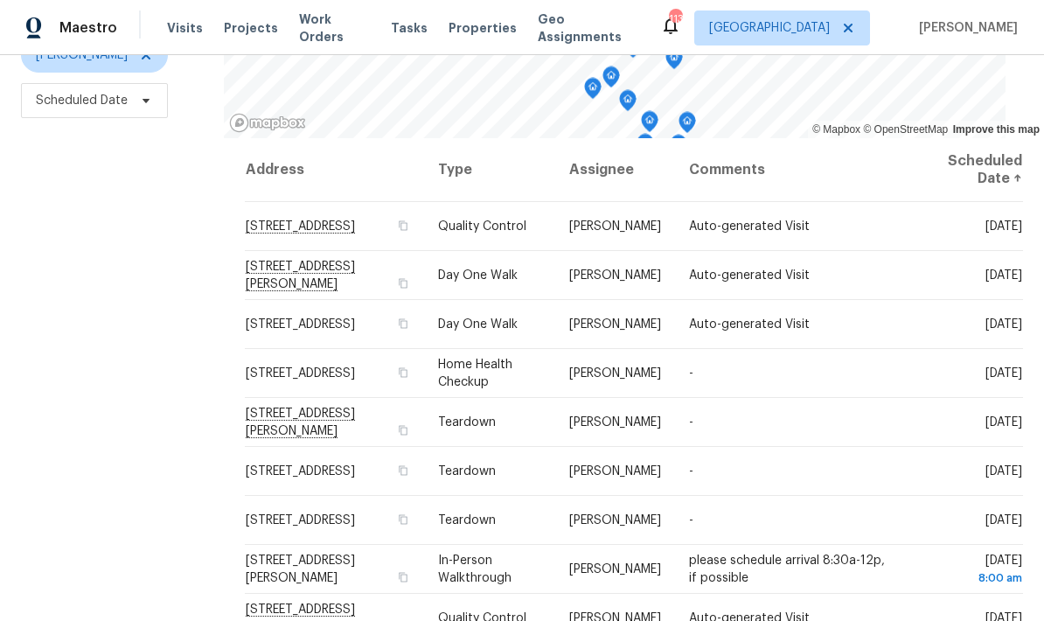
scroll to position [0, 0]
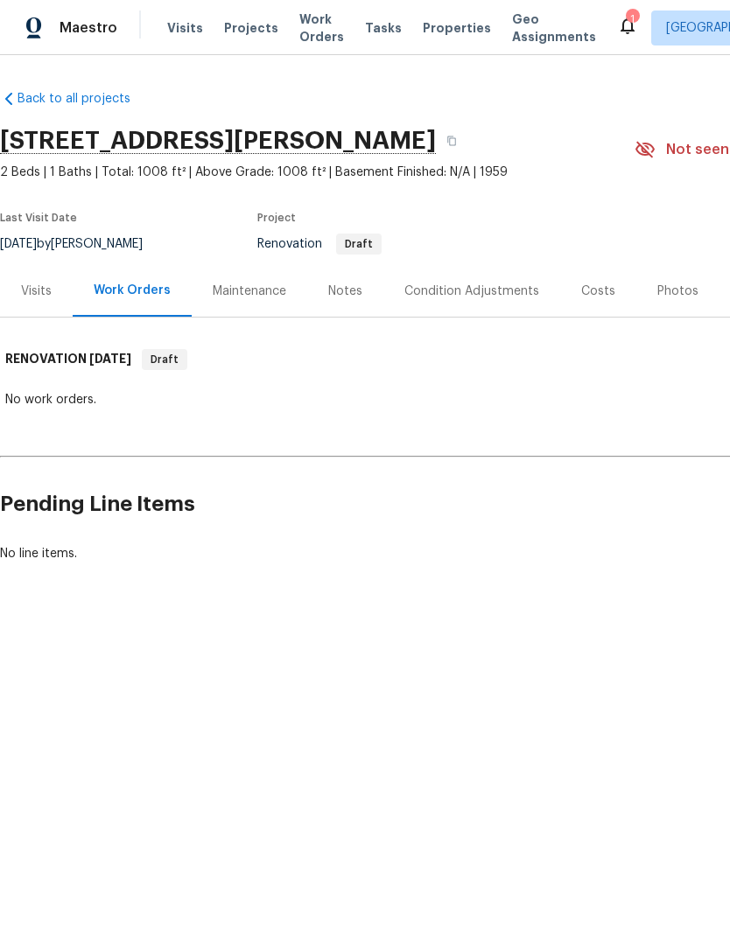
click at [471, 286] on div "Condition Adjustments" at bounding box center [471, 291] width 135 height 17
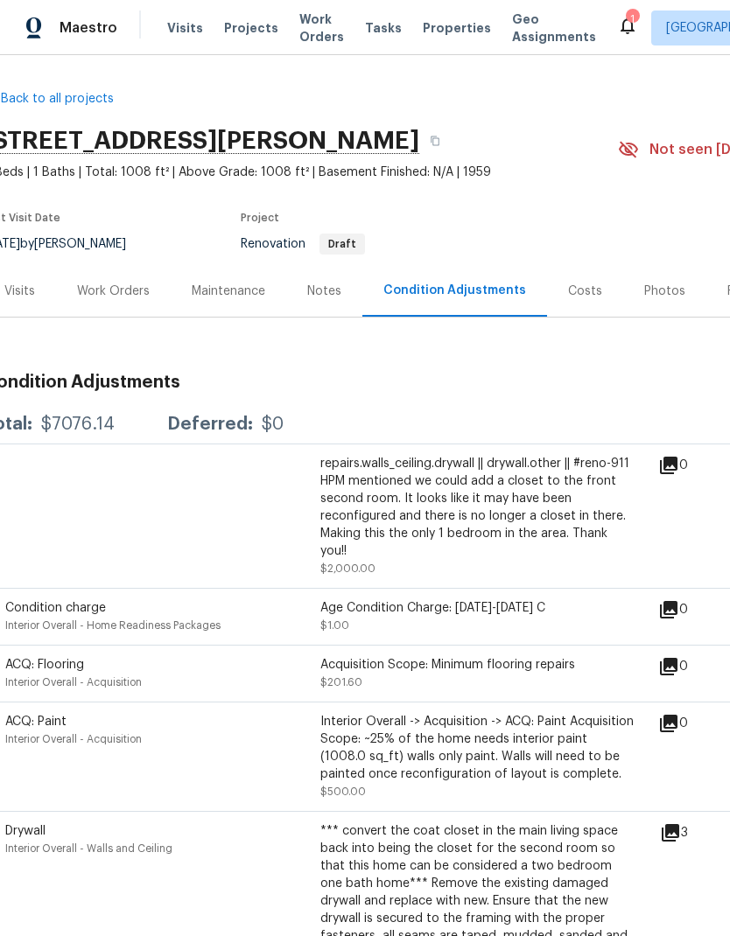
scroll to position [0, 17]
click at [588, 283] on div "Costs" at bounding box center [584, 291] width 34 height 17
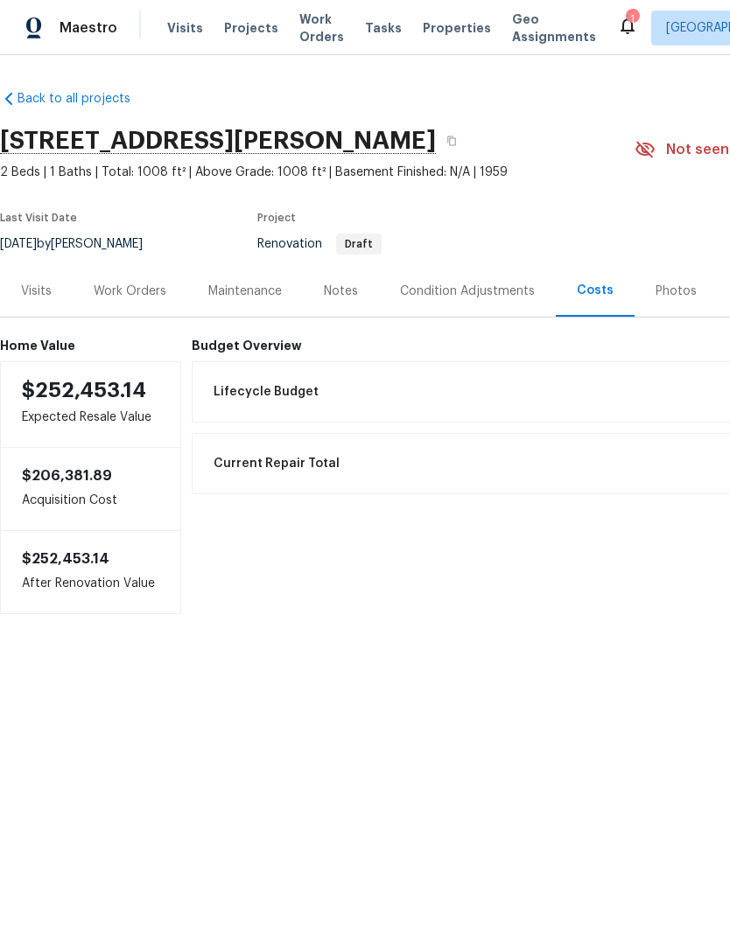
click at [144, 288] on div "Work Orders" at bounding box center [130, 291] width 73 height 17
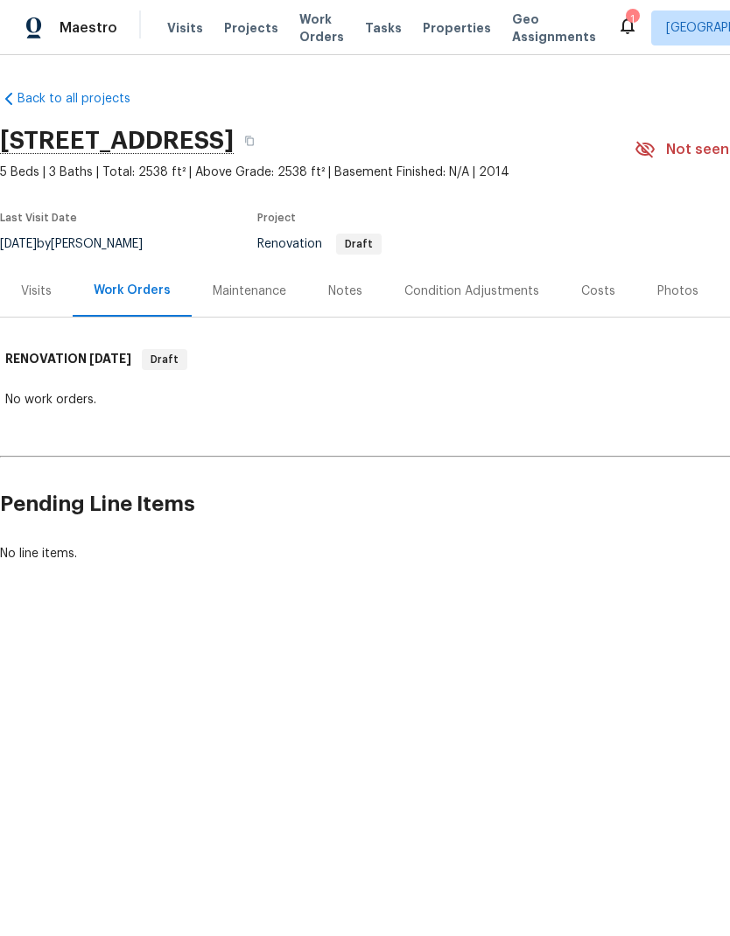
click at [45, 288] on div "Visits" at bounding box center [36, 291] width 31 height 17
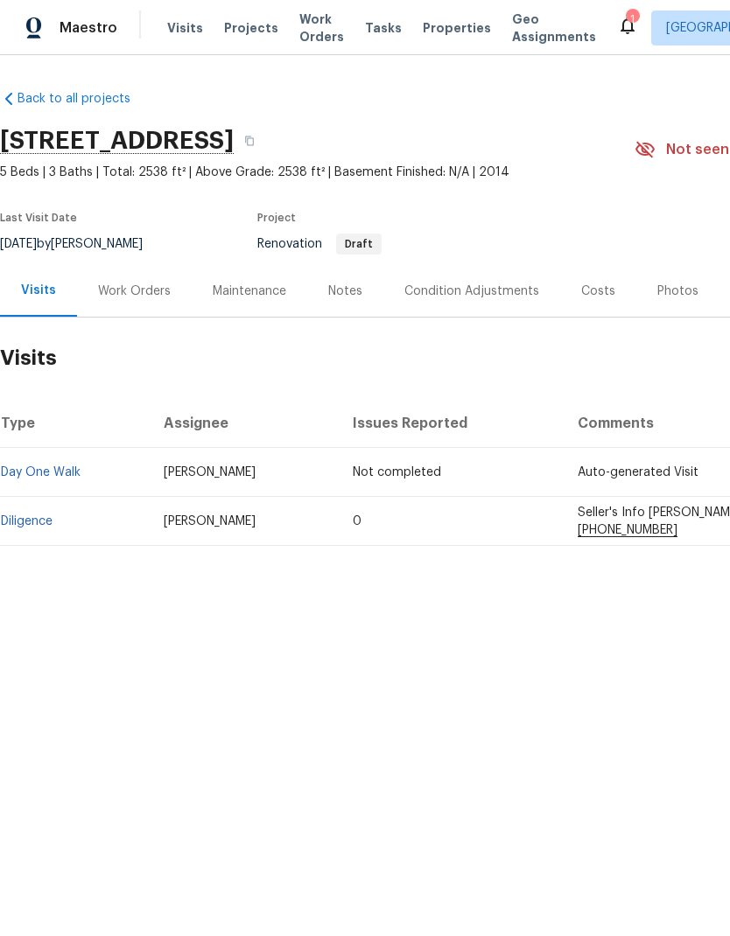
click at [40, 525] on link "Diligence" at bounding box center [27, 521] width 52 height 12
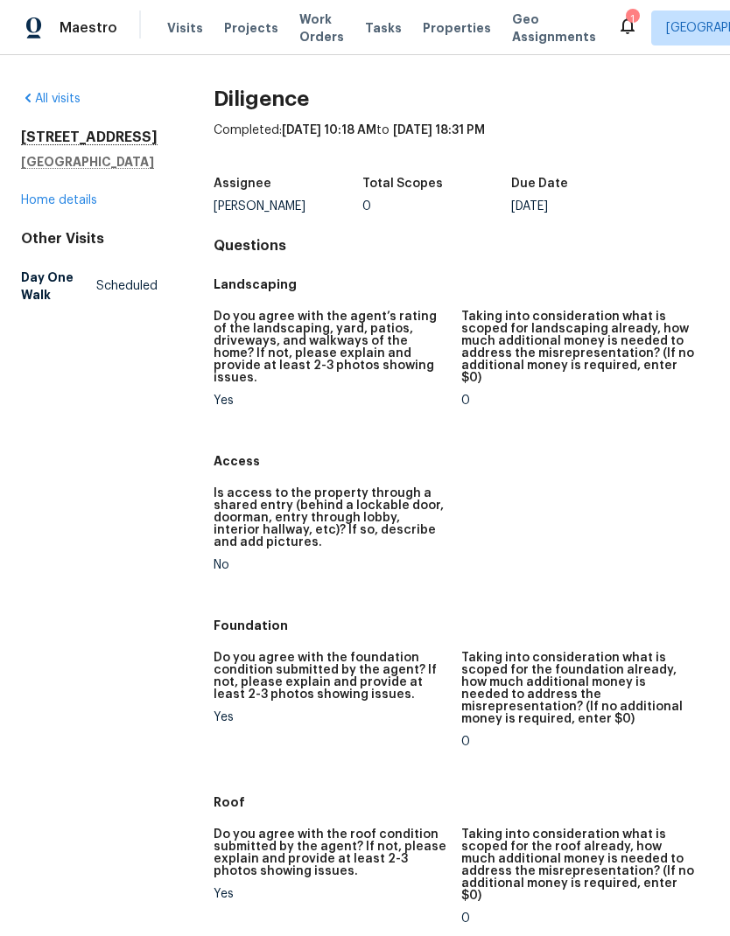
click at [88, 199] on link "Home details" at bounding box center [59, 200] width 76 height 12
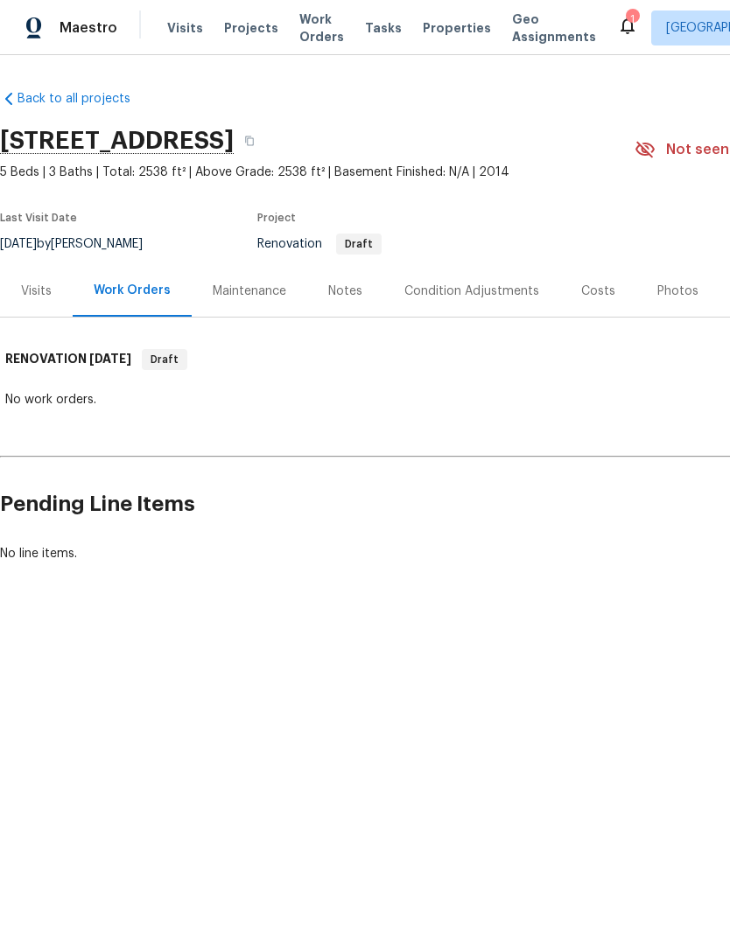
click at [479, 290] on div "Condition Adjustments" at bounding box center [471, 291] width 135 height 17
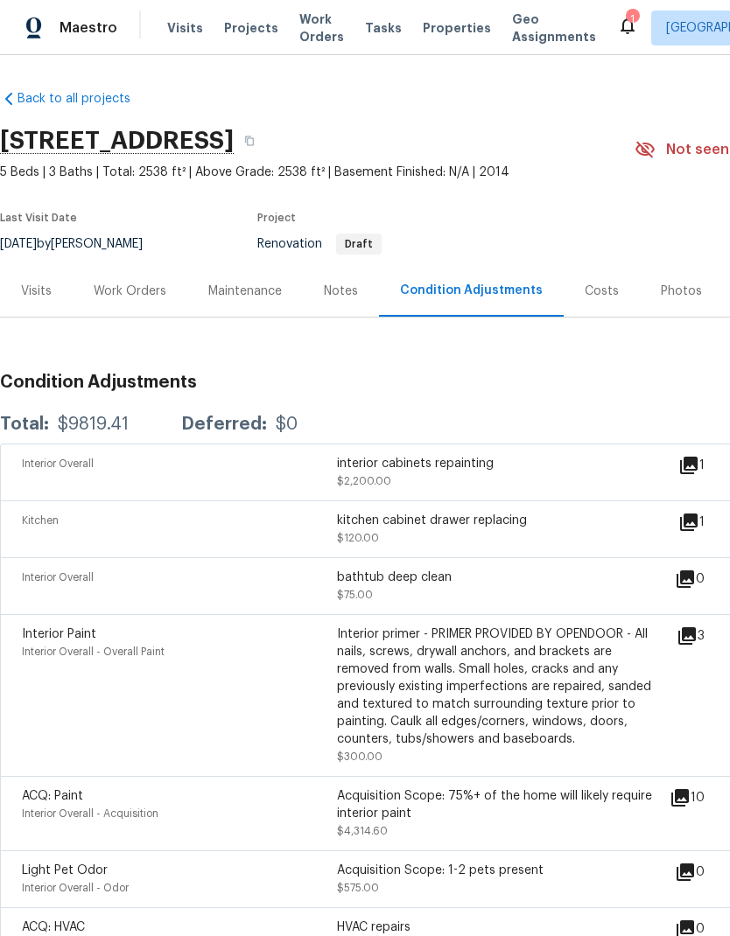
click at [695, 643] on icon at bounding box center [686, 635] width 17 height 17
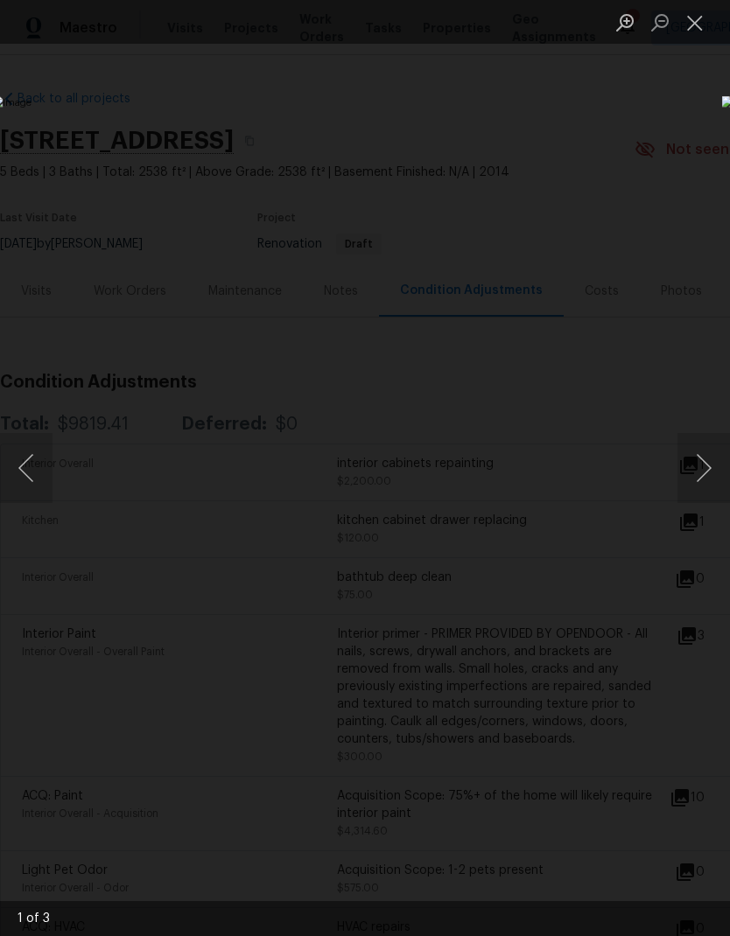
click at [707, 473] on button "Next image" at bounding box center [703, 468] width 52 height 70
click at [709, 484] on button "Next image" at bounding box center [703, 468] width 52 height 70
click at [690, 36] on button "Close lightbox" at bounding box center [694, 22] width 35 height 31
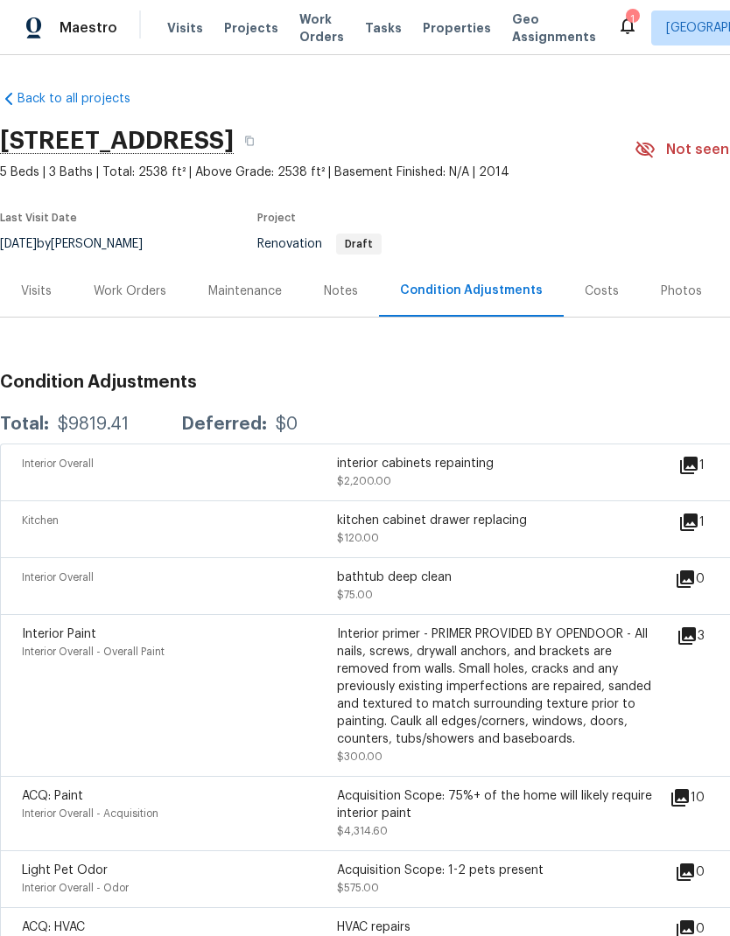
click at [150, 289] on div "Work Orders" at bounding box center [130, 291] width 73 height 17
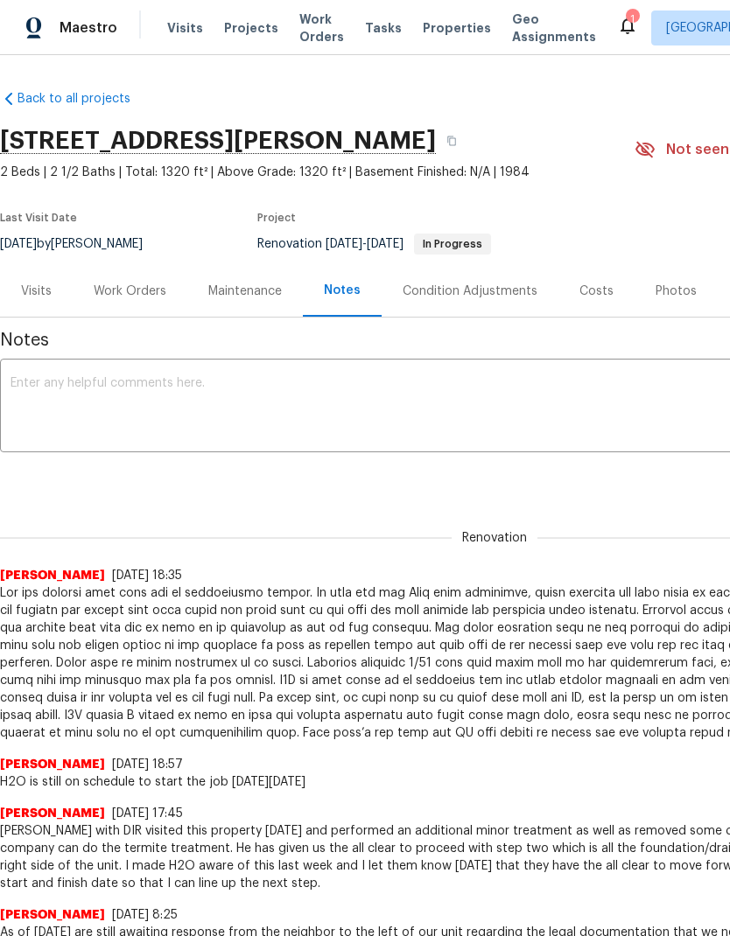
click at [142, 296] on div "Work Orders" at bounding box center [130, 291] width 73 height 17
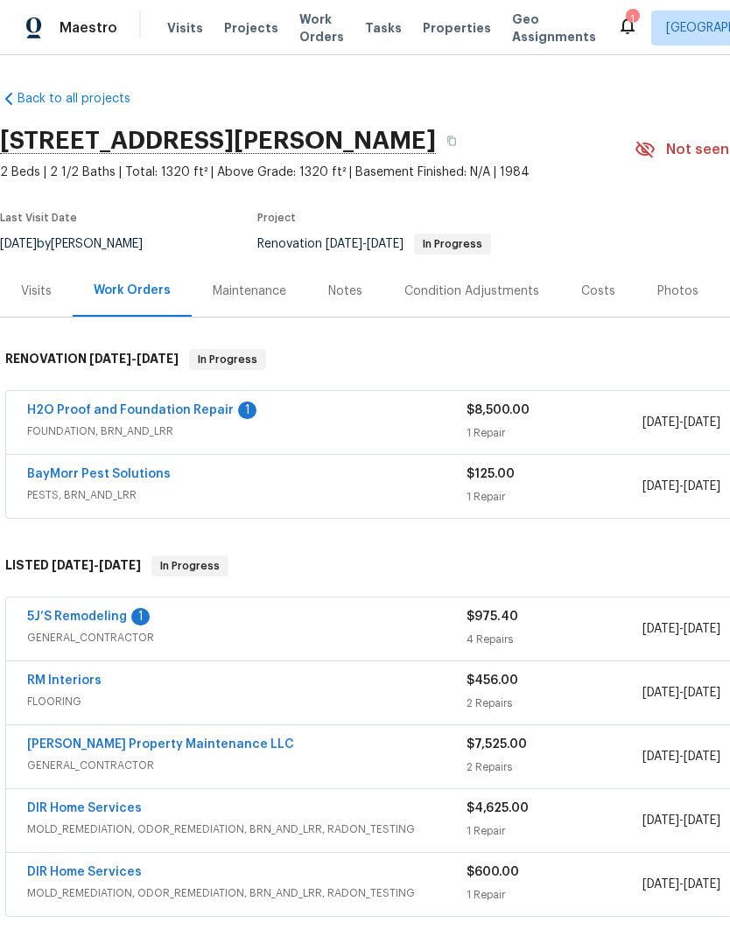
click at [98, 617] on link "5J’S Remodeling" at bounding box center [77, 617] width 100 height 12
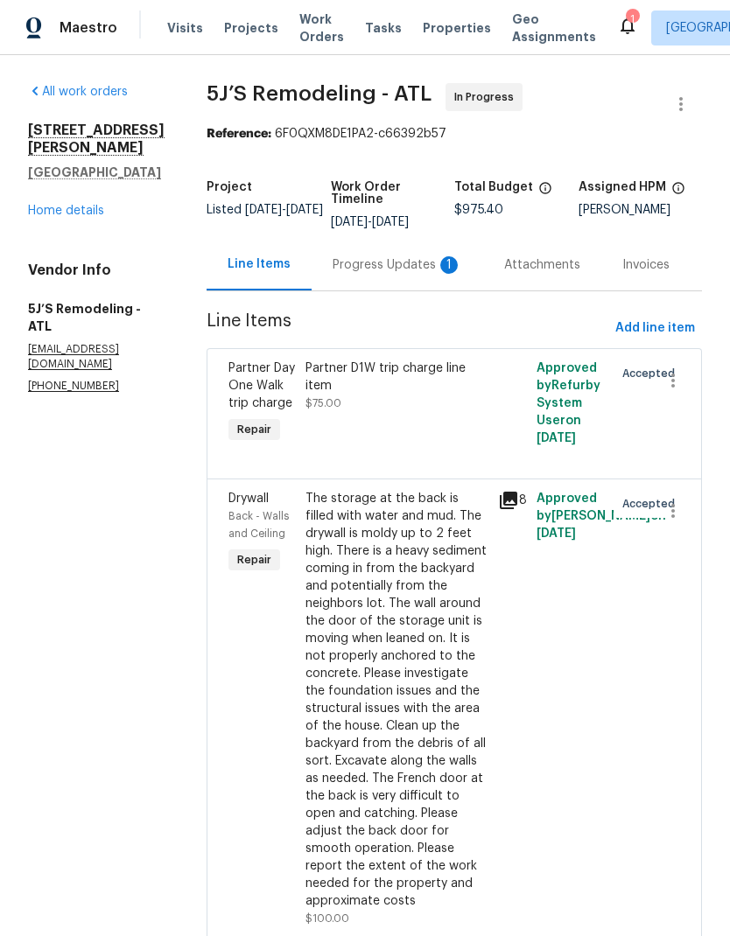
click at [400, 269] on div "Progress Updates 1" at bounding box center [396, 264] width 129 height 17
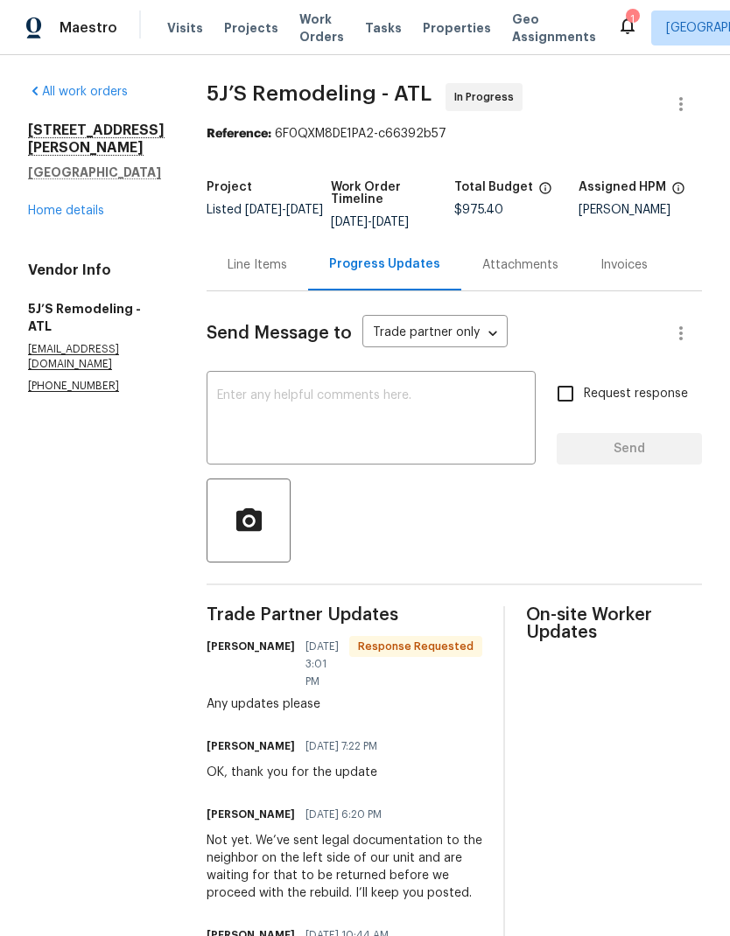
click at [349, 392] on textarea at bounding box center [371, 419] width 308 height 61
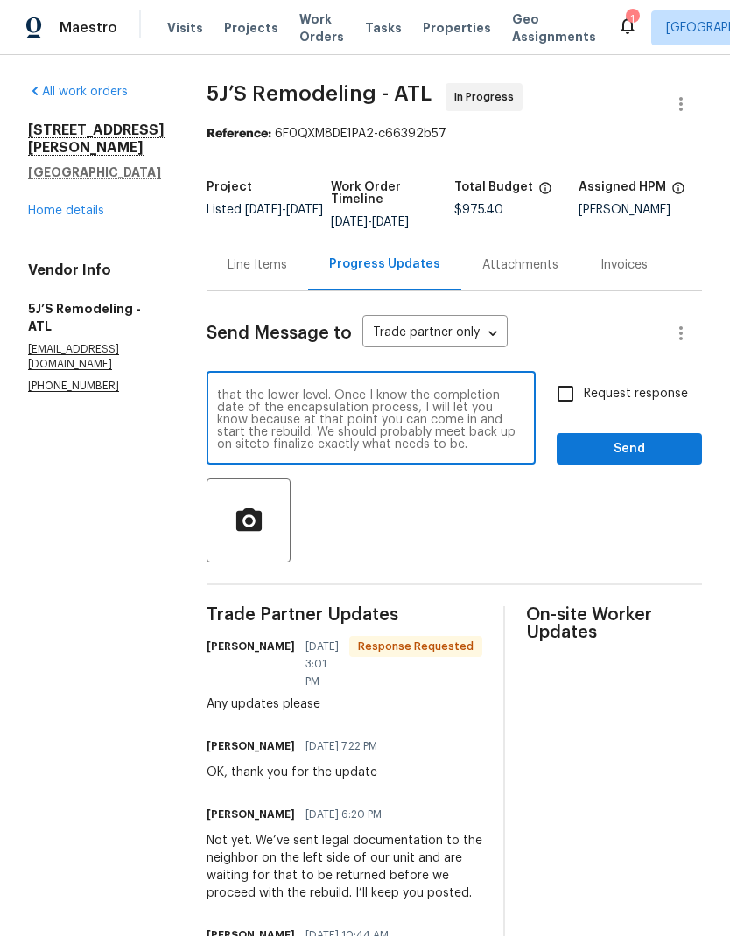
scroll to position [61, 0]
click at [499, 428] on textarea "We have started on this project finally. Foundation works, should be completed …" at bounding box center [371, 419] width 308 height 61
click at [419, 421] on textarea "We have started on this project finally. Foundation works, should be completed …" at bounding box center [371, 419] width 308 height 61
click at [503, 436] on textarea "We have started on this project finally. Foundation works, should be completed …" at bounding box center [371, 419] width 308 height 61
click at [510, 450] on textarea "We have started on this project finally. Foundation works, should be completed …" at bounding box center [371, 419] width 308 height 61
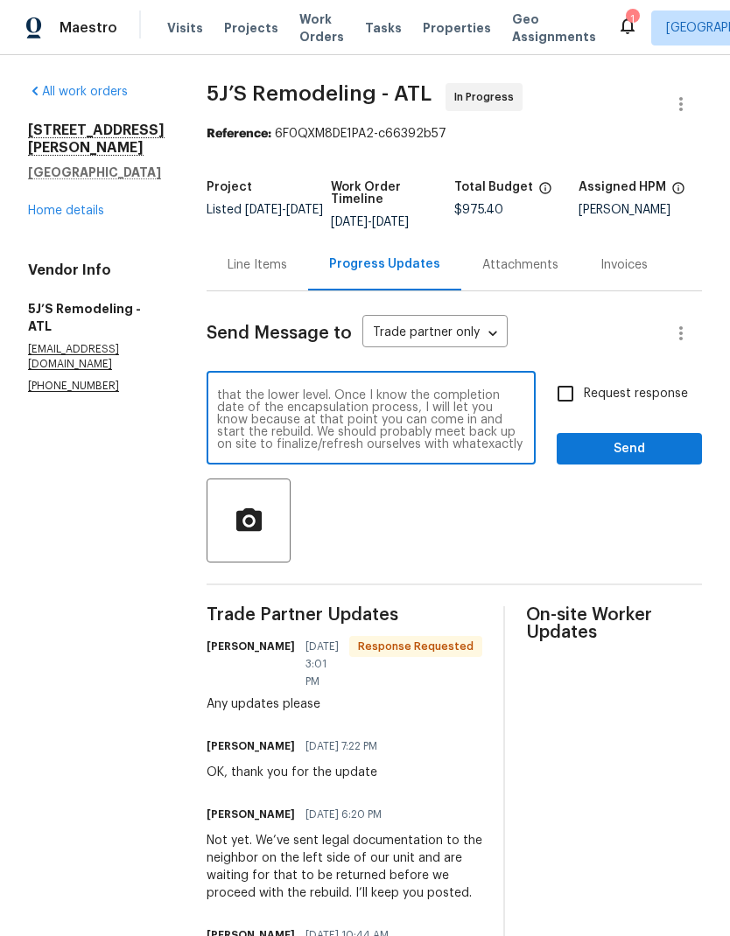
scroll to position [73, 0]
click at [431, 430] on textarea "We have started on this project finally. Foundation works, should be completed …" at bounding box center [371, 419] width 308 height 61
click at [426, 436] on textarea "We have started on this project finally. Foundation works, should be completed …" at bounding box center [371, 419] width 308 height 61
click at [427, 429] on textarea "We have started on this project finally. Foundation works, should be completed …" at bounding box center [371, 419] width 308 height 61
click at [335, 431] on textarea "We have started on this project finally. Foundation works, should be completed …" at bounding box center [371, 419] width 308 height 61
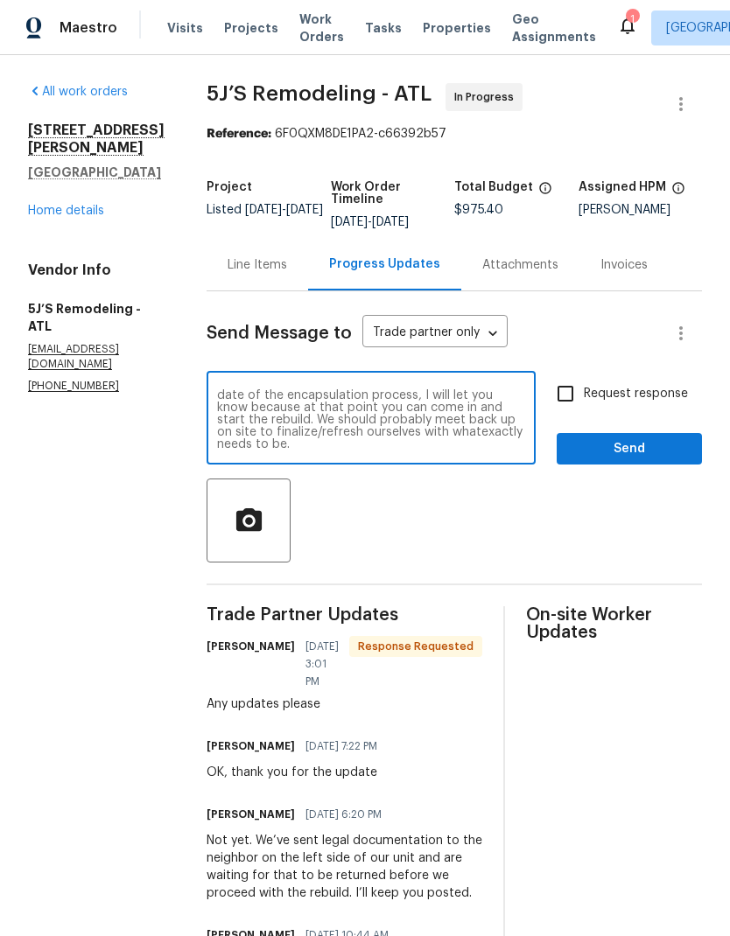
click at [429, 431] on textarea "We have started on this project finally. Foundation works, should be completed …" at bounding box center [371, 419] width 308 height 61
click at [322, 447] on textarea "We have started on this project finally. Foundation works, should be completed …" at bounding box center [371, 419] width 308 height 61
type textarea "We have started on this project finally. Foundation works, should be completed …"
click at [576, 387] on input "Request response" at bounding box center [565, 393] width 37 height 37
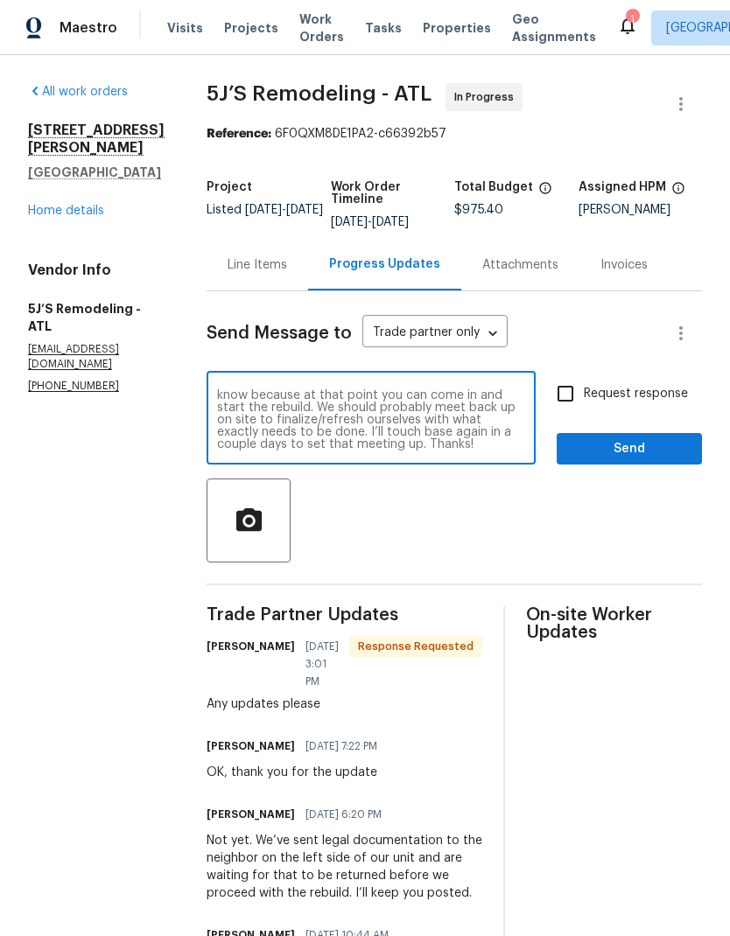
checkbox input "true"
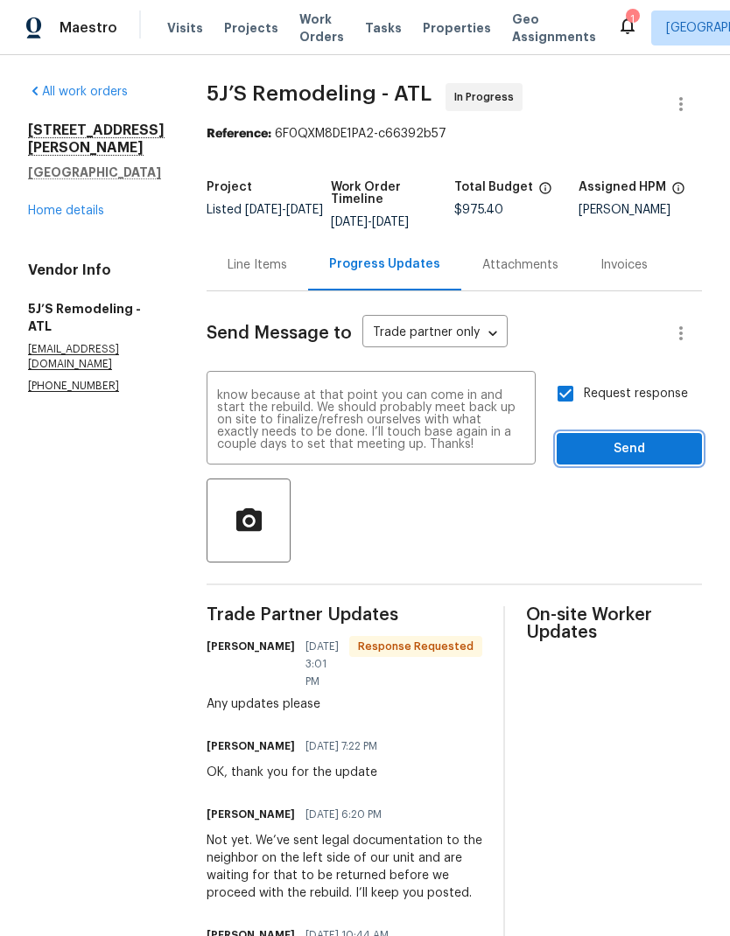
click at [618, 445] on span "Send" at bounding box center [628, 449] width 117 height 22
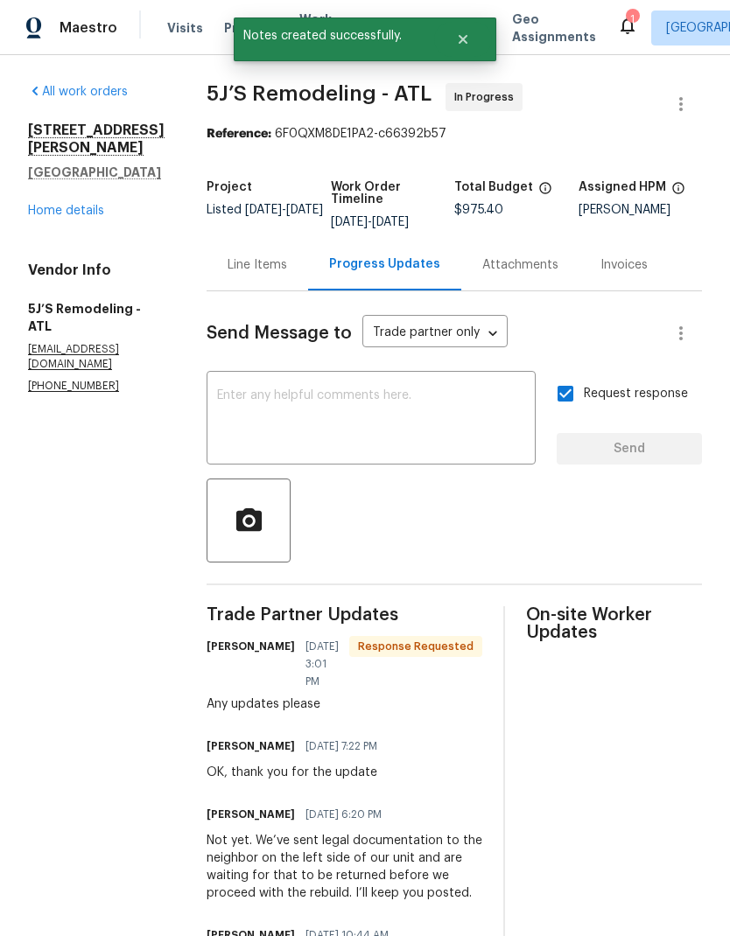
scroll to position [0, 0]
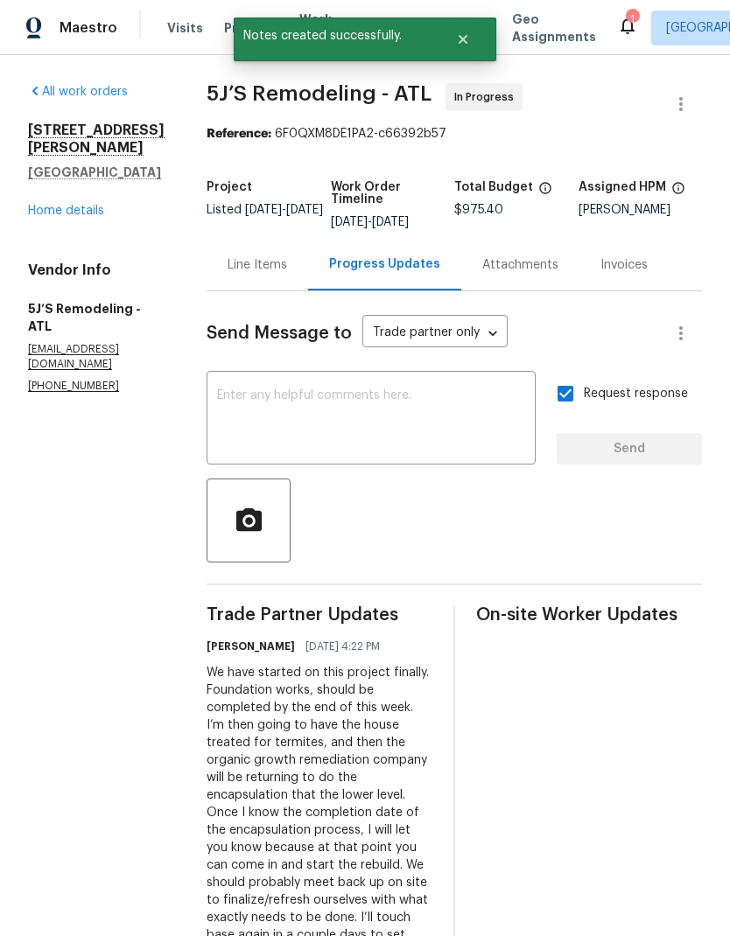
click at [87, 205] on link "Home details" at bounding box center [66, 211] width 76 height 12
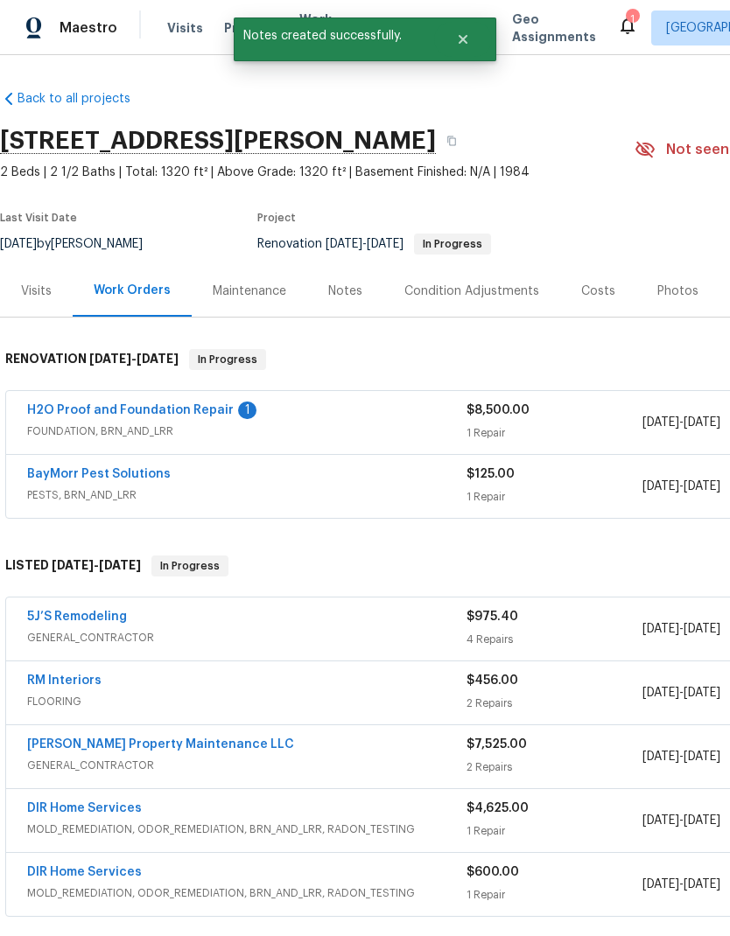
click at [194, 407] on link "H2O Proof and Foundation Repair" at bounding box center [130, 410] width 206 height 12
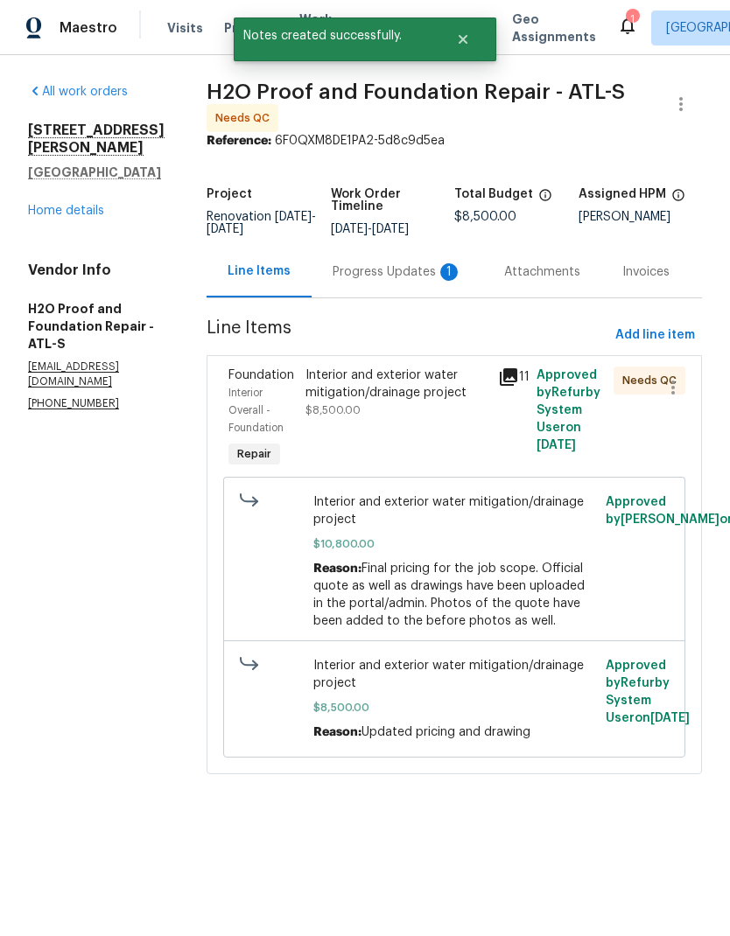
click at [384, 271] on div "Progress Updates 1" at bounding box center [396, 271] width 129 height 17
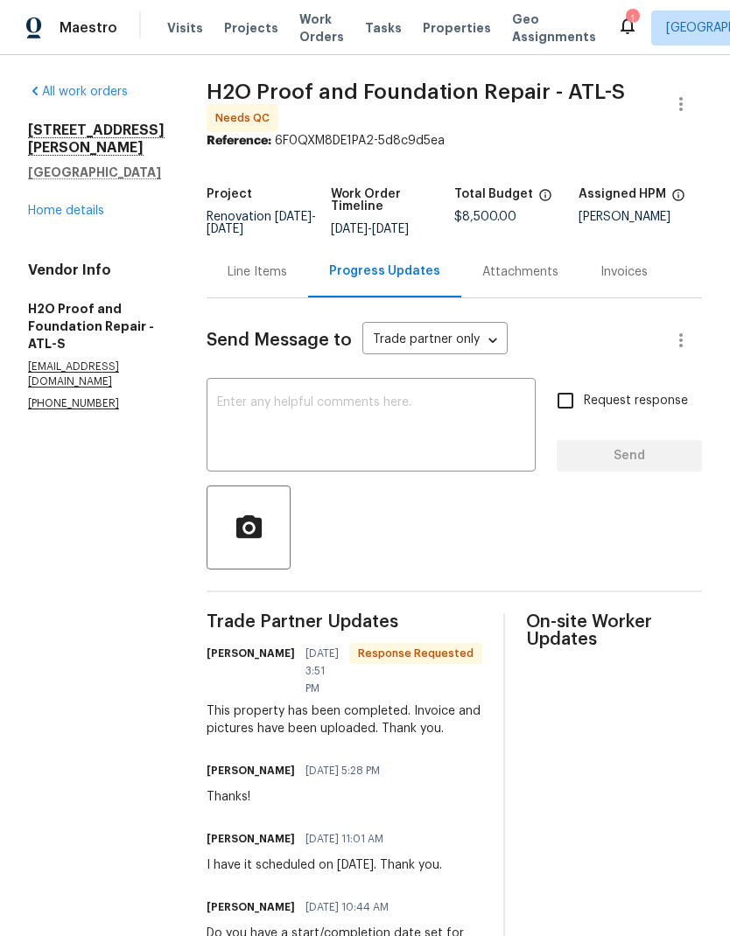
click at [227, 263] on div "Line Items" at bounding box center [256, 271] width 59 height 17
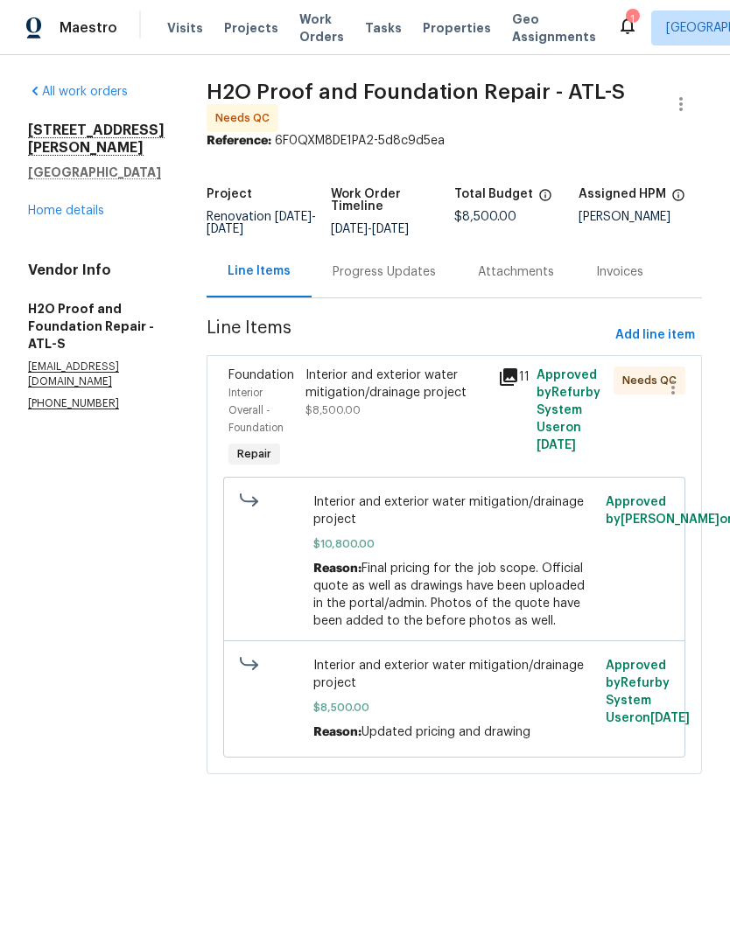
click at [385, 385] on div "Interior and exterior water mitigation/drainage project" at bounding box center [396, 384] width 182 height 35
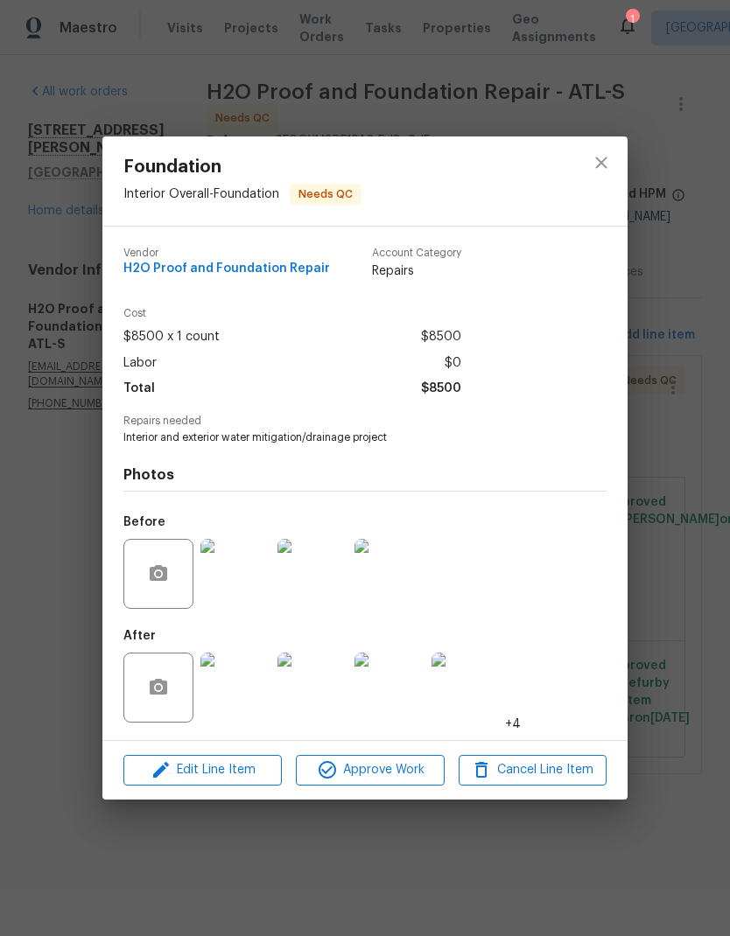
click at [238, 698] on img at bounding box center [235, 688] width 70 height 70
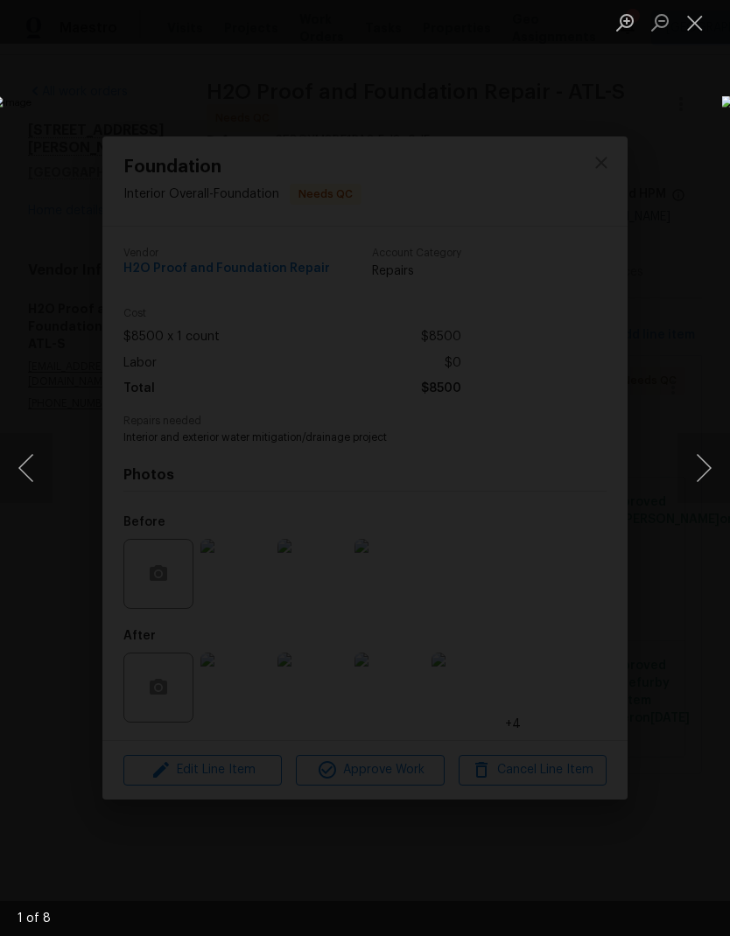
click at [714, 472] on button "Next image" at bounding box center [703, 468] width 52 height 70
click at [709, 468] on button "Next image" at bounding box center [703, 468] width 52 height 70
click at [705, 474] on button "Next image" at bounding box center [703, 468] width 52 height 70
click at [715, 470] on button "Next image" at bounding box center [703, 468] width 52 height 70
click at [708, 465] on button "Next image" at bounding box center [703, 468] width 52 height 70
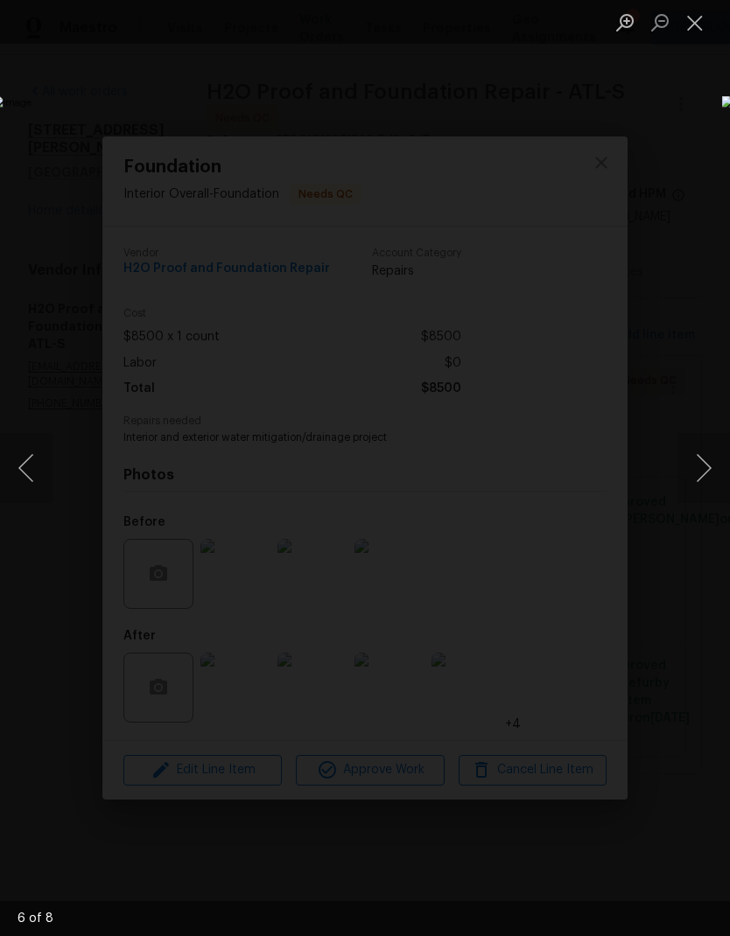
click at [709, 464] on button "Next image" at bounding box center [703, 468] width 52 height 70
click at [710, 464] on button "Next image" at bounding box center [703, 468] width 52 height 70
click at [709, 462] on button "Next image" at bounding box center [703, 468] width 52 height 70
click at [708, 464] on button "Next image" at bounding box center [703, 468] width 52 height 70
click at [707, 467] on button "Next image" at bounding box center [703, 468] width 52 height 70
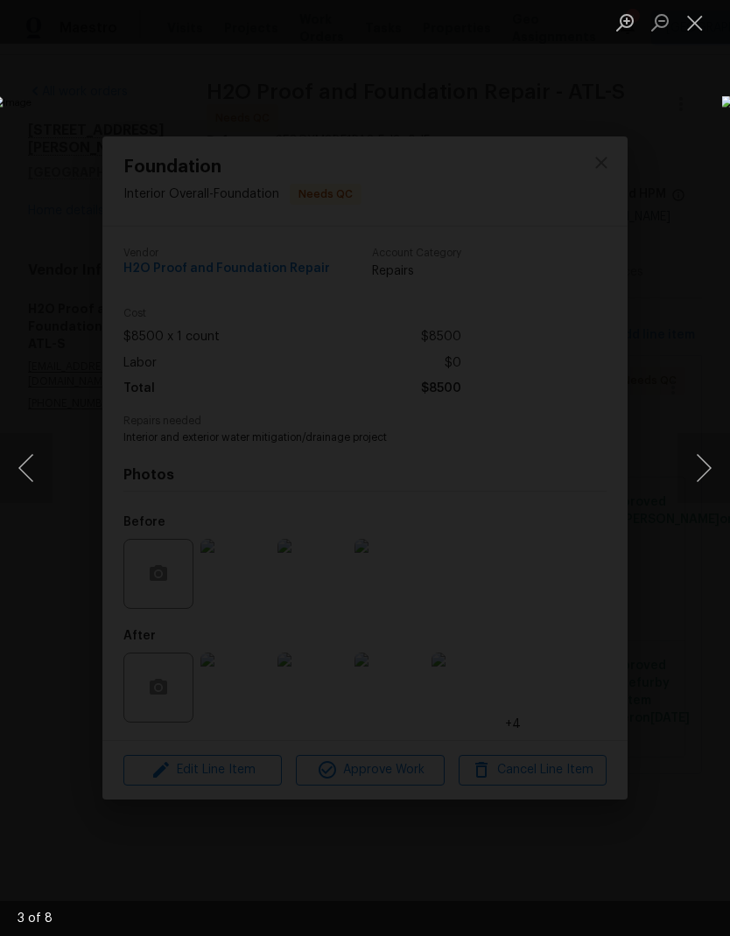
click at [708, 465] on button "Next image" at bounding box center [703, 468] width 52 height 70
click at [705, 469] on button "Next image" at bounding box center [703, 468] width 52 height 70
click at [706, 467] on button "Next image" at bounding box center [703, 468] width 52 height 70
click at [698, 31] on button "Close lightbox" at bounding box center [694, 22] width 35 height 31
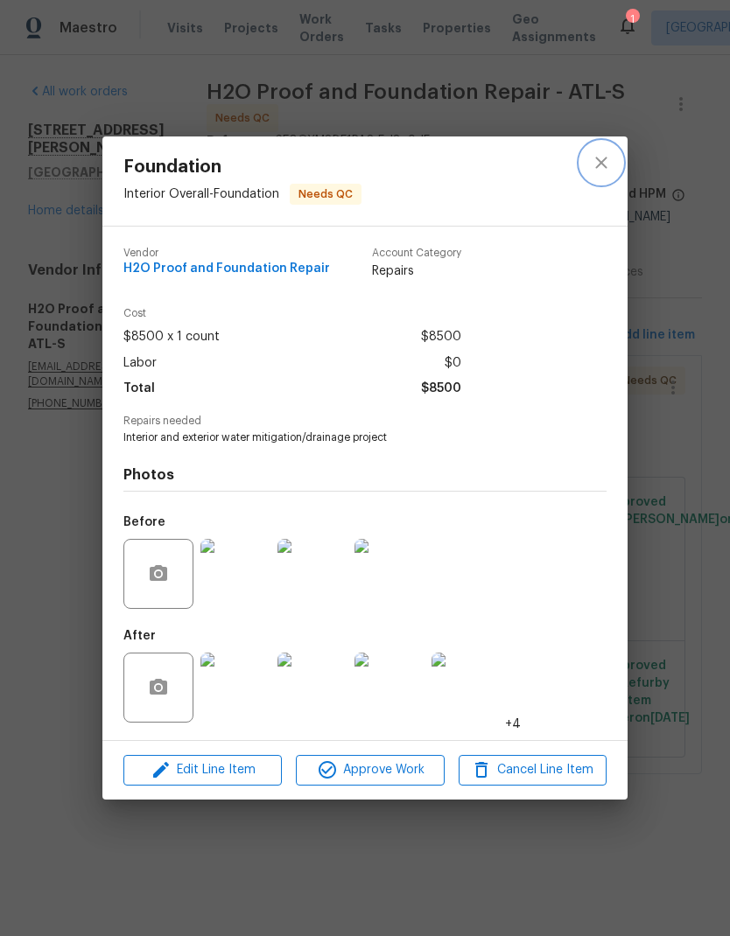
click at [603, 157] on icon "close" at bounding box center [600, 162] width 21 height 21
